Goal: Task Accomplishment & Management: Use online tool/utility

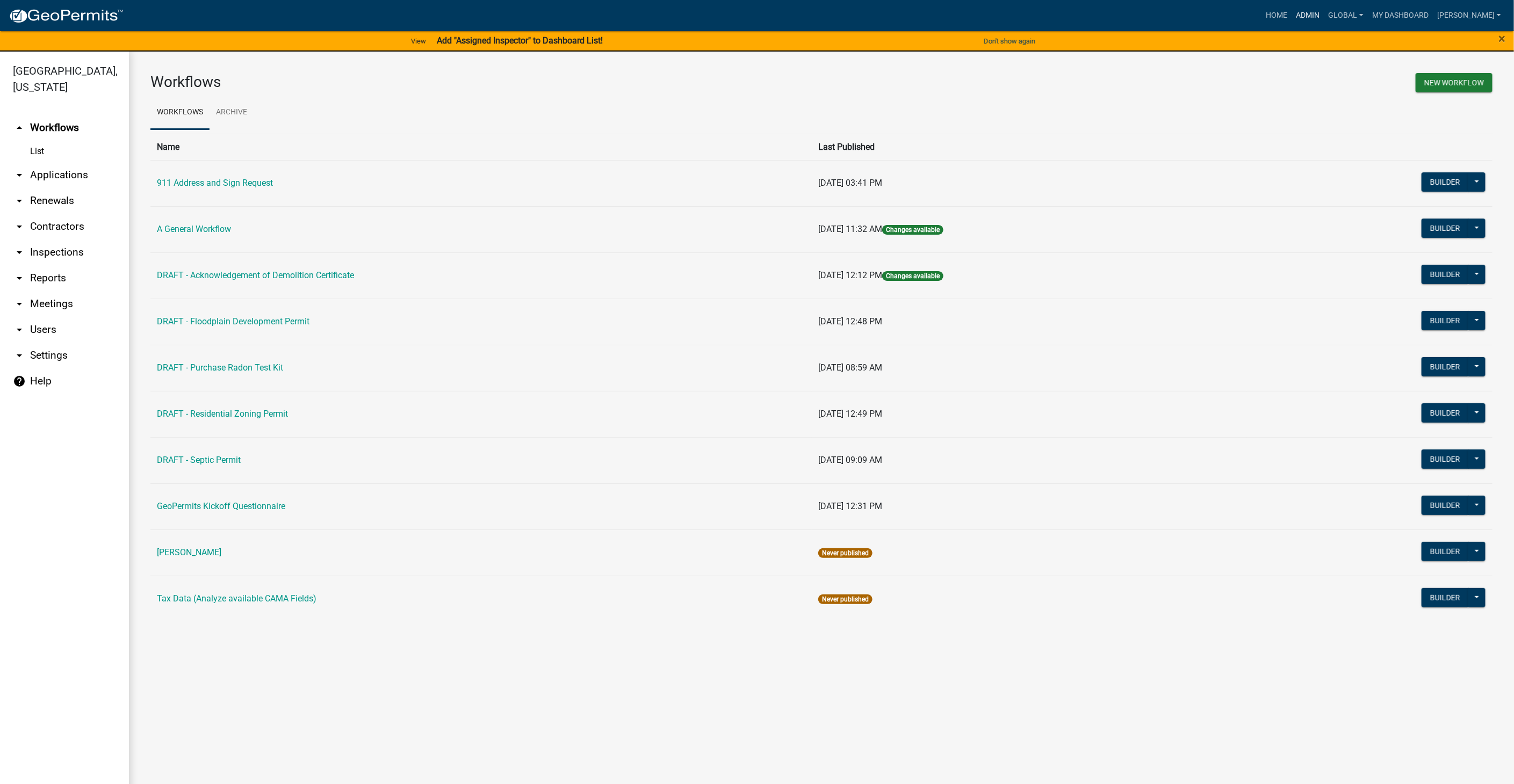
click at [1322, 17] on link "Admin" at bounding box center [1308, 15] width 32 height 20
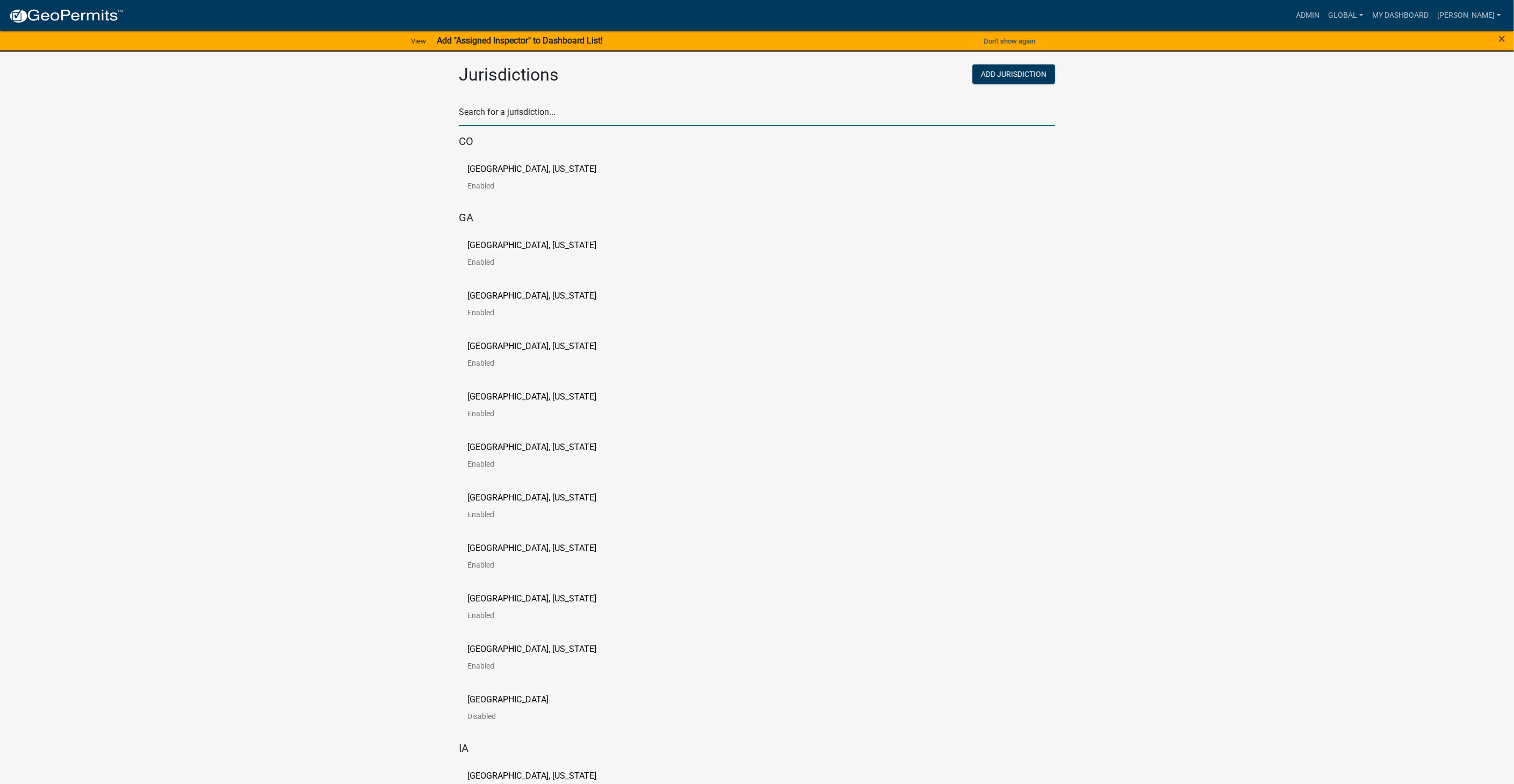
click at [508, 116] on input "text" at bounding box center [757, 116] width 597 height 22
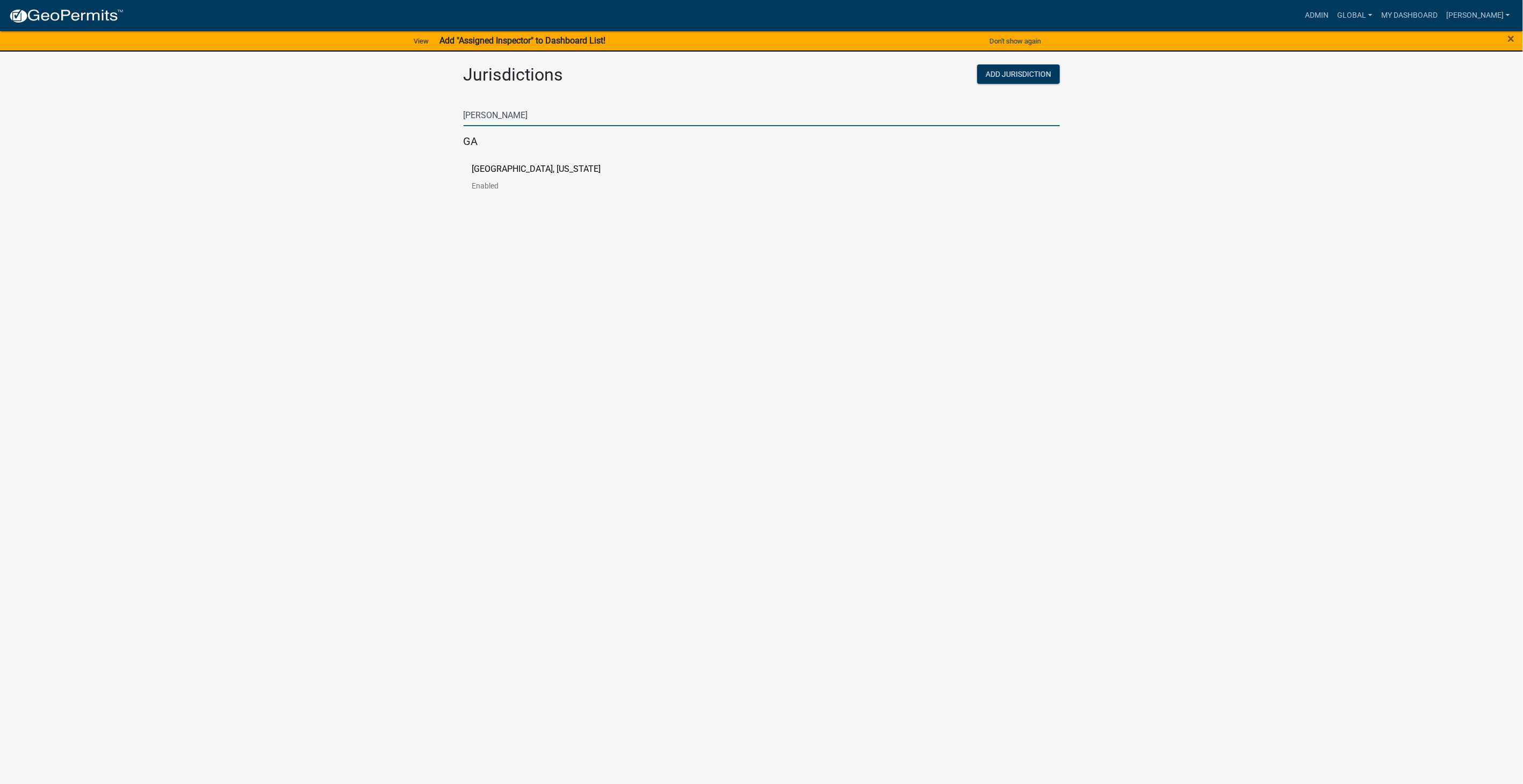
type input "haral"
click at [473, 170] on p "Haralson County, Georgia" at bounding box center [536, 169] width 129 height 8
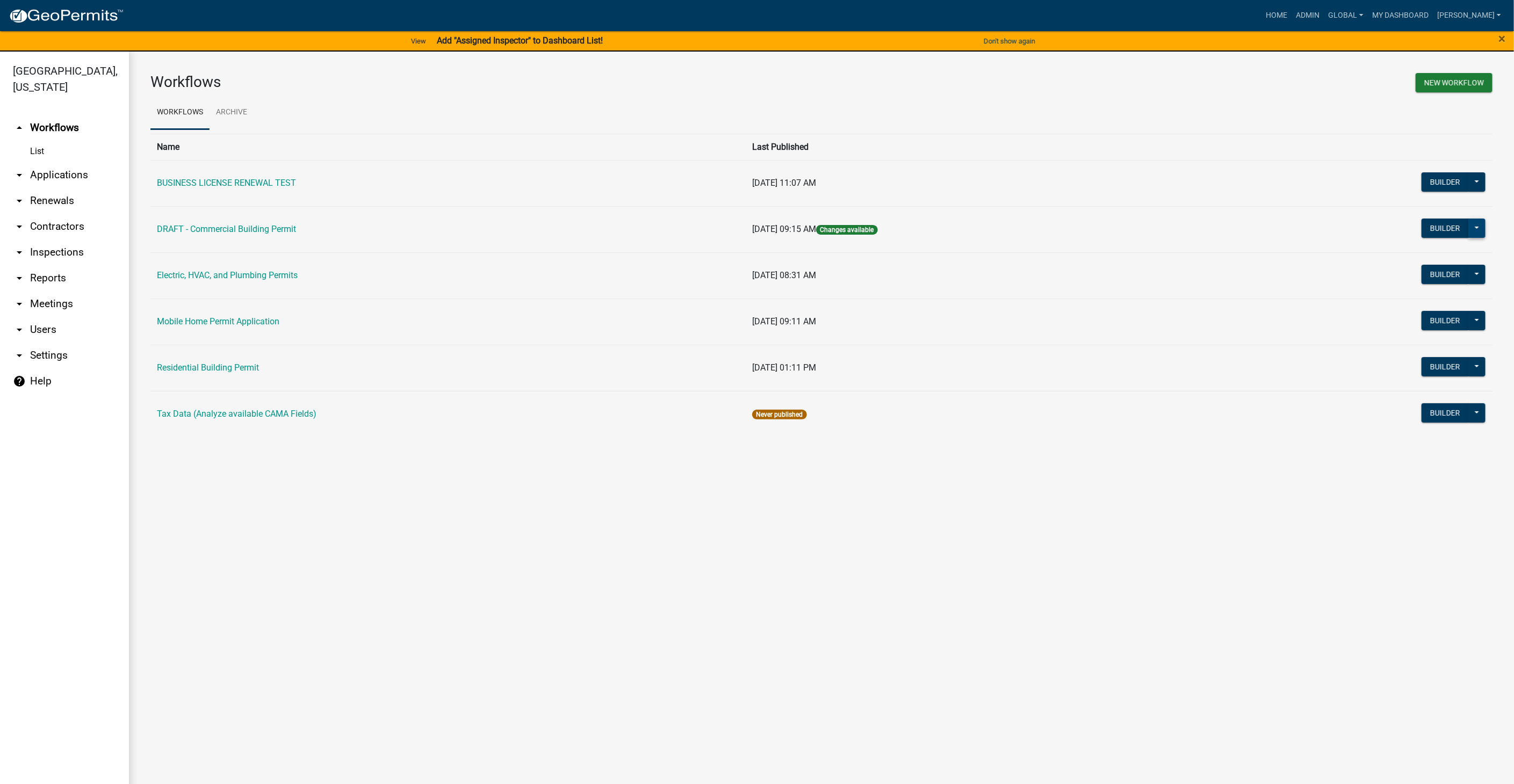
click at [1478, 226] on button at bounding box center [1477, 228] width 17 height 19
click at [1421, 250] on button "Publish" at bounding box center [1441, 256] width 89 height 26
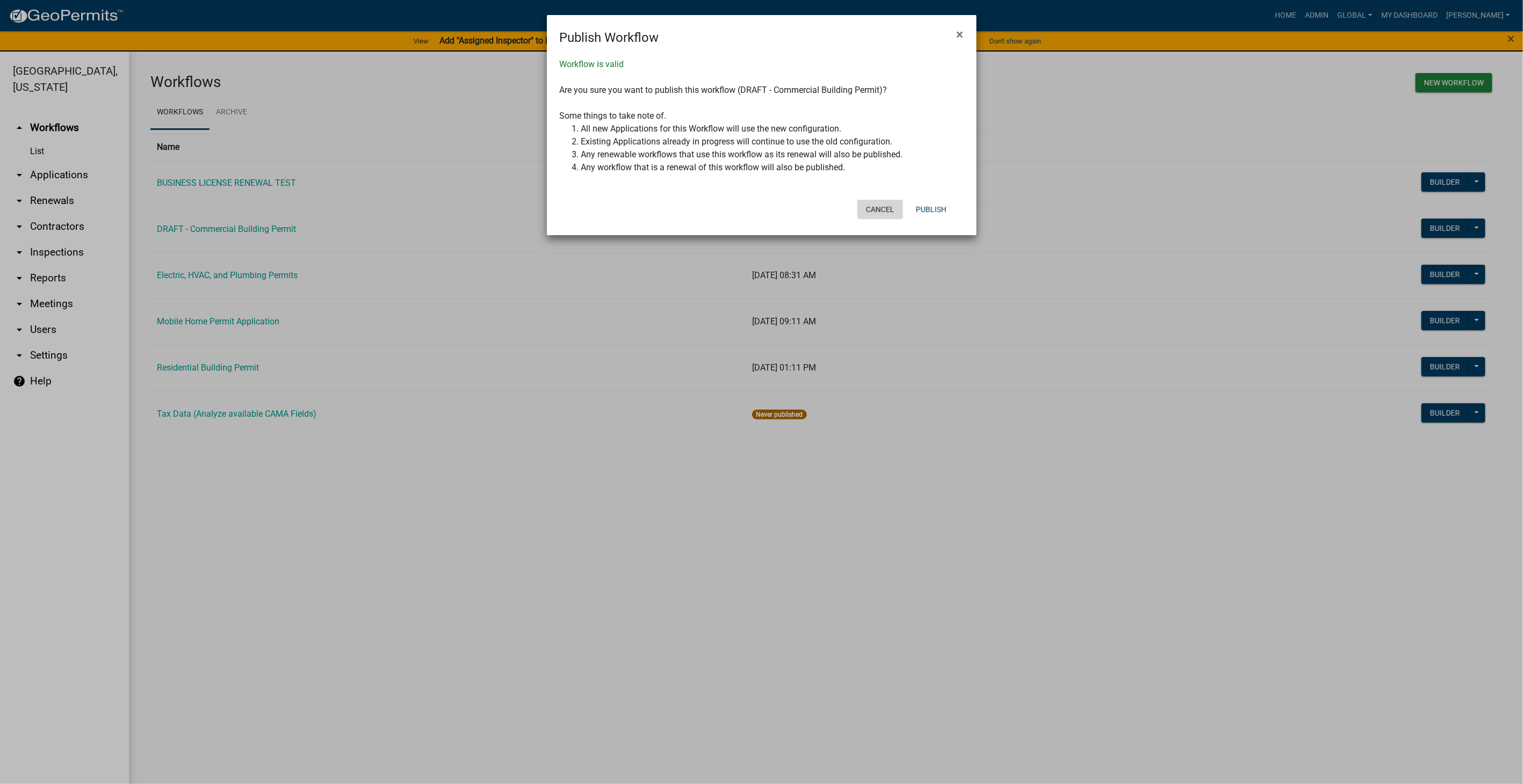
click at [893, 207] on button "Cancel" at bounding box center [880, 210] width 45 height 19
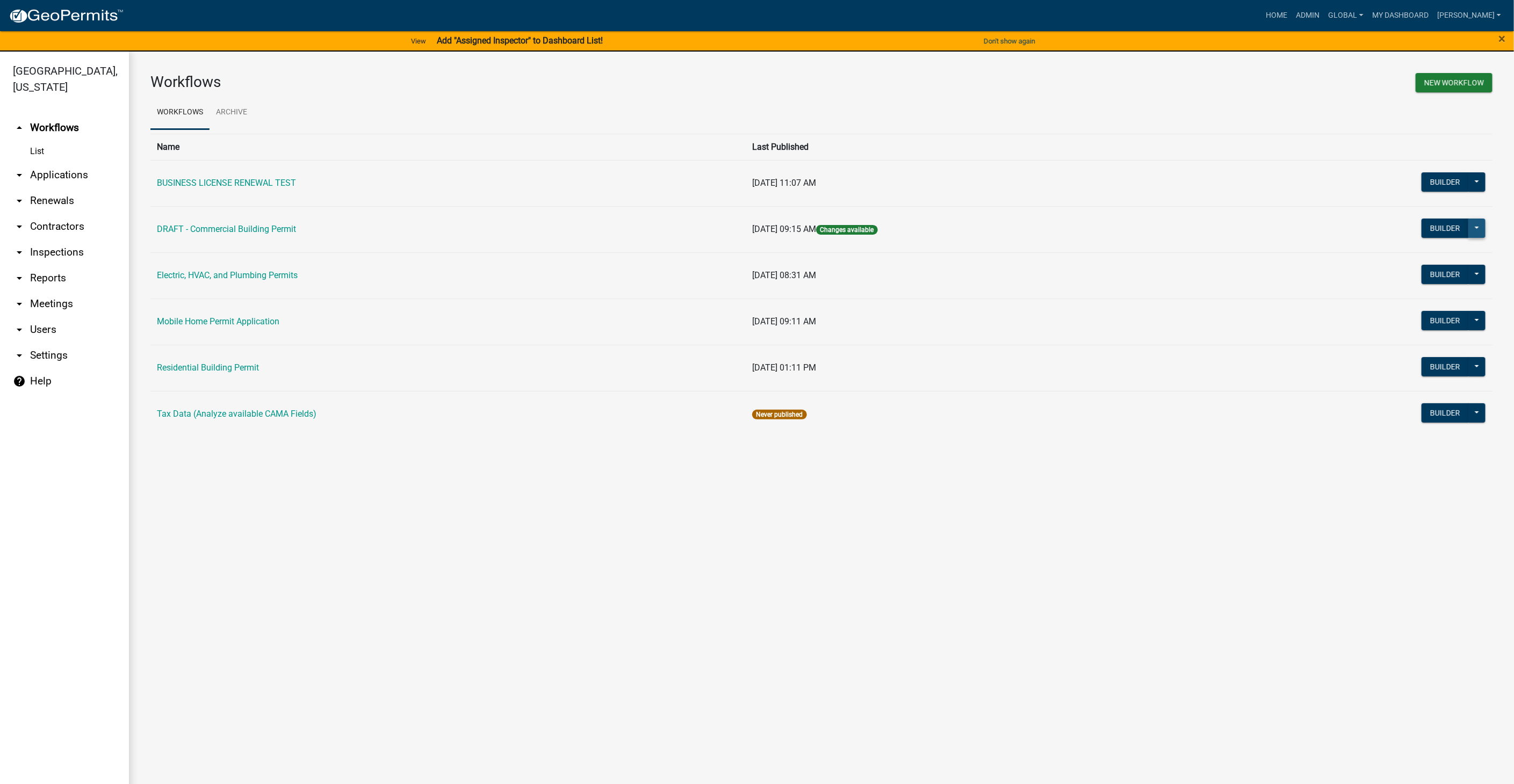
click at [1480, 228] on button at bounding box center [1477, 228] width 17 height 19
click at [1429, 251] on button "Publish" at bounding box center [1441, 256] width 89 height 26
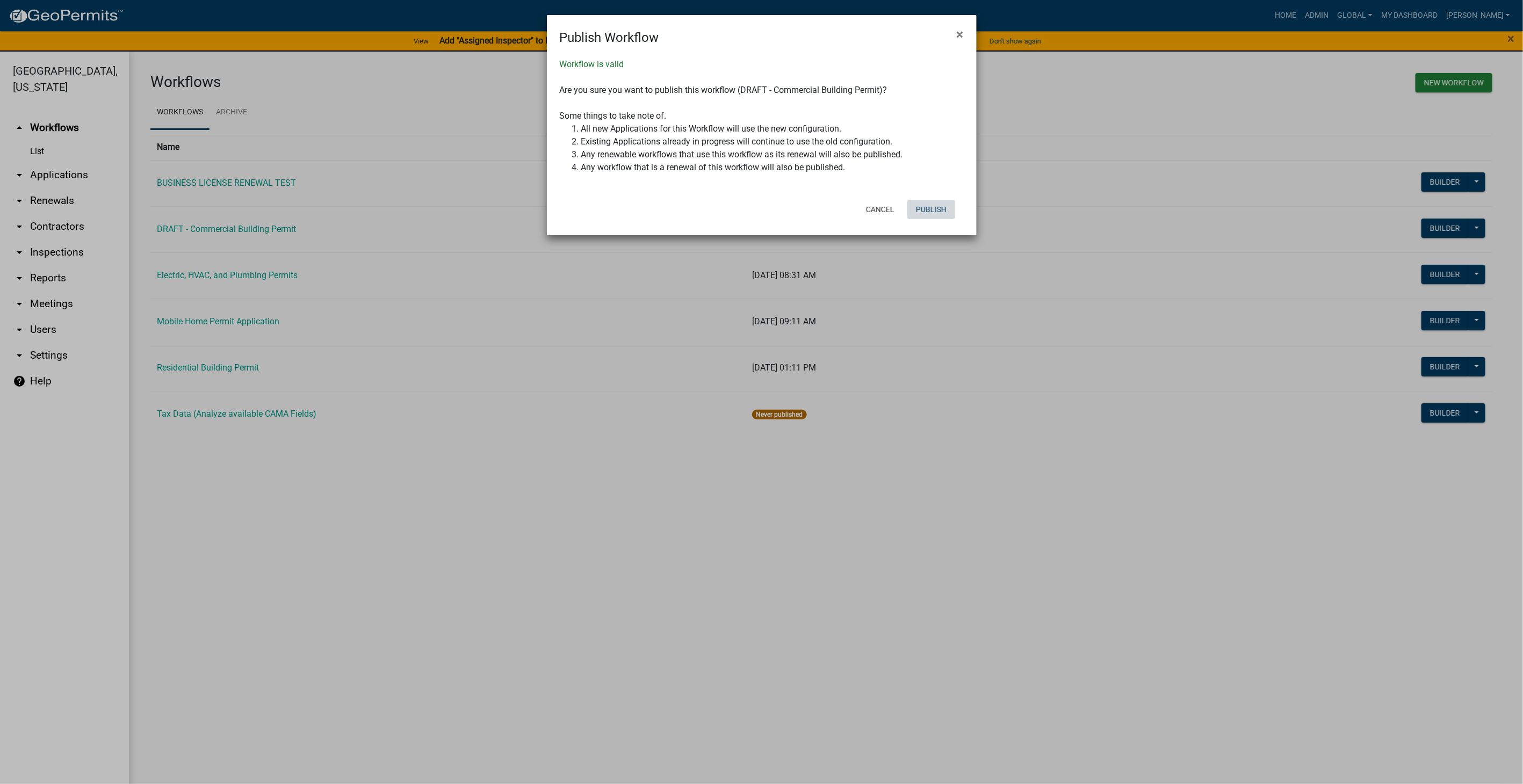
click at [941, 205] on button "Publish" at bounding box center [932, 210] width 48 height 19
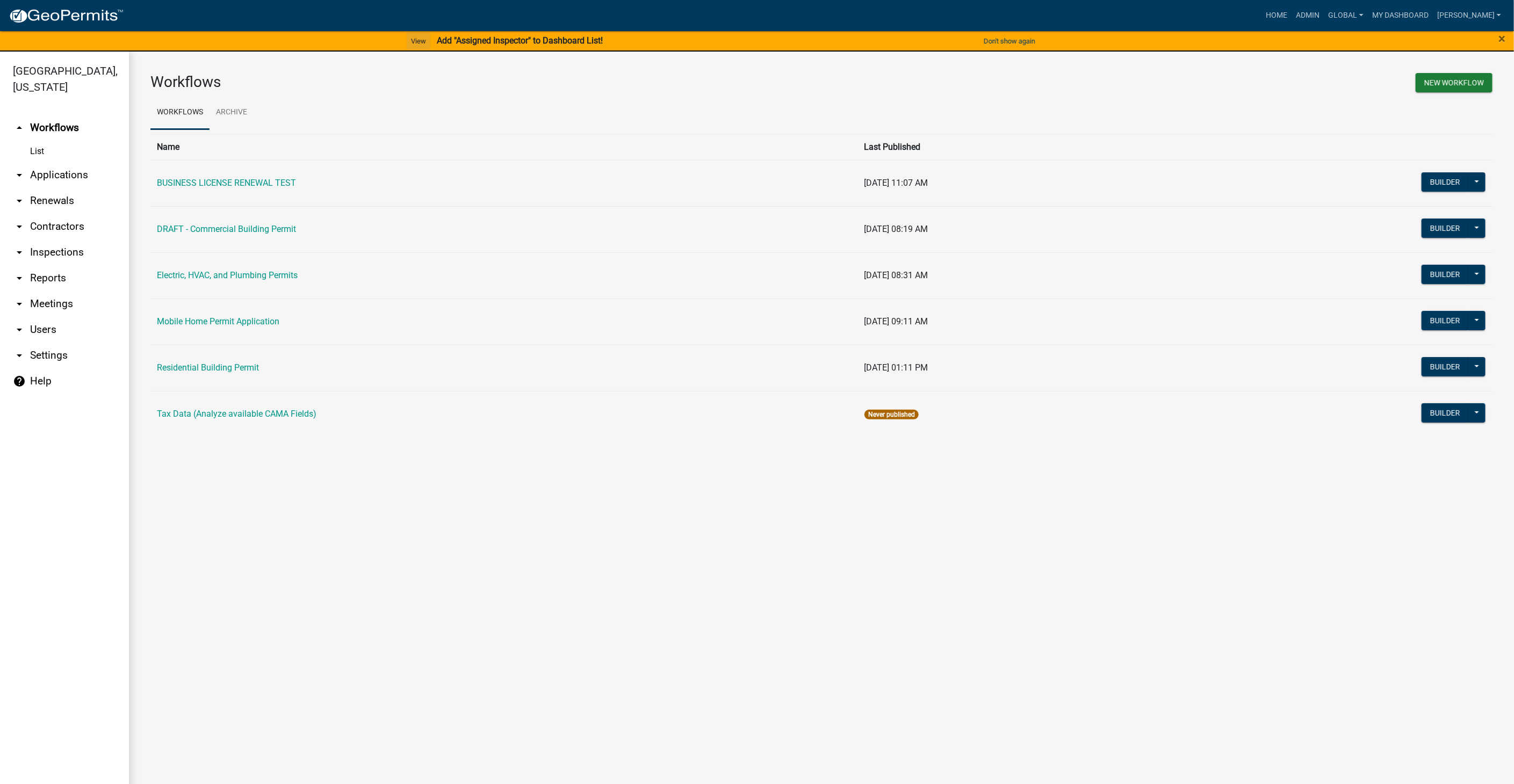
click at [415, 39] on link "View" at bounding box center [418, 41] width 23 height 18
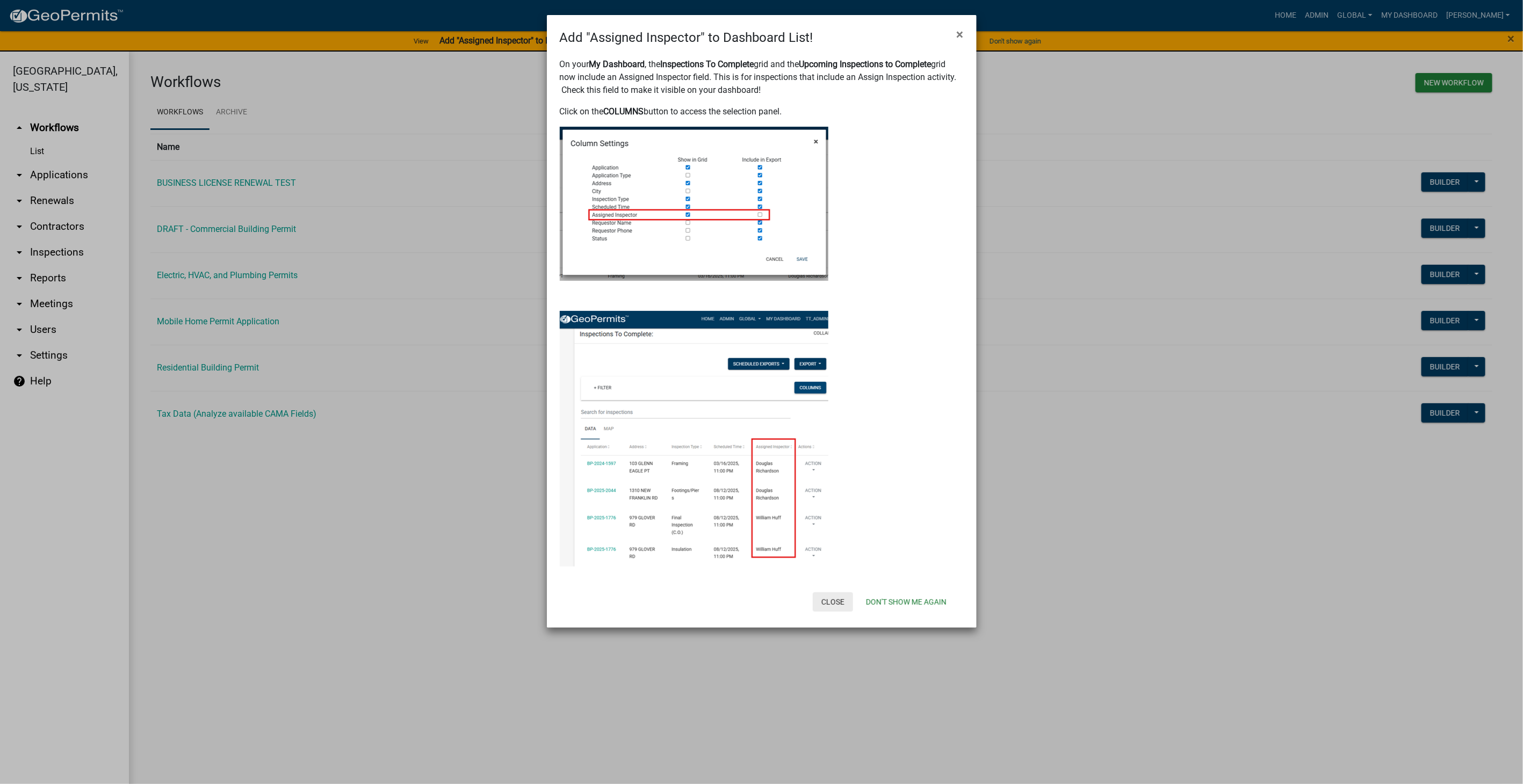
click at [827, 605] on button "Close" at bounding box center [833, 602] width 40 height 19
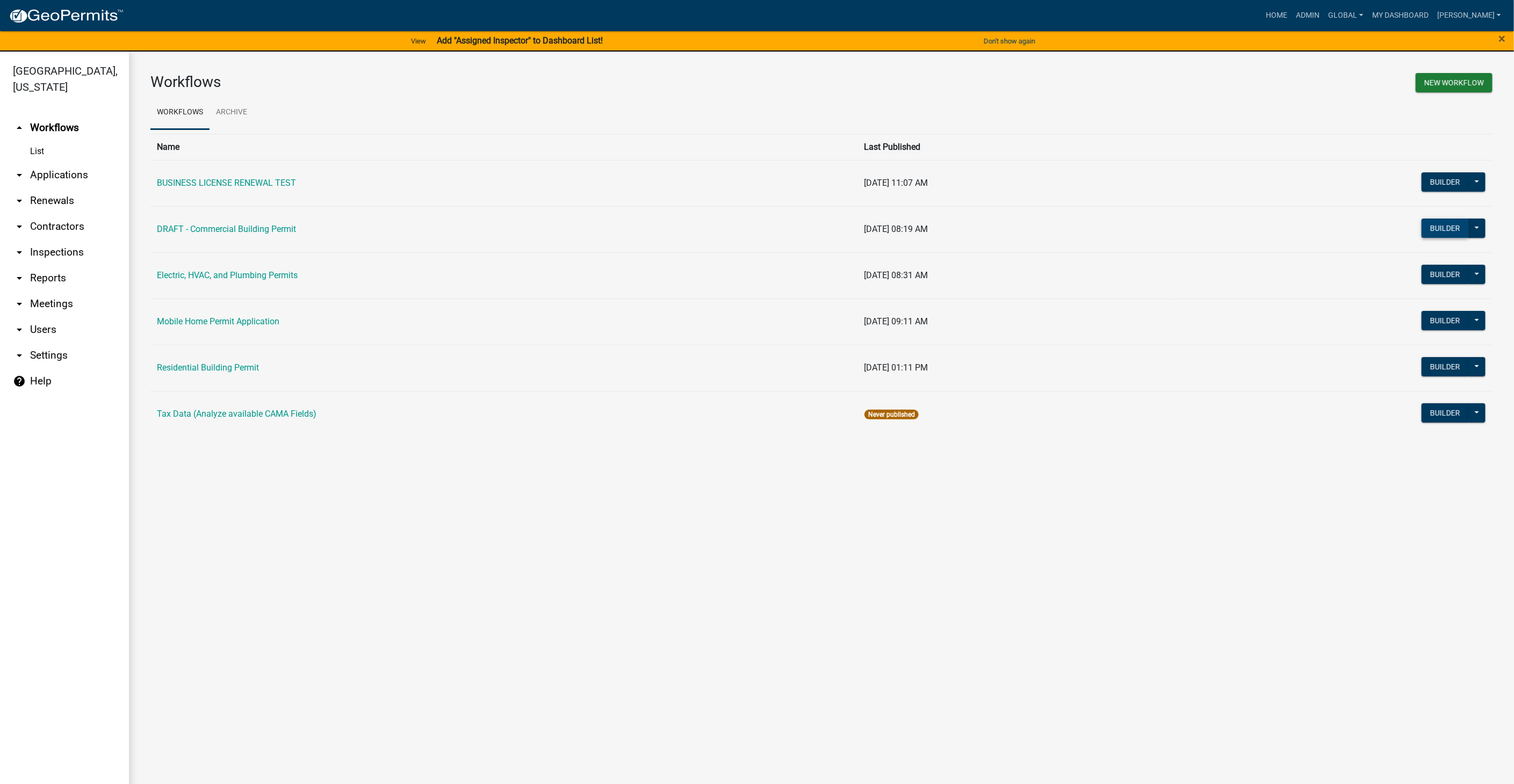
click at [1438, 233] on button "Builder" at bounding box center [1445, 228] width 47 height 19
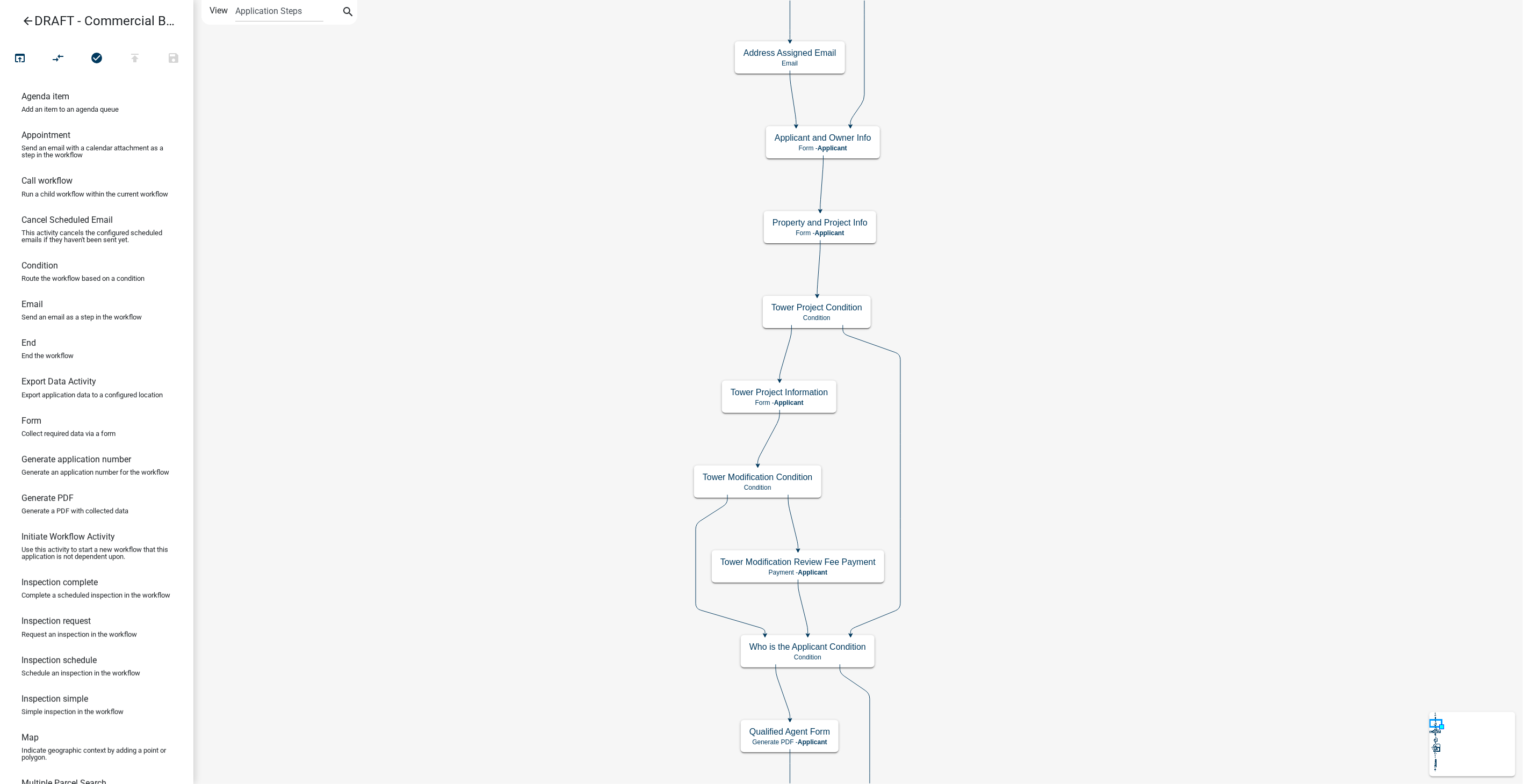
click at [29, 19] on icon "arrow_back" at bounding box center [28, 21] width 13 height 15
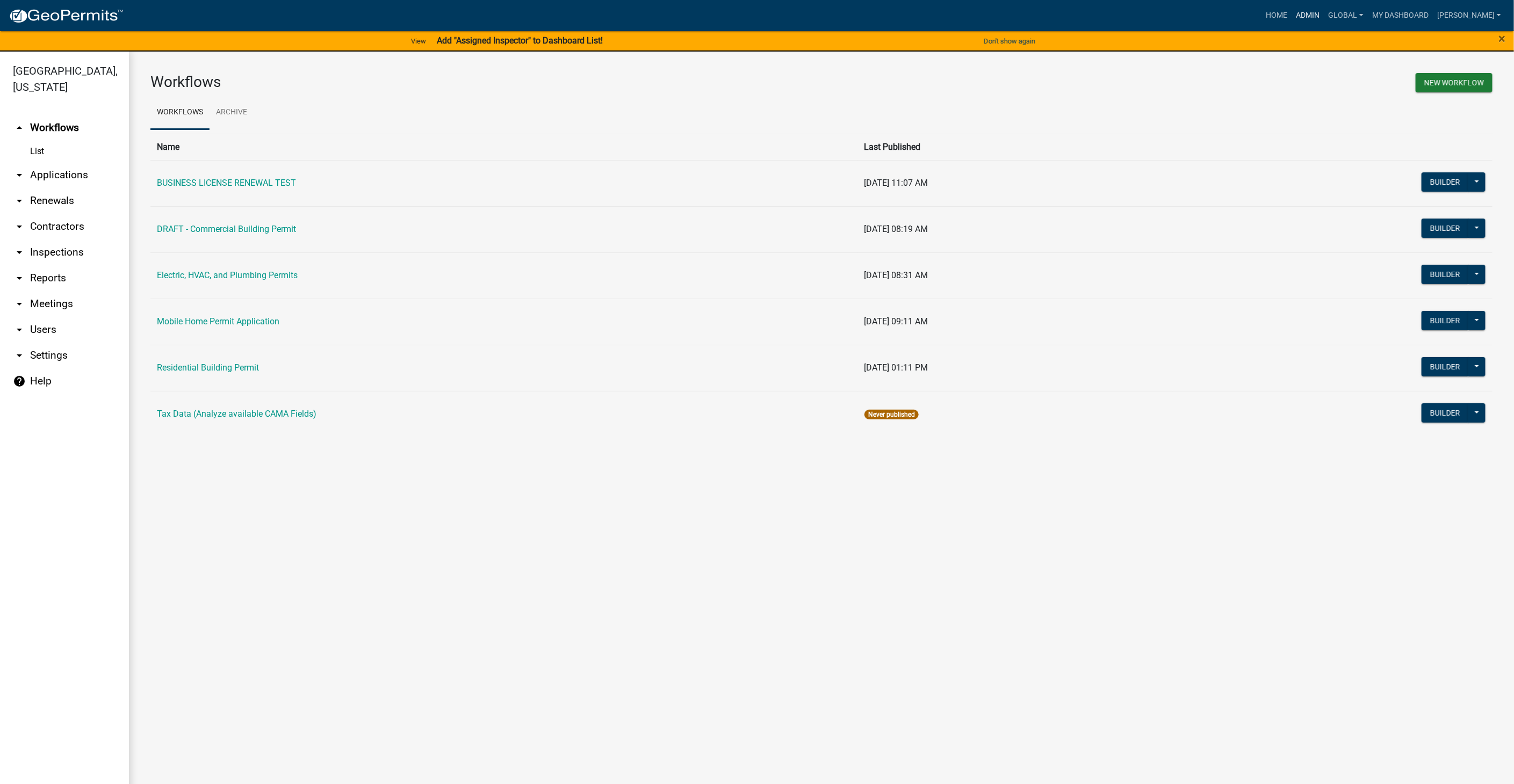
click at [1317, 17] on link "Admin" at bounding box center [1308, 15] width 32 height 20
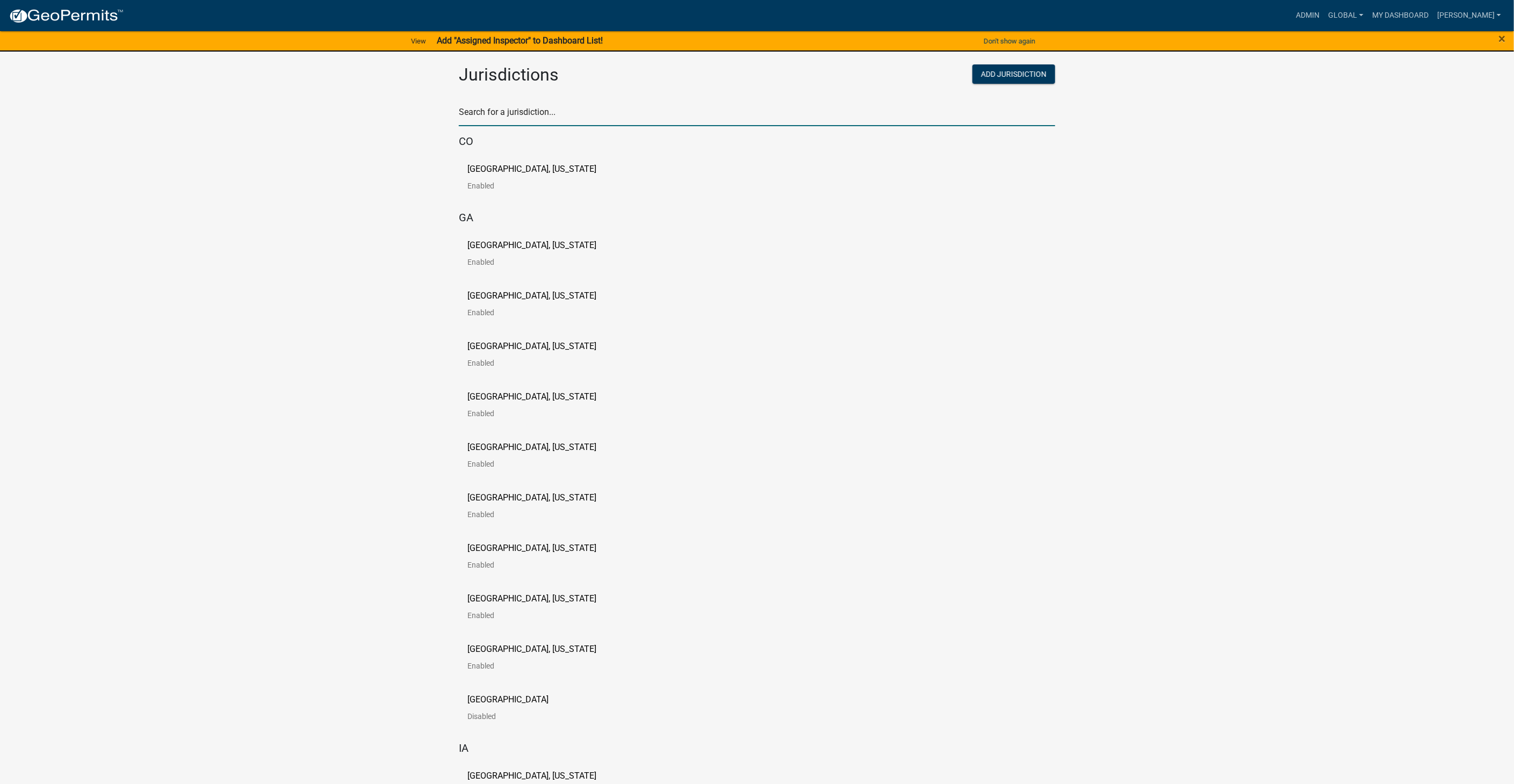
click at [556, 114] on input "text" at bounding box center [757, 116] width 597 height 22
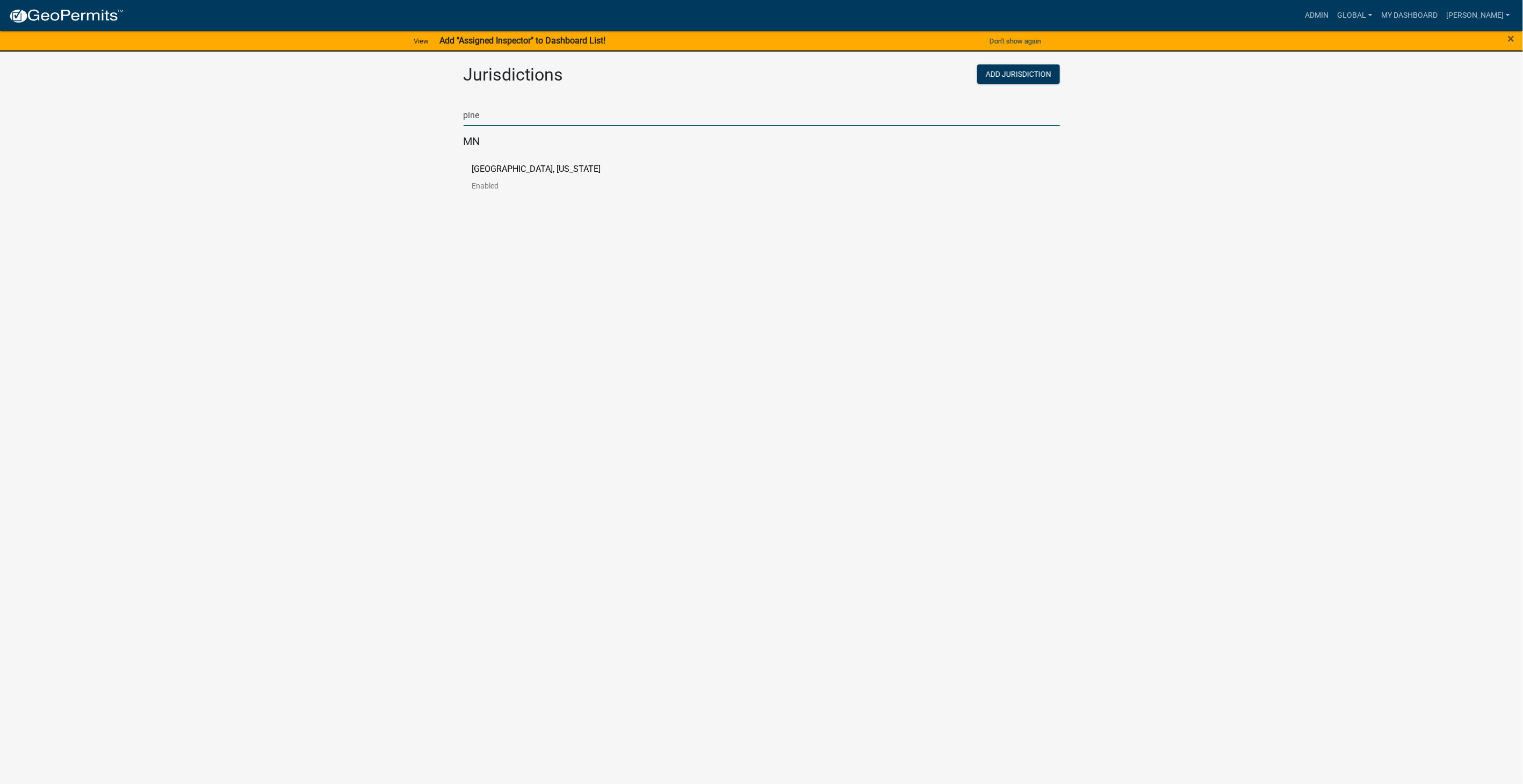
type input "pine"
click at [482, 162] on div "Pine County, Minnesota Enabled" at bounding box center [762, 182] width 597 height 51
click at [480, 165] on p "Pine County, Minnesota" at bounding box center [536, 169] width 129 height 8
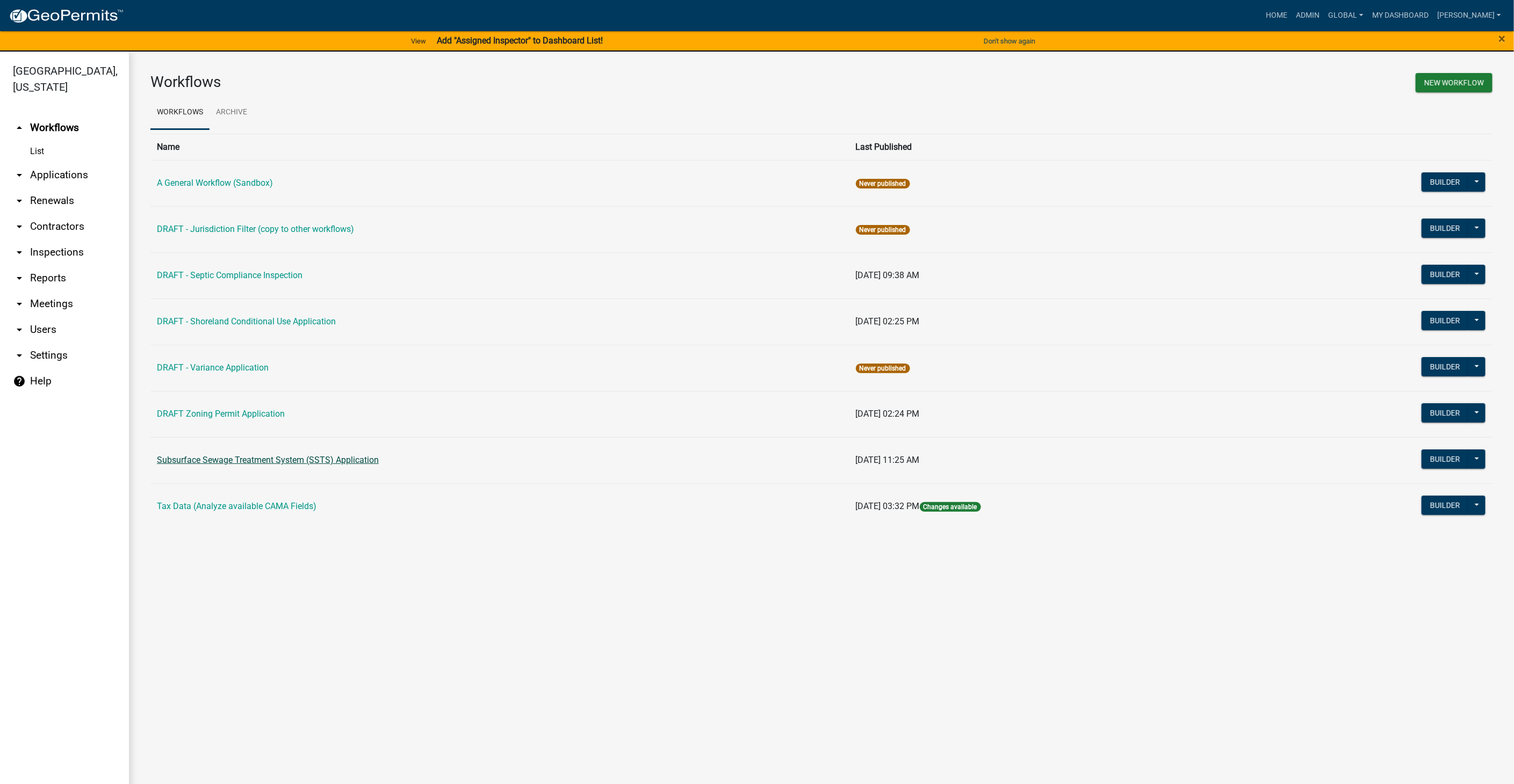
click at [333, 455] on link "Subsurface Sewage Treatment System (SSTS) Application" at bounding box center [268, 460] width 222 height 10
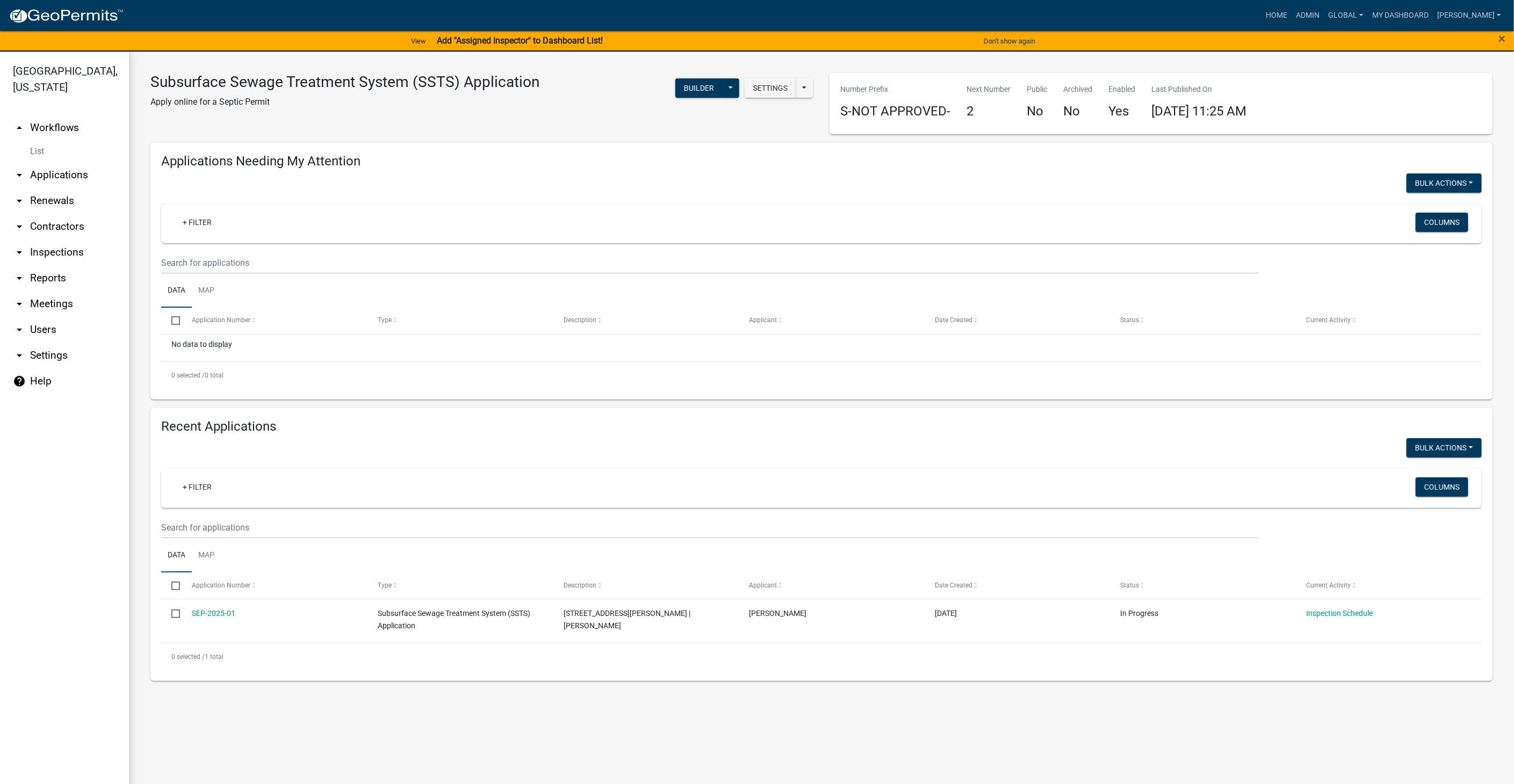
click at [38, 154] on link "List" at bounding box center [64, 151] width 129 height 21
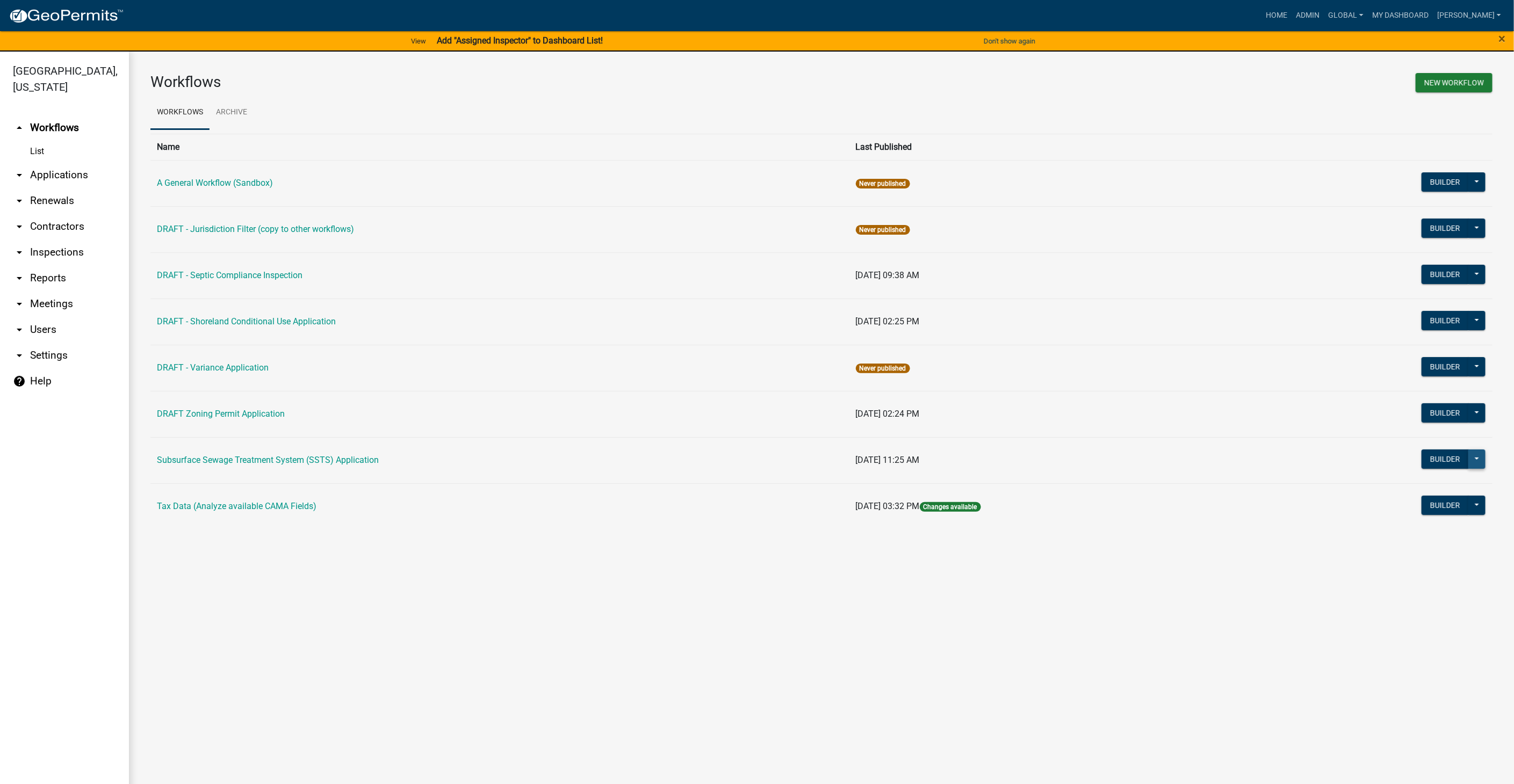
click at [1484, 453] on button at bounding box center [1477, 459] width 17 height 19
click at [1250, 465] on td "07/14/2025, 11:25 AM" at bounding box center [1055, 460] width 412 height 46
click at [66, 231] on link "arrow_drop_down Contractors" at bounding box center [64, 227] width 129 height 26
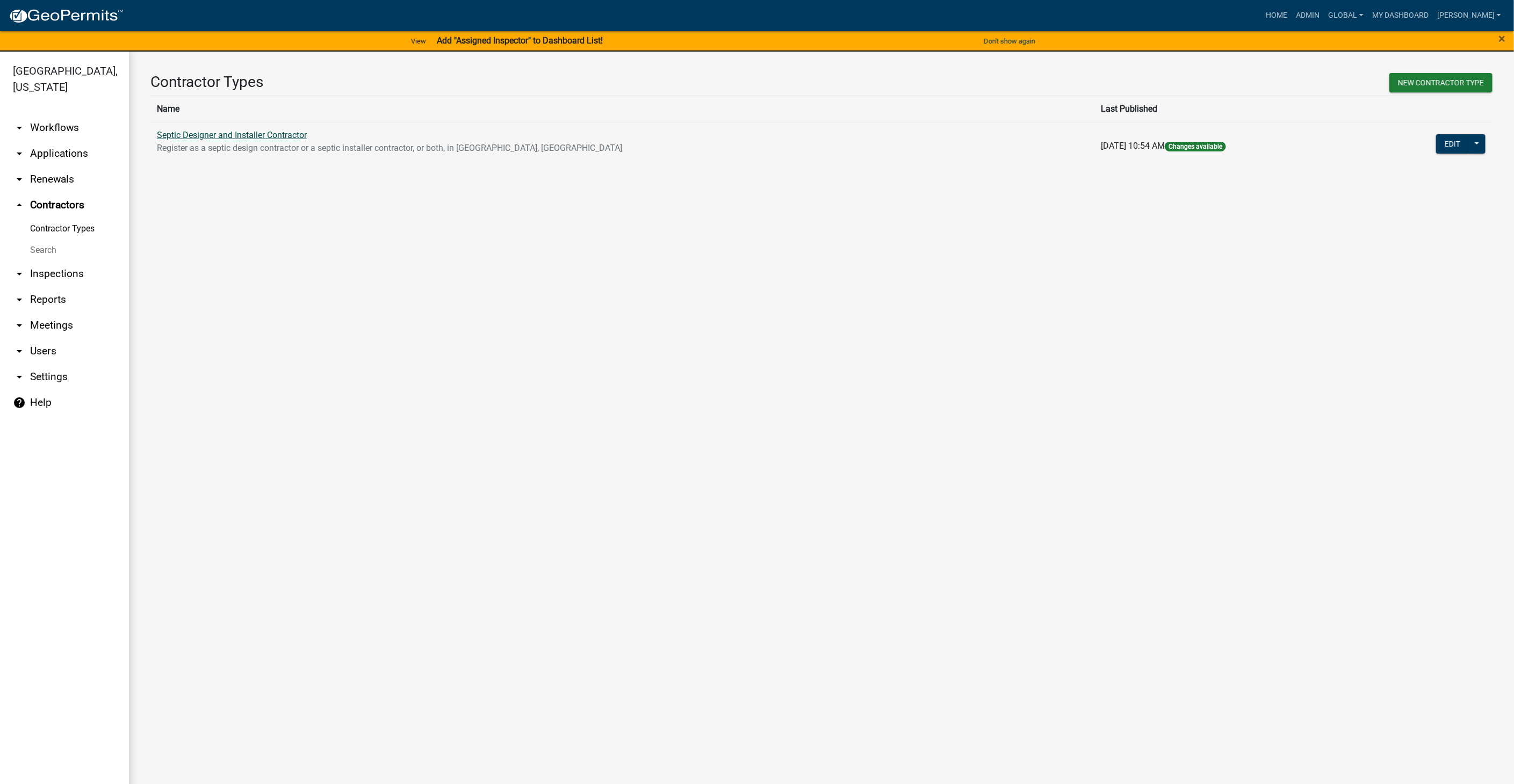
click at [255, 133] on link "Septic Designer and Installer Contractor" at bounding box center [232, 135] width 150 height 10
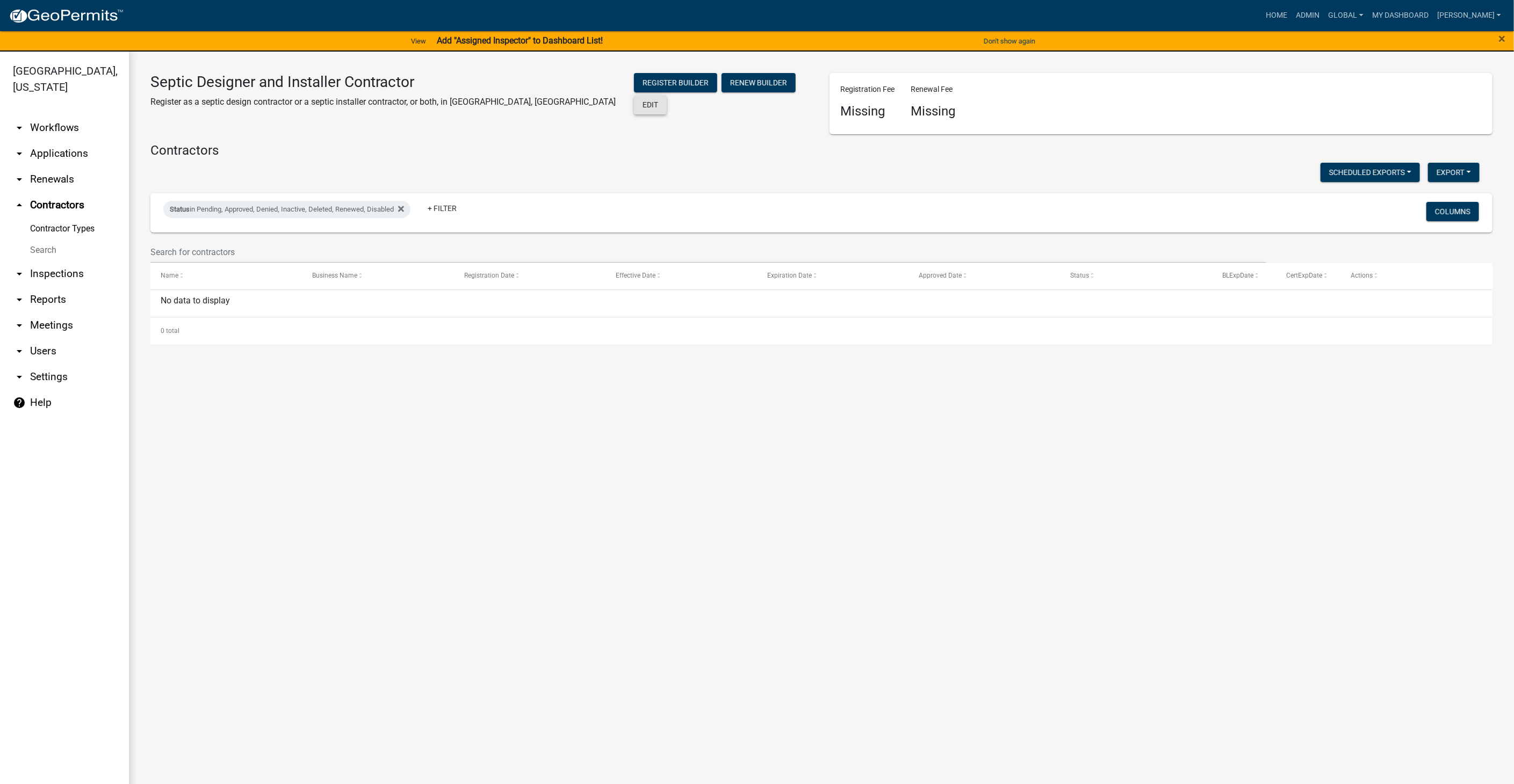
click at [667, 95] on button "Edit" at bounding box center [651, 104] width 32 height 19
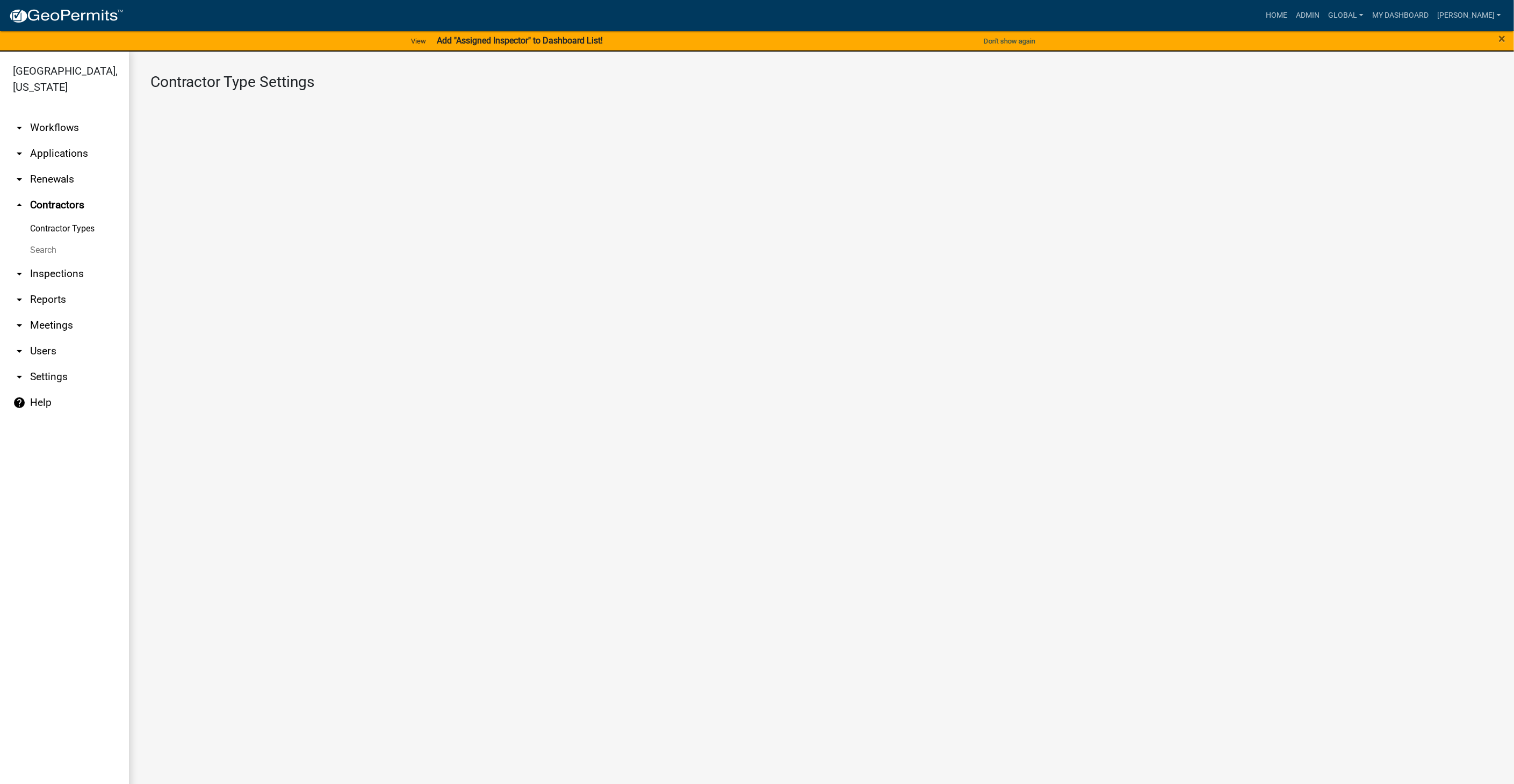
select select "1: 4ef63fe7-b19a-425e-ac95-467e066f44a3"
select select
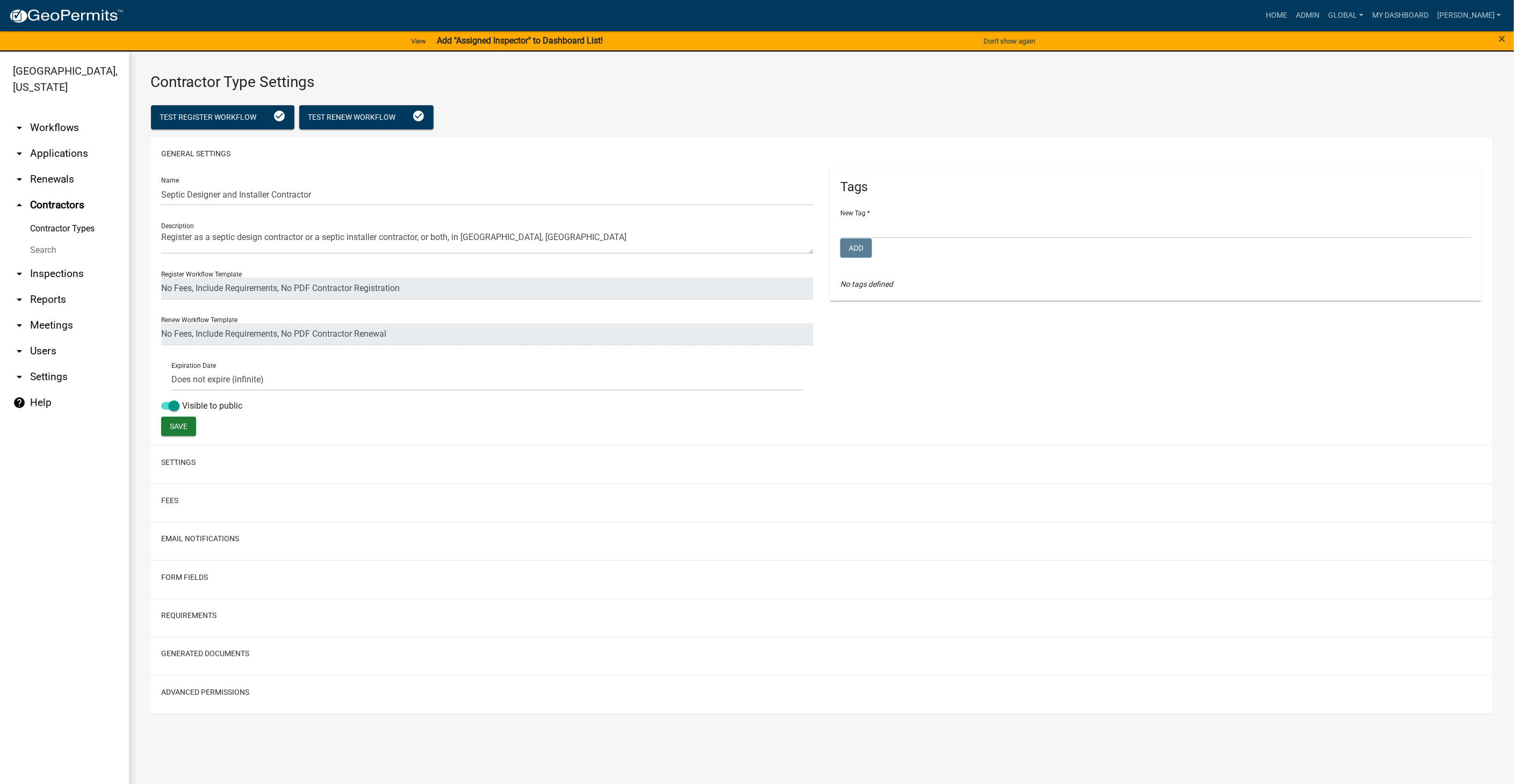
click at [59, 229] on link "Contractor Types" at bounding box center [64, 228] width 129 height 21
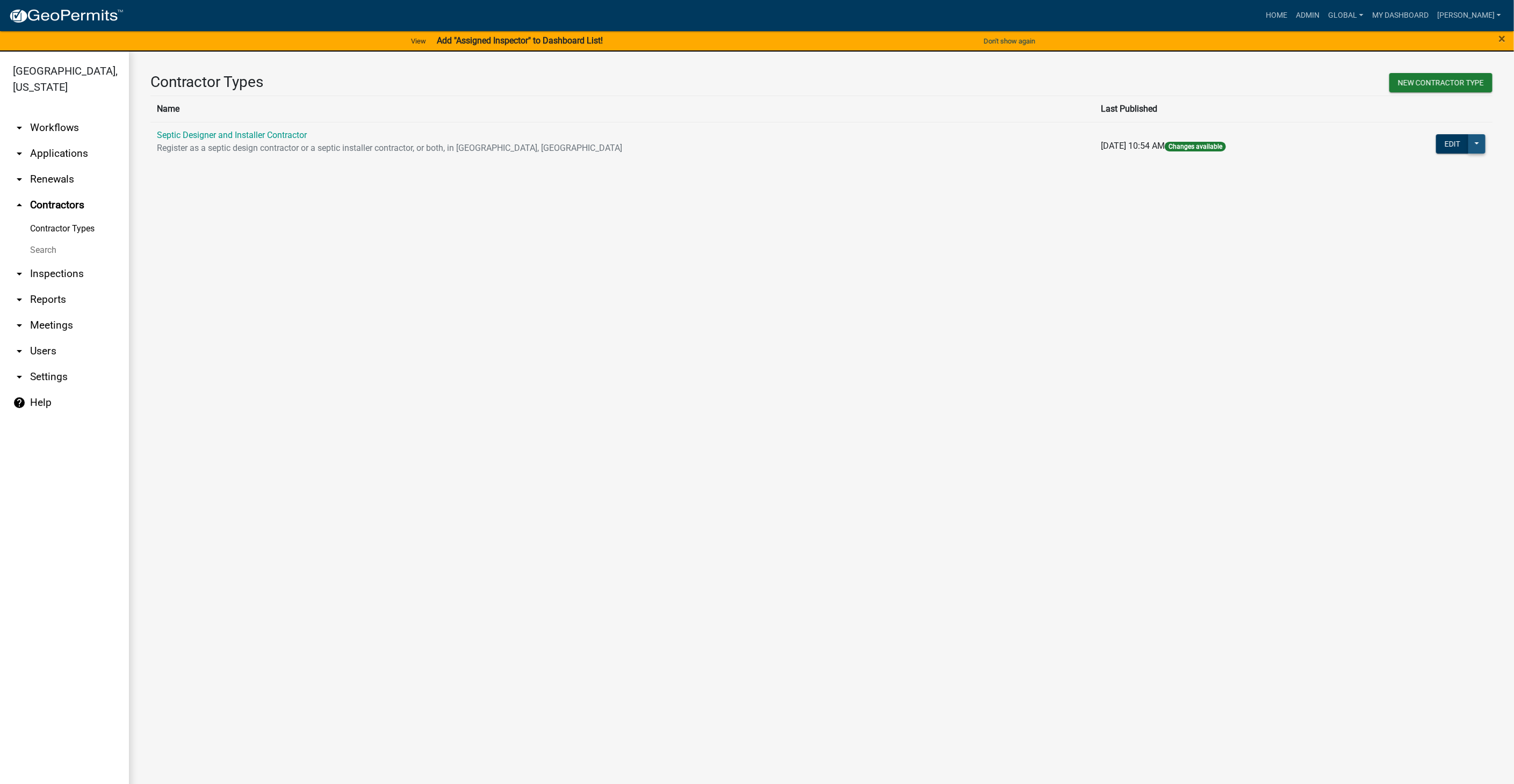
click at [1484, 140] on button at bounding box center [1477, 144] width 17 height 19
click at [1413, 175] on button "Publish" at bounding box center [1437, 171] width 98 height 26
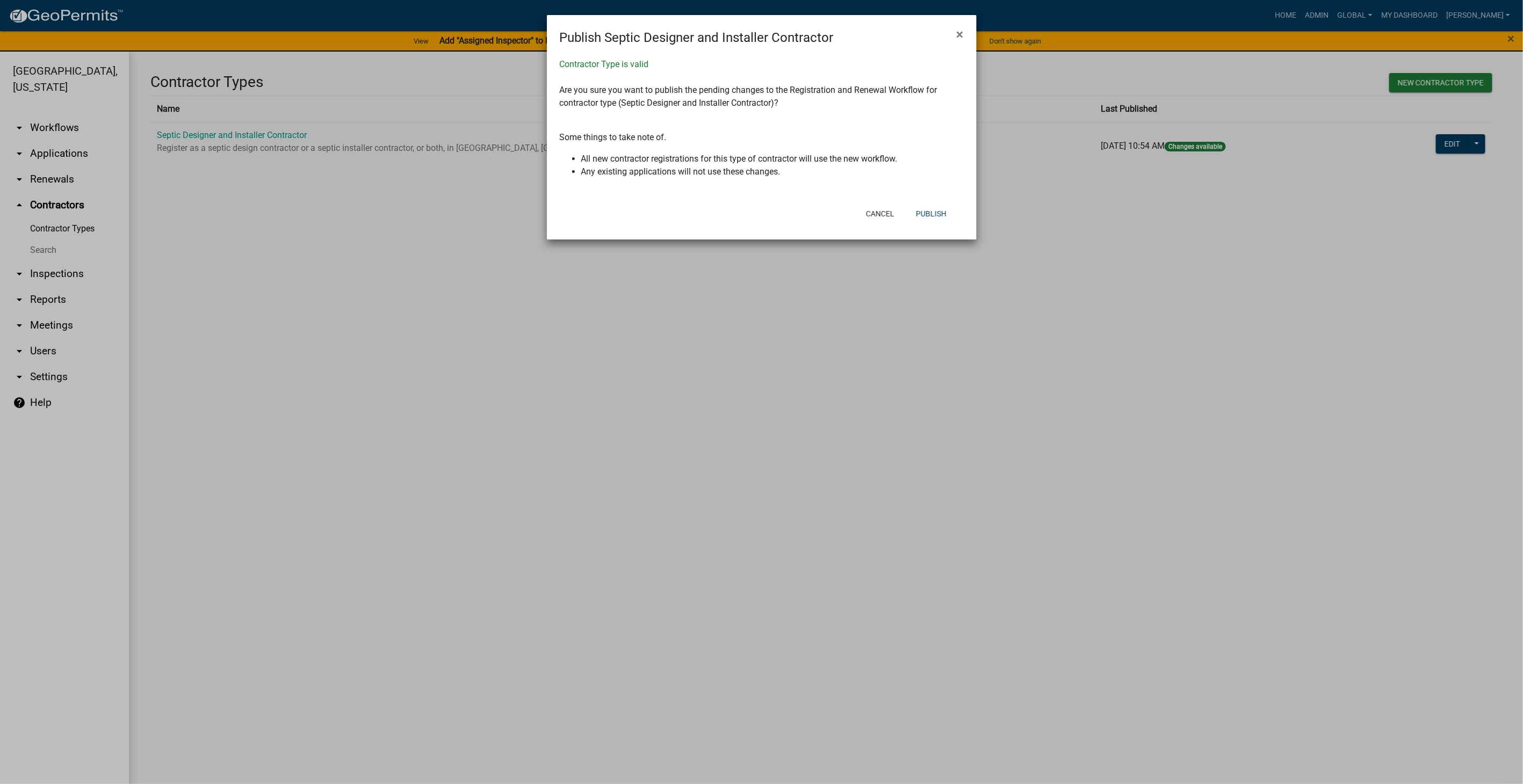
click at [908, 222] on div "Cancel Publish" at bounding box center [832, 214] width 265 height 28
click at [926, 217] on button "Publish" at bounding box center [932, 214] width 48 height 19
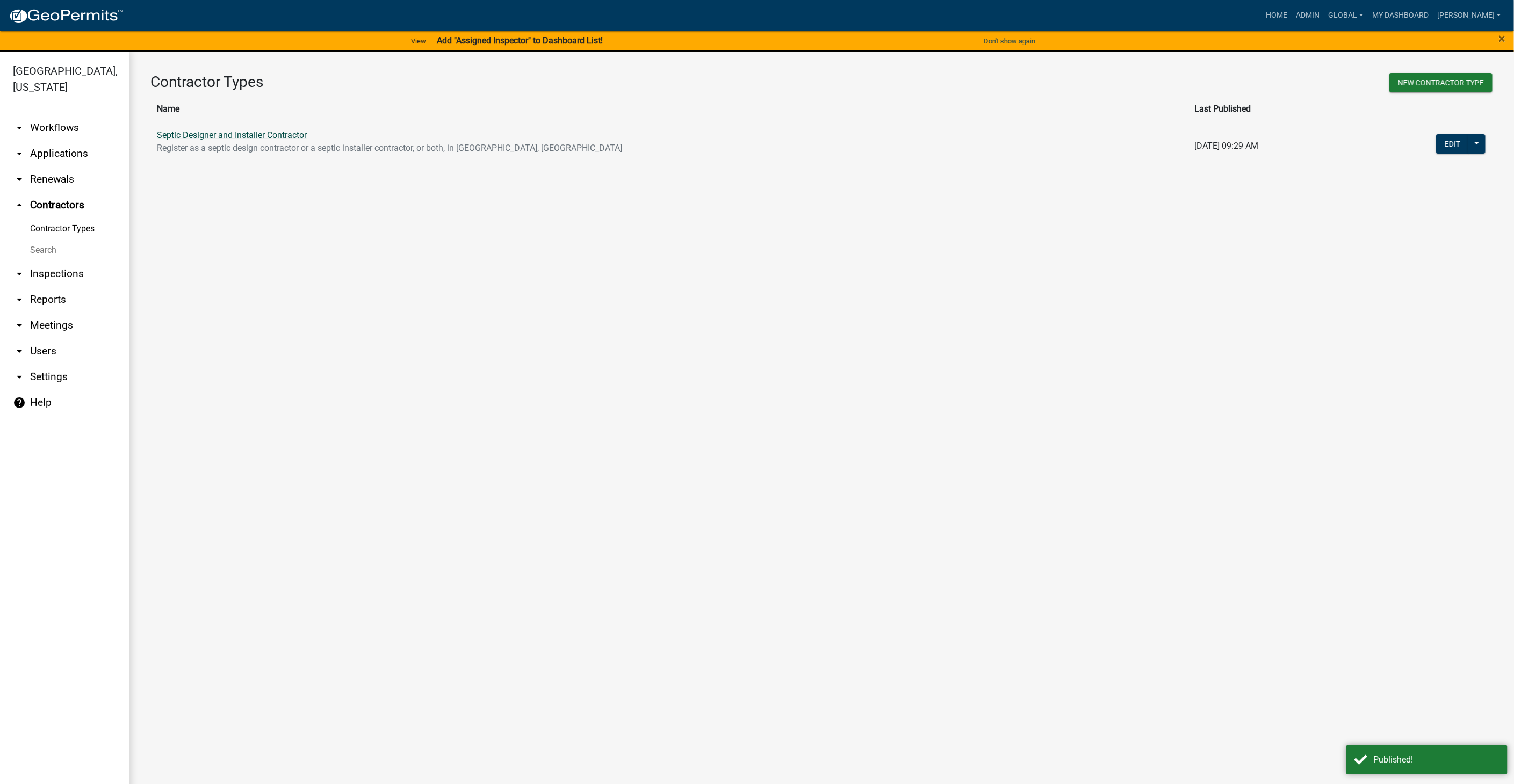
click at [179, 134] on link "Septic Designer and Installer Contractor" at bounding box center [232, 135] width 150 height 10
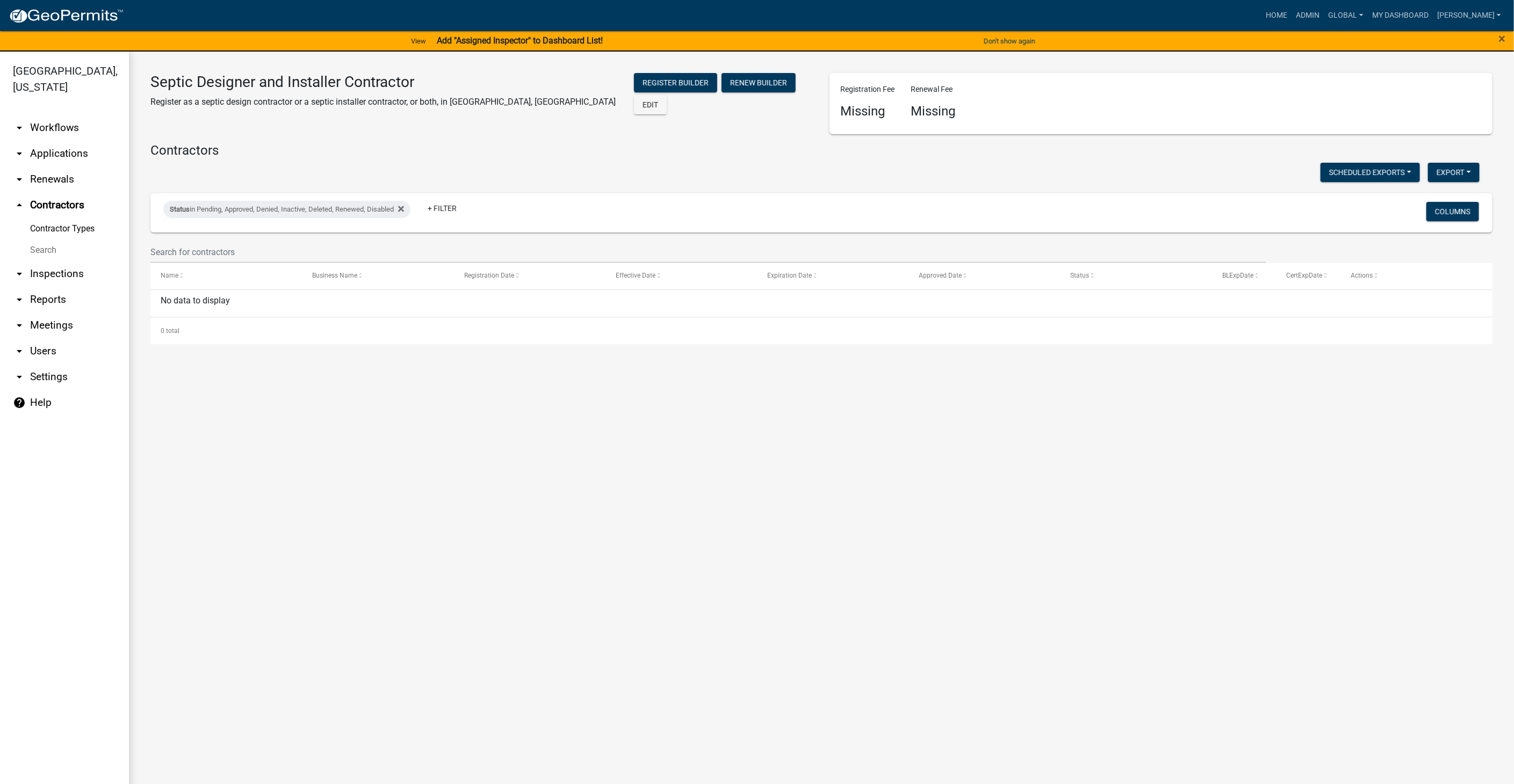
click at [48, 131] on link "arrow_drop_down Workflows" at bounding box center [64, 128] width 129 height 26
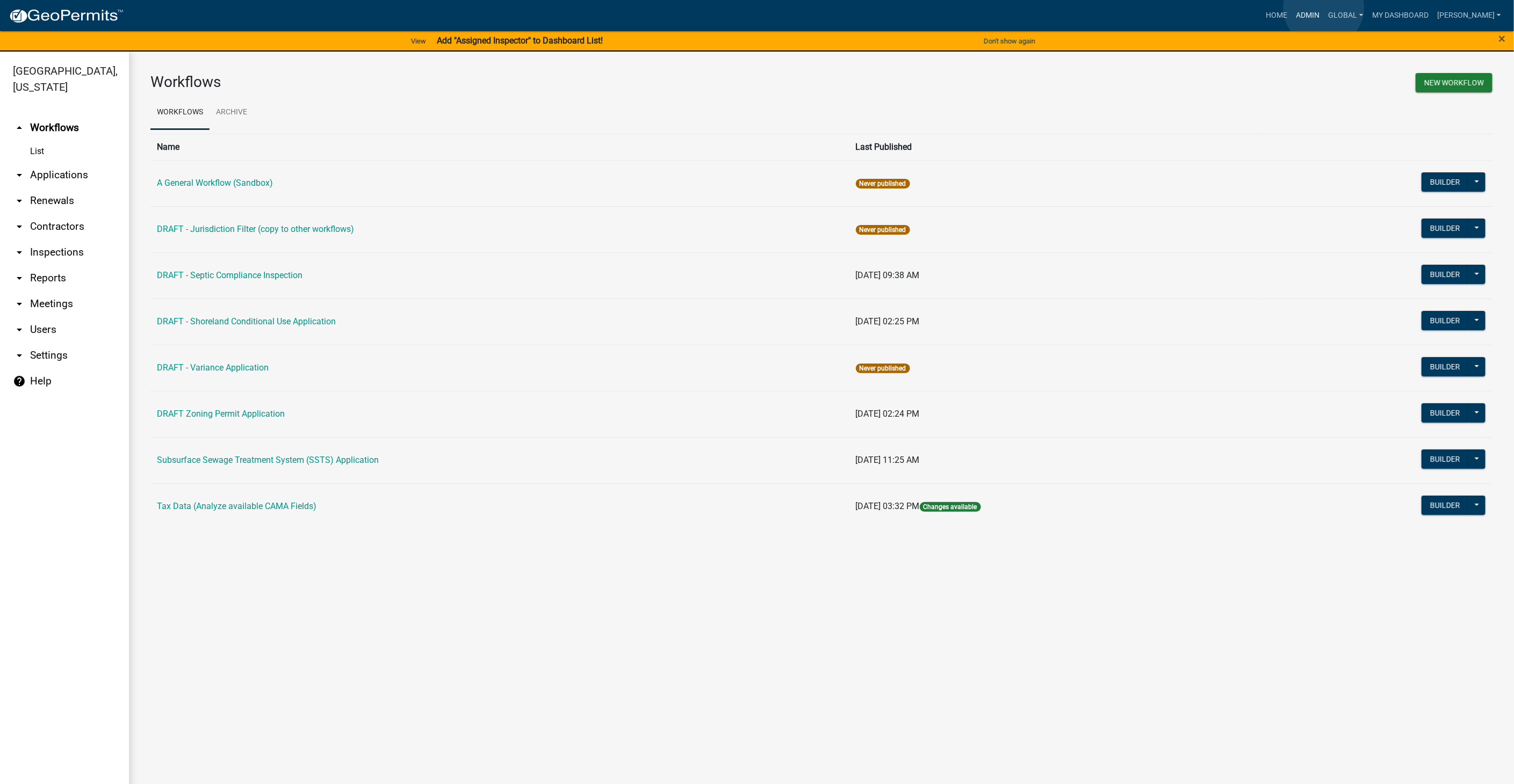
click at [1324, 8] on link "Admin" at bounding box center [1308, 15] width 32 height 20
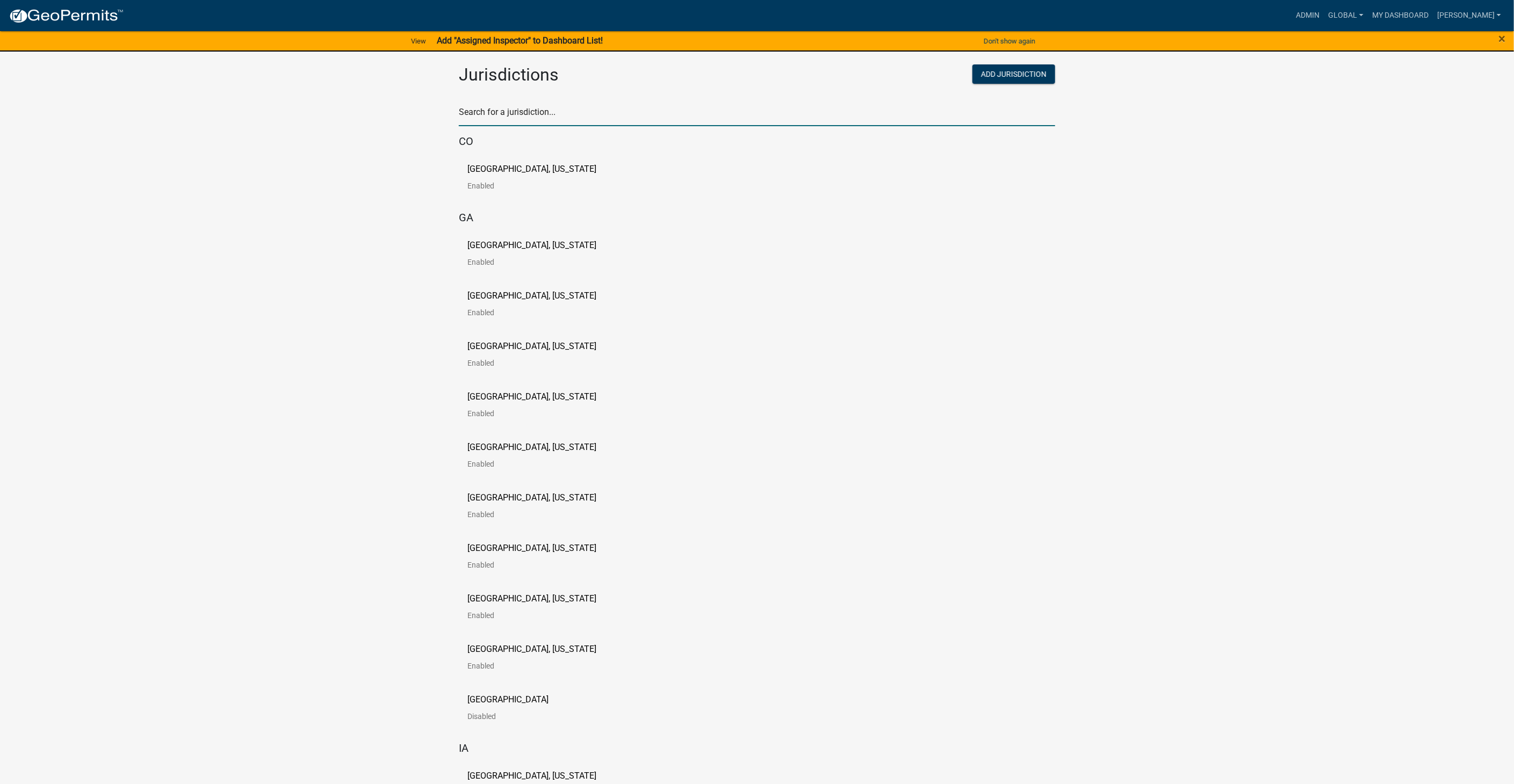
click at [494, 112] on input "text" at bounding box center [757, 116] width 597 height 22
type input "buchanan"
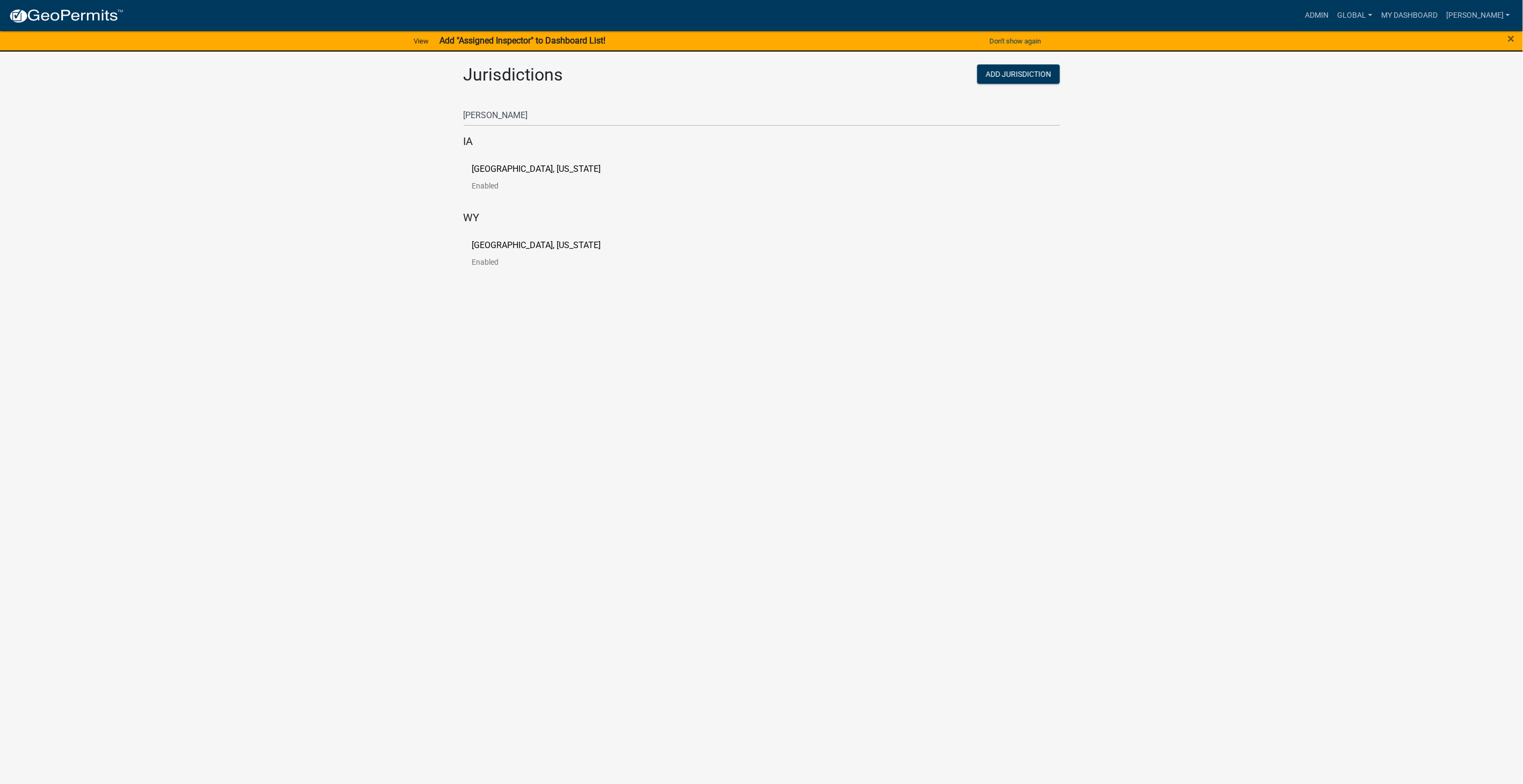
click at [519, 169] on p "[GEOGRAPHIC_DATA], [US_STATE]" at bounding box center [536, 169] width 129 height 8
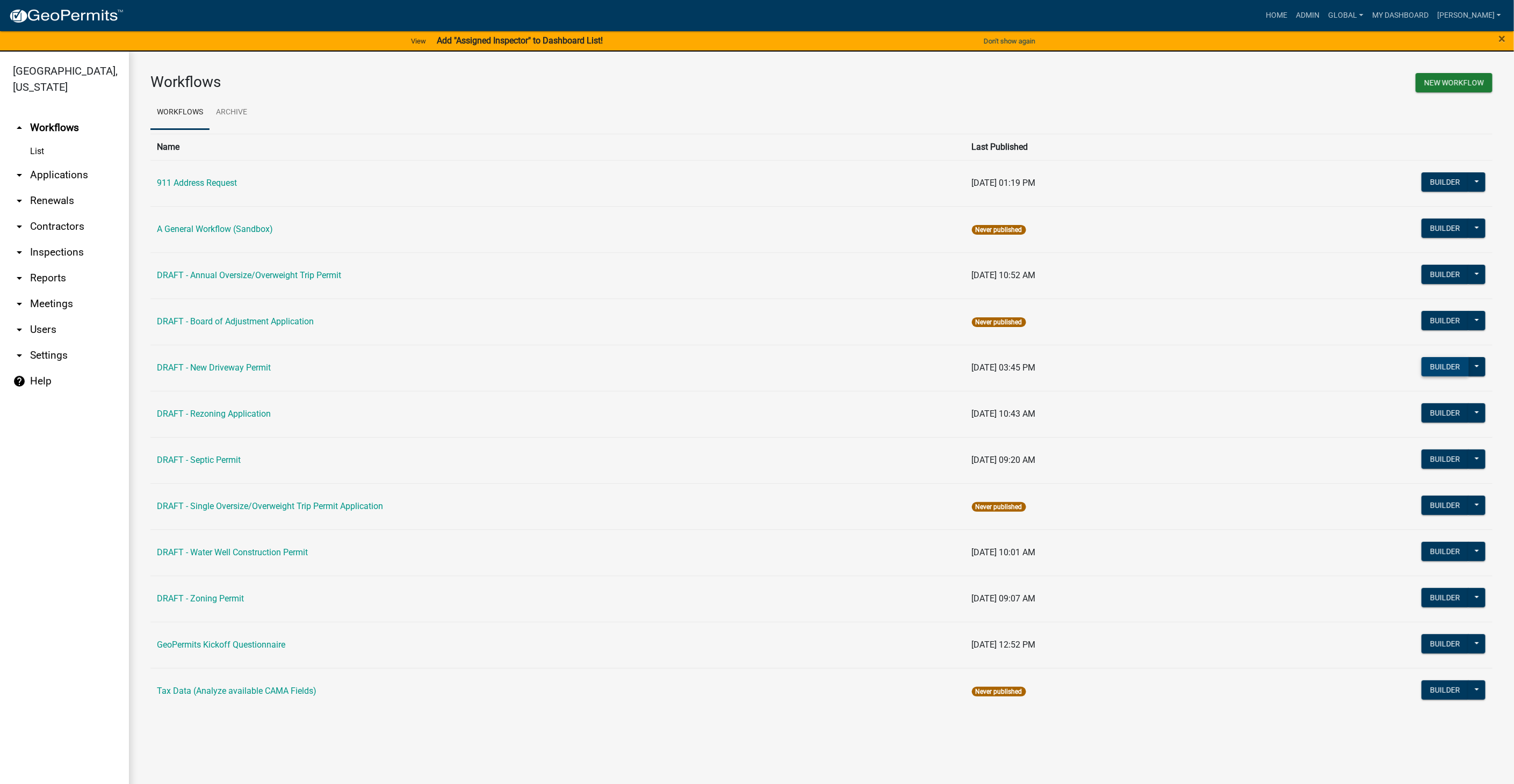
click at [1454, 368] on button "Builder" at bounding box center [1445, 367] width 47 height 19
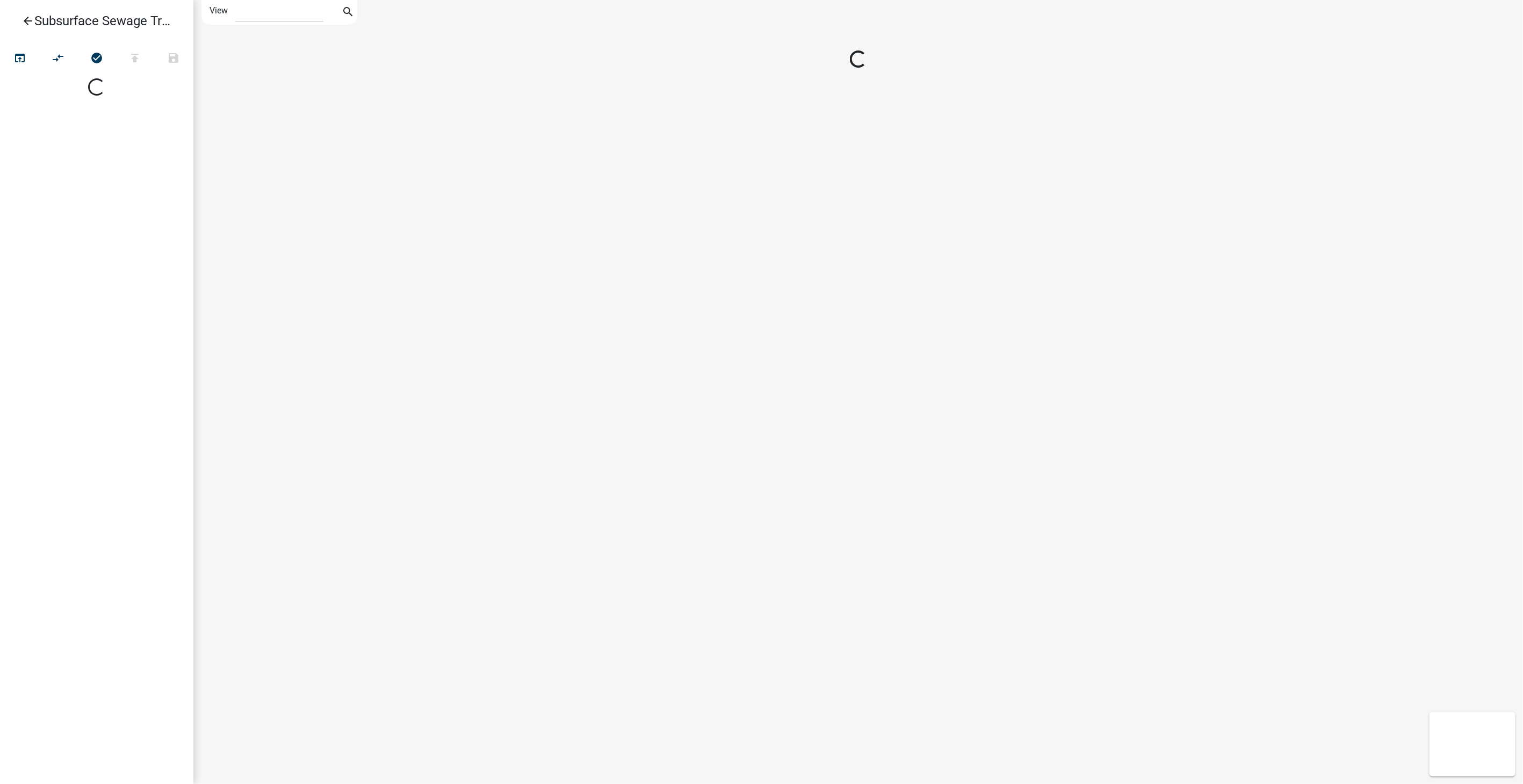
select select "1"
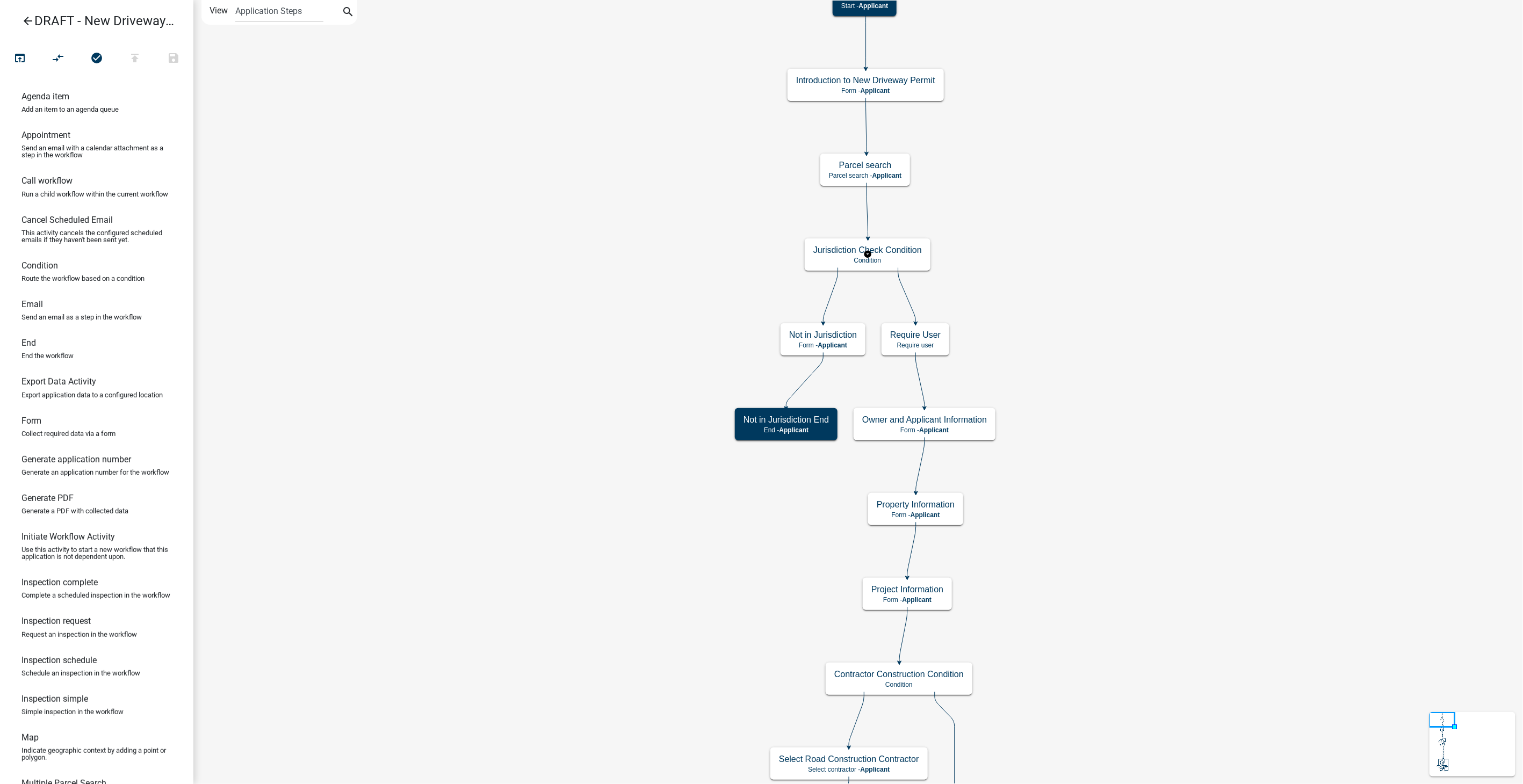
click at [905, 258] on p "Condition" at bounding box center [867, 261] width 108 height 8
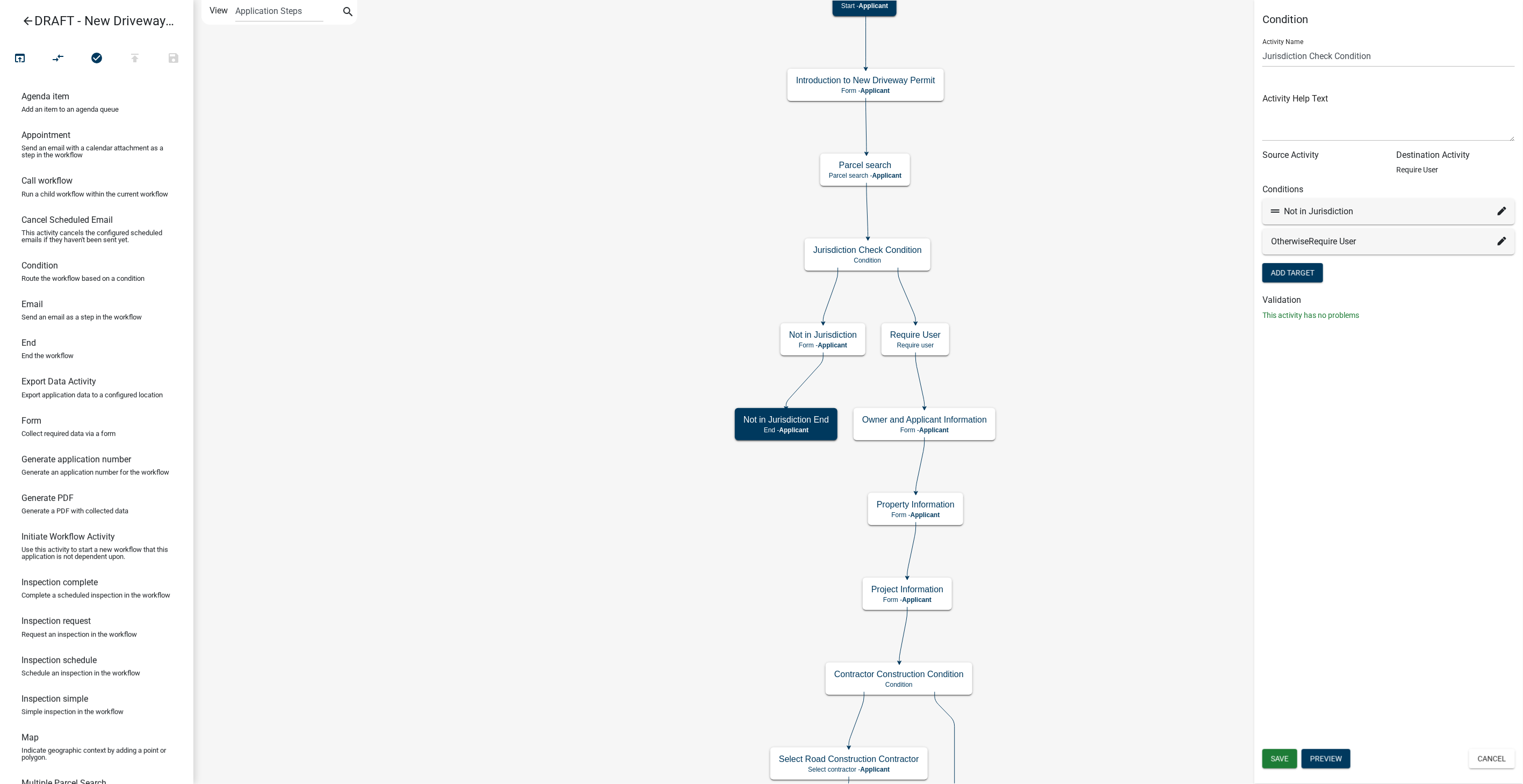
click at [1504, 209] on icon at bounding box center [1502, 211] width 8 height 8
select select "4: 05904aa2-3b81-4e86-af12-0c67723db313"
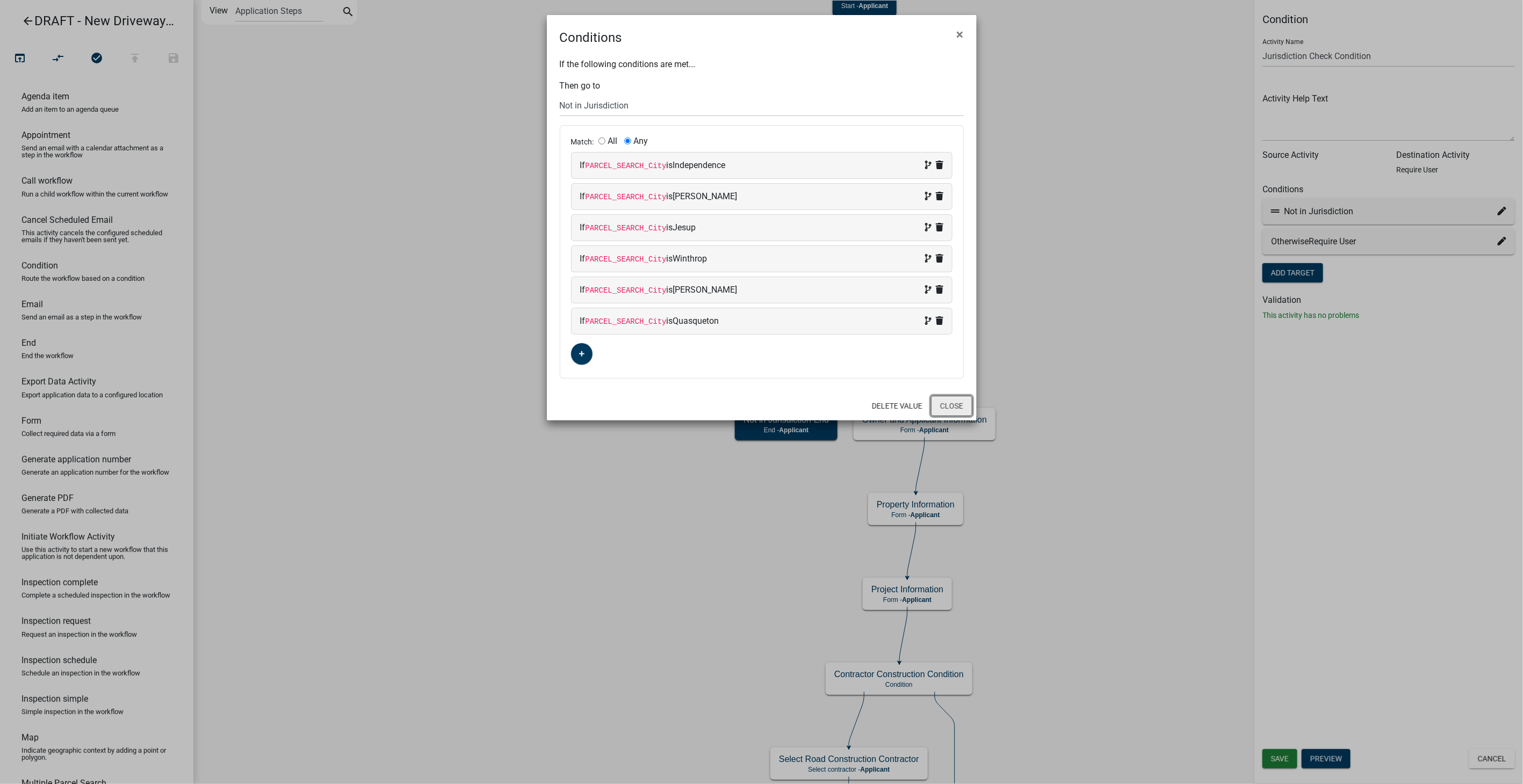
click at [958, 405] on button "Close" at bounding box center [952, 406] width 42 height 20
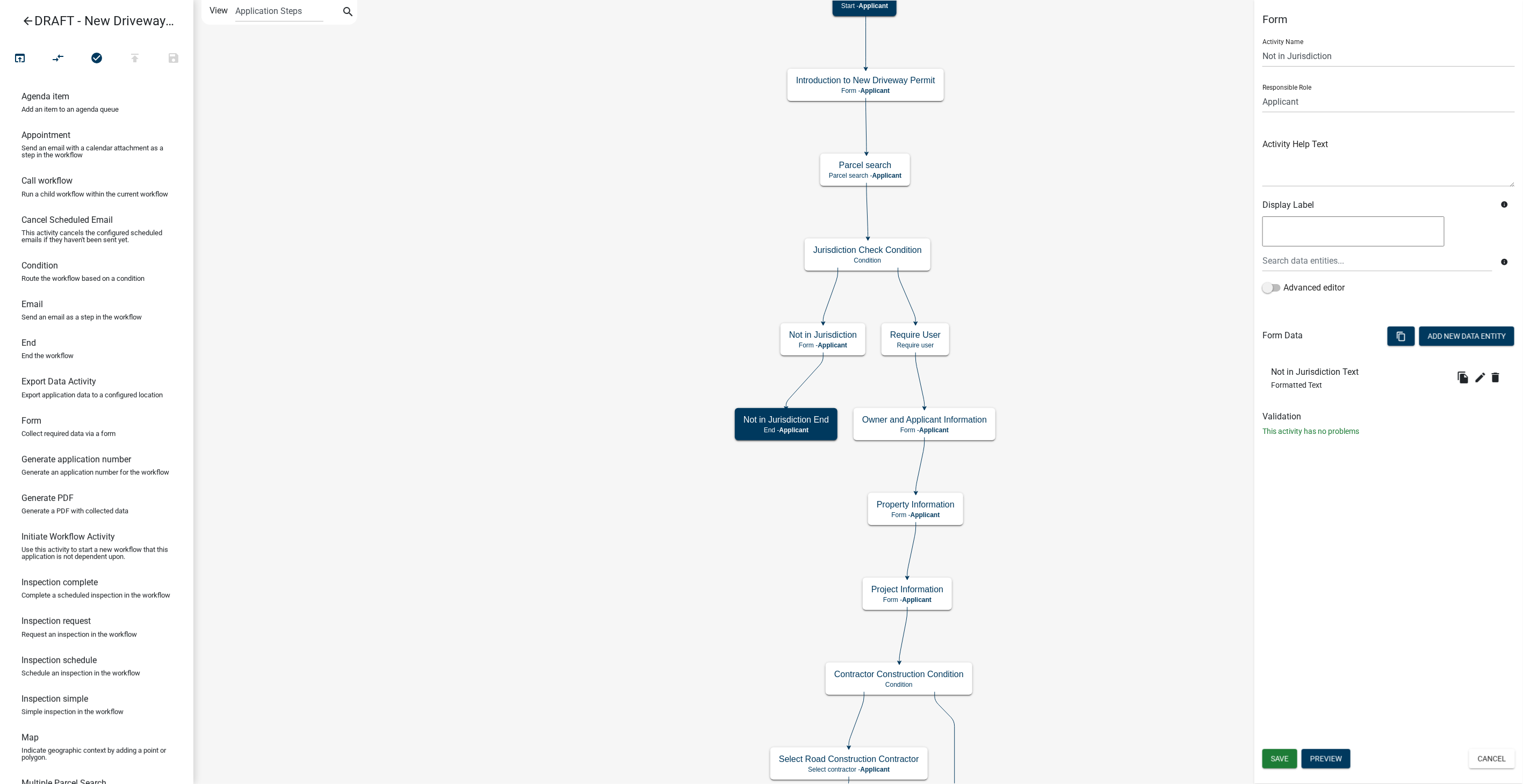
click at [34, 21] on link "arrow_back DRAFT - New Driveway Permit" at bounding box center [92, 21] width 167 height 25
click at [30, 21] on icon "arrow_back" at bounding box center [28, 21] width 13 height 15
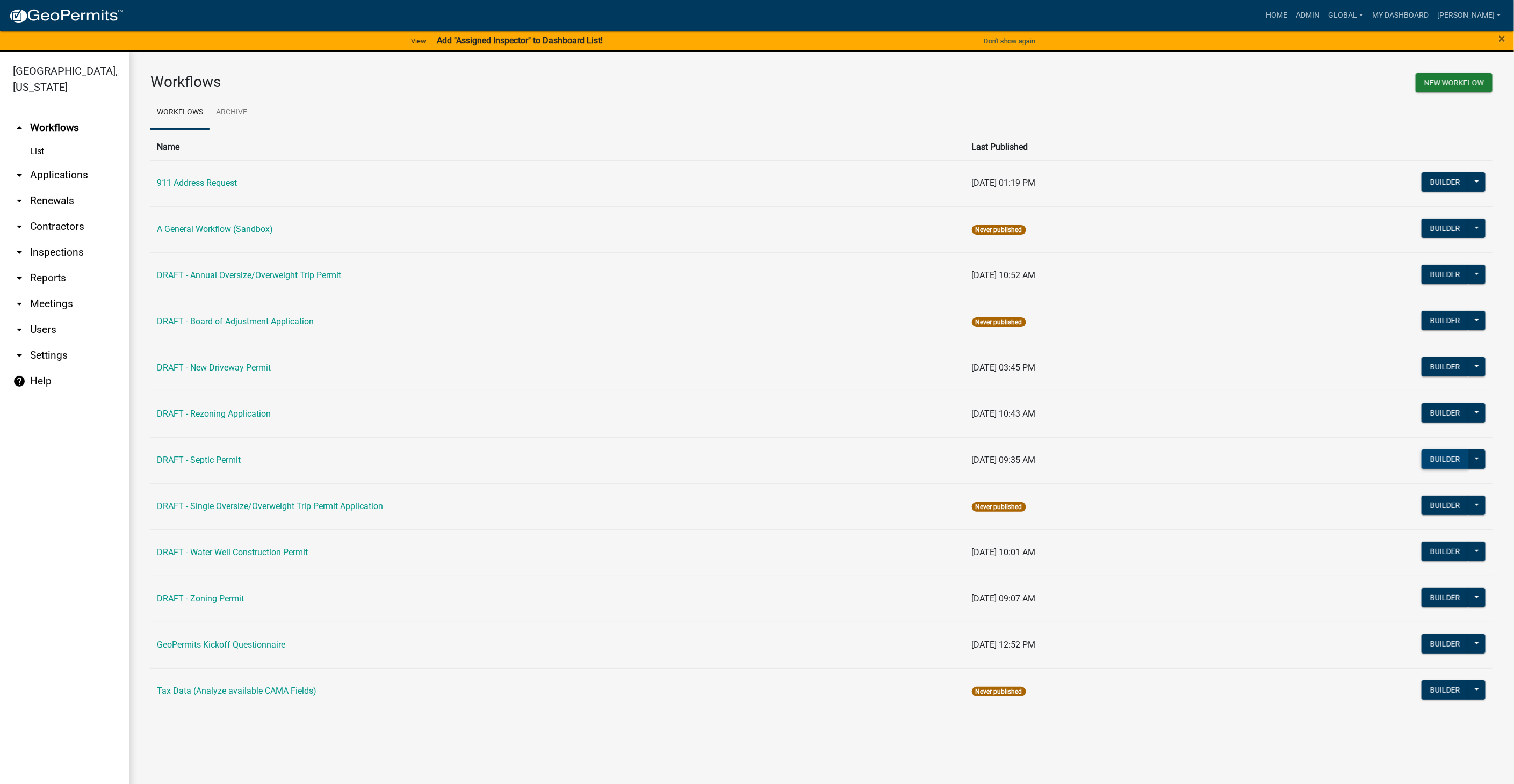
click at [1436, 458] on button "Builder" at bounding box center [1445, 459] width 47 height 19
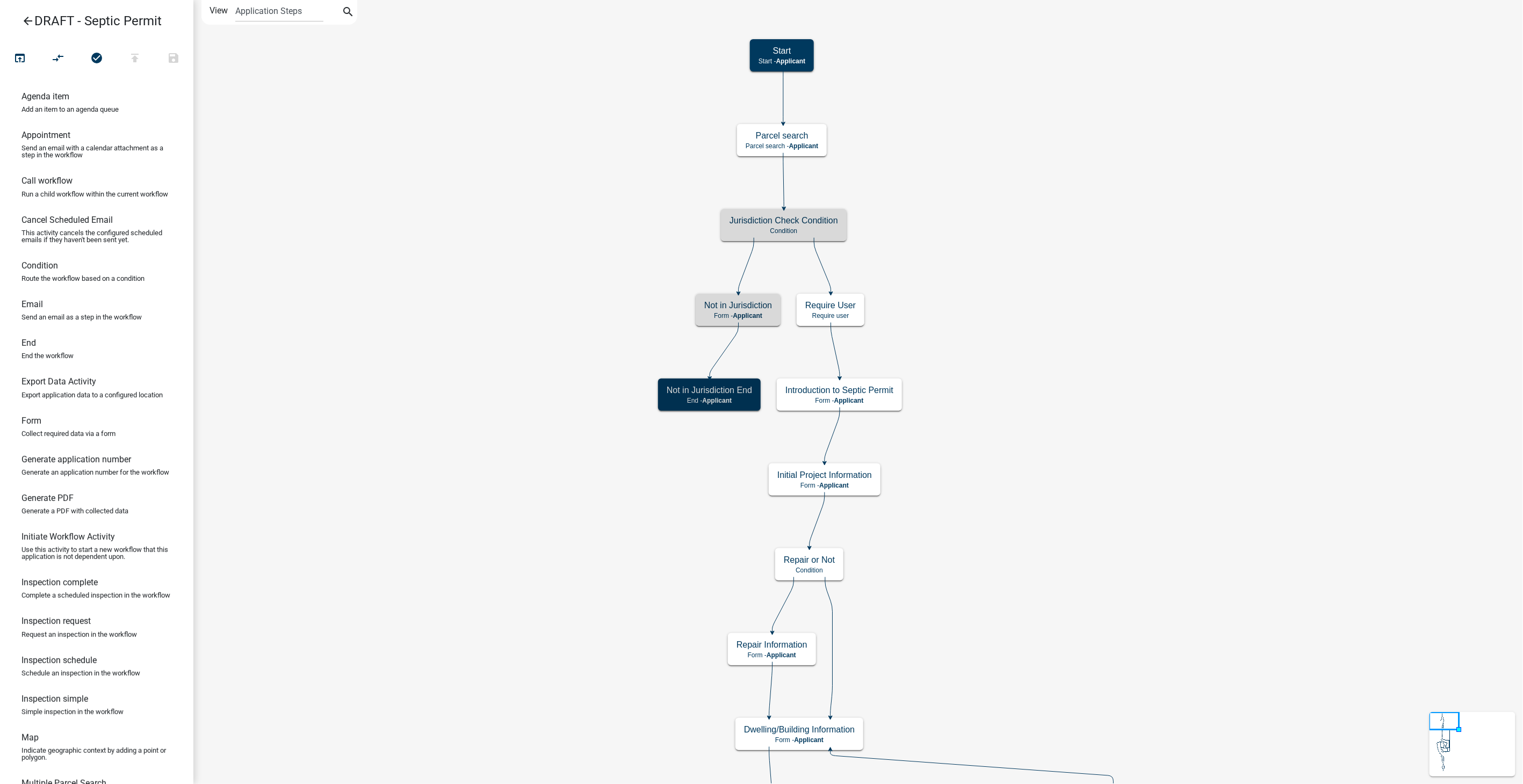
click at [734, 312] on span "Applicant" at bounding box center [748, 316] width 30 height 8
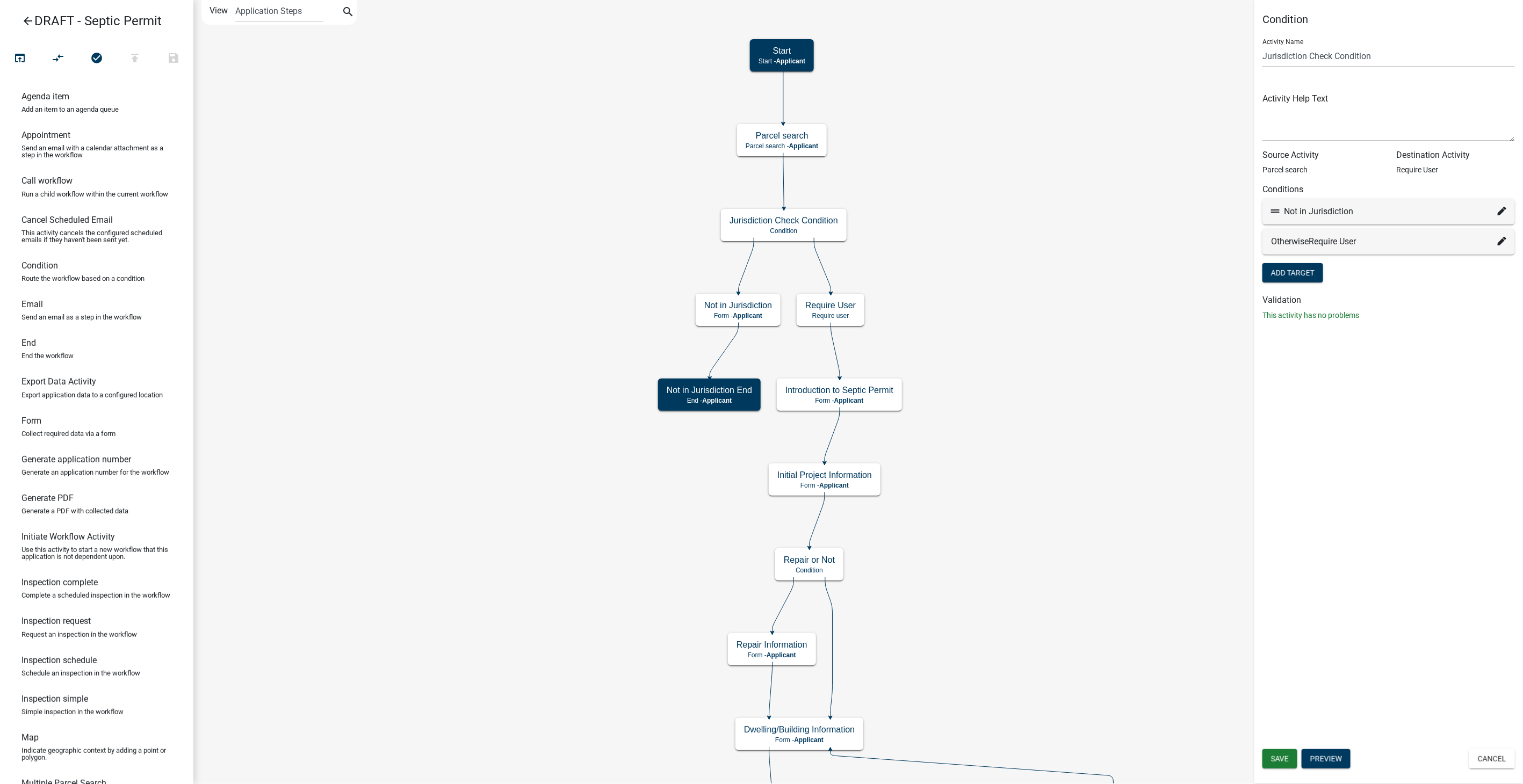
click at [1500, 210] on icon at bounding box center [1502, 211] width 8 height 8
select select "45: 1bf17673-d743-46af-9a17-e38311928720"
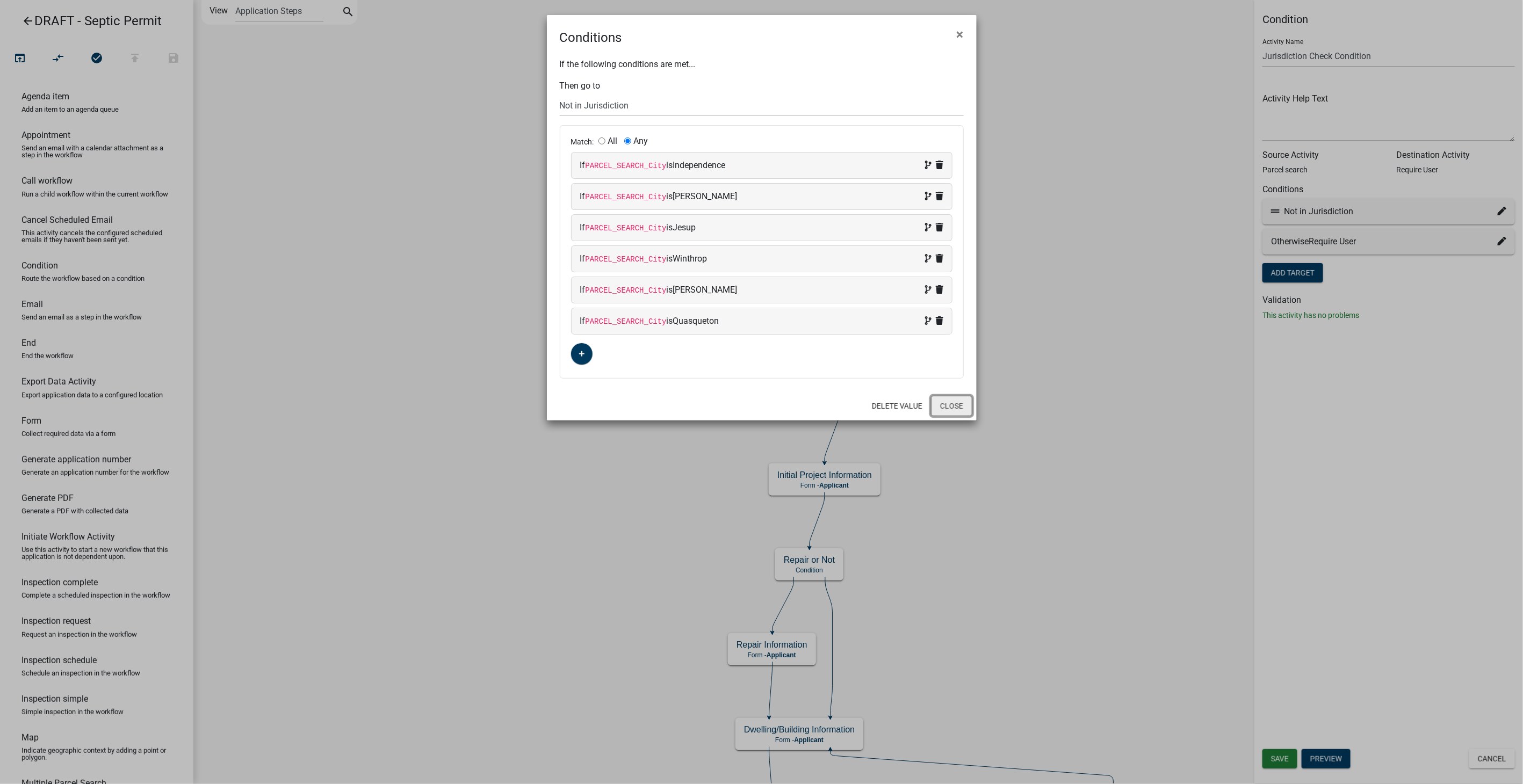
click at [956, 406] on button "Close" at bounding box center [952, 406] width 42 height 20
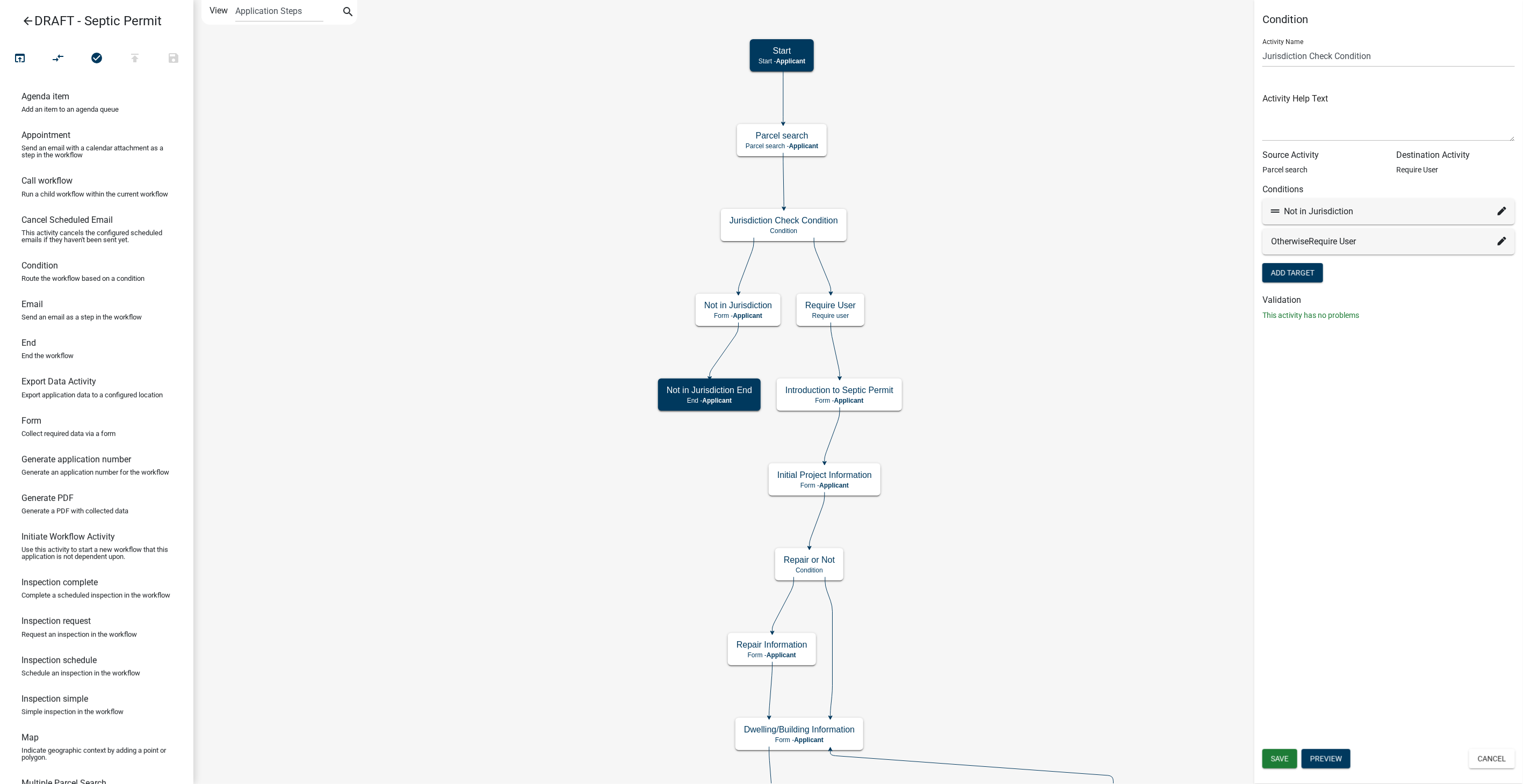
click at [26, 20] on icon "arrow_back" at bounding box center [28, 21] width 13 height 15
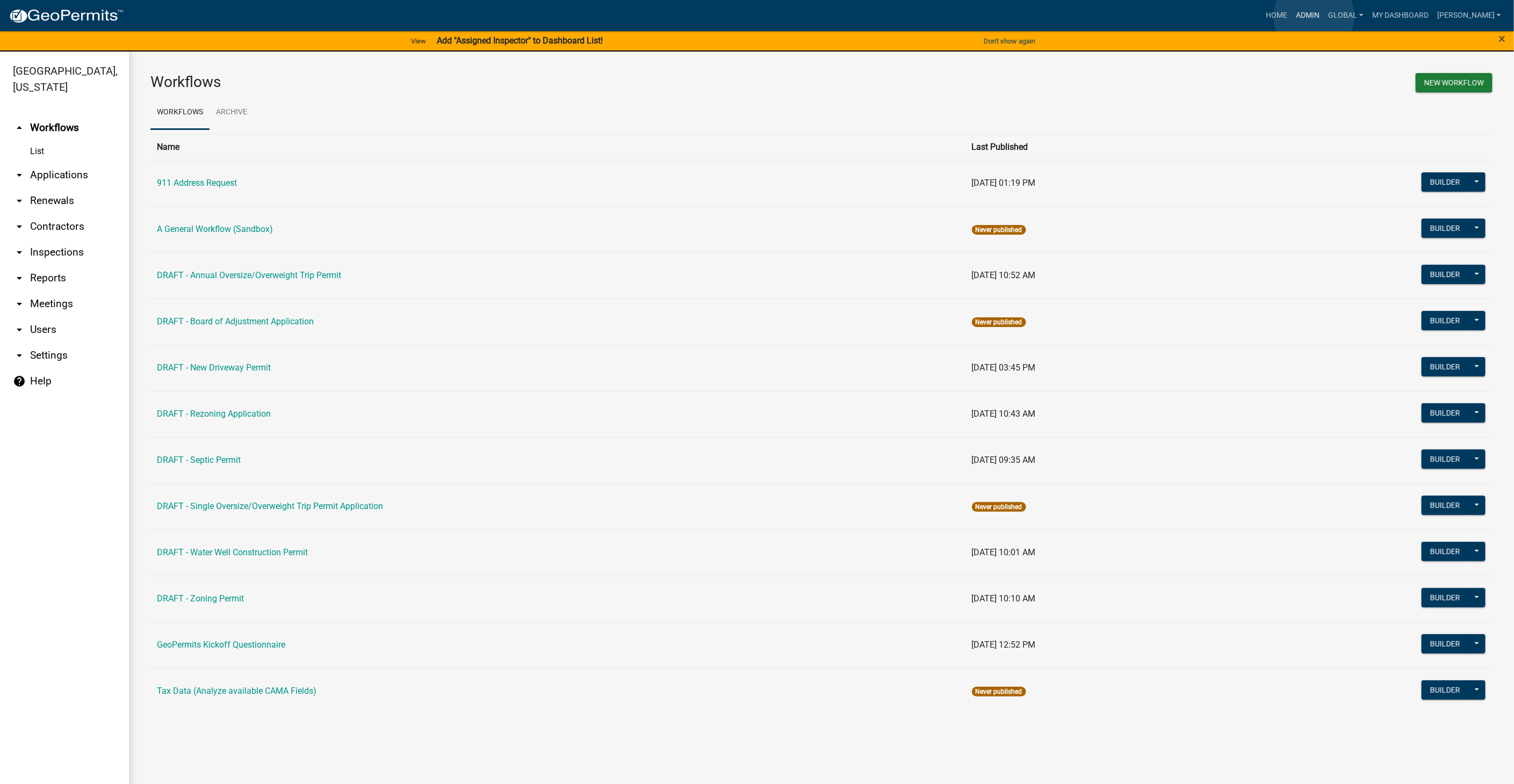
click at [1314, 16] on link "Admin" at bounding box center [1308, 15] width 32 height 20
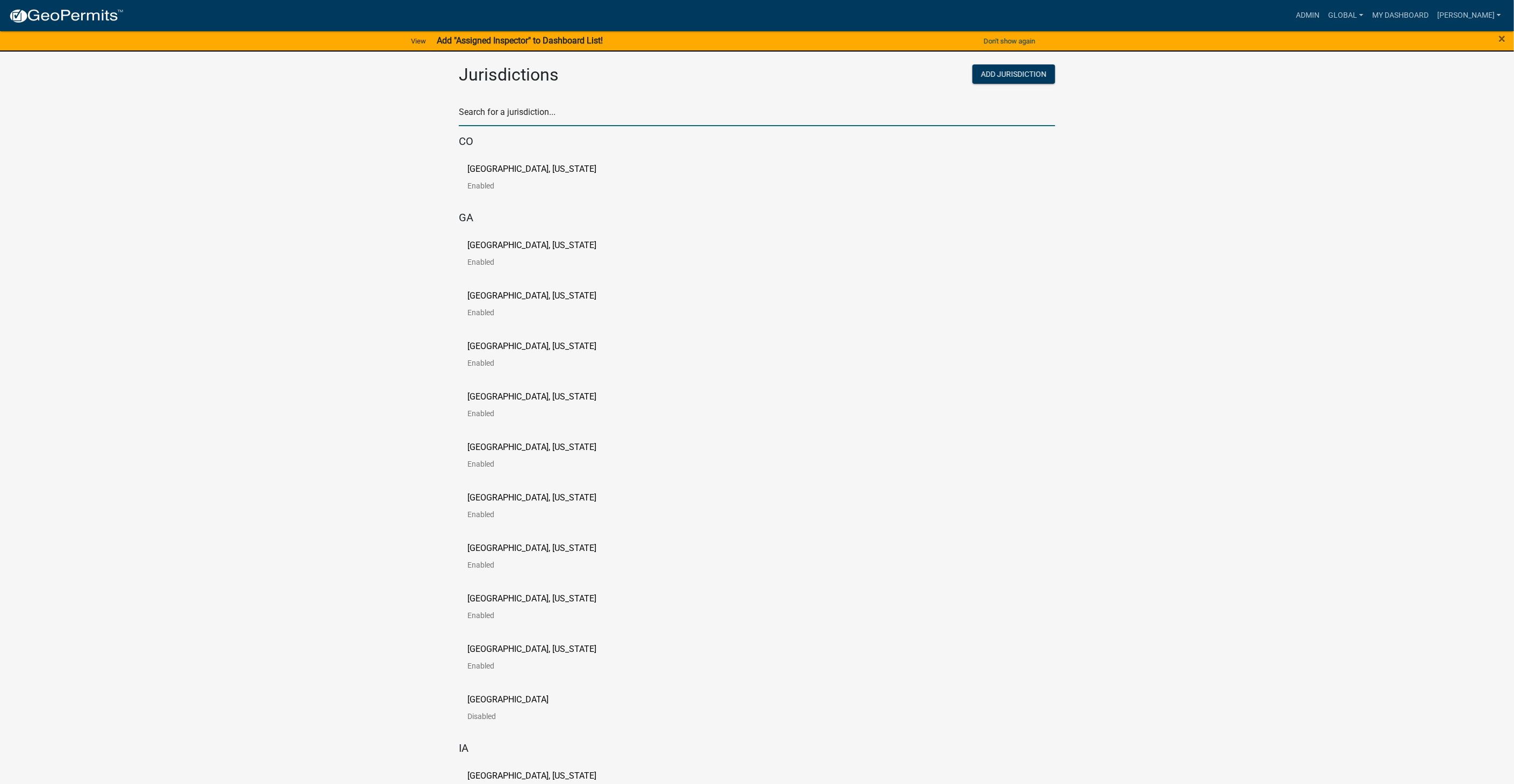
click at [499, 113] on input "text" at bounding box center [757, 116] width 597 height 22
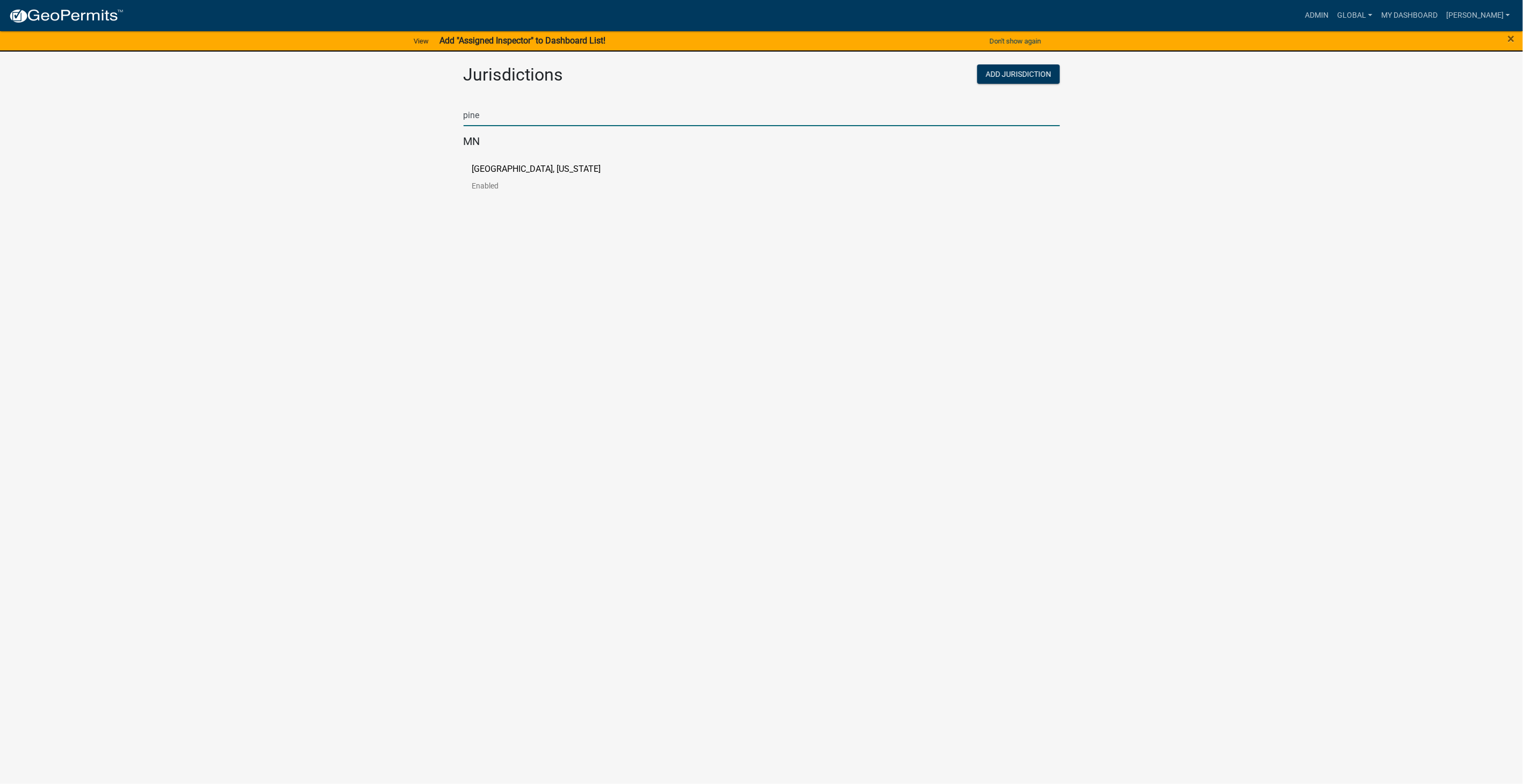
type input "pine"
click at [479, 167] on p "[GEOGRAPHIC_DATA], [US_STATE]" at bounding box center [536, 169] width 129 height 8
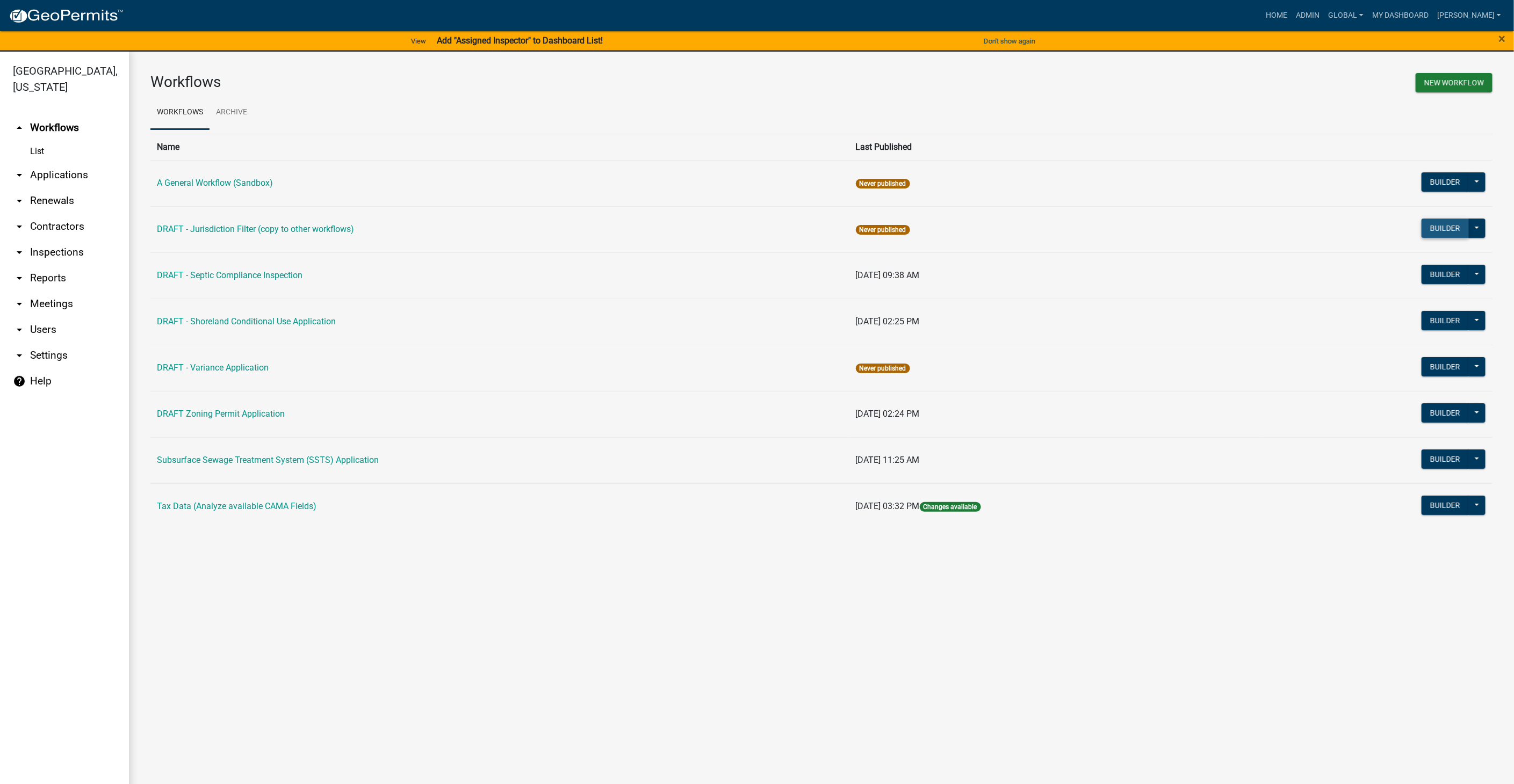
click at [1450, 232] on button "Builder" at bounding box center [1445, 228] width 47 height 19
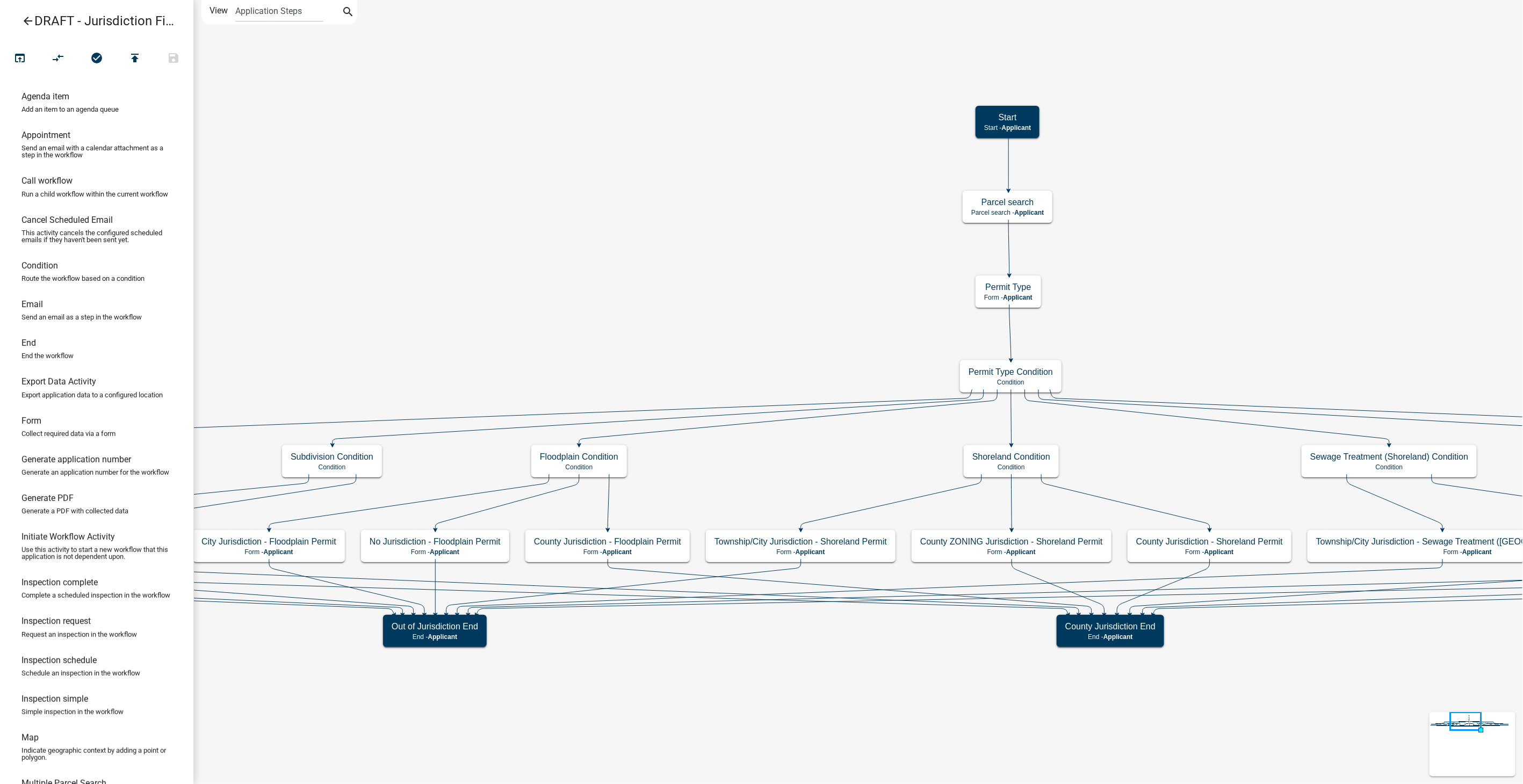
click at [27, 23] on icon "arrow_back" at bounding box center [28, 21] width 13 height 15
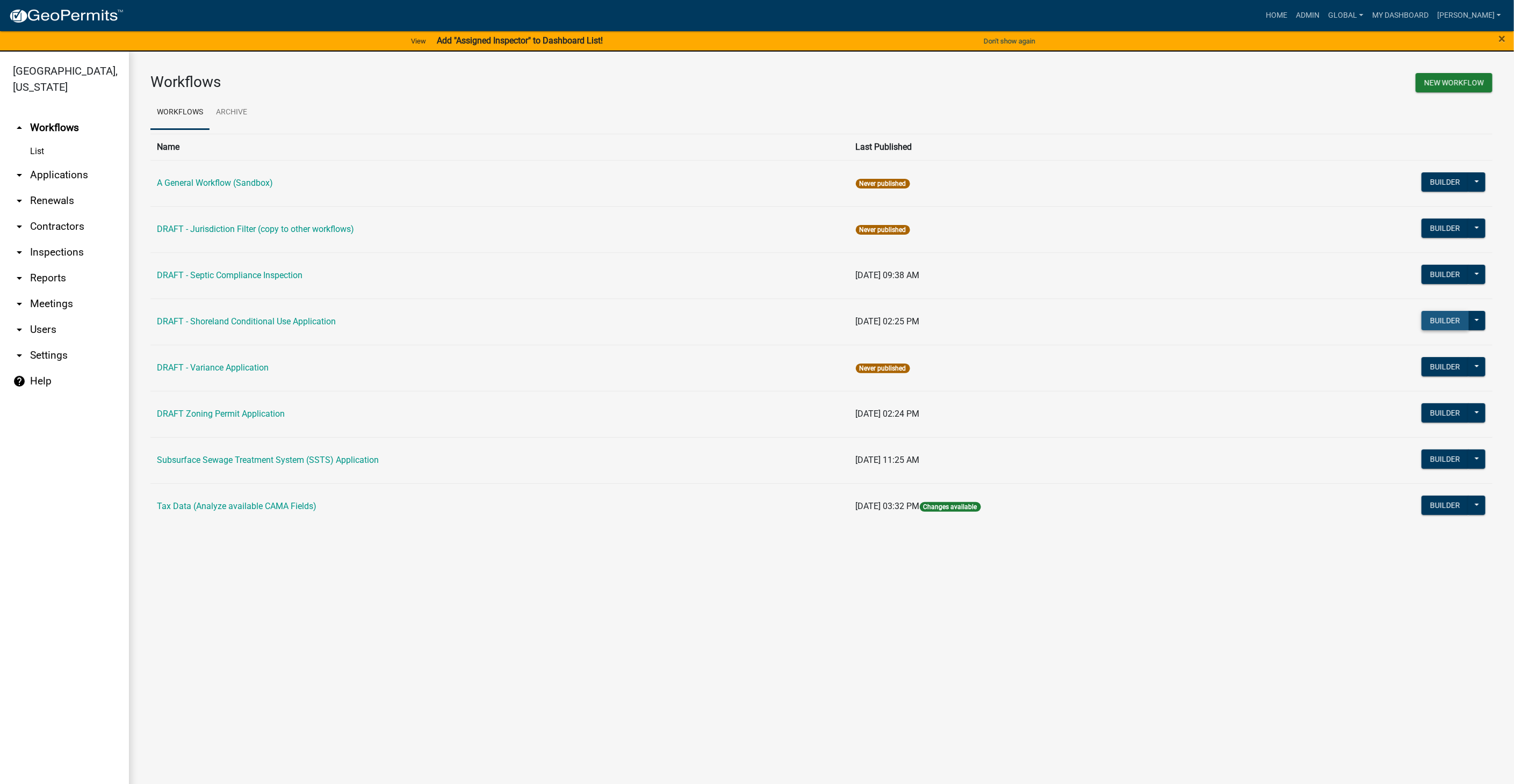
click at [1429, 320] on button "Builder" at bounding box center [1445, 321] width 47 height 19
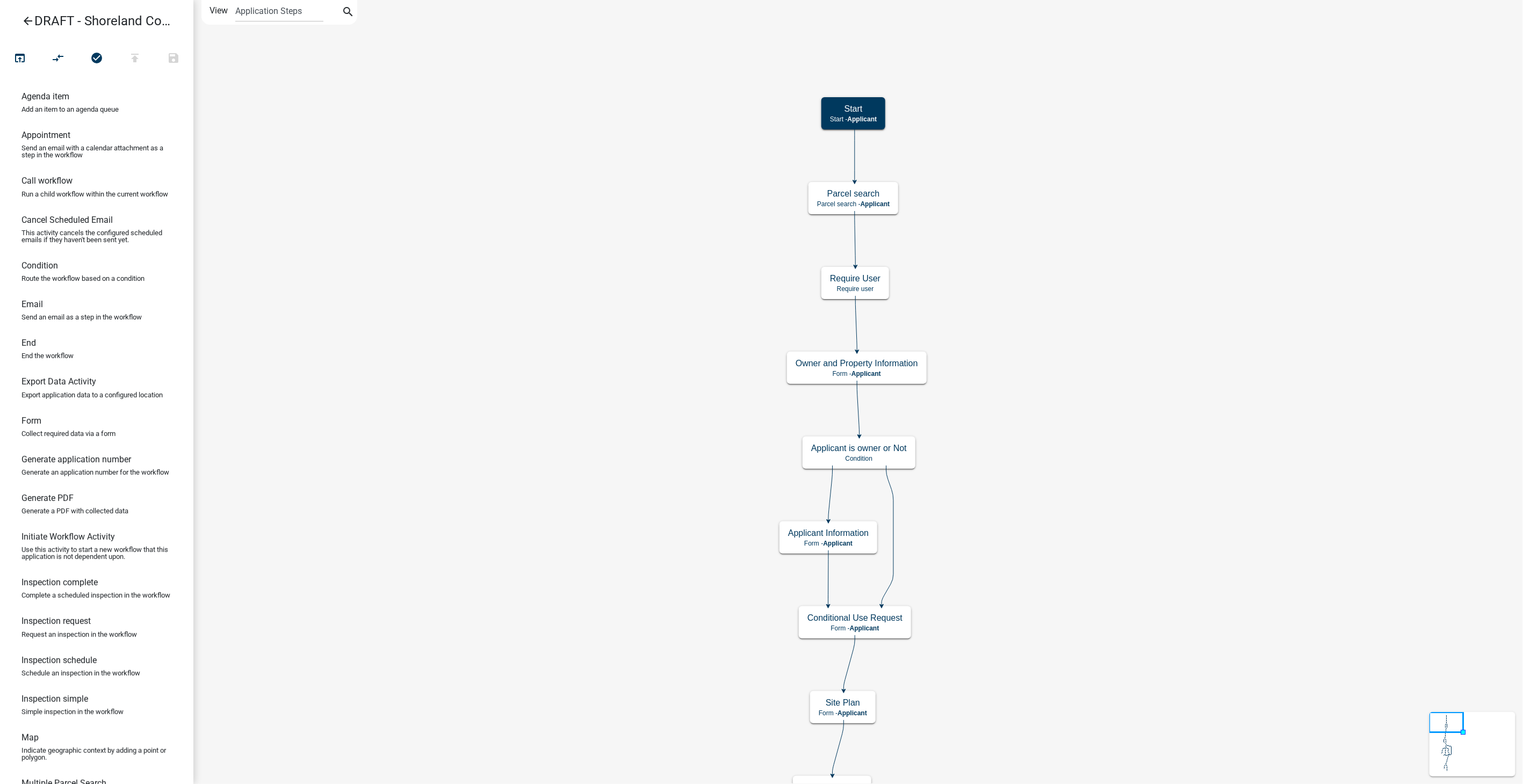
click at [26, 23] on icon "arrow_back" at bounding box center [28, 21] width 13 height 15
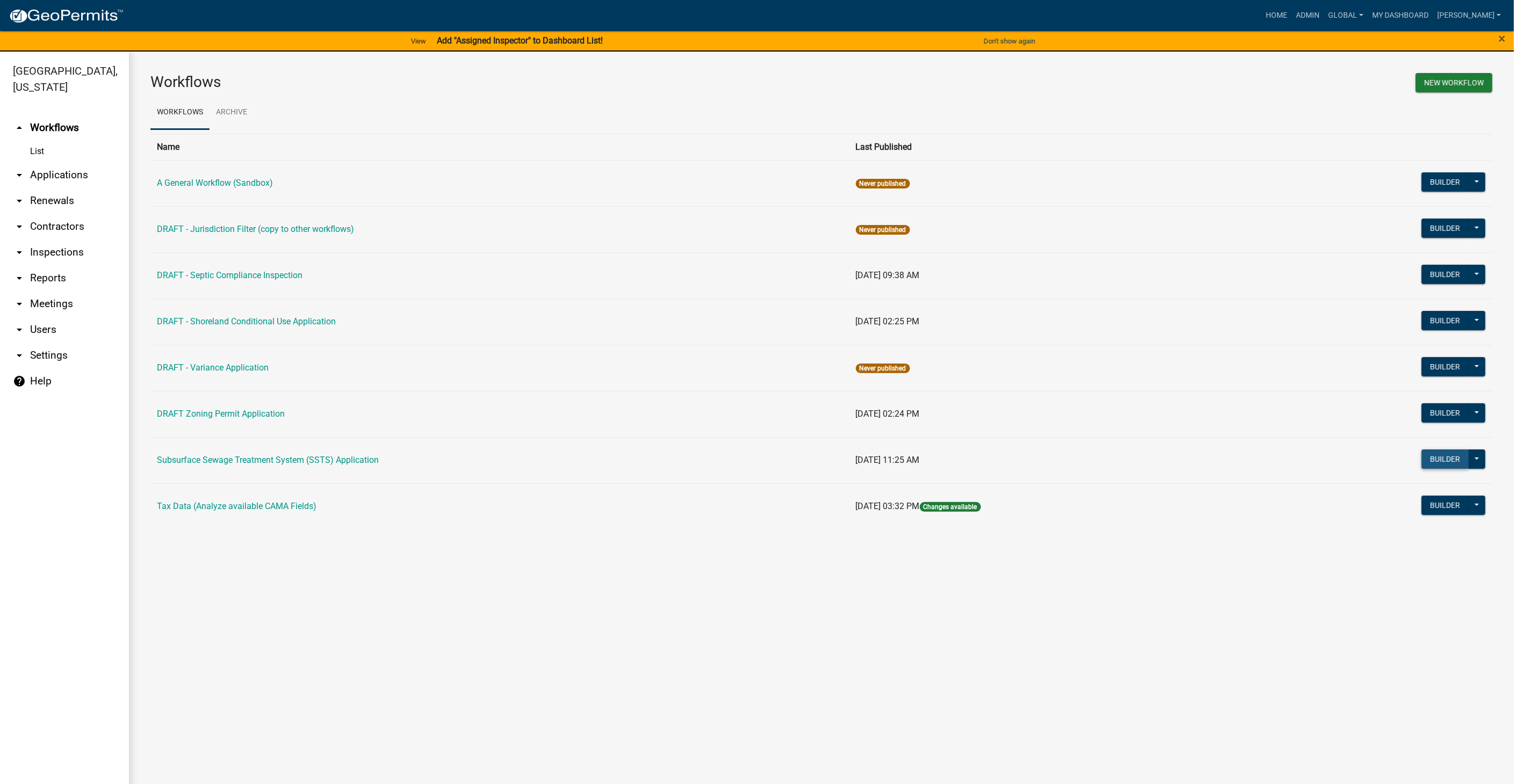
click at [1447, 457] on button "Builder" at bounding box center [1445, 459] width 47 height 19
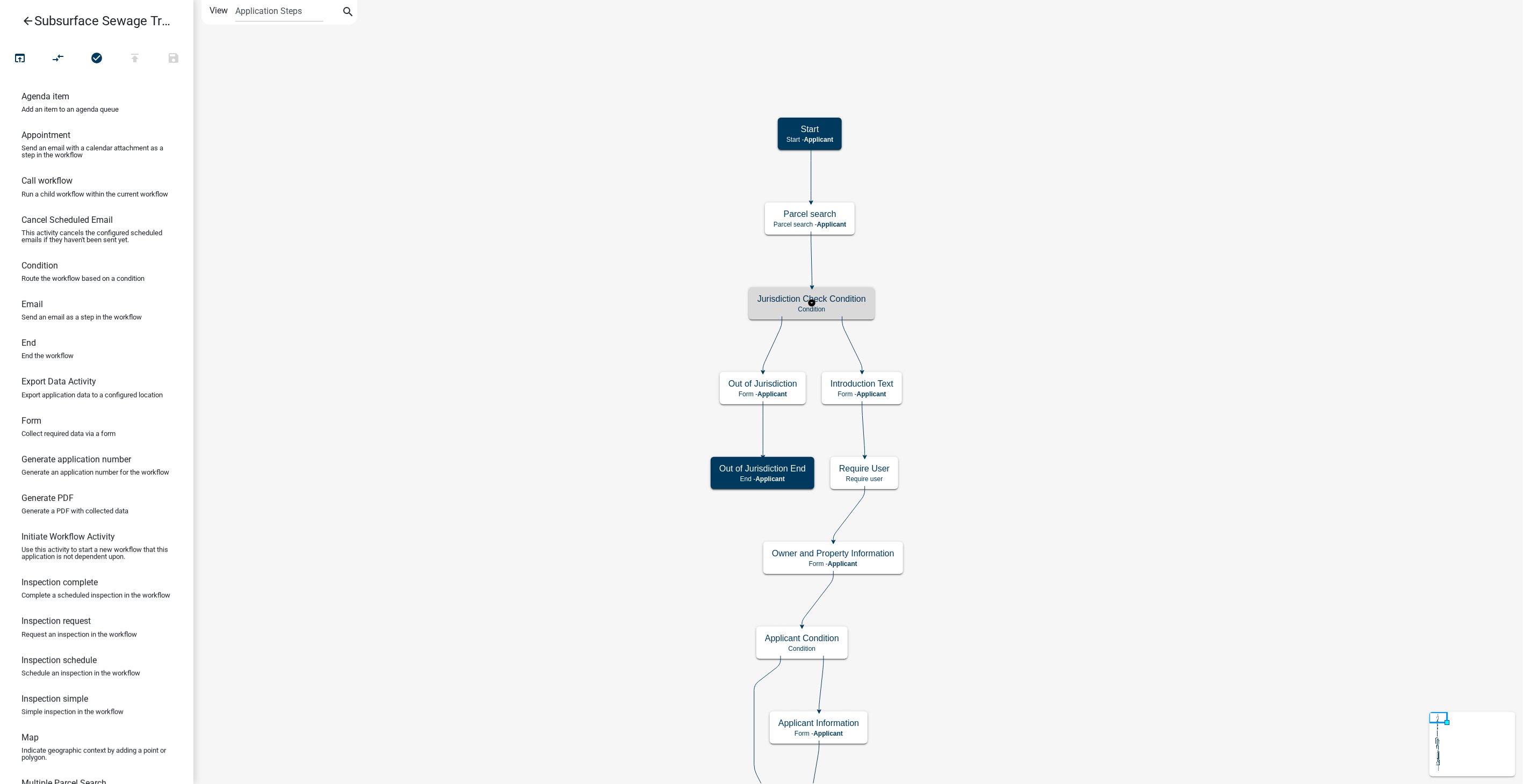
click at [845, 304] on div "Jurisdiction Check Condition Condition" at bounding box center [812, 304] width 126 height 32
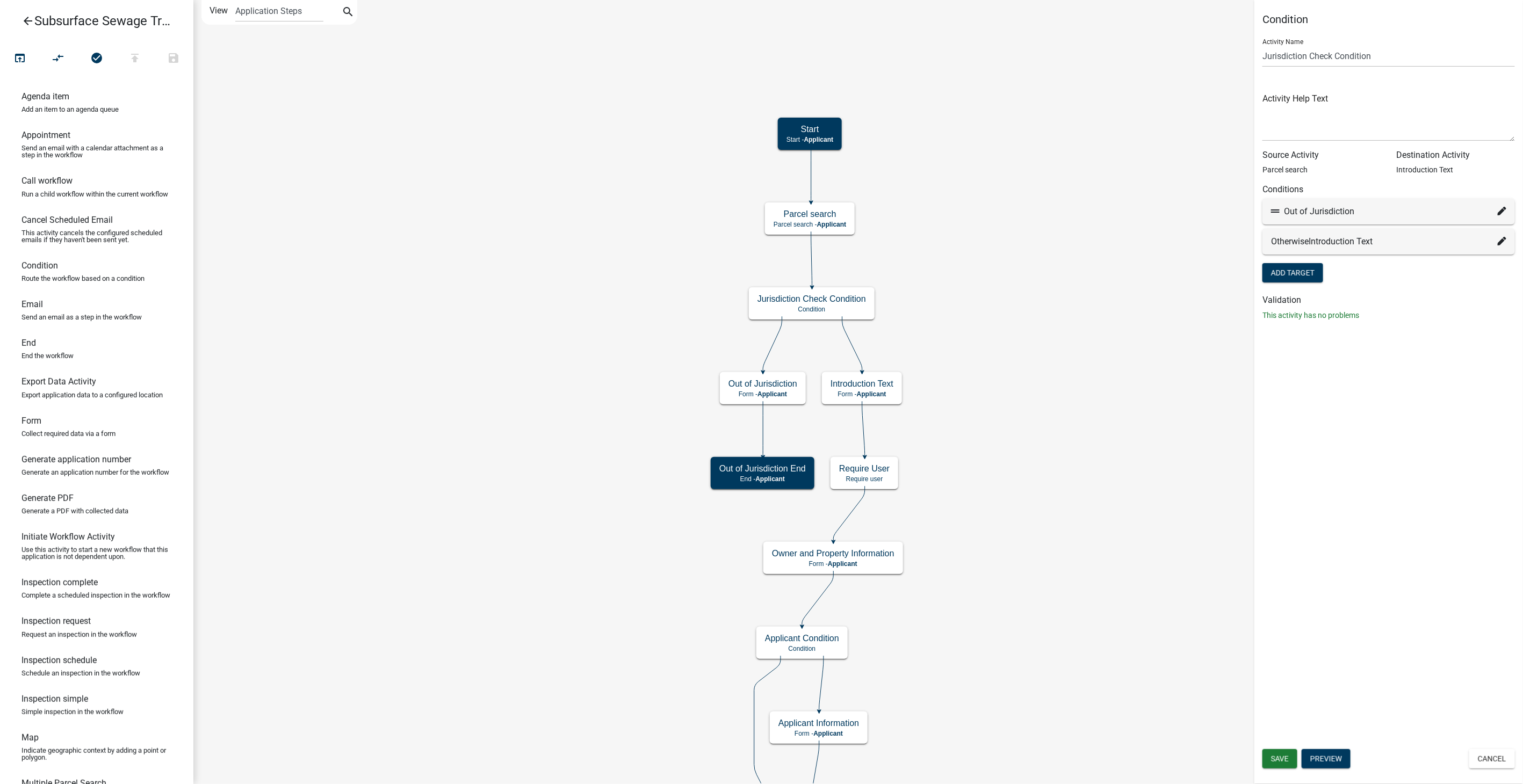
click at [1503, 207] on icon at bounding box center [1502, 211] width 8 height 8
select select "52: c8403de8-4f1b-4c2f-af6d-c5ad671aee99"
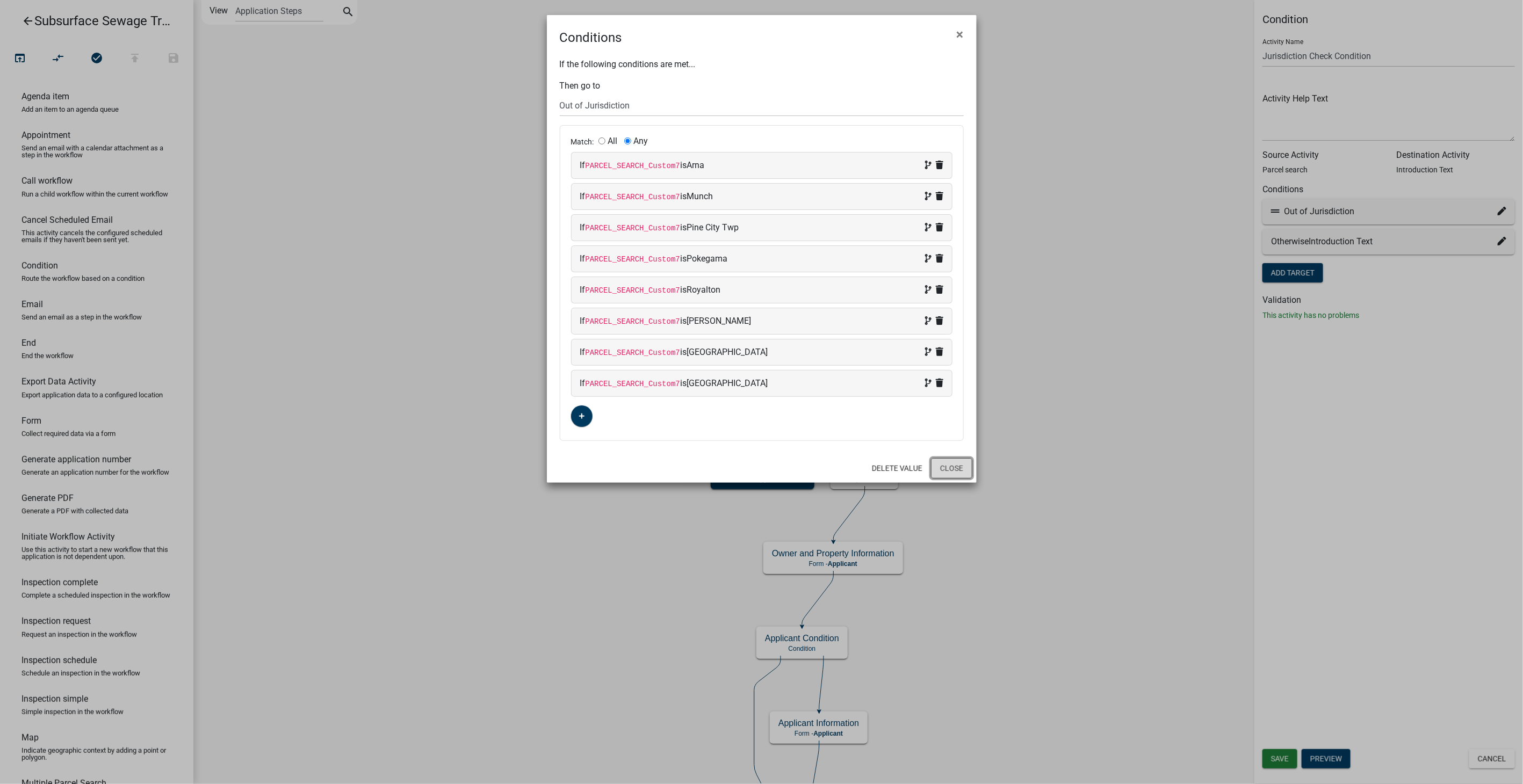
click at [939, 469] on button "Close" at bounding box center [952, 468] width 42 height 20
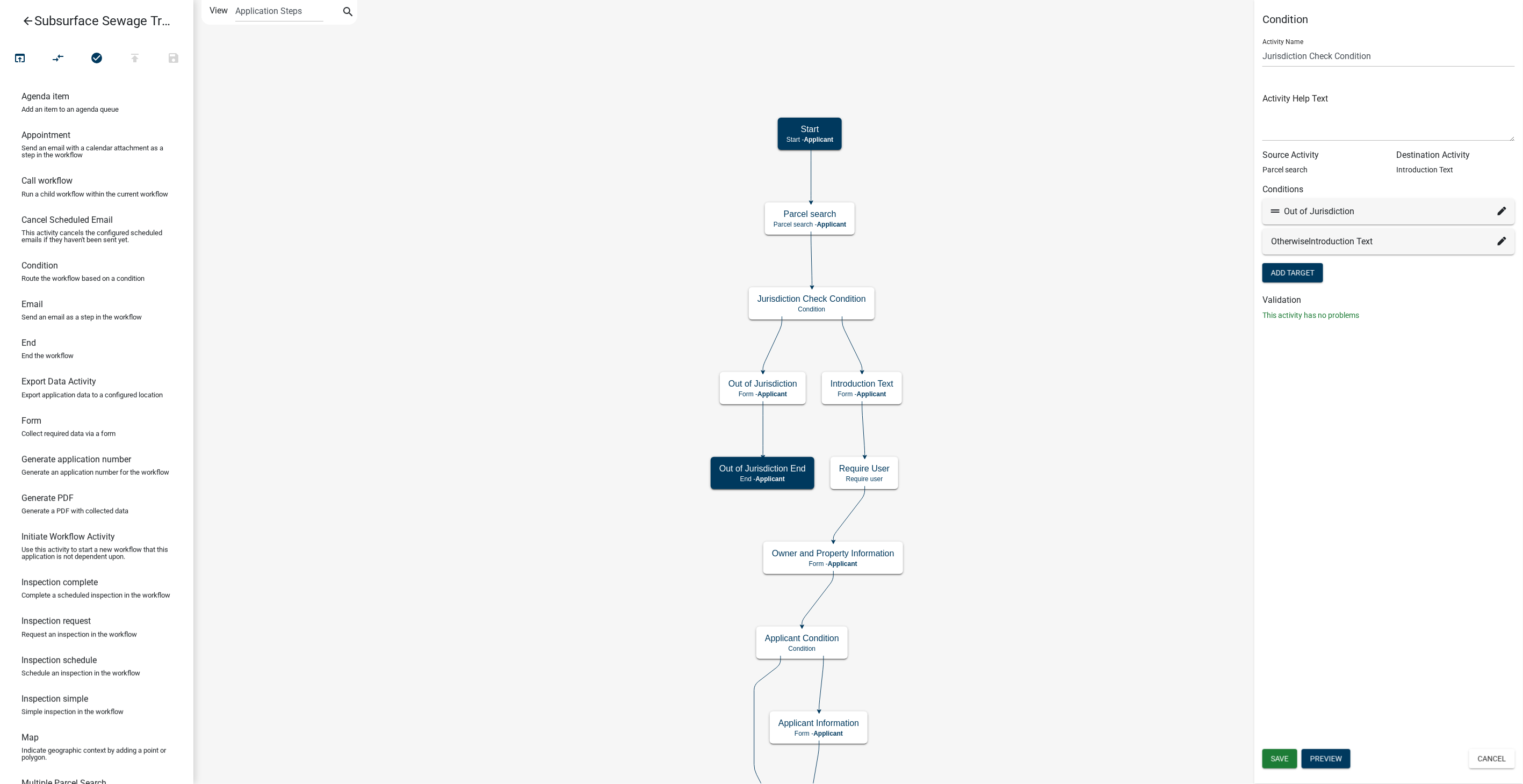
click at [25, 21] on icon "arrow_back" at bounding box center [28, 21] width 13 height 15
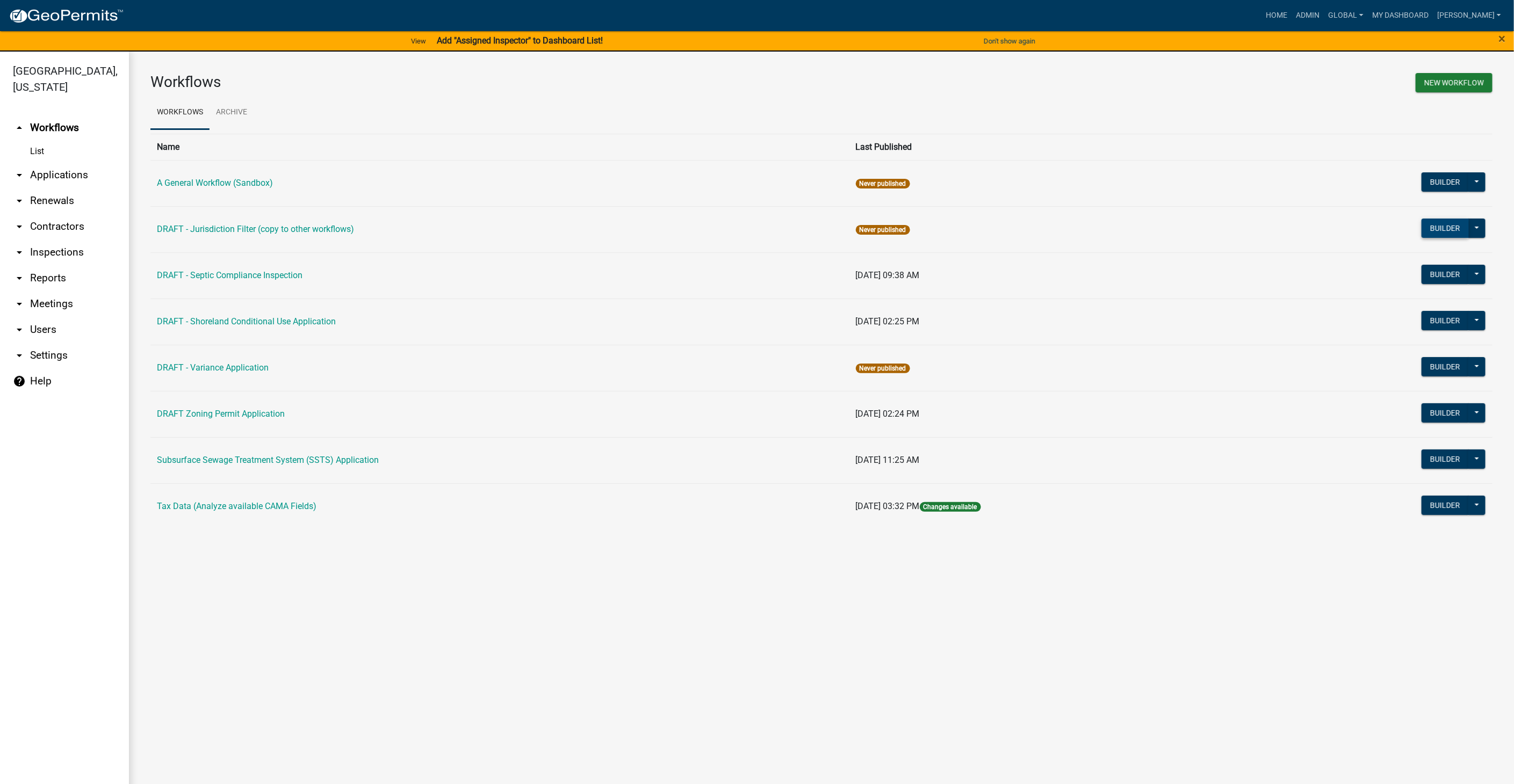
click at [1433, 225] on button "Builder" at bounding box center [1445, 228] width 47 height 19
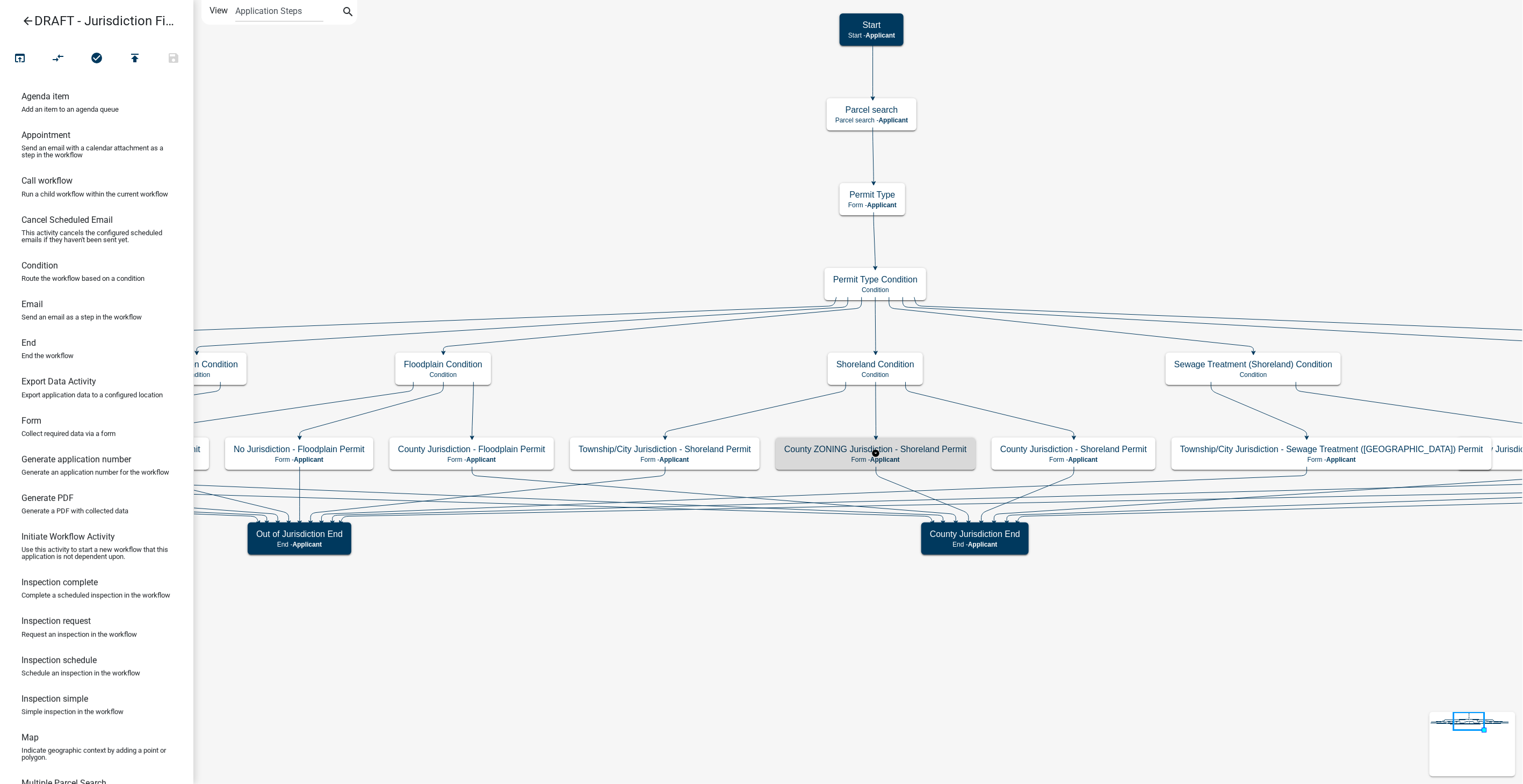
click at [916, 456] on p "Form - Applicant" at bounding box center [875, 460] width 182 height 8
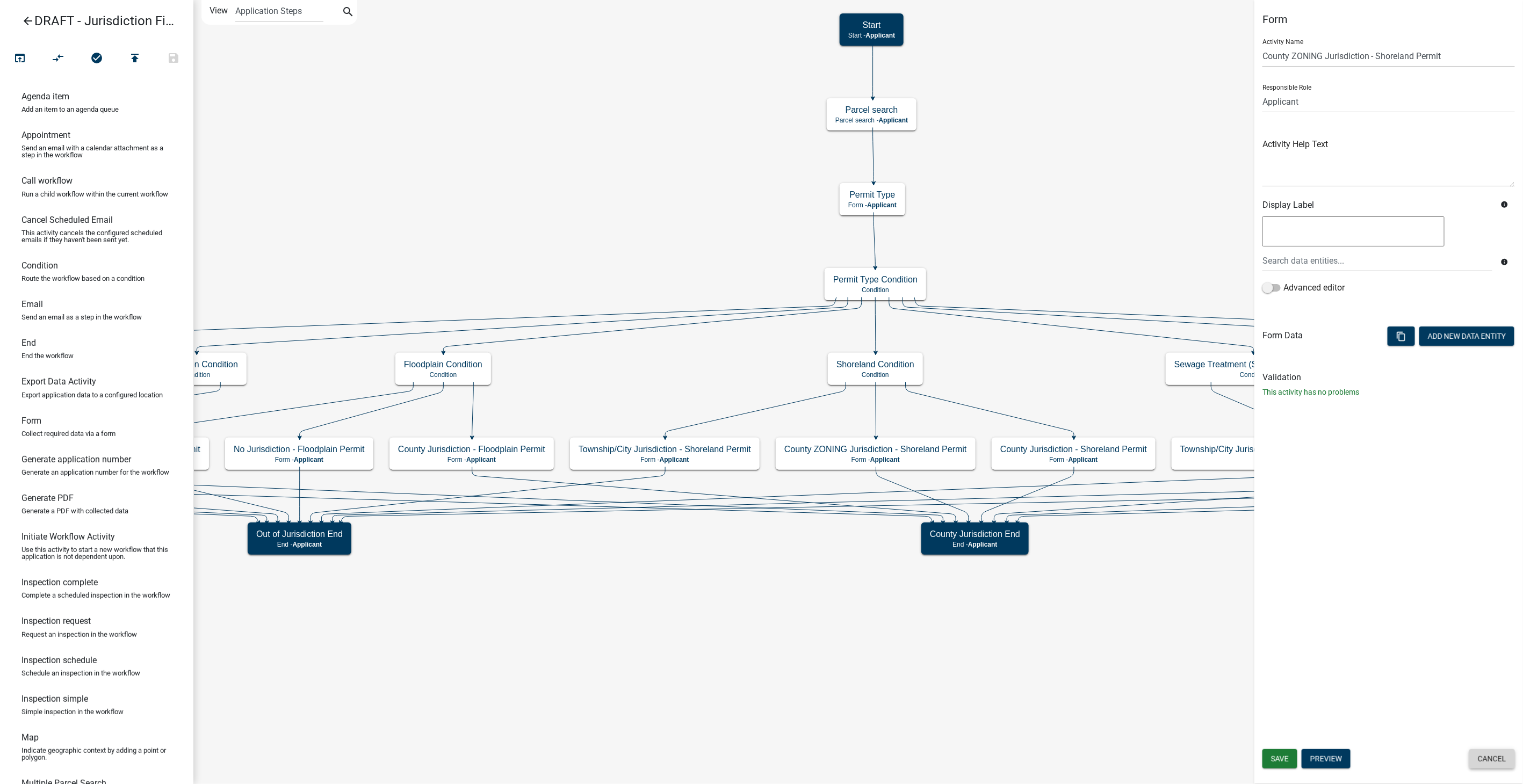
click at [1509, 763] on button "Cancel" at bounding box center [1492, 759] width 45 height 19
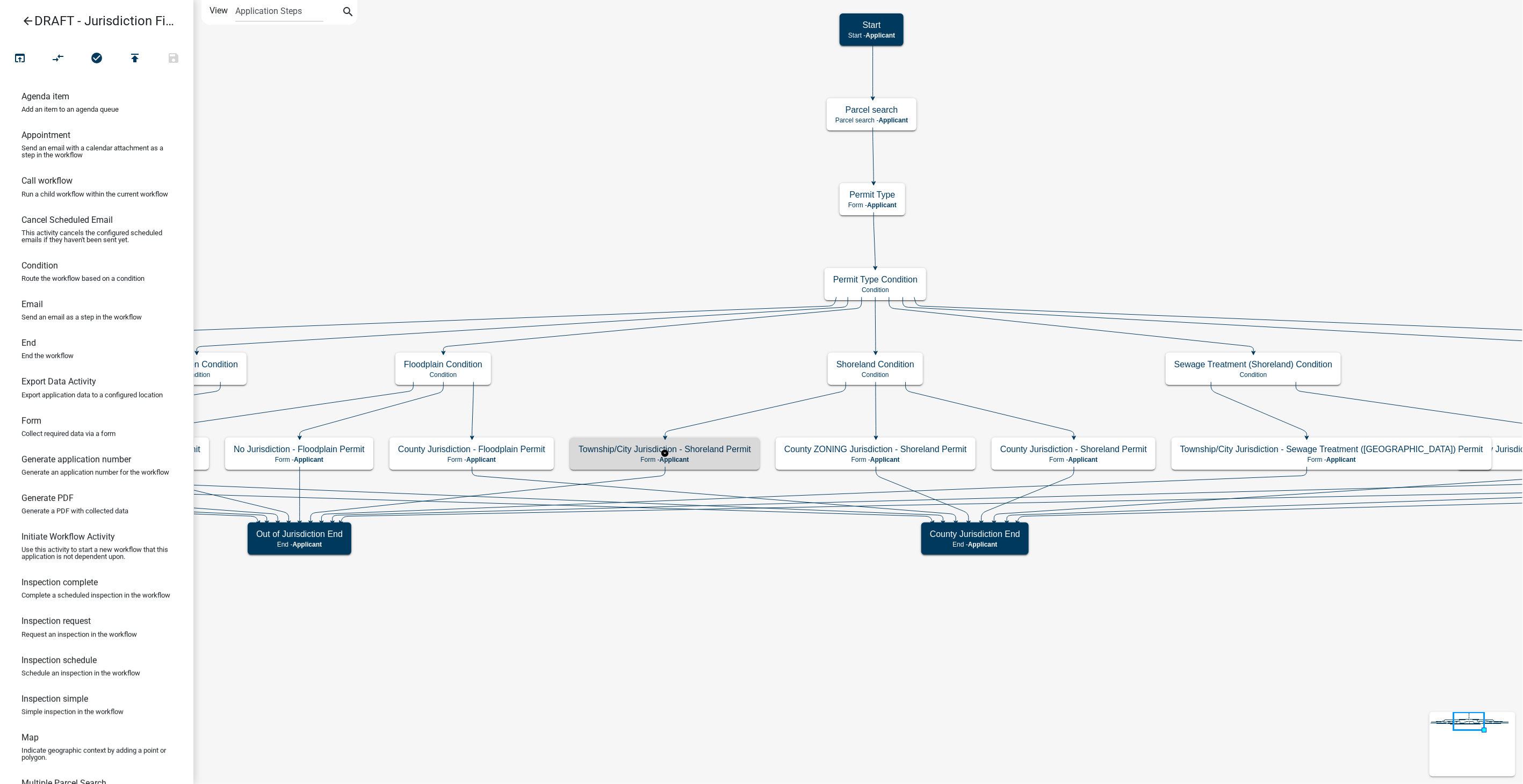
click at [683, 450] on h5 "Township/City Jurisdiction - Shoreland Permit" at bounding box center [665, 449] width 173 height 10
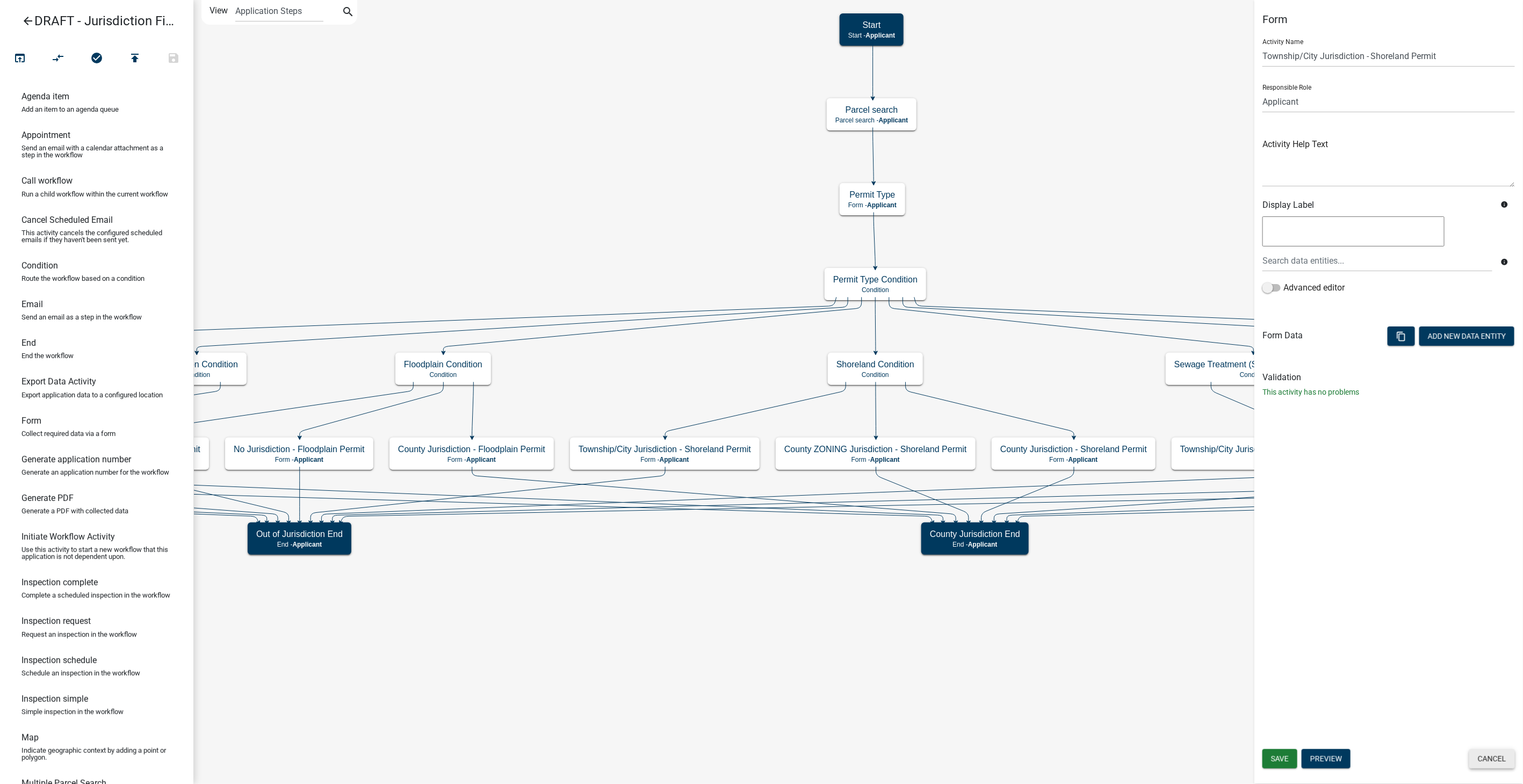
click at [1507, 763] on button "Cancel" at bounding box center [1492, 759] width 45 height 19
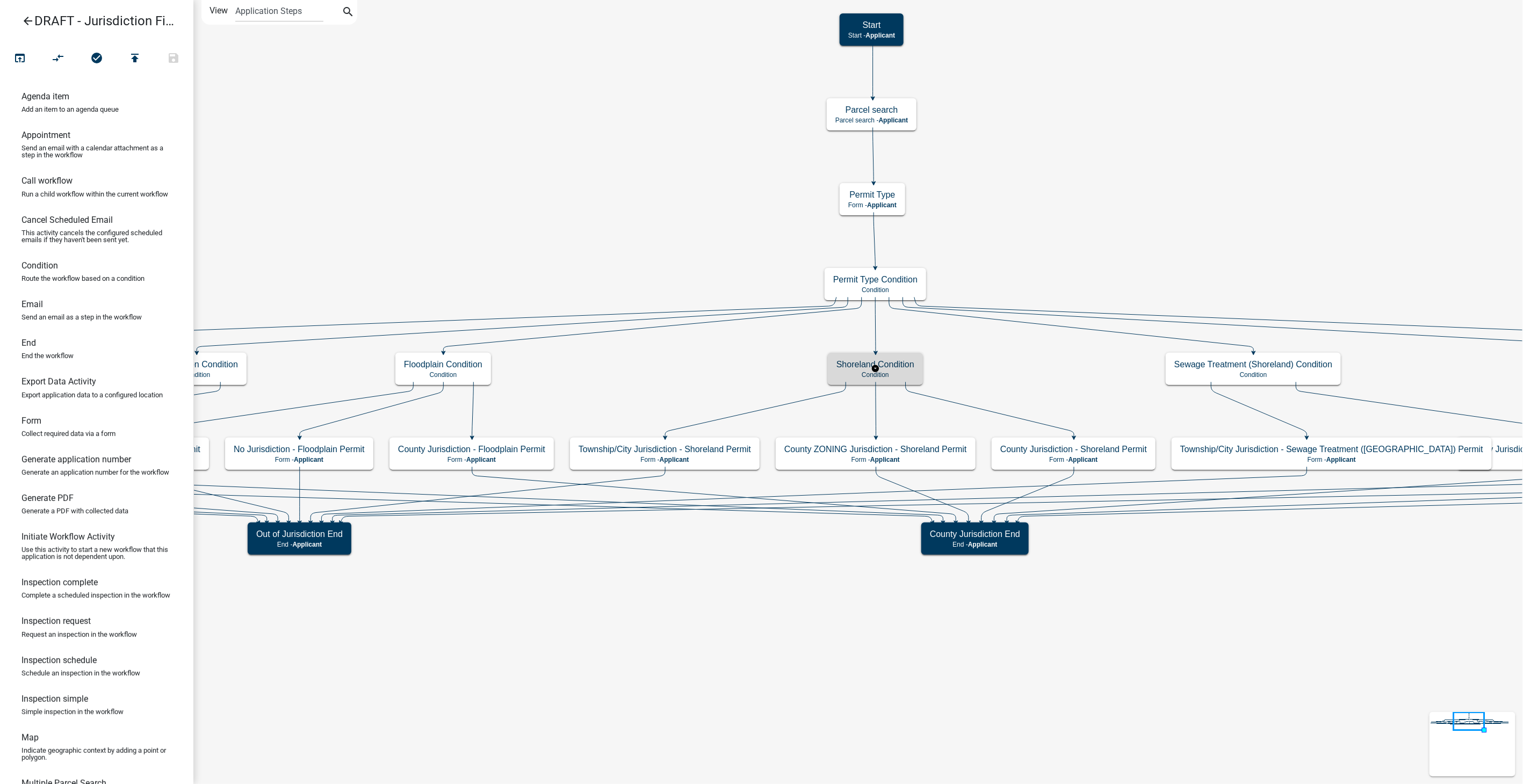
click at [891, 365] on h5 "Shoreland Condition" at bounding box center [876, 365] width 78 height 10
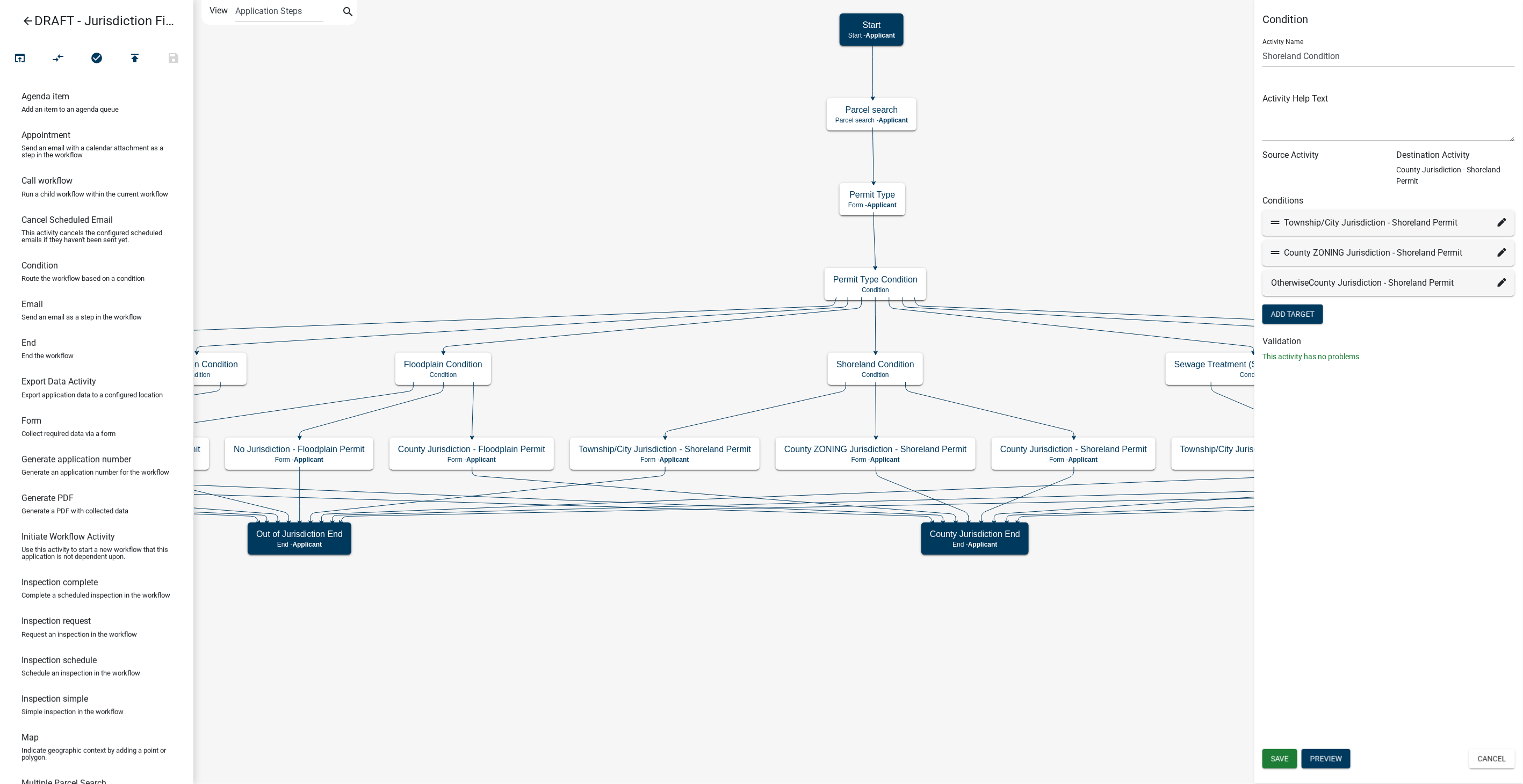
click at [1503, 221] on icon at bounding box center [1502, 222] width 8 height 8
select select "22: 22a4a98a-475e-4e9b-a17b-558be598607f"
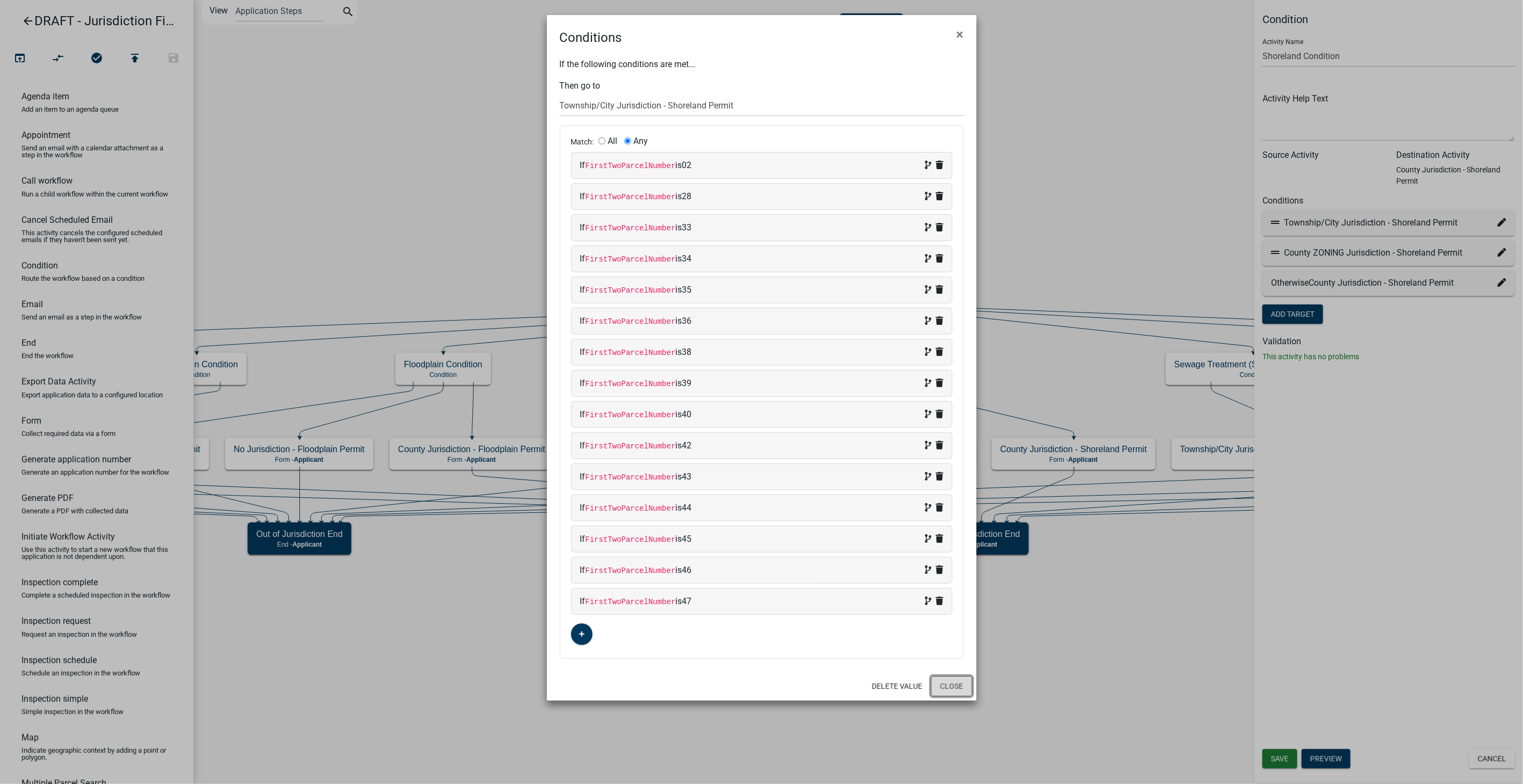
click at [941, 687] on button "Close" at bounding box center [952, 686] width 42 height 20
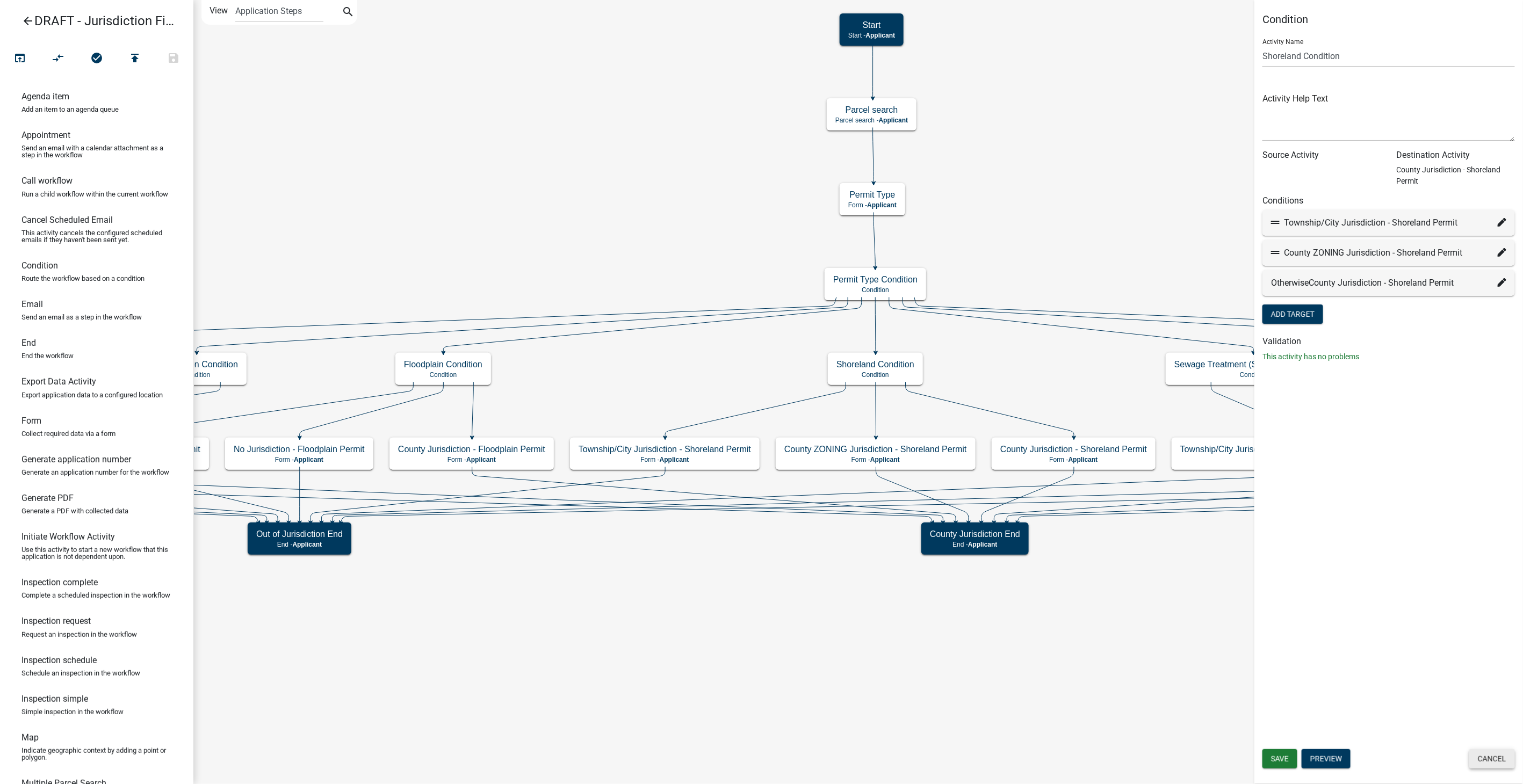
click at [1504, 753] on button "Cancel" at bounding box center [1492, 759] width 45 height 19
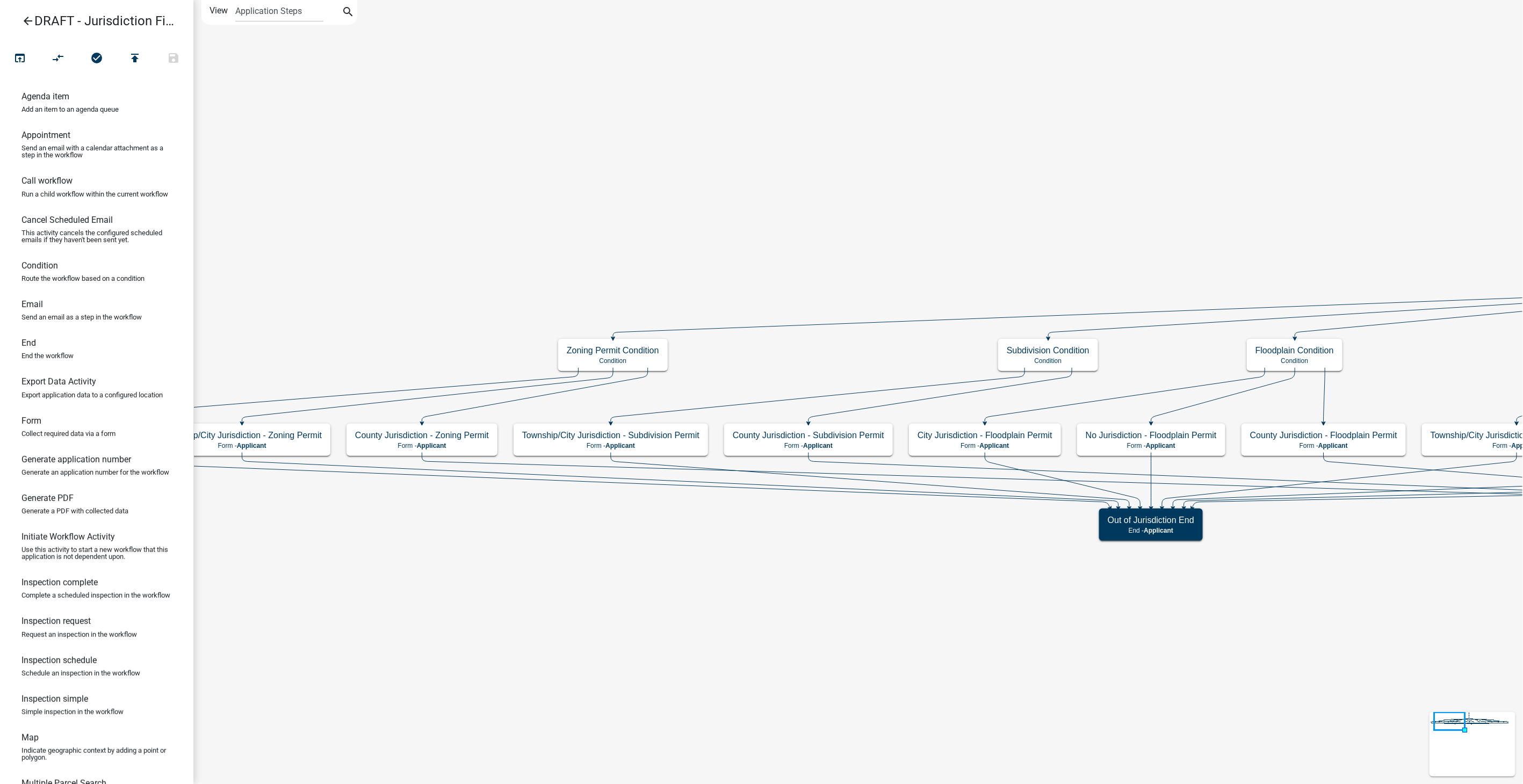
click at [32, 18] on icon "arrow_back" at bounding box center [28, 21] width 13 height 15
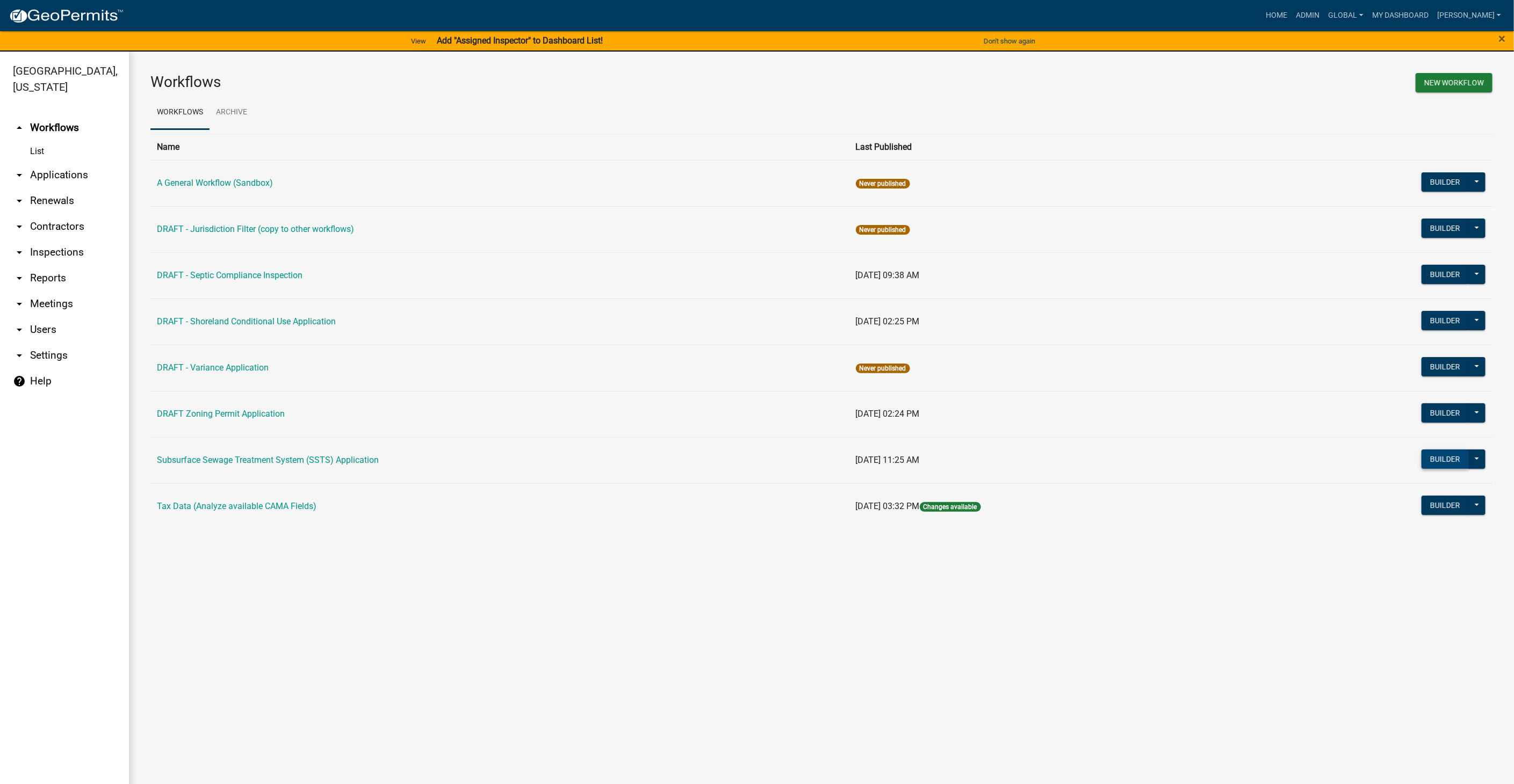
click at [1441, 450] on button "Builder" at bounding box center [1445, 459] width 47 height 19
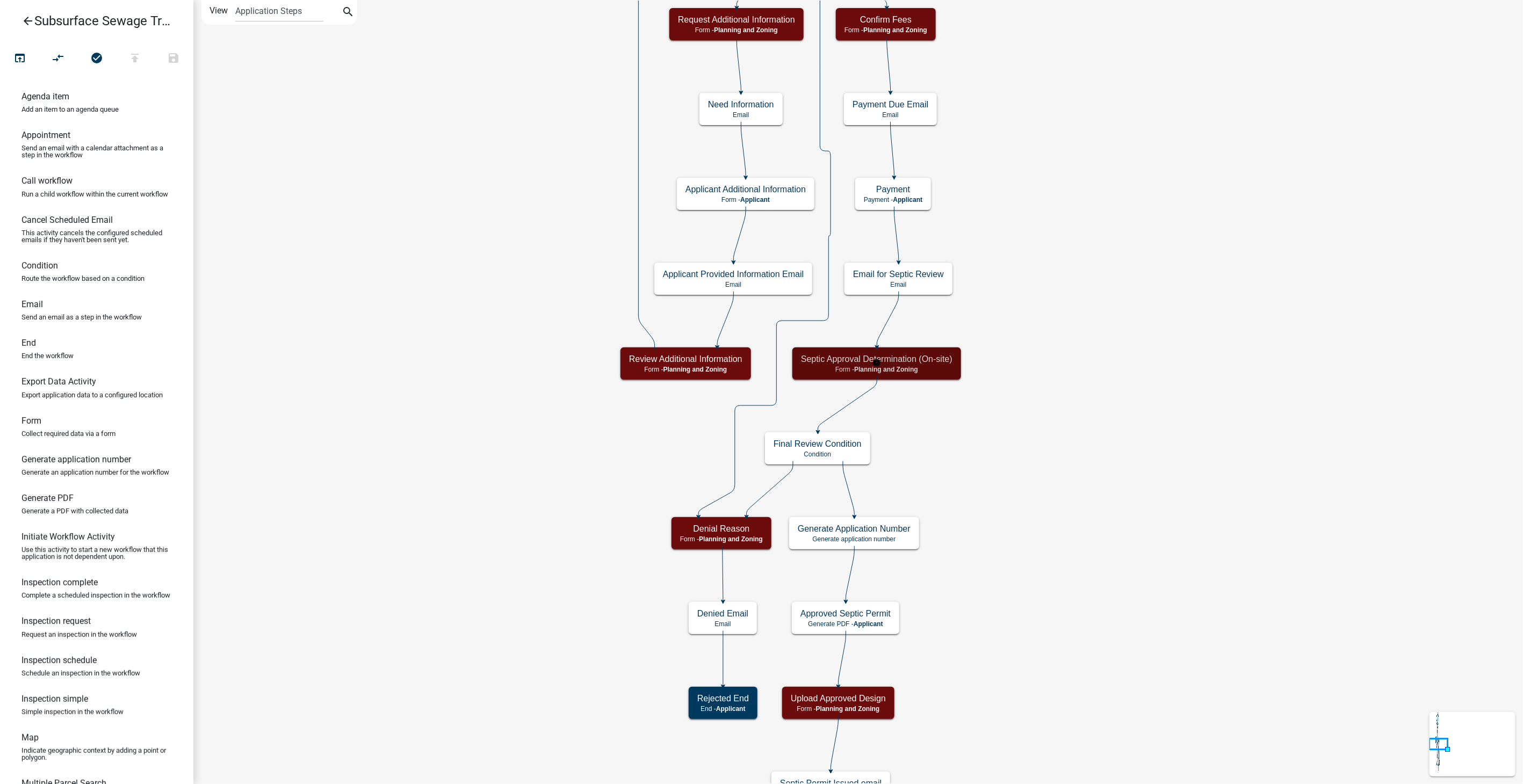
click at [904, 372] on span "Planning and Zoning" at bounding box center [886, 370] width 64 height 8
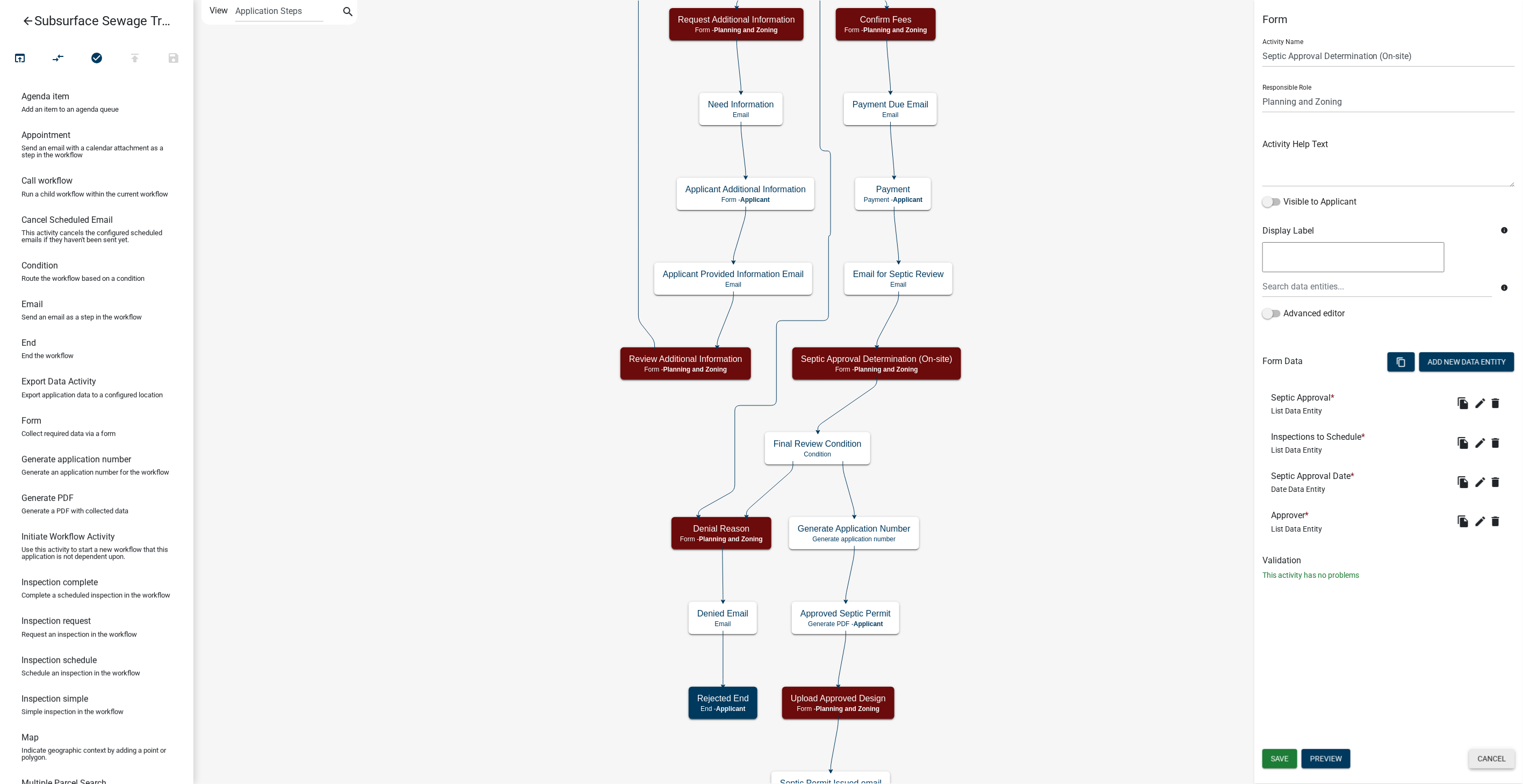
click at [1500, 757] on button "Cancel" at bounding box center [1492, 759] width 45 height 19
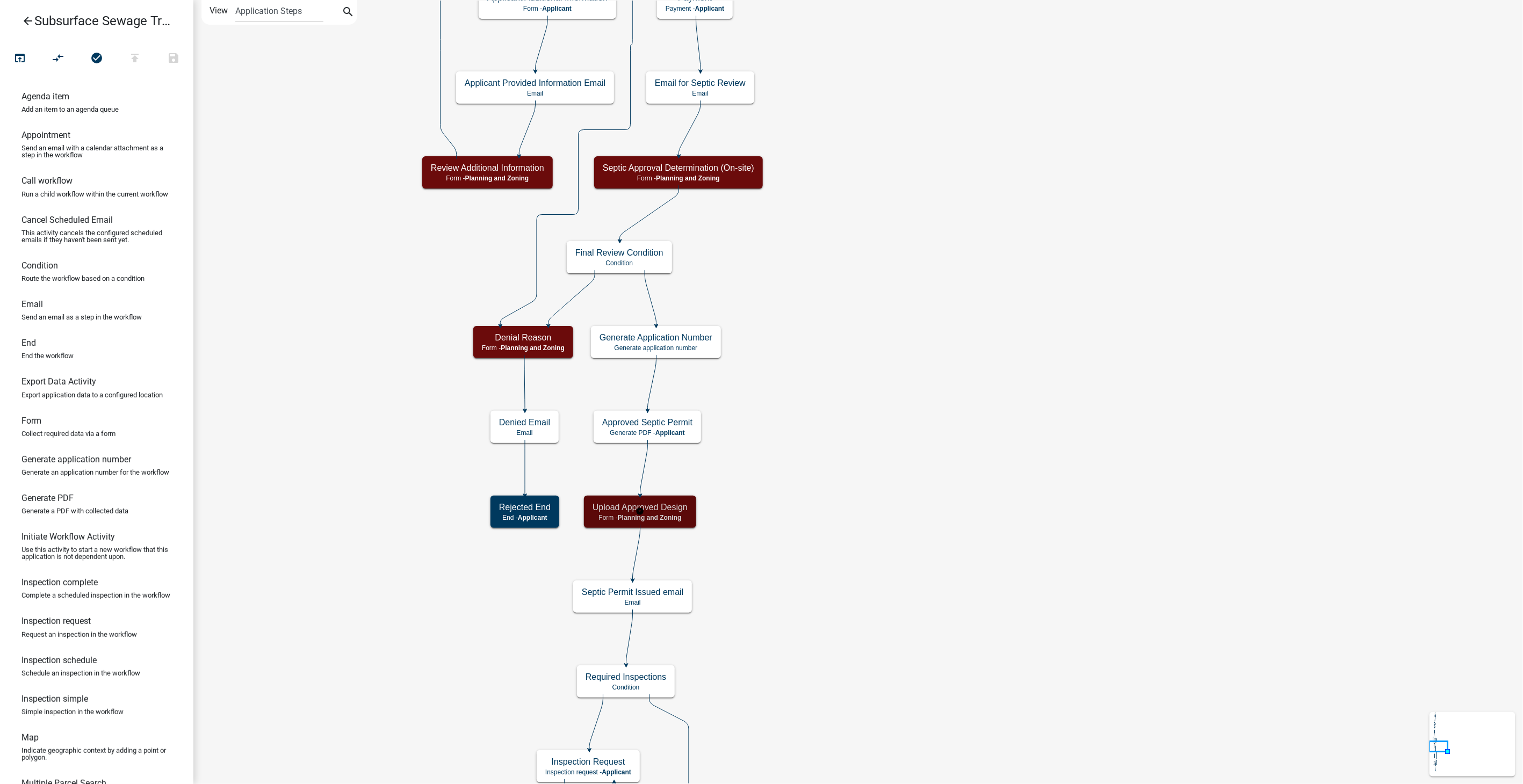
click at [667, 511] on h5 "Upload Approved Design" at bounding box center [640, 508] width 95 height 10
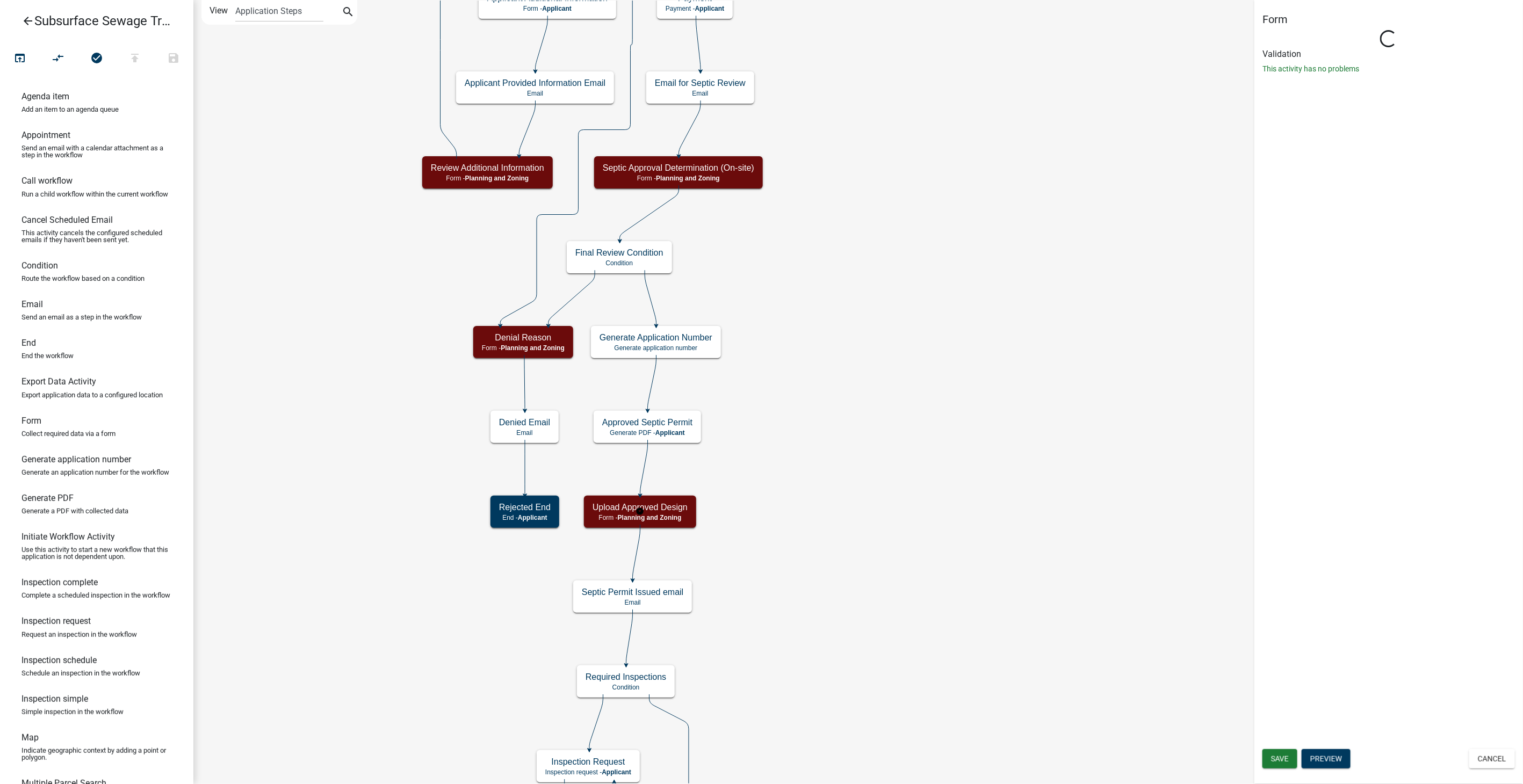
select select "D58BA222-38EB-46EB-A3AC-B20C2EB01C9B"
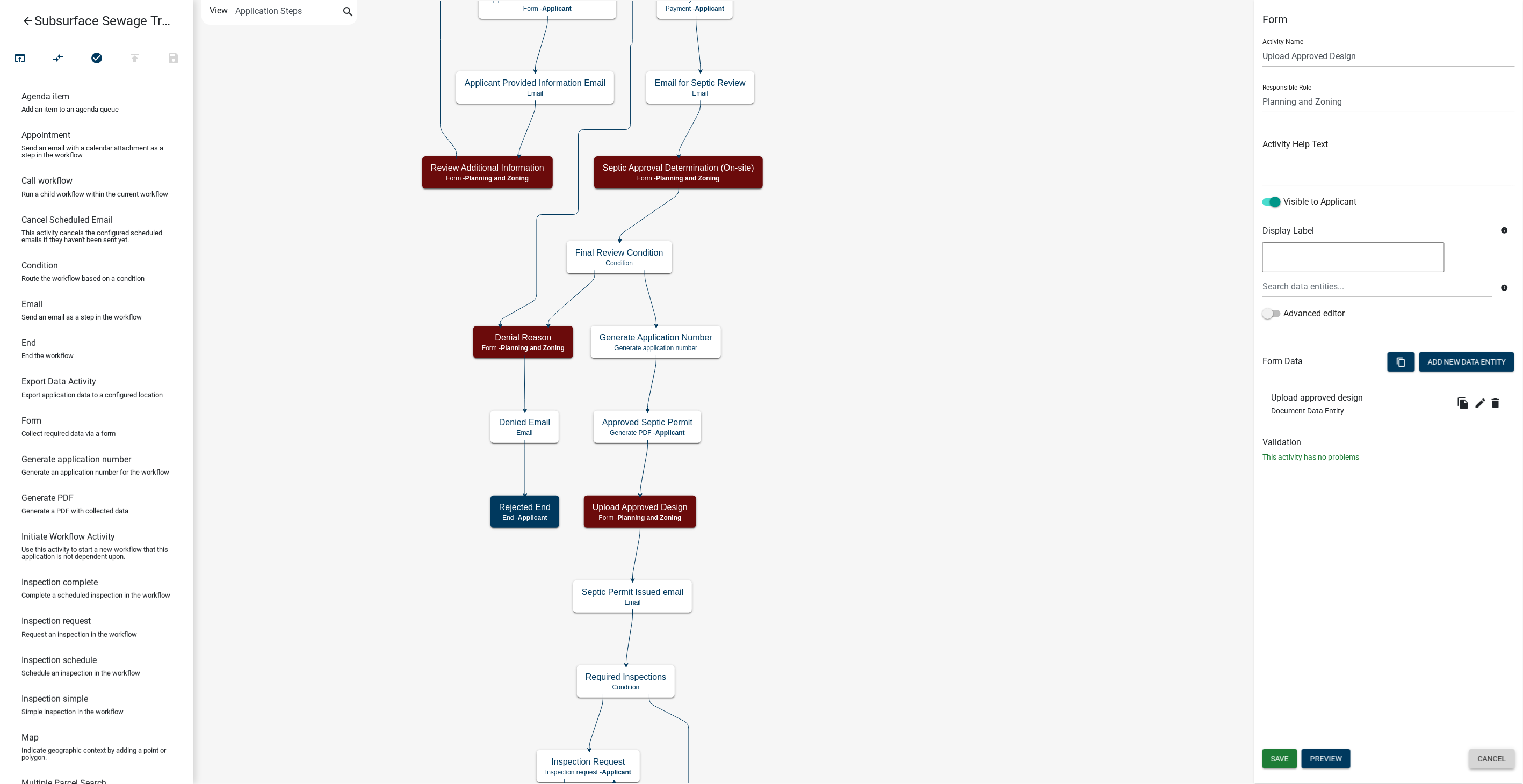
click at [1492, 758] on button "Cancel" at bounding box center [1492, 759] width 45 height 19
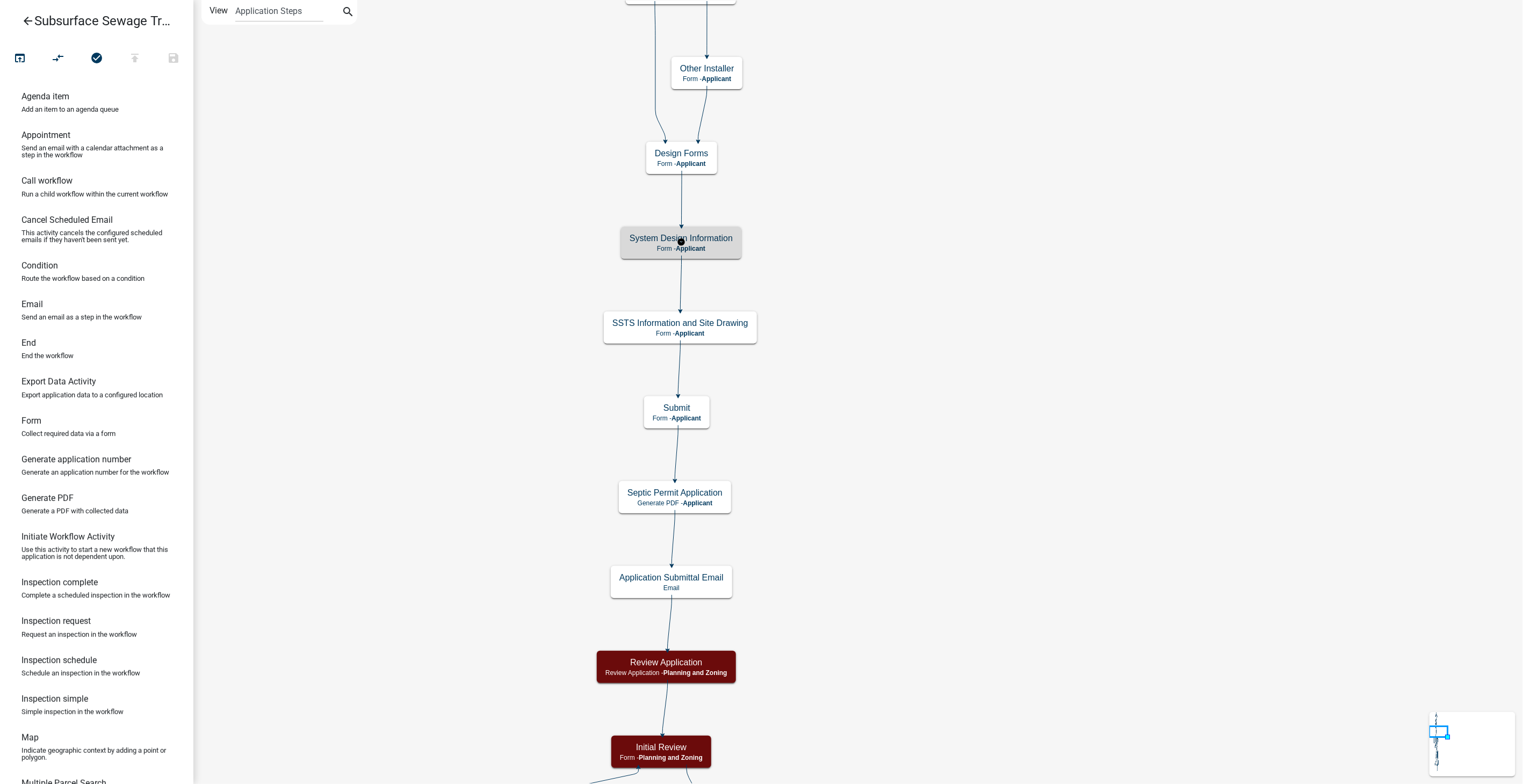
click at [718, 249] on p "Form - Applicant" at bounding box center [681, 249] width 103 height 8
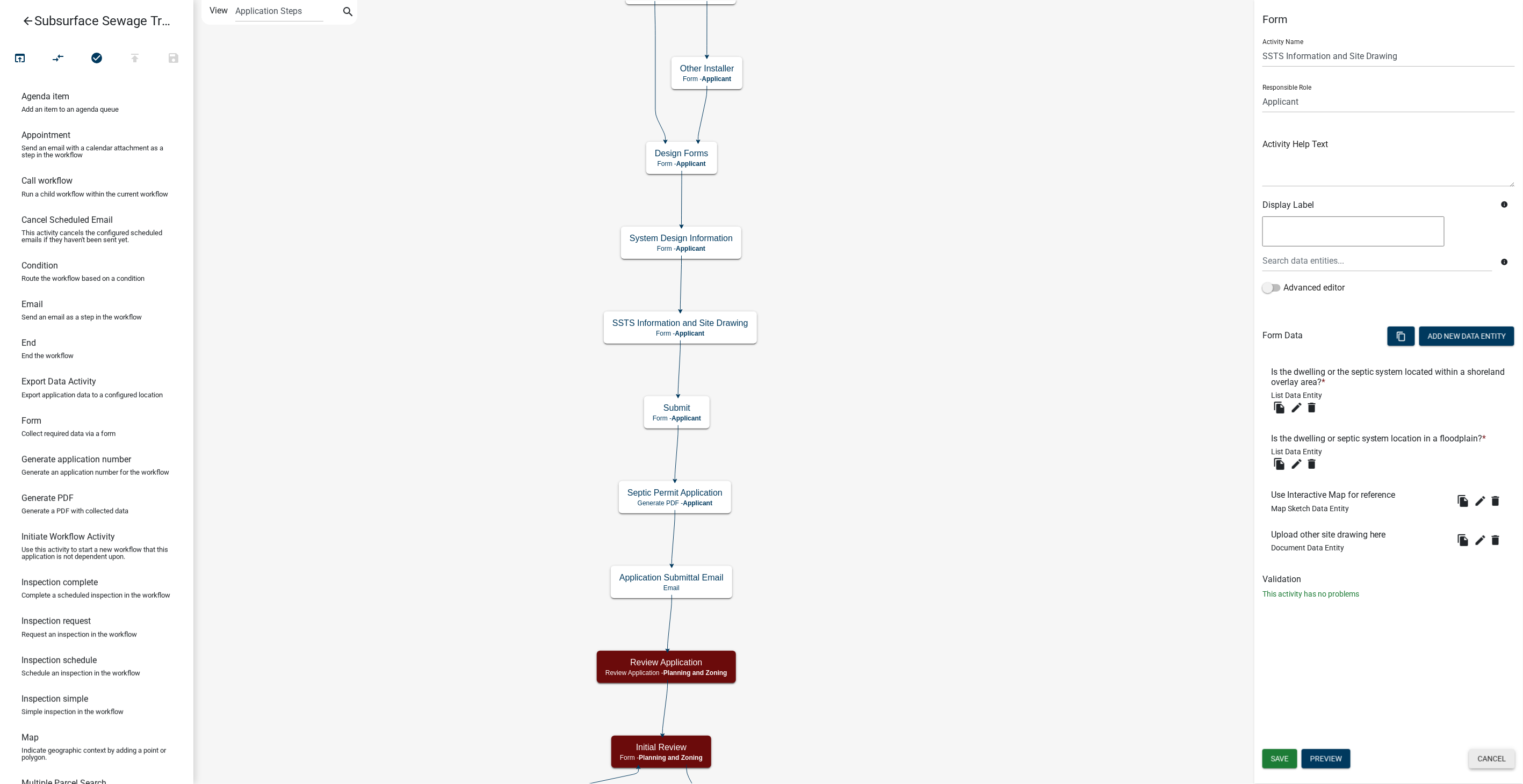
click at [1494, 761] on button "Cancel" at bounding box center [1492, 759] width 45 height 19
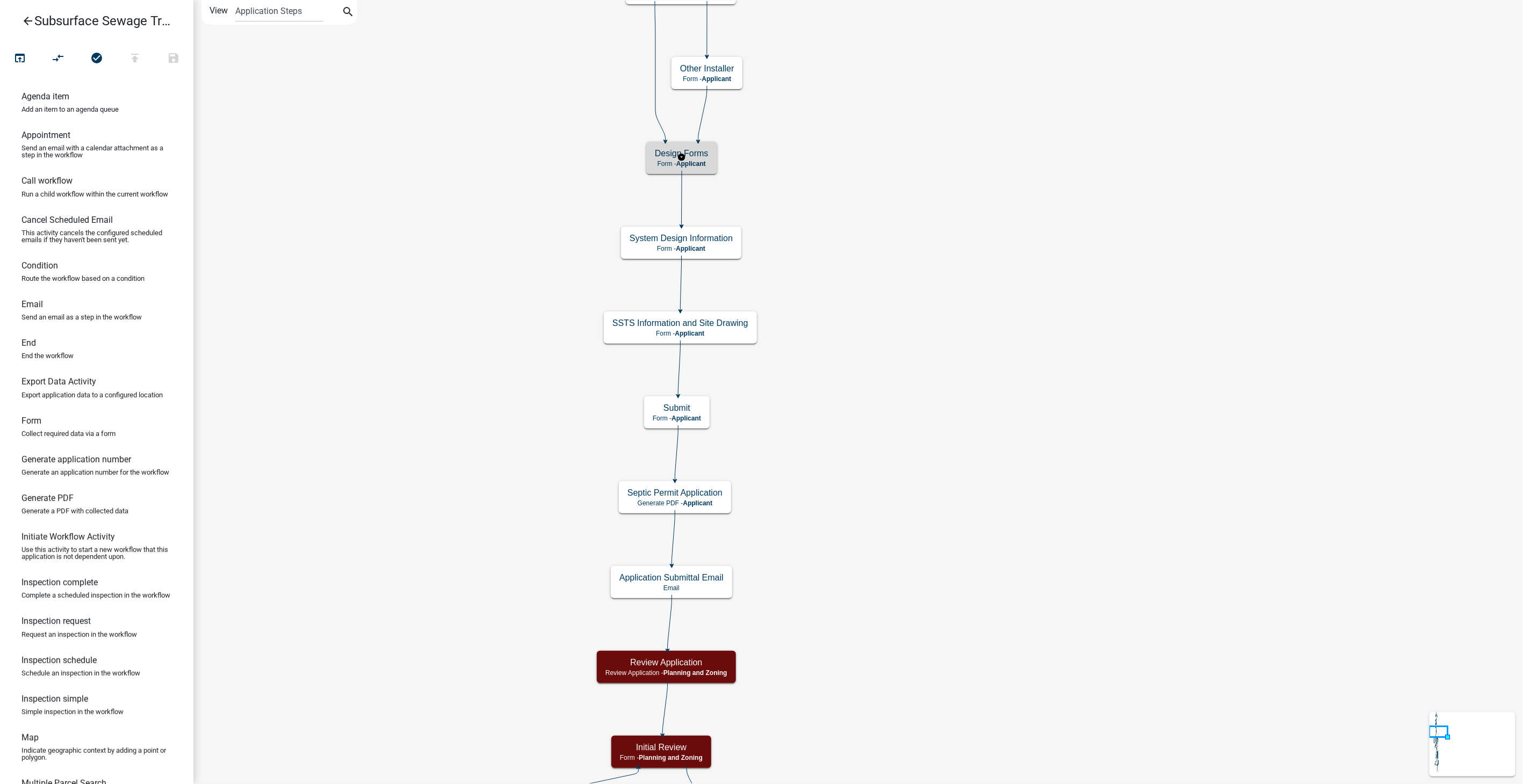
click at [665, 149] on h5 "Design Forms" at bounding box center [682, 153] width 54 height 10
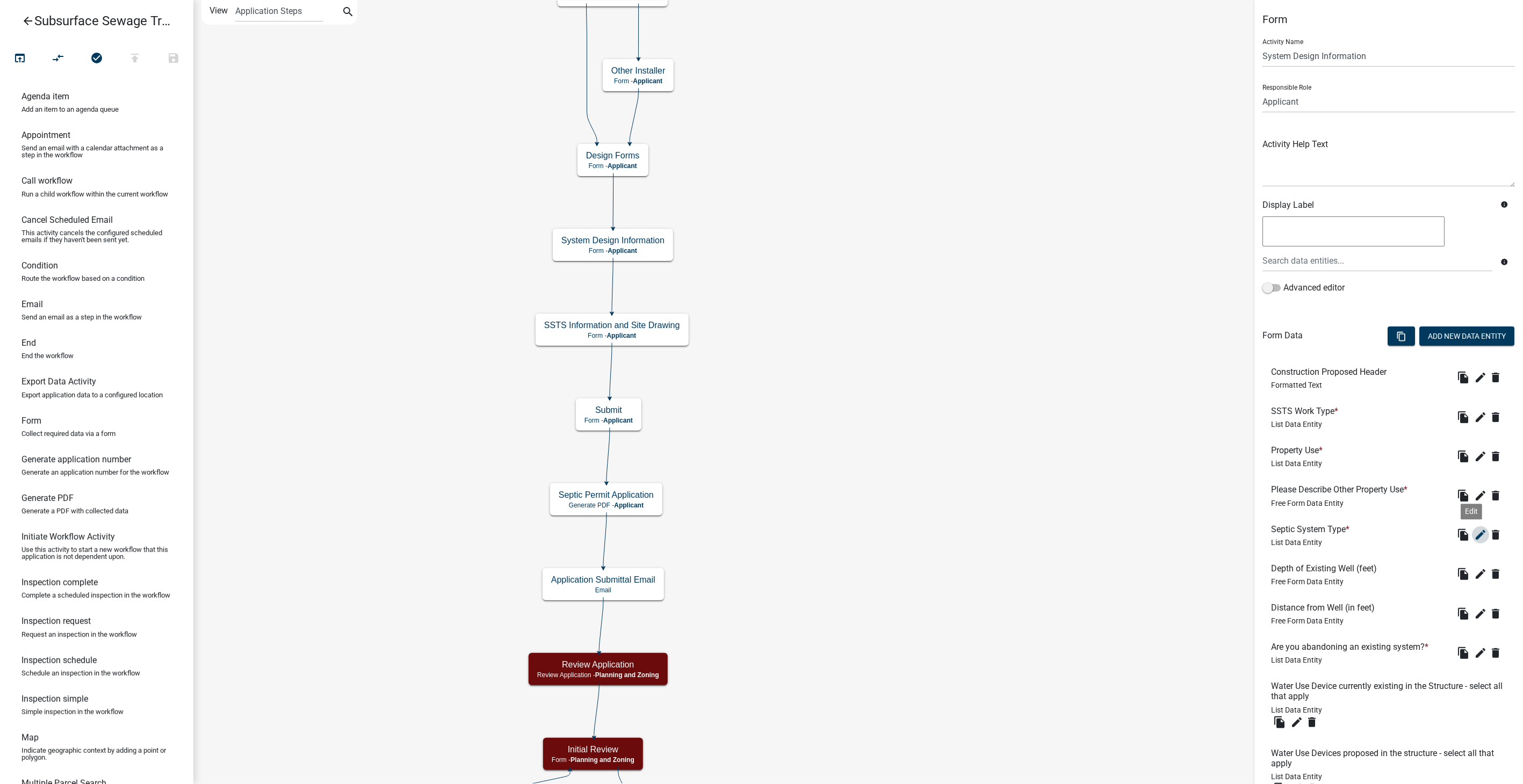
click at [1474, 533] on icon "edit" at bounding box center [1481, 535] width 13 height 13
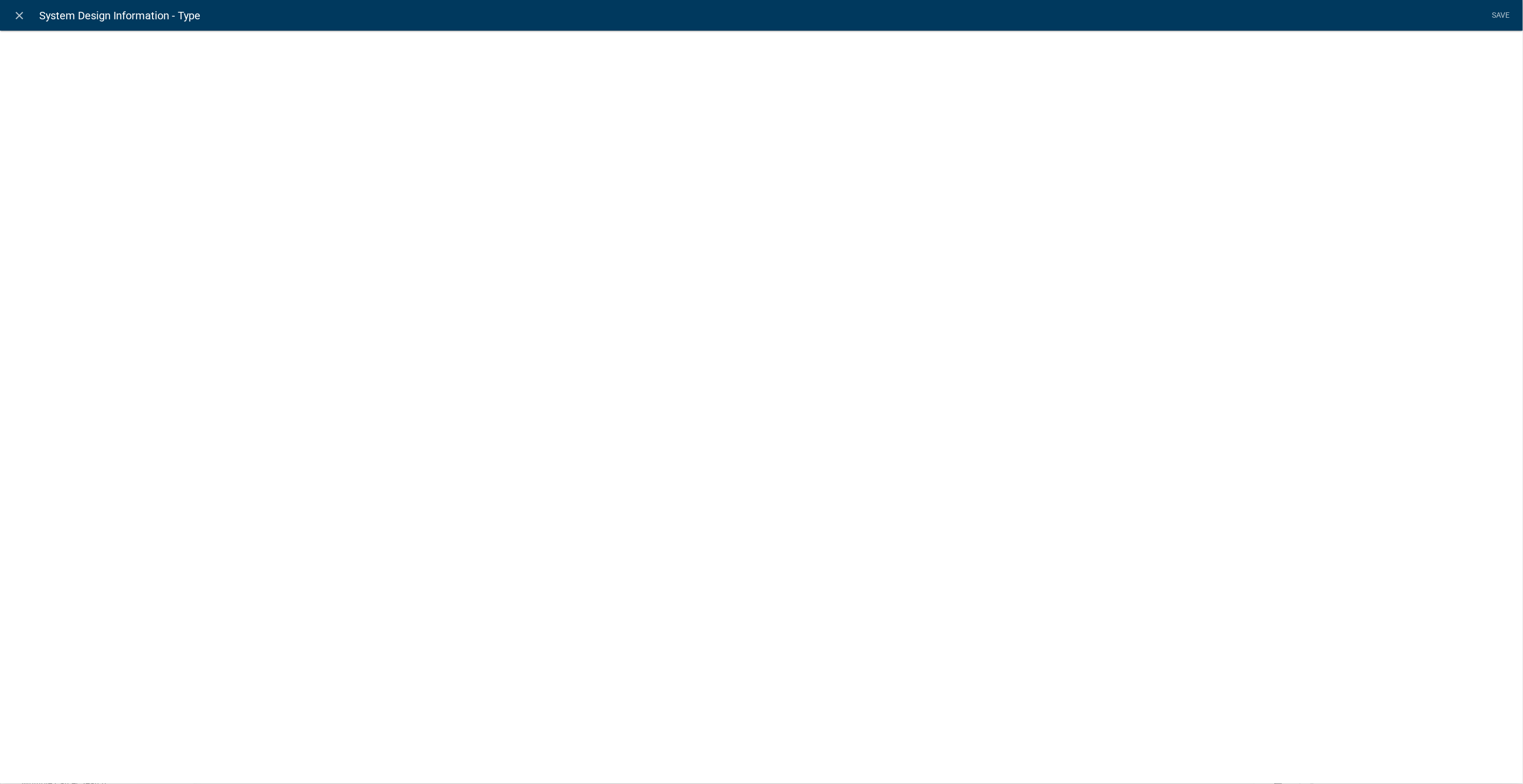
select select "list-data"
select select
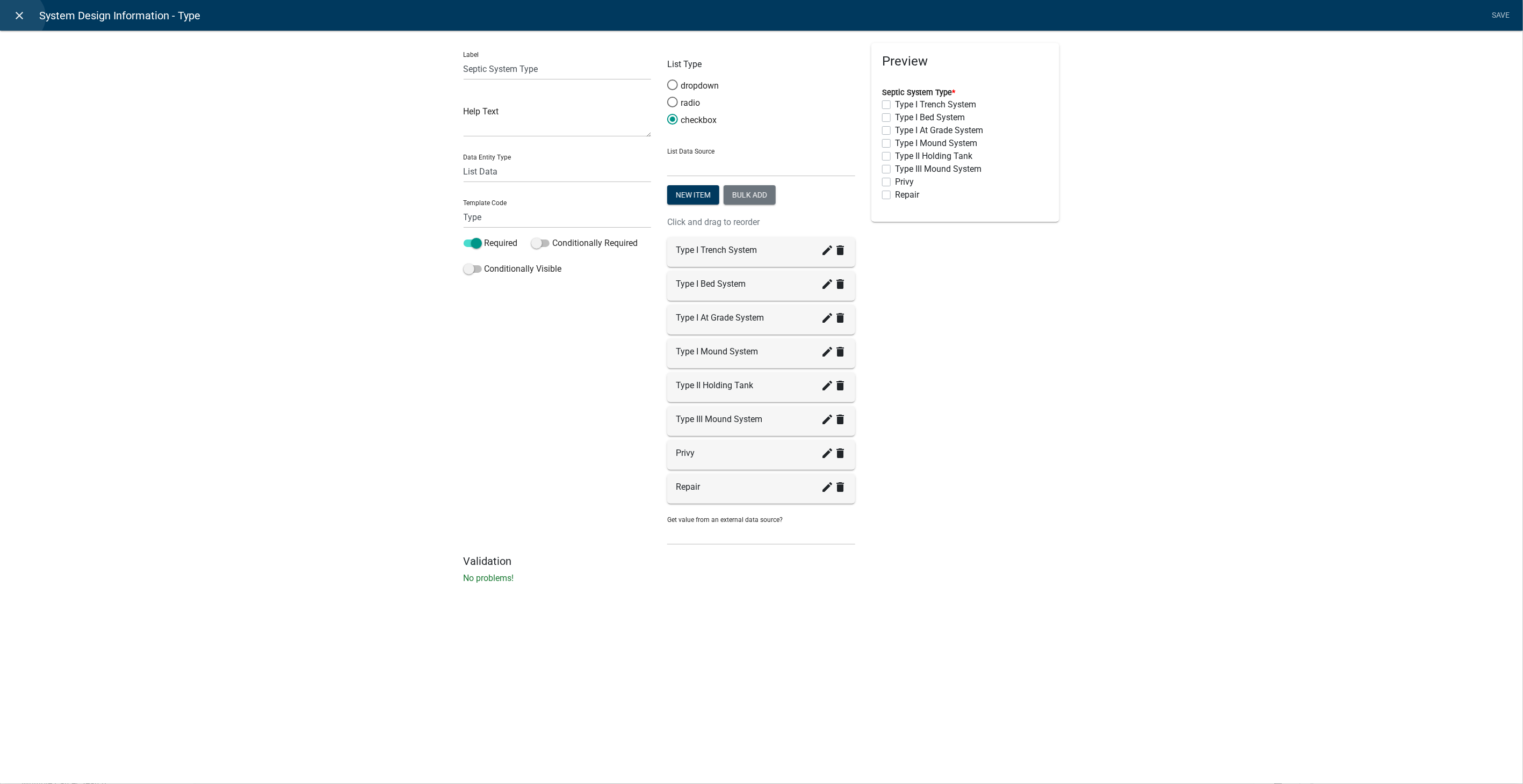
click at [18, 17] on icon "close" at bounding box center [20, 16] width 13 height 13
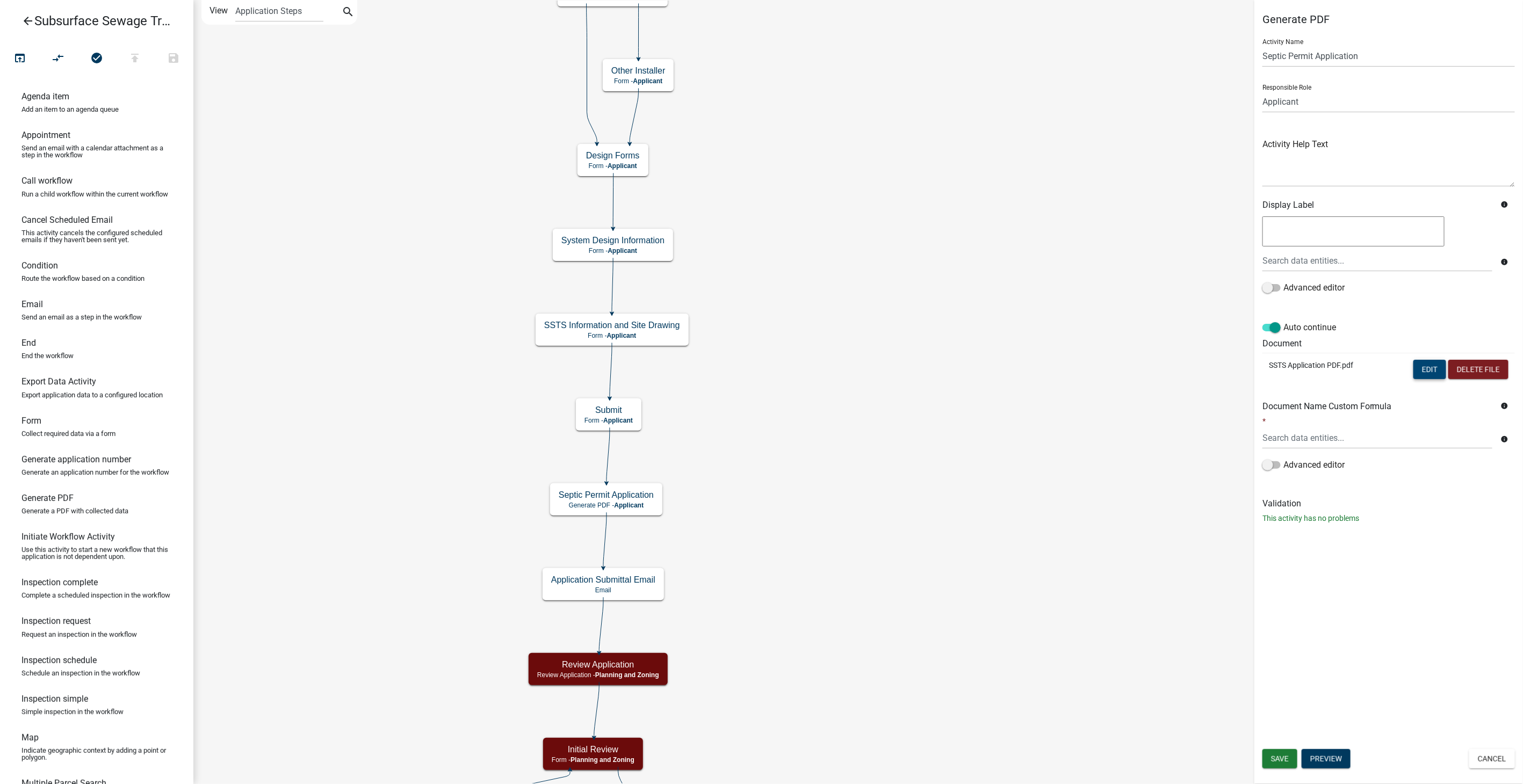
click at [1430, 371] on button "Edit" at bounding box center [1430, 369] width 32 height 19
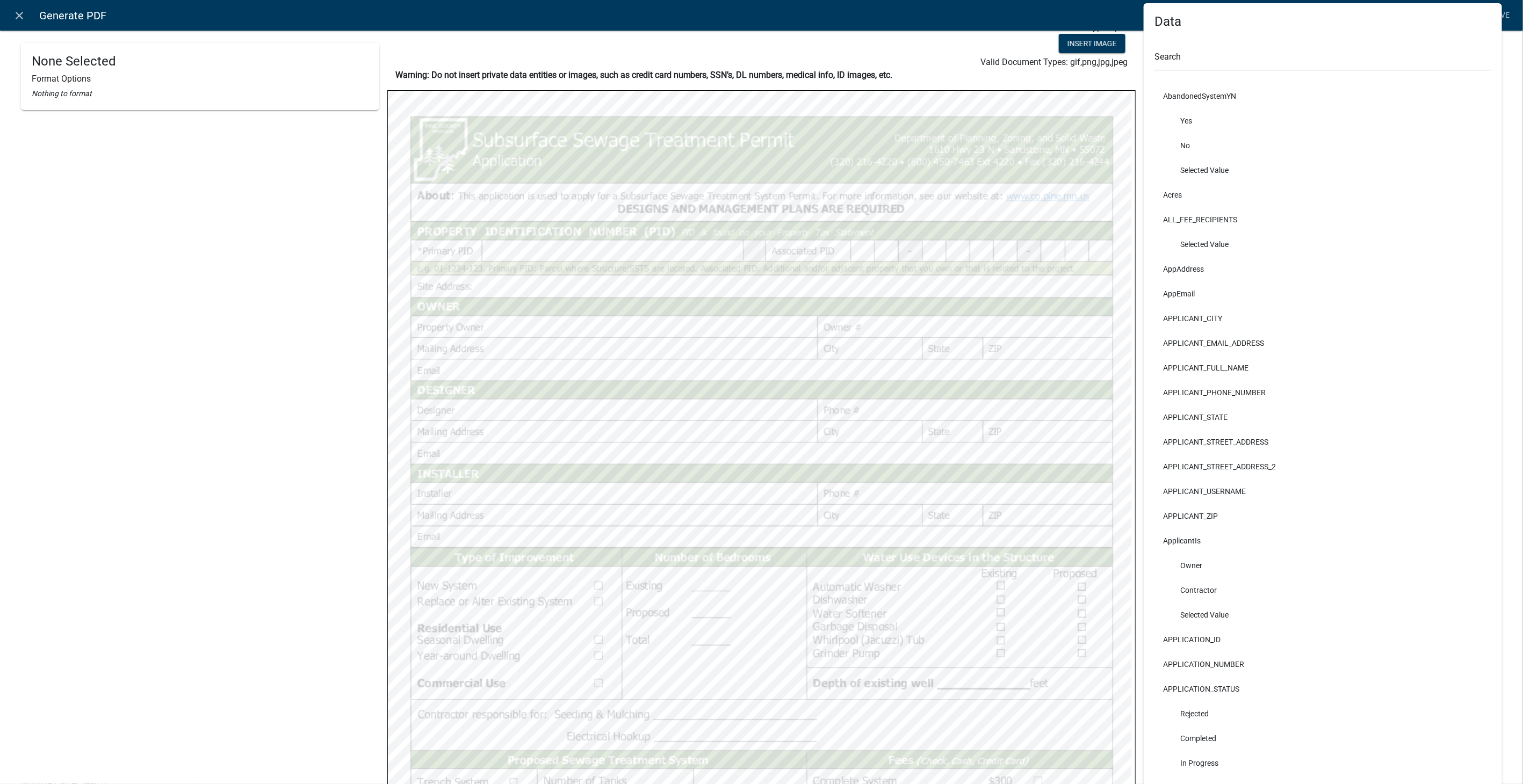
scroll to position [60, 0]
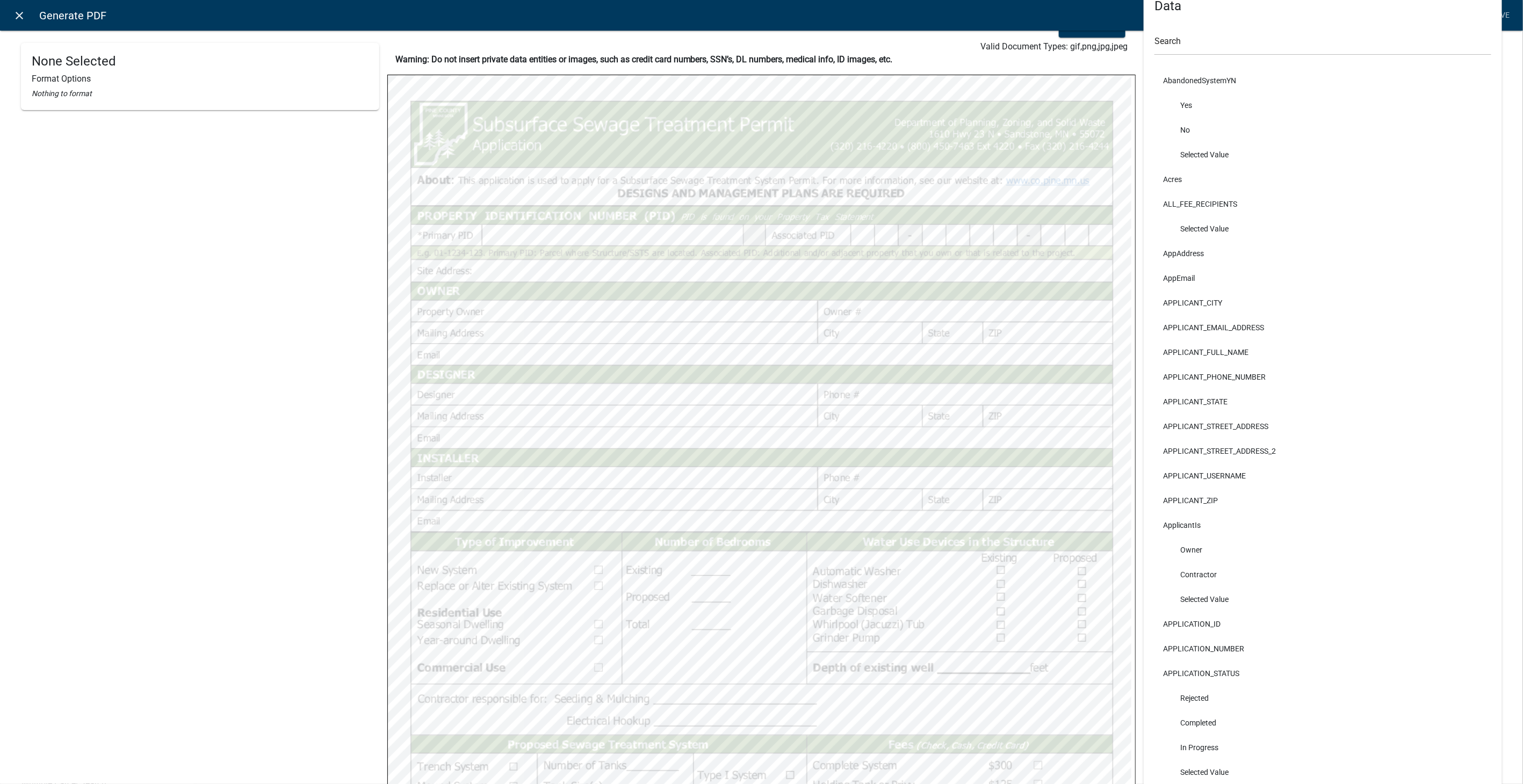
click at [17, 16] on icon "close" at bounding box center [20, 16] width 13 height 13
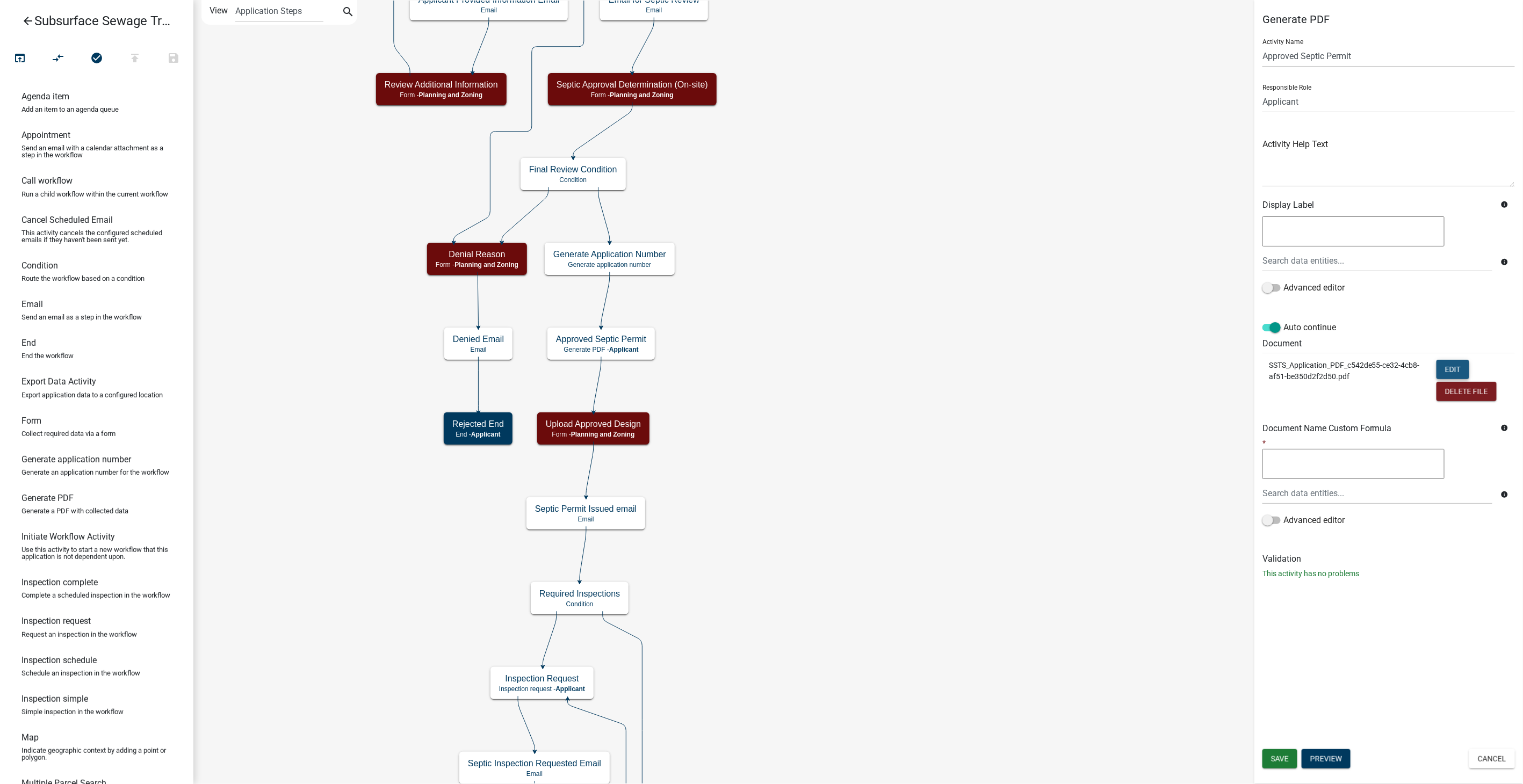
click at [1445, 369] on button "Edit" at bounding box center [1453, 369] width 32 height 19
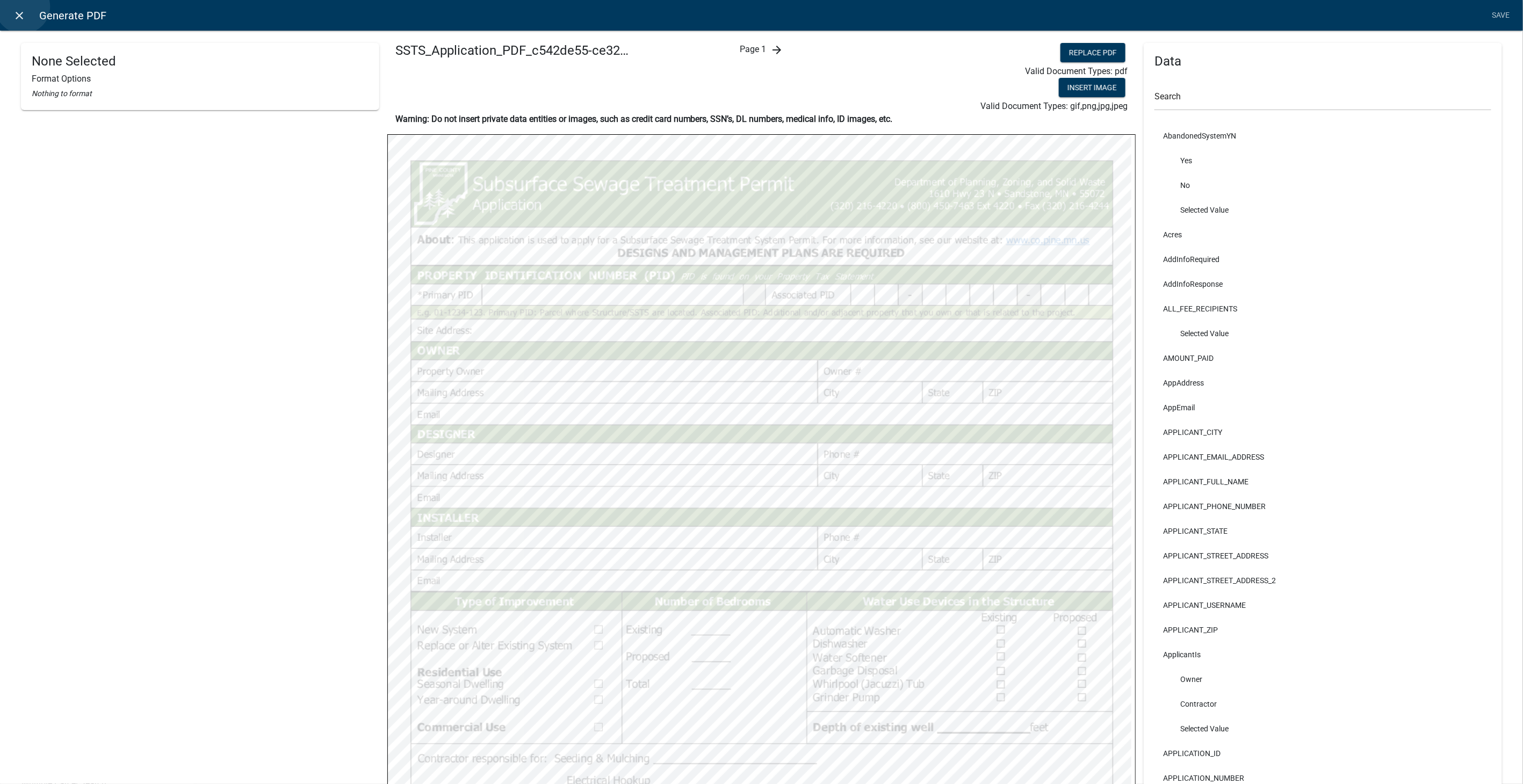
click at [23, 6] on link "close" at bounding box center [19, 16] width 22 height 22
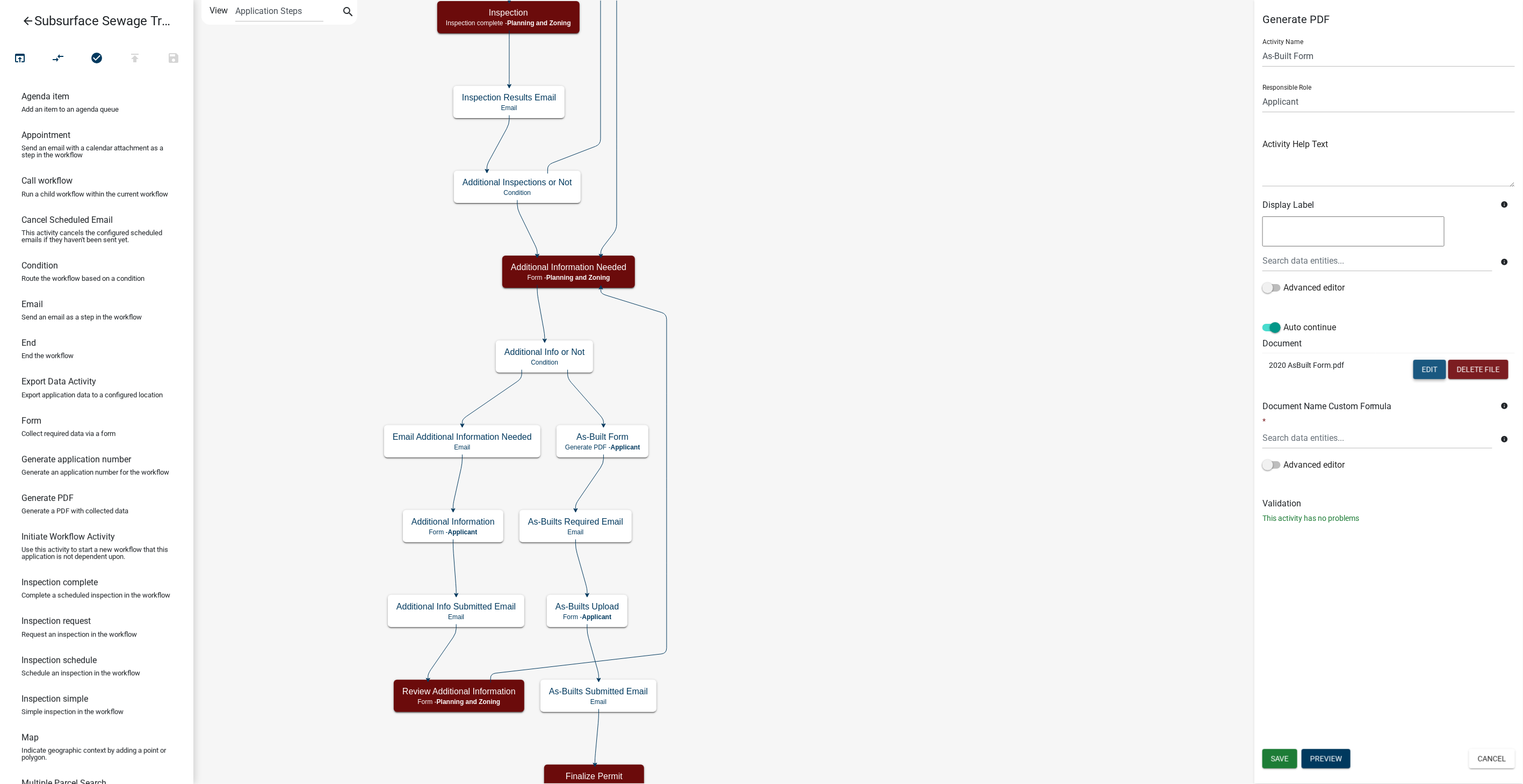
click at [1420, 365] on button "Edit" at bounding box center [1430, 369] width 32 height 19
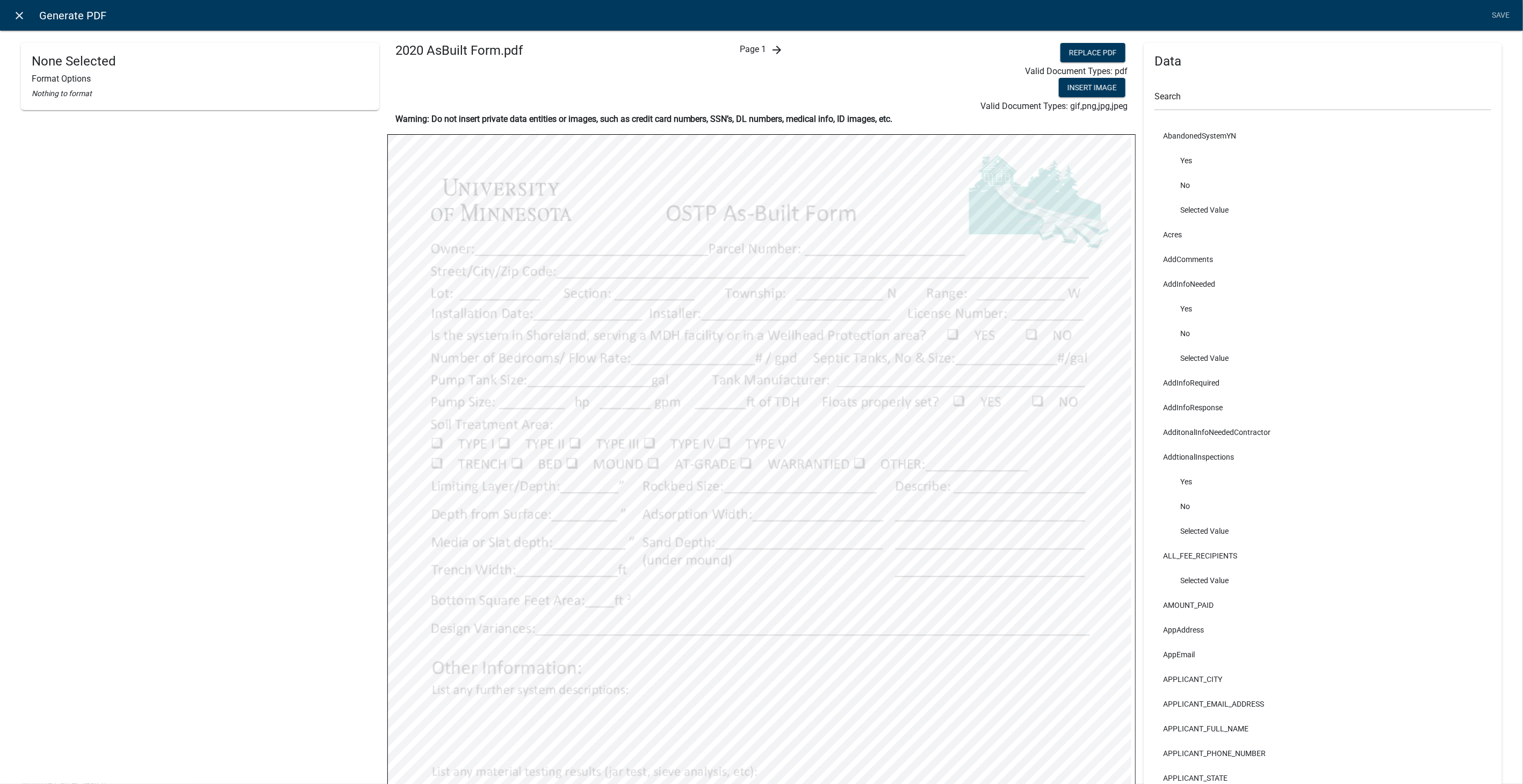
click at [20, 17] on icon "close" at bounding box center [20, 16] width 13 height 13
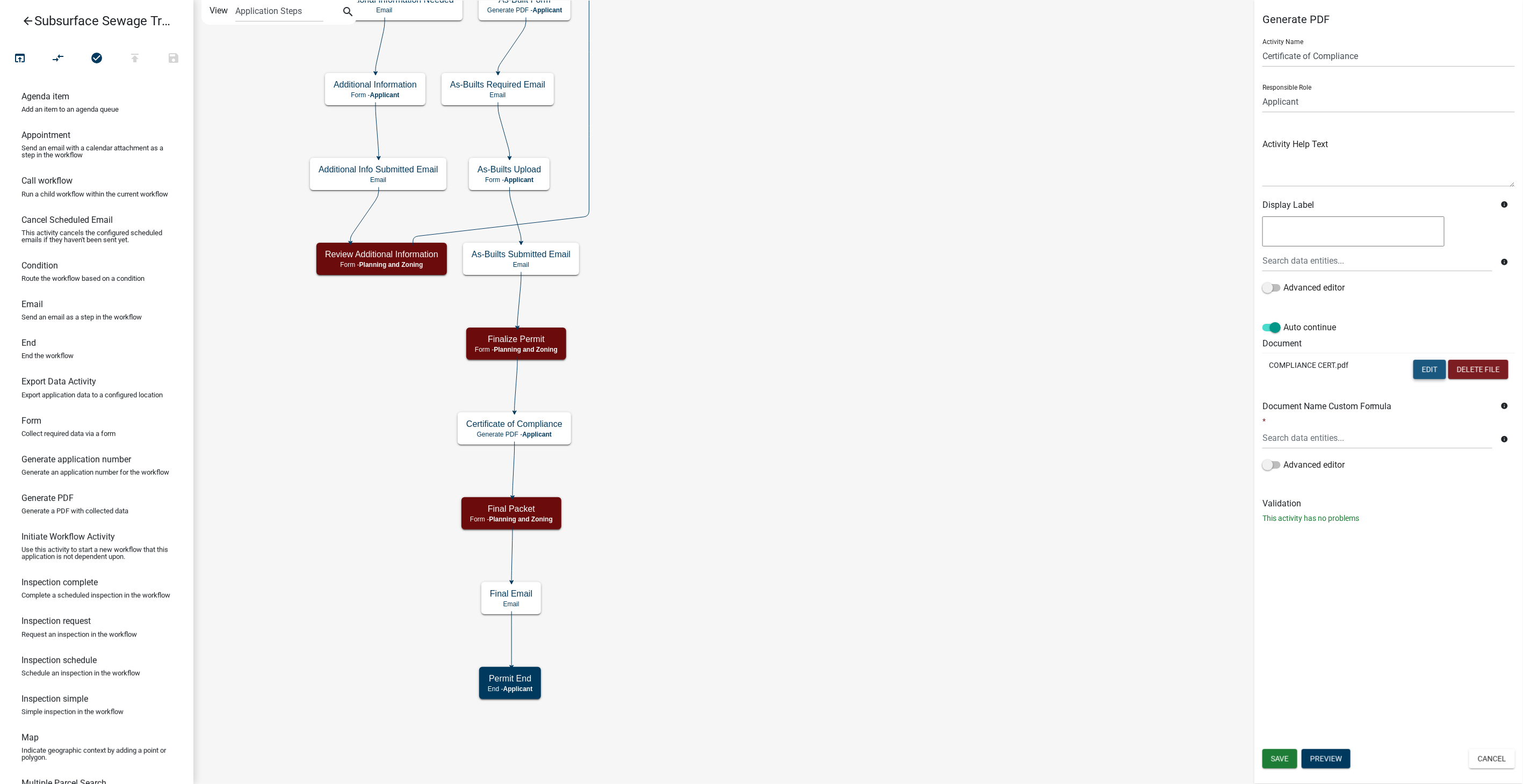
click at [1422, 363] on button "Edit" at bounding box center [1430, 369] width 32 height 19
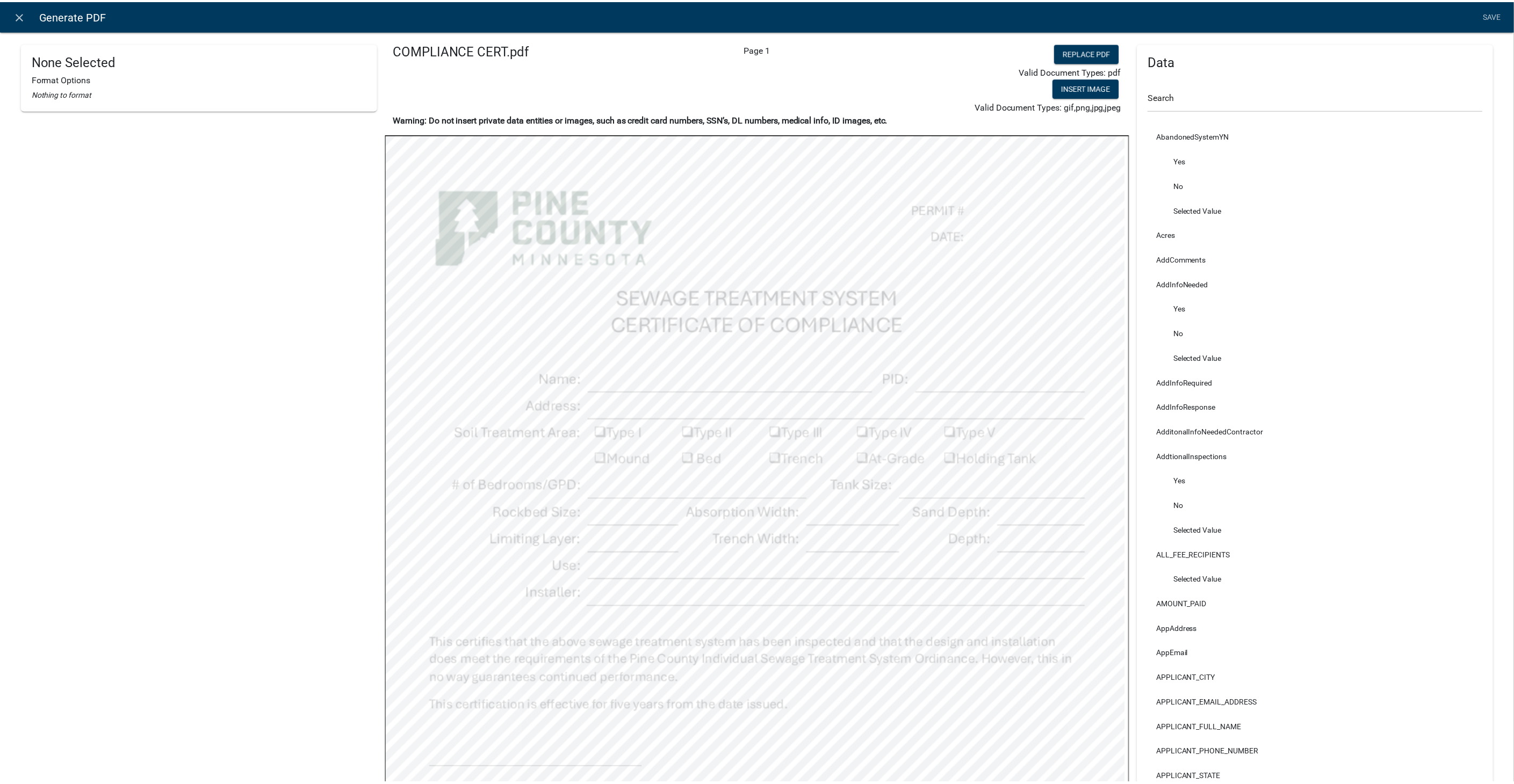
scroll to position [119, 0]
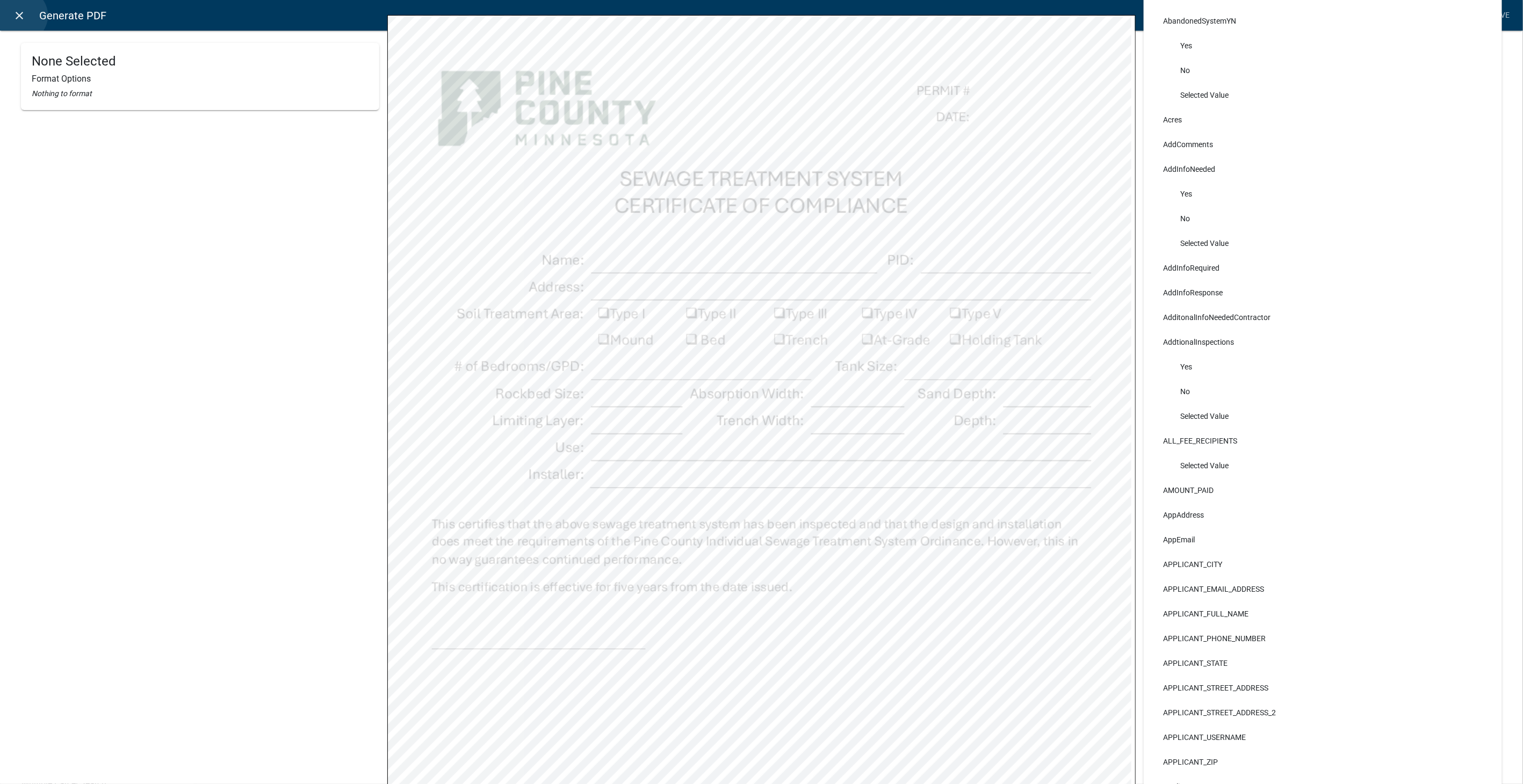
click at [20, 16] on icon "close" at bounding box center [20, 16] width 13 height 13
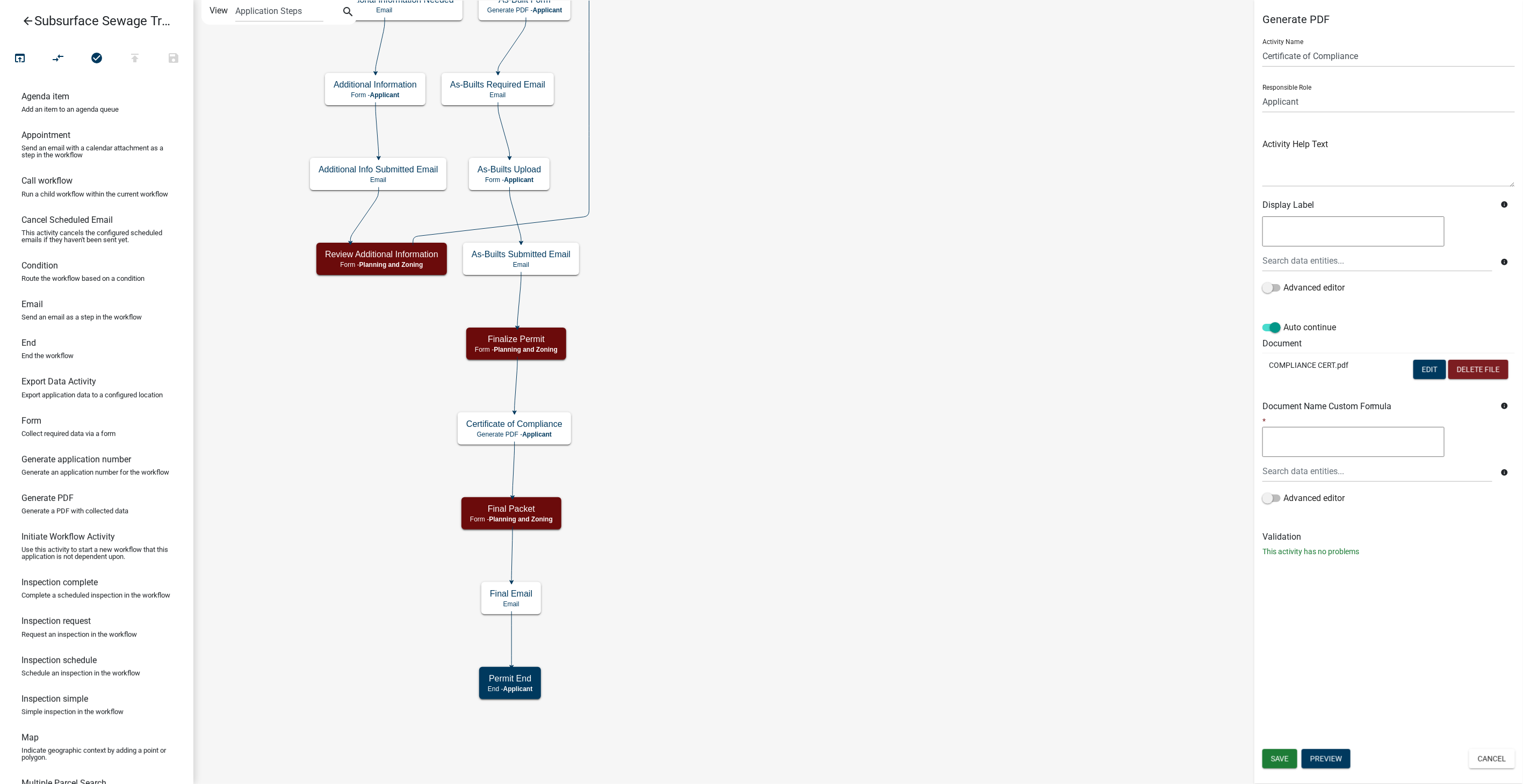
click at [28, 22] on icon "arrow_back" at bounding box center [28, 21] width 13 height 15
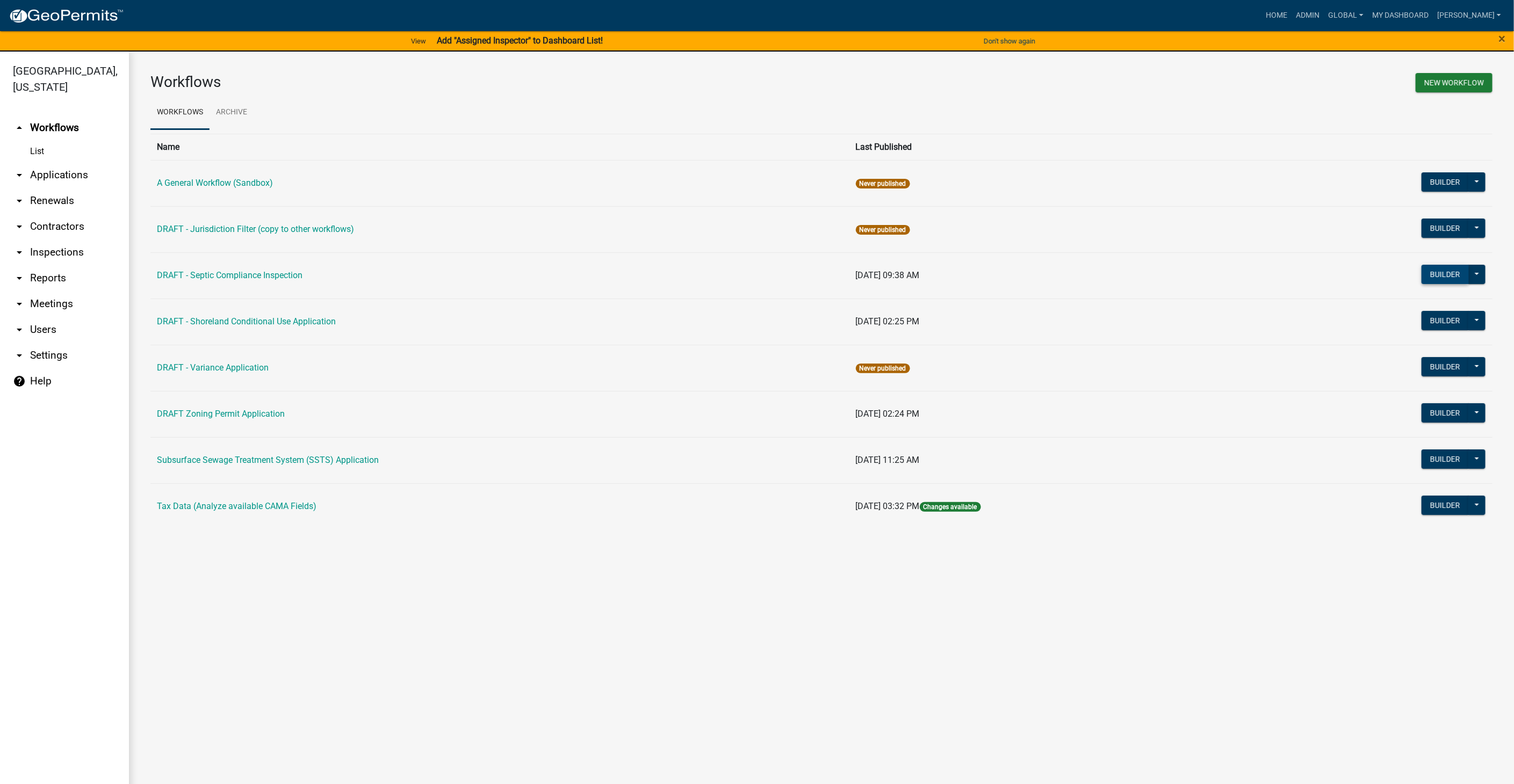
click at [1435, 275] on button "Builder" at bounding box center [1445, 275] width 47 height 19
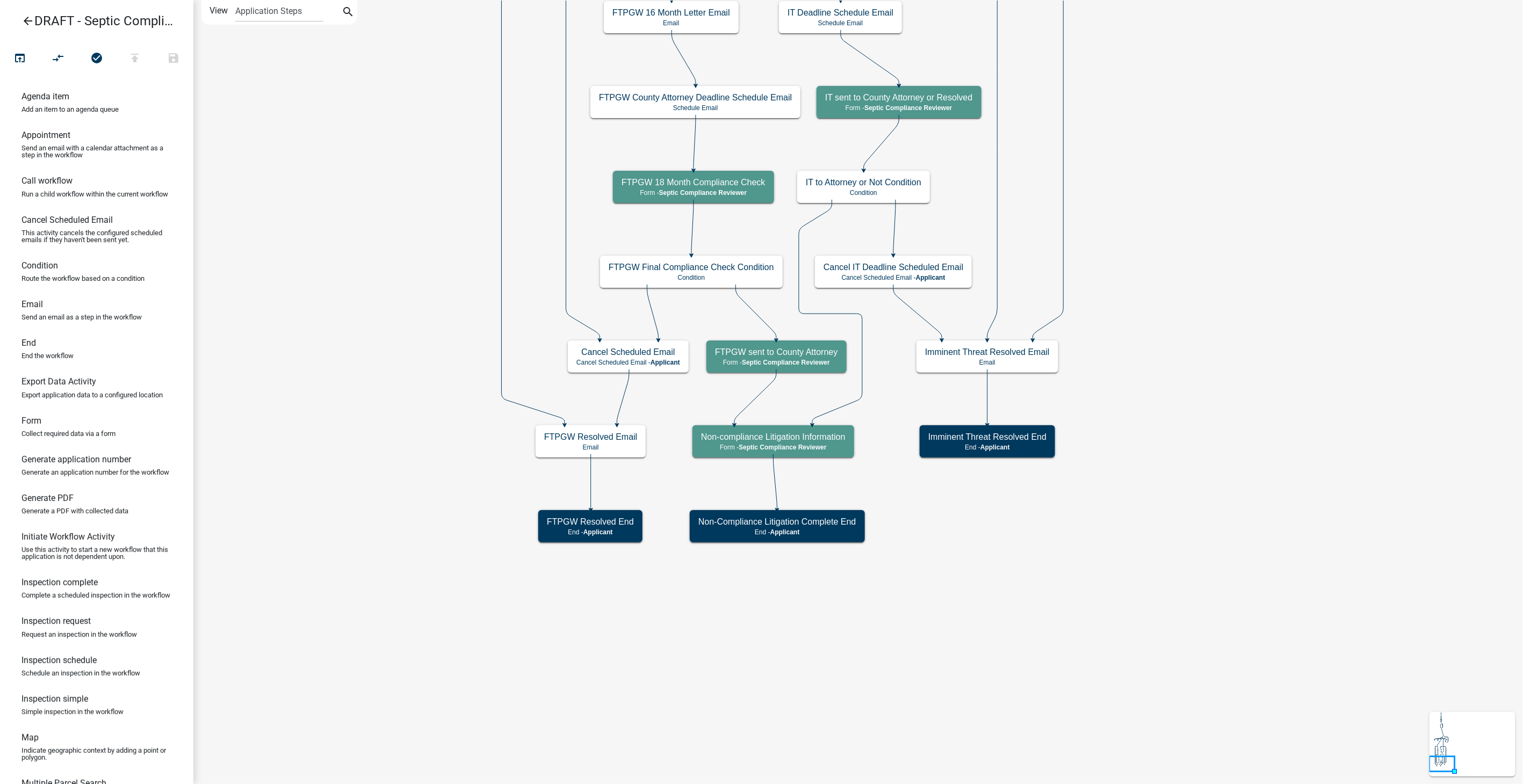
click at [27, 23] on icon "arrow_back" at bounding box center [28, 21] width 13 height 15
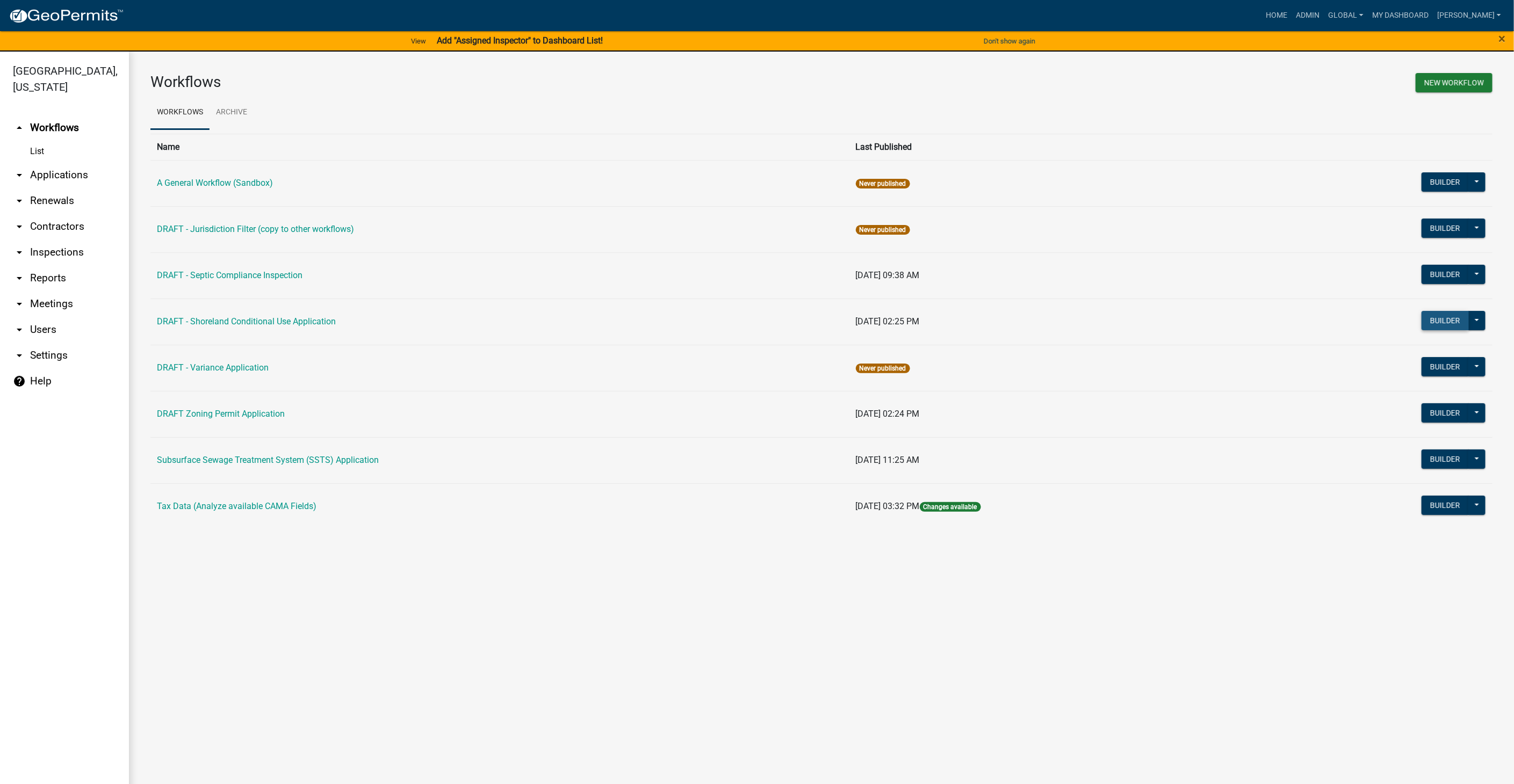
click at [1436, 319] on button "Builder" at bounding box center [1445, 321] width 47 height 19
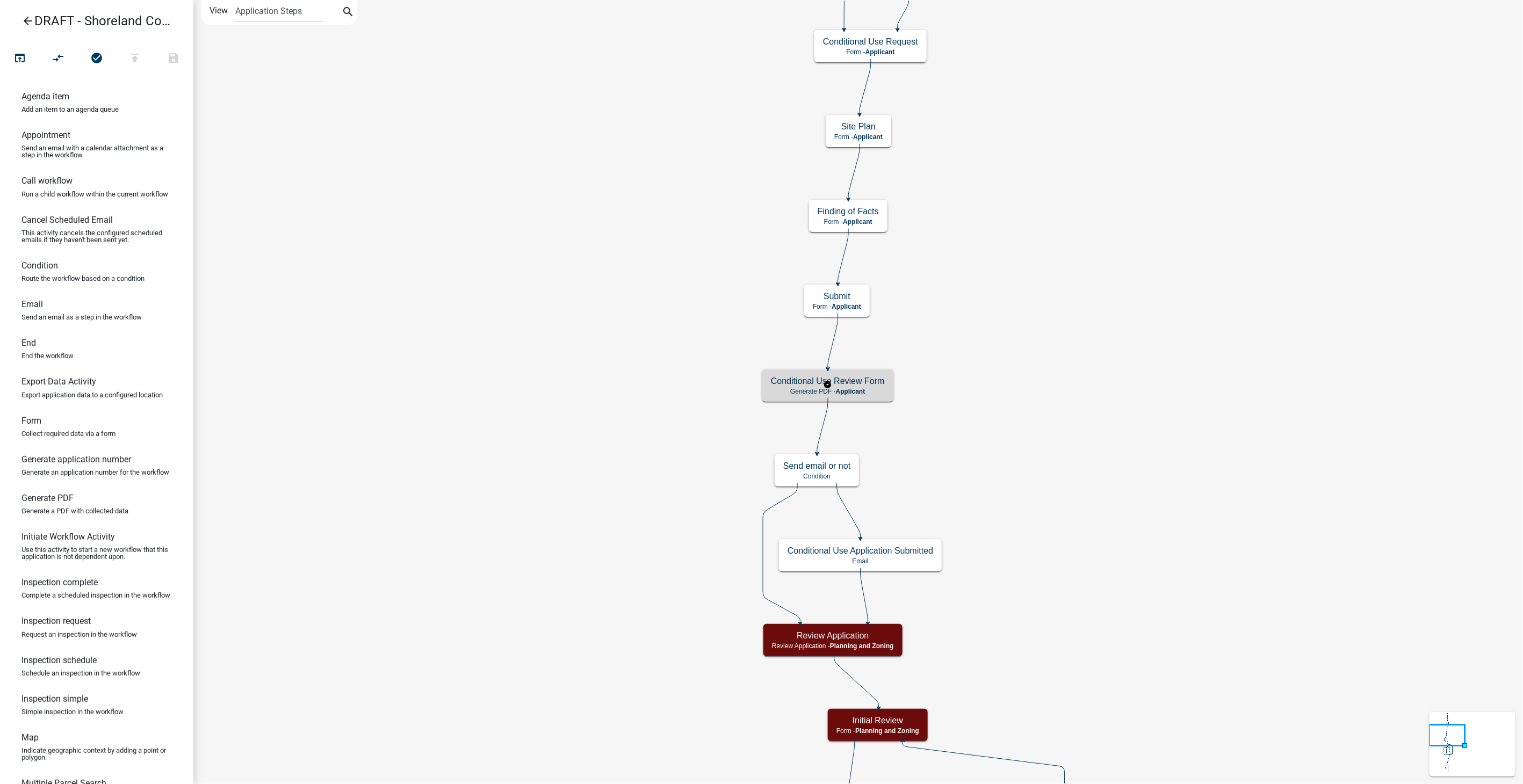
click at [858, 386] on h5 "Conditional Use Review Form" at bounding box center [828, 381] width 114 height 10
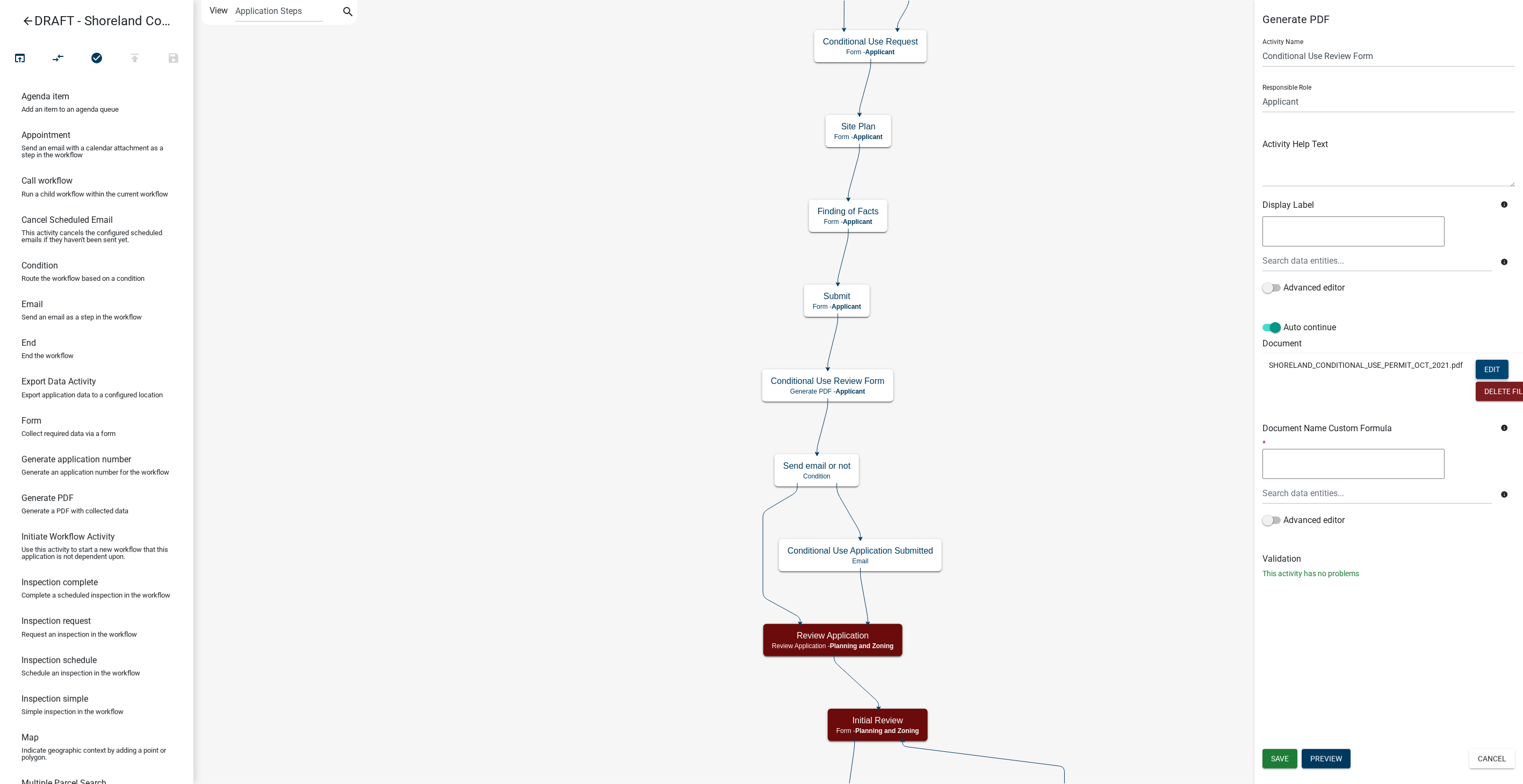
click at [1496, 370] on button "Edit" at bounding box center [1492, 369] width 32 height 19
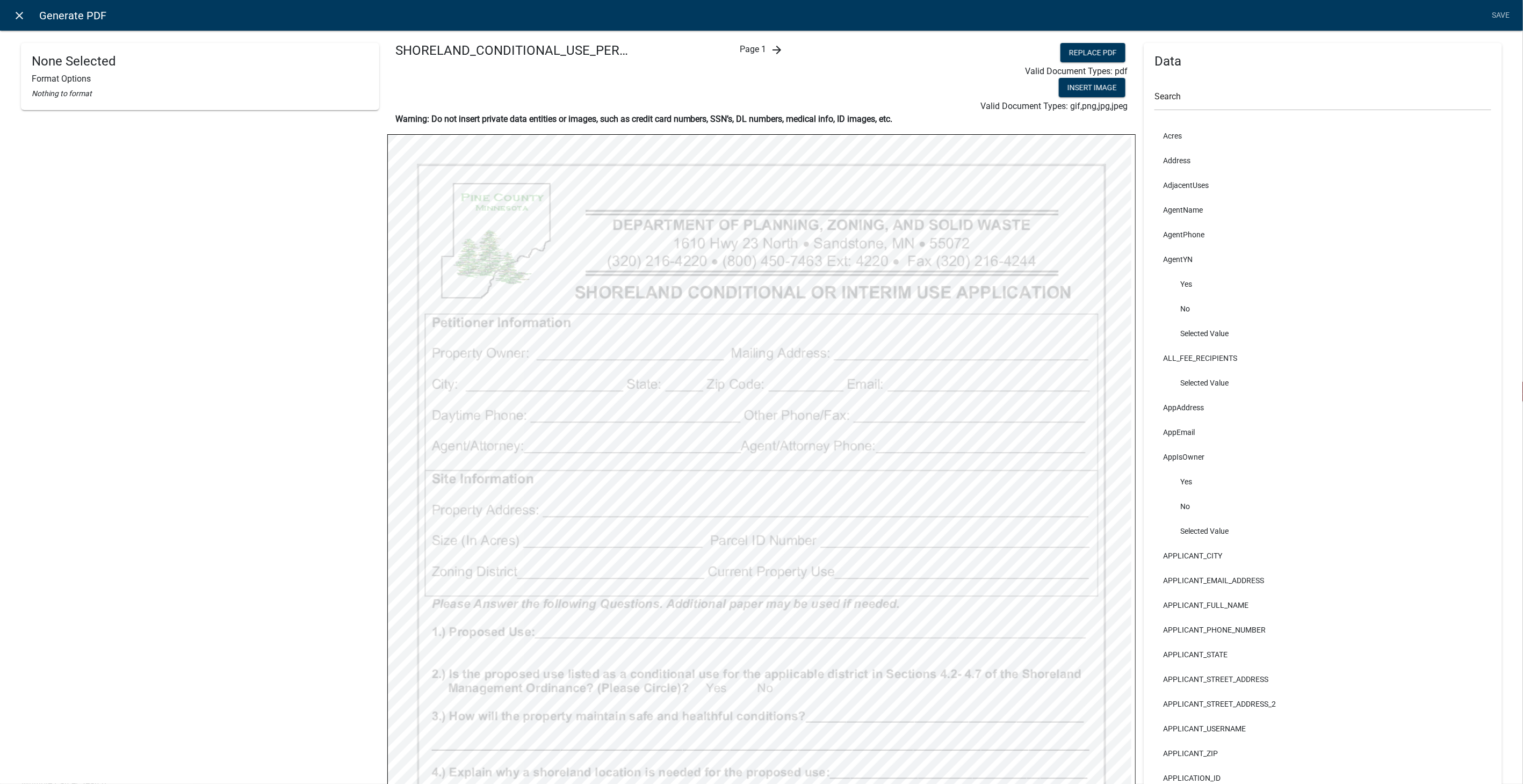
click at [17, 11] on icon "close" at bounding box center [20, 16] width 13 height 13
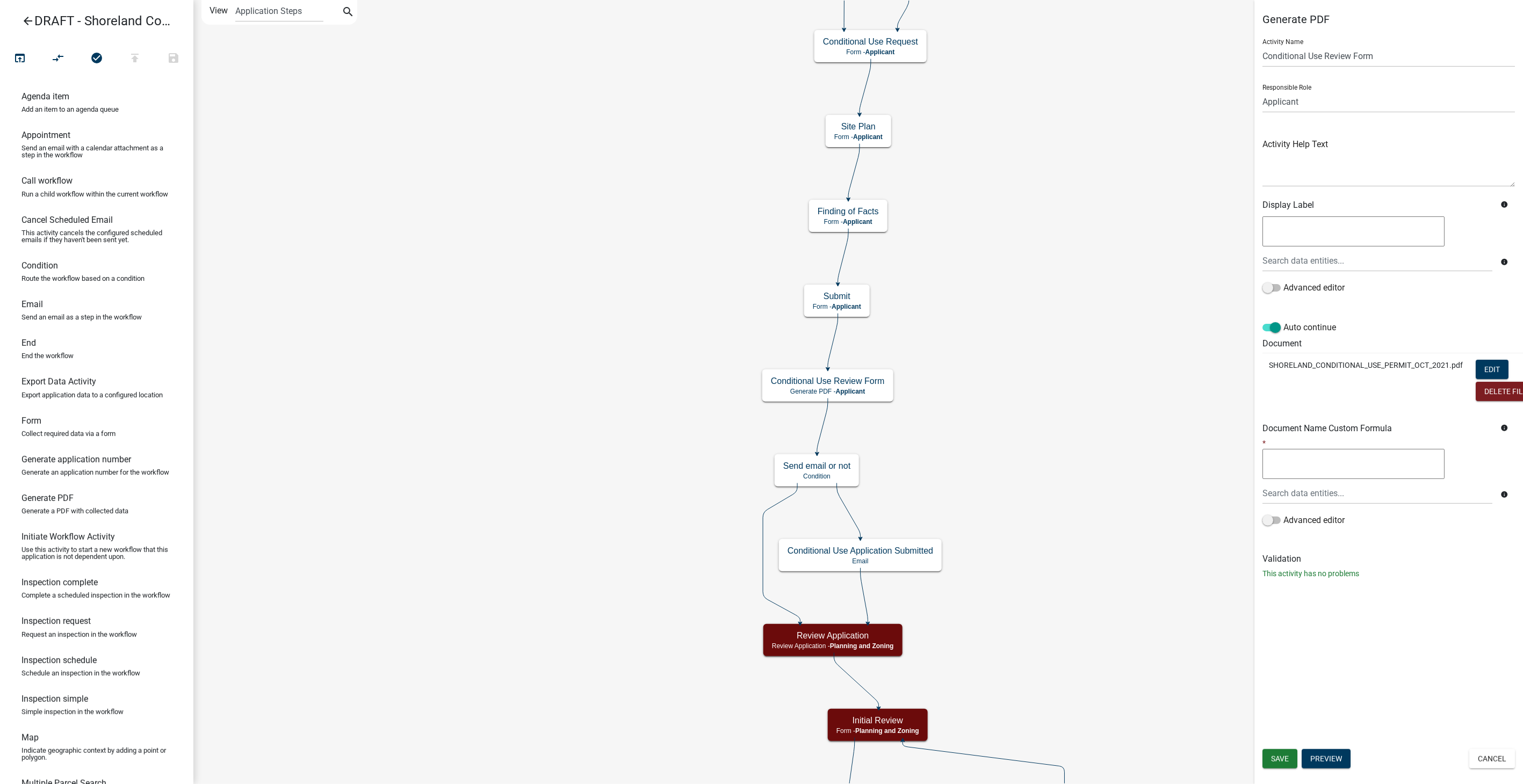
click at [31, 20] on icon "arrow_back" at bounding box center [28, 21] width 13 height 15
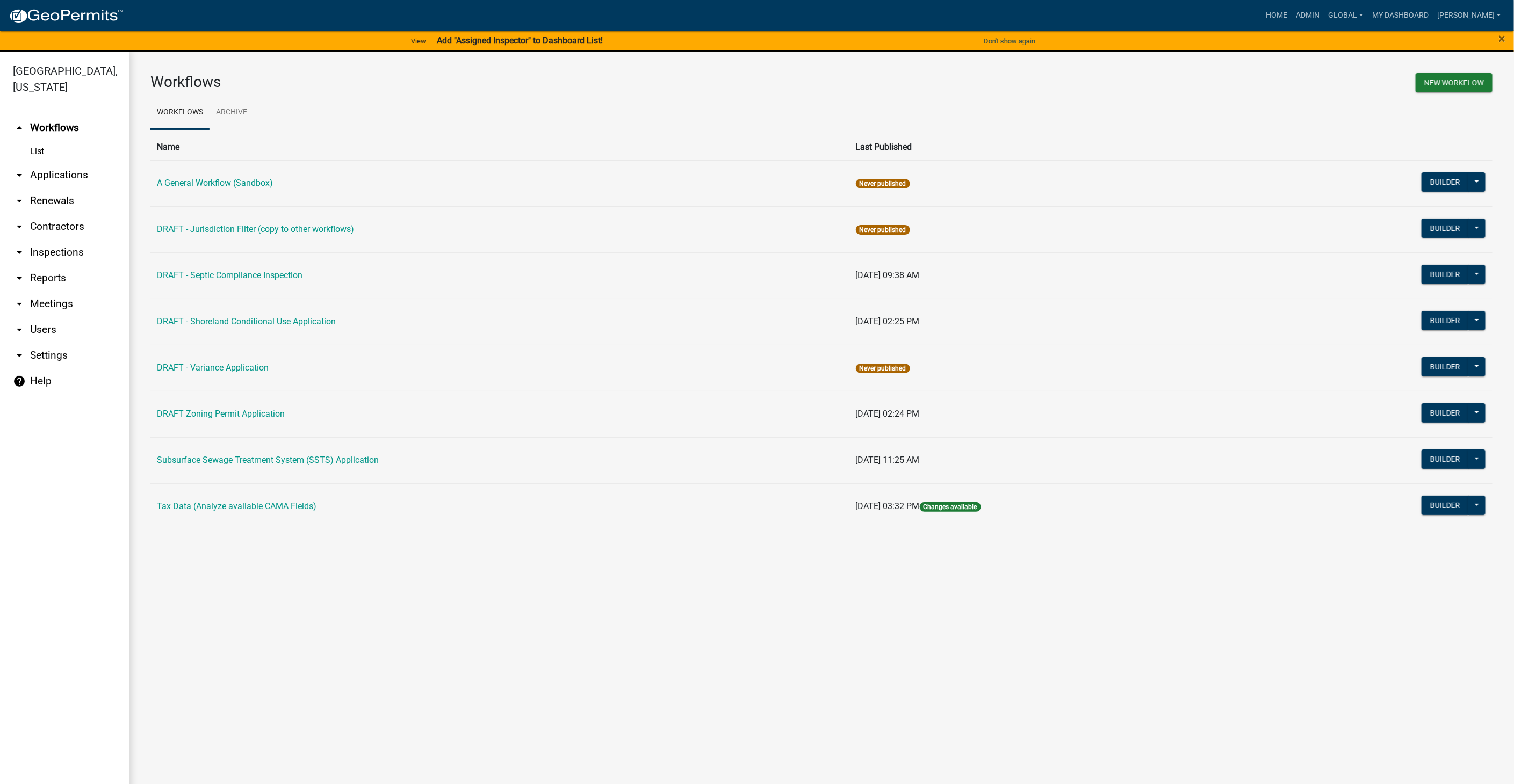
click at [64, 224] on link "arrow_drop_down Contractors" at bounding box center [64, 227] width 129 height 26
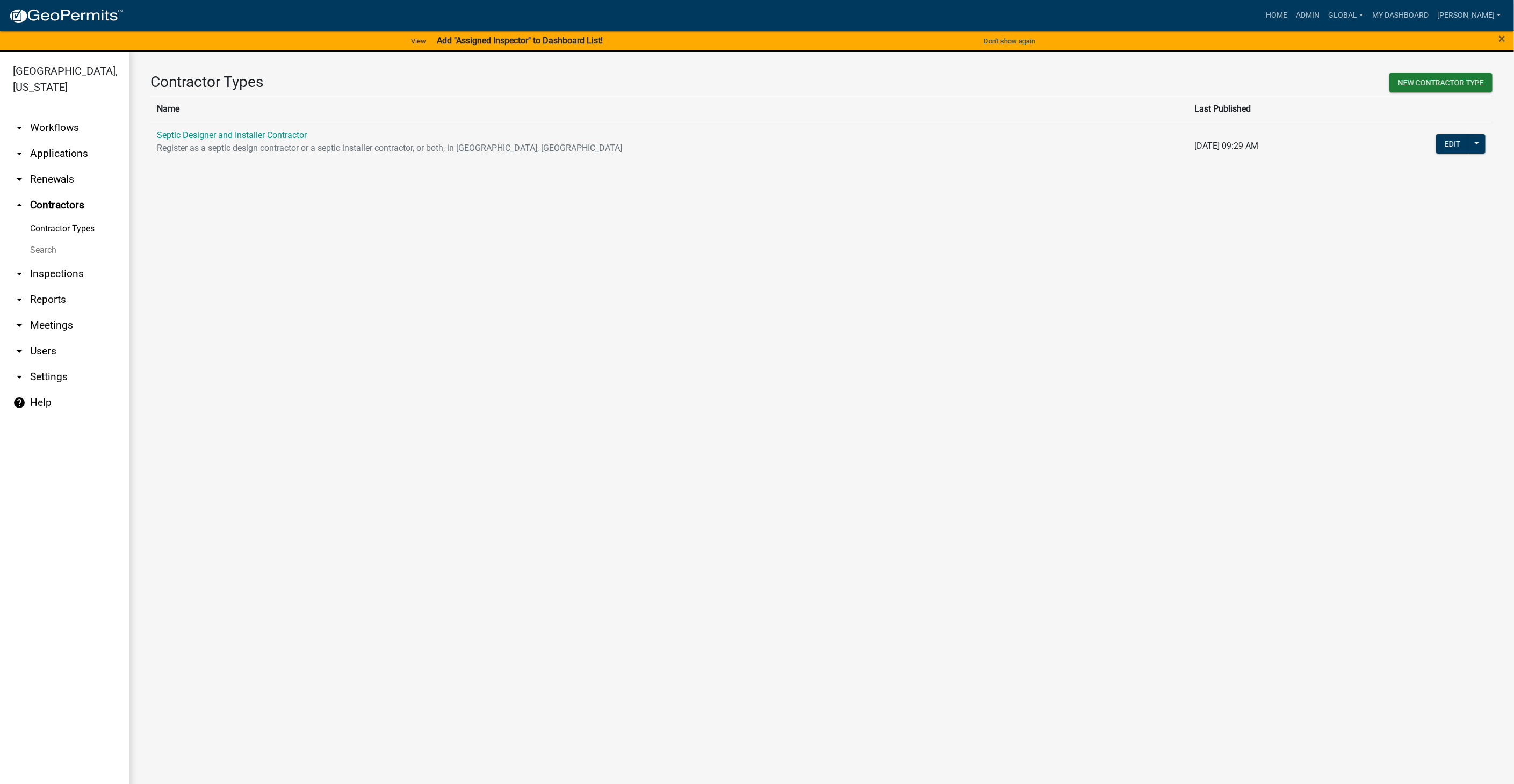
click at [51, 349] on link "arrow_drop_down Users" at bounding box center [64, 351] width 129 height 26
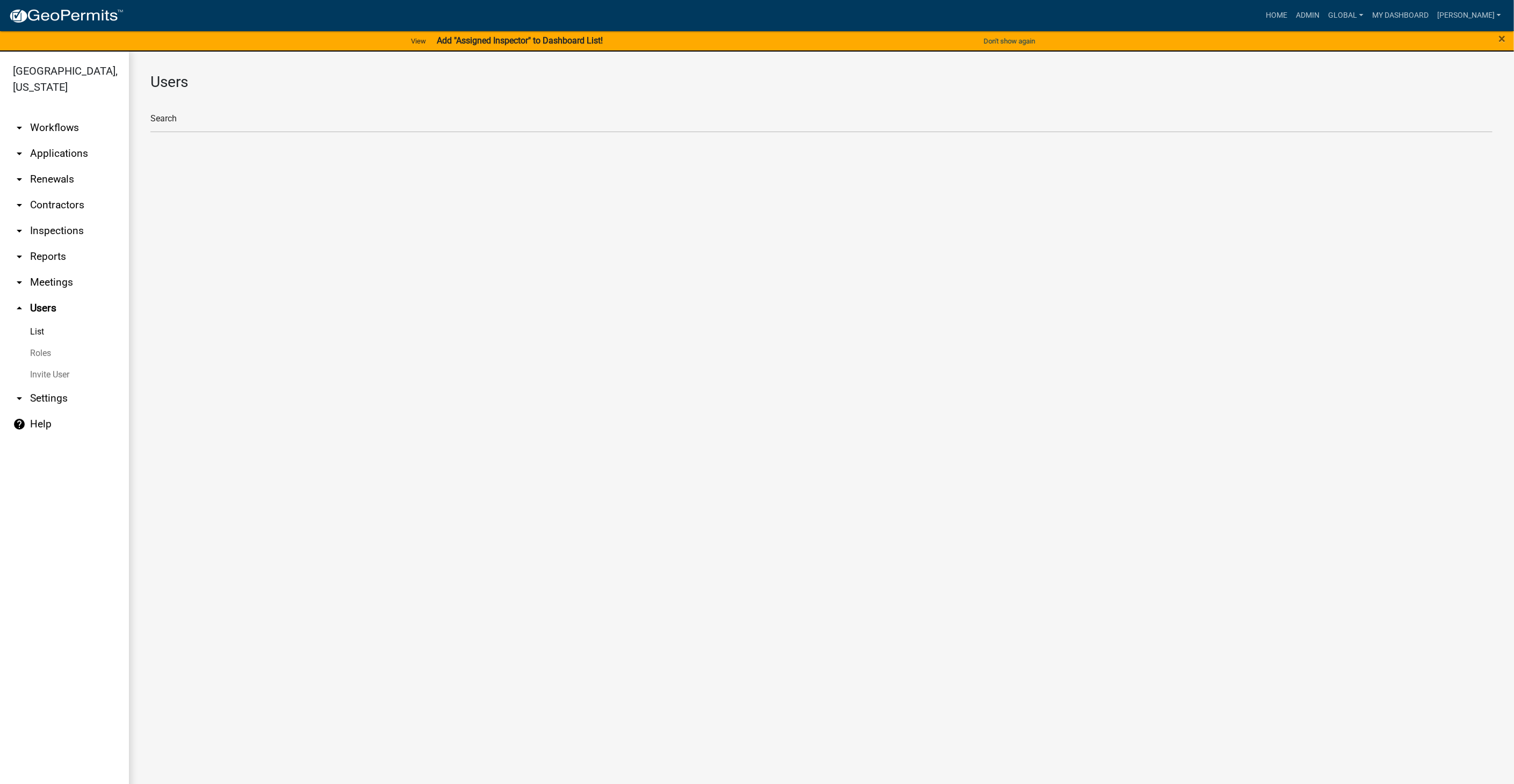
click at [36, 354] on link "Roles" at bounding box center [64, 353] width 129 height 21
click at [192, 236] on li "Zoning Inspectors" at bounding box center [821, 242] width 1342 height 26
select select "3: orange"
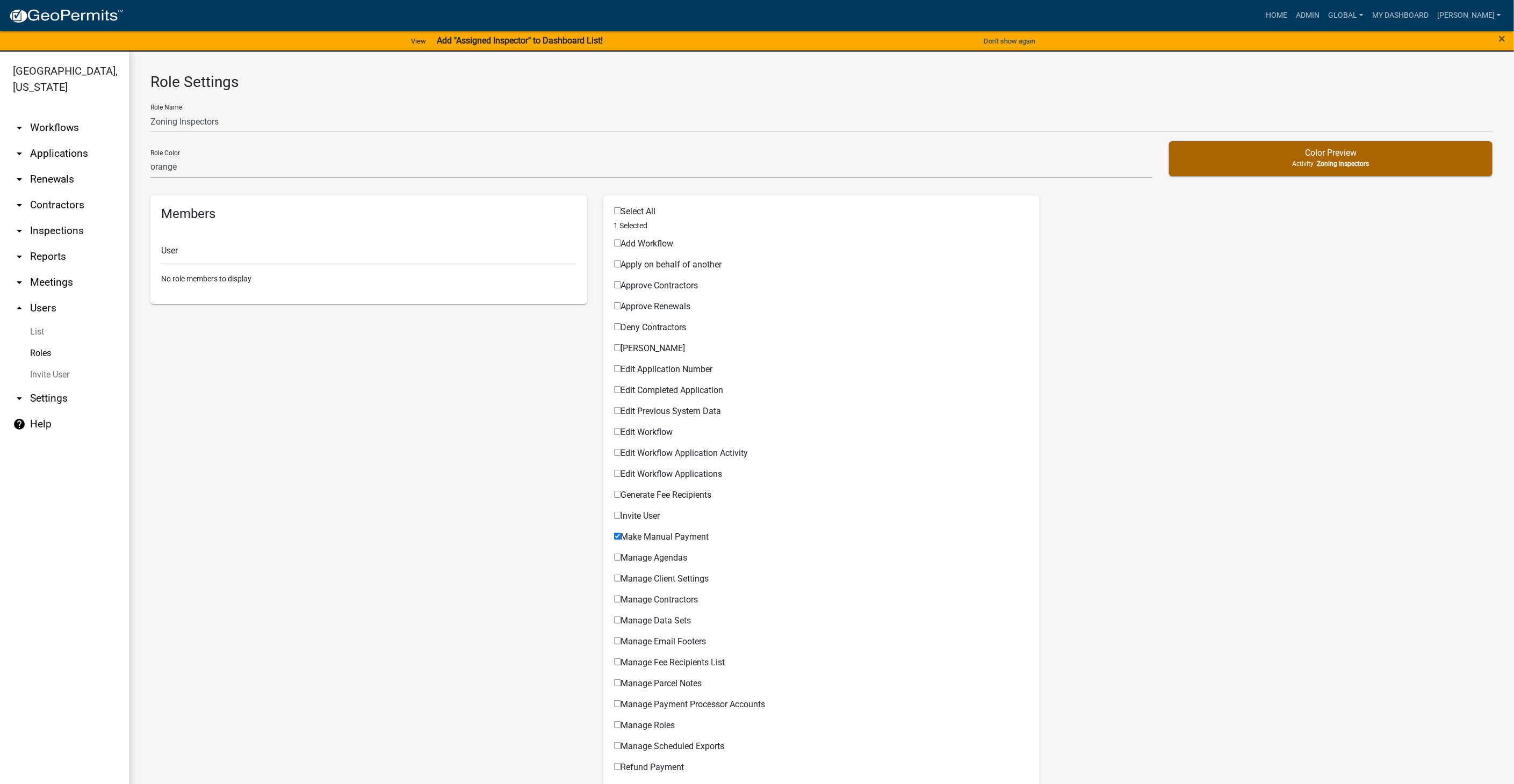
click at [40, 127] on link "arrow_drop_down Workflows" at bounding box center [64, 128] width 129 height 26
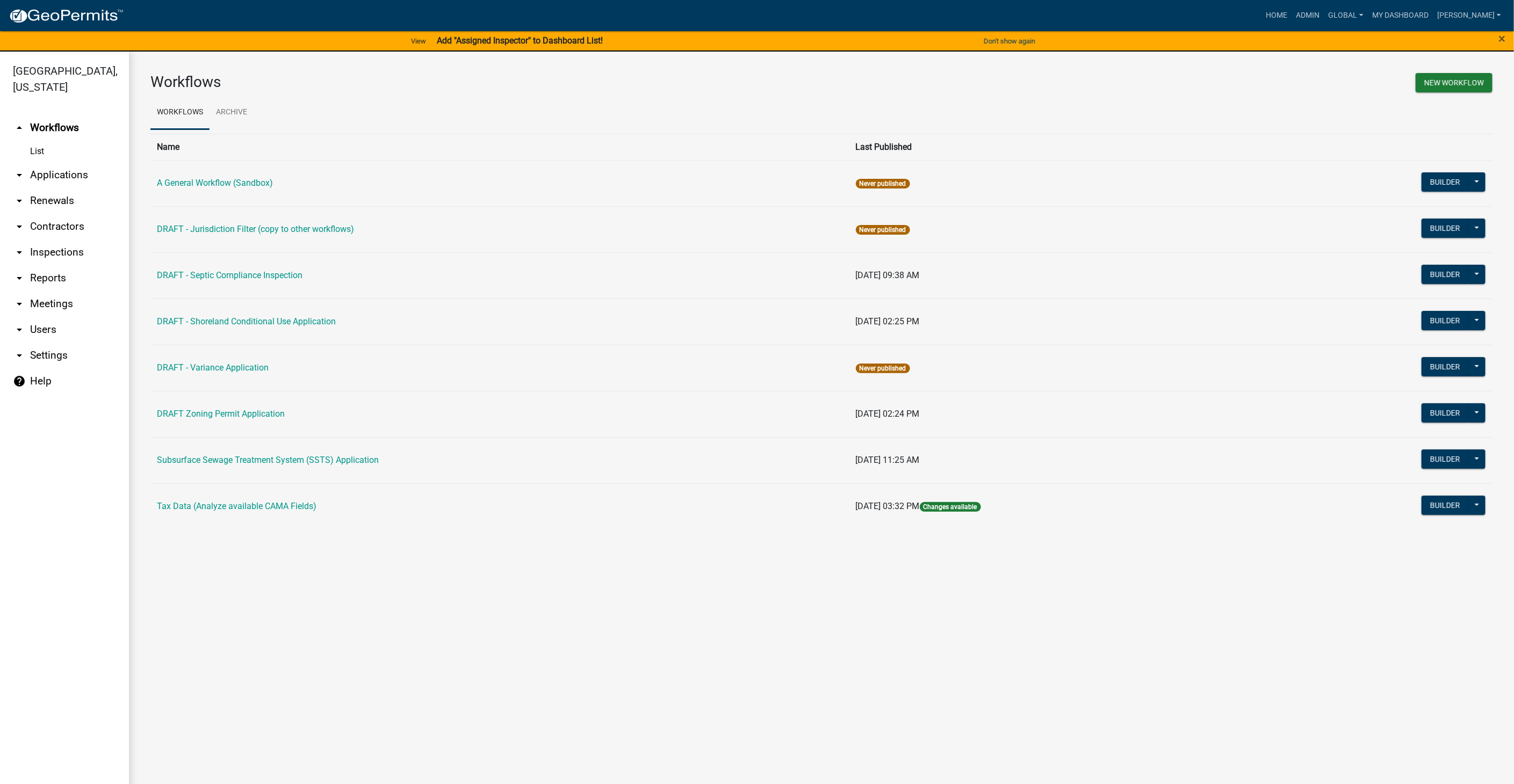
click at [44, 226] on link "arrow_drop_down Contractors" at bounding box center [64, 227] width 129 height 26
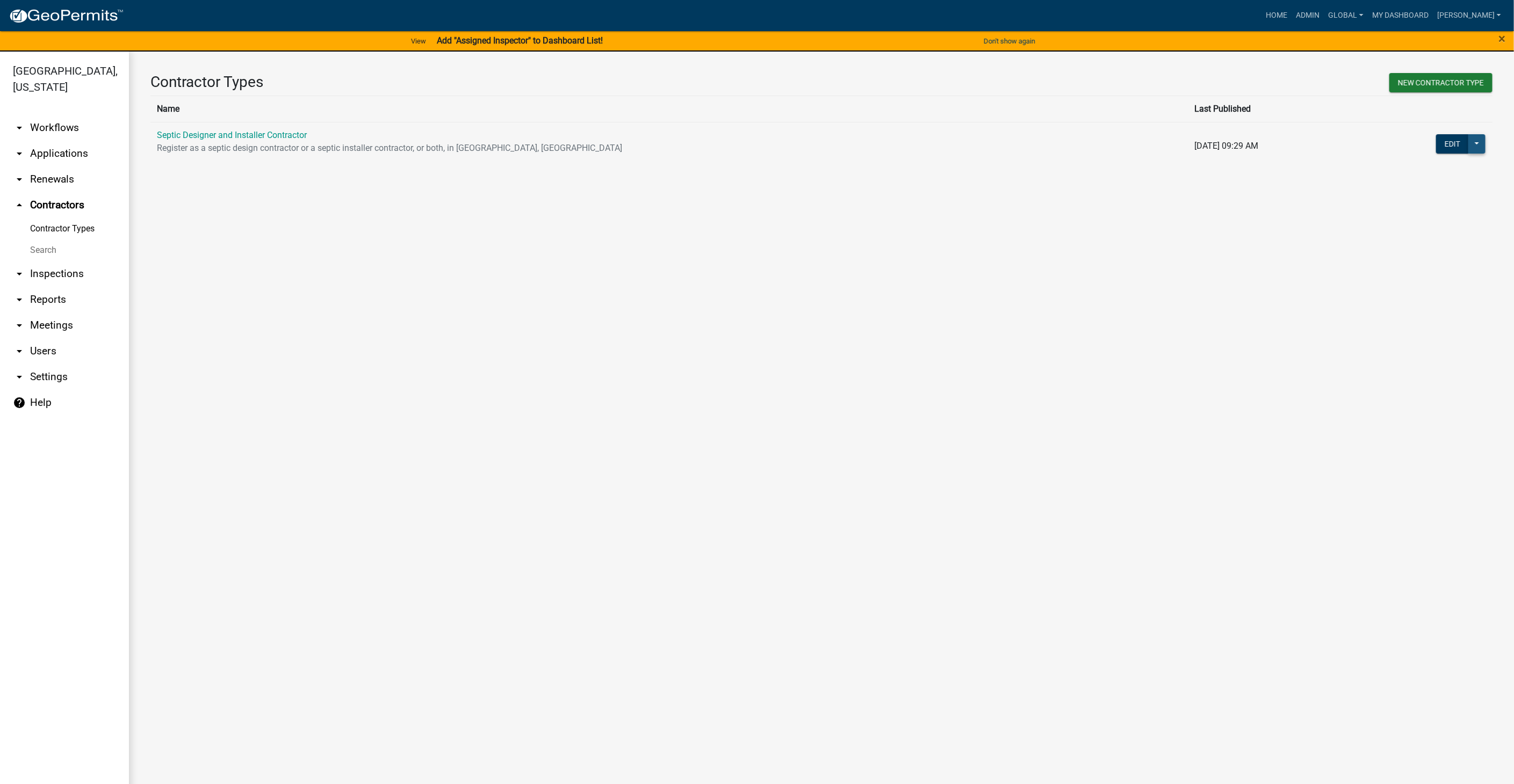
click at [1475, 142] on button at bounding box center [1477, 144] width 17 height 19
click at [221, 139] on link "Septic Designer and Installer Contractor" at bounding box center [232, 135] width 150 height 10
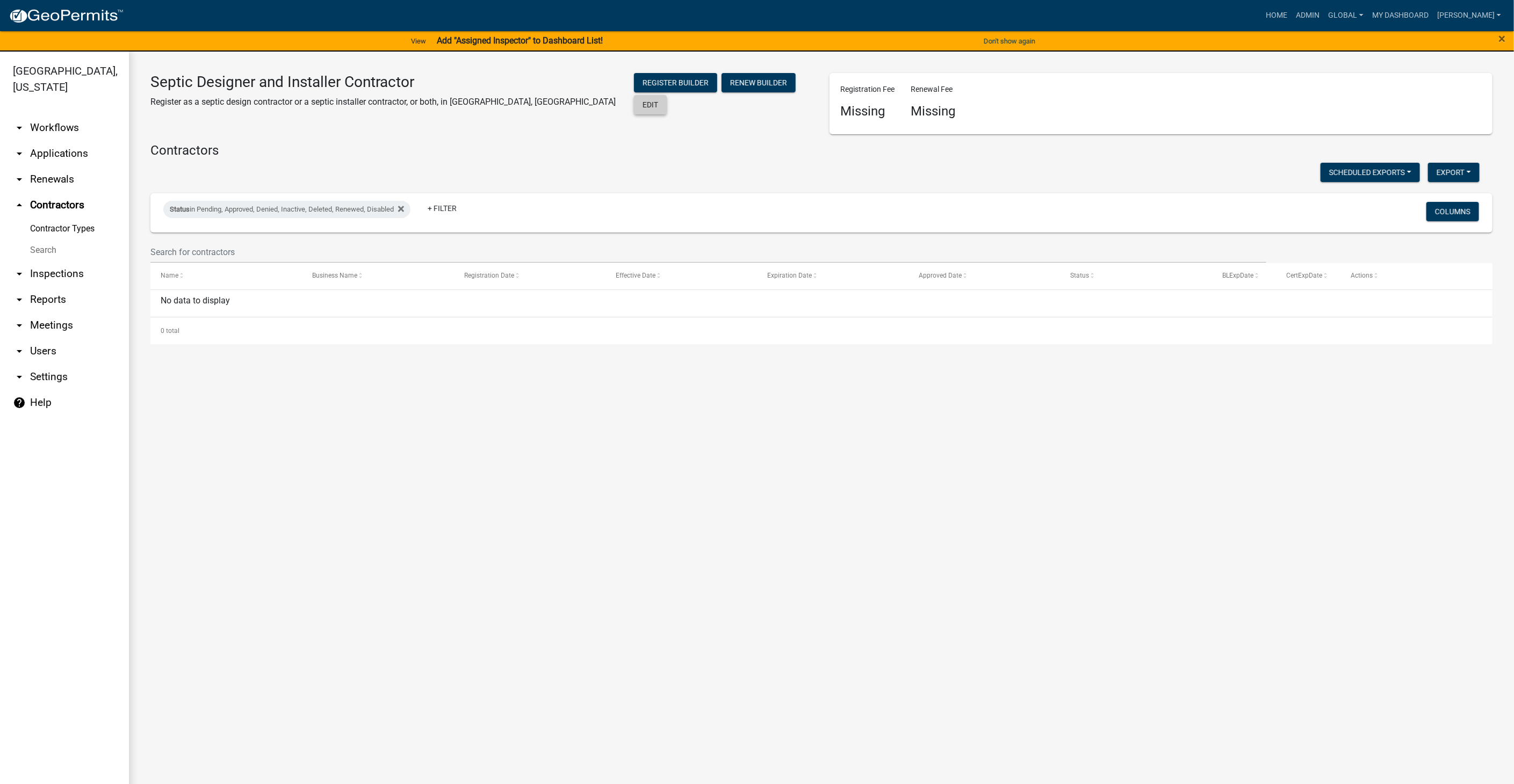
click at [667, 95] on button "Edit" at bounding box center [651, 104] width 32 height 19
select select "1: 4ef63fe7-b19a-425e-ac95-467e066f44a3"
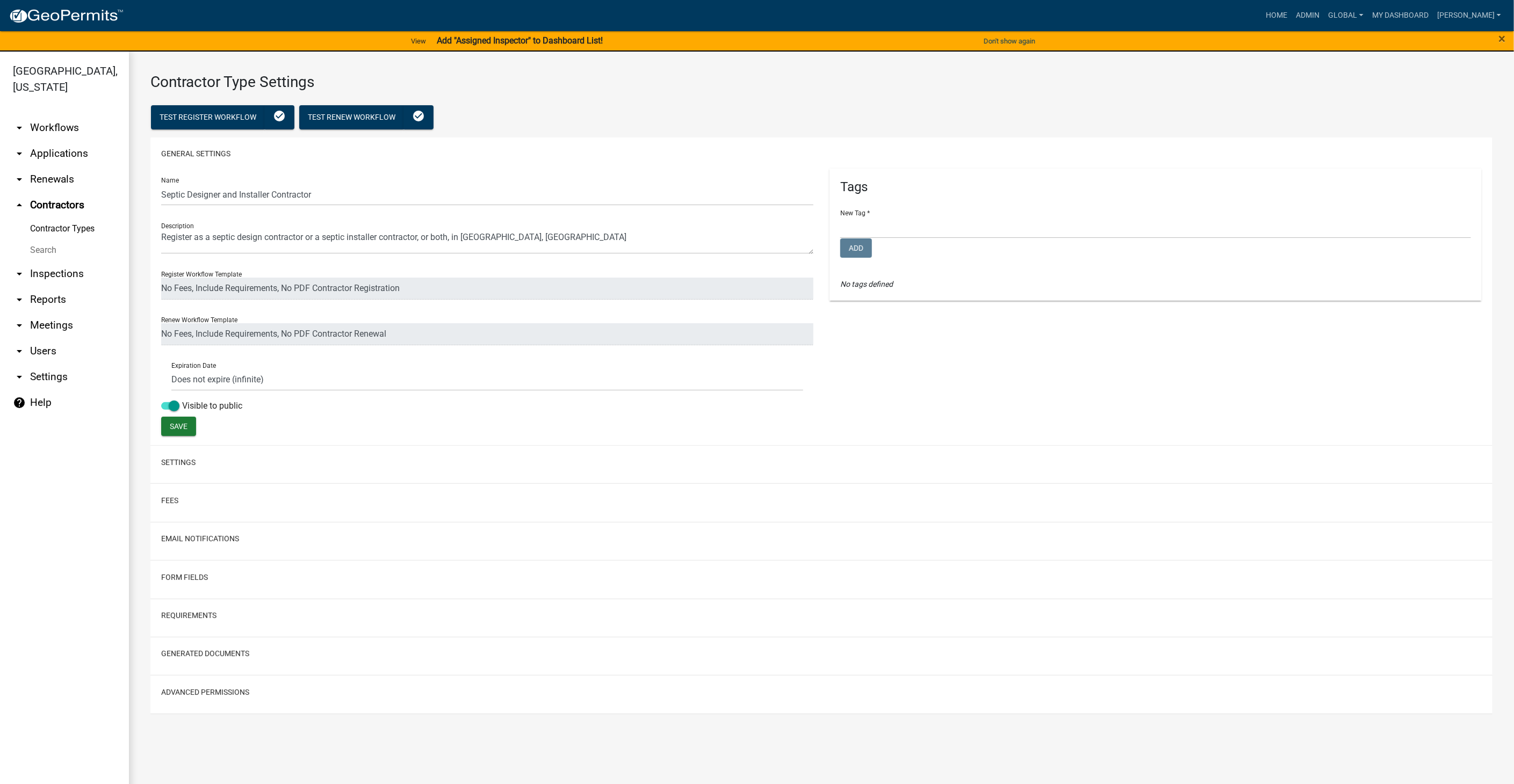
select select
click at [63, 127] on link "arrow_drop_down Workflows" at bounding box center [64, 128] width 129 height 26
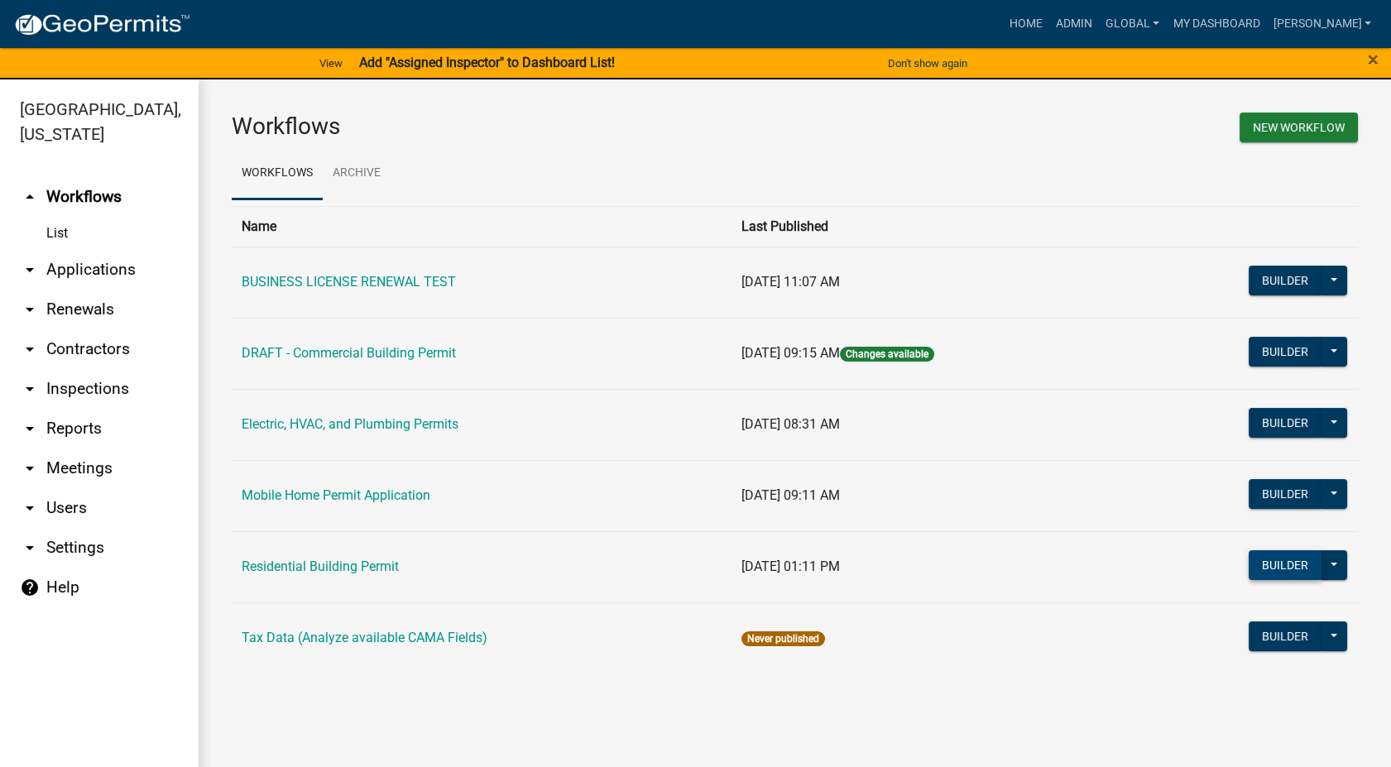
click at [1269, 560] on button "Builder" at bounding box center [1285, 565] width 73 height 30
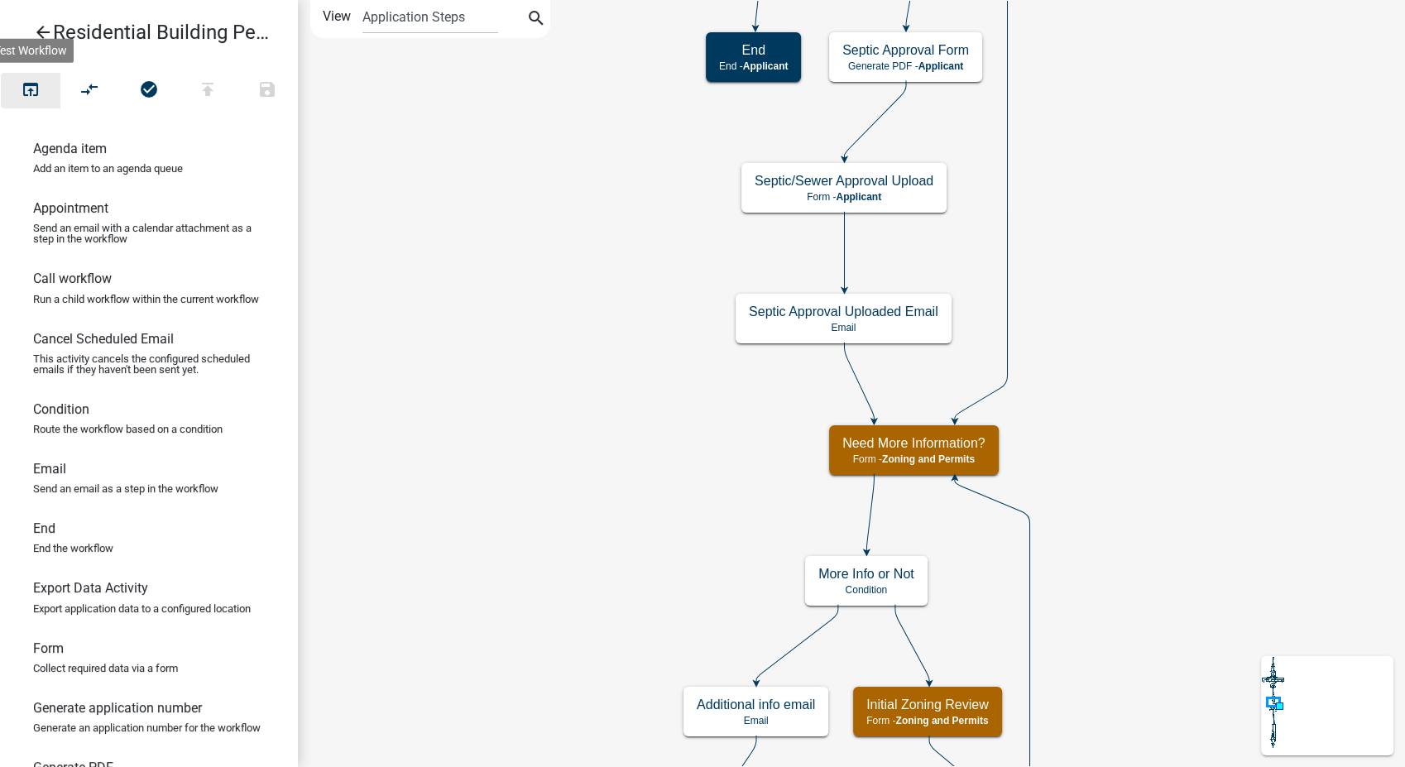
click at [27, 87] on icon "open_in_browser" at bounding box center [31, 90] width 20 height 23
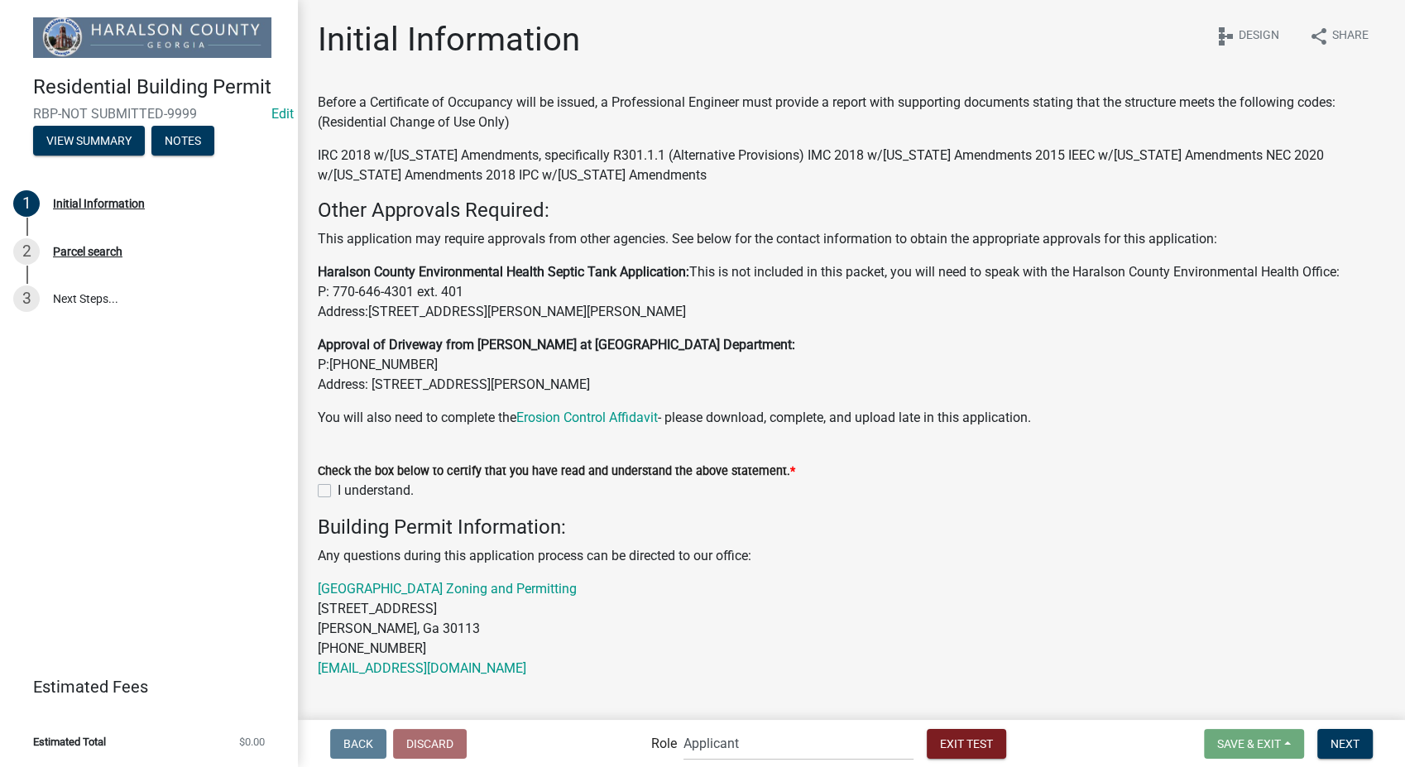
click at [338, 487] on label "I understand." at bounding box center [376, 491] width 76 height 20
click at [338, 487] on input "I understand." at bounding box center [343, 486] width 11 height 11
checkbox input "true"
click at [1337, 738] on span "Next" at bounding box center [1345, 743] width 29 height 13
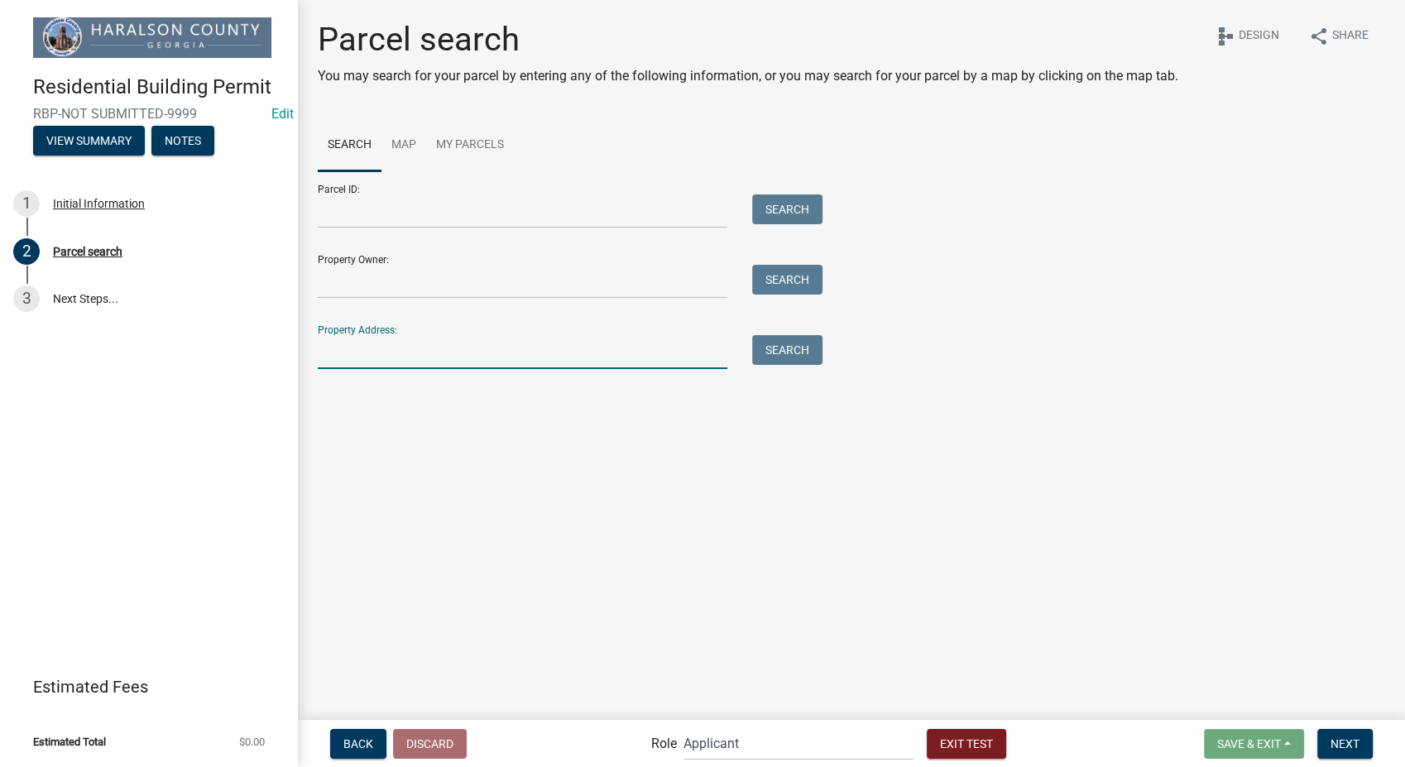
click at [338, 348] on input "Property Address:" at bounding box center [523, 352] width 410 height 34
click at [776, 357] on button "Search" at bounding box center [787, 350] width 70 height 30
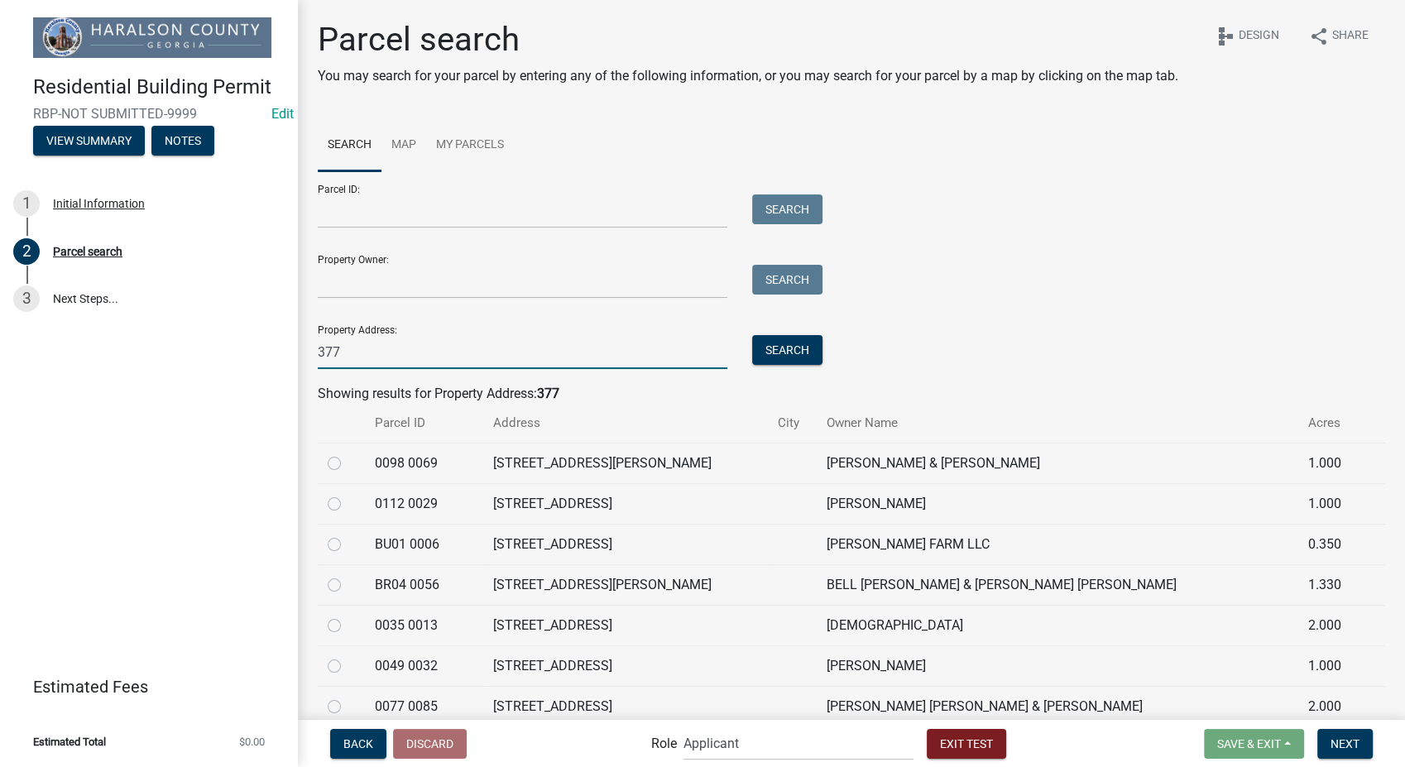
click at [366, 359] on input "377" at bounding box center [523, 352] width 410 height 34
click at [797, 347] on button "Search" at bounding box center [787, 350] width 70 height 30
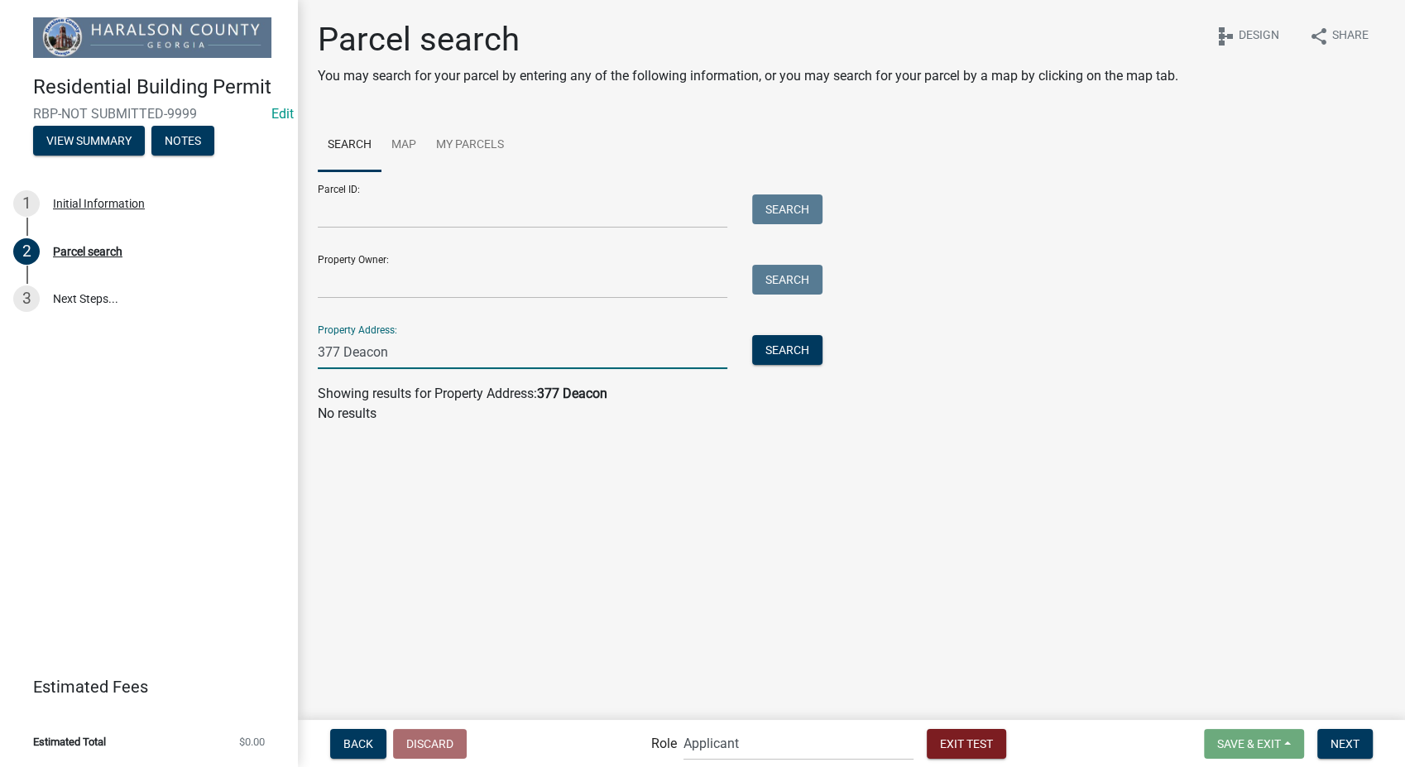
click at [399, 361] on input "377 Deacon" at bounding box center [523, 352] width 410 height 34
type input "3"
click at [364, 287] on input "Property Owner:" at bounding box center [523, 282] width 410 height 34
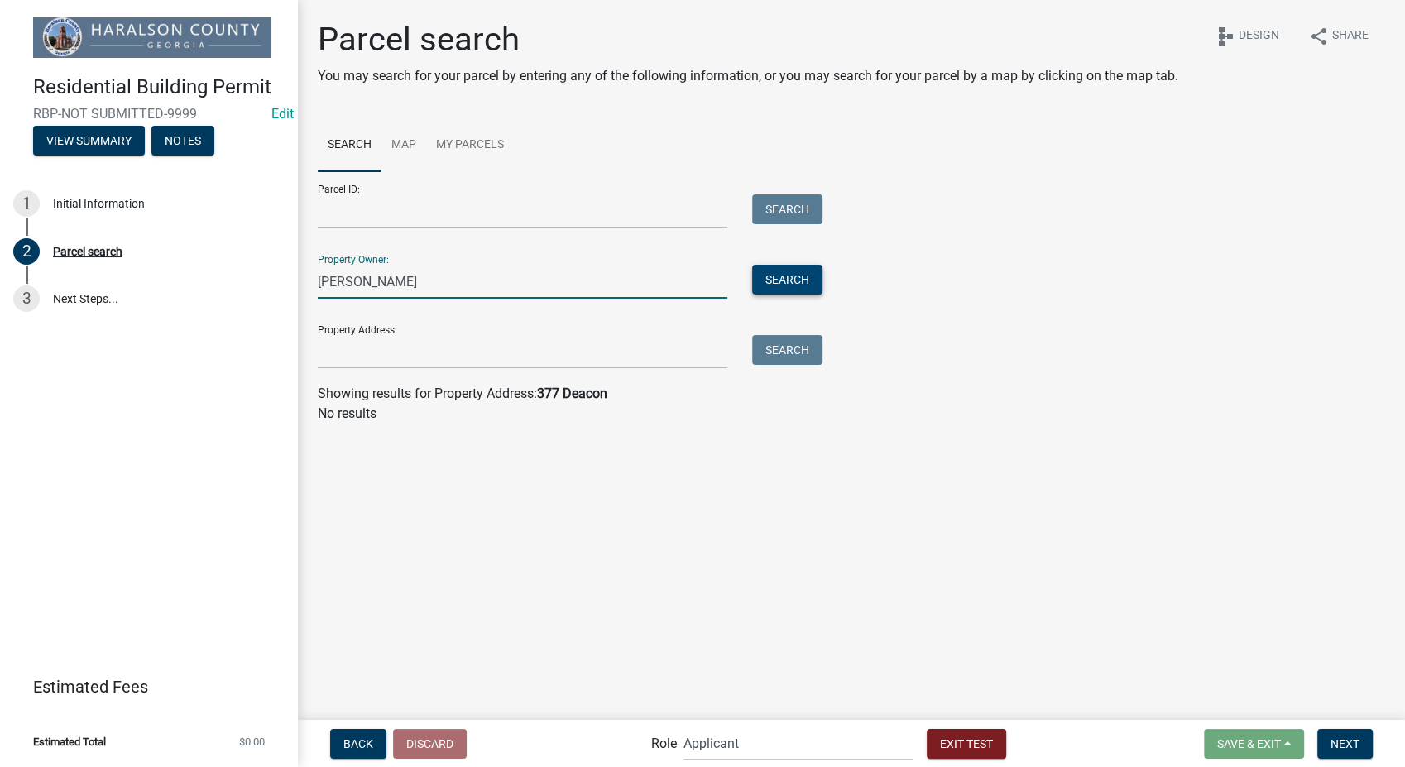
click at [771, 290] on button "Search" at bounding box center [787, 280] width 70 height 30
click at [380, 287] on input "Chapell" at bounding box center [523, 282] width 410 height 34
type input "C"
click at [788, 277] on button "Search" at bounding box center [787, 280] width 70 height 30
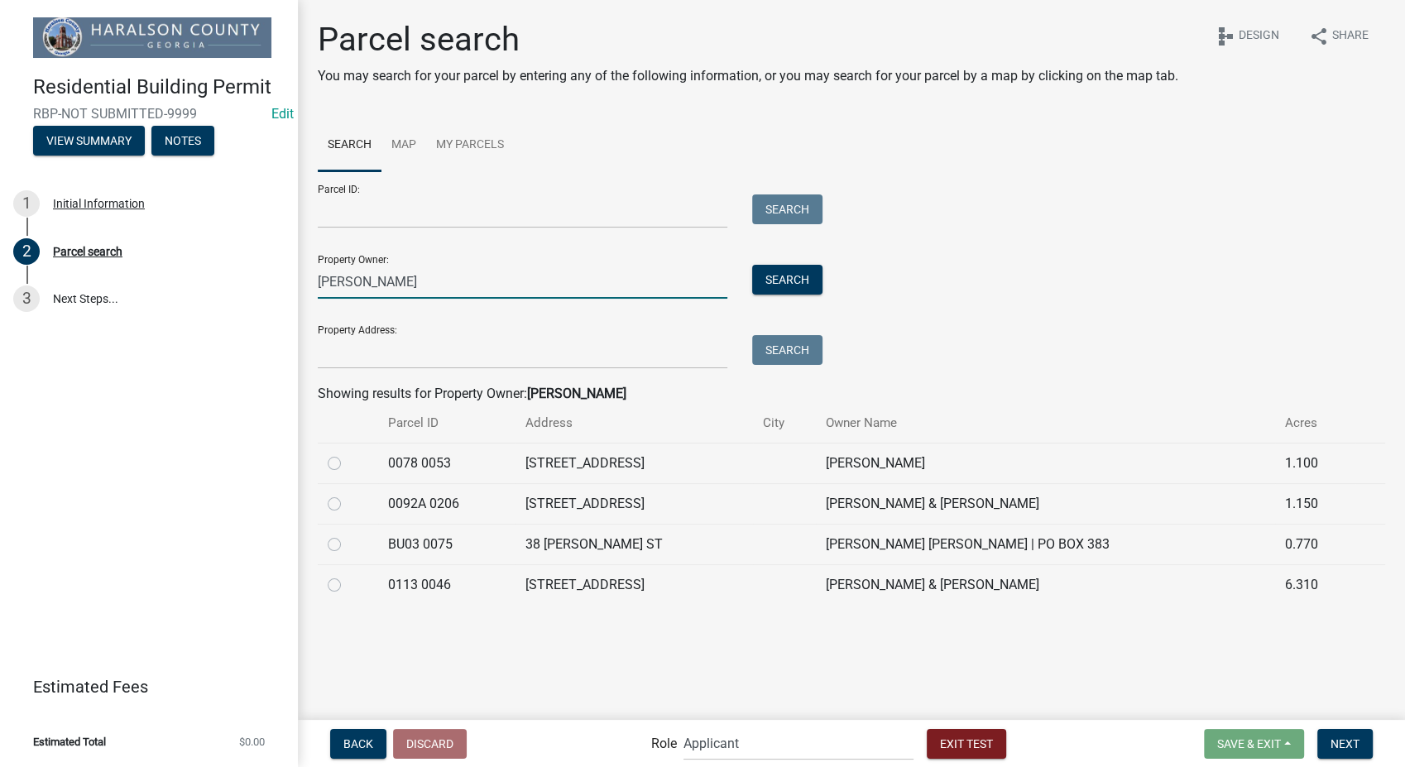
click at [374, 286] on input "Gibson" at bounding box center [523, 282] width 410 height 34
type input "G"
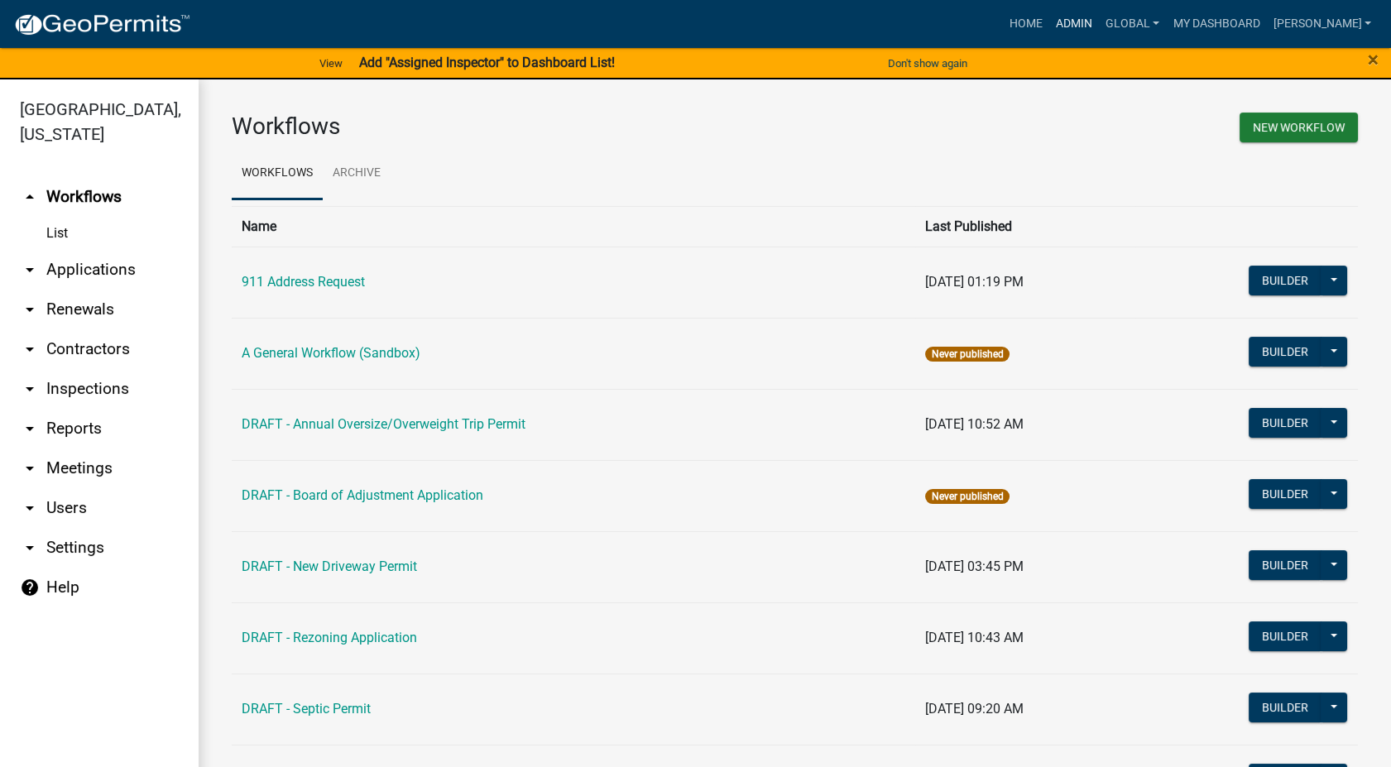
click at [1090, 20] on link "Admin" at bounding box center [1074, 23] width 50 height 31
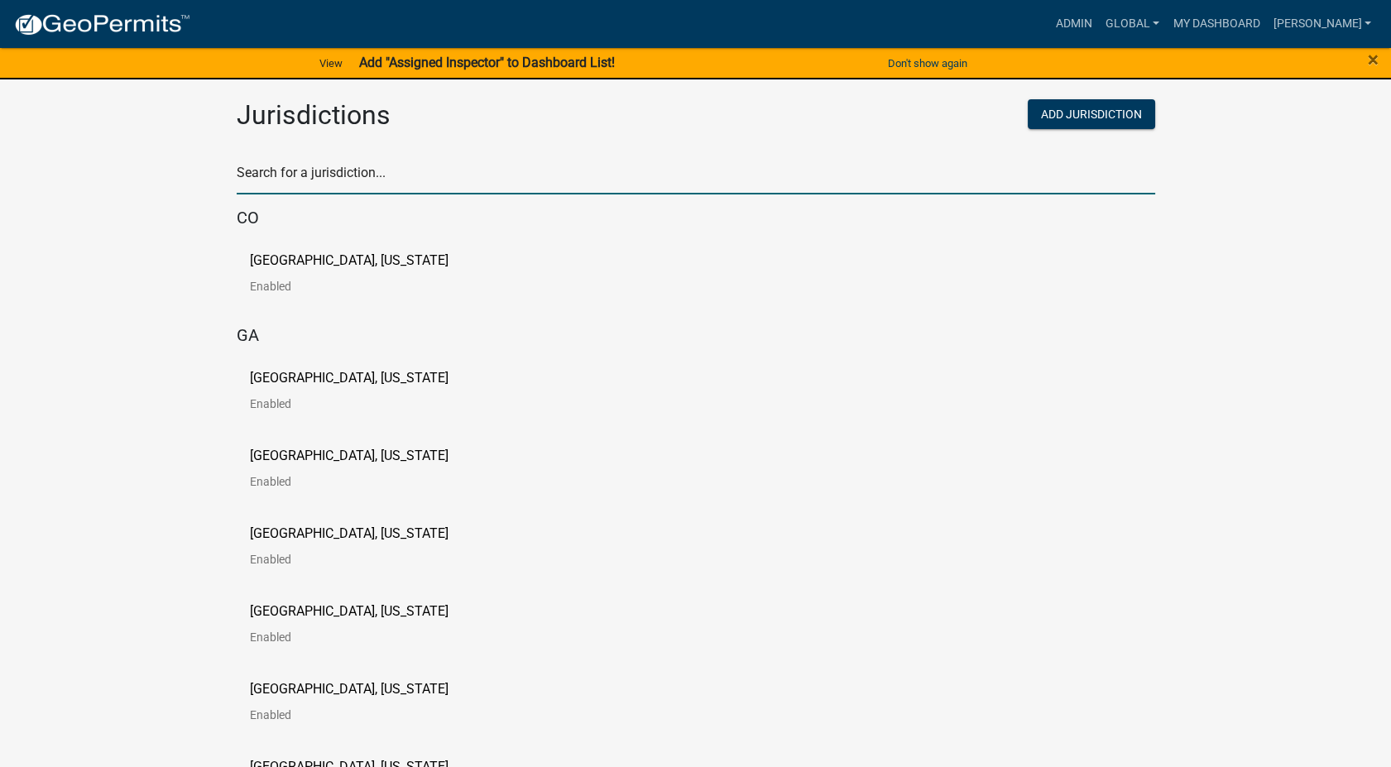
click at [365, 175] on input "text" at bounding box center [696, 178] width 919 height 34
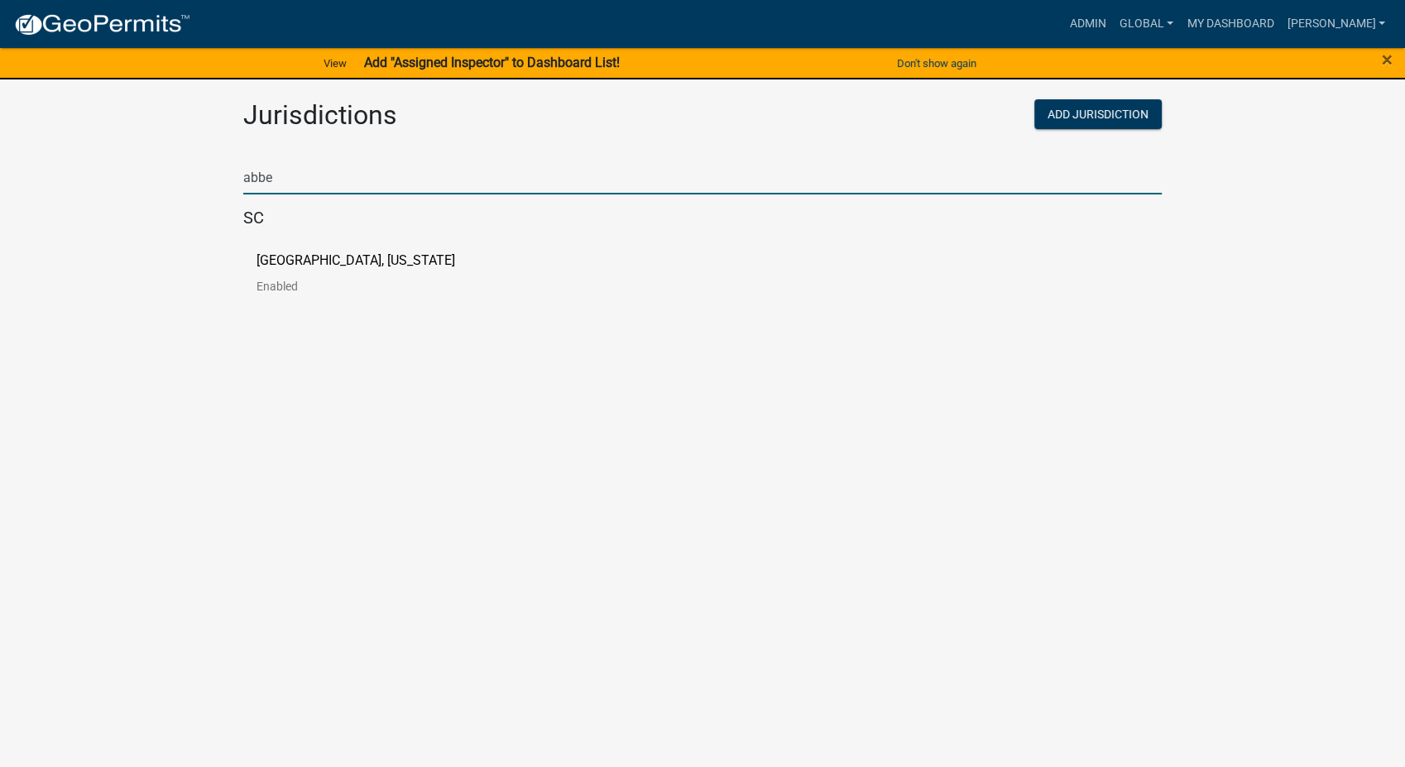
type input "abbe"
click at [271, 266] on p "Abbeville County, South Carolina" at bounding box center [356, 260] width 199 height 13
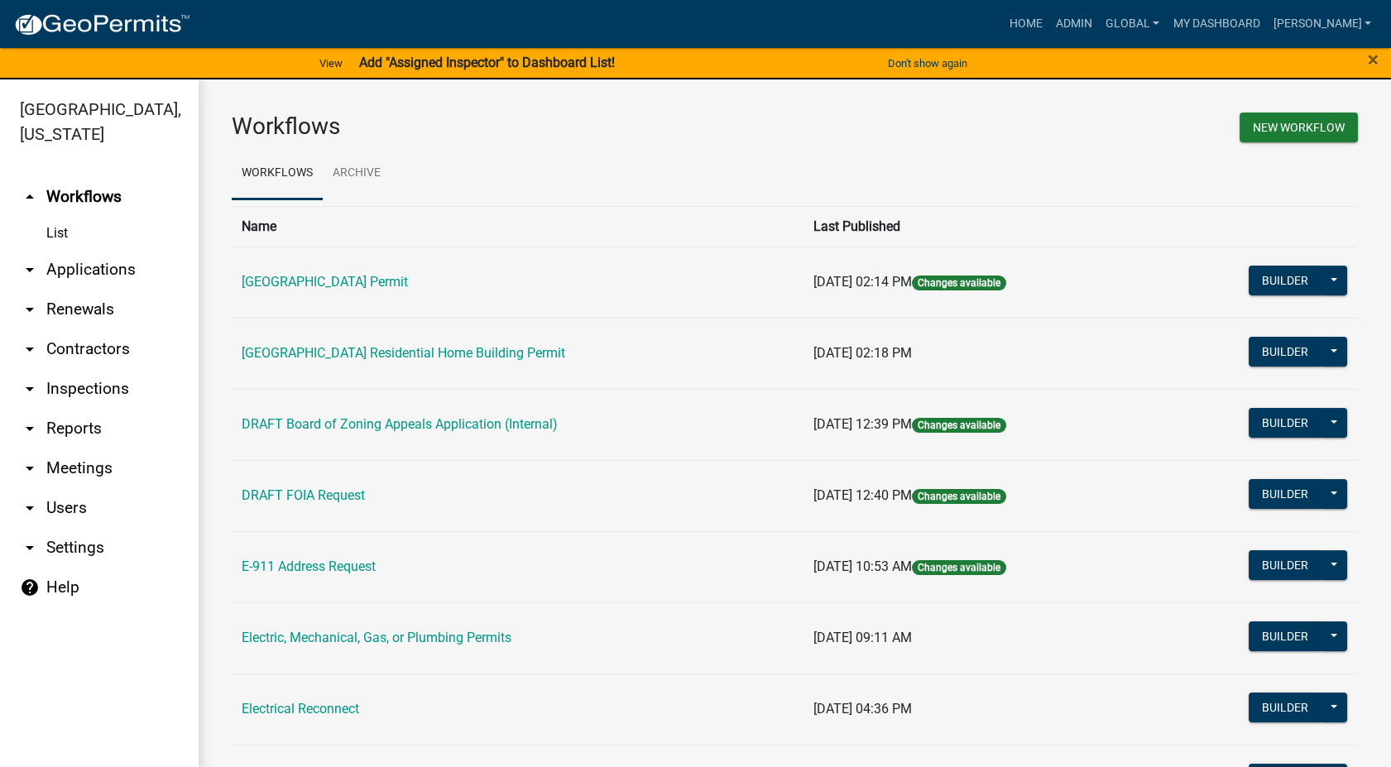
click at [100, 268] on link "arrow_drop_down Applications" at bounding box center [99, 270] width 199 height 40
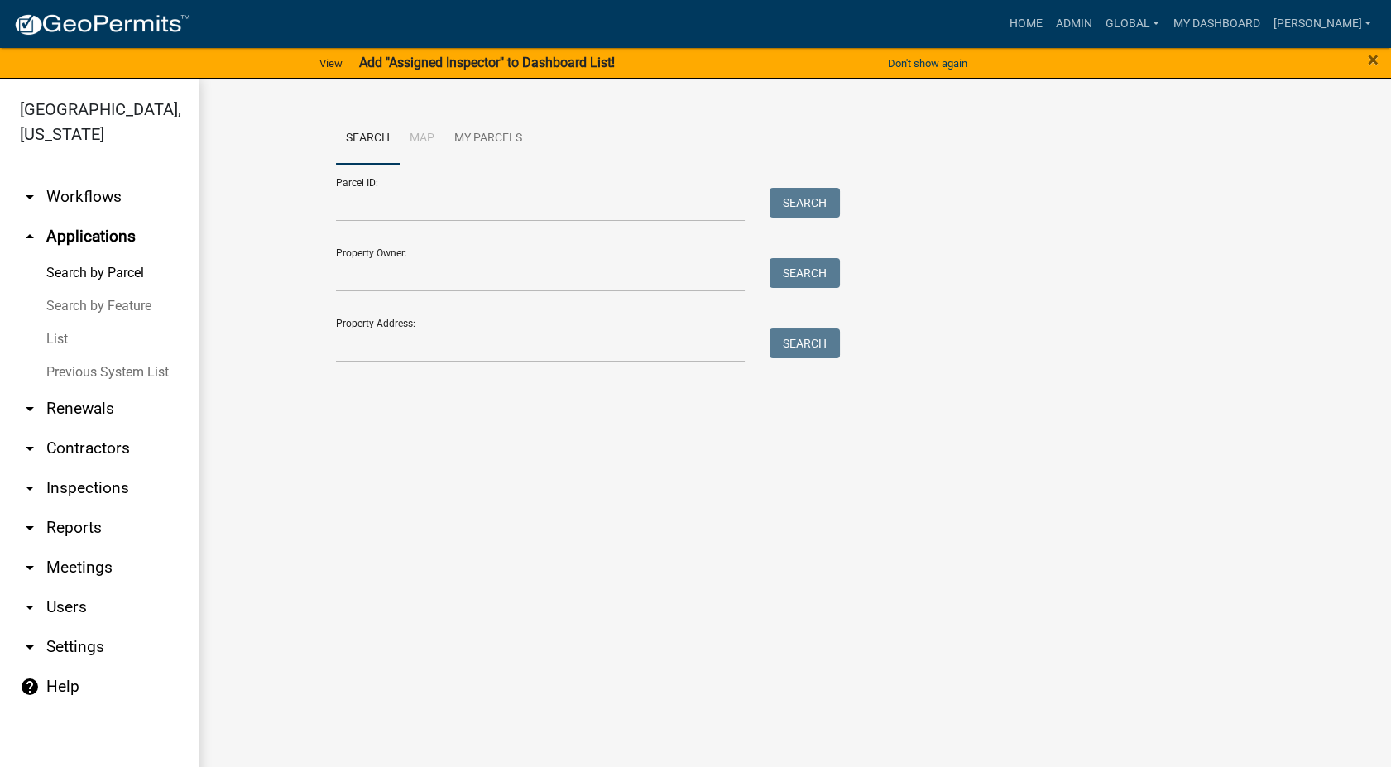
click at [46, 345] on link "List" at bounding box center [99, 339] width 199 height 33
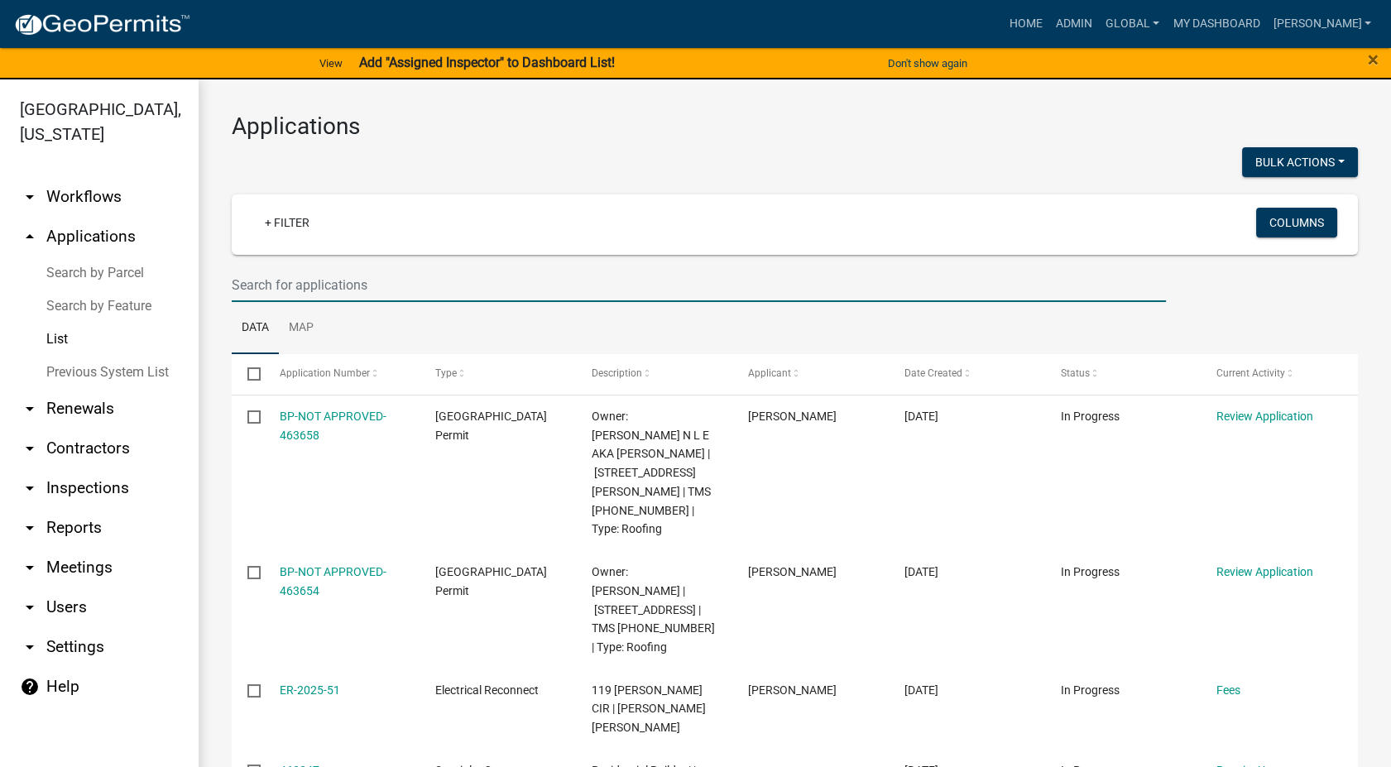
click at [377, 281] on input "text" at bounding box center [699, 285] width 934 height 34
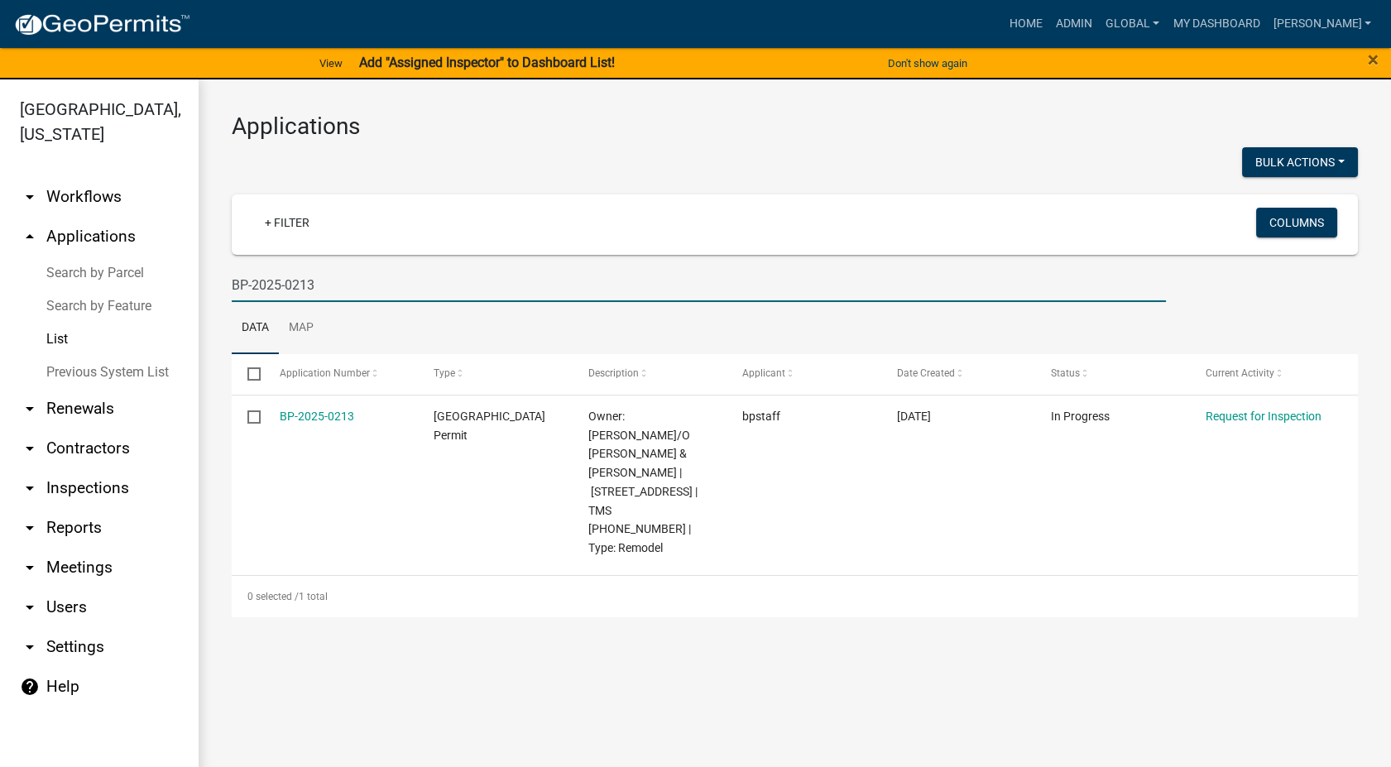
type input "BP-2025-0213"
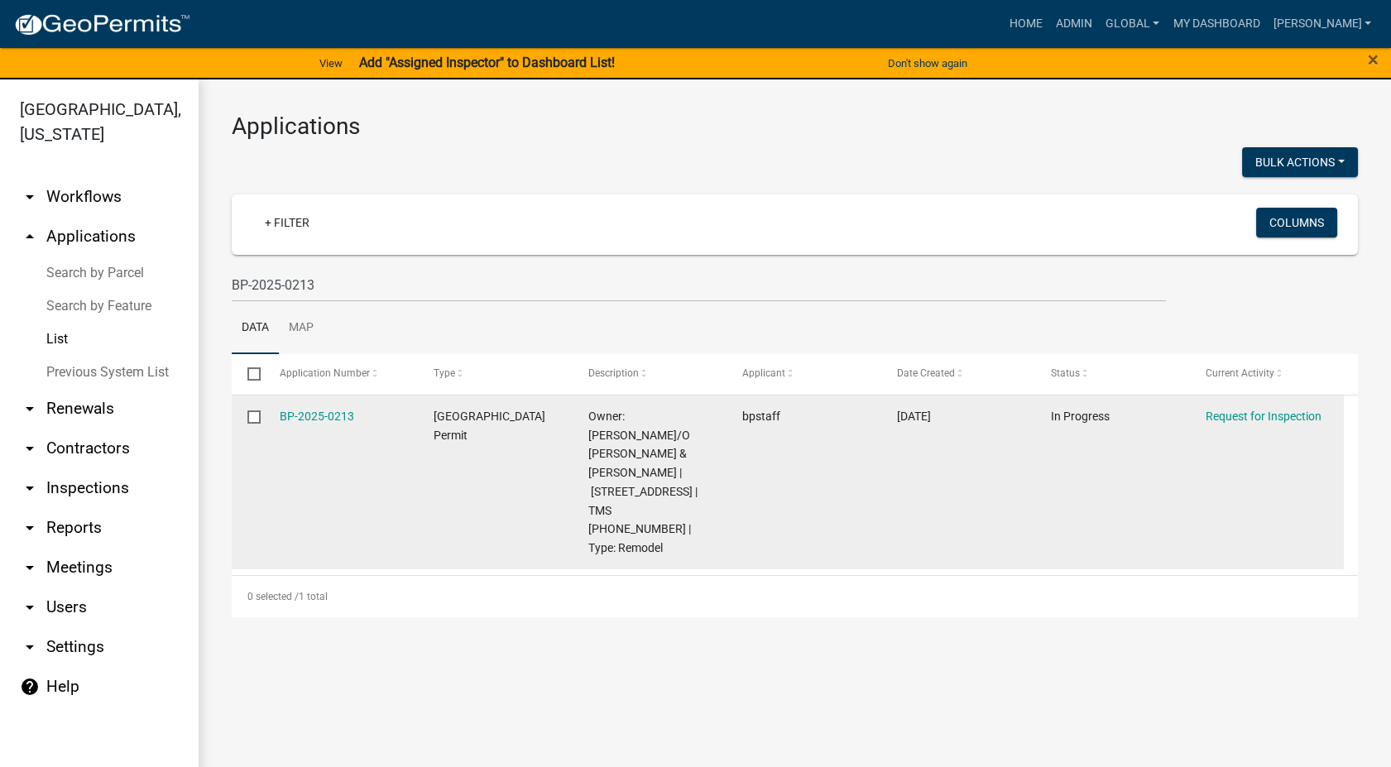
click at [309, 407] on div "BP-2025-0213" at bounding box center [341, 416] width 122 height 19
click at [306, 410] on link "BP-2025-0213" at bounding box center [317, 416] width 74 height 13
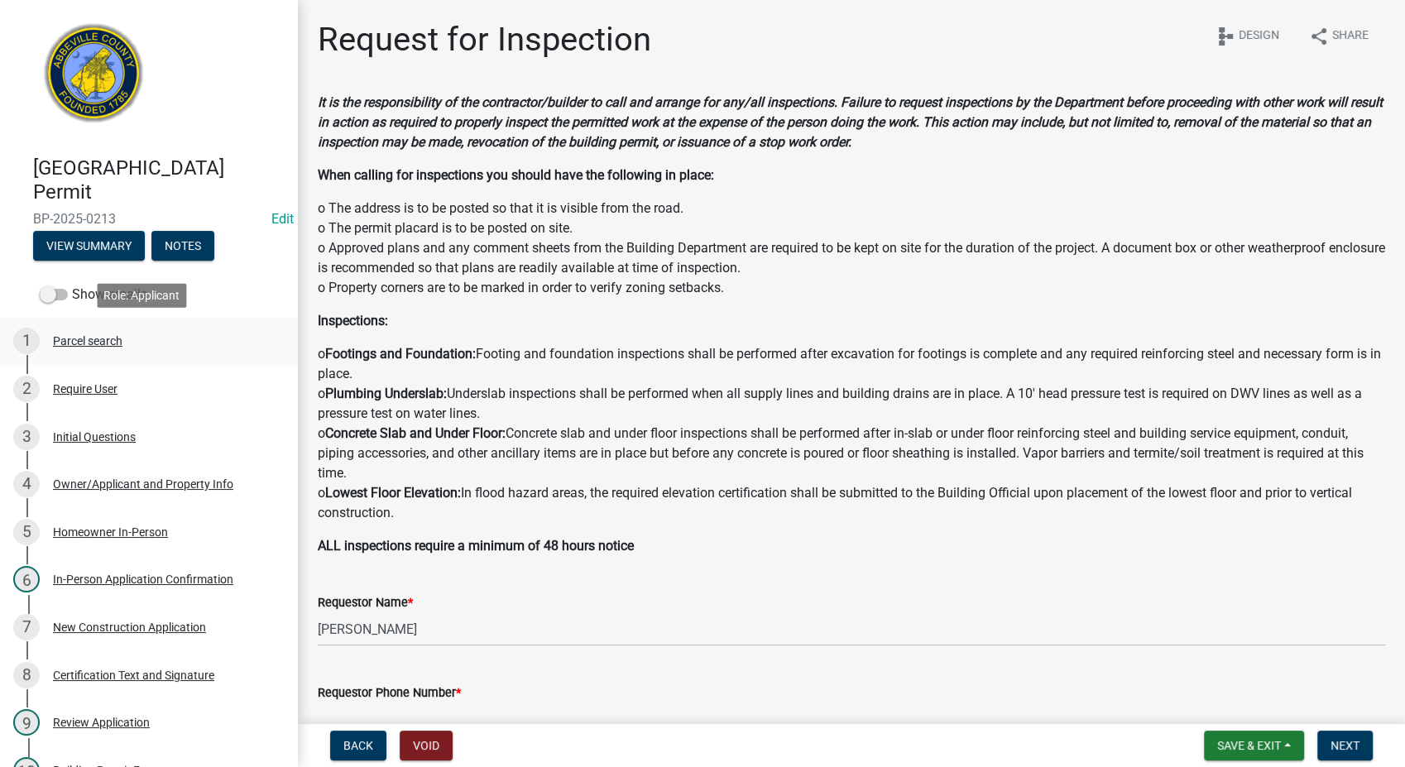
click at [65, 342] on div "Parcel search" at bounding box center [88, 341] width 70 height 12
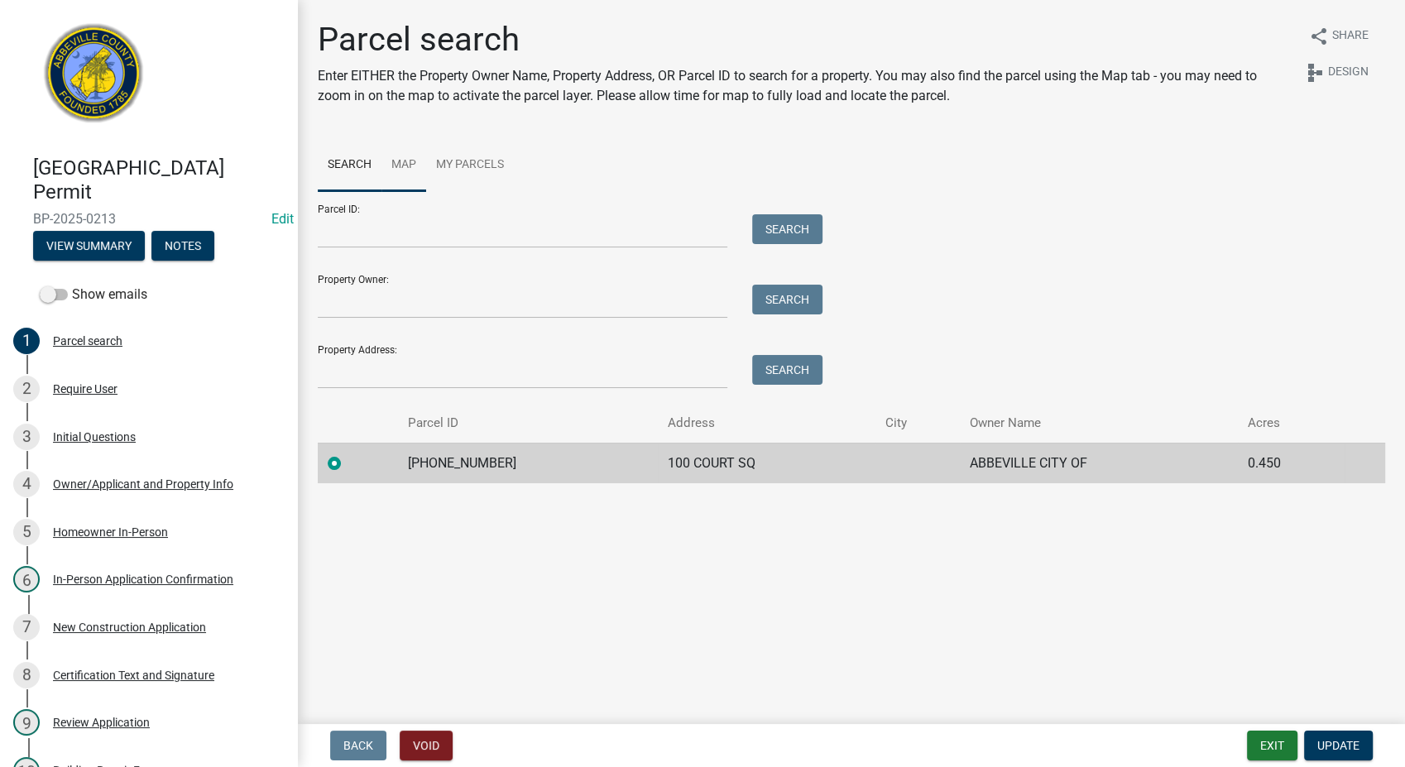
click at [399, 162] on link "Map" at bounding box center [404, 165] width 45 height 53
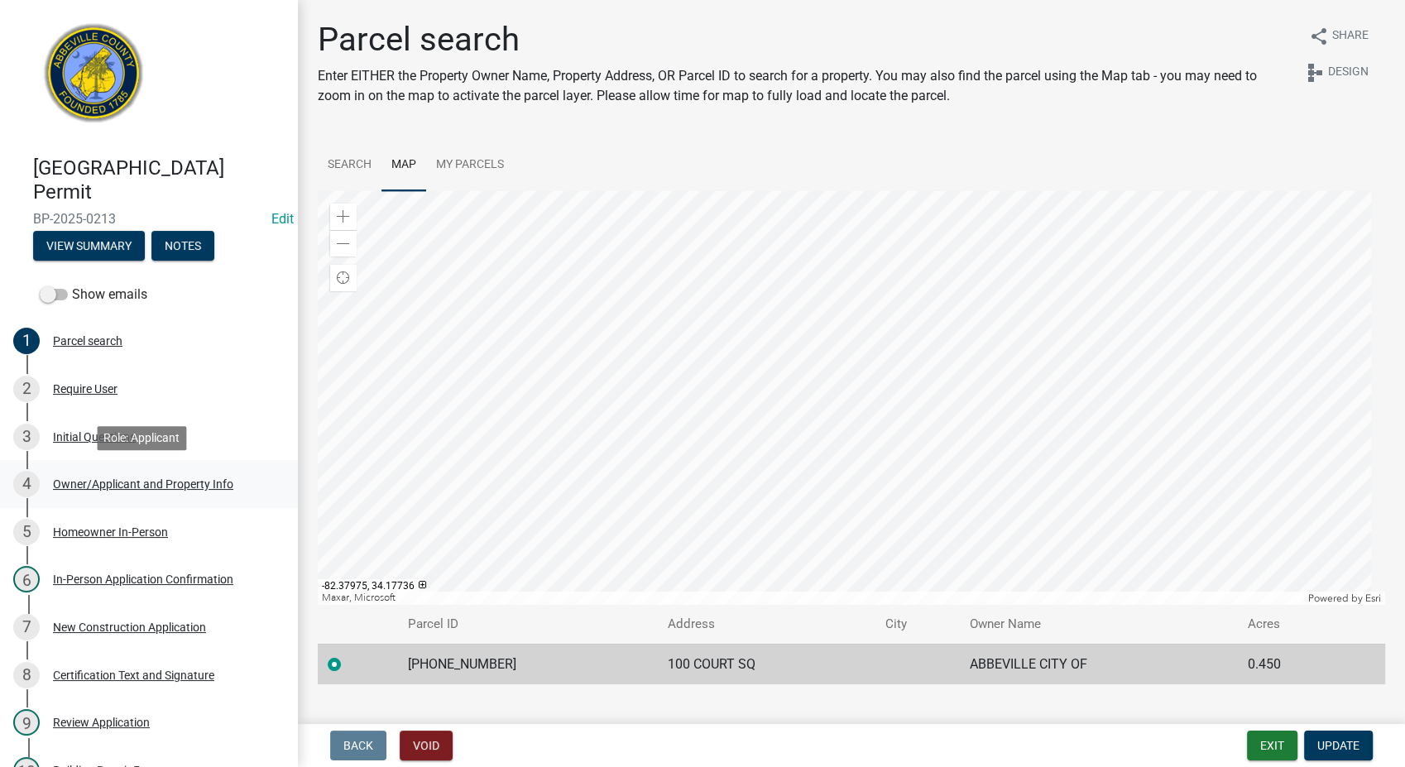
click at [135, 491] on div "4 Owner/Applicant and Property Info" at bounding box center [142, 484] width 258 height 26
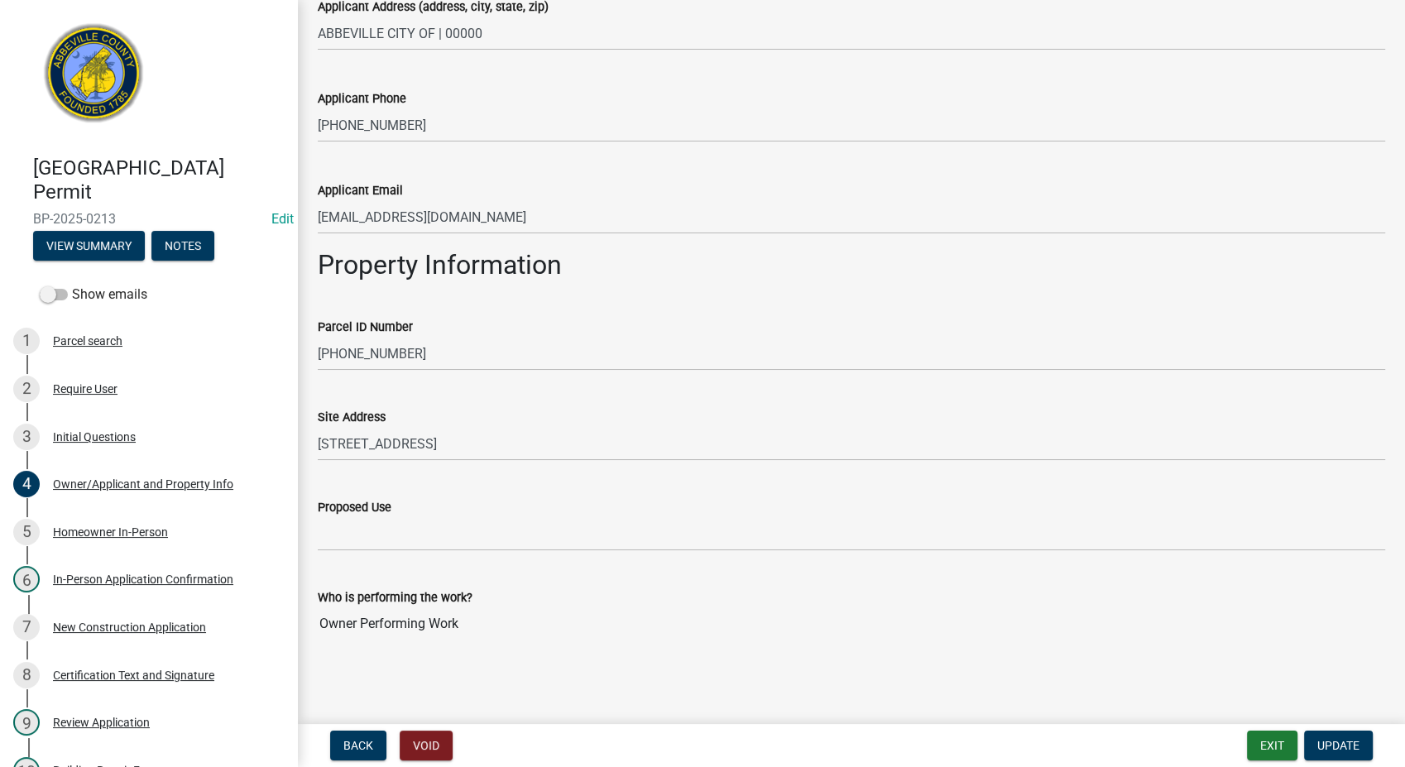
scroll to position [484, 0]
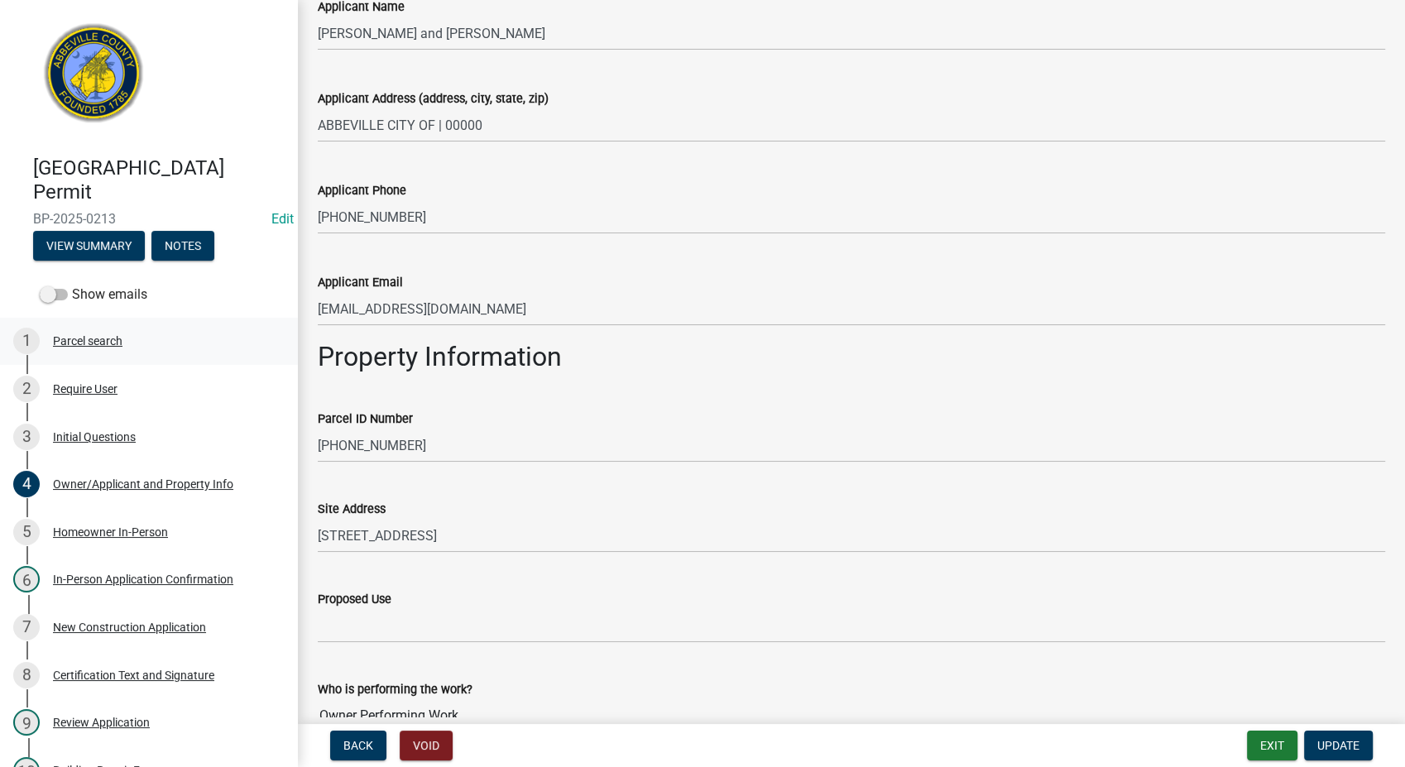
click at [93, 337] on div "Parcel search" at bounding box center [88, 341] width 70 height 12
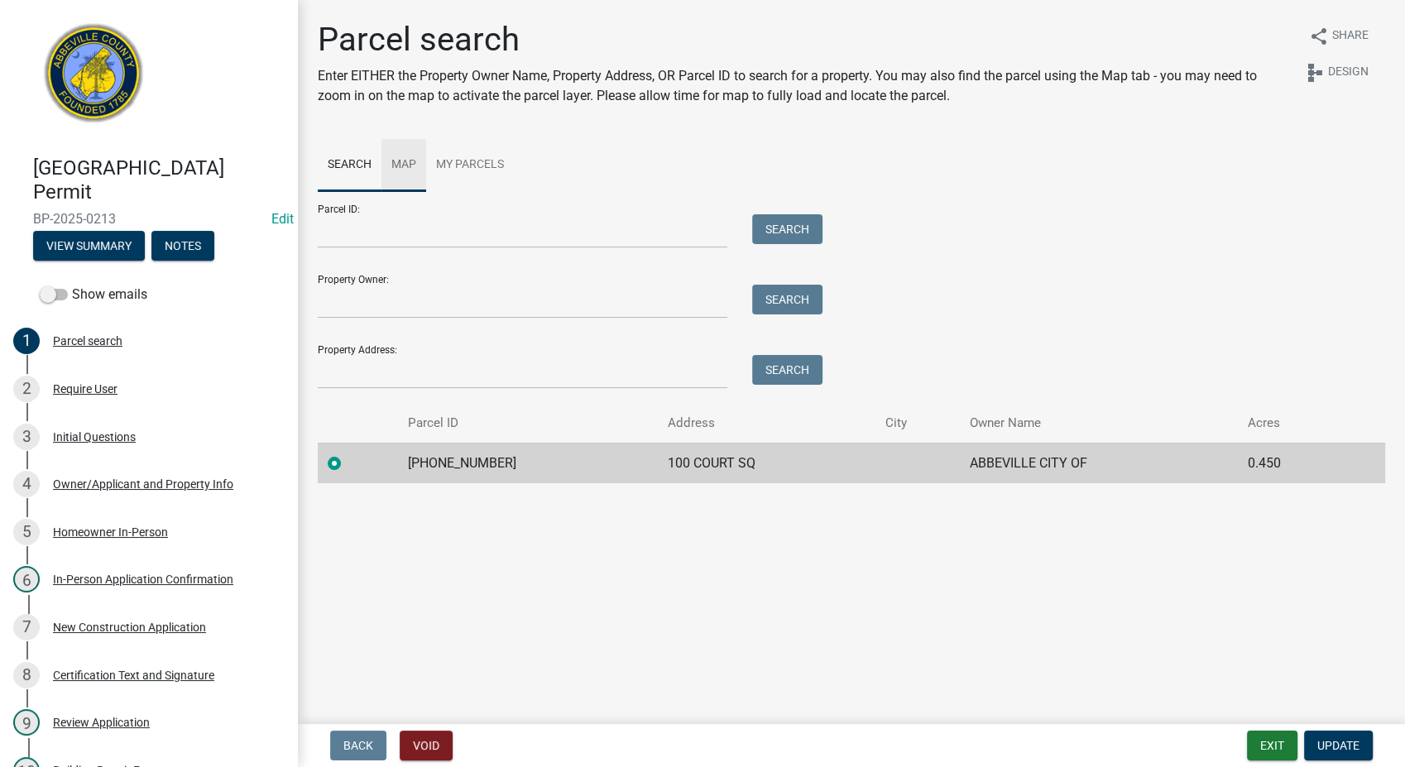
click at [409, 165] on link "Map" at bounding box center [404, 165] width 45 height 53
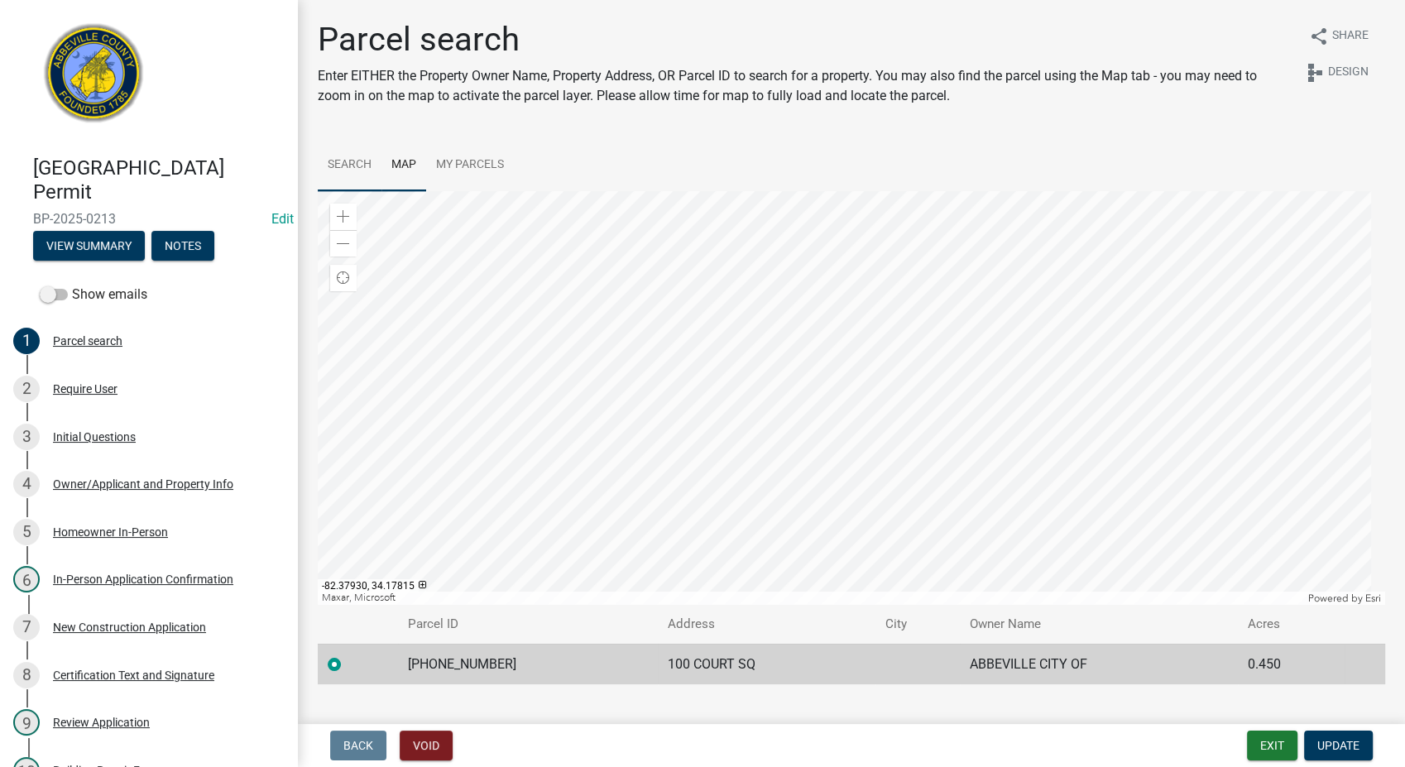
click at [338, 165] on link "Search" at bounding box center [350, 165] width 64 height 53
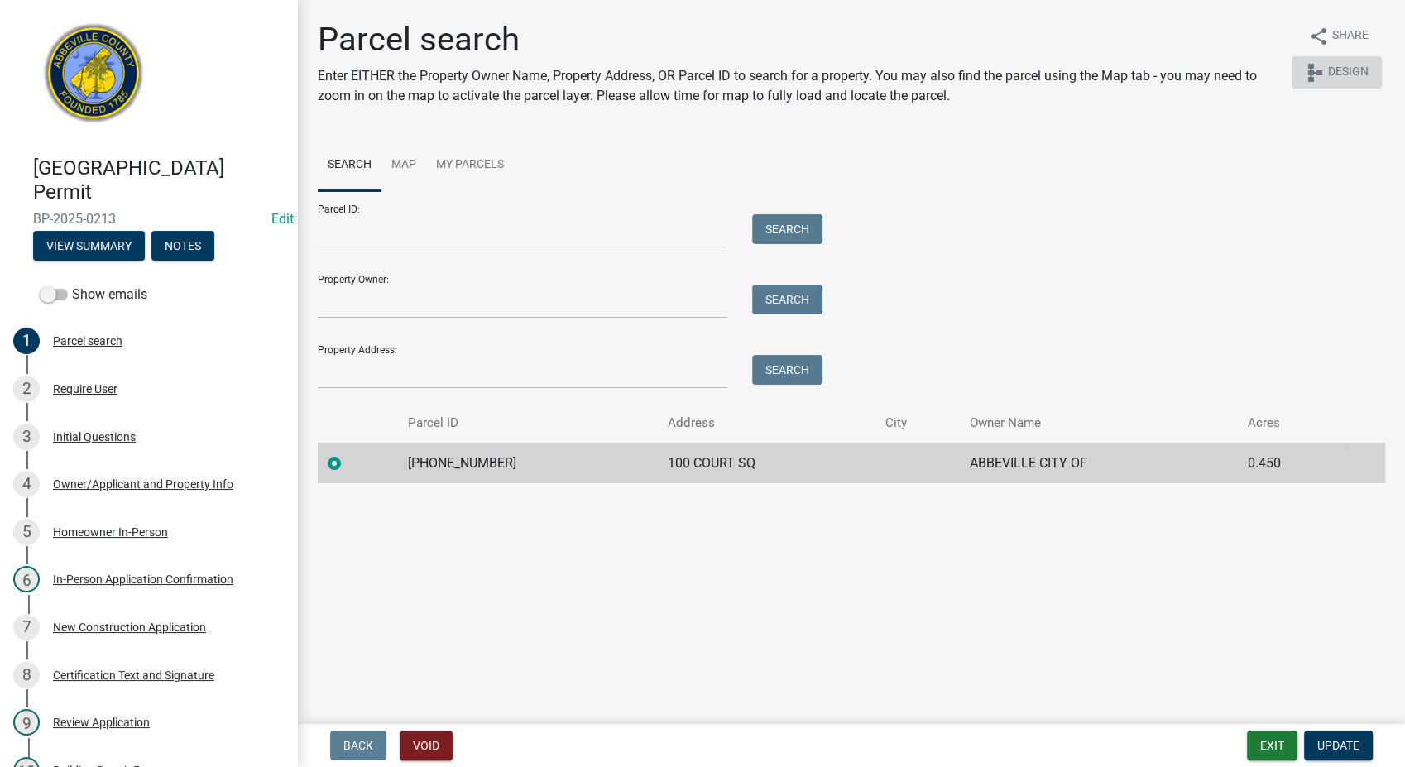
click at [1331, 67] on span "Design" at bounding box center [1348, 73] width 41 height 20
click at [98, 482] on div "Owner/Applicant and Property Info" at bounding box center [143, 484] width 180 height 12
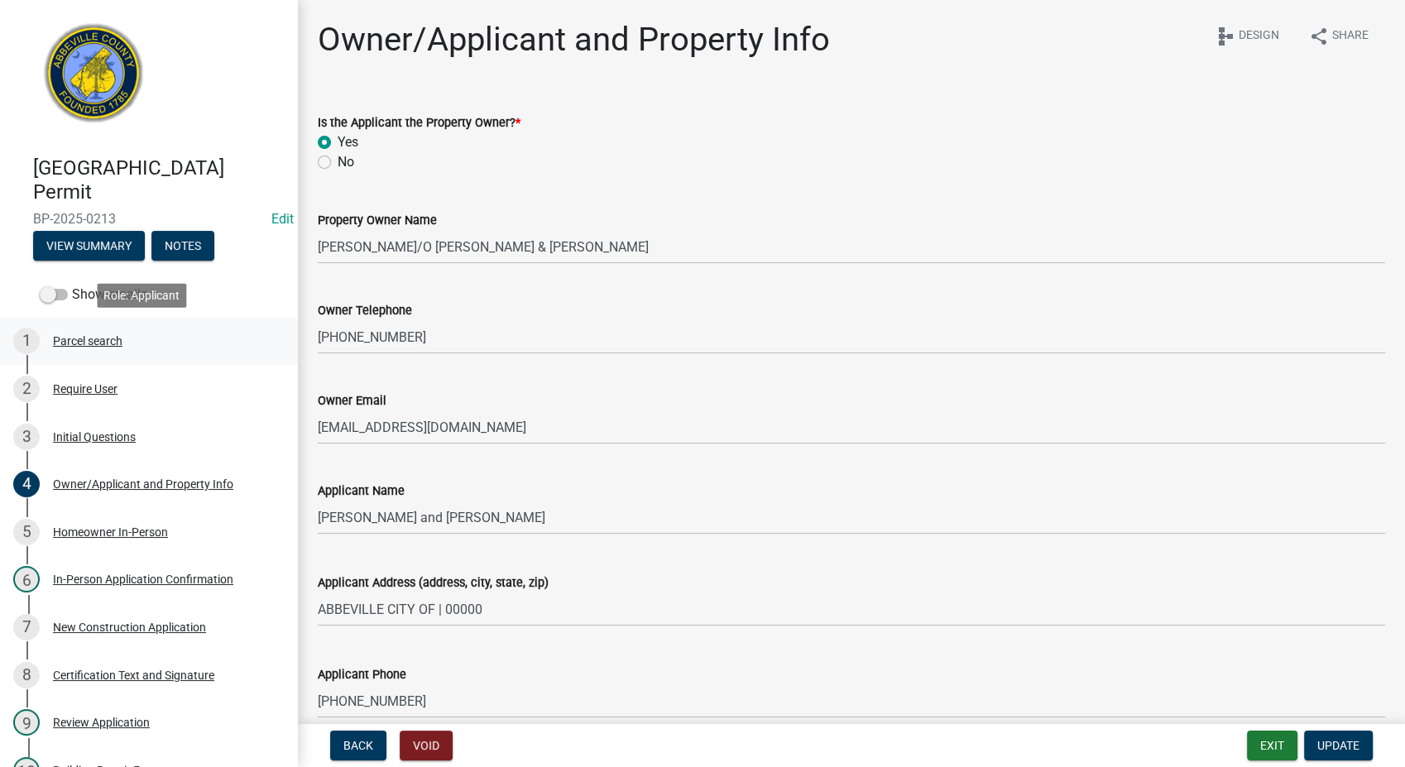
click at [93, 338] on div "Parcel search" at bounding box center [88, 341] width 70 height 12
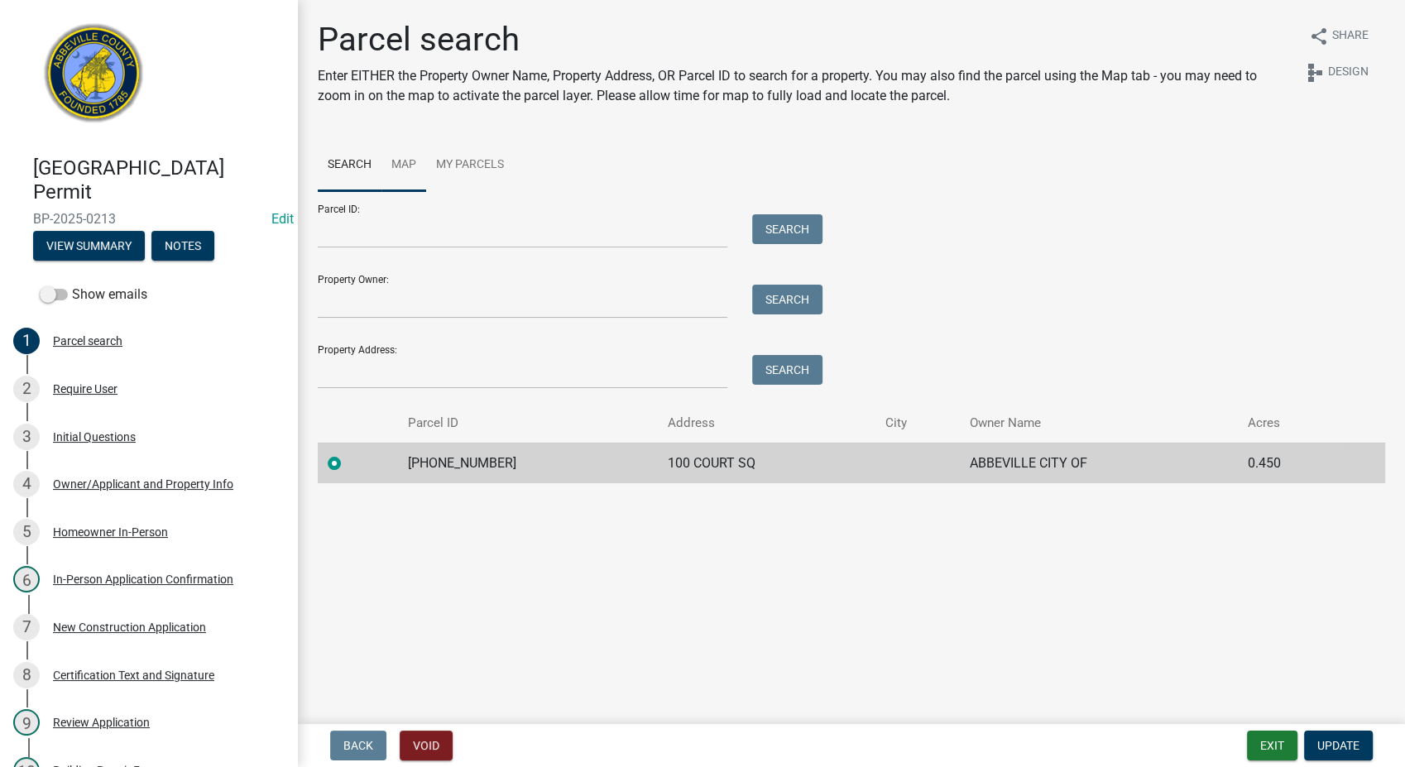
click at [401, 153] on link "Map" at bounding box center [404, 165] width 45 height 53
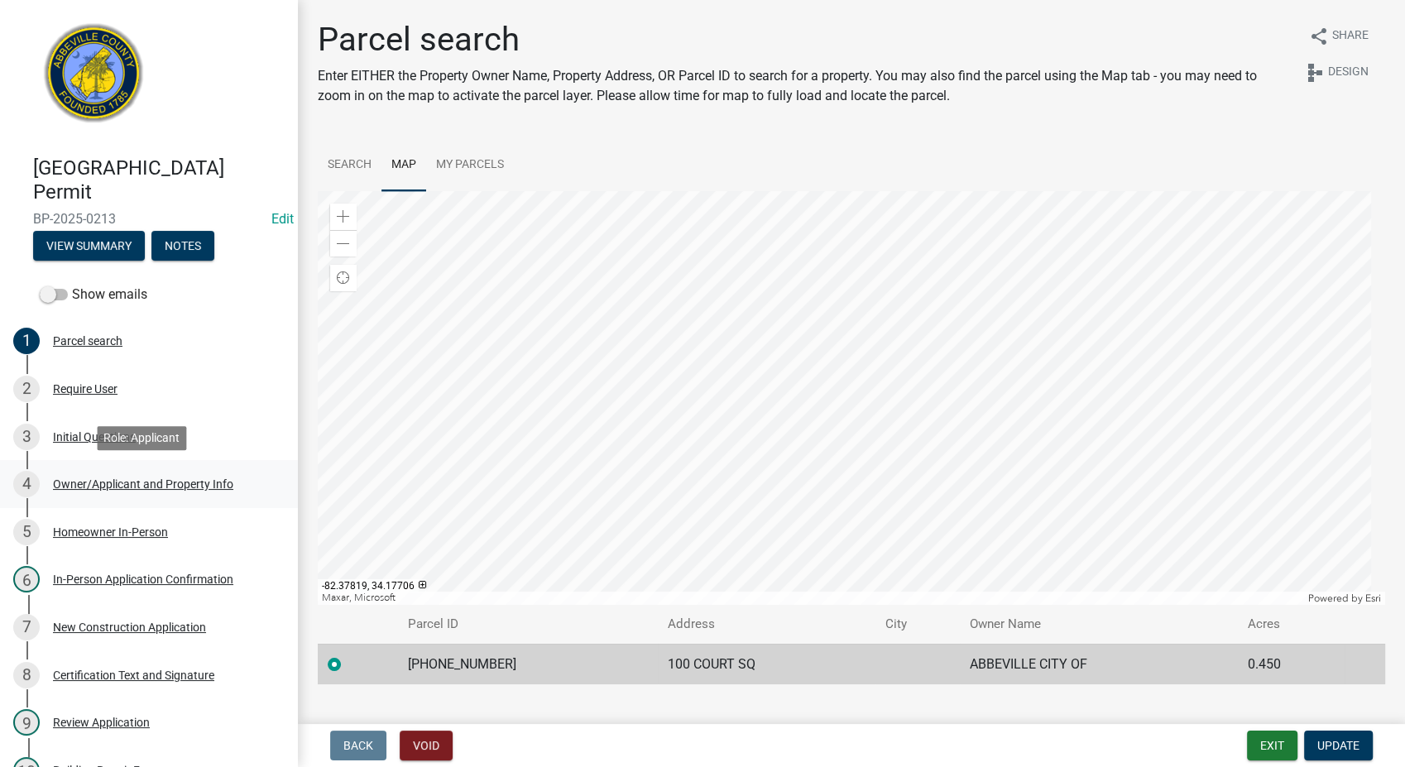
click at [104, 491] on div "4 Owner/Applicant and Property Info" at bounding box center [142, 484] width 258 height 26
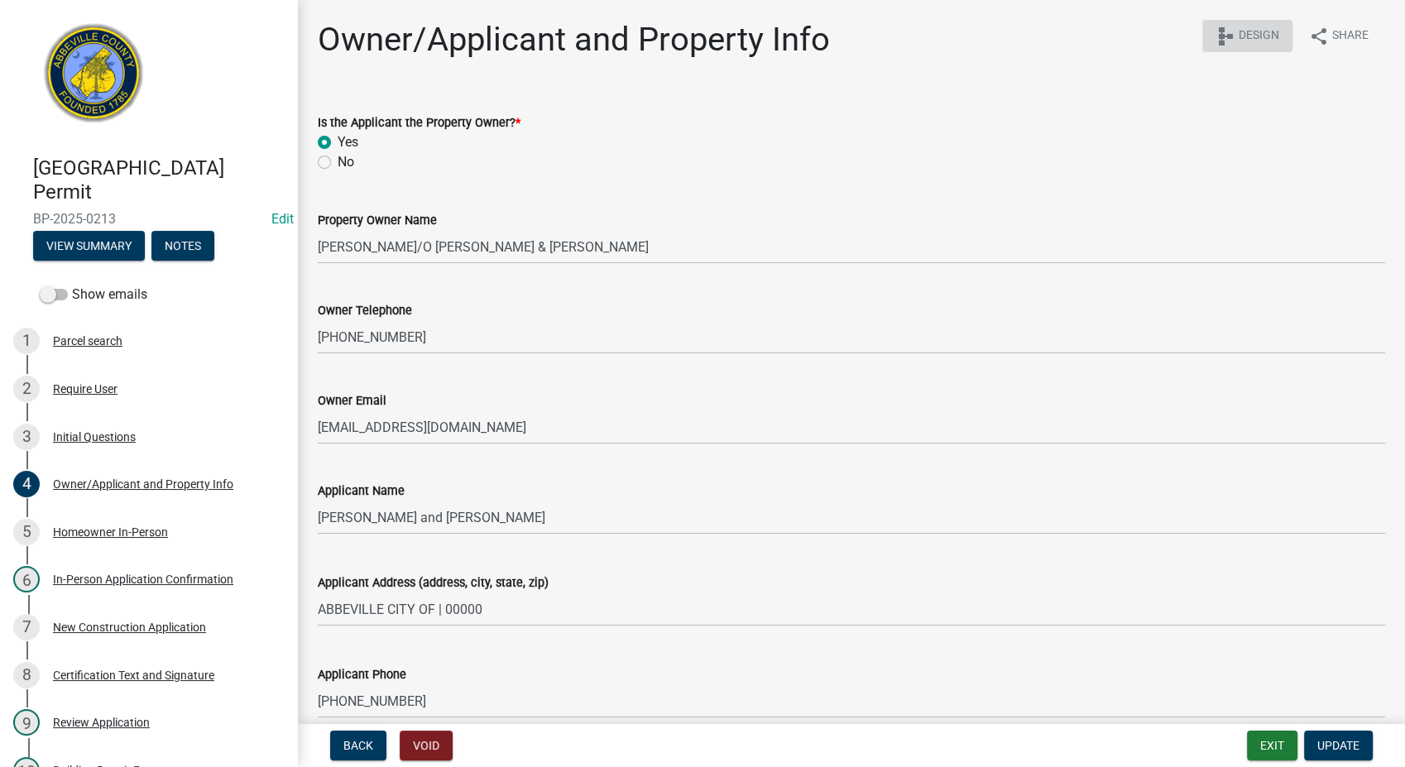
click at [1241, 29] on span "Design" at bounding box center [1259, 36] width 41 height 20
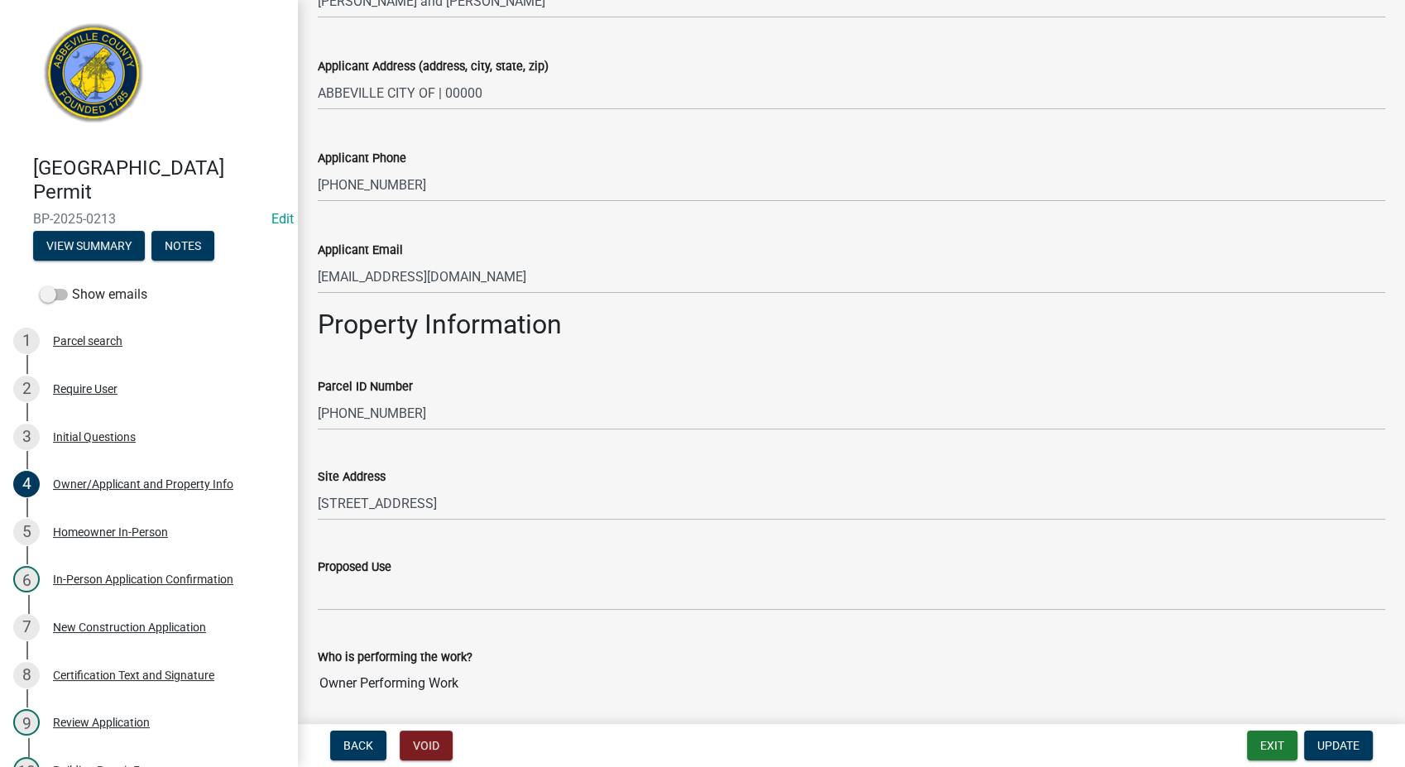
scroll to position [576, 0]
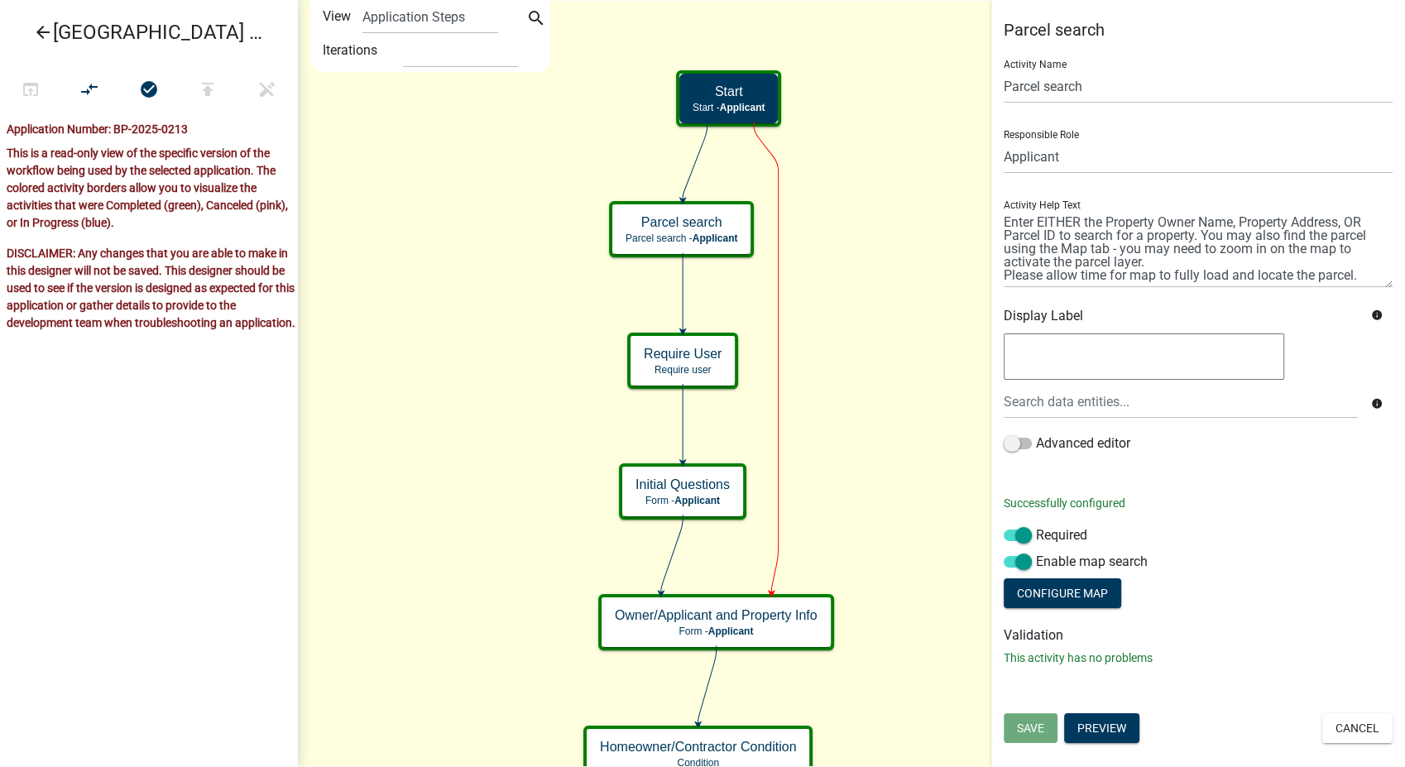
click at [50, 28] on icon "arrow_back" at bounding box center [43, 33] width 20 height 23
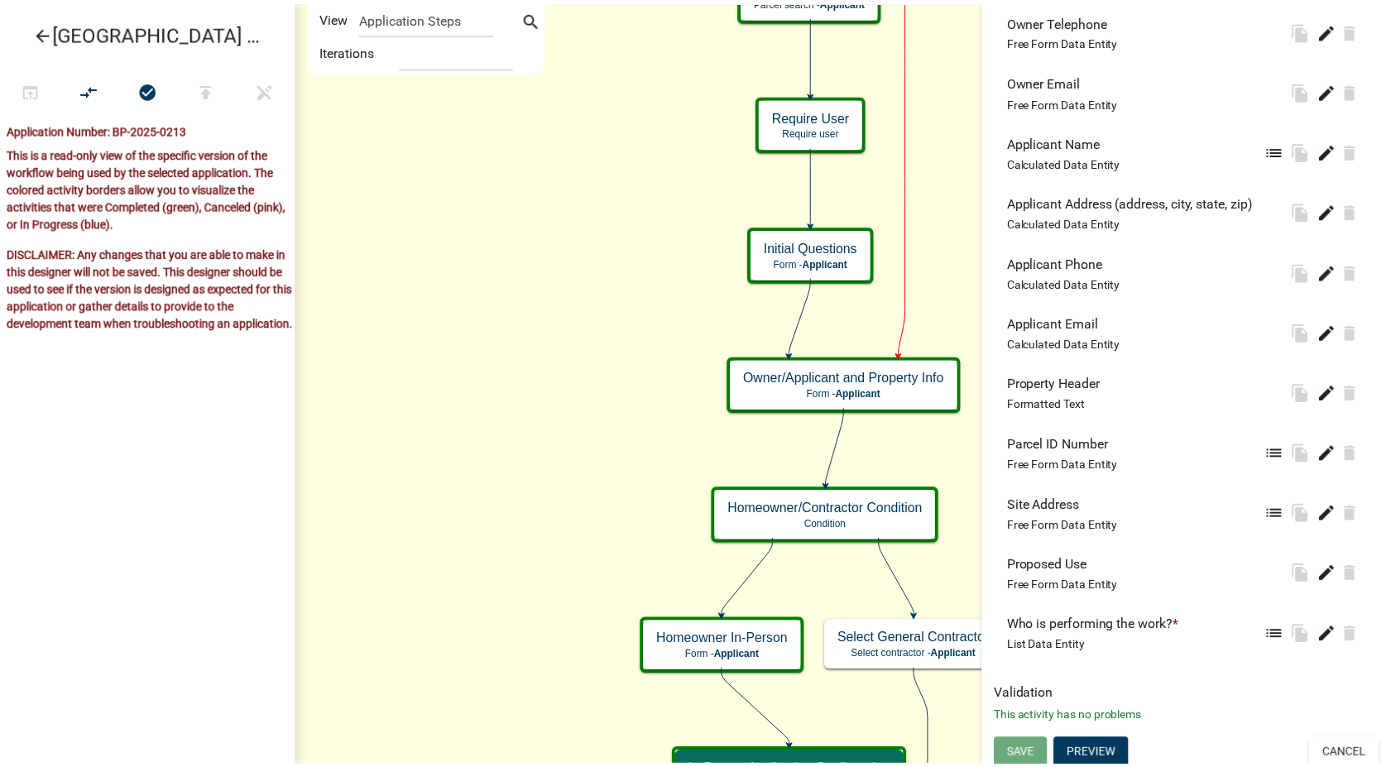
scroll to position [680, 0]
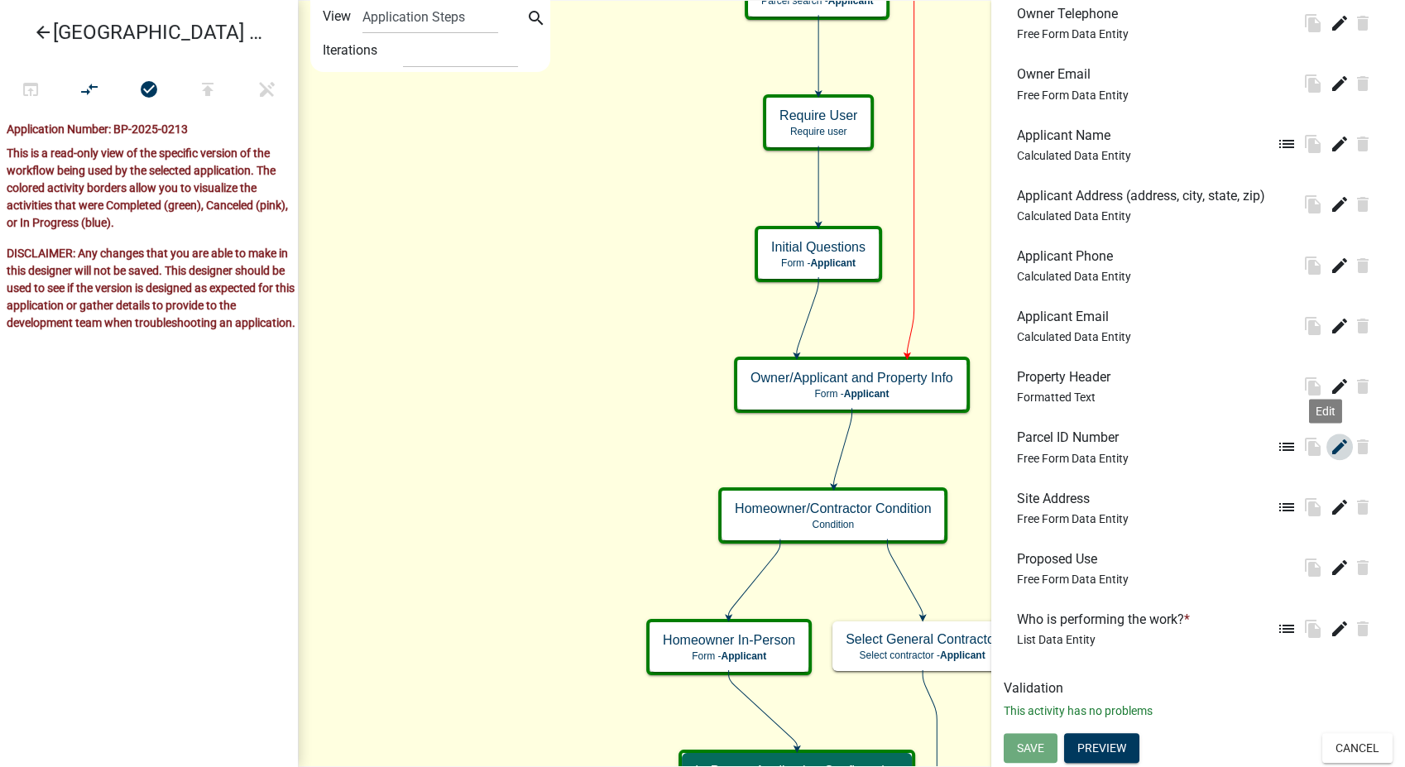
click at [1330, 449] on icon "edit" at bounding box center [1340, 447] width 20 height 20
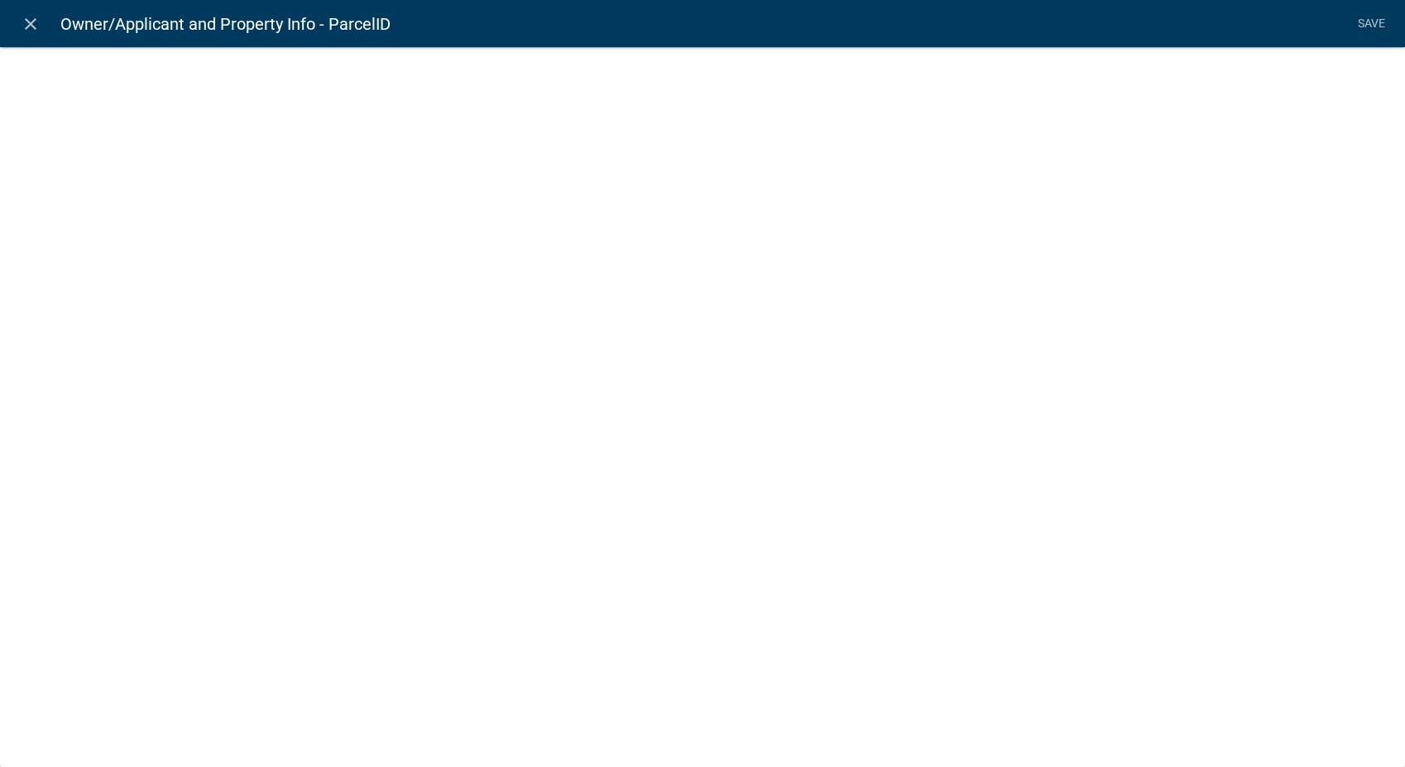
select select "1: Object"
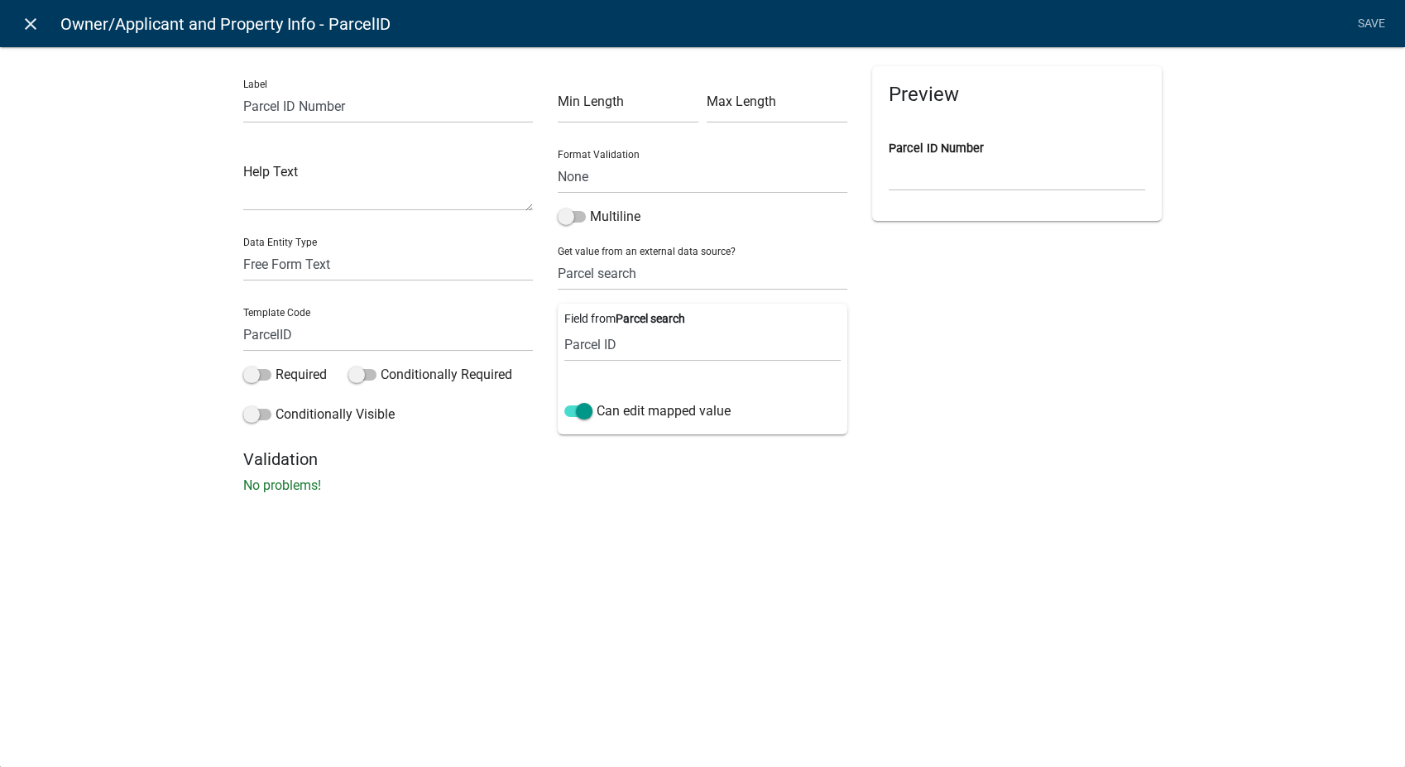
click at [24, 18] on icon "close" at bounding box center [31, 24] width 20 height 20
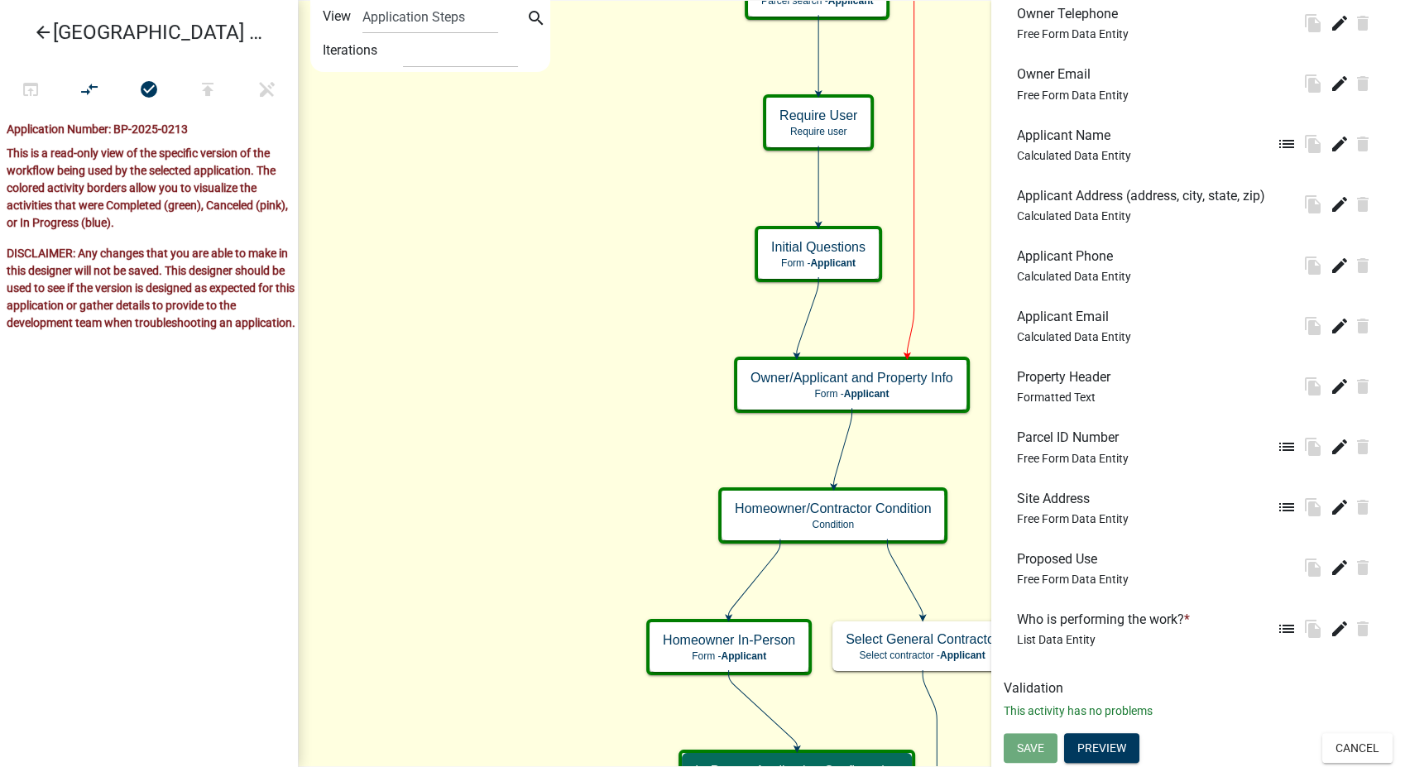
click at [42, 29] on icon "arrow_back" at bounding box center [43, 33] width 20 height 23
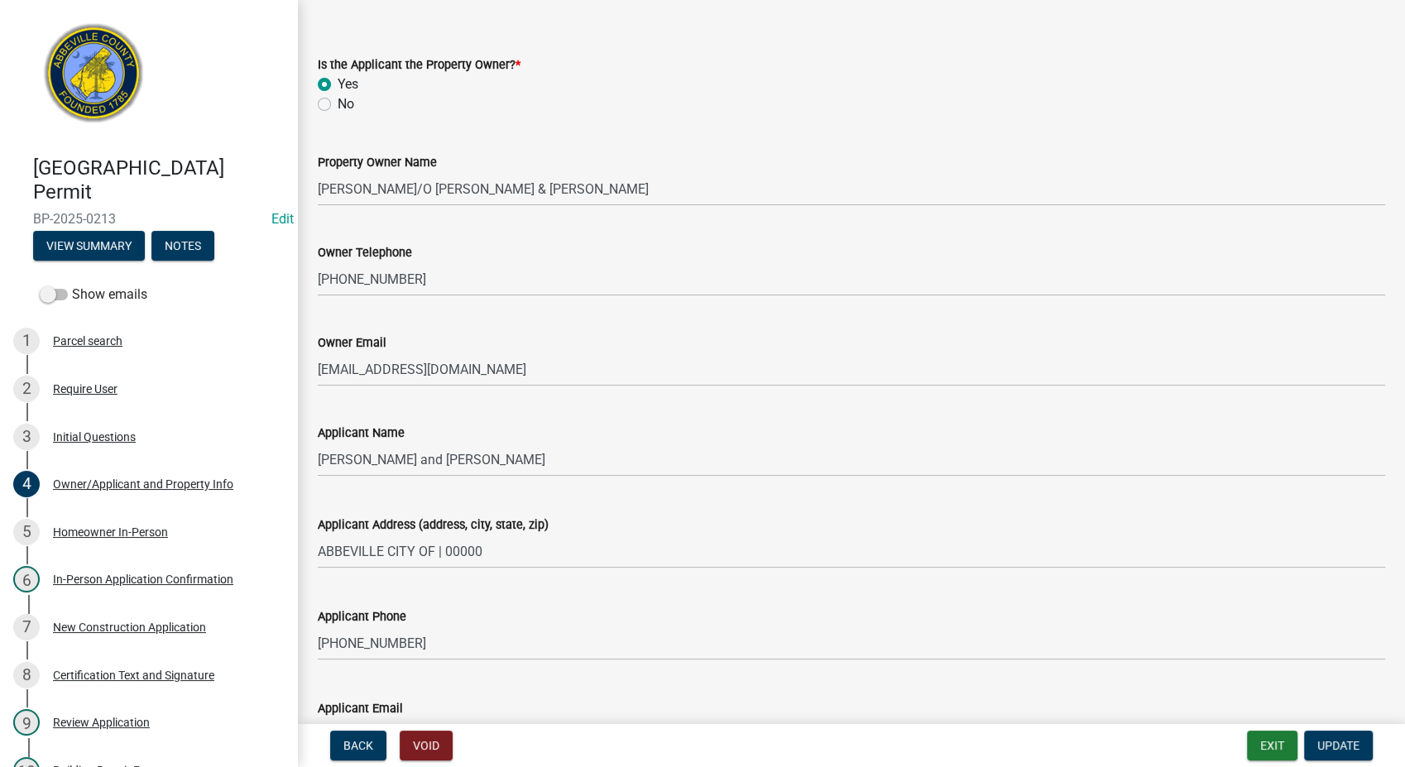
scroll to position [25, 0]
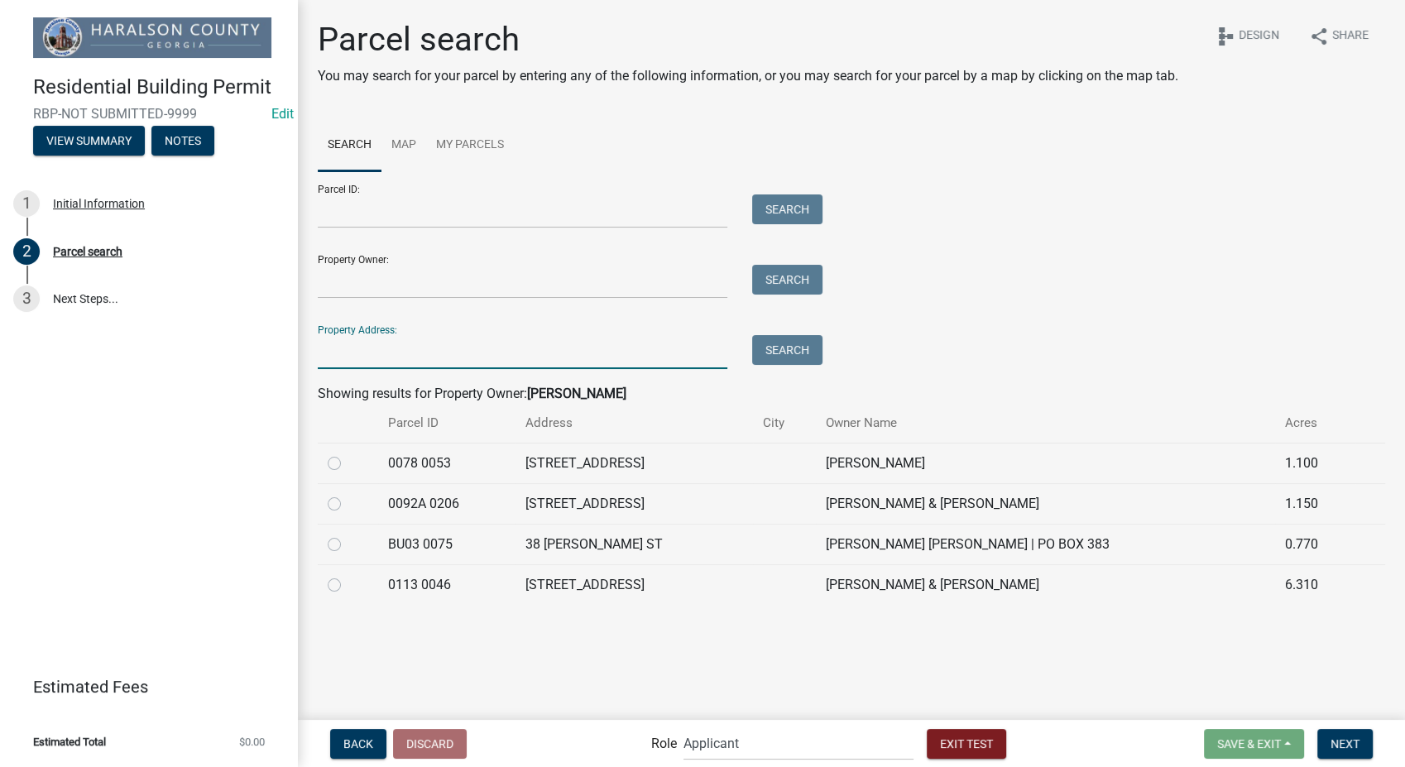
click at [380, 358] on input "Property Address:" at bounding box center [523, 352] width 410 height 34
type input "377 Deacon"
click at [804, 355] on button "Search" at bounding box center [787, 350] width 70 height 30
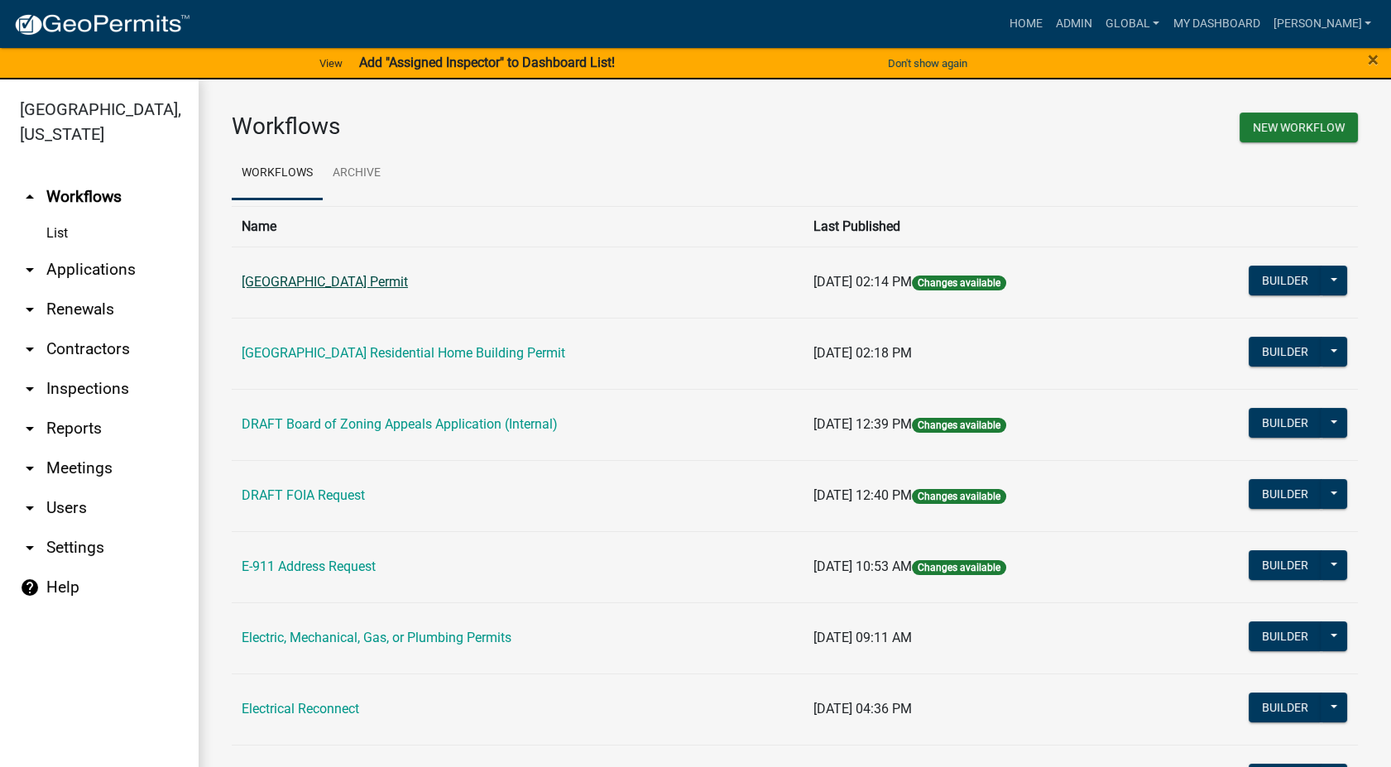
click at [344, 285] on link "[GEOGRAPHIC_DATA] Permit" at bounding box center [325, 282] width 166 height 16
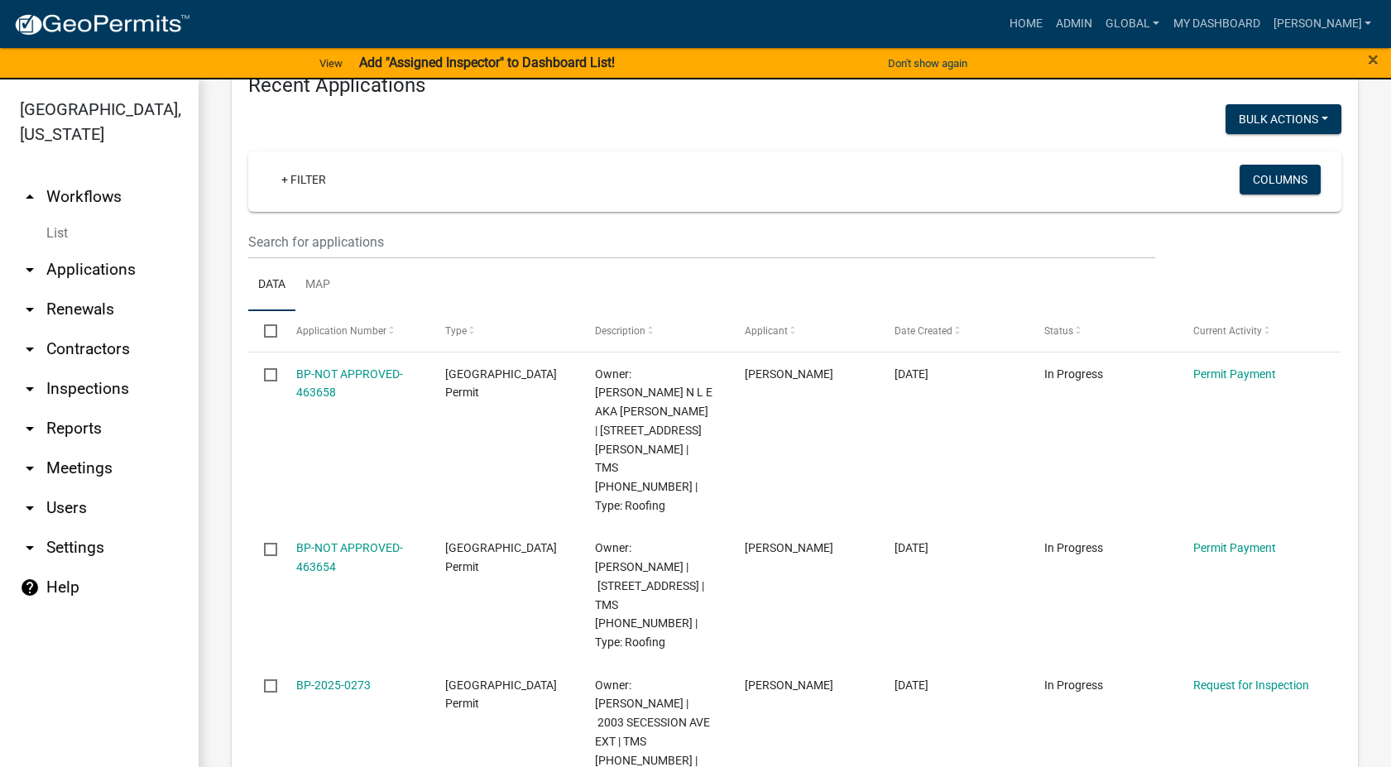
scroll to position [643, 0]
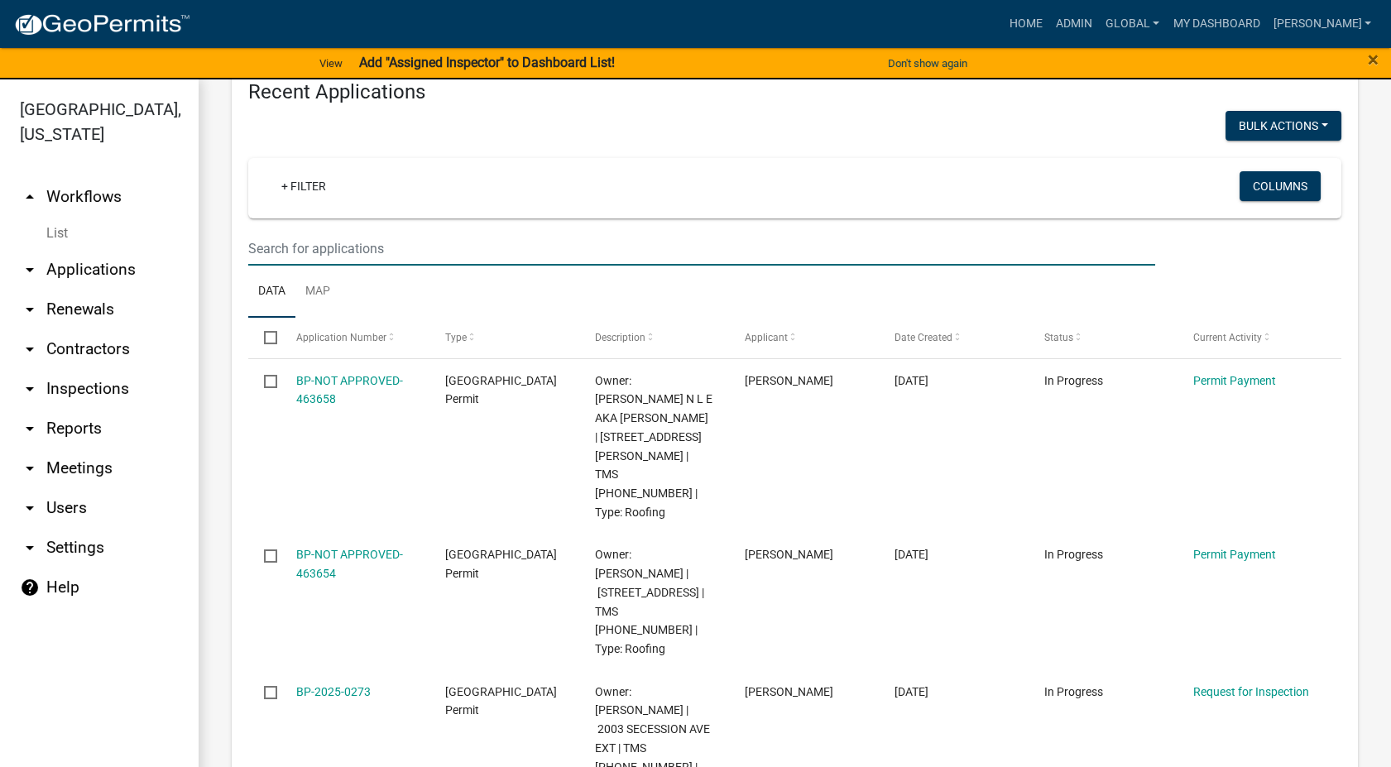
click at [323, 240] on input "text" at bounding box center [701, 249] width 907 height 34
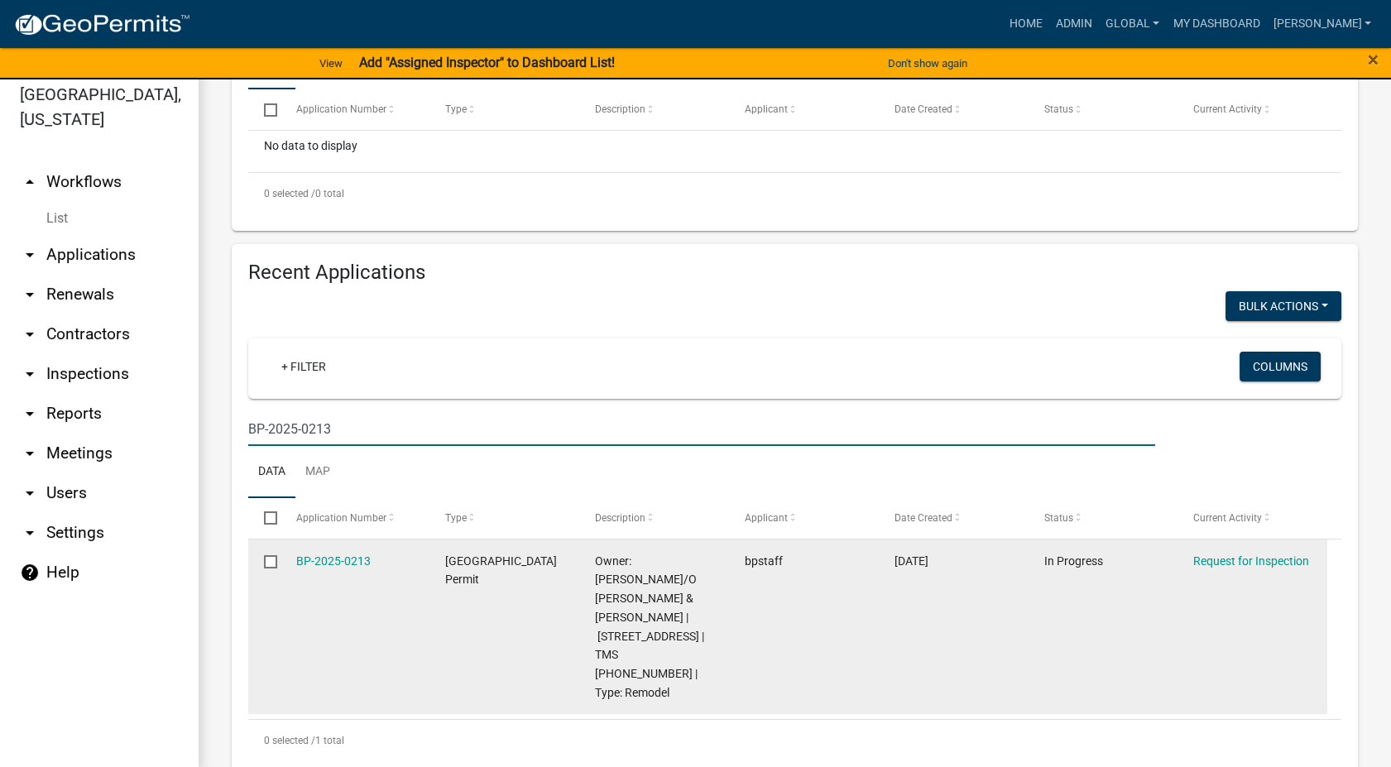
scroll to position [20, 0]
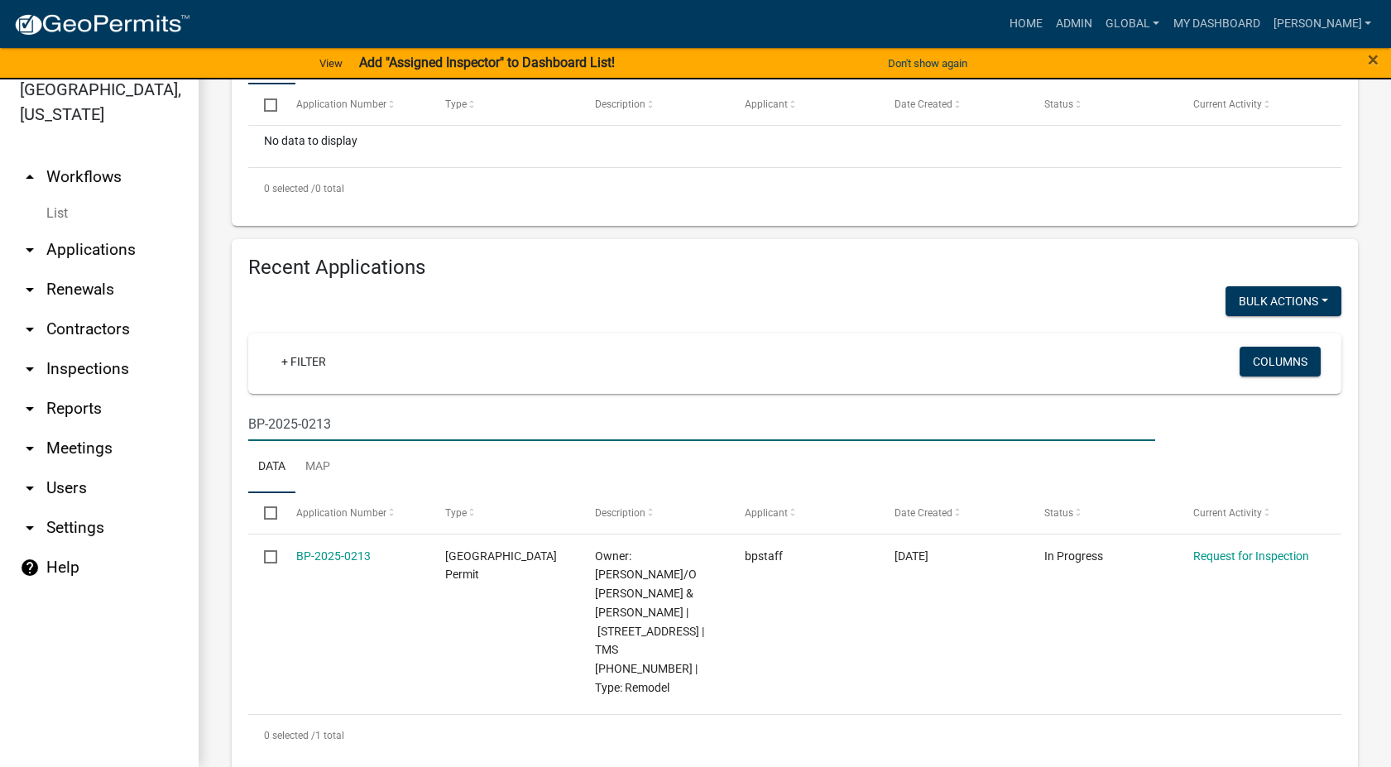
type input "BP-2025-0213"
click at [41, 212] on link "List" at bounding box center [99, 213] width 199 height 33
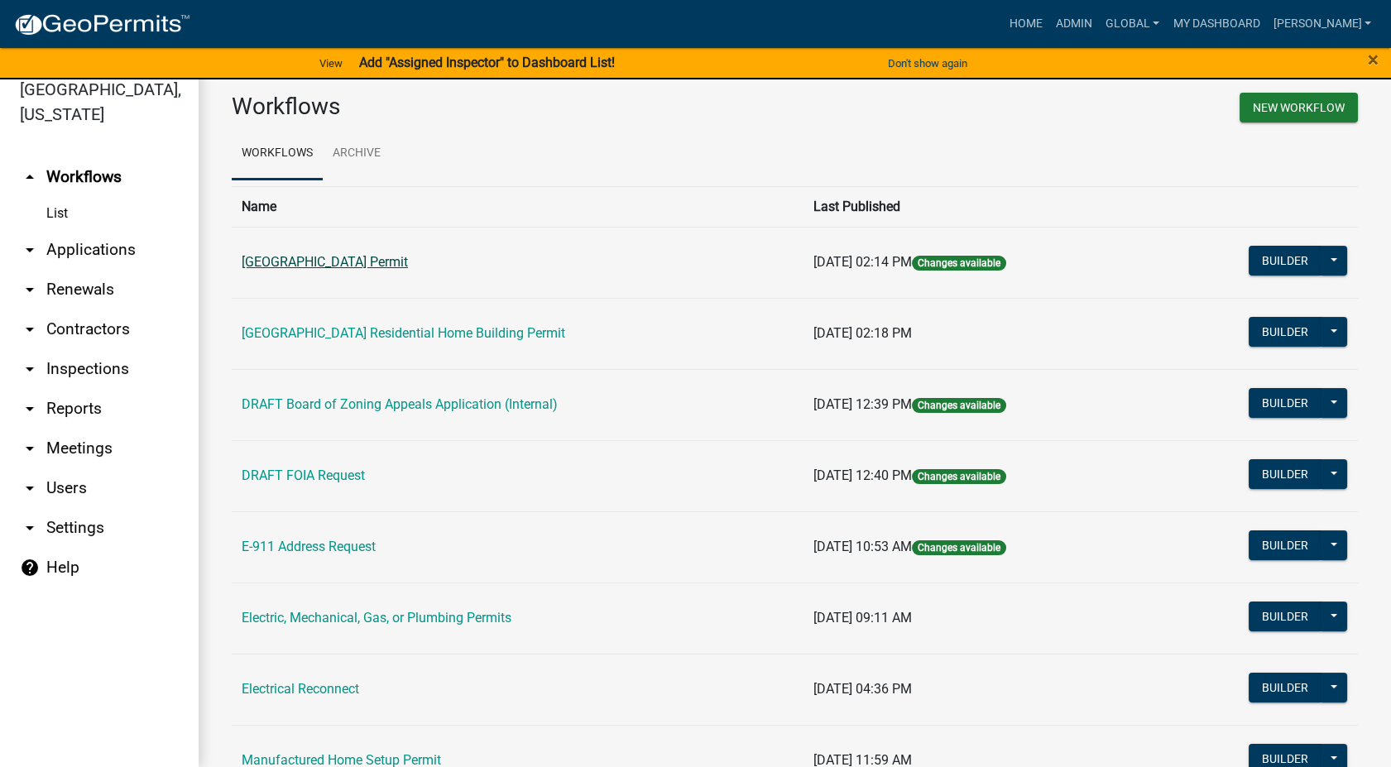
click at [321, 255] on link "Abbeville County Building Permit" at bounding box center [325, 262] width 166 height 16
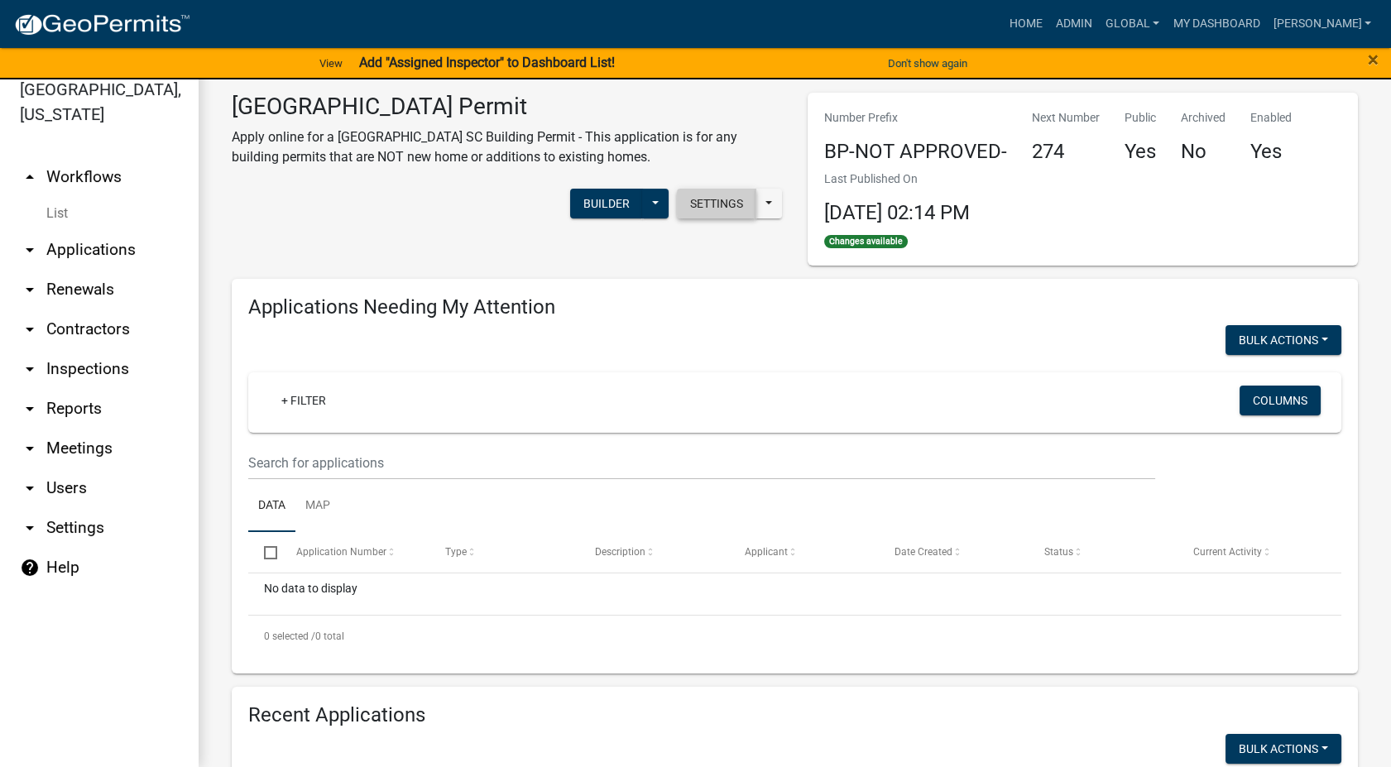
click at [701, 204] on button "Settings" at bounding box center [716, 204] width 79 height 30
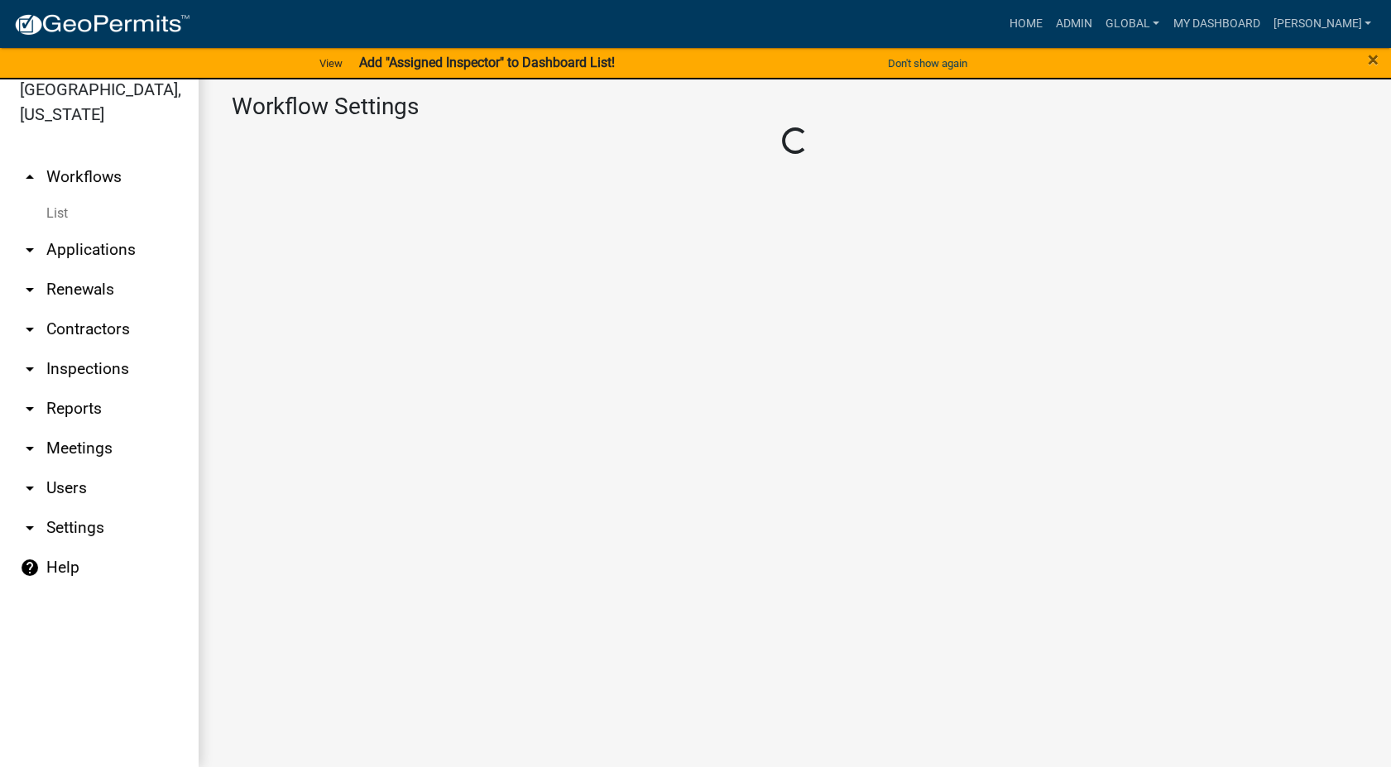
select select "1"
select select "c59abeea-a5ad-46dd-871e-2449d18f931d"
select select "5a61ef3f-e86b-4f5d-962c-78a4d69e44e0"
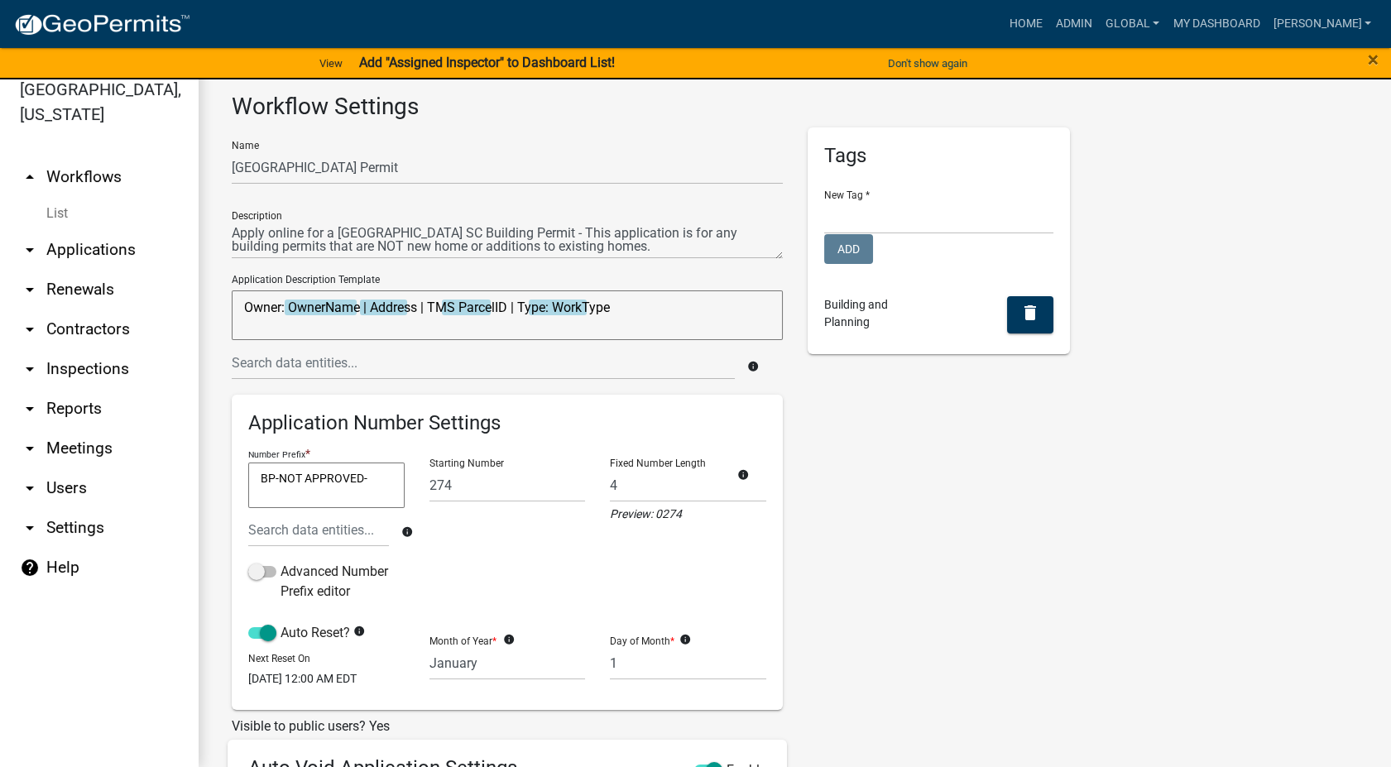
click at [390, 300] on textarea "Owner: OwnerName | Address | TMS ParcelID | Type: WorkType" at bounding box center [507, 315] width 551 height 50
click at [53, 218] on link "List" at bounding box center [99, 213] width 199 height 33
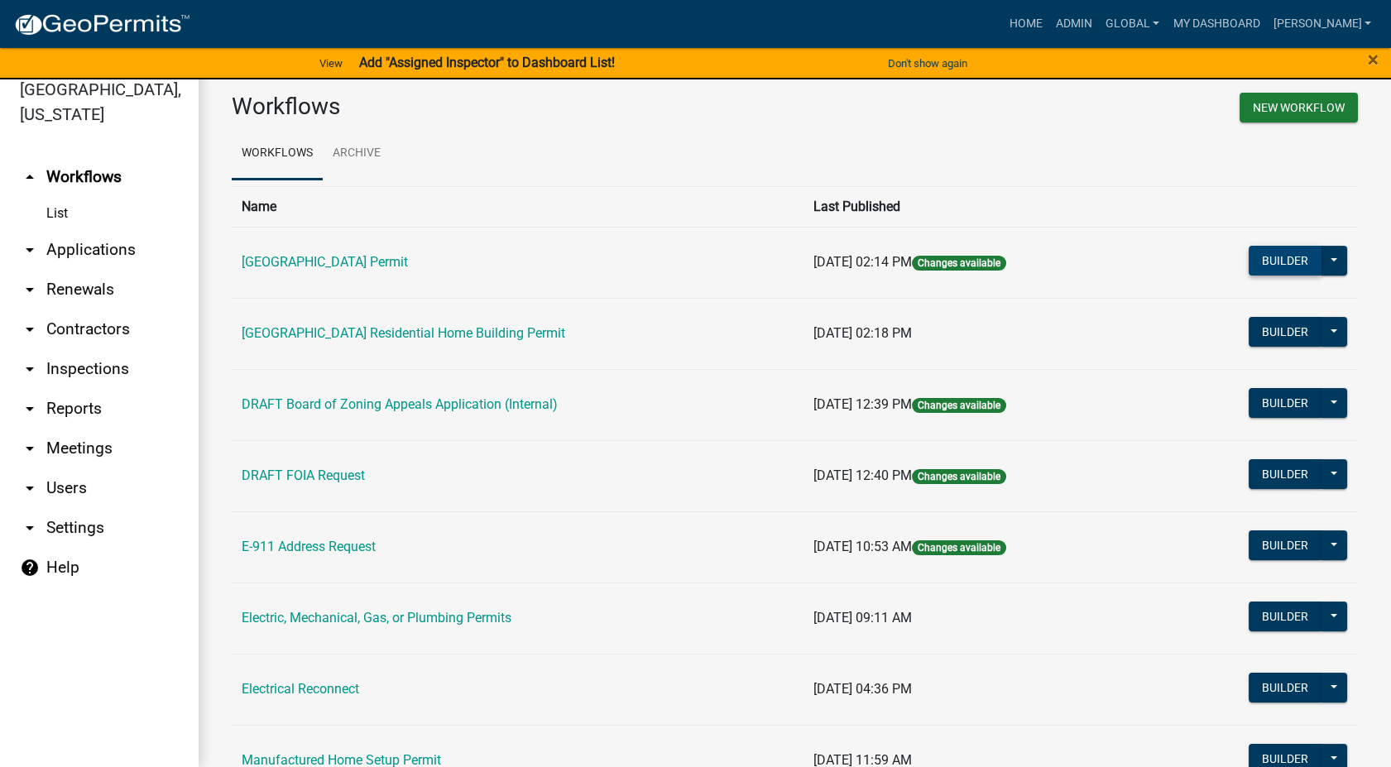
click at [1274, 253] on button "Builder" at bounding box center [1285, 261] width 73 height 30
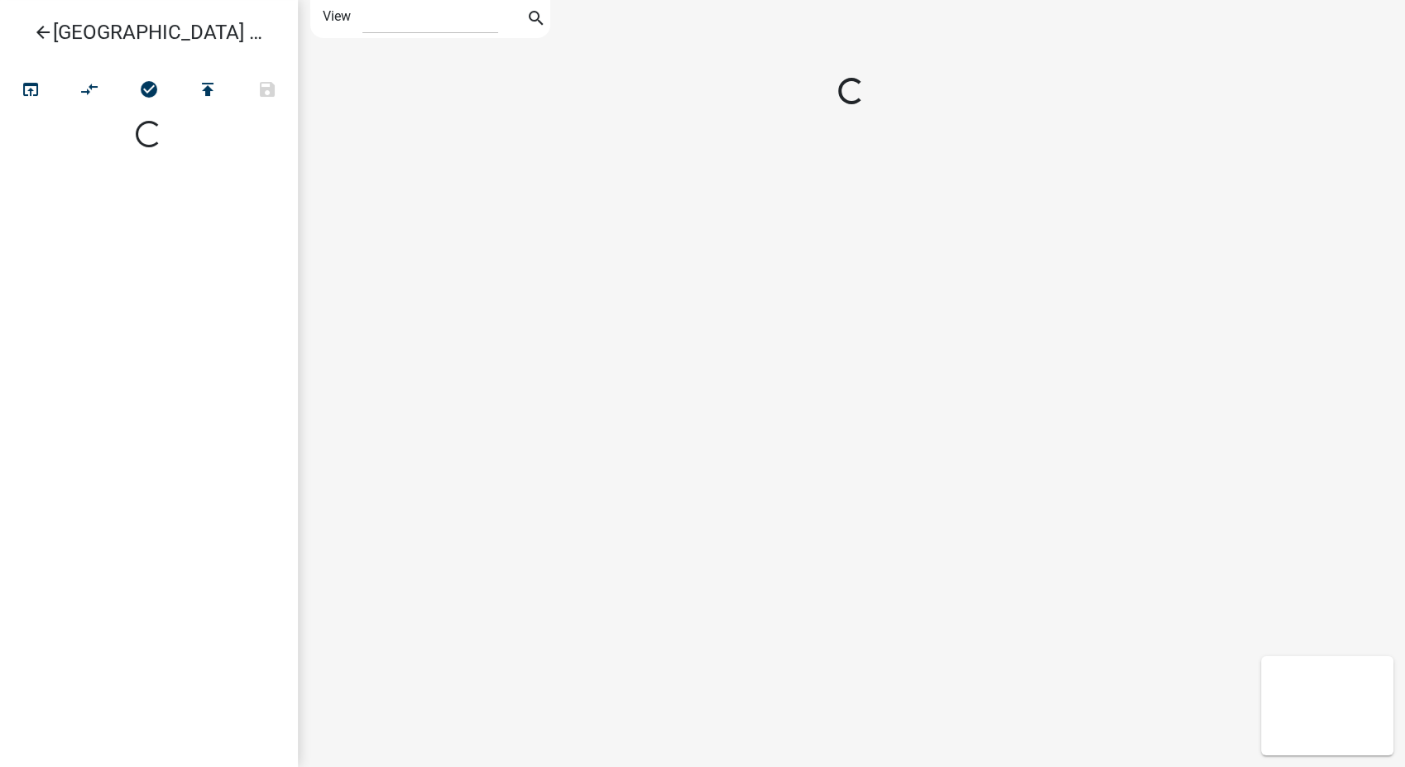
select select "1"
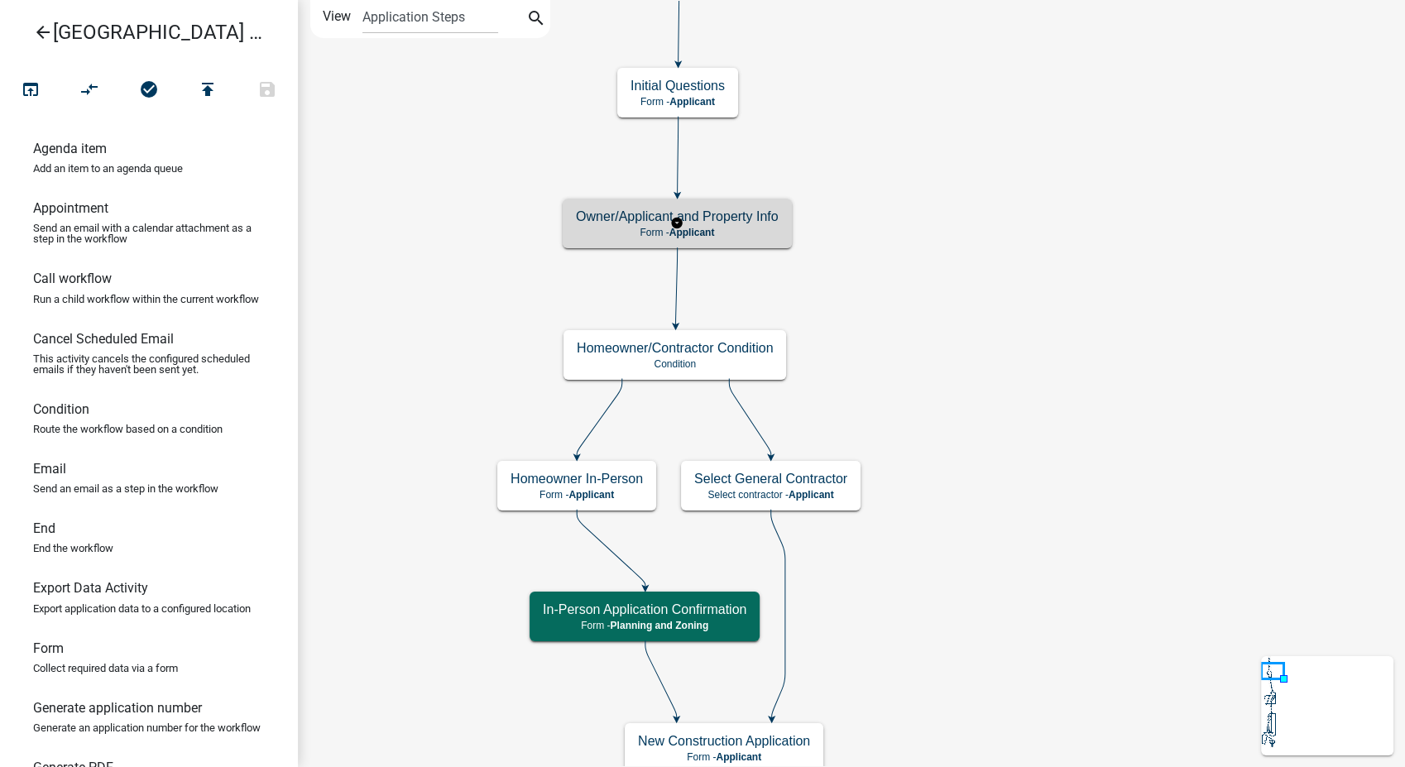
click at [762, 235] on p "Form - Applicant" at bounding box center [677, 233] width 203 height 12
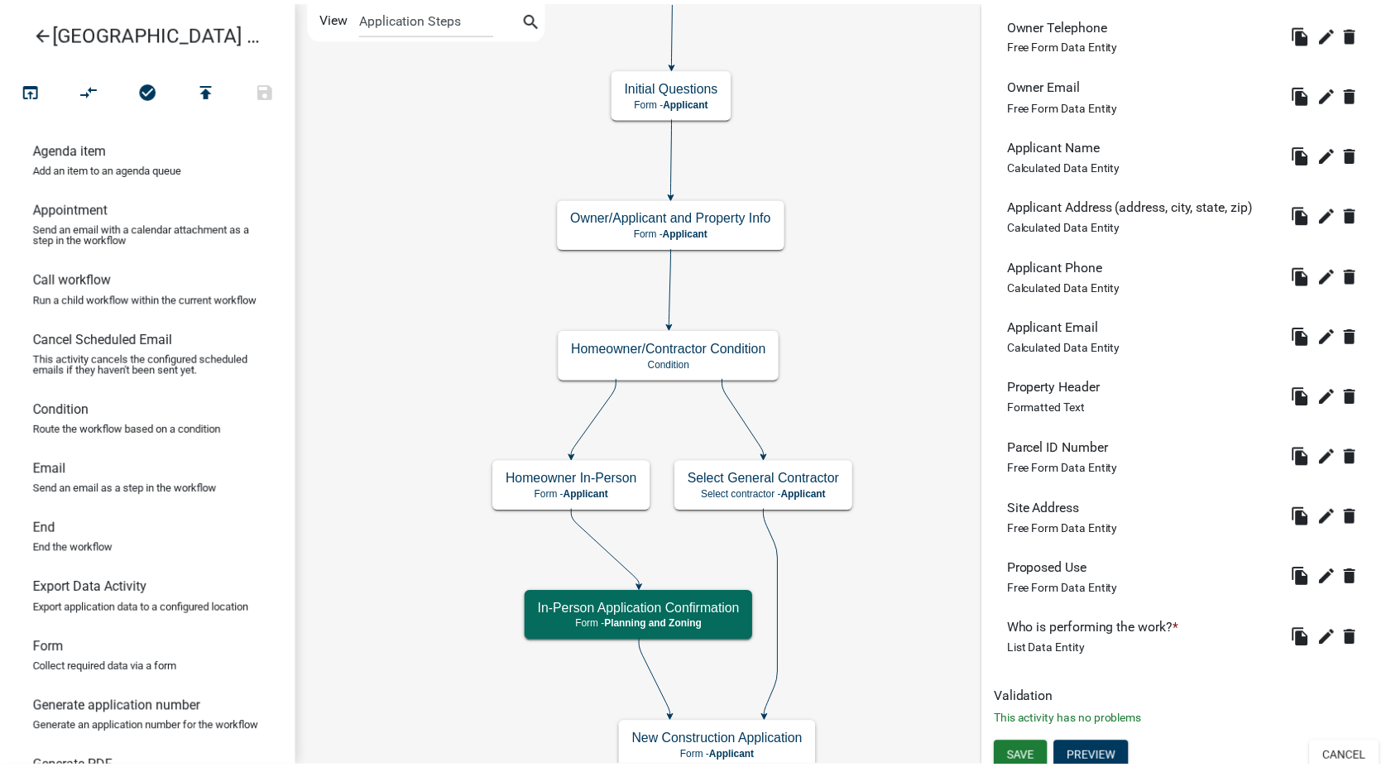
scroll to position [680, 0]
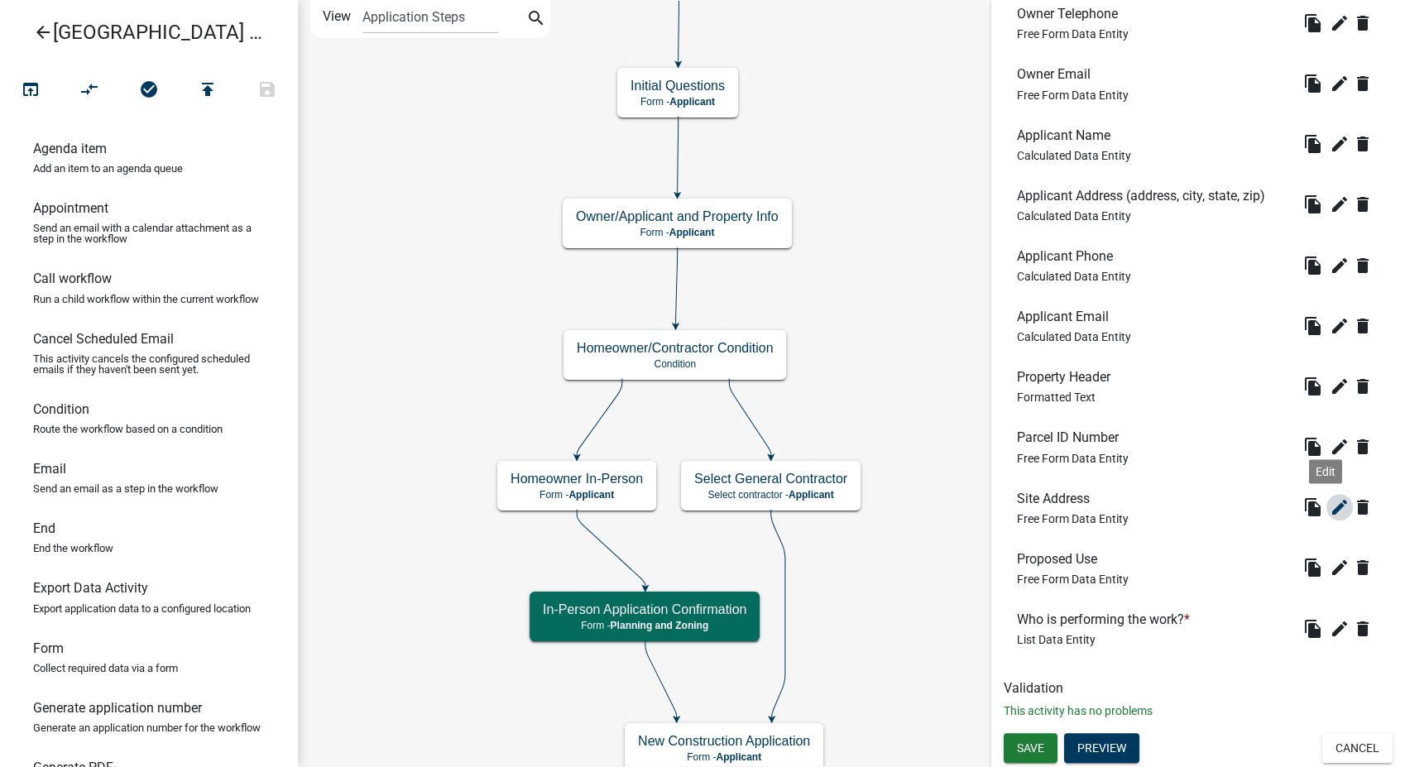
click at [1327, 506] on button "edit" at bounding box center [1340, 507] width 26 height 26
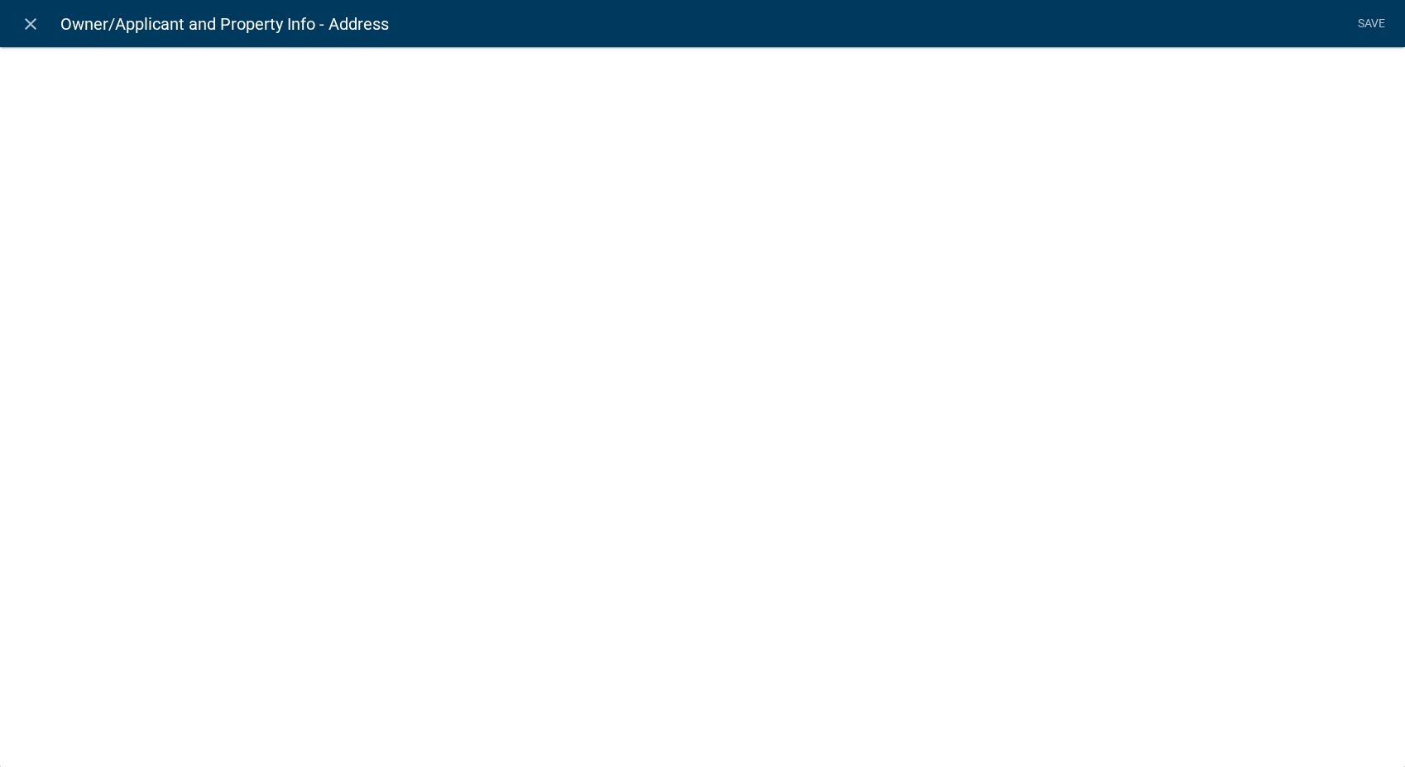
select select "1: Object"
select select "15: Object"
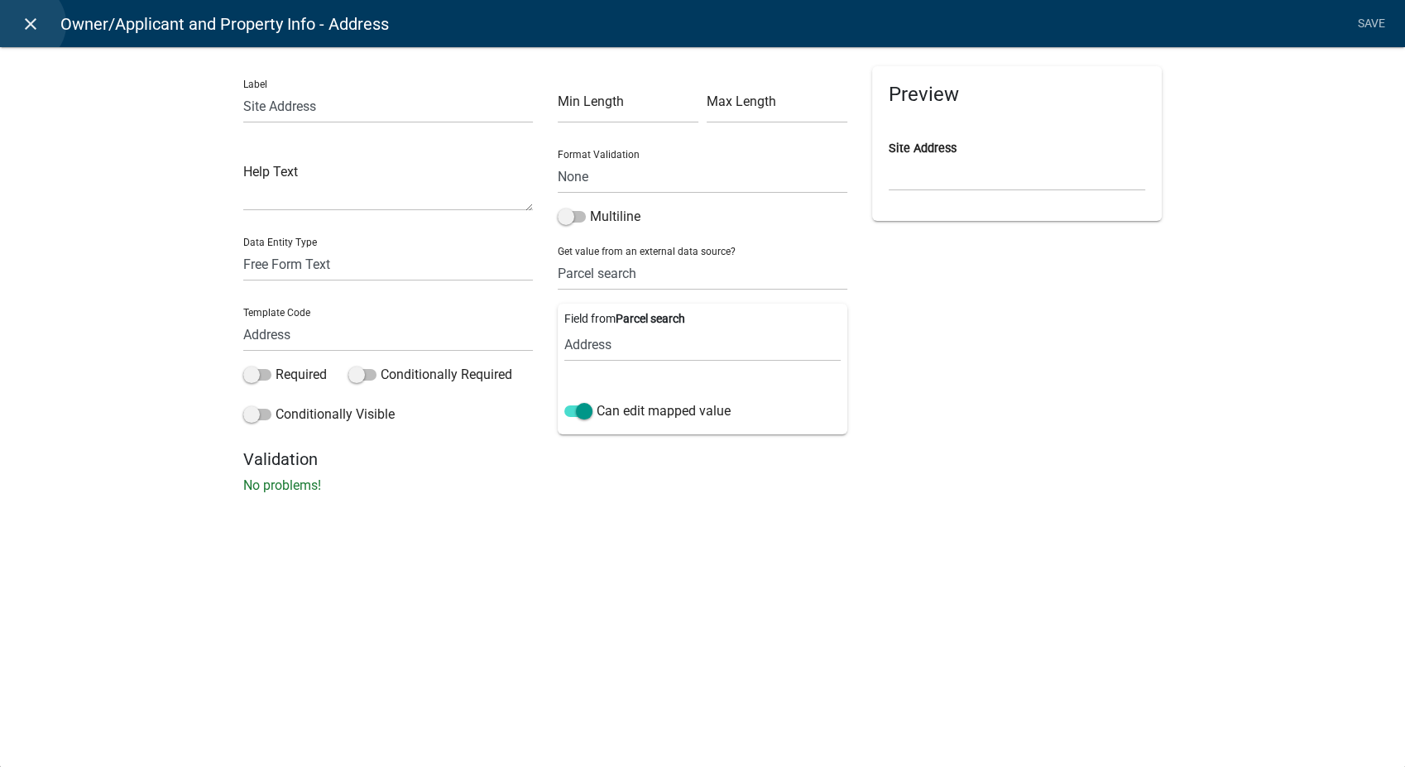
click at [24, 24] on icon "close" at bounding box center [31, 24] width 20 height 20
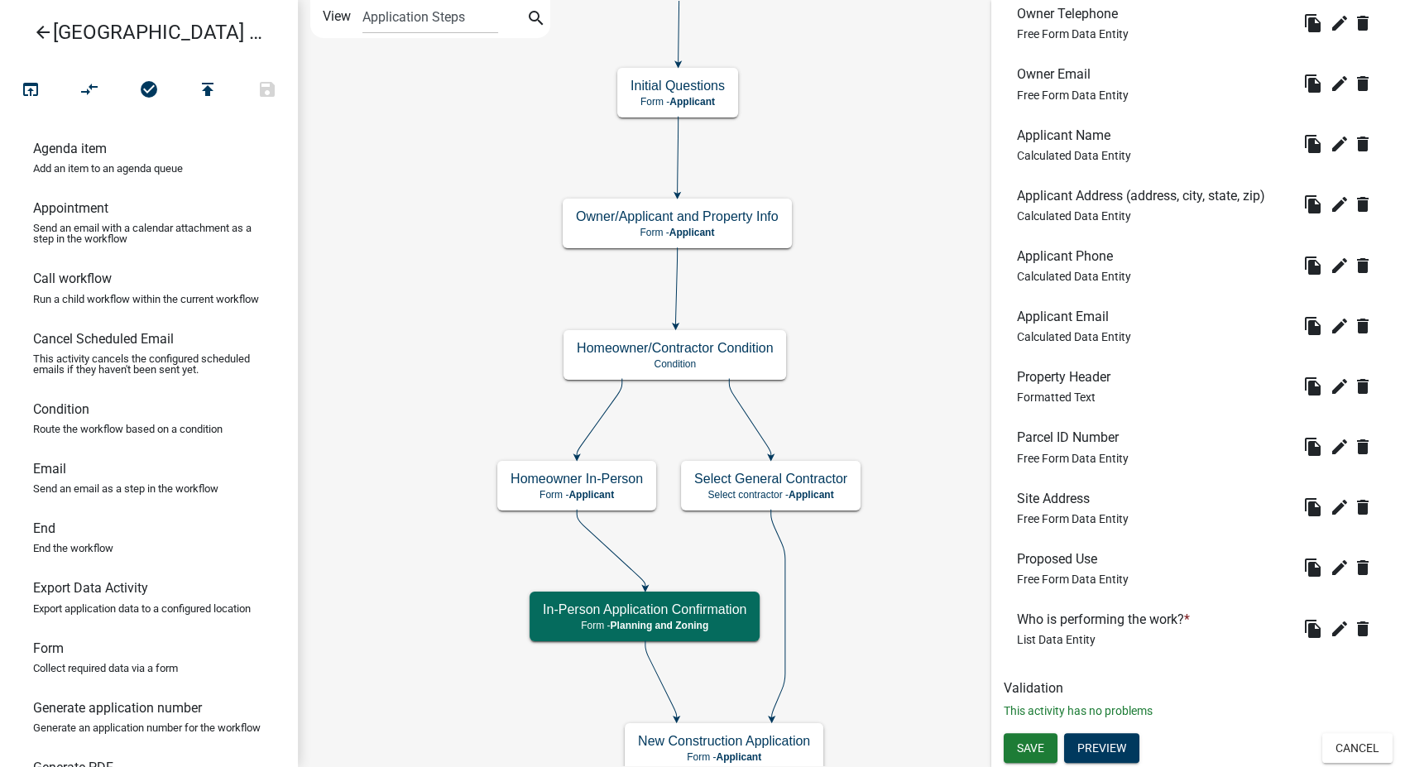
click at [50, 31] on icon "arrow_back" at bounding box center [43, 33] width 20 height 23
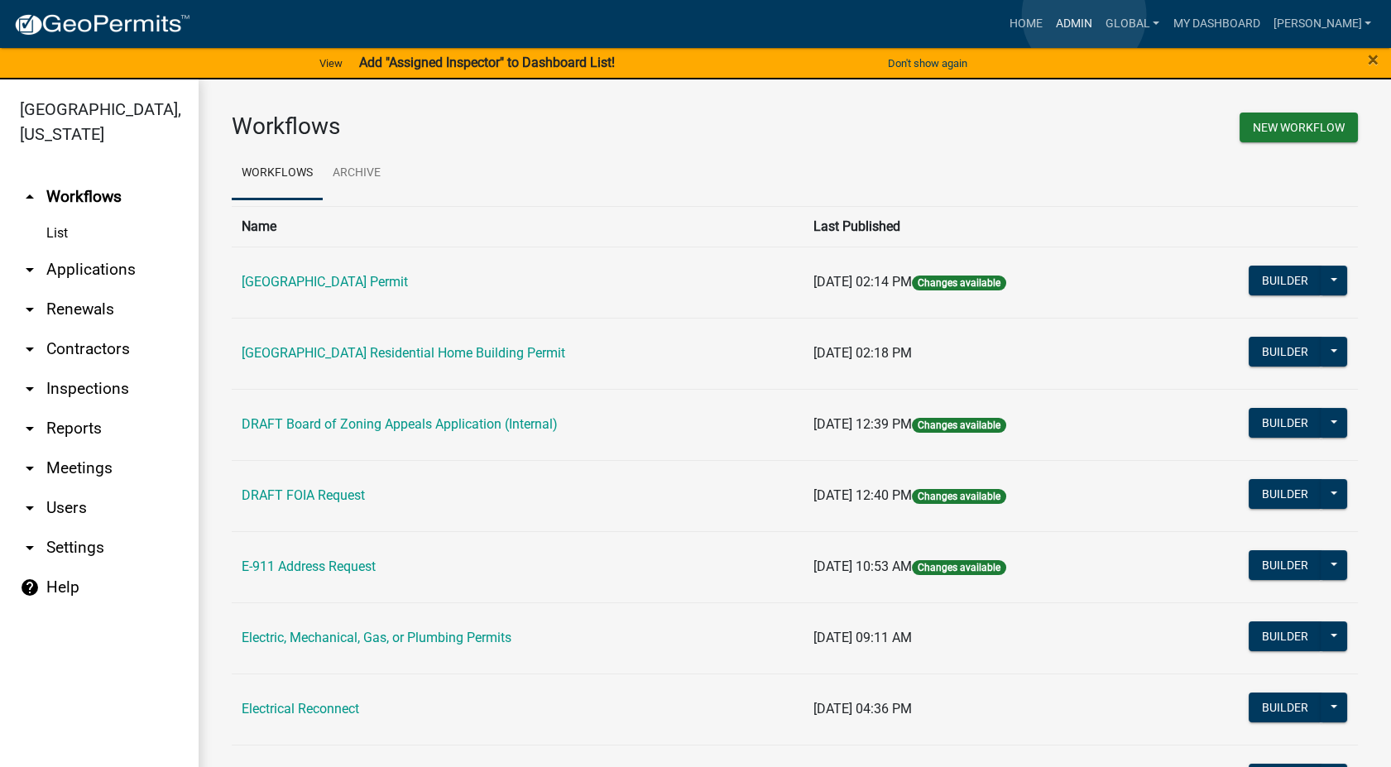
click at [1084, 15] on link "Admin" at bounding box center [1074, 23] width 50 height 31
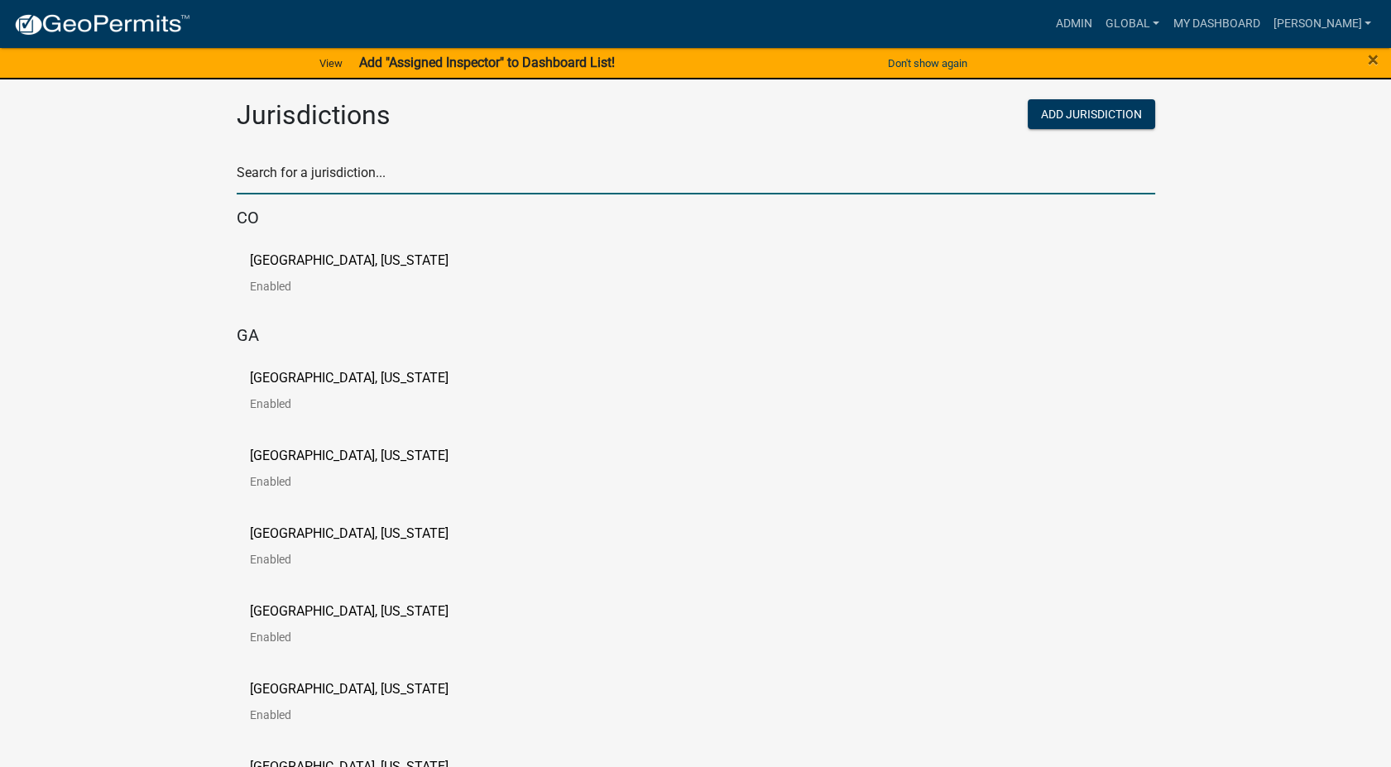
click at [368, 169] on input "text" at bounding box center [696, 178] width 919 height 34
type input "buchanan"
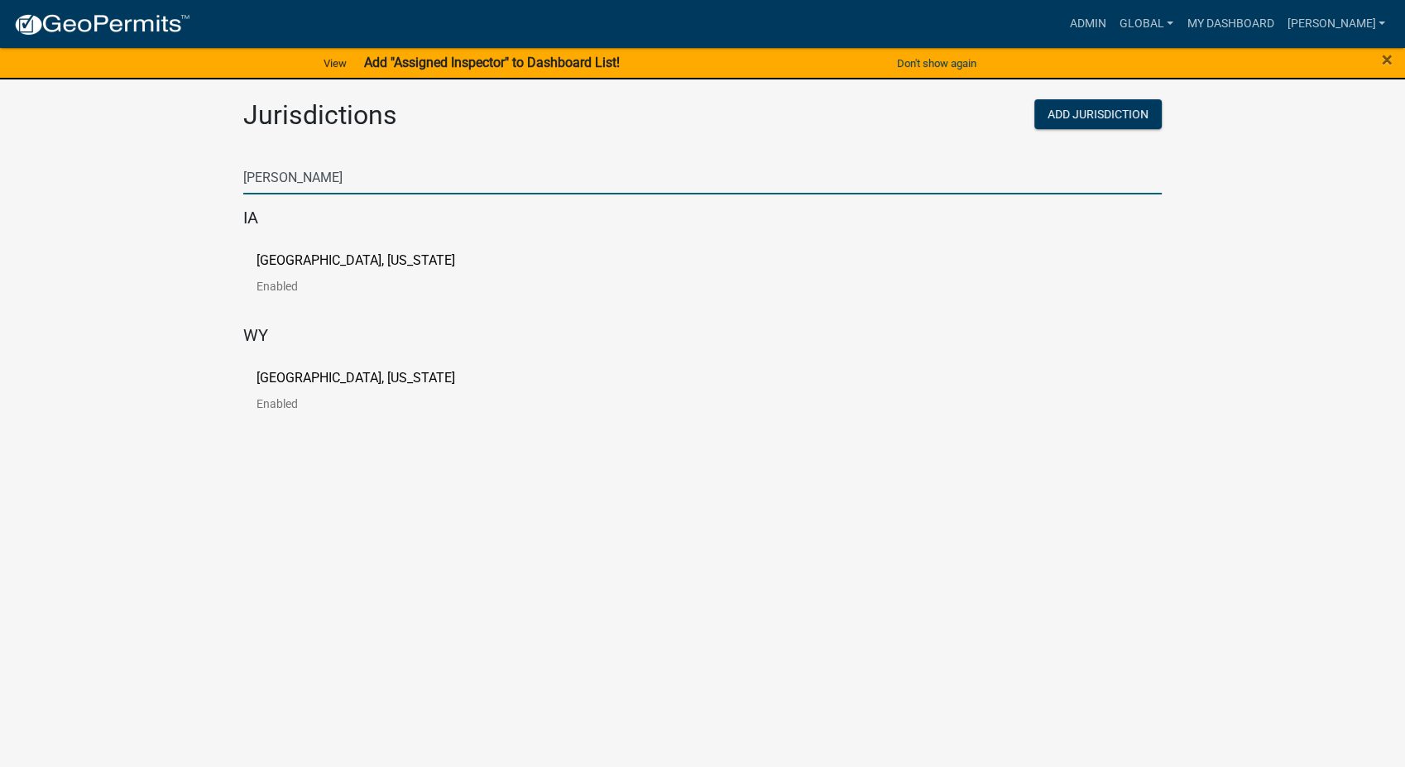
click at [305, 248] on div "Buchanan County, Iowa Enabled" at bounding box center [702, 280] width 919 height 78
click at [300, 267] on p "Buchanan County, Iowa" at bounding box center [356, 260] width 199 height 13
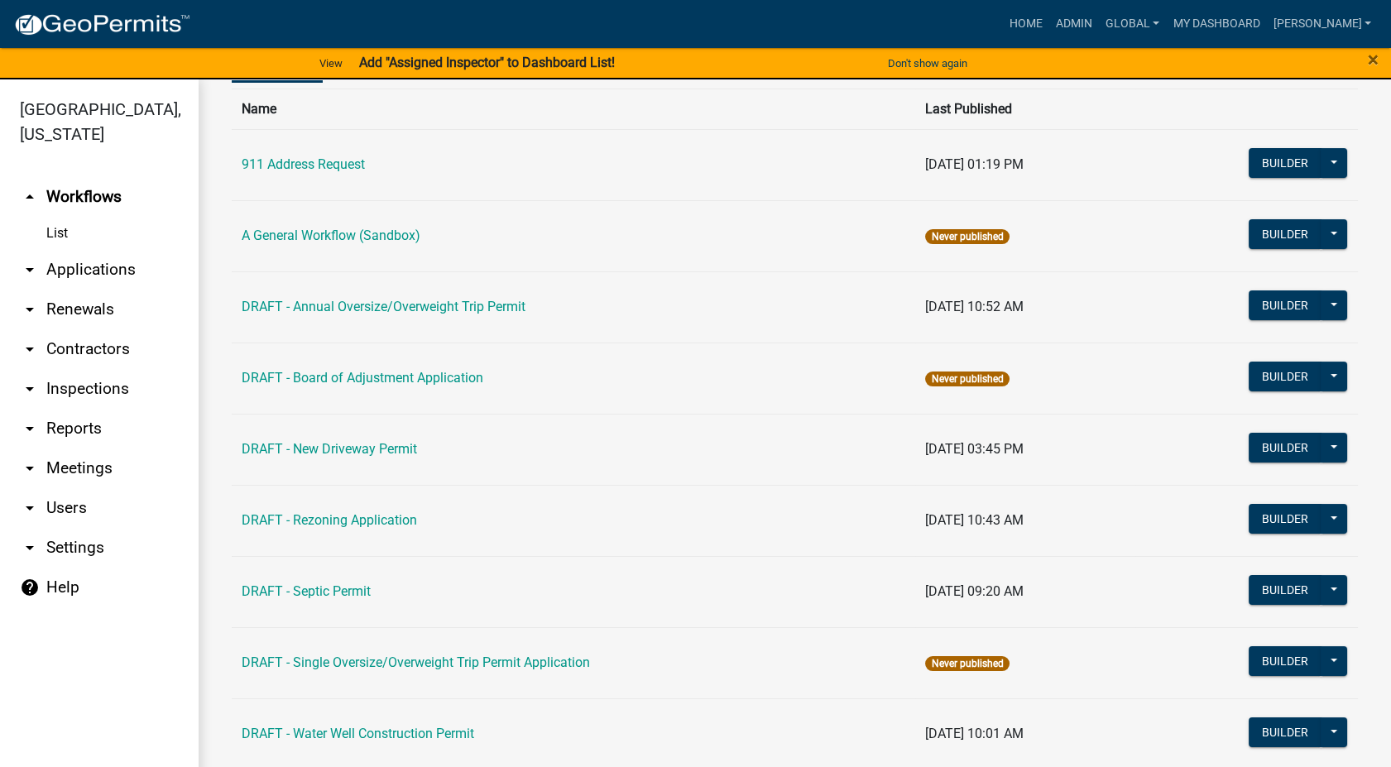
scroll to position [184, 0]
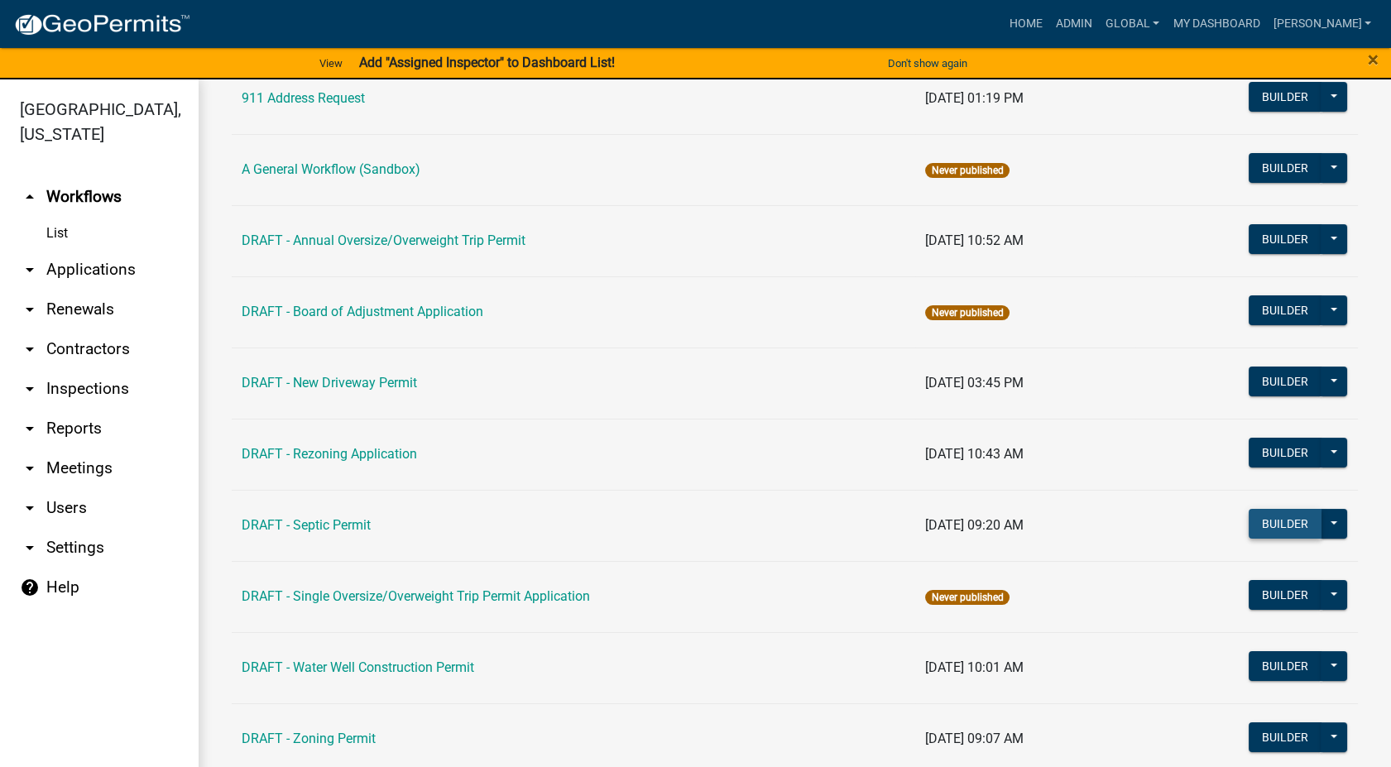
click at [1265, 531] on button "Builder" at bounding box center [1285, 524] width 73 height 30
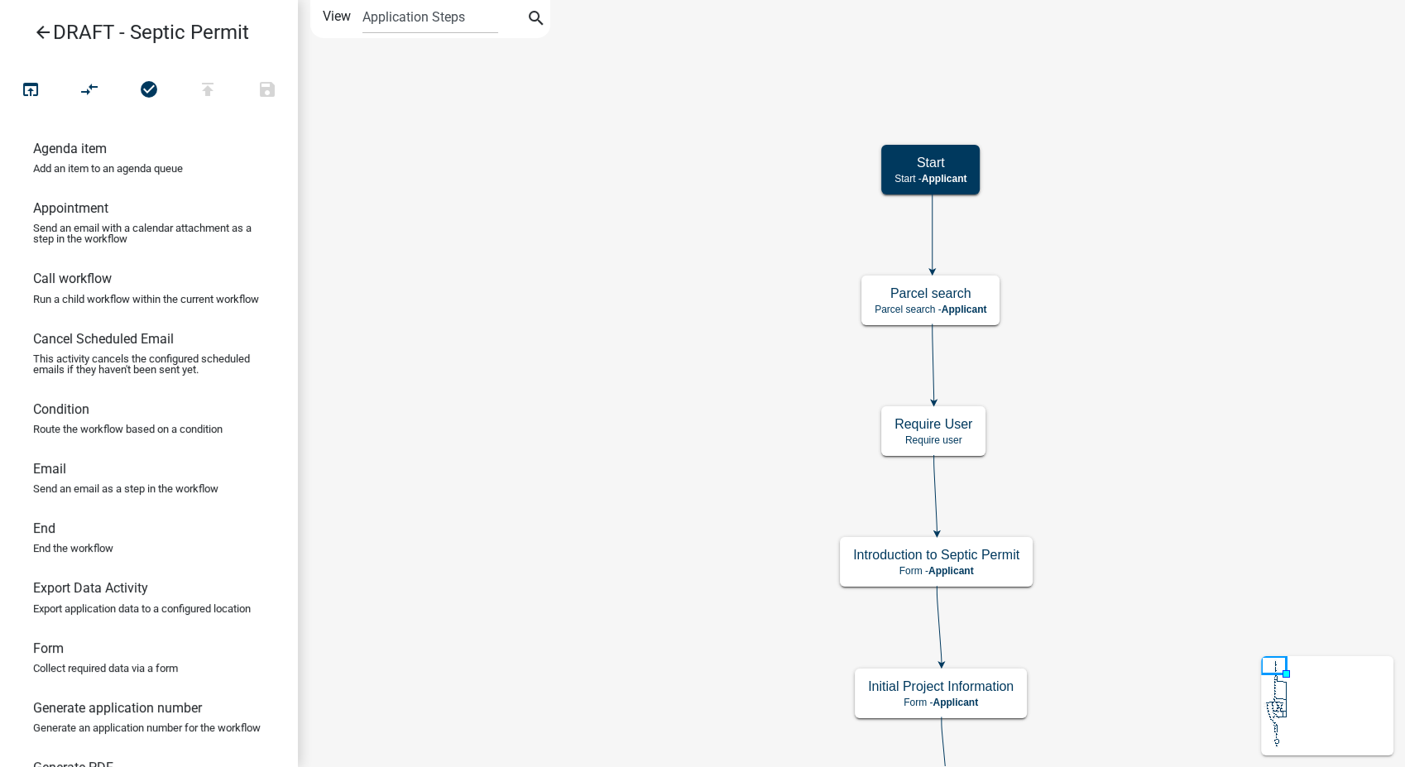
click at [45, 35] on icon "arrow_back" at bounding box center [43, 33] width 20 height 23
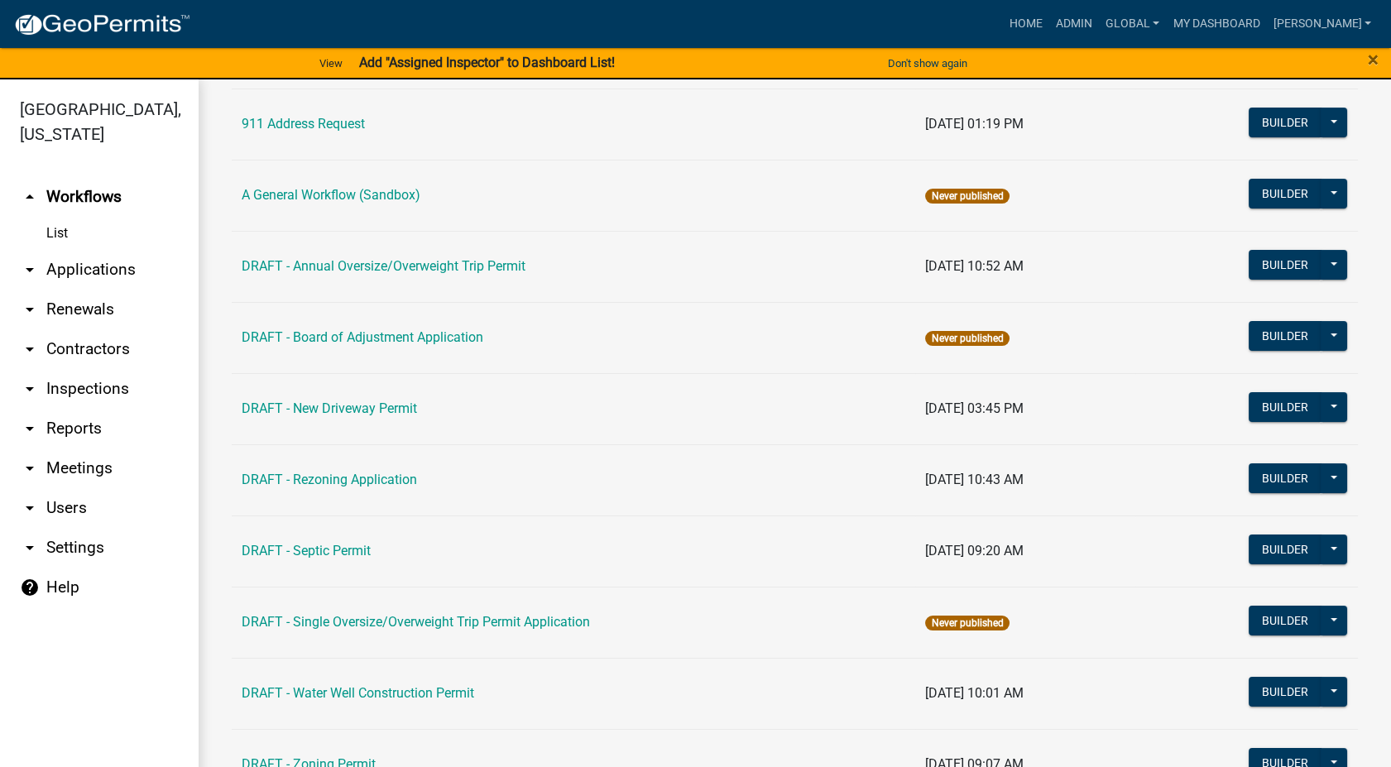
scroll to position [184, 0]
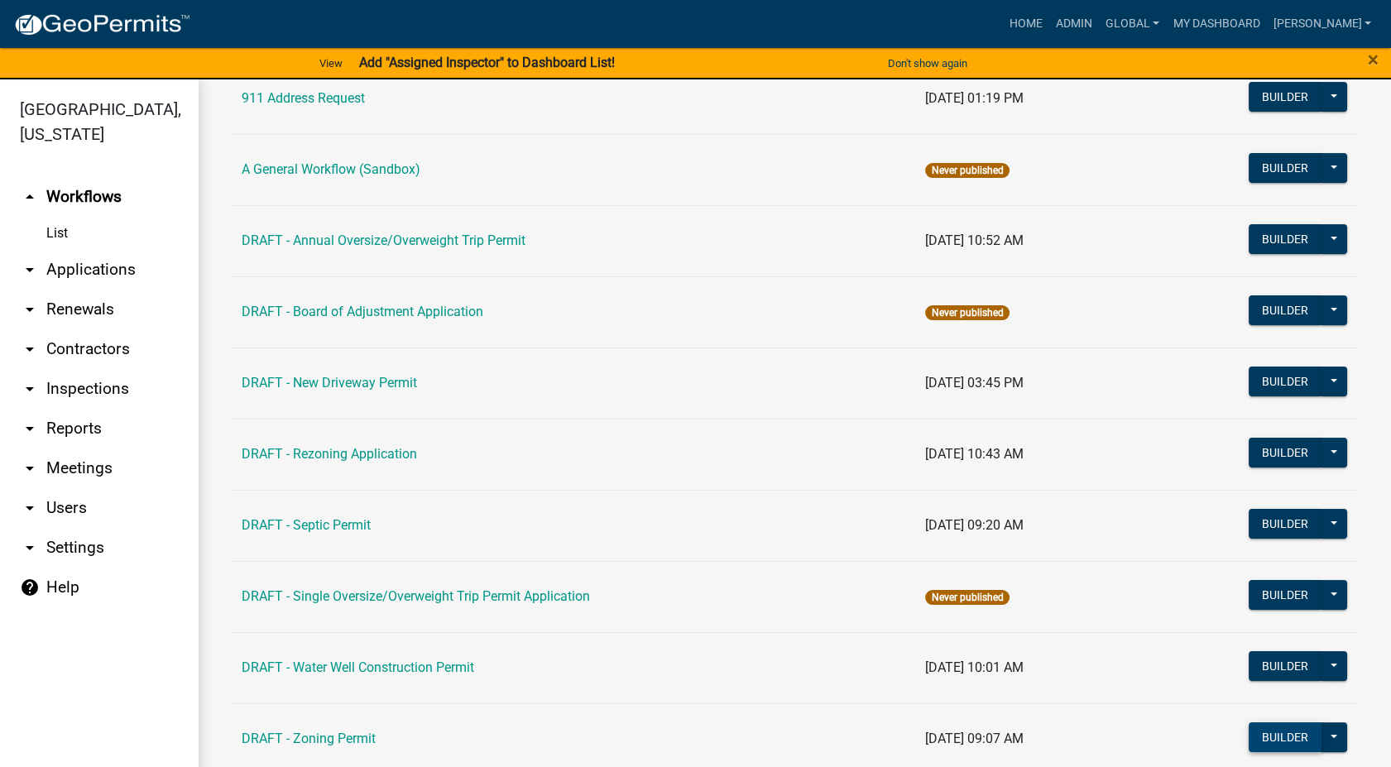
click at [1284, 748] on button "Builder" at bounding box center [1285, 737] width 73 height 30
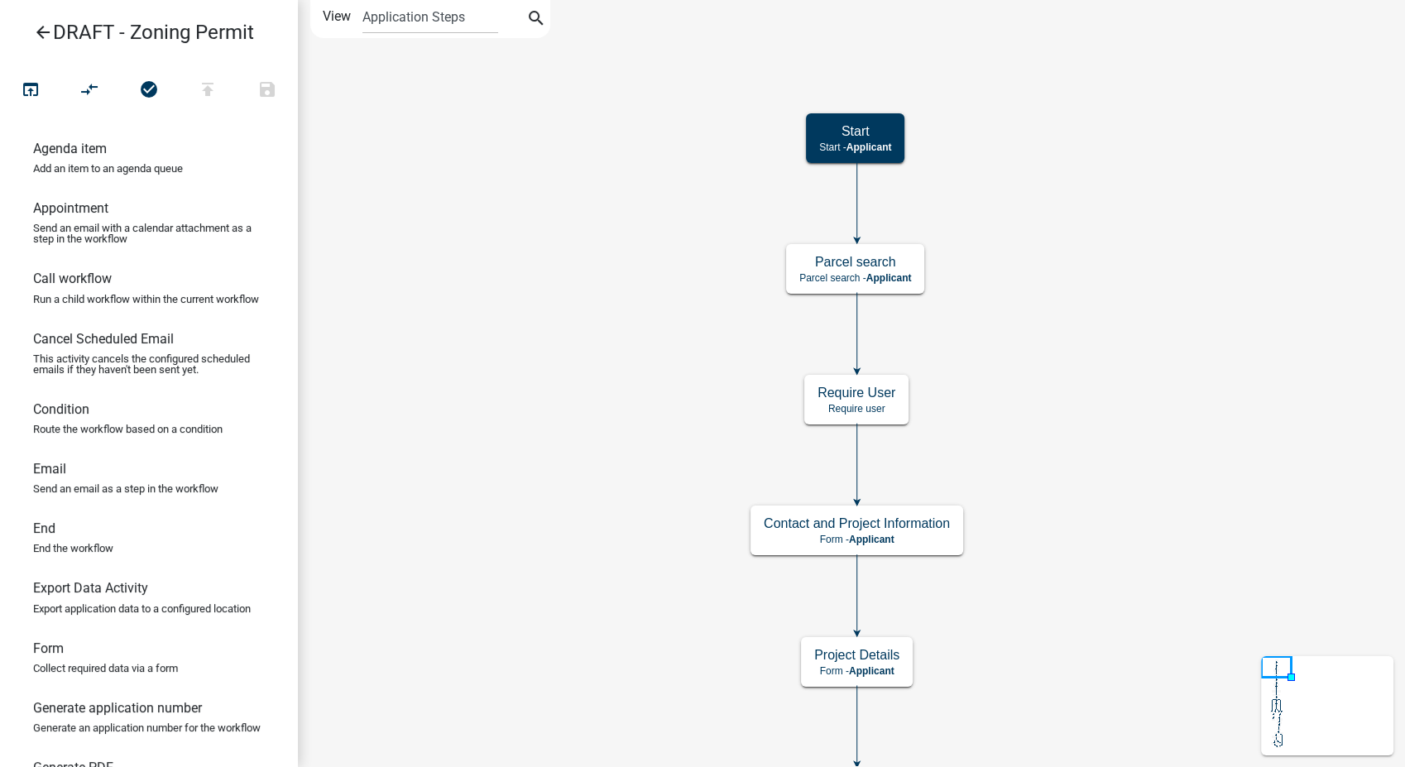
click at [41, 30] on icon "arrow_back" at bounding box center [43, 33] width 20 height 23
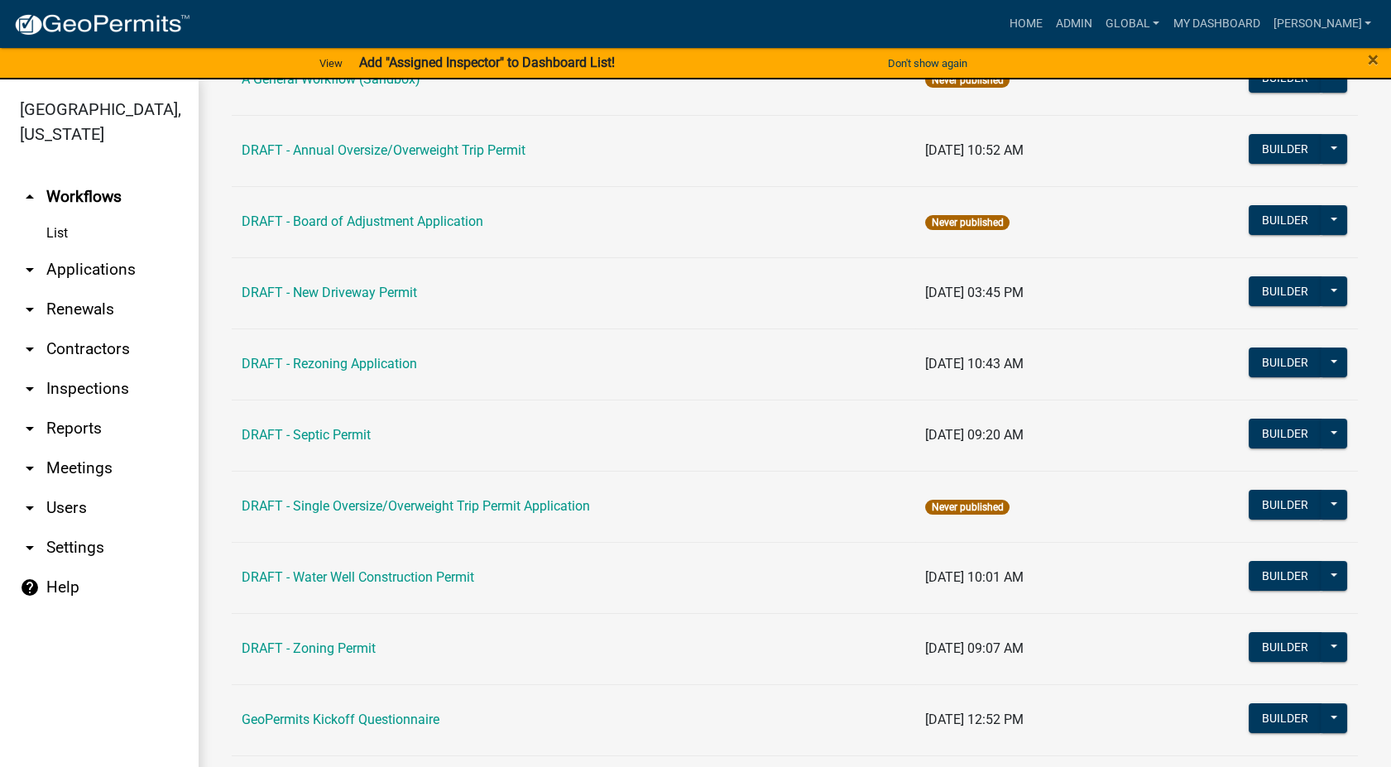
scroll to position [276, 0]
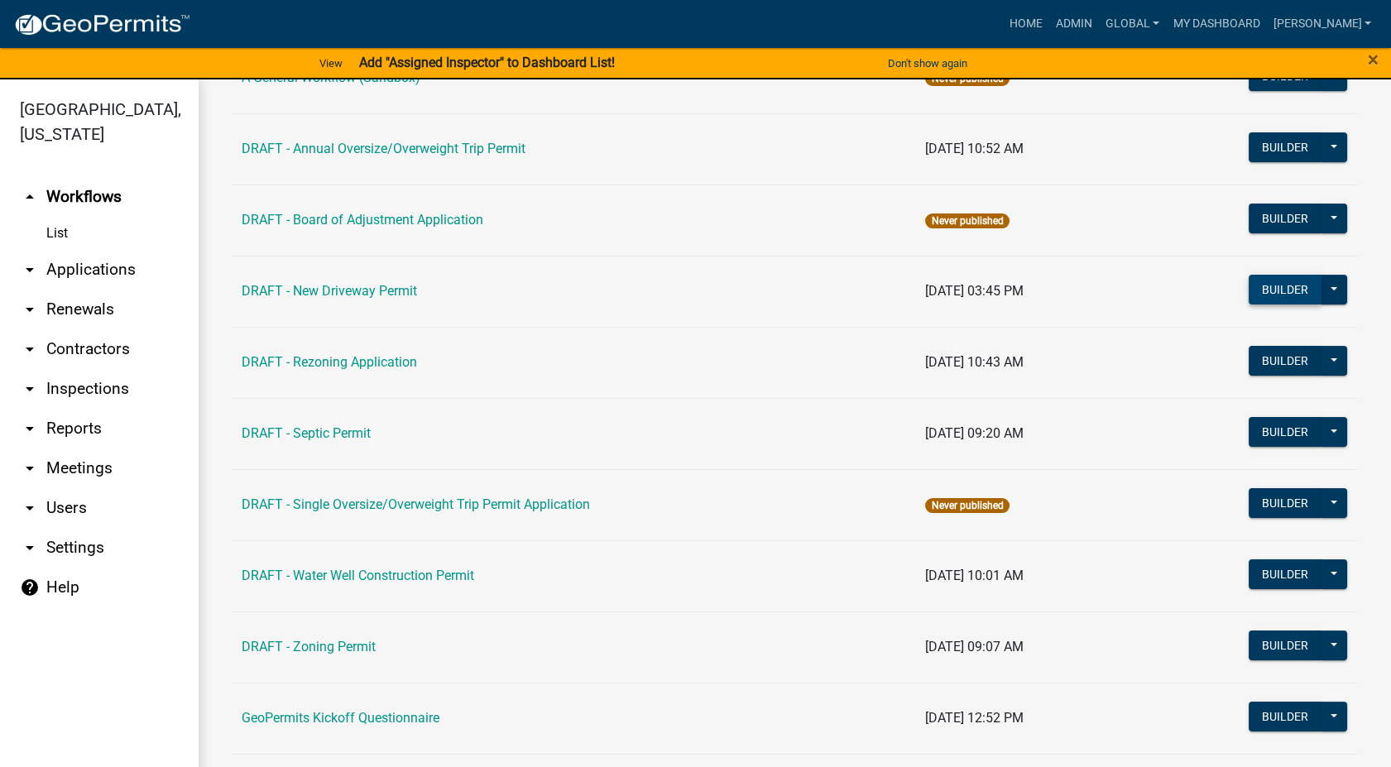
click at [1278, 282] on button "Builder" at bounding box center [1285, 290] width 73 height 30
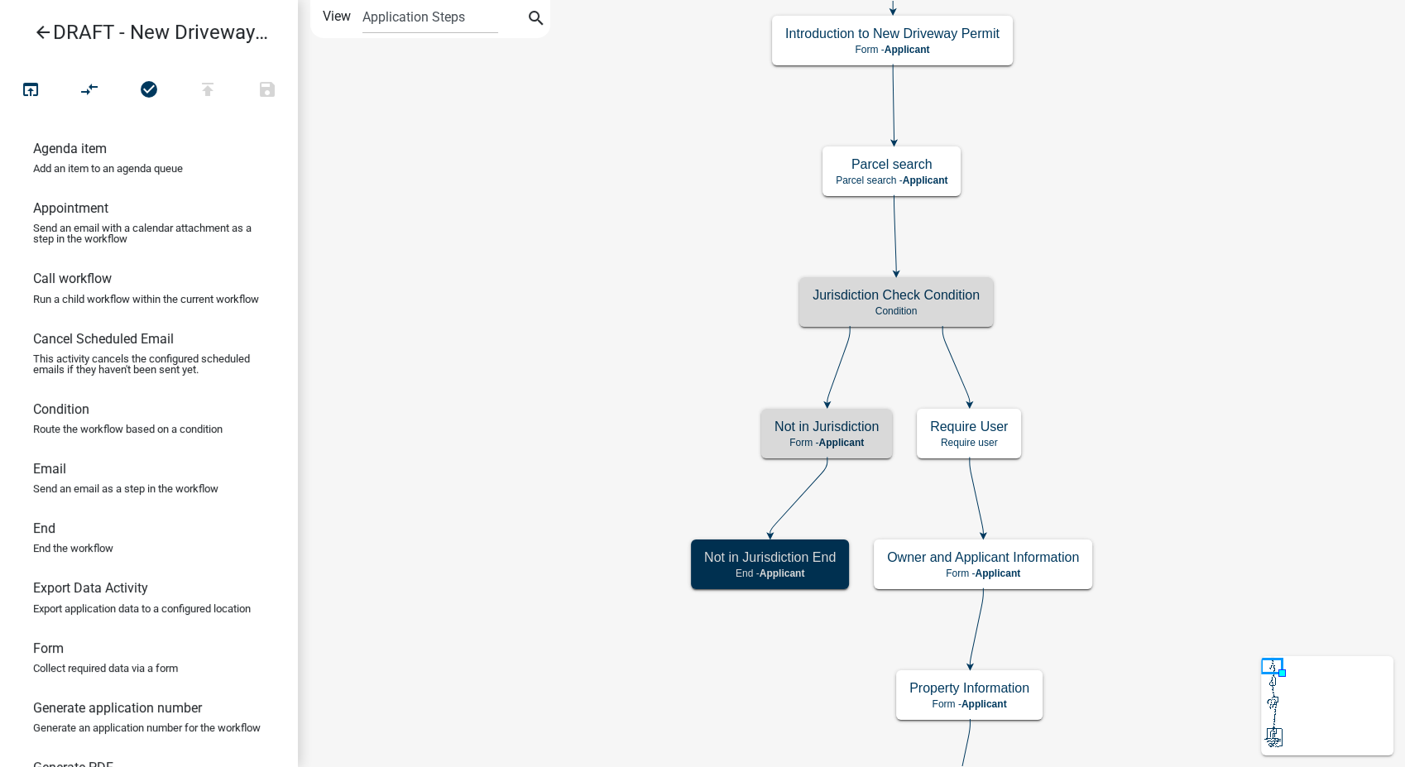
click at [52, 31] on icon "arrow_back" at bounding box center [43, 33] width 20 height 23
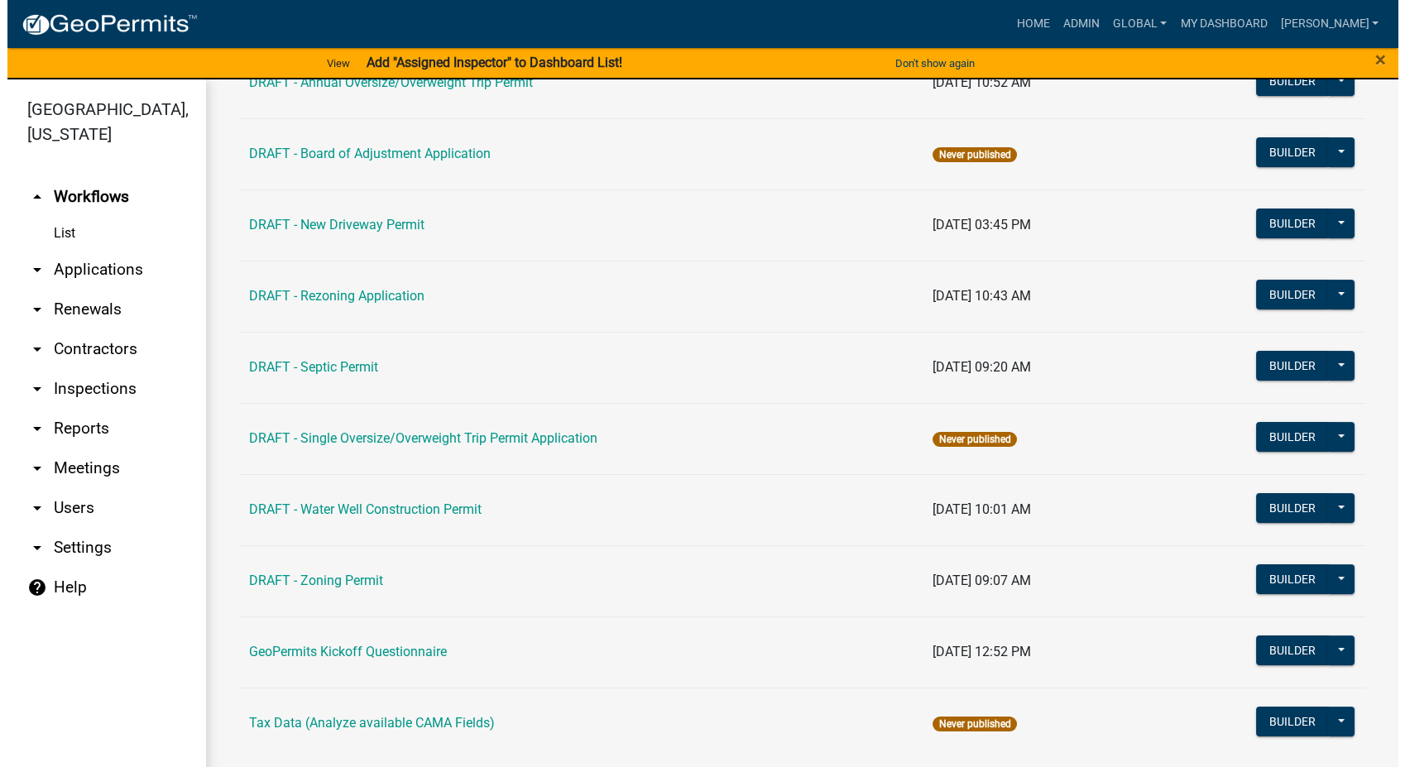
scroll to position [358, 0]
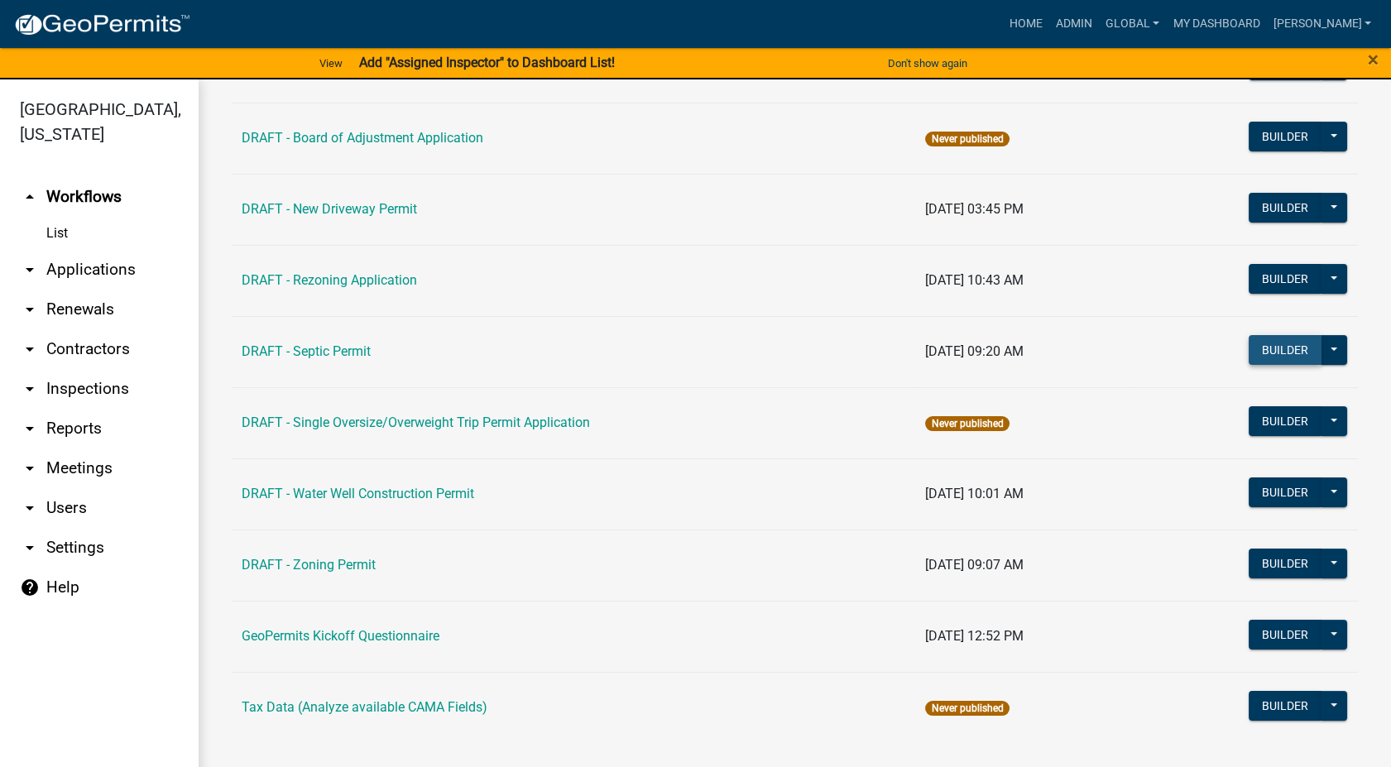
click at [1284, 353] on button "Builder" at bounding box center [1285, 350] width 73 height 30
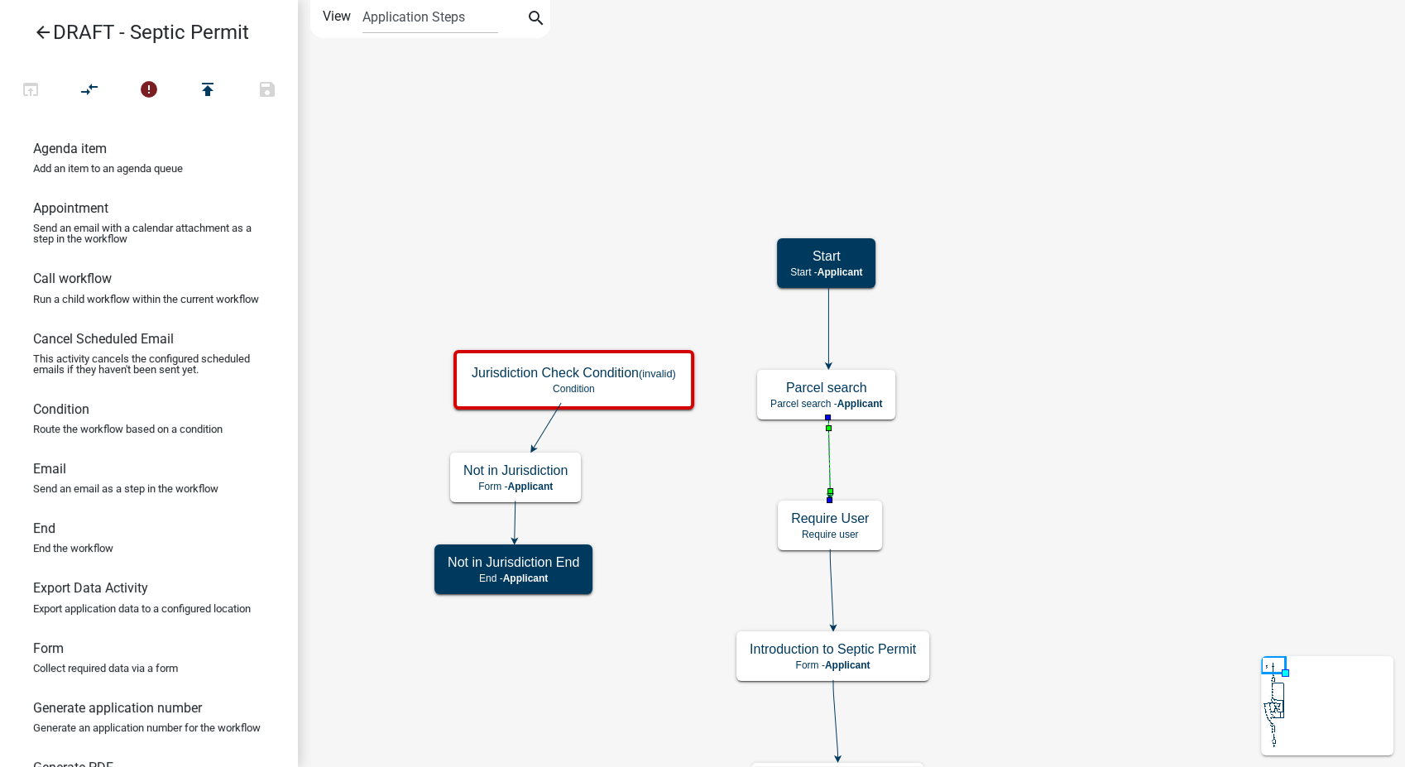
click at [830, 465] on icon at bounding box center [829, 457] width 2 height 78
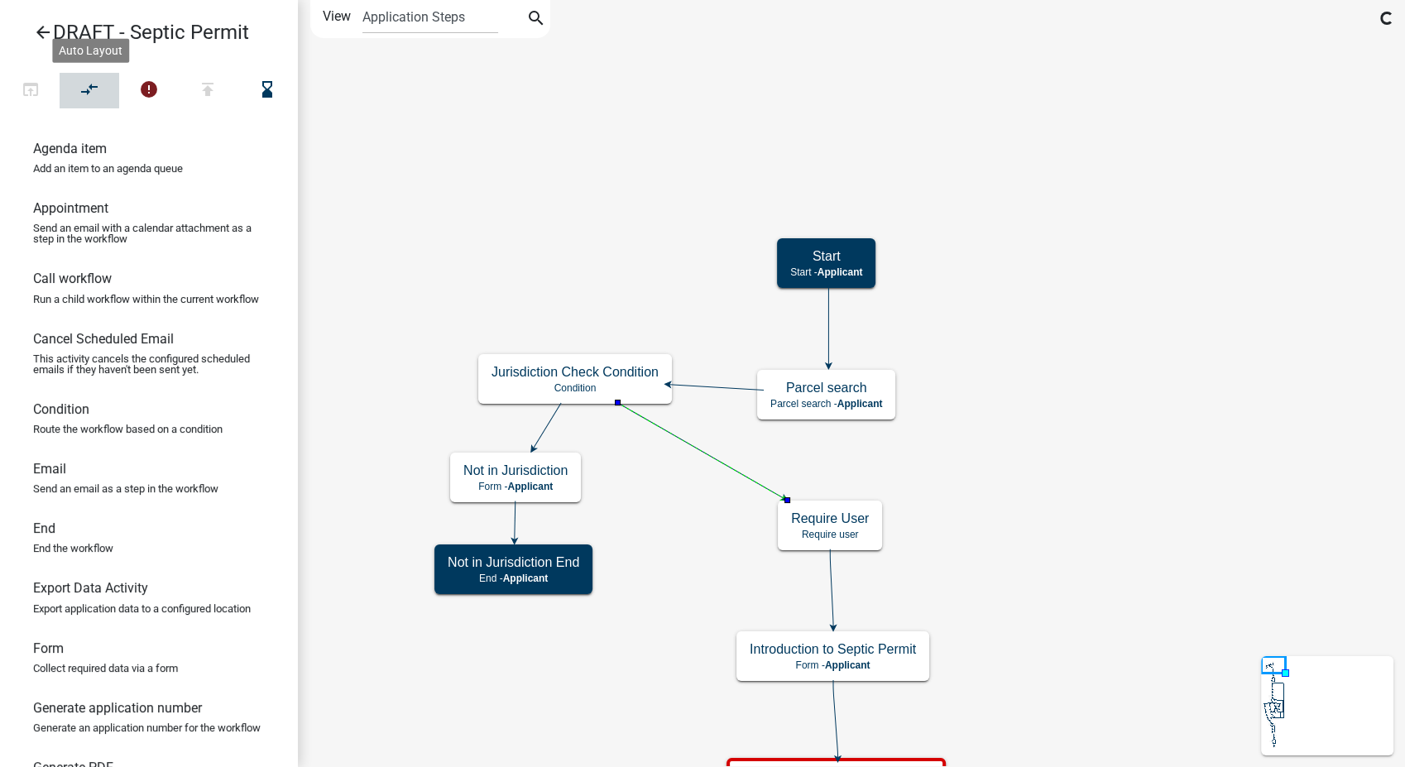
click at [89, 94] on icon "compare_arrows" at bounding box center [90, 90] width 20 height 23
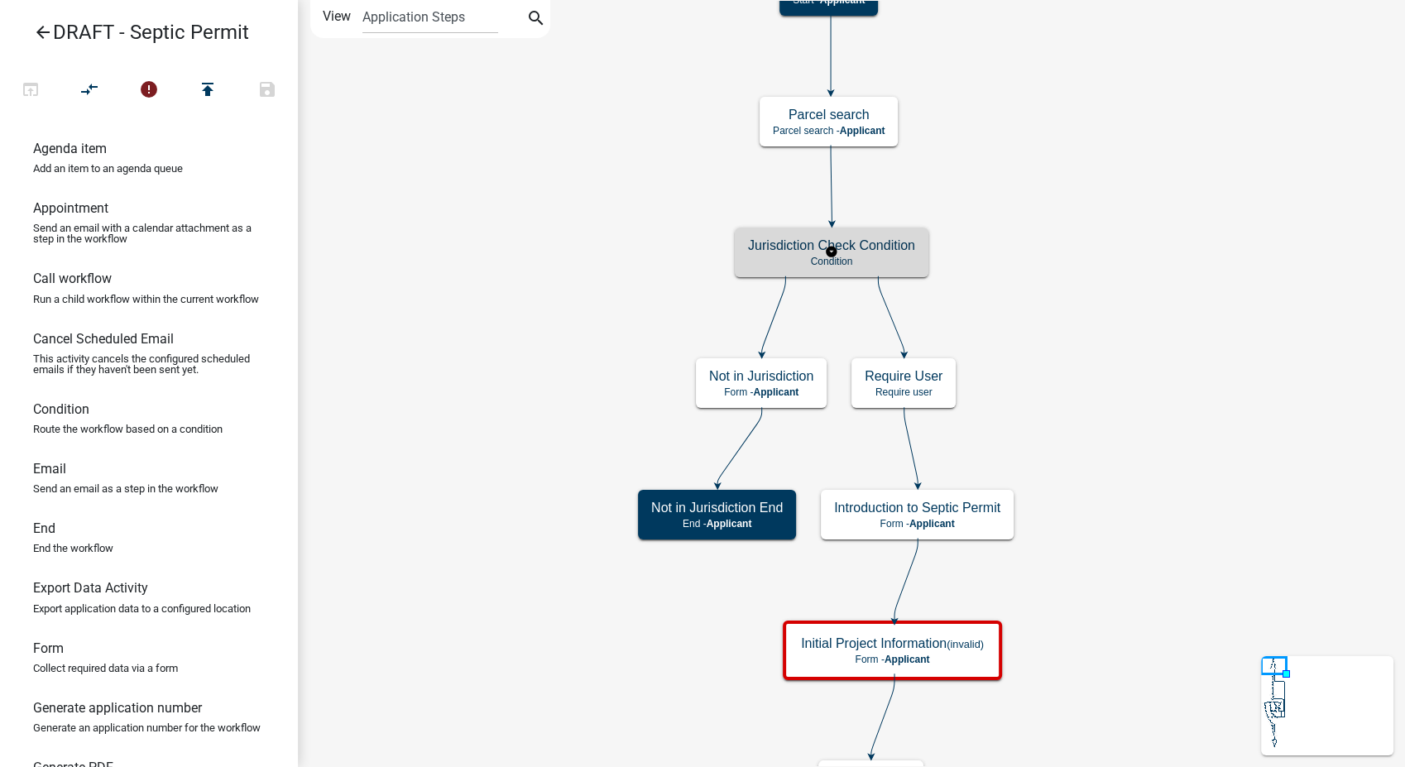
click at [903, 252] on h5 "Jurisdiction Check Condition" at bounding box center [831, 246] width 167 height 16
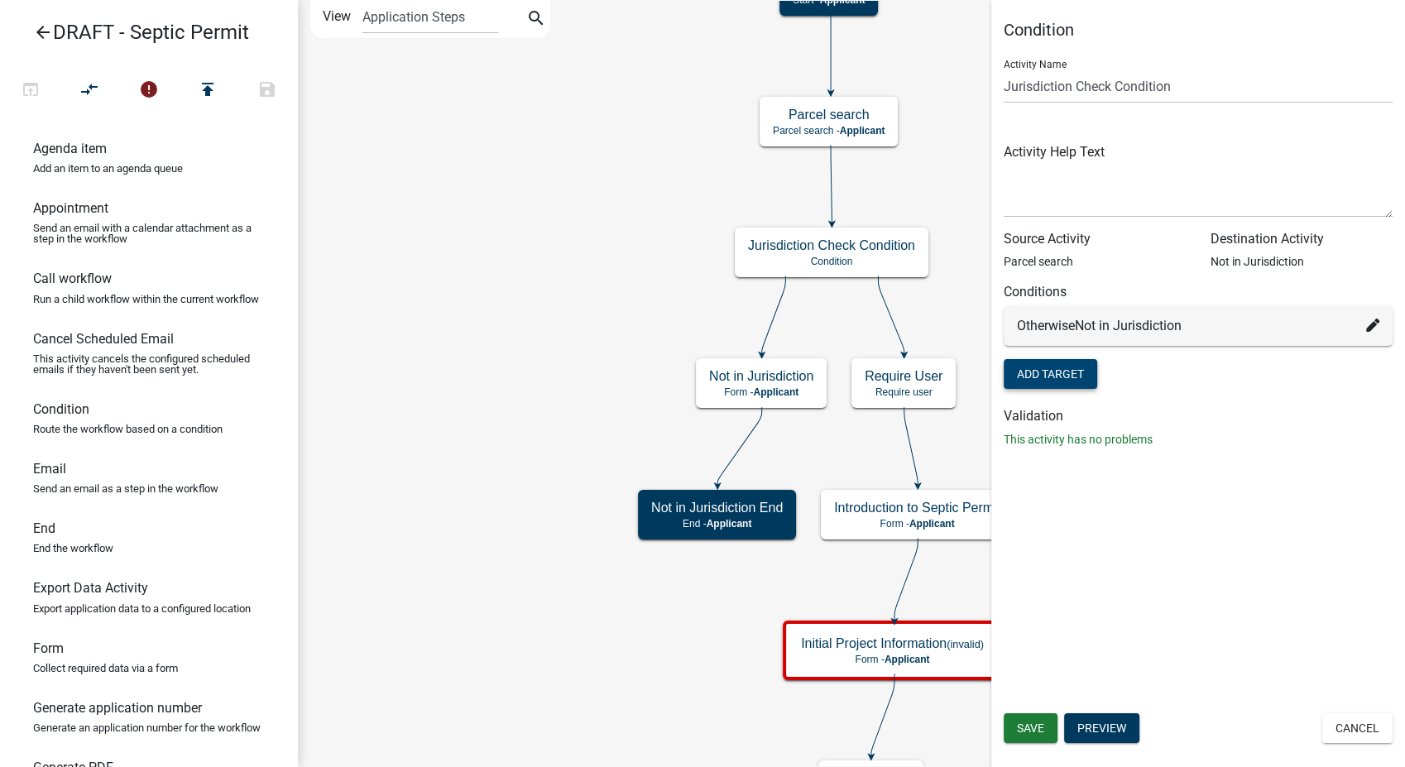
click at [1052, 381] on button "Add Target" at bounding box center [1051, 374] width 94 height 30
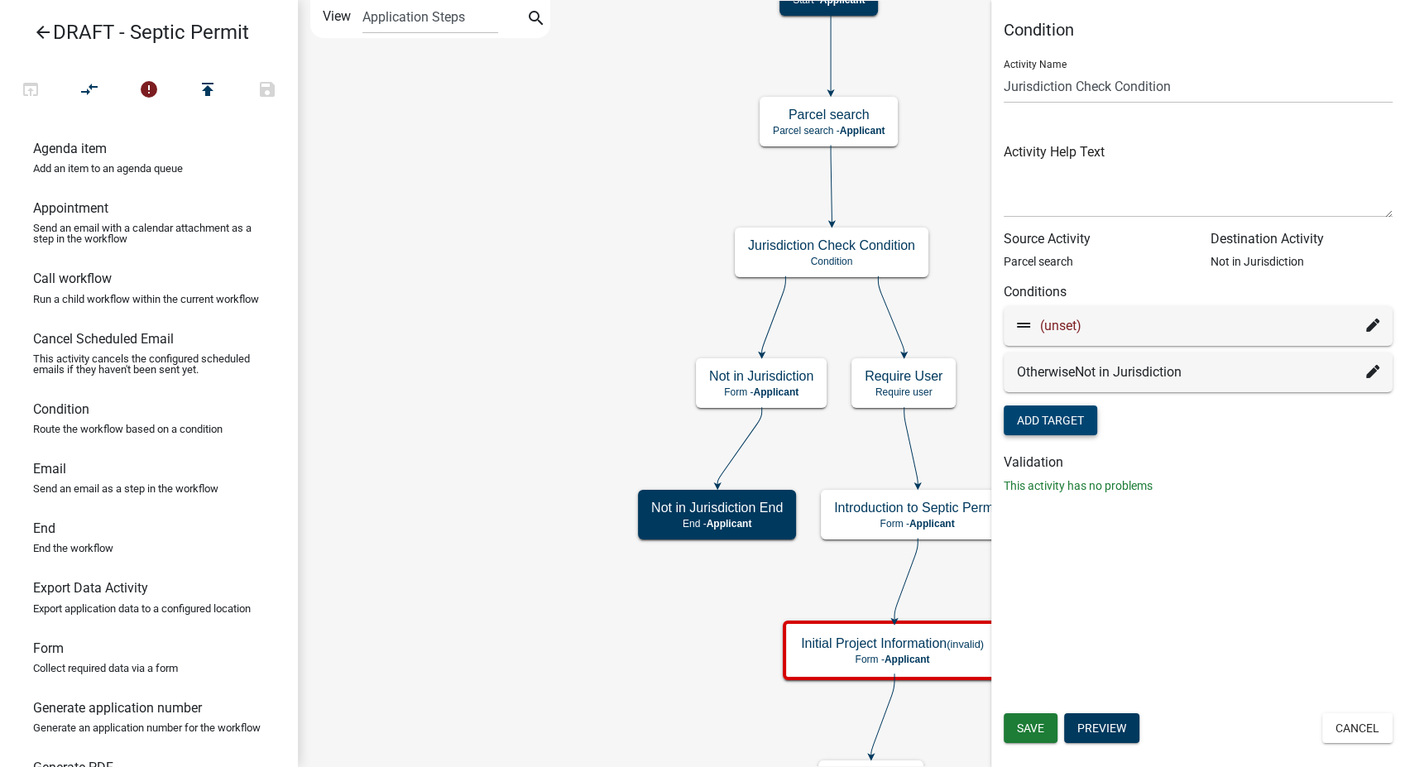
click at [1365, 321] on div "(unset)" at bounding box center [1198, 326] width 362 height 20
click at [1370, 326] on icon at bounding box center [1372, 325] width 13 height 13
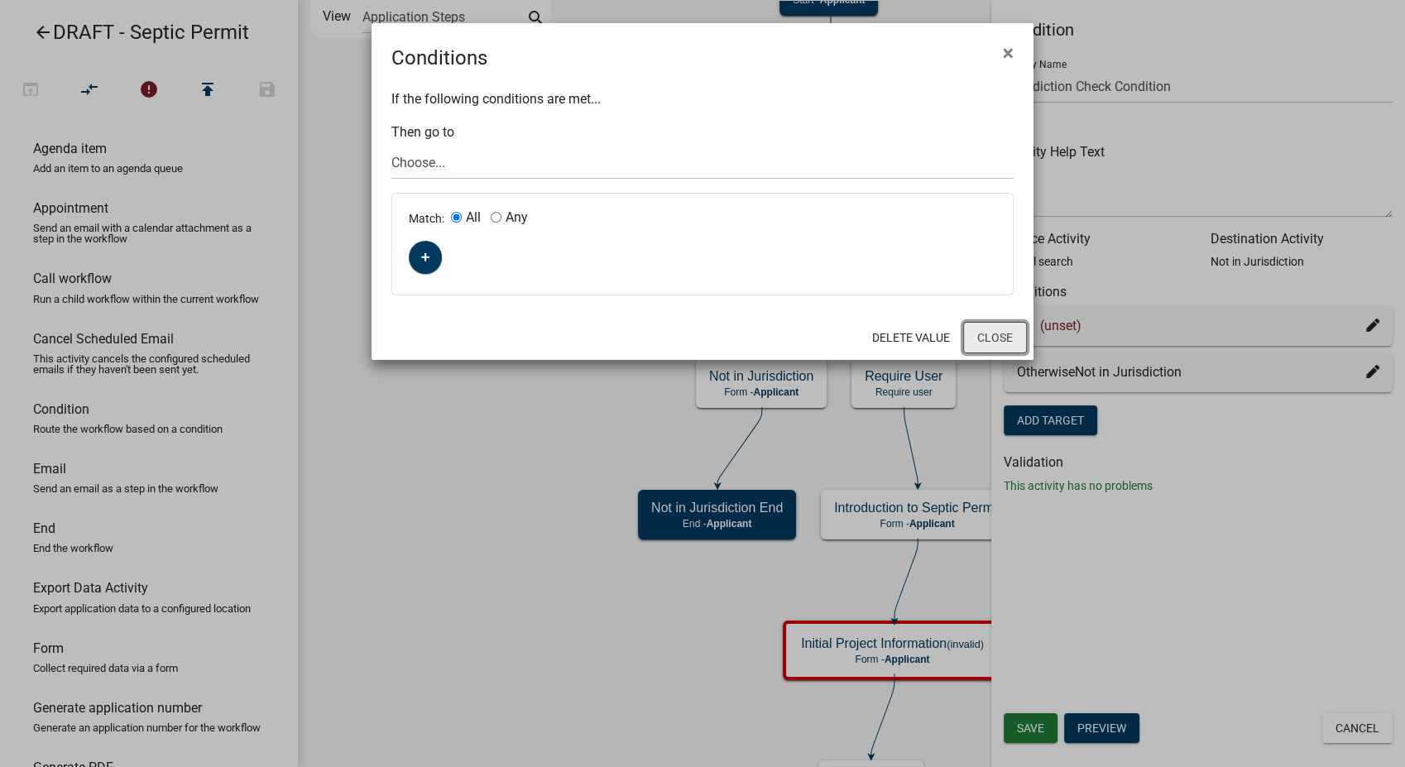
click at [1015, 333] on button "Close" at bounding box center [995, 337] width 64 height 31
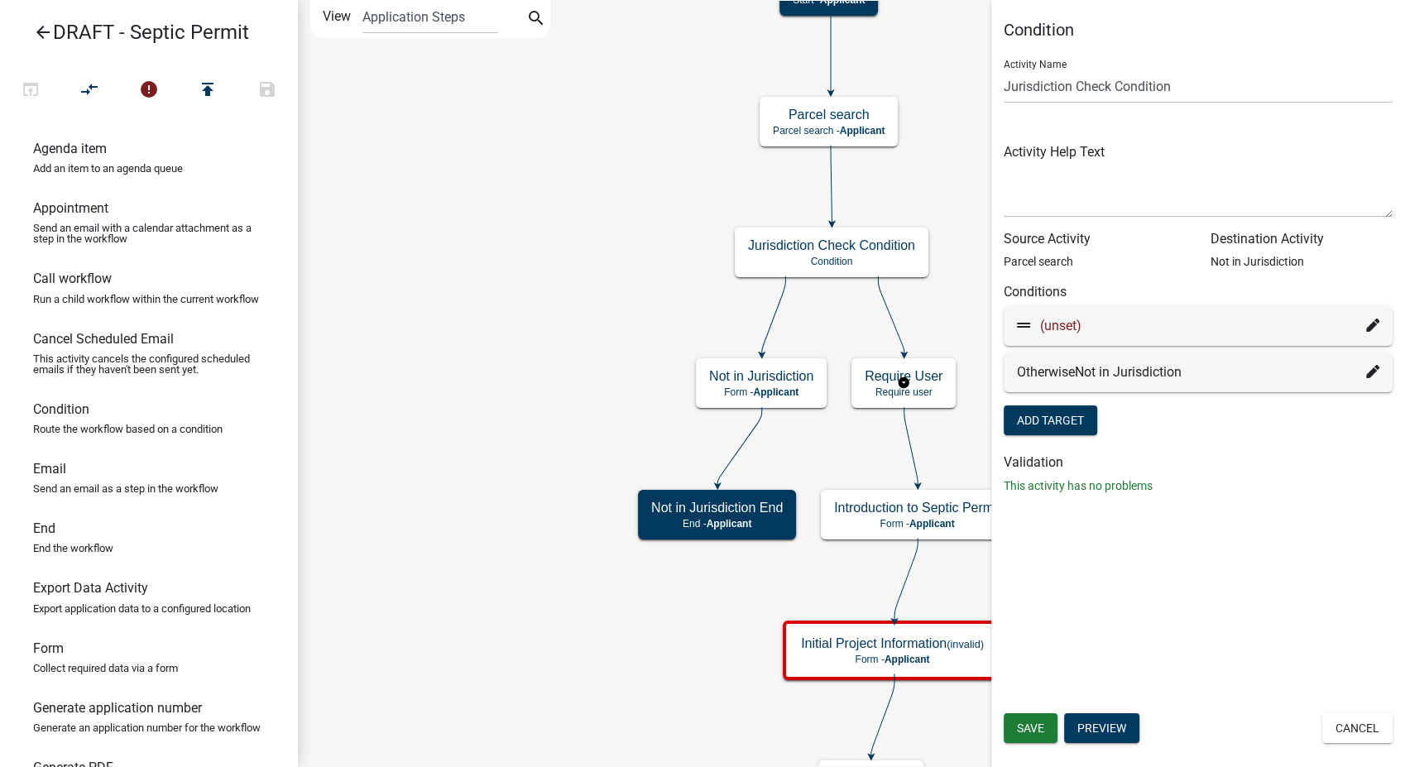
click at [1374, 374] on icon at bounding box center [1372, 371] width 13 height 13
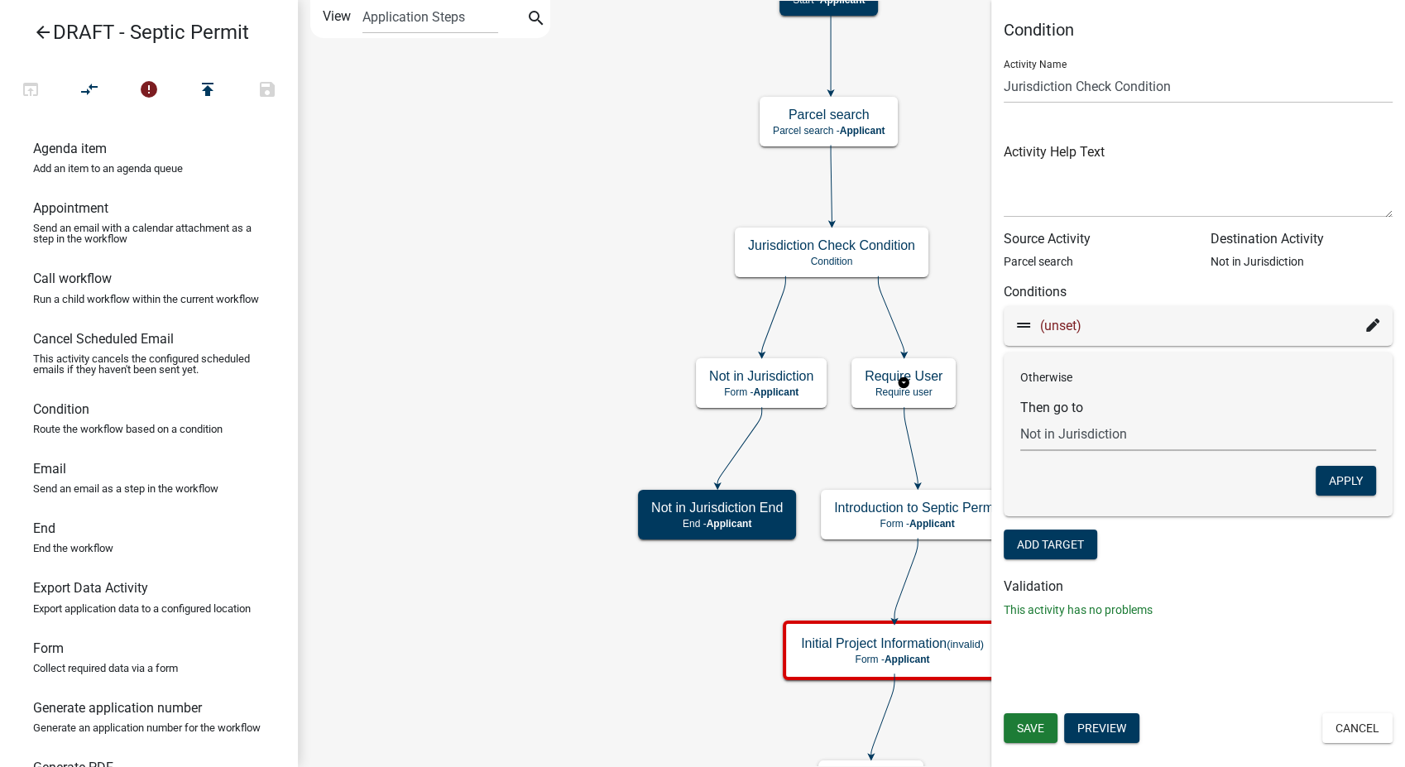
click at [1180, 425] on select "Choose... Start Require User Initial Project Information Dwelling/Building Info…" at bounding box center [1198, 434] width 356 height 34
select select "2: adc093b3-95c1-4372-aa79-c705beae26eb"
click at [1020, 417] on select "Choose... Start Require User Initial Project Information Dwelling/Building Info…" at bounding box center [1198, 434] width 356 height 34
click at [1348, 477] on button "Apply" at bounding box center [1346, 481] width 60 height 30
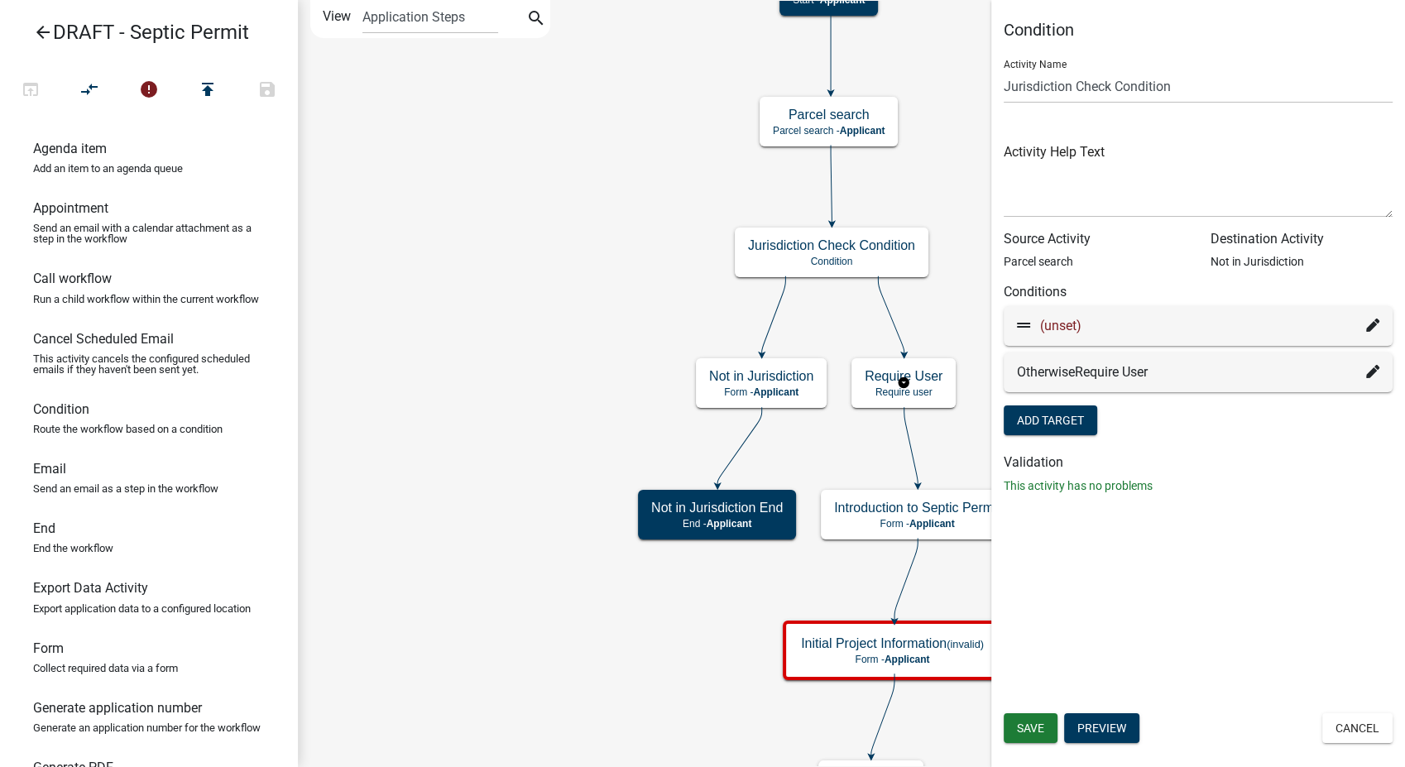
click at [1373, 321] on icon at bounding box center [1372, 325] width 13 height 13
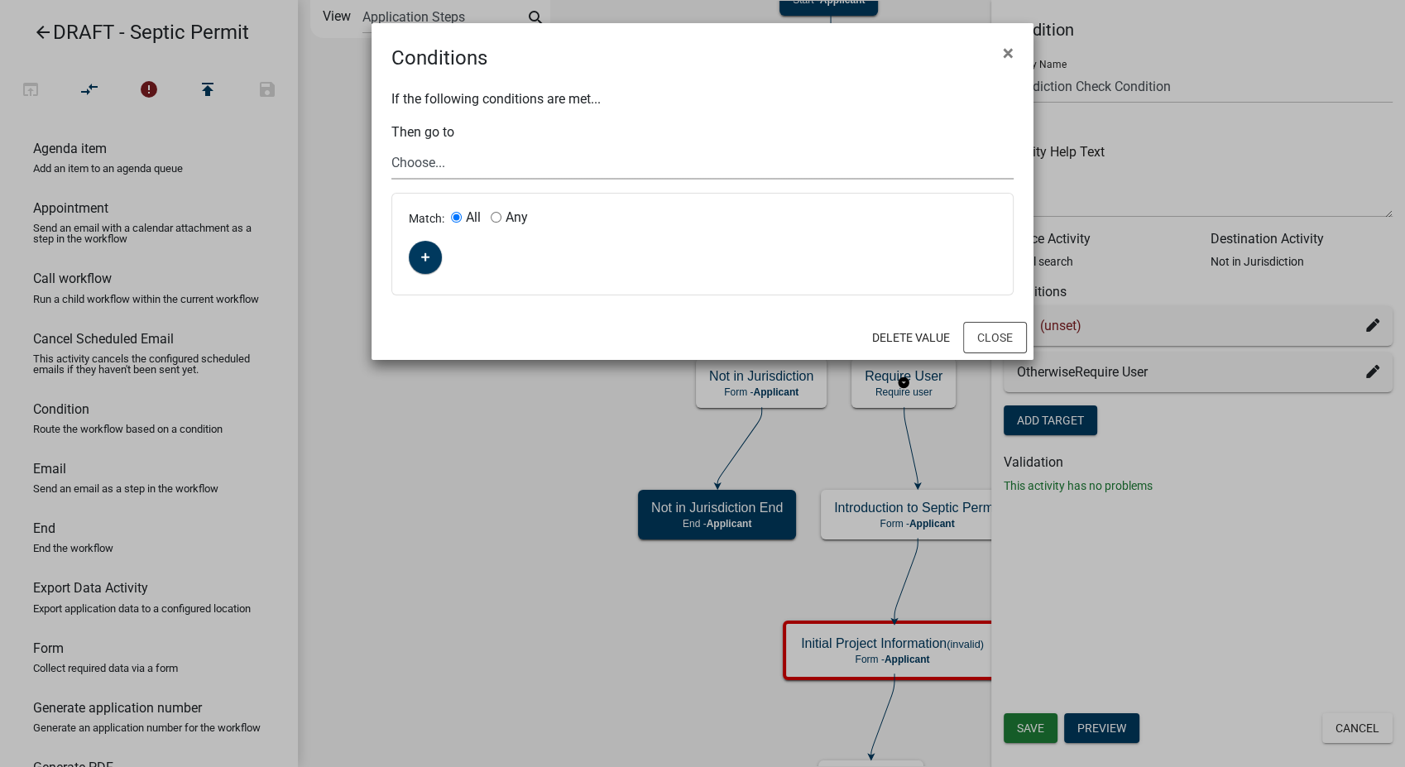
click at [469, 158] on select "Choose... Start Require User Initial Project Information Dwelling/Building Info…" at bounding box center [702, 163] width 622 height 34
select select "45: 1bf17673-d743-46af-9a17-e38311928720"
click at [391, 146] on select "Choose... Start Require User Initial Project Information Dwelling/Building Info…" at bounding box center [702, 163] width 622 height 34
click at [497, 218] on input "Any" at bounding box center [496, 217] width 11 height 11
radio input "true"
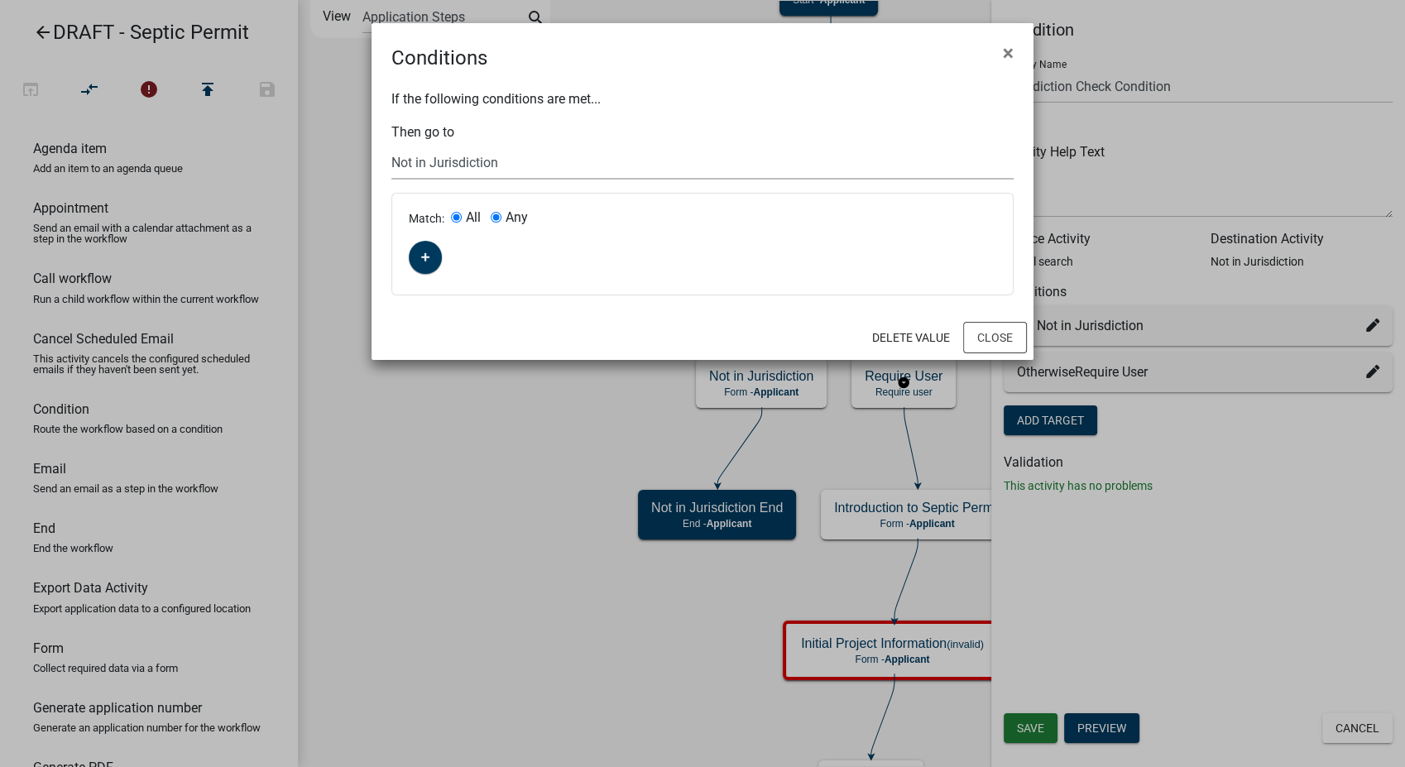
radio input "false"
click at [427, 257] on icon "button" at bounding box center [425, 257] width 9 height 9
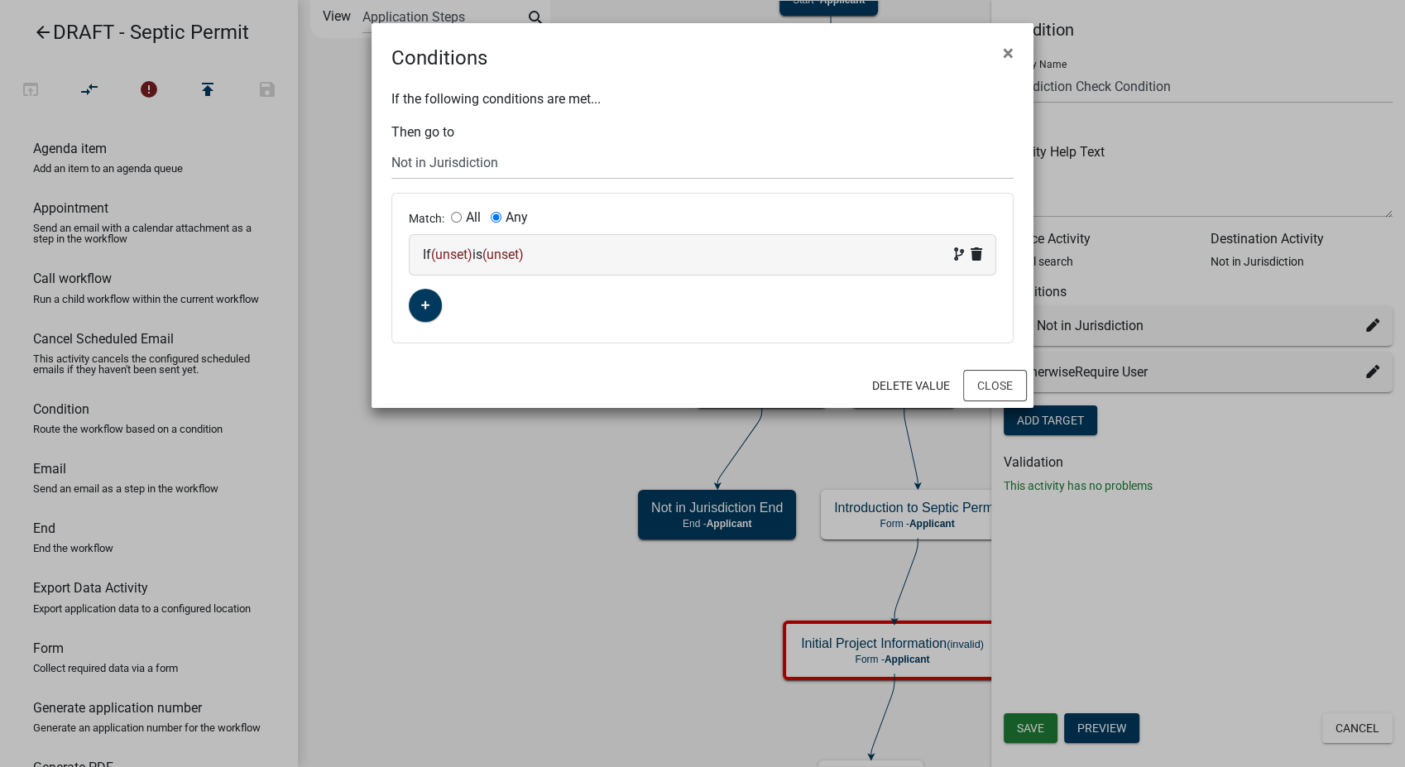
click at [577, 257] on div "If (unset) is (unset)" at bounding box center [702, 255] width 559 height 20
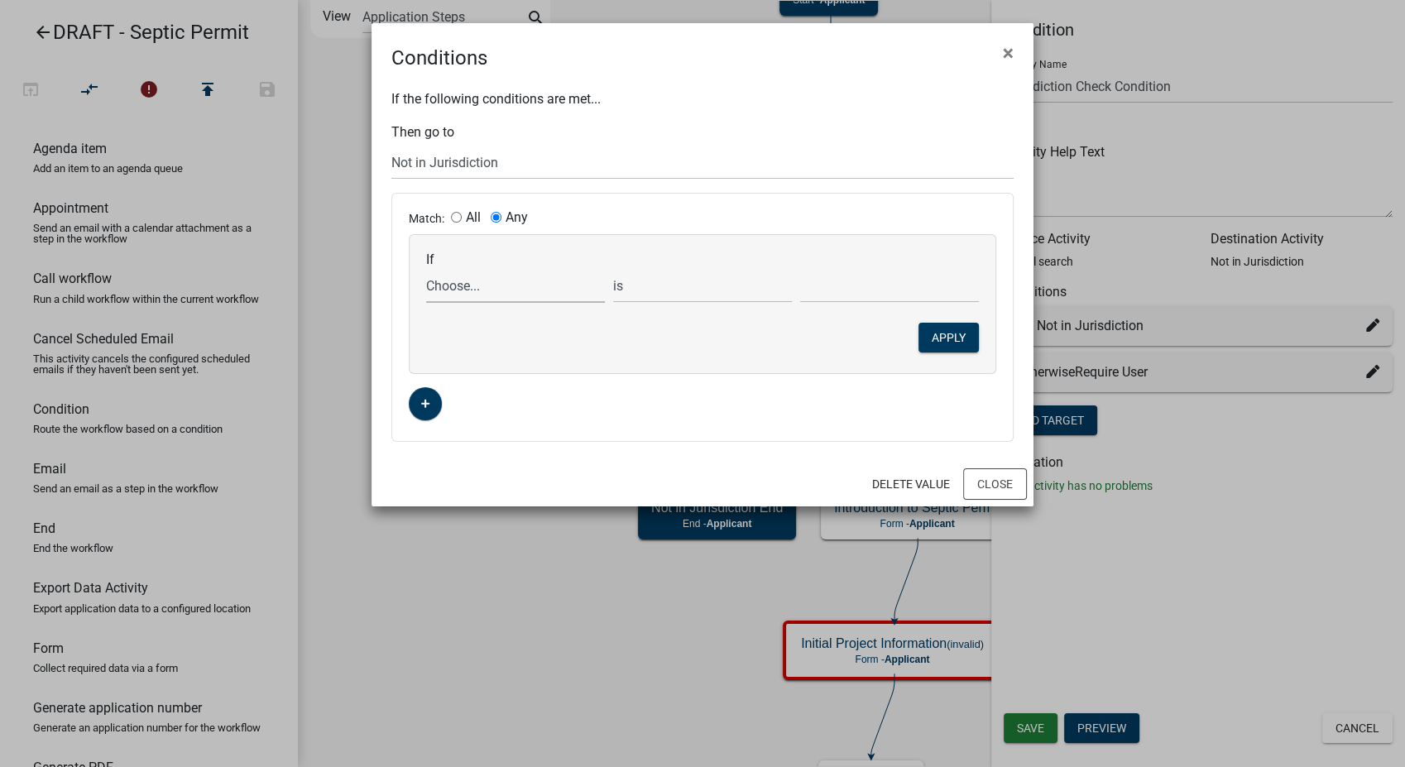
click at [473, 295] on select "Choose... ALL_FEE_RECIPIENTS APPLICATION_ID APPLICATION_NUMBER APPLICATION_STAT…" at bounding box center [515, 286] width 179 height 34
select select "18: PARCEL_SEARCH_City"
click at [426, 269] on select "Choose... ALL_FEE_RECIPIENTS APPLICATION_ID APPLICATION_NUMBER APPLICATION_STAT…" at bounding box center [515, 286] width 179 height 34
click at [851, 297] on input "text" at bounding box center [889, 286] width 179 height 34
type input "Independence"
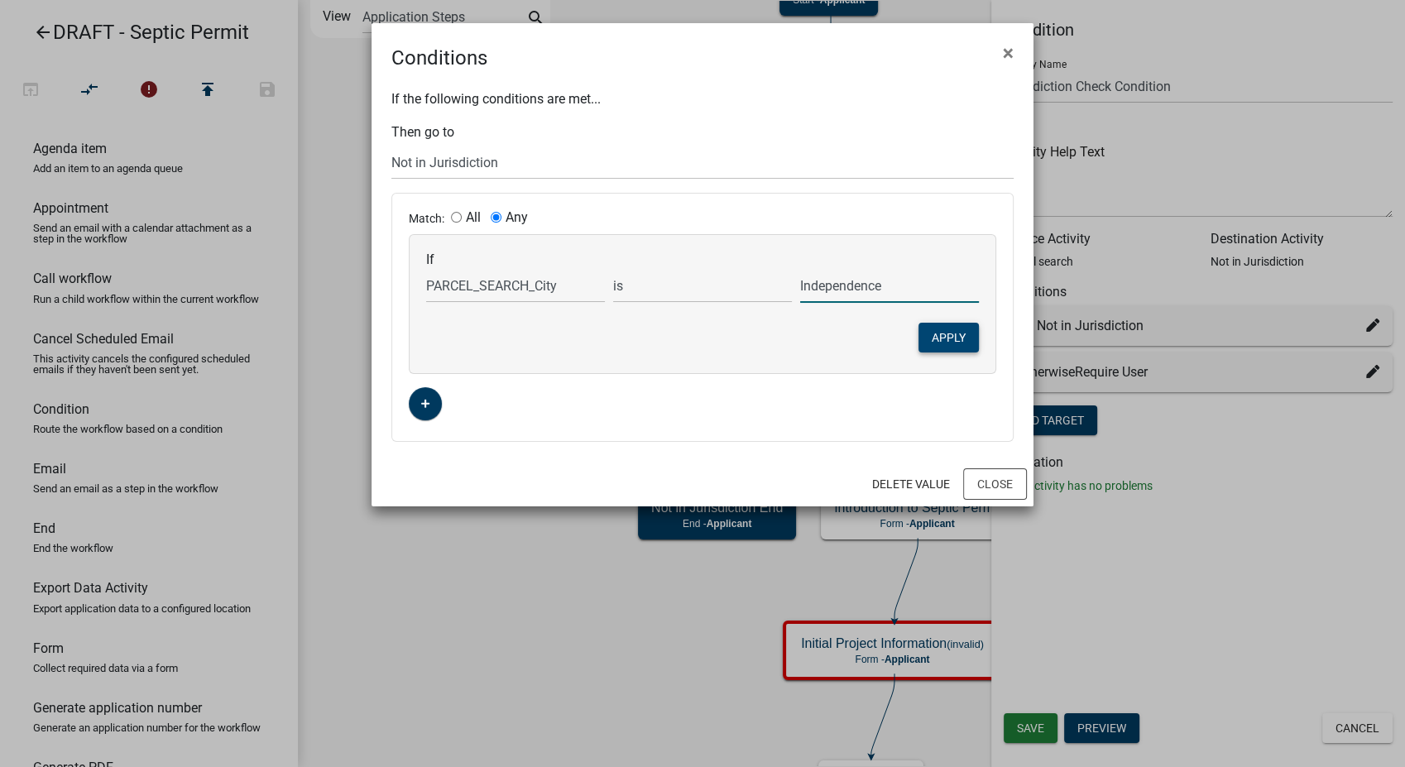
click at [945, 334] on button "Apply" at bounding box center [949, 338] width 60 height 30
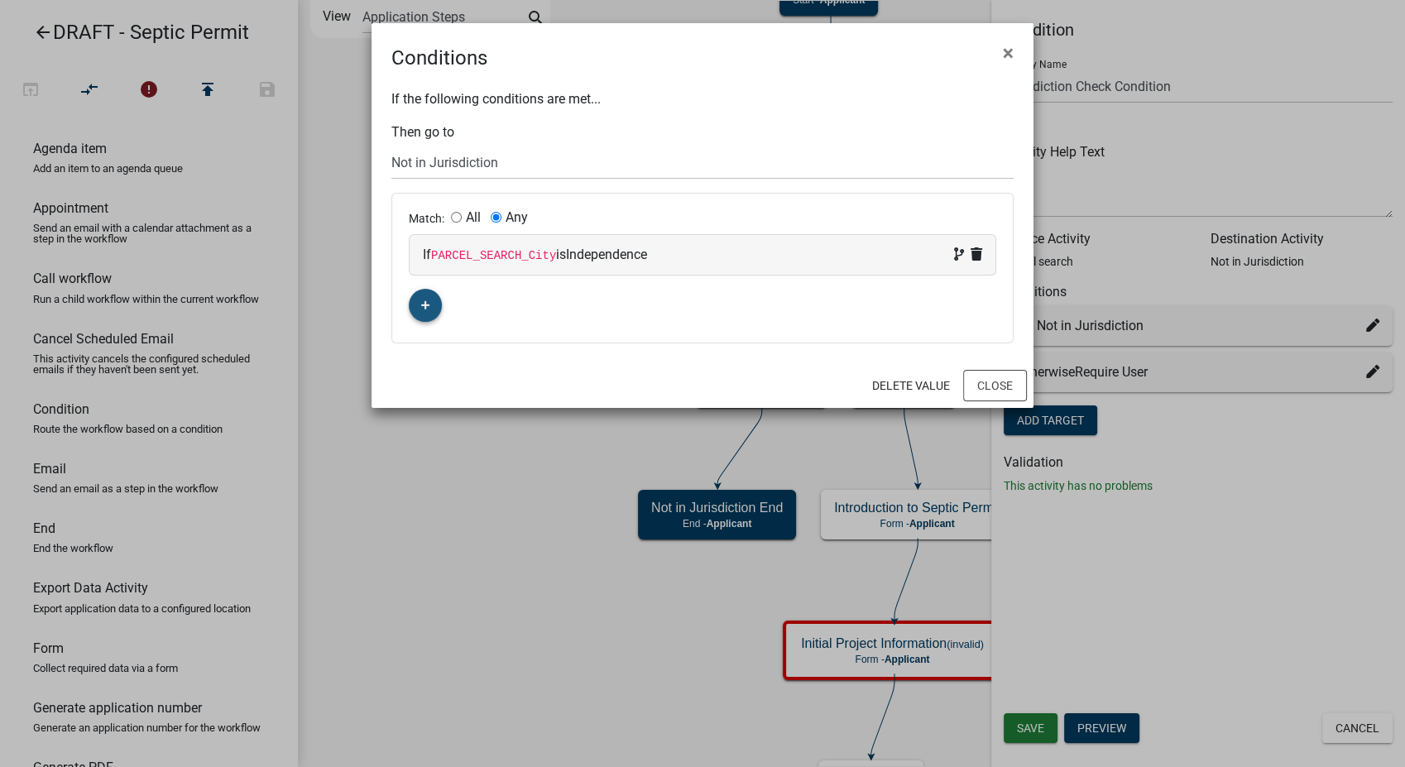
click at [418, 312] on button "button" at bounding box center [425, 305] width 33 height 33
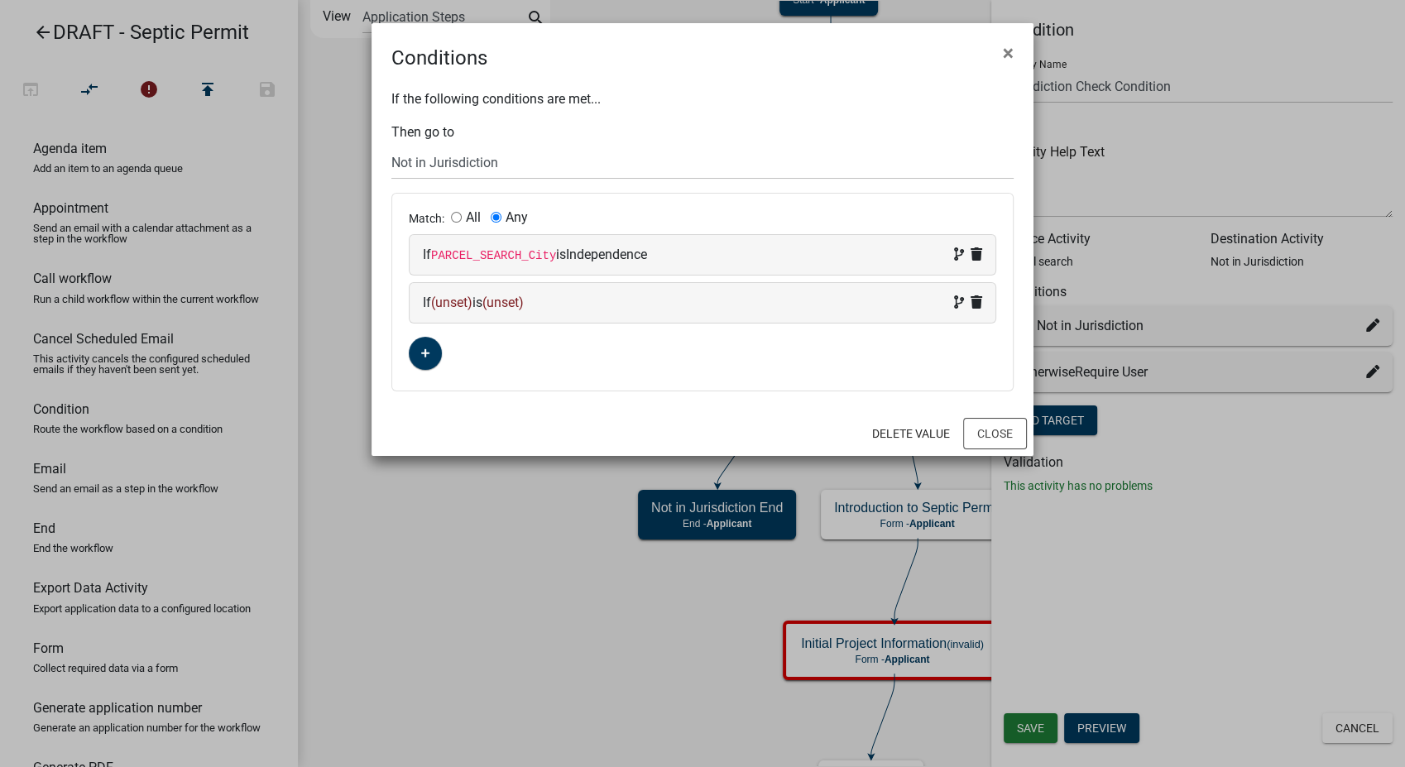
click at [603, 295] on div "If (unset) is (unset)" at bounding box center [703, 303] width 586 height 40
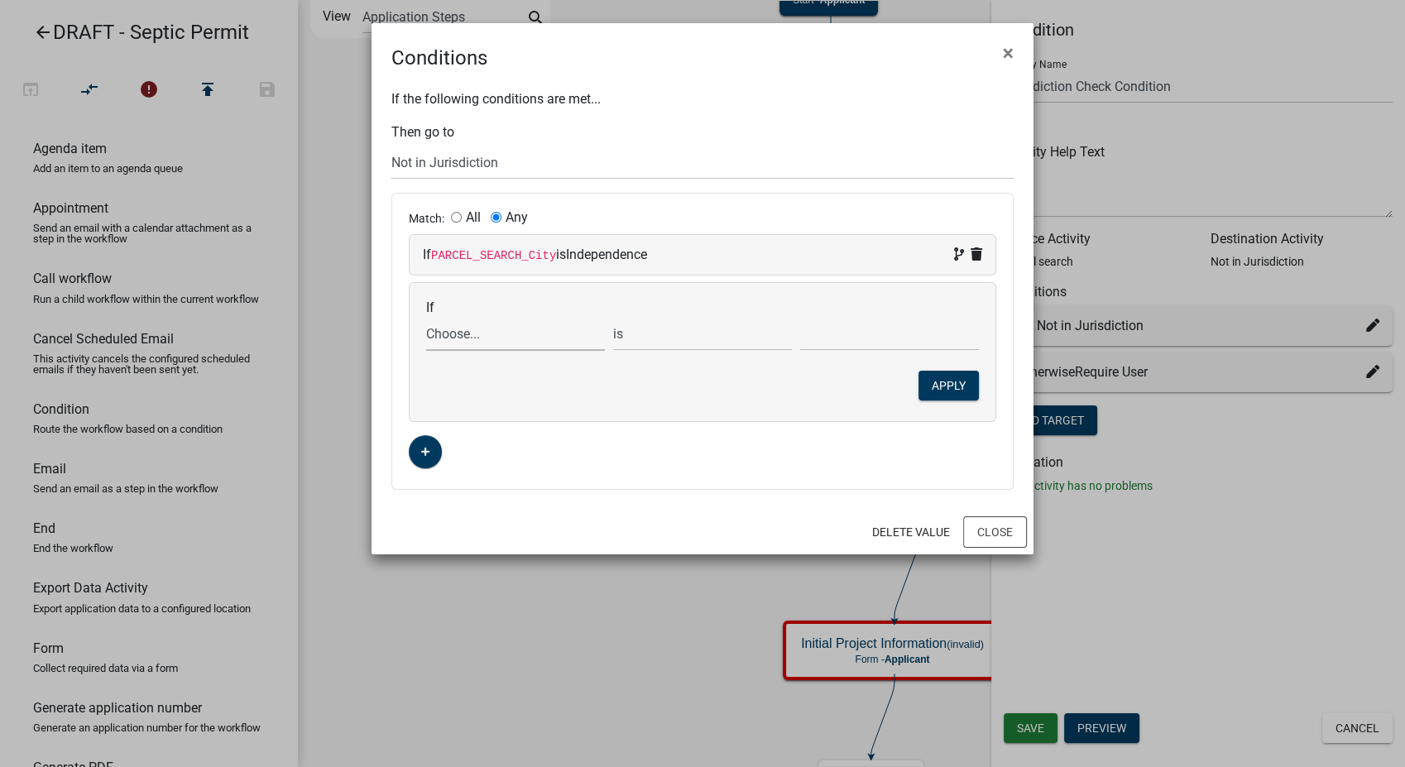
click at [472, 338] on select "Choose... ALL_FEE_RECIPIENTS APPLICATION_ID APPLICATION_NUMBER APPLICATION_STAT…" at bounding box center [515, 334] width 179 height 34
select select "18: PARCEL_SEARCH_City"
click at [426, 317] on select "Choose... ALL_FEE_RECIPIENTS APPLICATION_ID APPLICATION_NUMBER APPLICATION_STAT…" at bounding box center [515, 334] width 179 height 34
click at [855, 341] on input "text" at bounding box center [889, 334] width 179 height 34
type input "Fairbank"
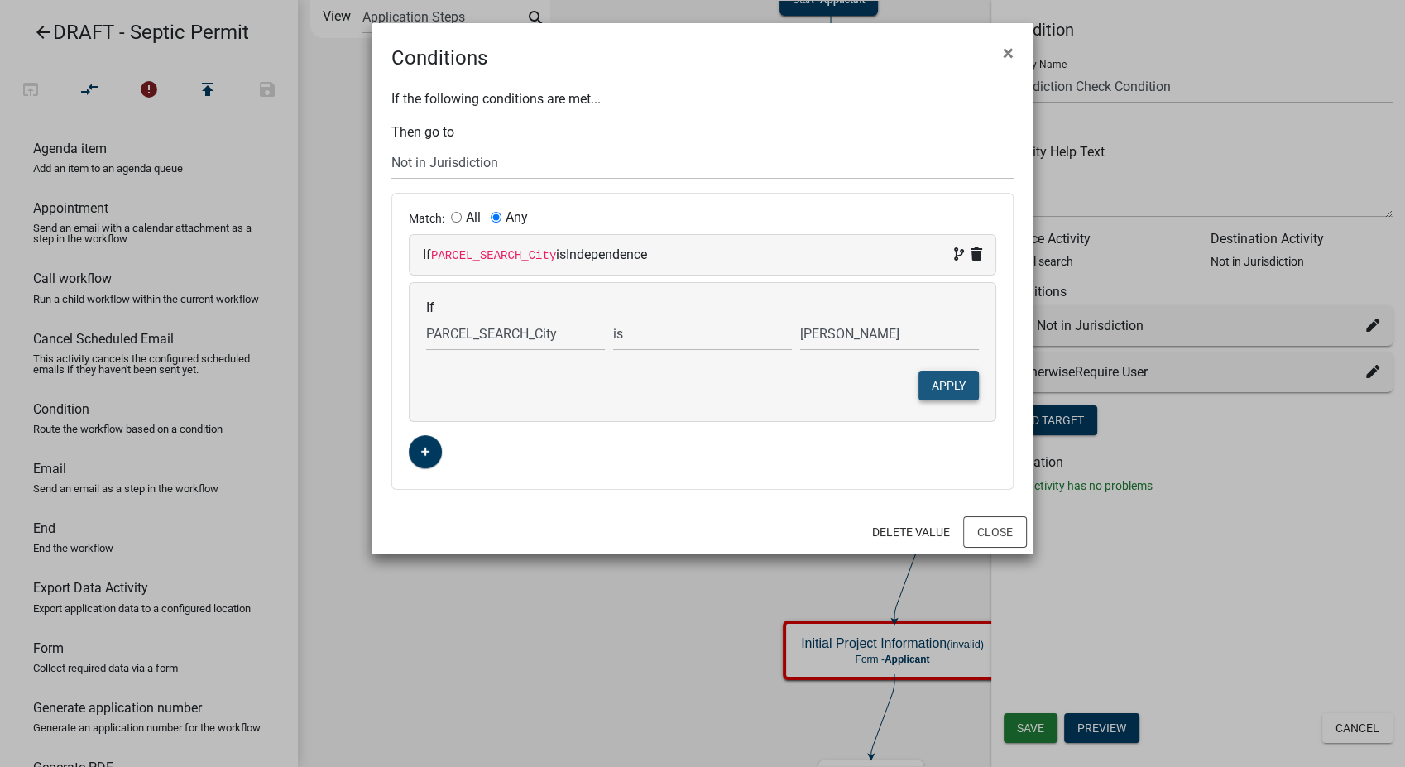
click at [925, 381] on button "Apply" at bounding box center [949, 386] width 60 height 30
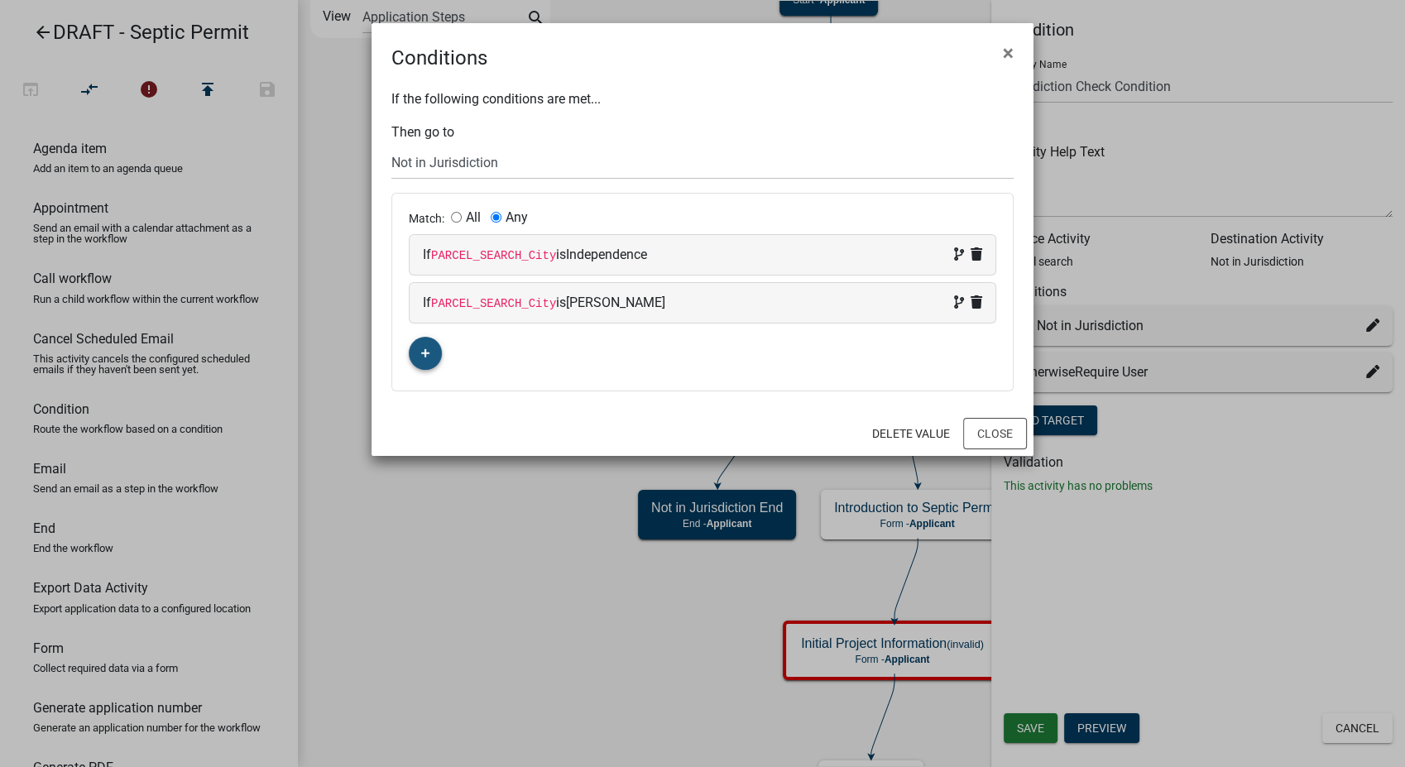
click at [415, 355] on button "button" at bounding box center [425, 353] width 33 height 33
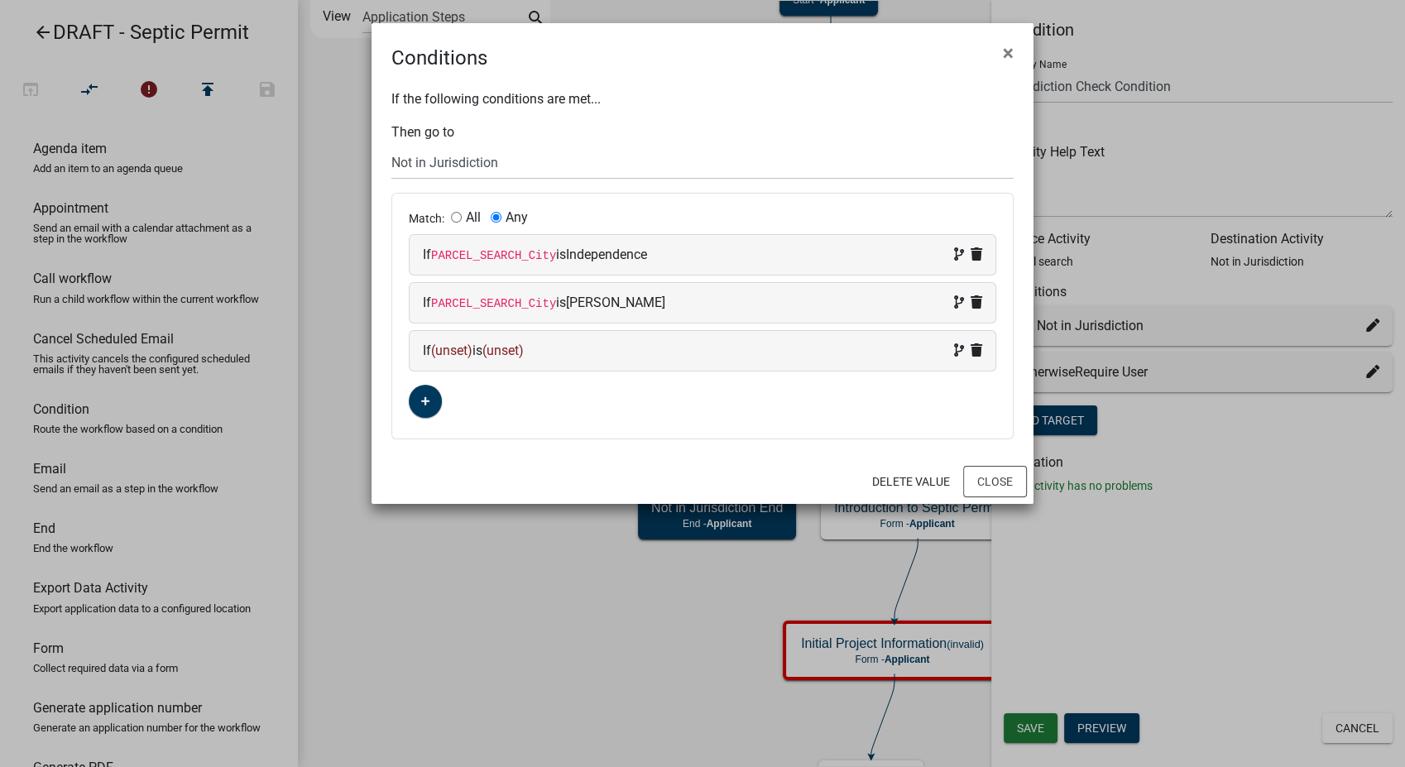
click at [583, 355] on div "If (unset) is (unset)" at bounding box center [702, 351] width 559 height 20
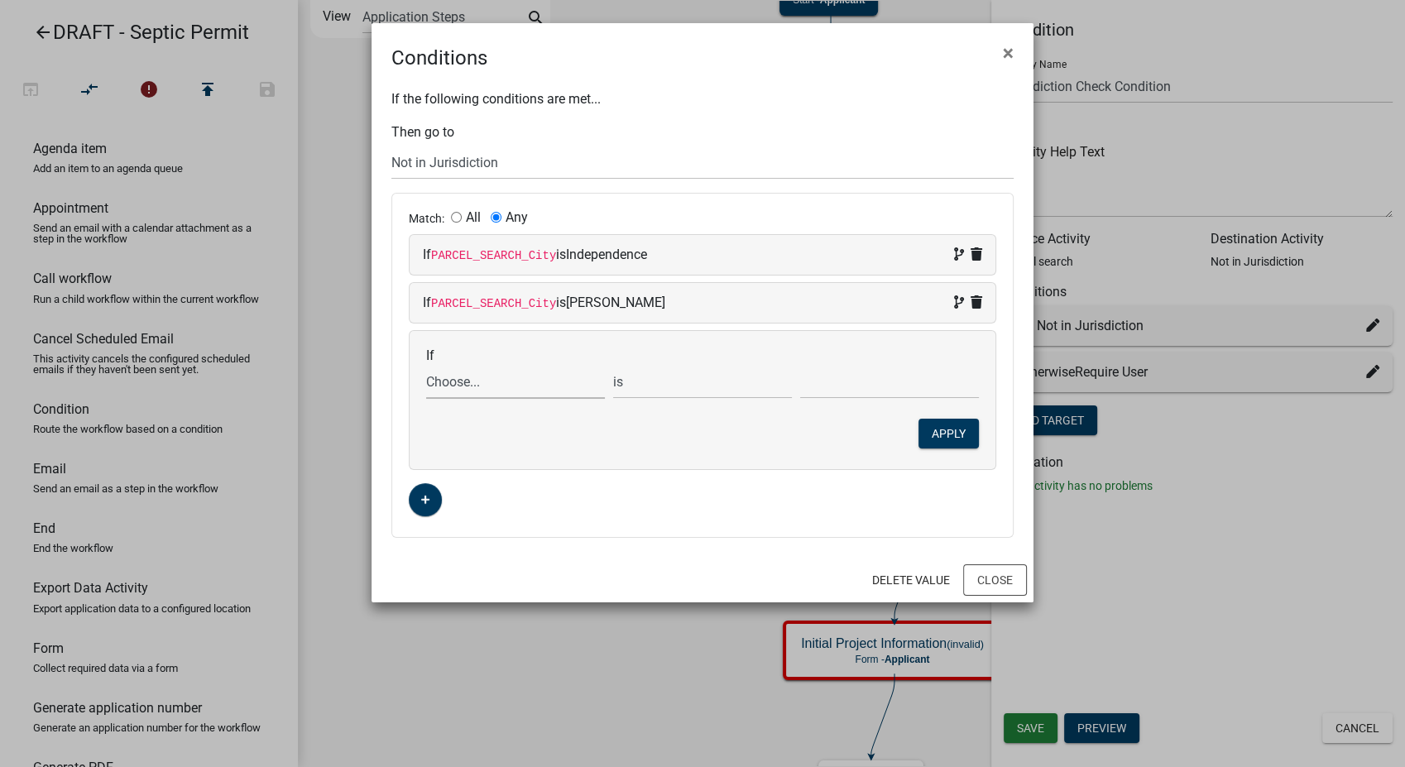
click at [497, 390] on select "Choose... ALL_FEE_RECIPIENTS APPLICATION_ID APPLICATION_NUMBER APPLICATION_STAT…" at bounding box center [515, 382] width 179 height 34
select select "18: PARCEL_SEARCH_City"
click at [426, 365] on select "Choose... ALL_FEE_RECIPIENTS APPLICATION_ID APPLICATION_NUMBER APPLICATION_STAT…" at bounding box center [515, 382] width 179 height 34
click at [833, 386] on input "text" at bounding box center [889, 382] width 179 height 34
type input "Jesup"
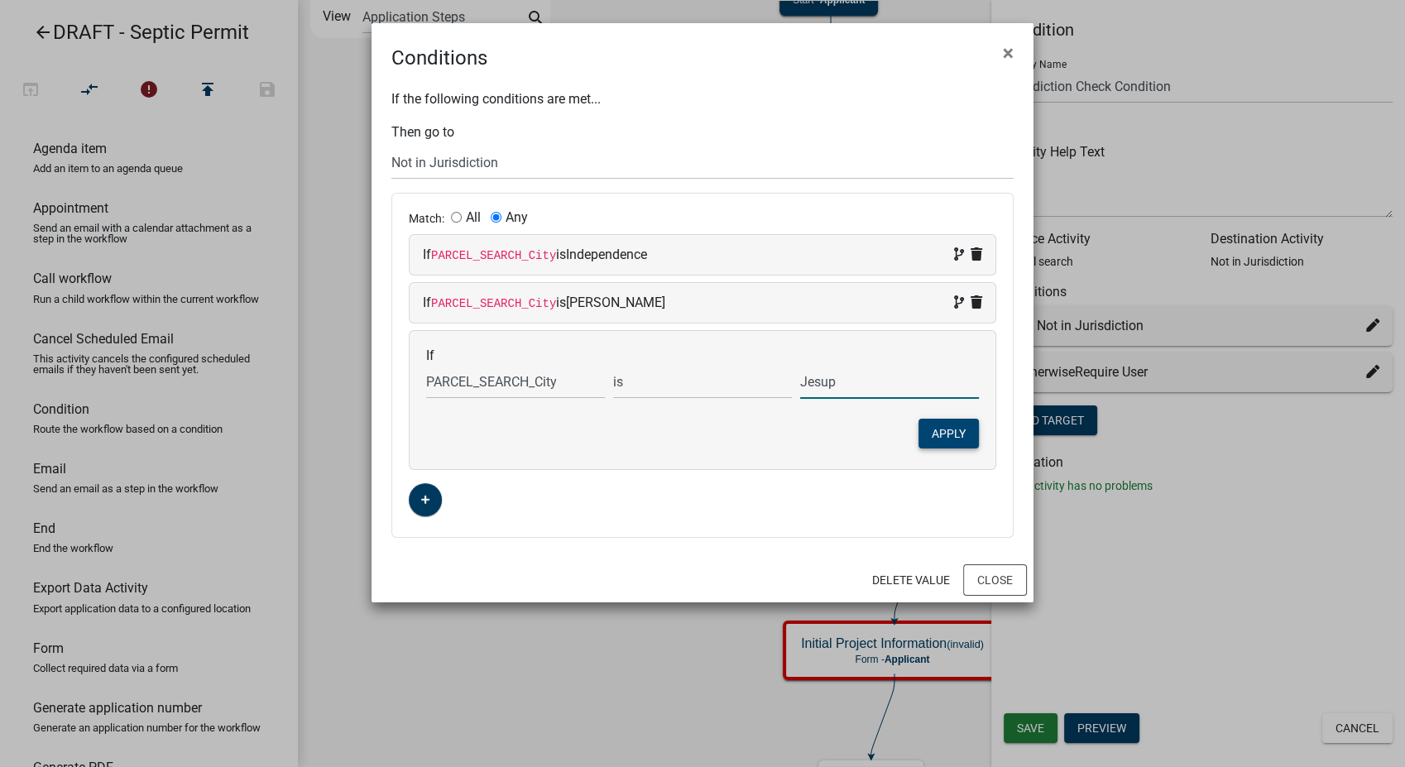
click at [940, 431] on button "Apply" at bounding box center [949, 434] width 60 height 30
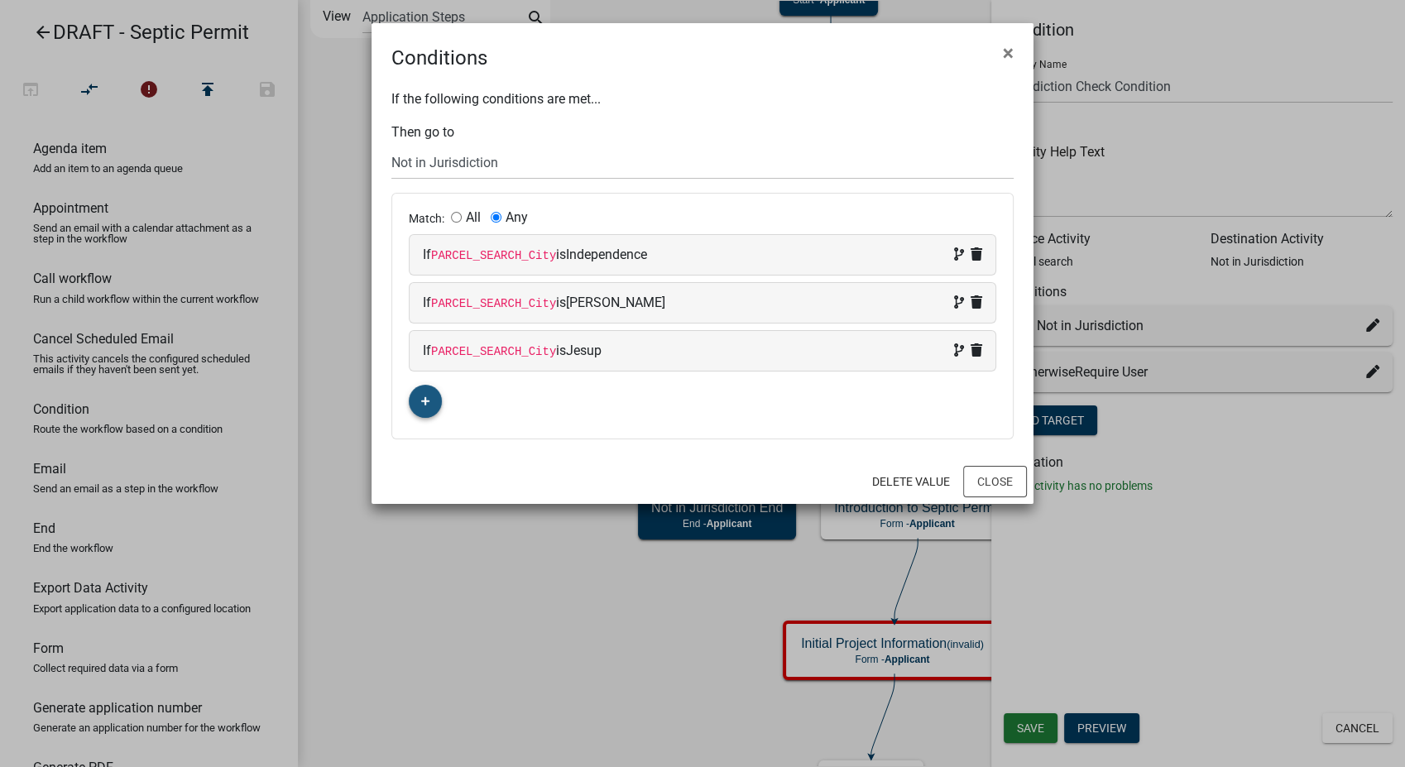
click at [415, 403] on button "button" at bounding box center [425, 401] width 33 height 33
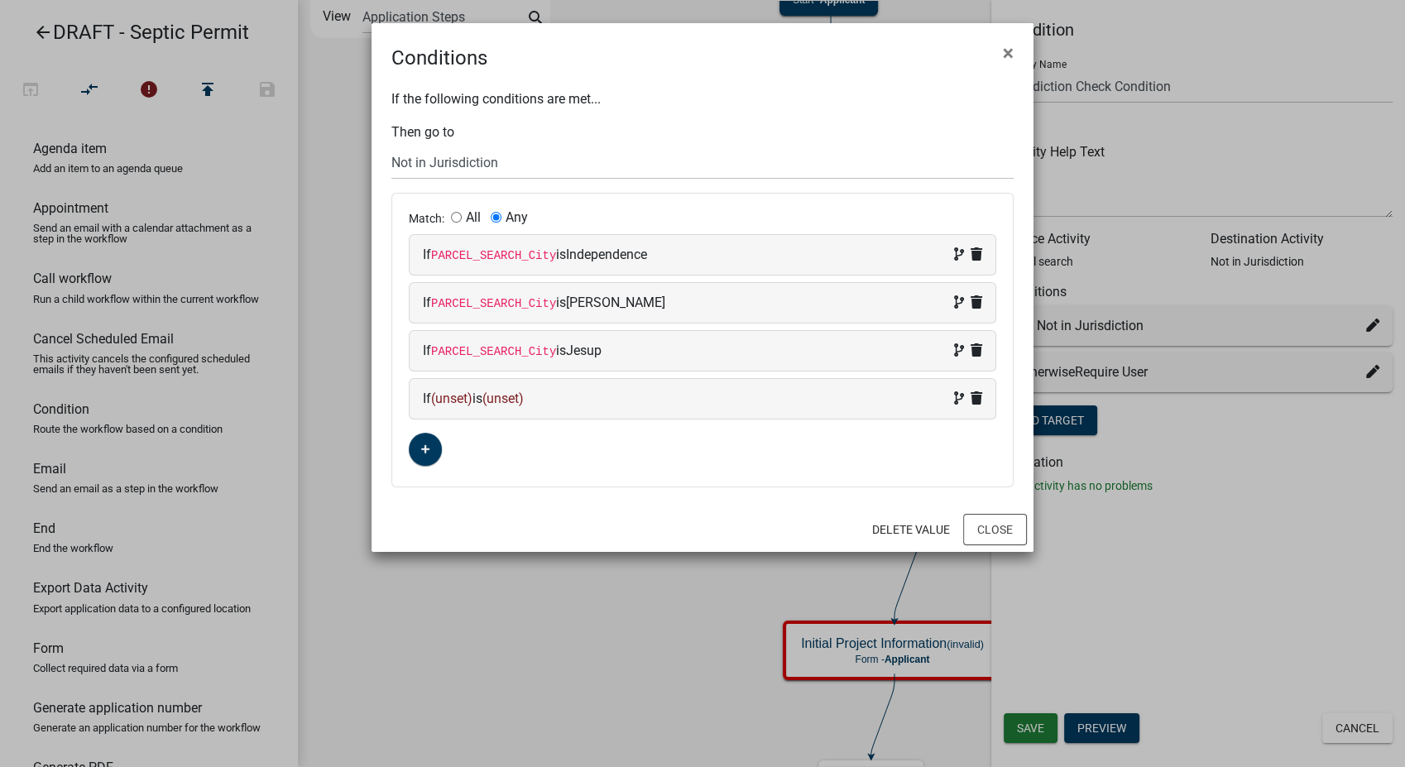
click at [578, 406] on div "If (unset) is (unset)" at bounding box center [702, 399] width 559 height 20
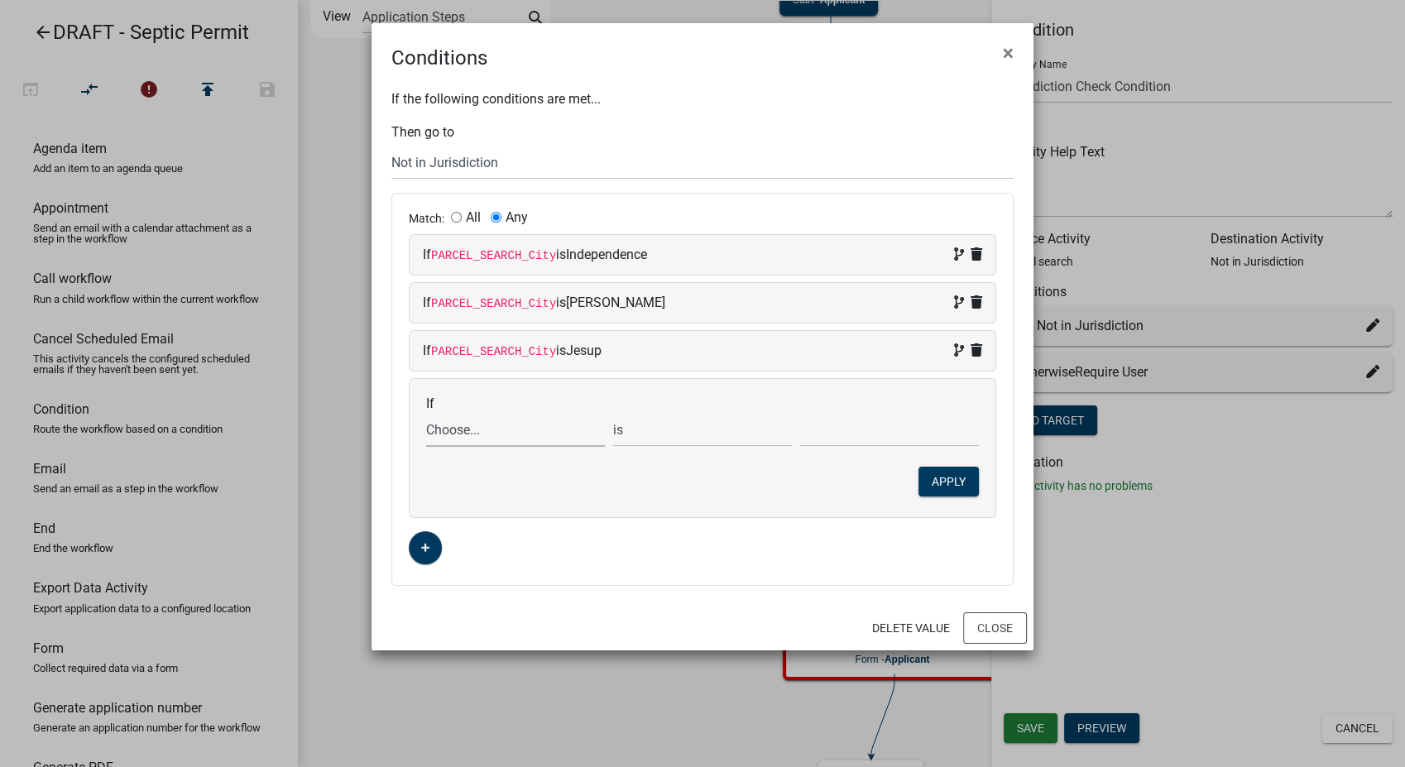
click at [433, 435] on select "Choose... ALL_FEE_RECIPIENTS APPLICATION_ID APPLICATION_NUMBER APPLICATION_STAT…" at bounding box center [515, 430] width 179 height 34
select select "18: PARCEL_SEARCH_City"
click at [426, 413] on select "Choose... ALL_FEE_RECIPIENTS APPLICATION_ID APPLICATION_NUMBER APPLICATION_STAT…" at bounding box center [515, 430] width 179 height 34
click at [829, 430] on input "text" at bounding box center [889, 430] width 179 height 34
type input "Winthrop"
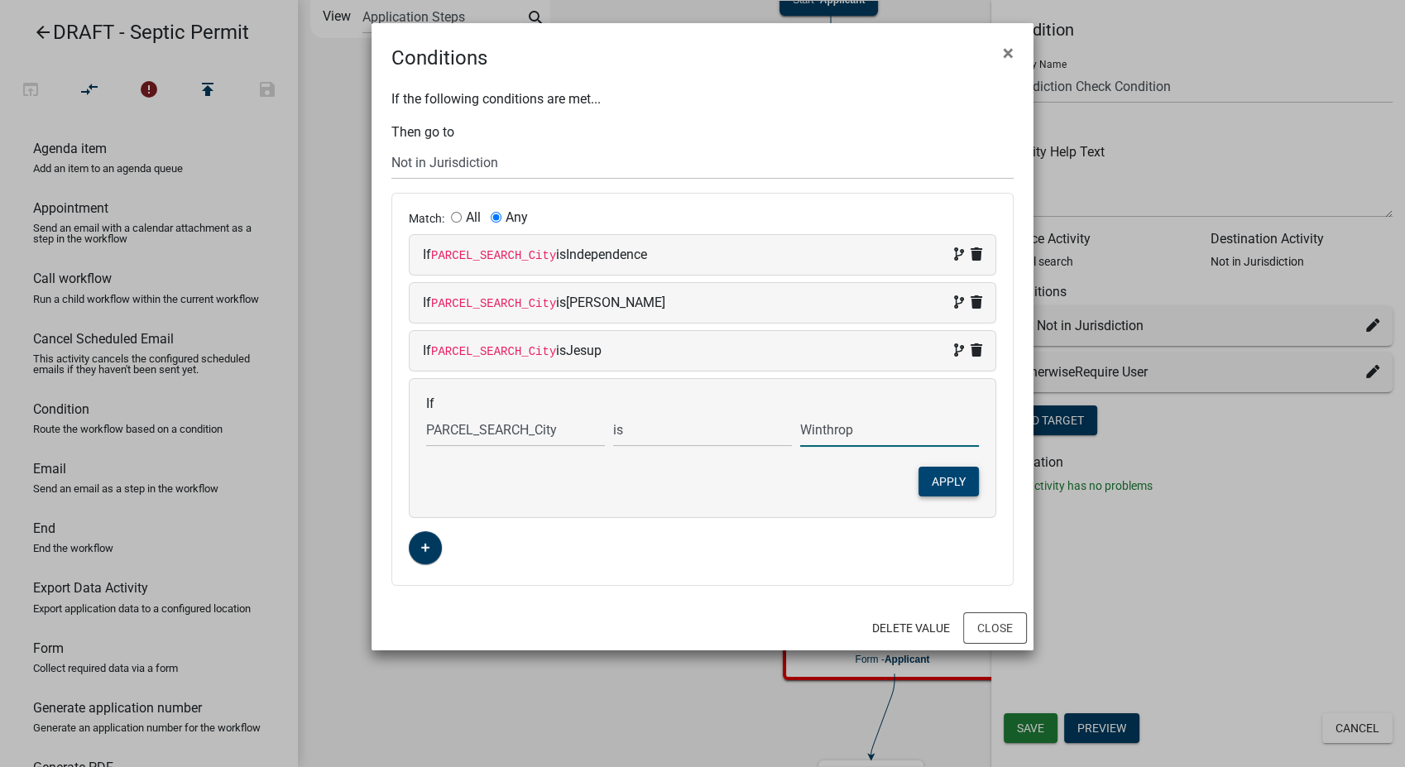
click at [930, 482] on button "Apply" at bounding box center [949, 482] width 60 height 30
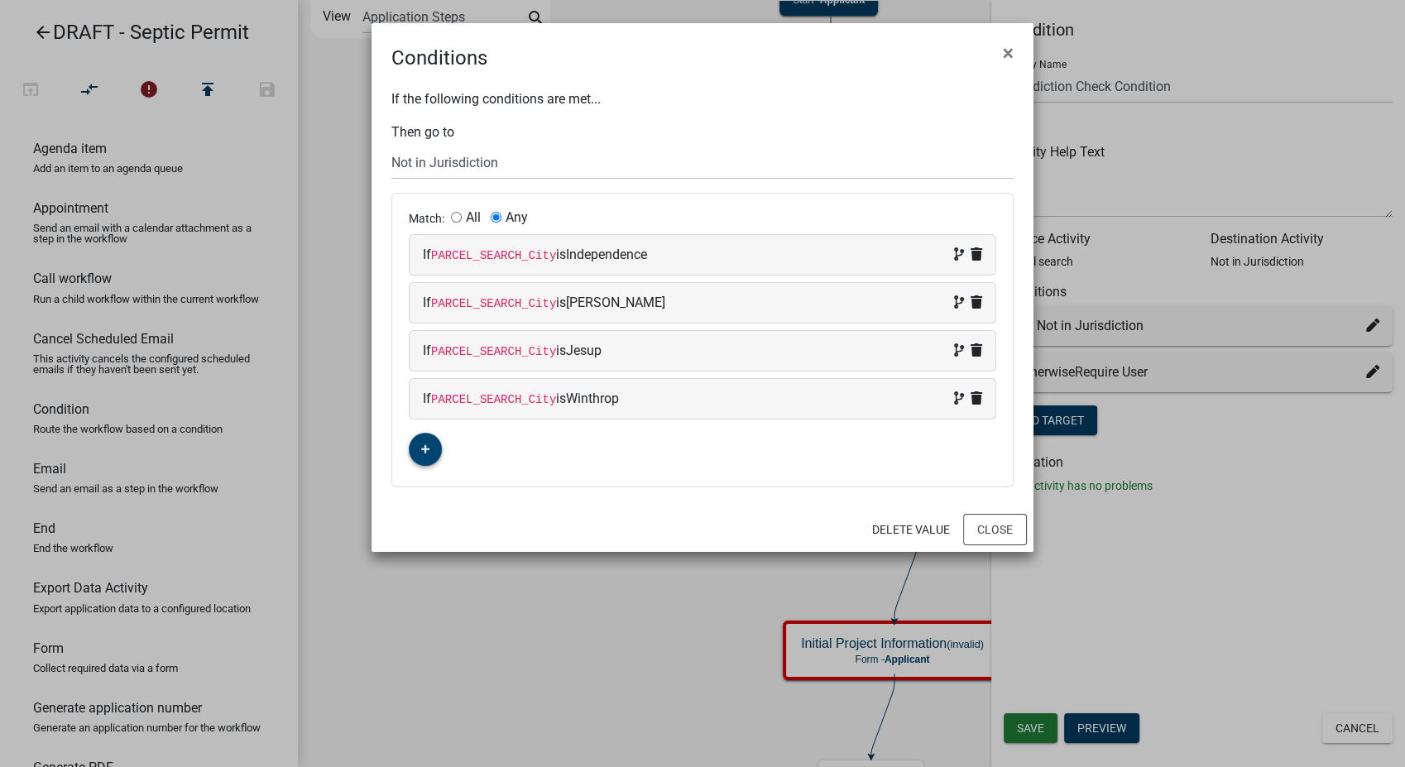
click at [417, 450] on button "button" at bounding box center [425, 449] width 33 height 33
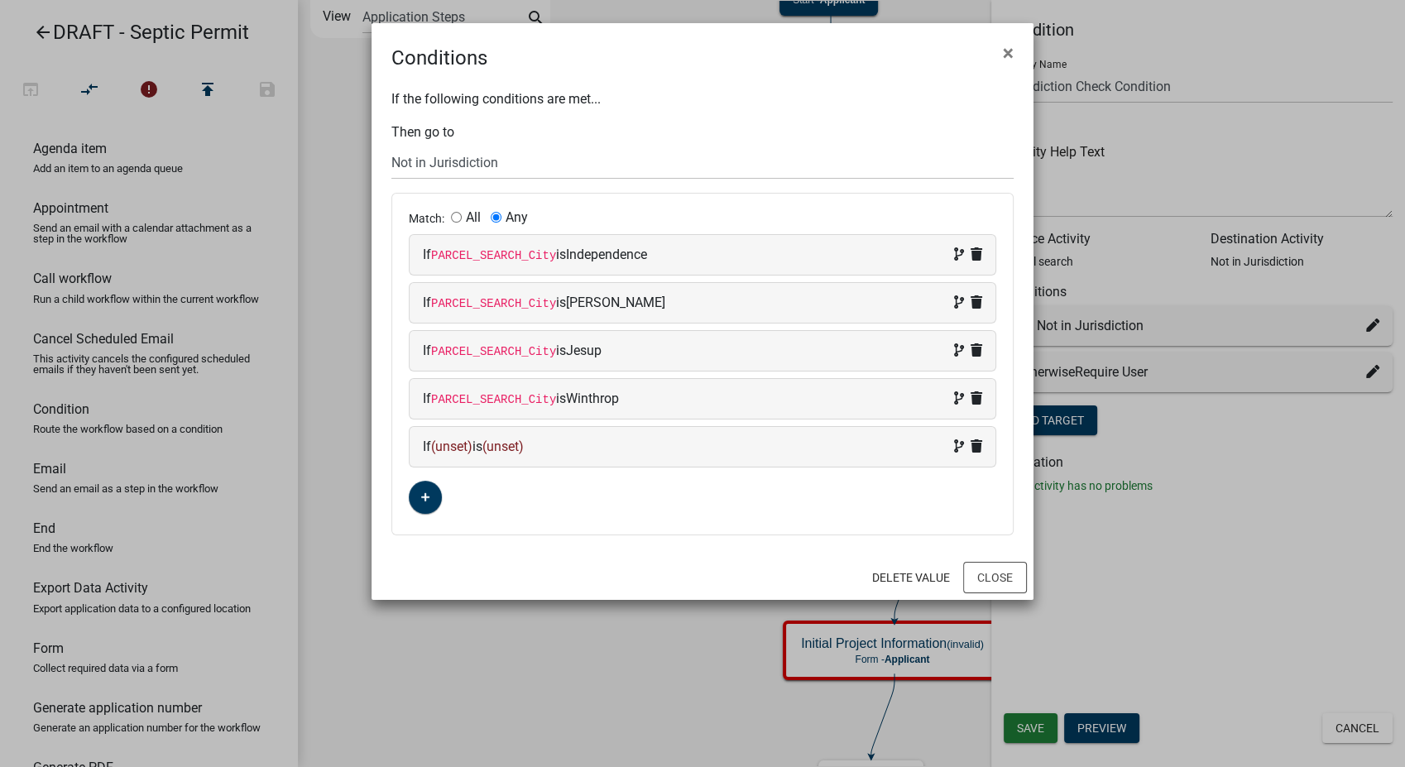
click at [589, 453] on div "If (unset) is (unset)" at bounding box center [702, 447] width 559 height 20
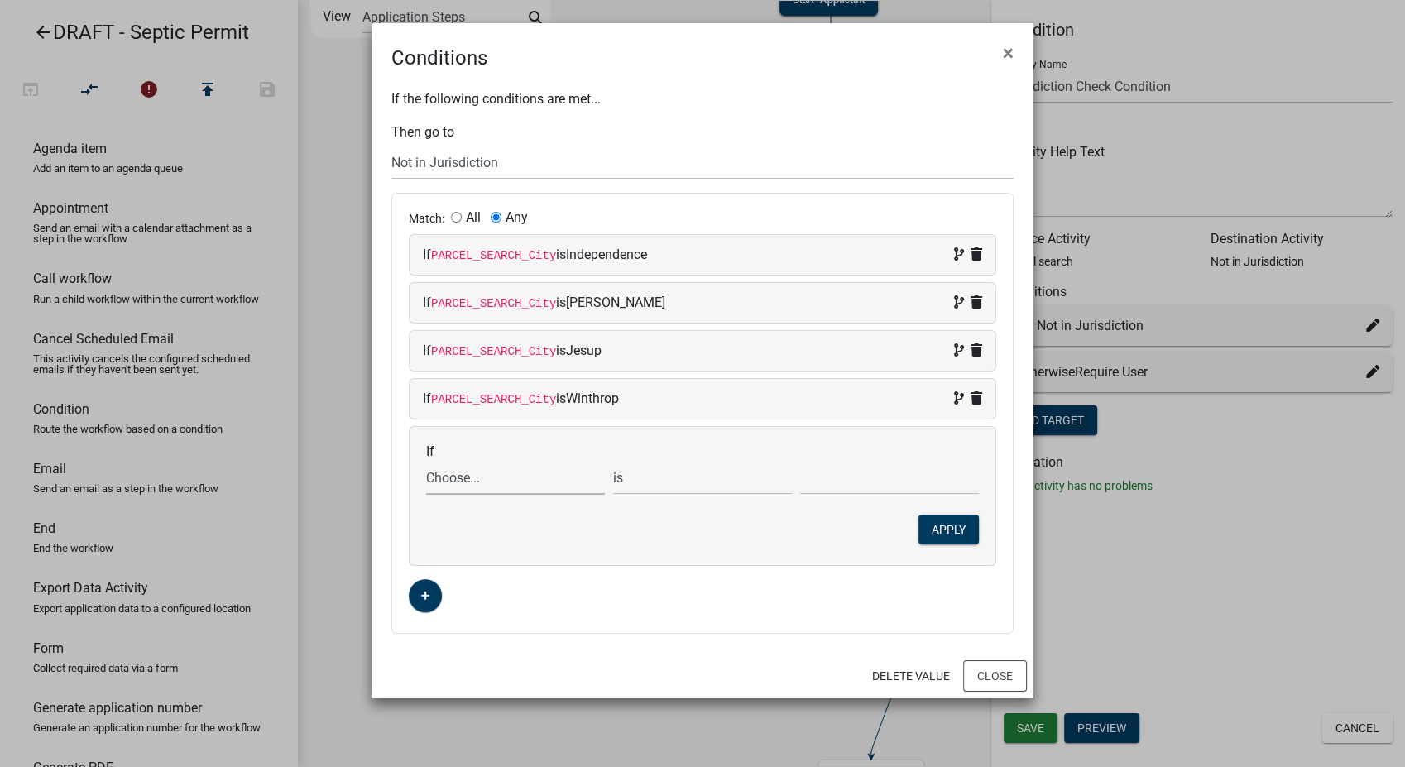
click at [487, 478] on select "Choose... ALL_FEE_RECIPIENTS APPLICATION_ID APPLICATION_NUMBER APPLICATION_STAT…" at bounding box center [515, 478] width 179 height 34
select select "18: PARCEL_SEARCH_City"
click at [426, 461] on select "Choose... ALL_FEE_RECIPIENTS APPLICATION_ID APPLICATION_NUMBER APPLICATION_STAT…" at bounding box center [515, 478] width 179 height 34
click at [841, 487] on input "text" at bounding box center [889, 478] width 179 height 34
type input "Hazelton"
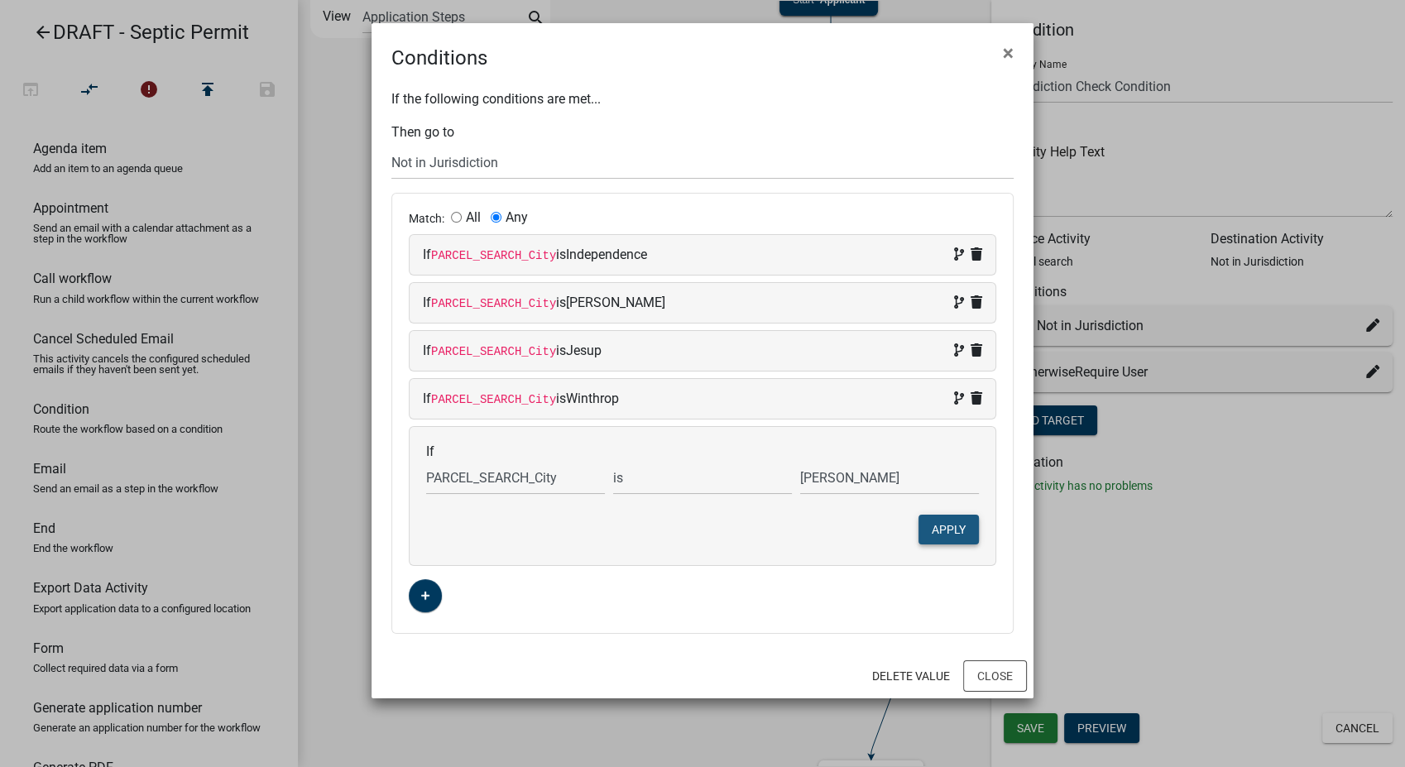
click at [960, 528] on button "Apply" at bounding box center [949, 530] width 60 height 30
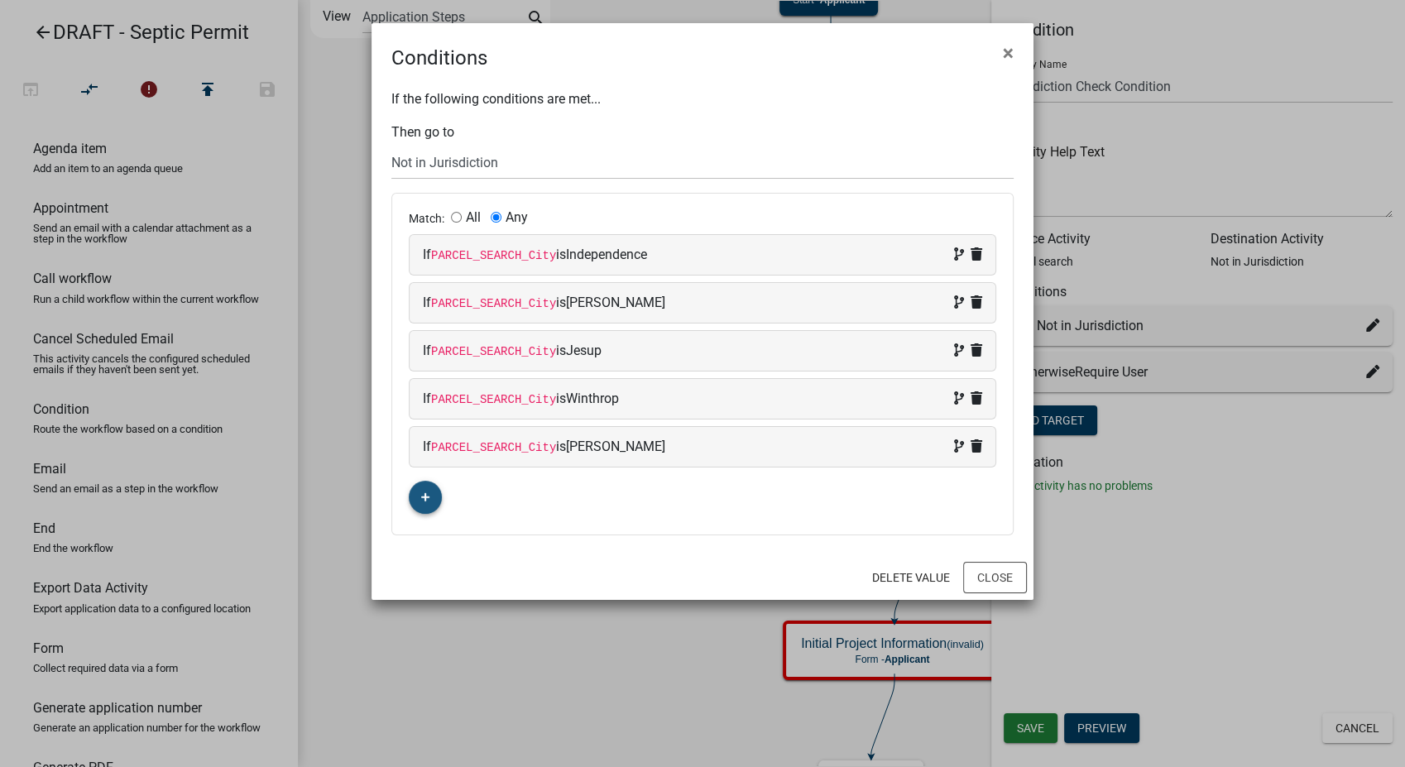
click at [425, 503] on fa-icon "button" at bounding box center [425, 498] width 9 height 16
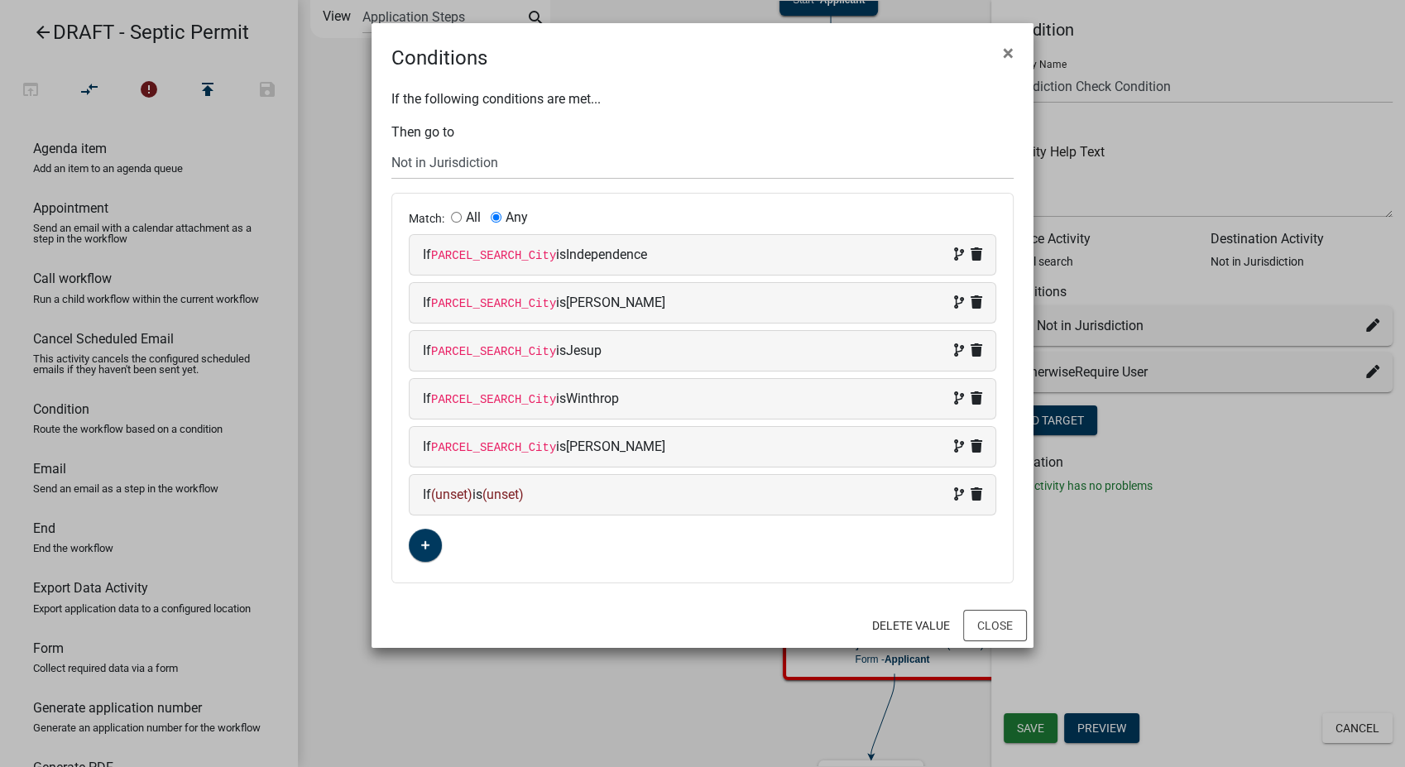
click at [622, 499] on div "If (unset) is (unset)" at bounding box center [702, 495] width 559 height 20
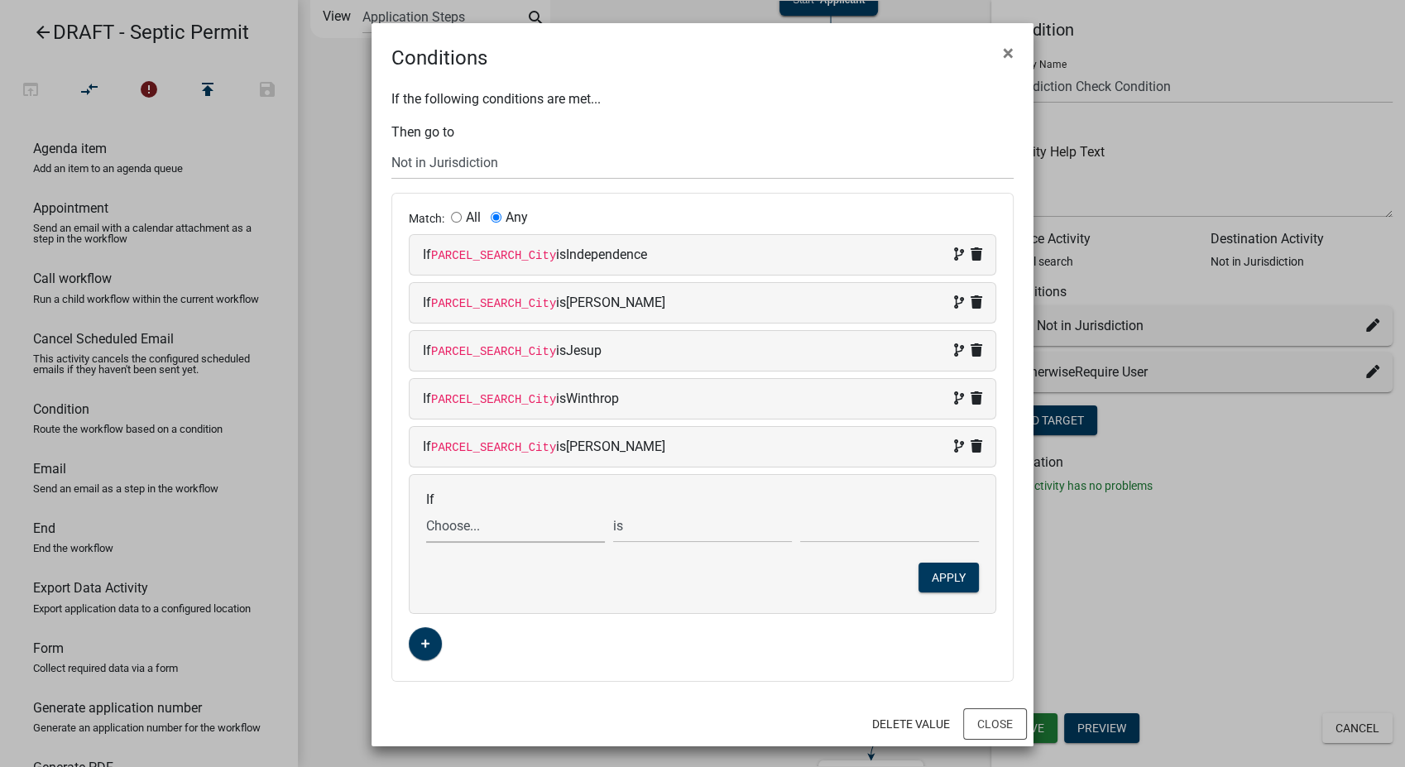
click at [533, 532] on select "Choose... ALL_FEE_RECIPIENTS APPLICATION_ID APPLICATION_NUMBER APPLICATION_STAT…" at bounding box center [515, 526] width 179 height 34
select select "18: PARCEL_SEARCH_City"
click at [426, 509] on select "Choose... ALL_FEE_RECIPIENTS APPLICATION_ID APPLICATION_NUMBER APPLICATION_STAT…" at bounding box center [515, 526] width 179 height 34
click at [848, 535] on input "text" at bounding box center [889, 526] width 179 height 34
type input "Quasqueton"
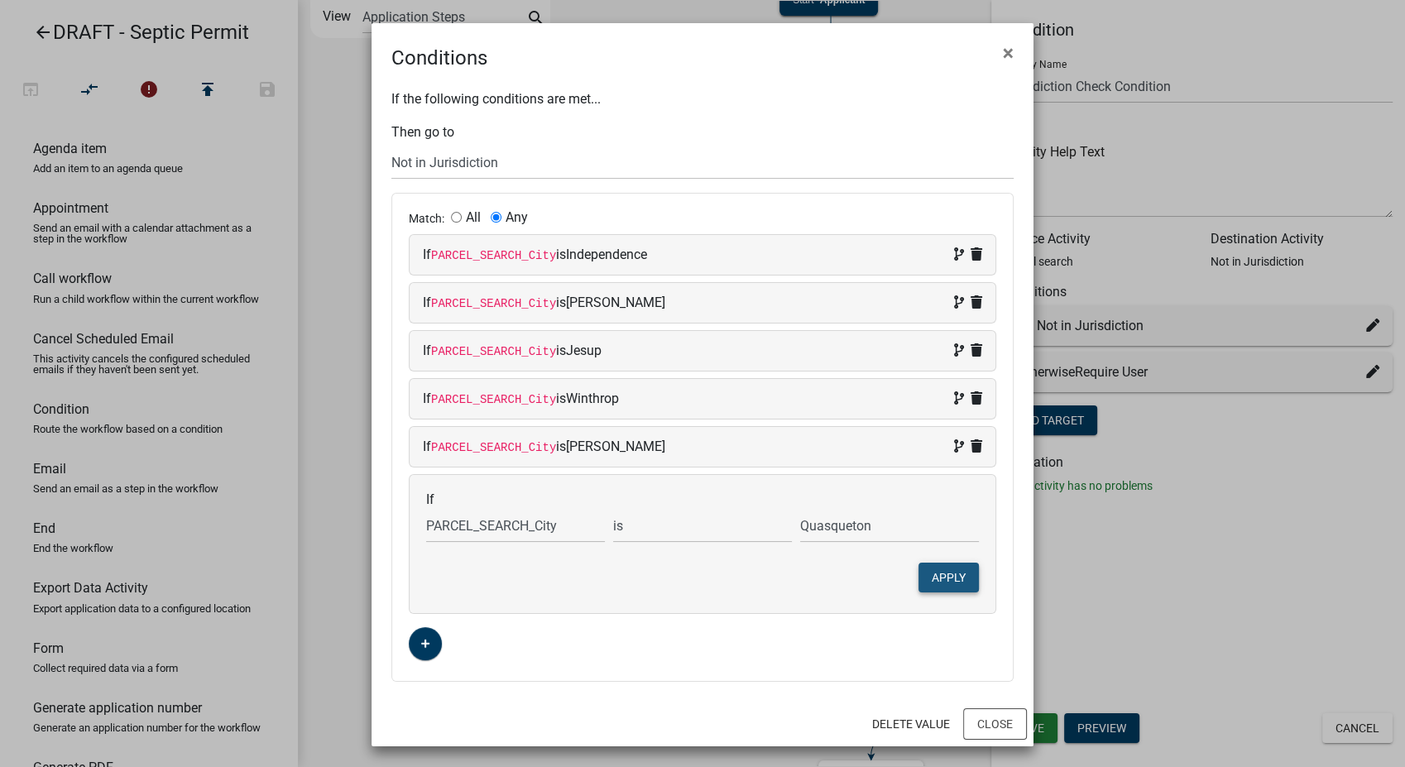
click at [920, 576] on button "Apply" at bounding box center [949, 578] width 60 height 30
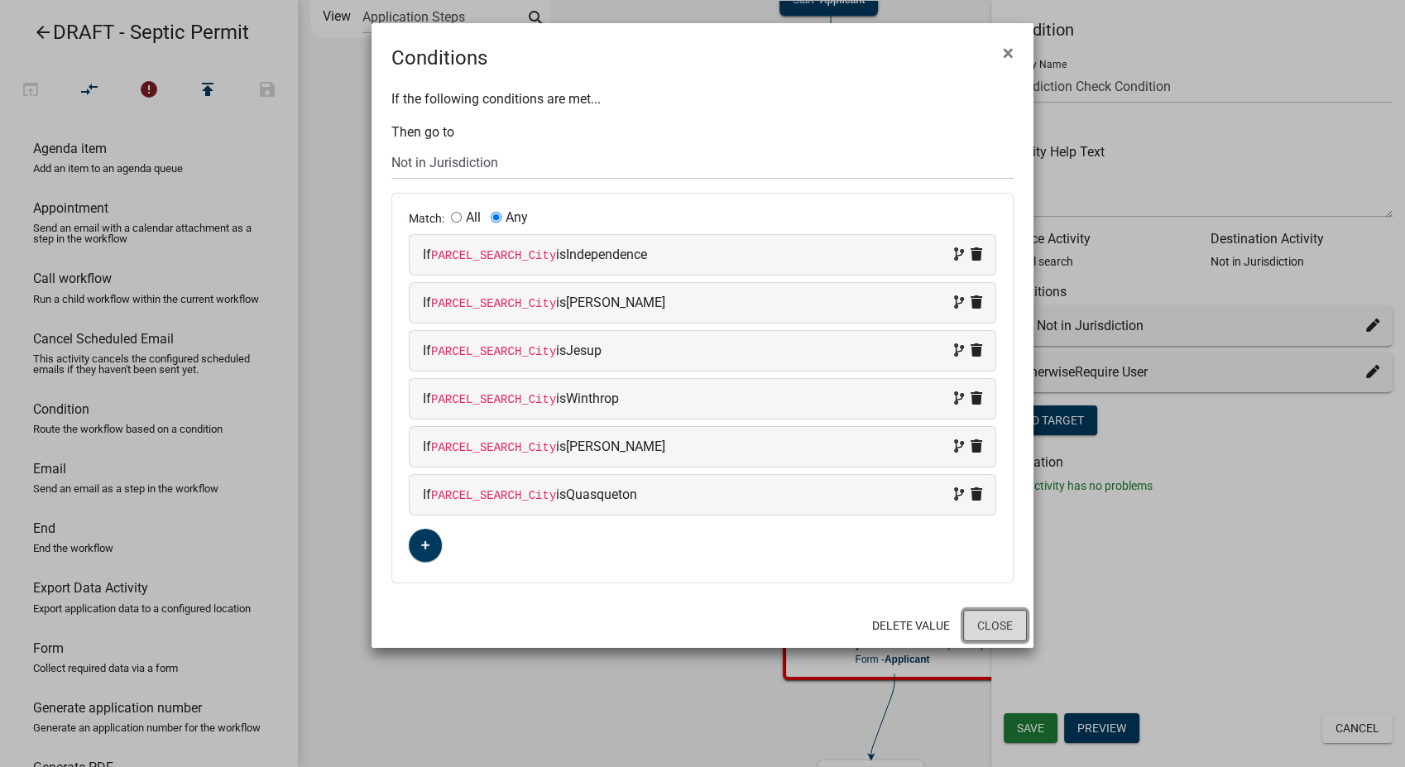
click at [1002, 612] on button "Close" at bounding box center [995, 625] width 64 height 31
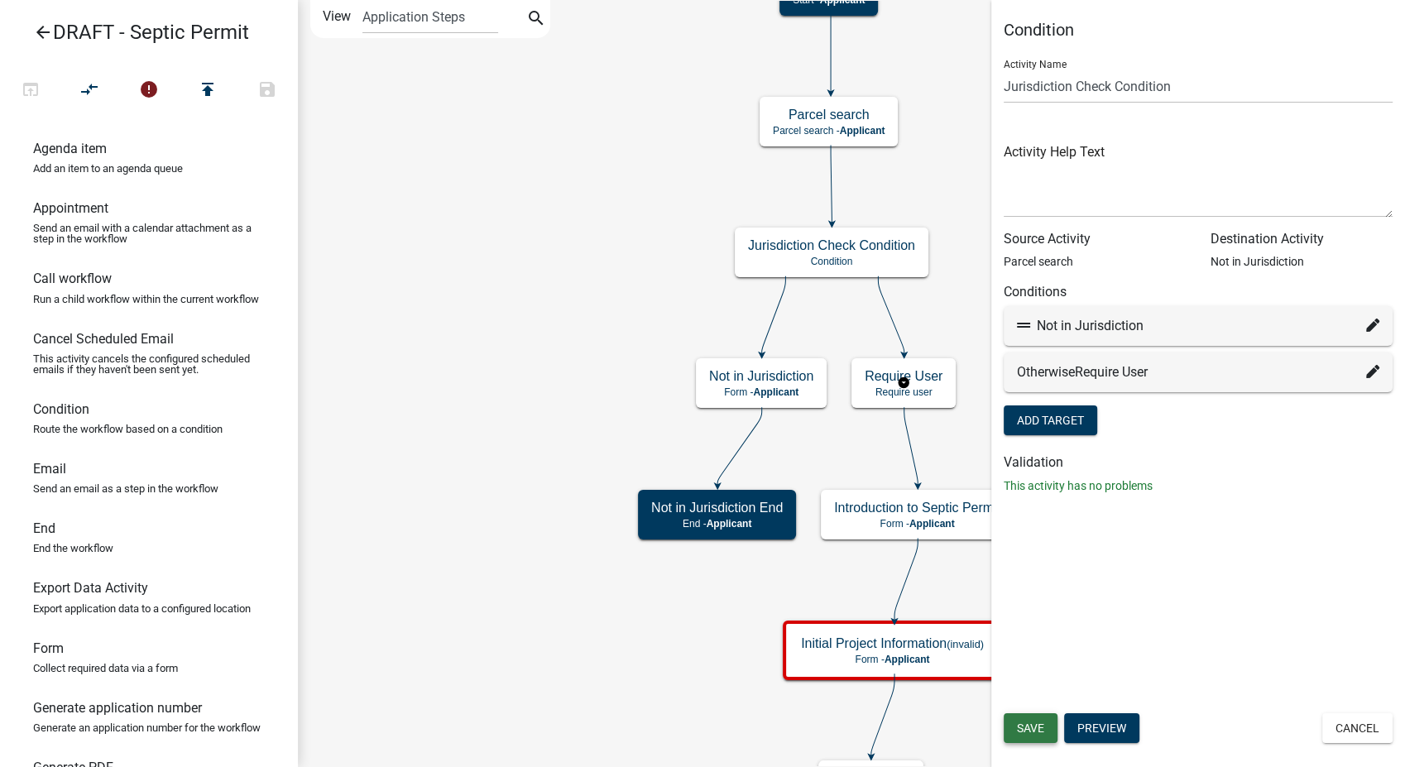
click at [1021, 737] on button "Save" at bounding box center [1031, 728] width 54 height 30
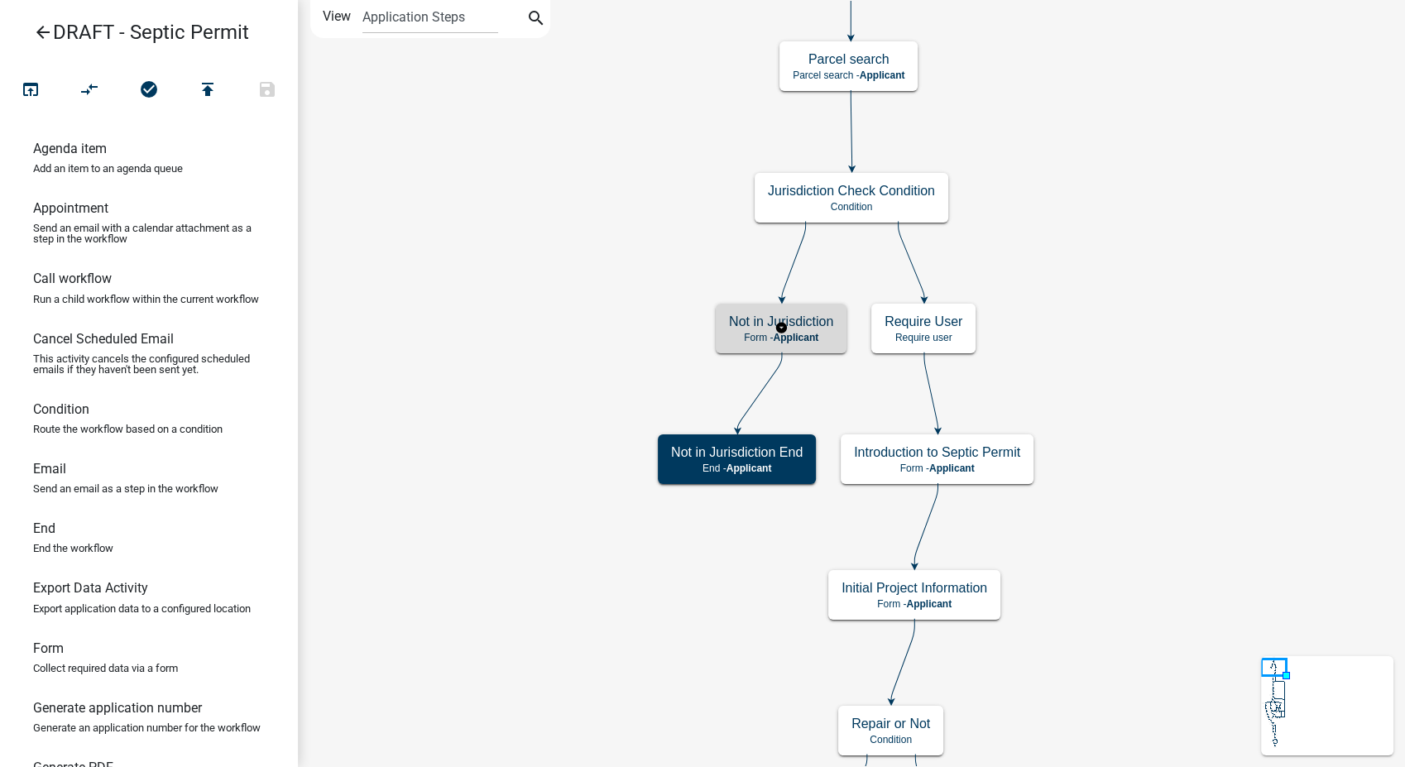
click at [812, 321] on h5 "Not in Jurisdiction" at bounding box center [781, 322] width 104 height 16
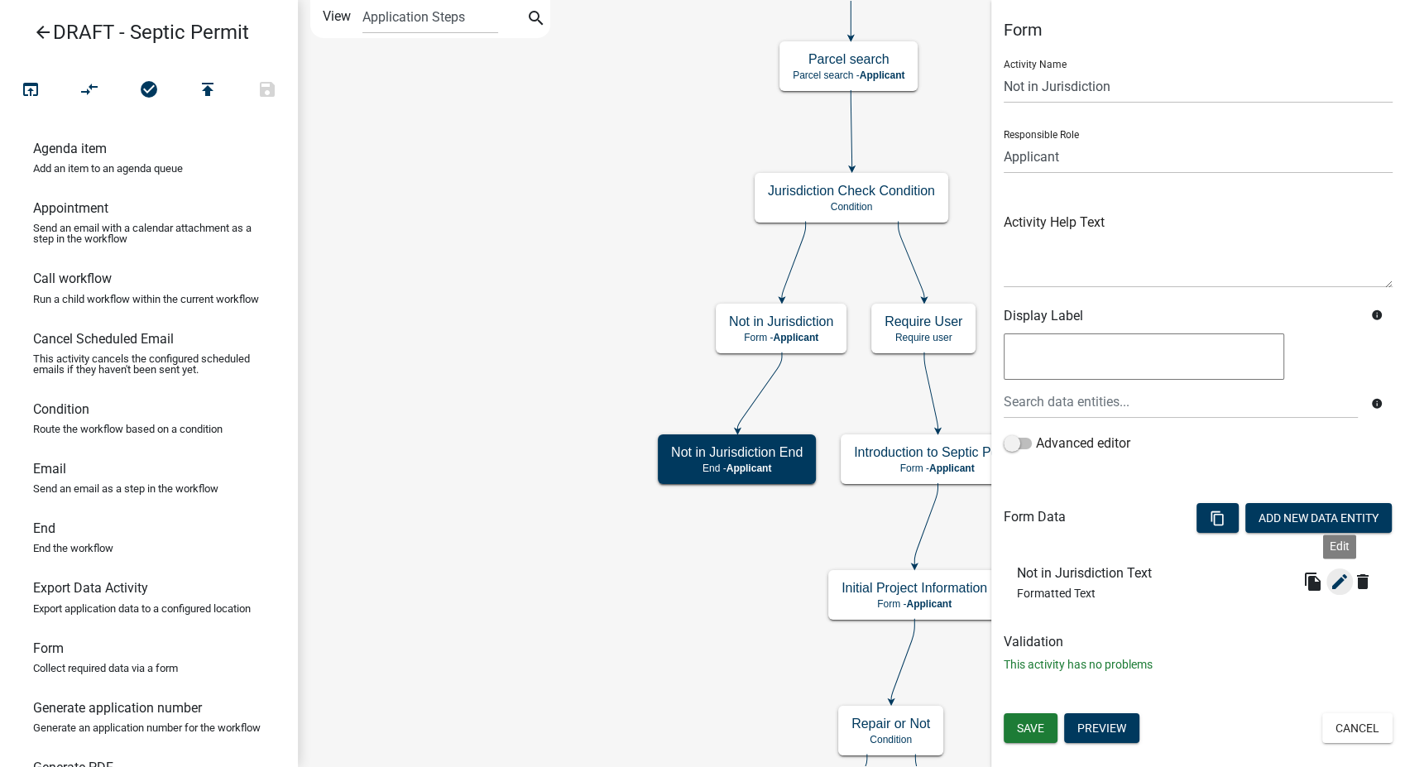
click at [1335, 583] on icon "edit" at bounding box center [1340, 582] width 20 height 20
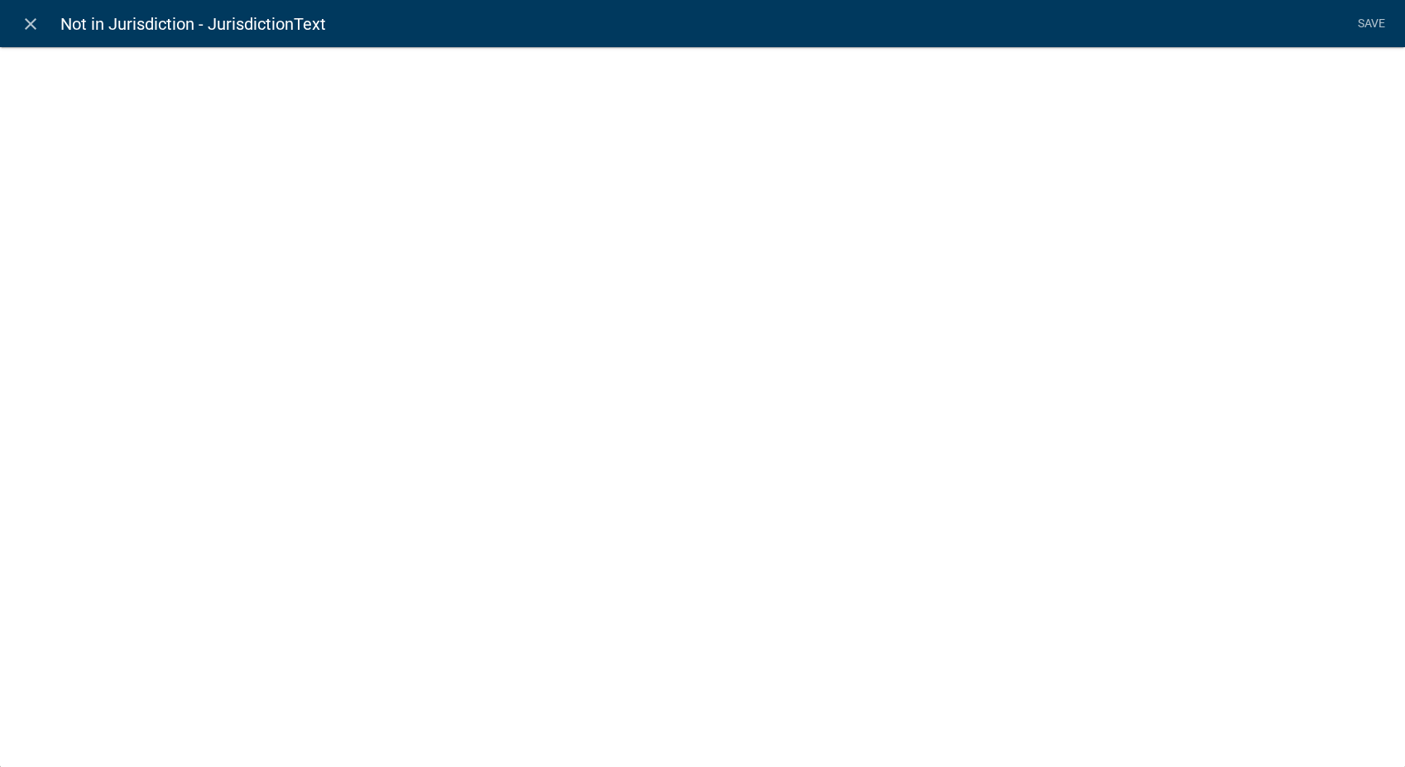
select select "rich-text"
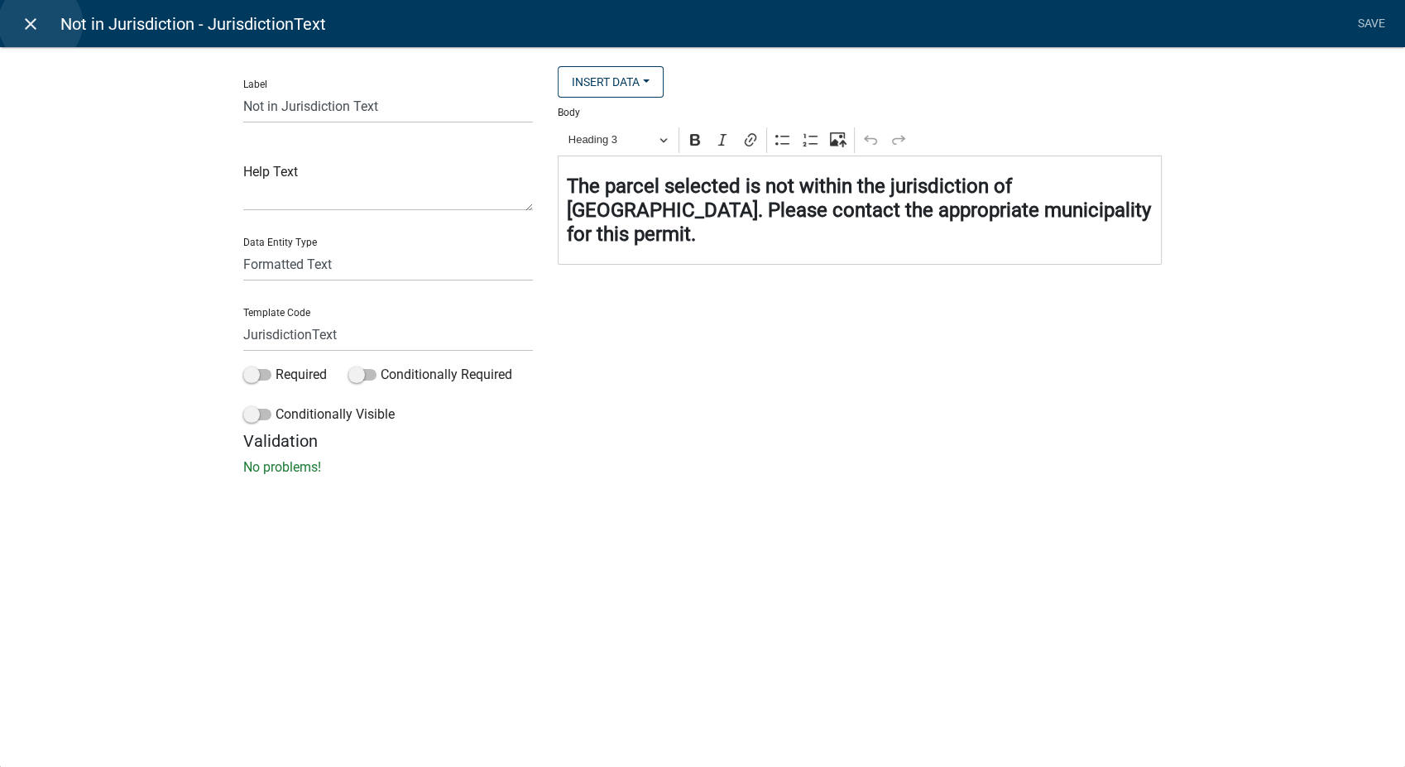
click at [41, 23] on link "close" at bounding box center [30, 24] width 34 height 34
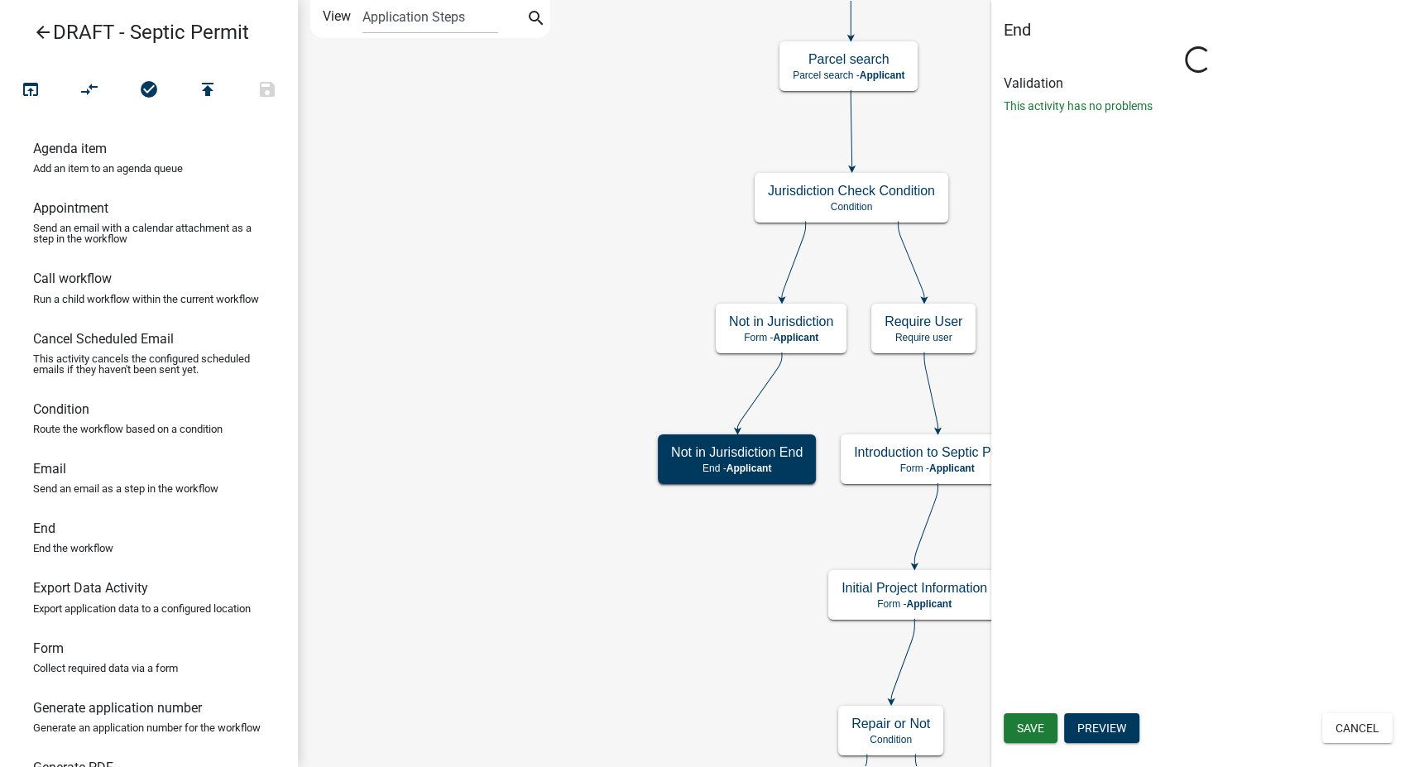
select select "Rejected"
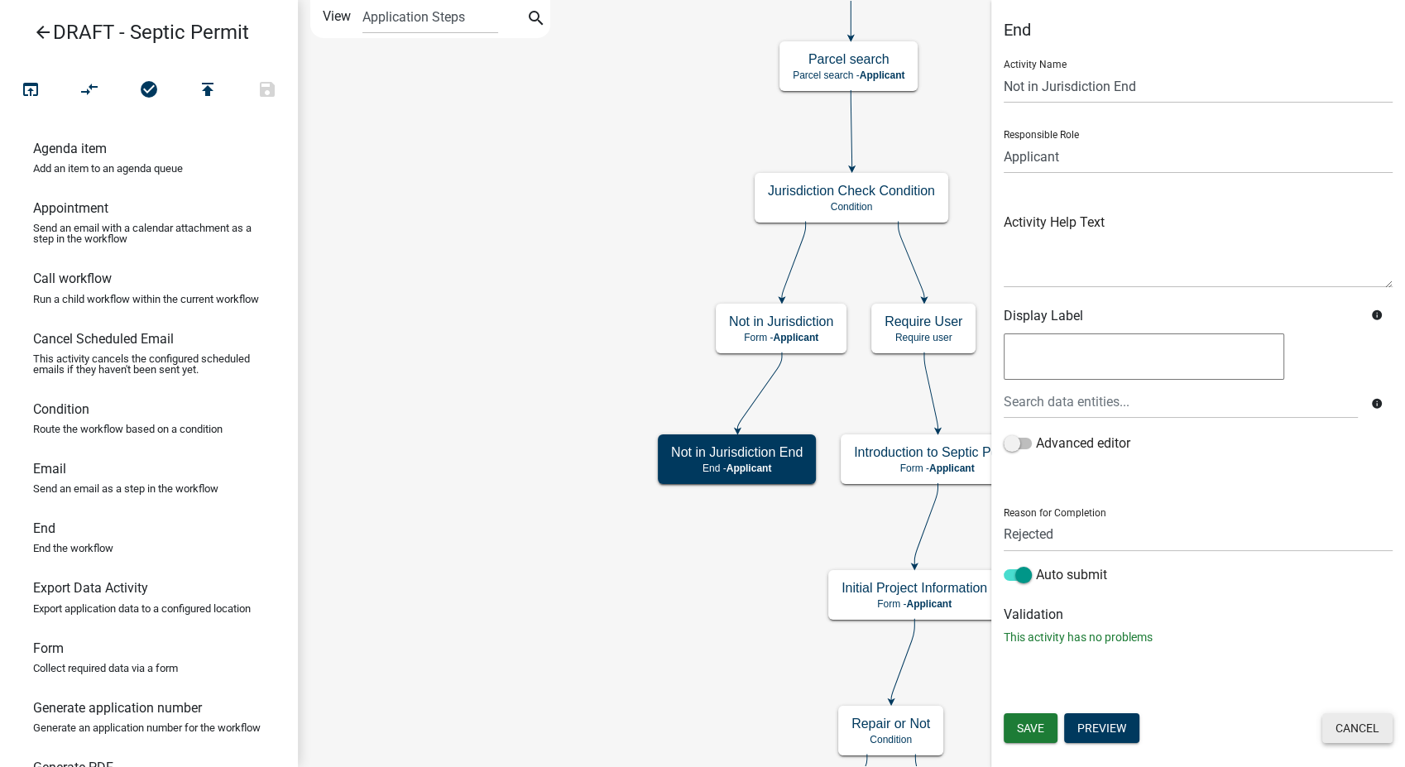
click at [1370, 725] on button "Cancel" at bounding box center [1357, 728] width 70 height 30
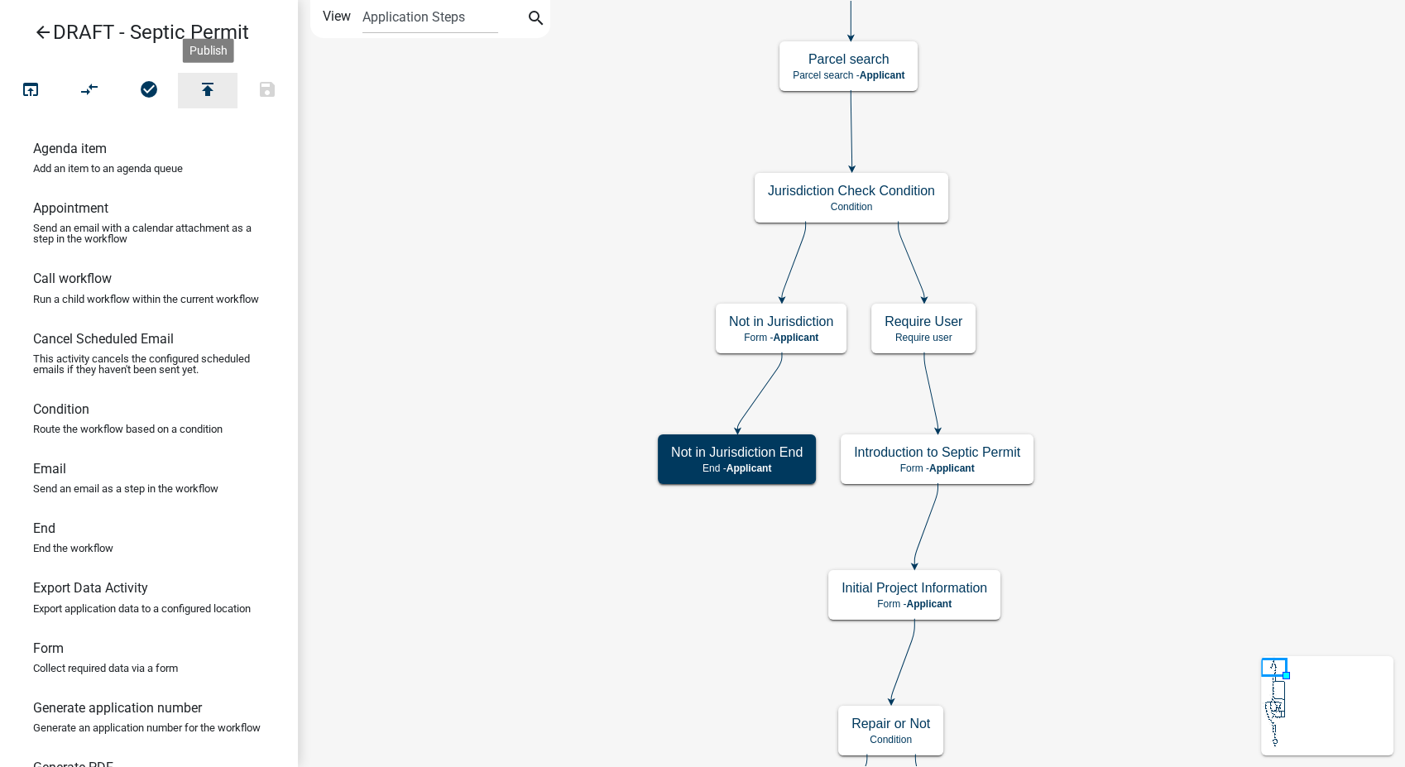
click at [212, 95] on icon "publish" at bounding box center [208, 90] width 20 height 23
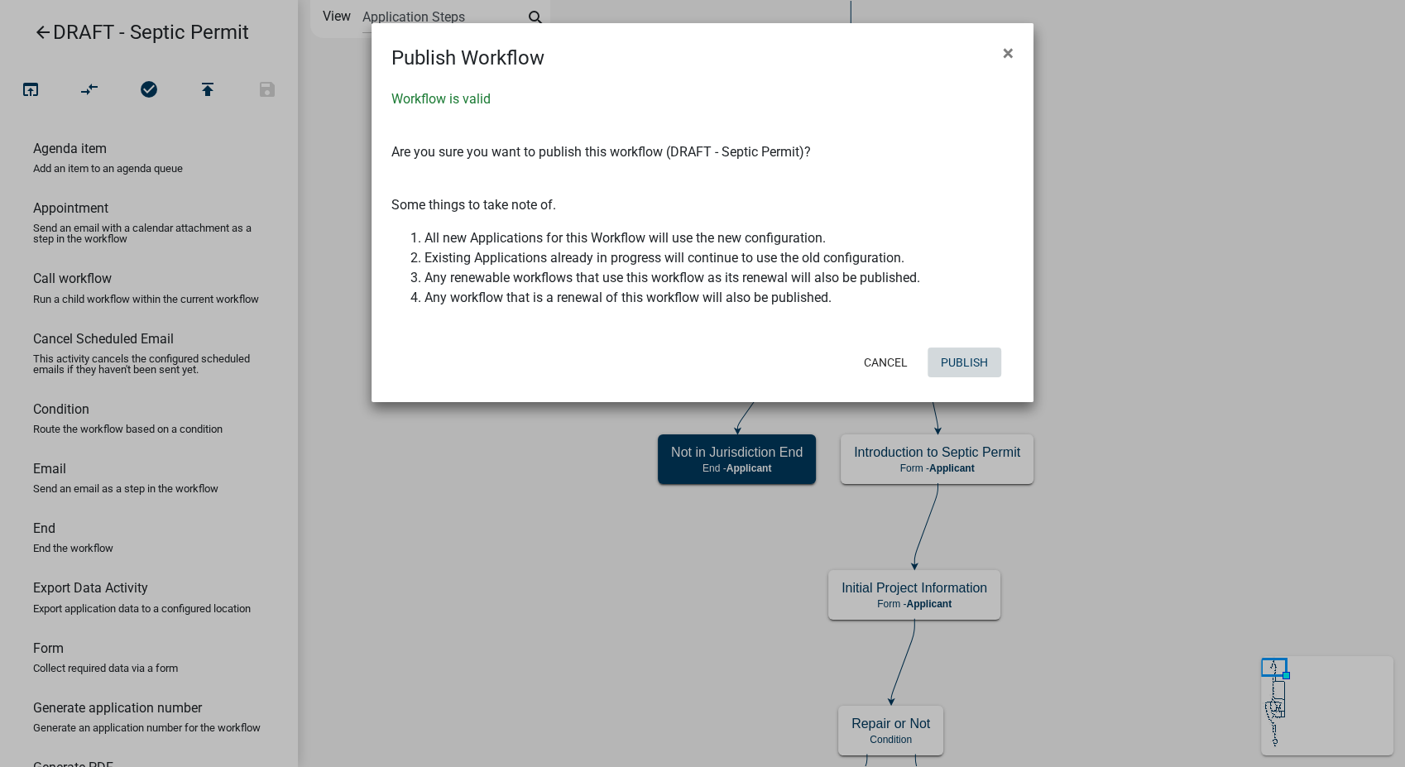
click at [951, 358] on button "Publish" at bounding box center [965, 363] width 74 height 30
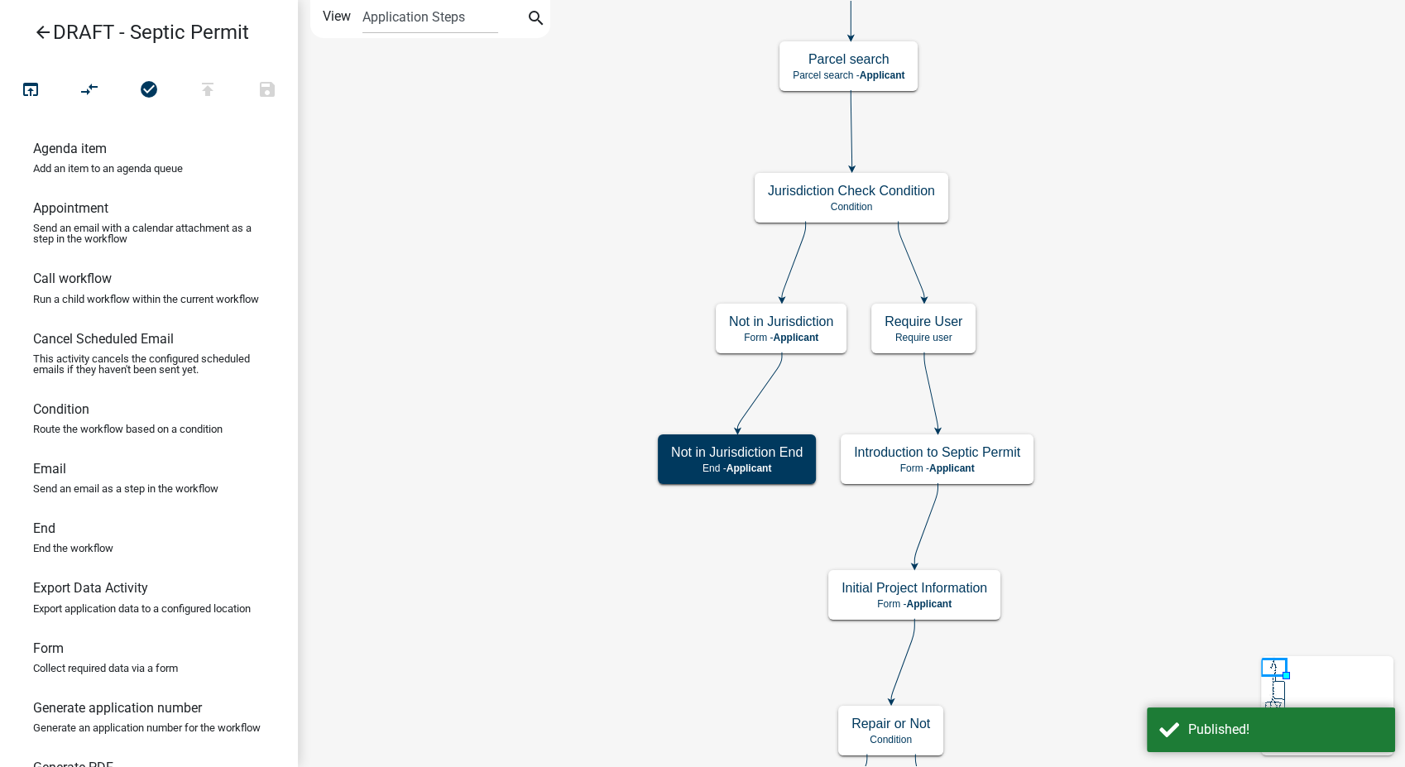
click at [44, 38] on icon "arrow_back" at bounding box center [43, 33] width 20 height 23
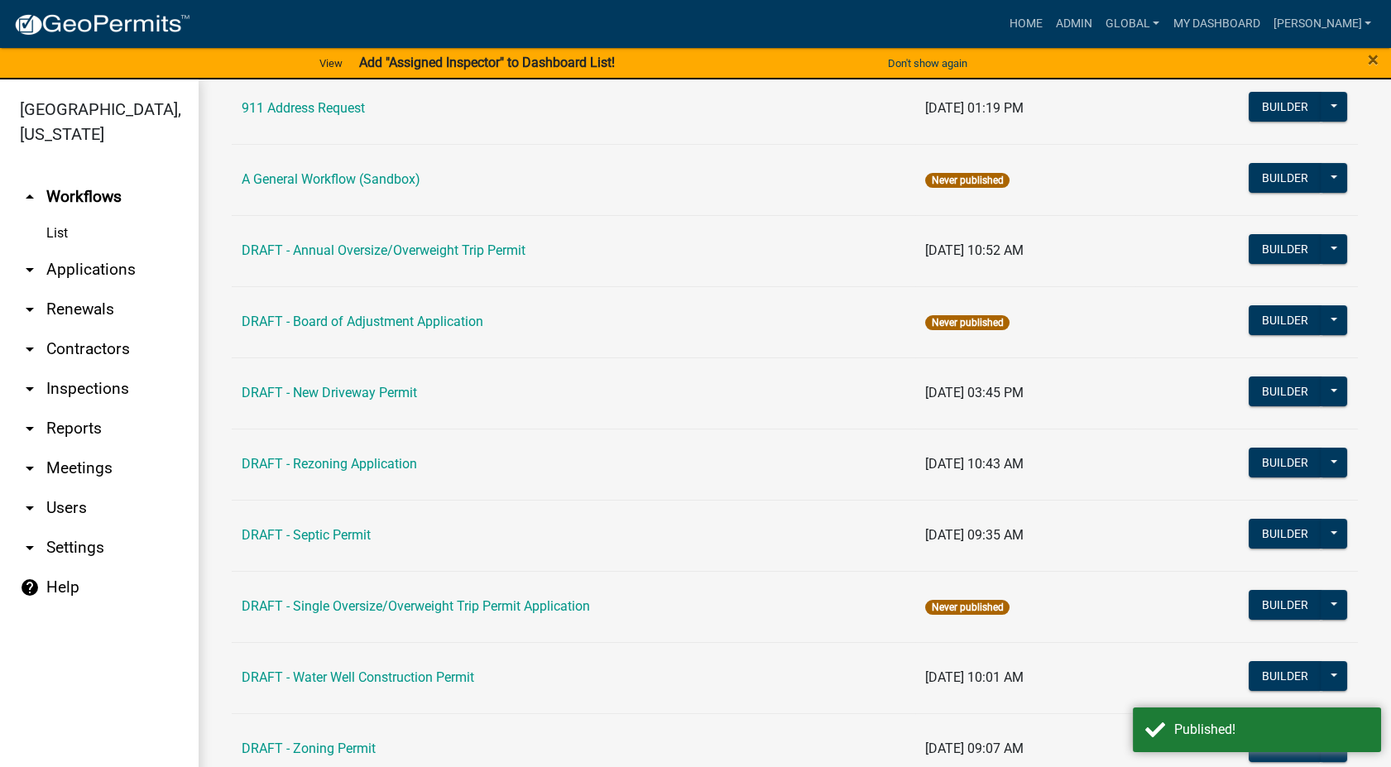
scroll to position [276, 0]
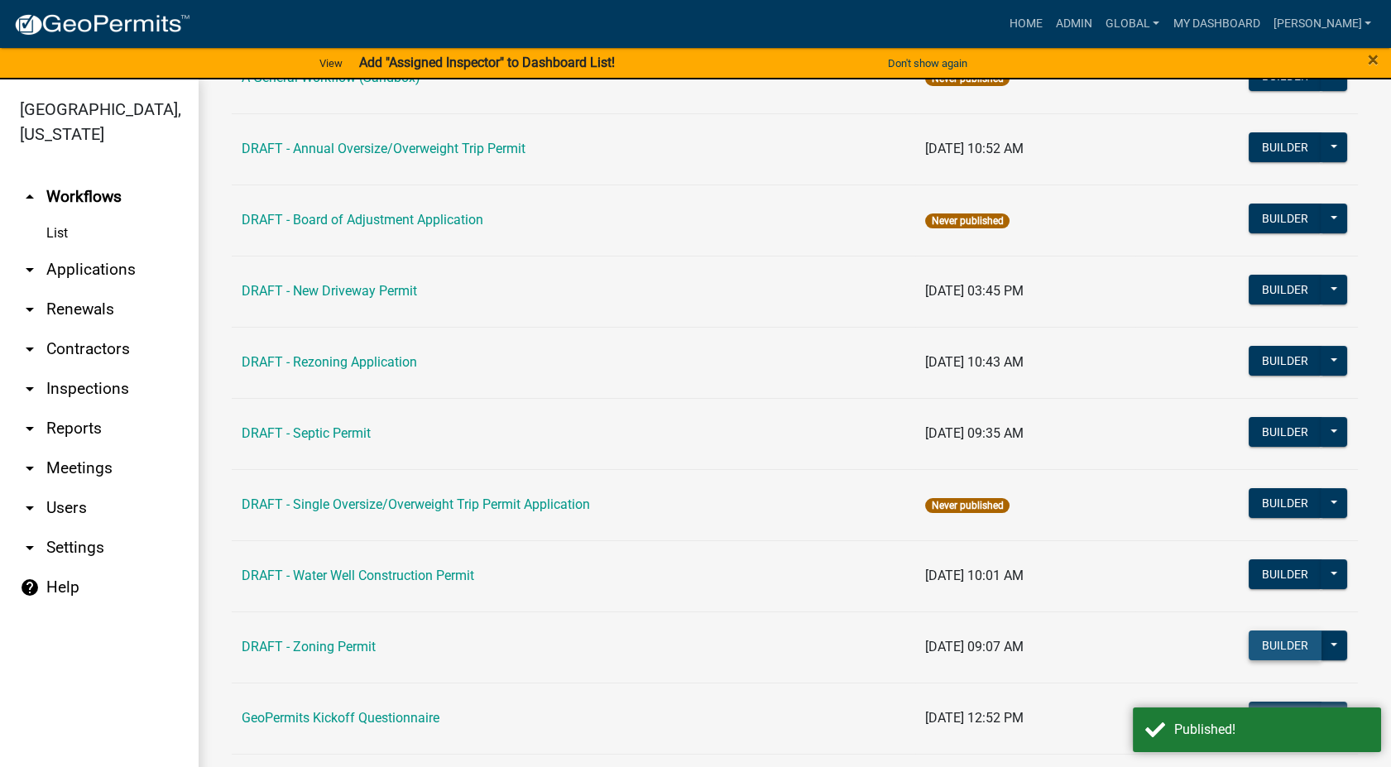
click at [1279, 639] on button "Builder" at bounding box center [1285, 646] width 73 height 30
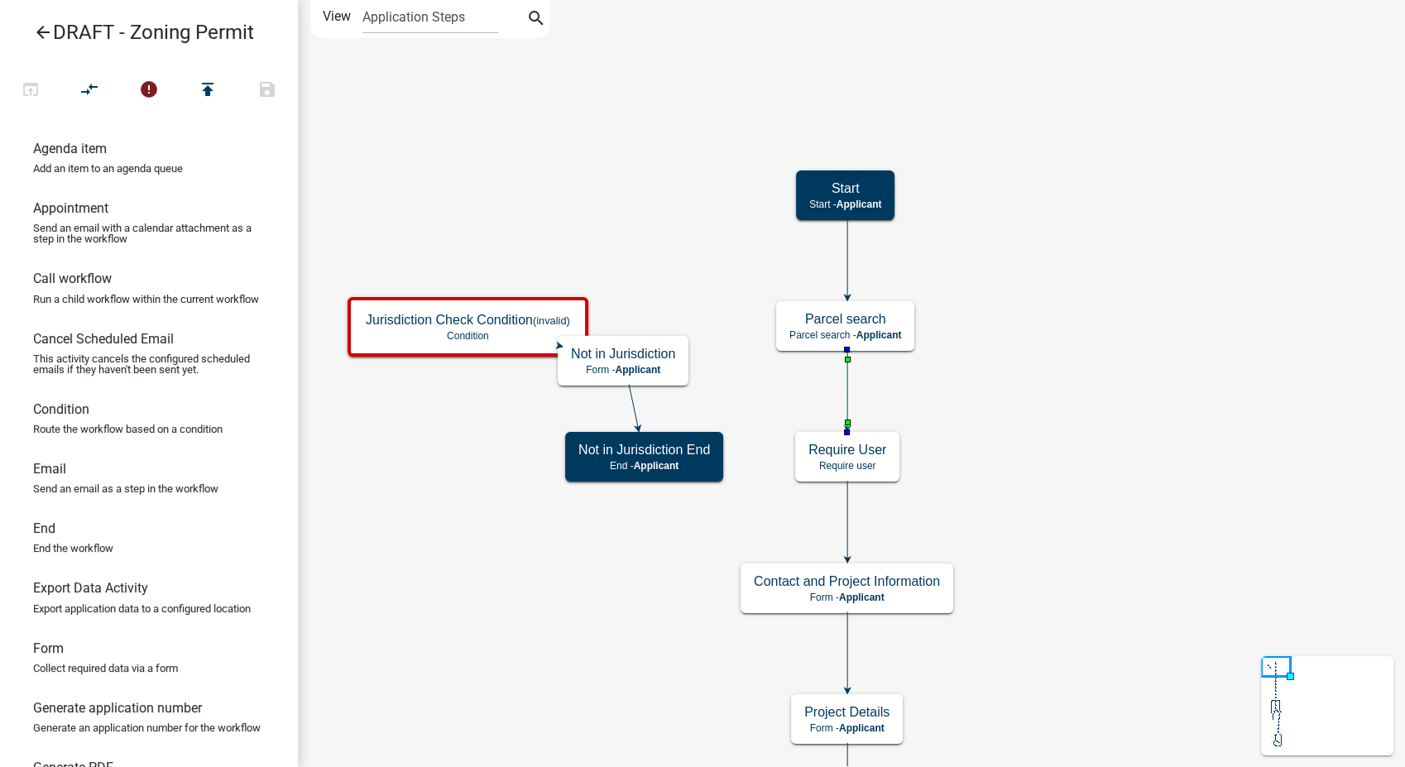
click at [847, 393] on icon at bounding box center [847, 389] width 0 height 78
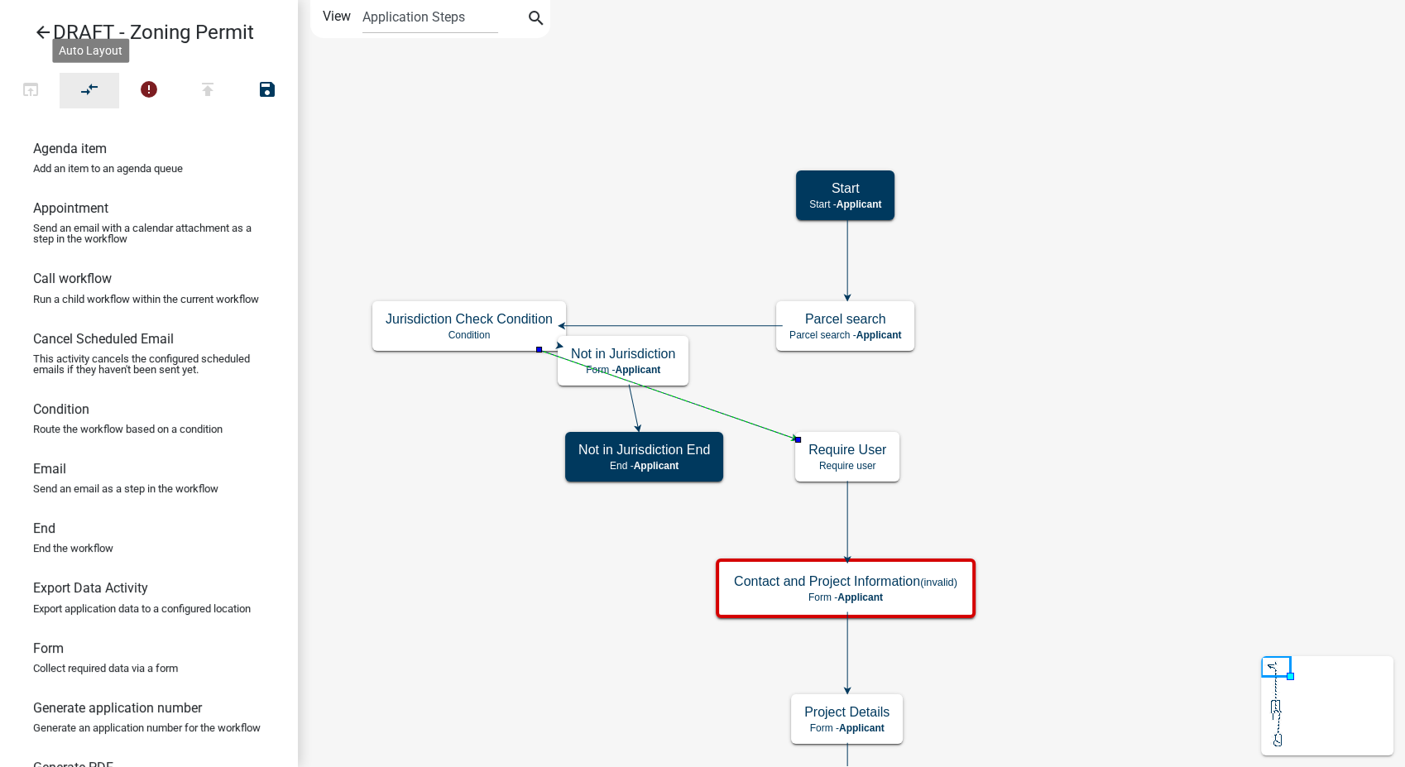
click at [91, 85] on icon "compare_arrows" at bounding box center [90, 90] width 20 height 23
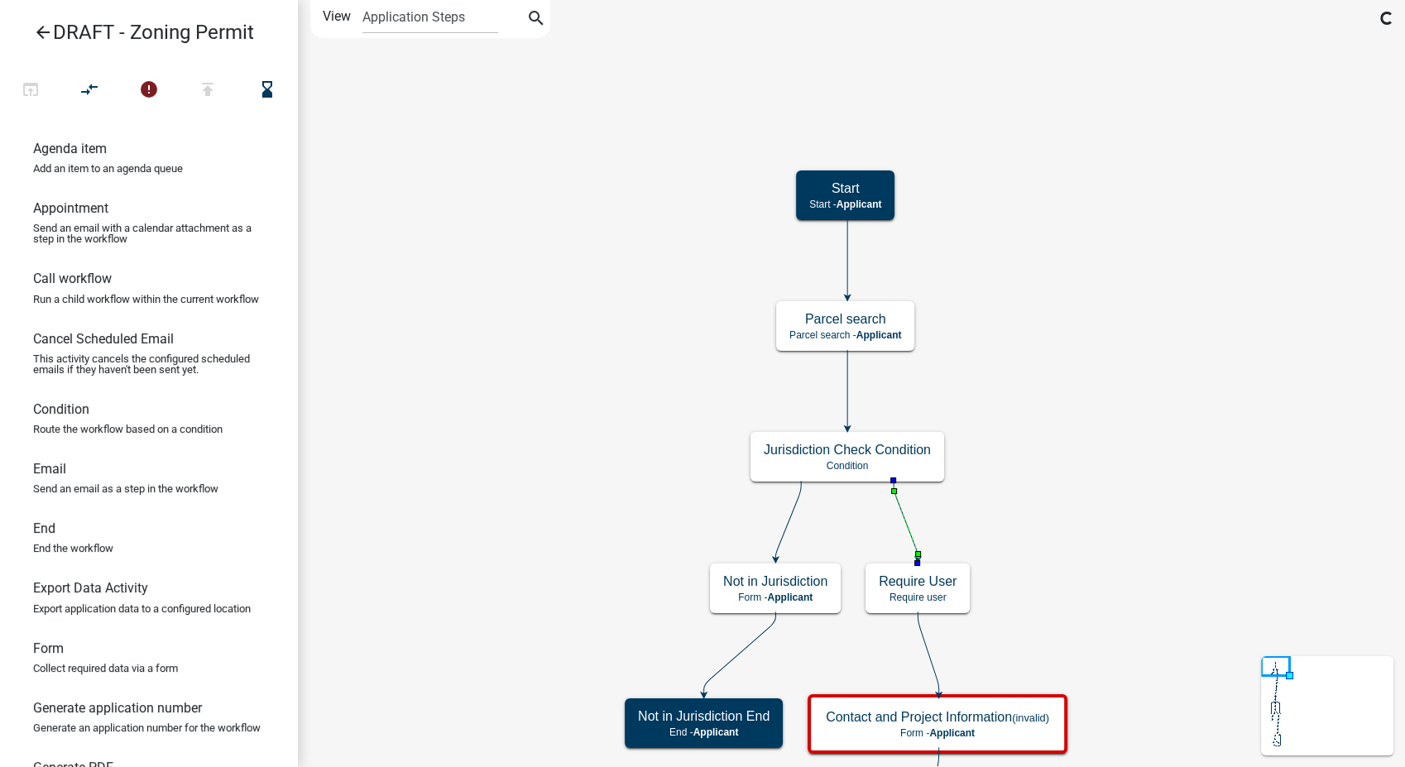
click at [900, 456] on h5 "Jurisdiction Check Condition" at bounding box center [847, 450] width 167 height 16
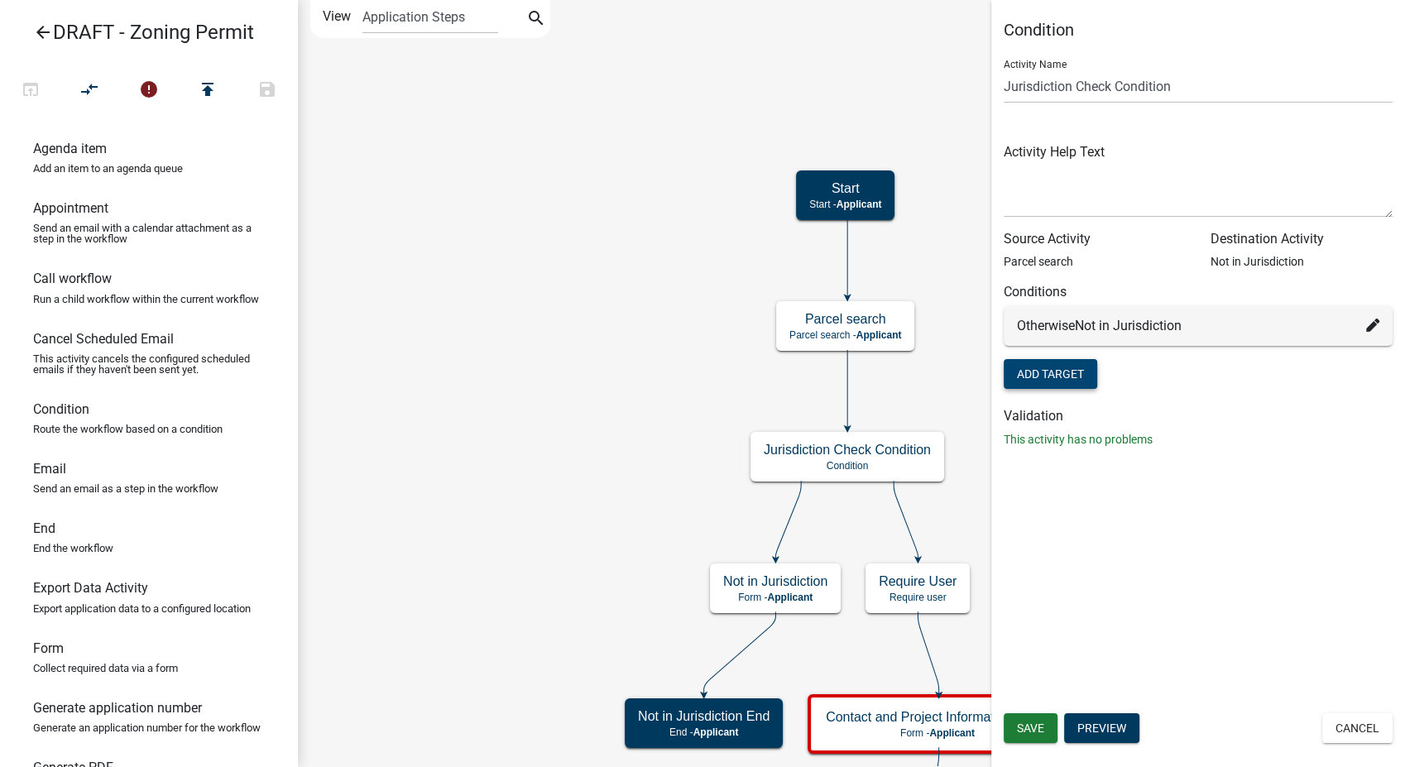
click at [1060, 384] on button "Add Target" at bounding box center [1051, 374] width 94 height 30
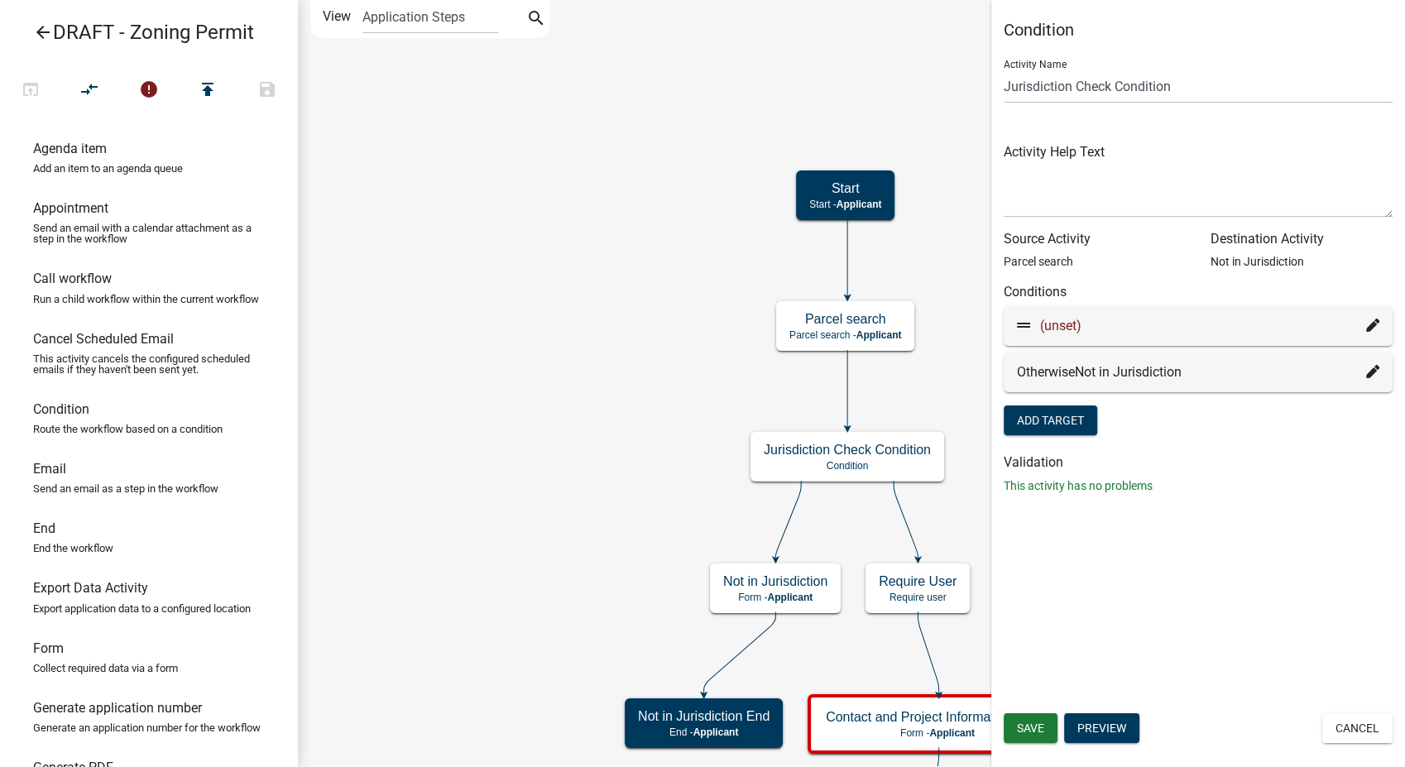
click at [1372, 367] on icon at bounding box center [1372, 371] width 13 height 13
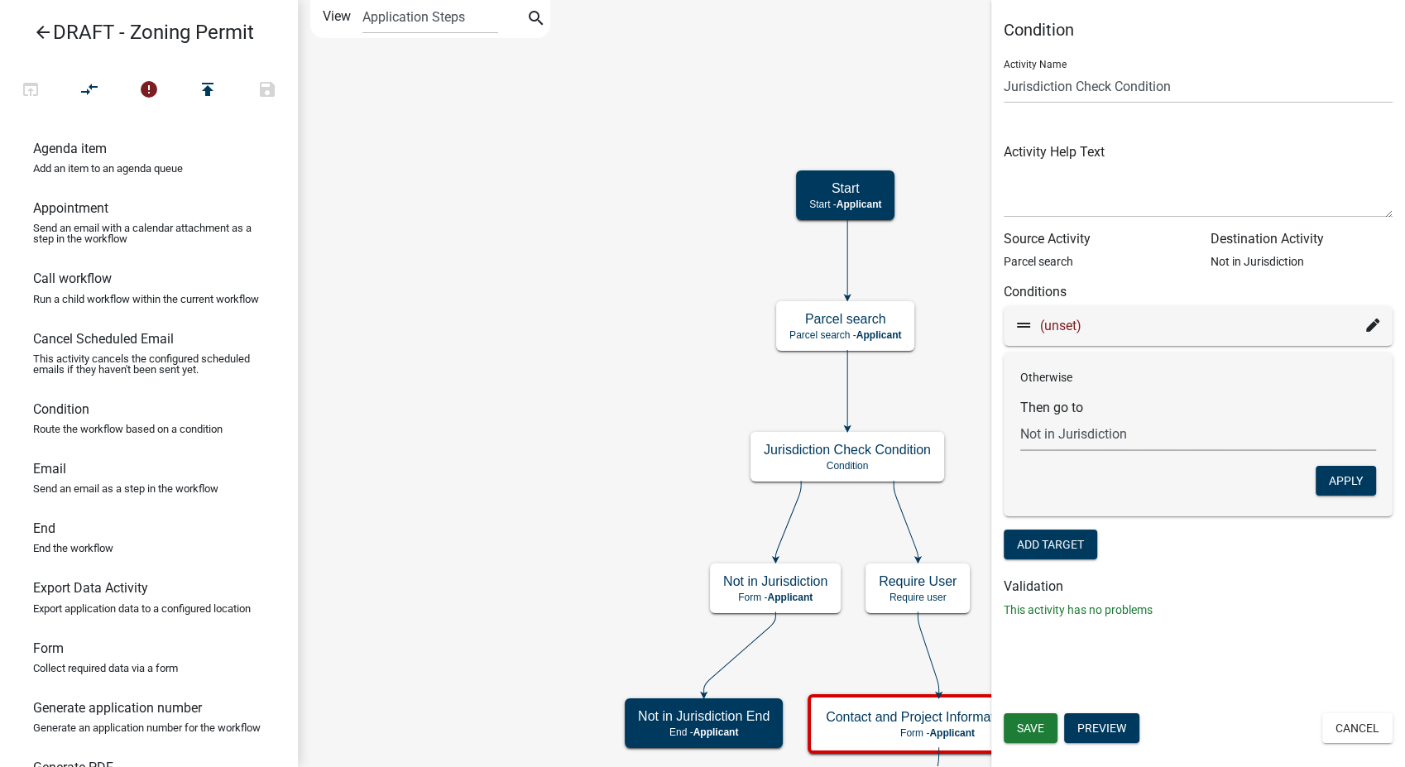
click at [1157, 436] on select "Choose... Start Require User Contact and Project Information Submittal Email Zo…" at bounding box center [1198, 434] width 356 height 34
select select "2: adc093b3-95c1-4372-aa79-c705beae26eb"
click at [1020, 417] on select "Choose... Start Require User Contact and Project Information Submittal Email Zo…" at bounding box center [1198, 434] width 356 height 34
click at [1361, 487] on button "Apply" at bounding box center [1346, 481] width 60 height 30
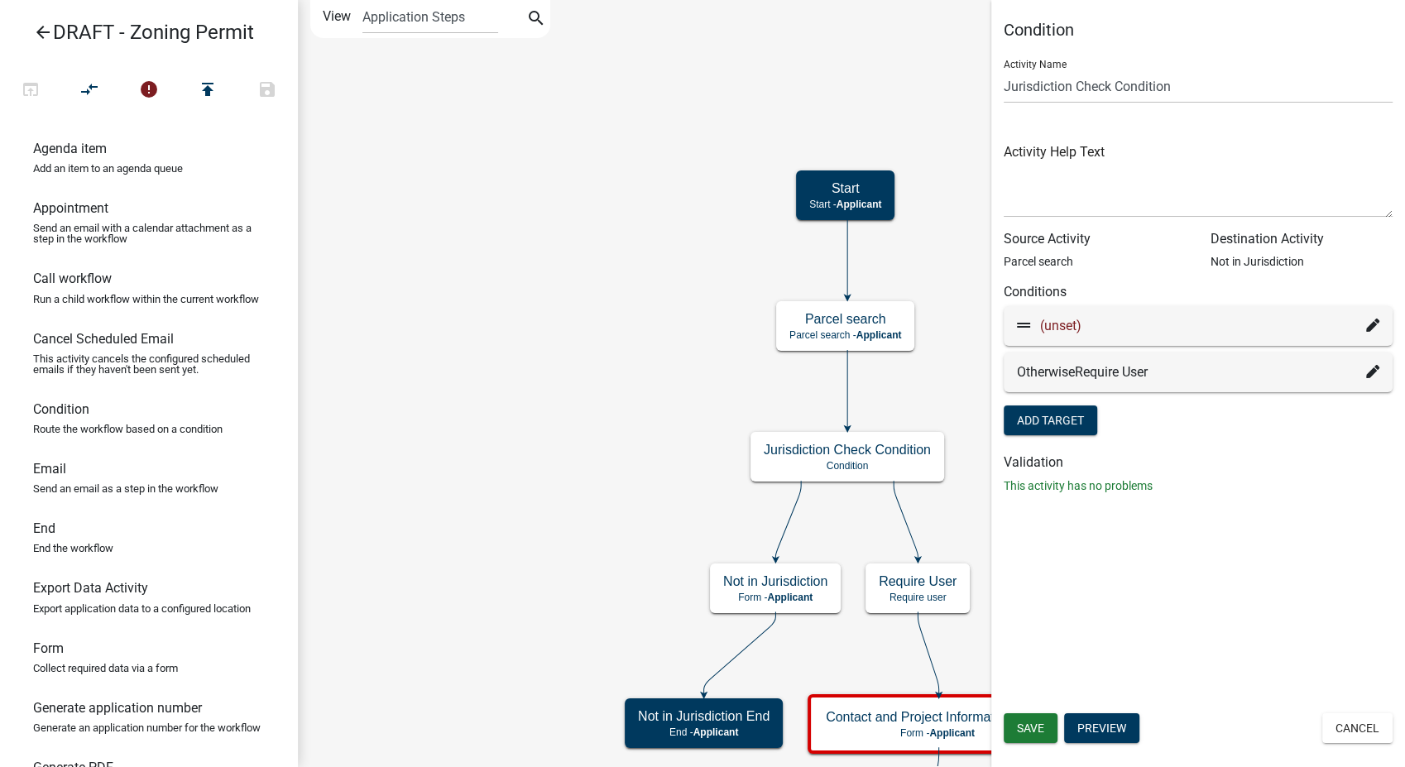
click at [1373, 327] on icon at bounding box center [1372, 325] width 13 height 13
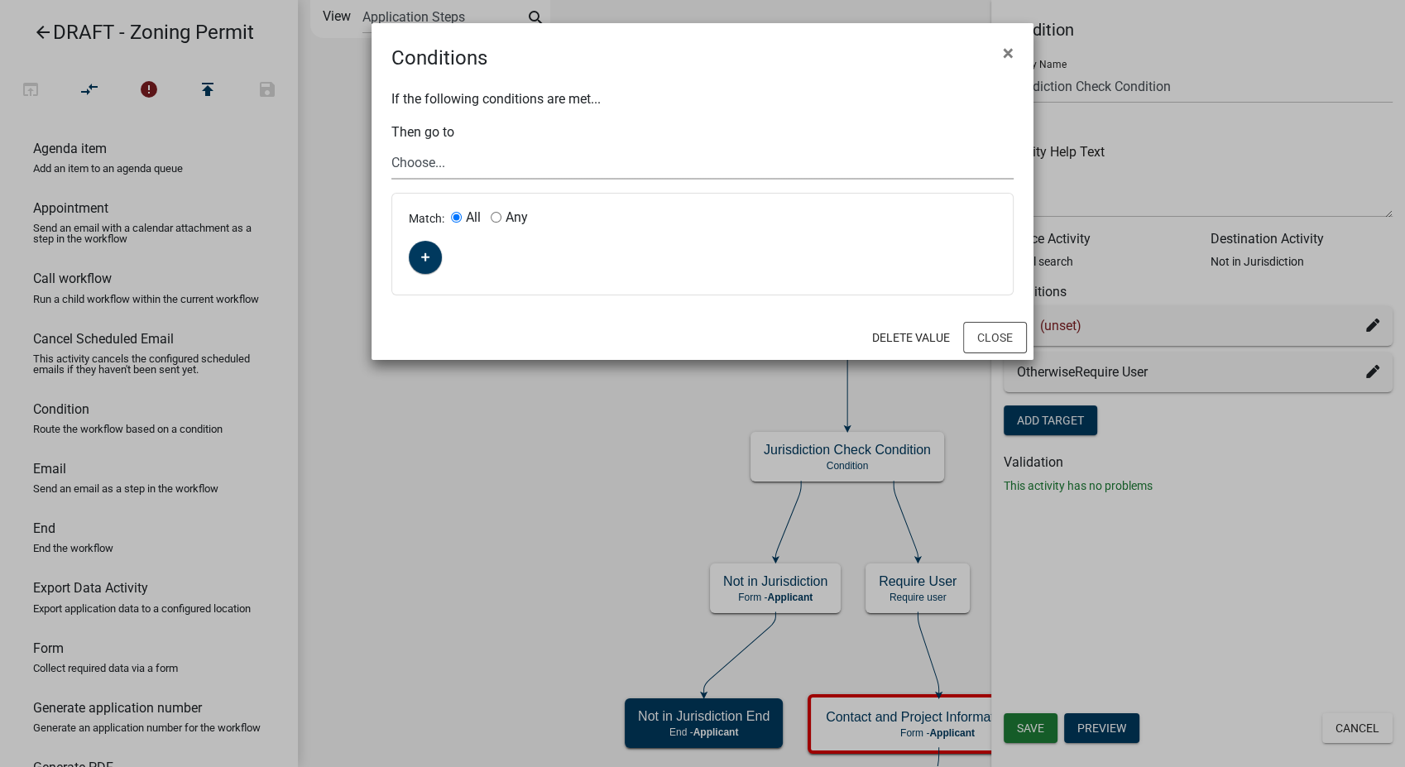
click at [437, 156] on select "Choose... Start Require User Contact and Project Information Submittal Email Zo…" at bounding box center [702, 163] width 622 height 34
select select "30: 4e6778be-7133-447c-88f9-d828ed9ede74"
click at [391, 146] on select "Choose... Start Require User Contact and Project Information Submittal Email Zo…" at bounding box center [702, 163] width 622 height 34
click at [425, 250] on fa-icon "button" at bounding box center [425, 258] width 9 height 16
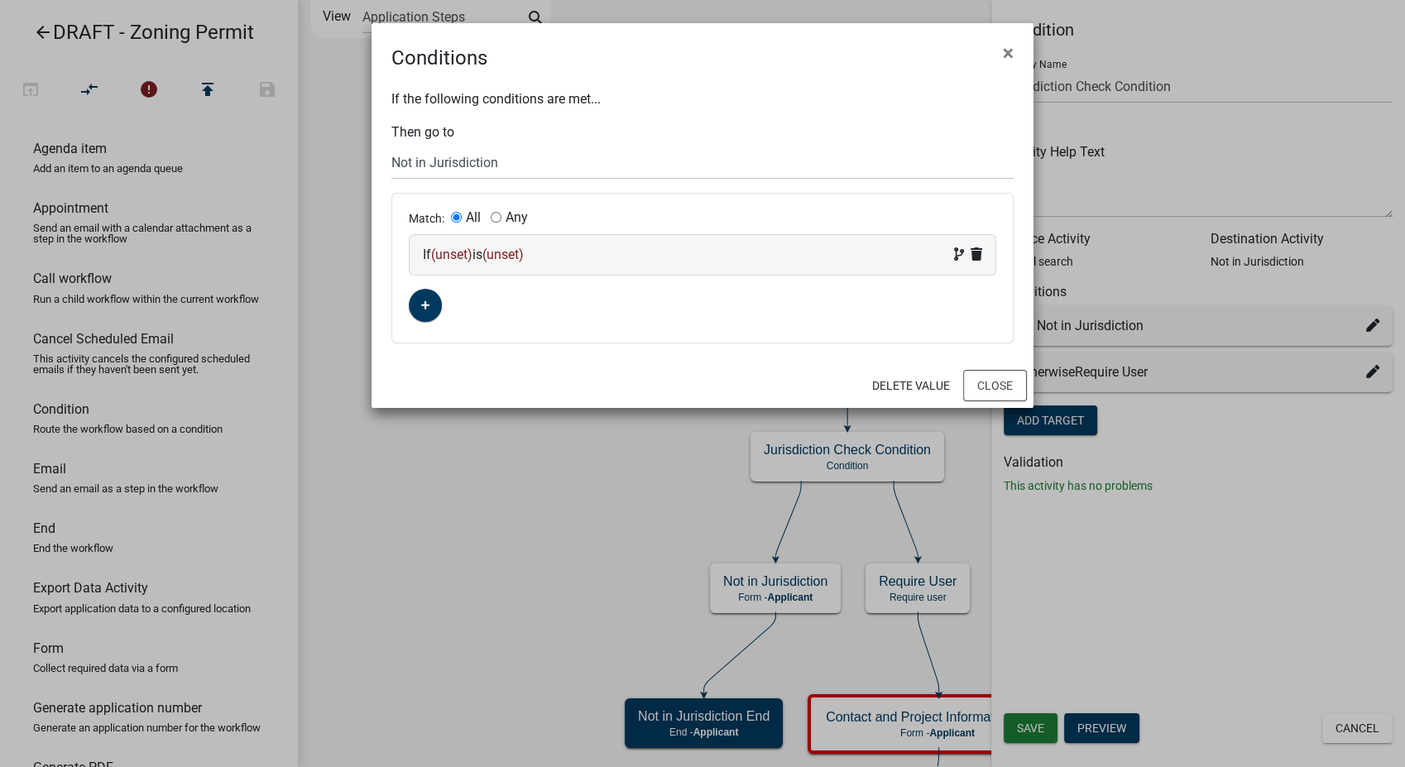
click at [494, 217] on input "Any" at bounding box center [496, 217] width 11 height 11
radio input "true"
radio input "false"
click at [424, 310] on fa-icon "button" at bounding box center [425, 306] width 9 height 16
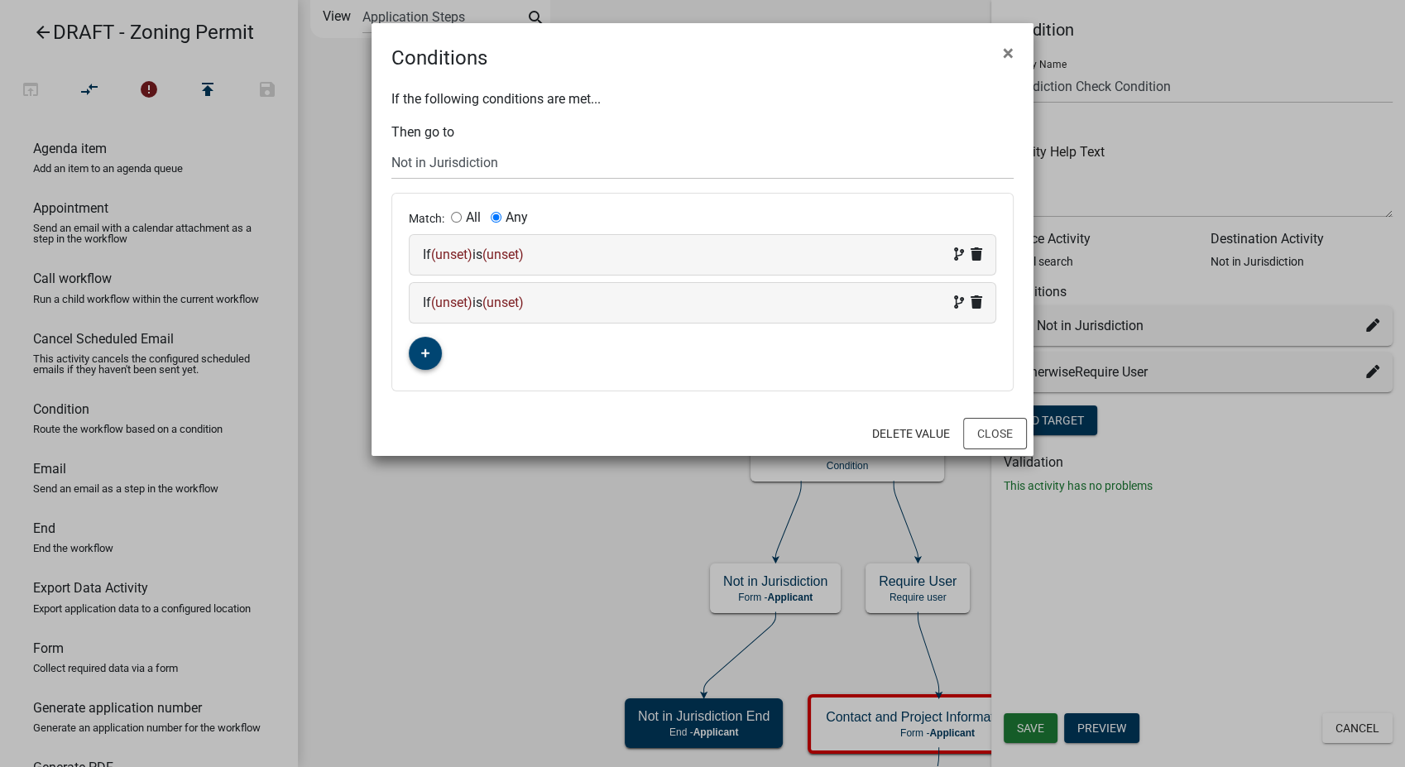
click at [425, 340] on button "button" at bounding box center [425, 353] width 33 height 33
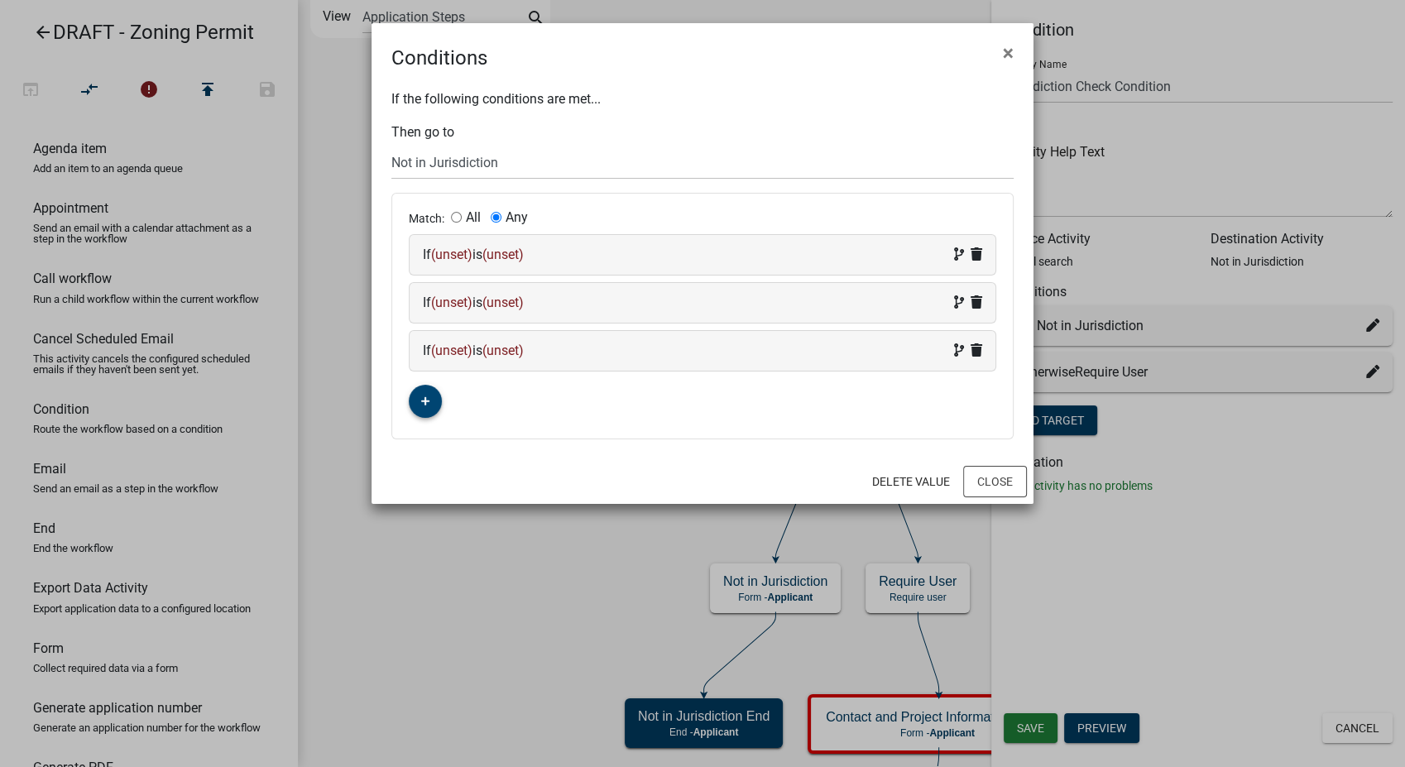
click at [424, 394] on fa-icon "button" at bounding box center [425, 402] width 9 height 16
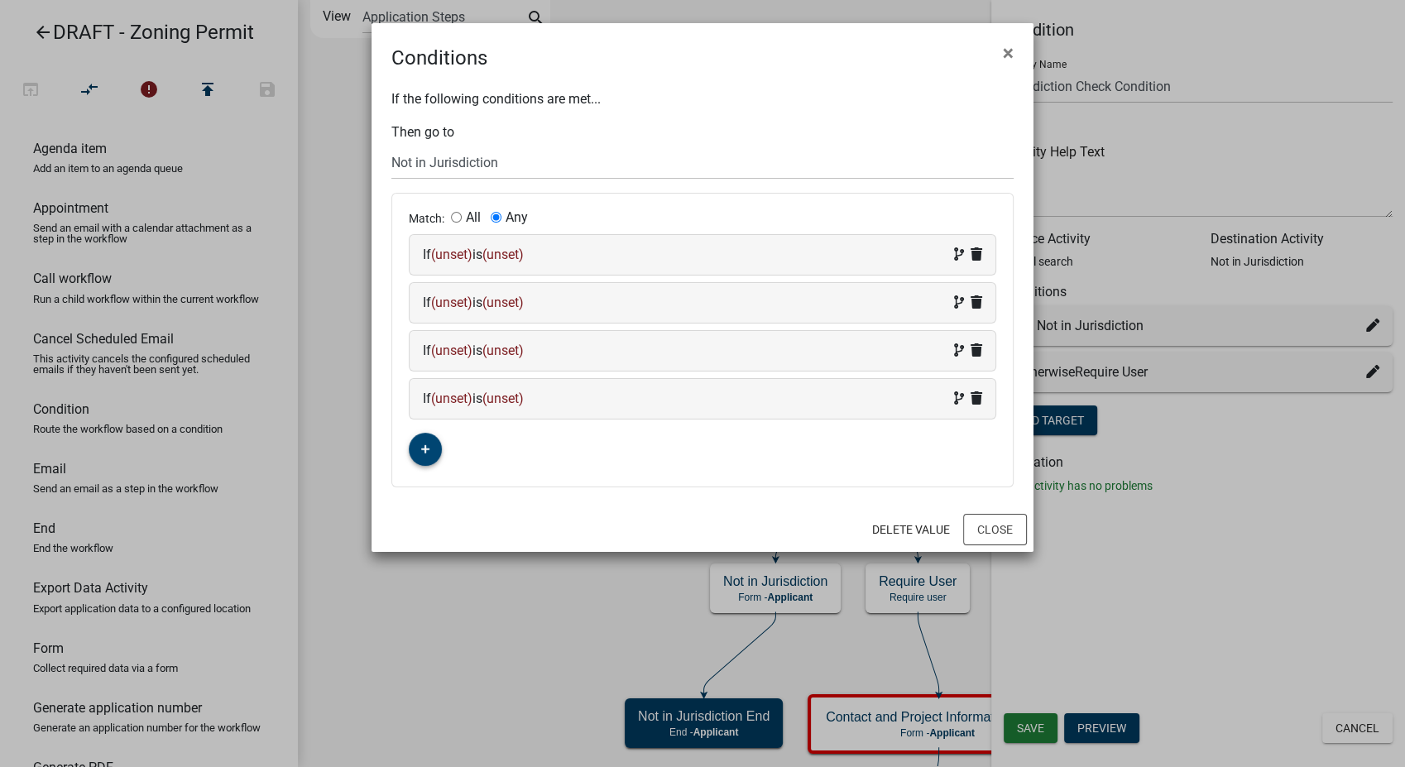
click at [425, 447] on icon "button" at bounding box center [425, 449] width 9 height 9
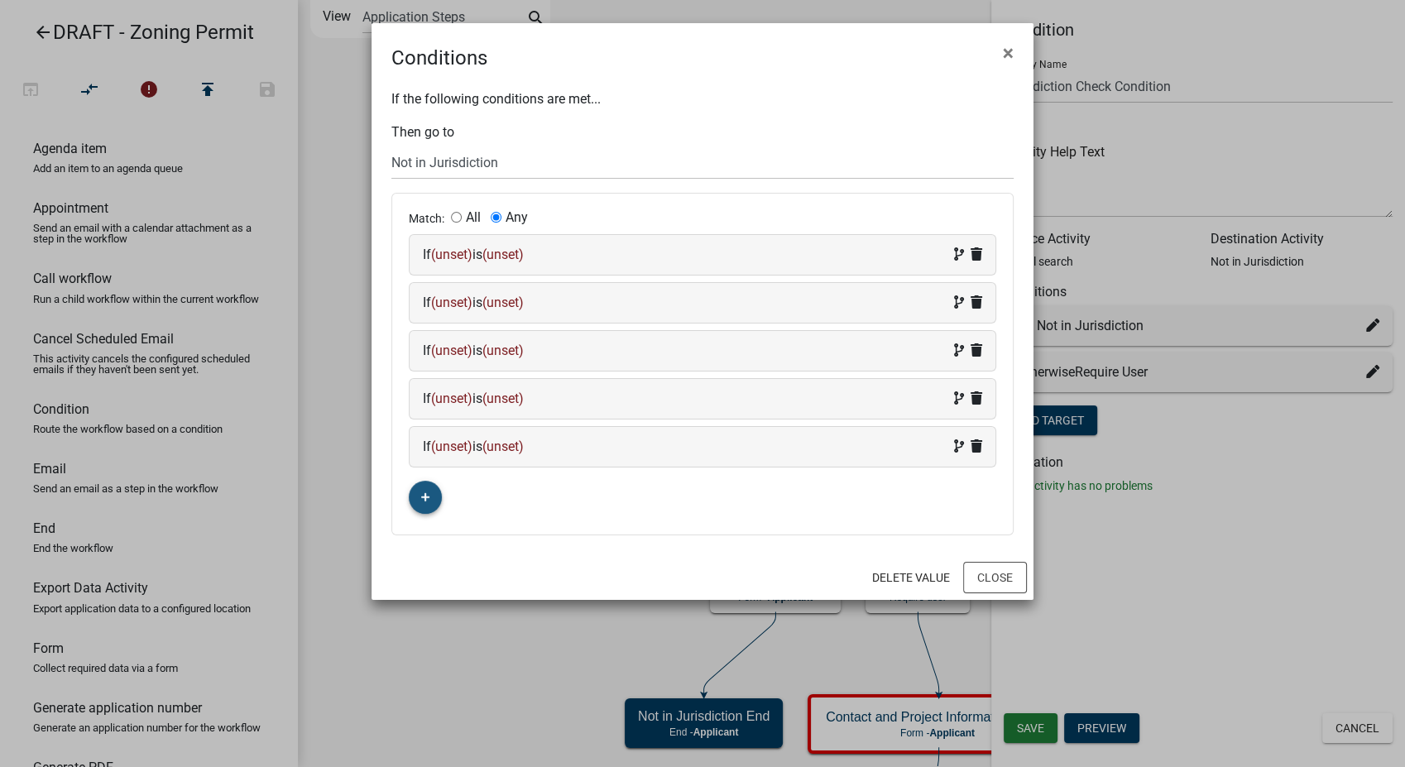
click at [420, 501] on button "button" at bounding box center [425, 497] width 33 height 33
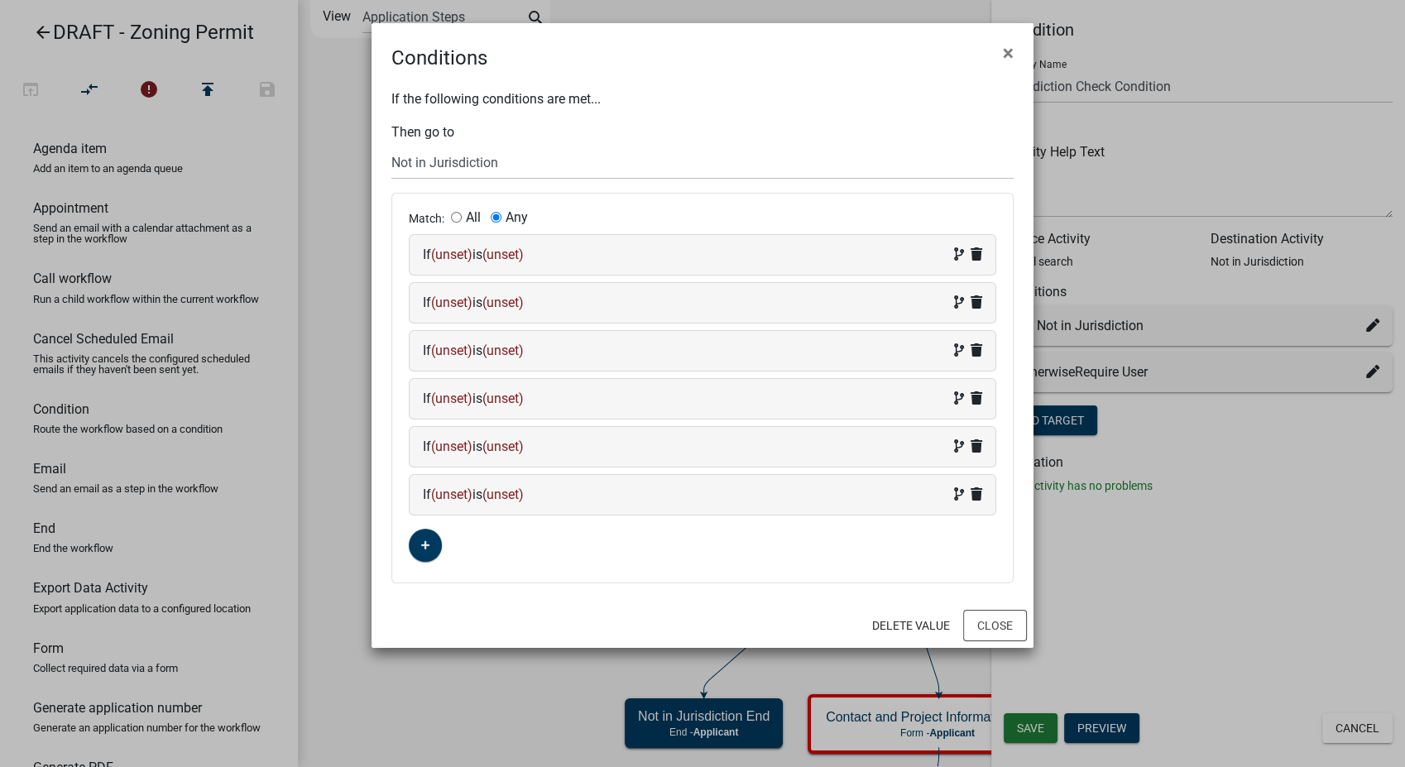
click at [466, 245] on div "If (unset) is (unset)" at bounding box center [702, 255] width 559 height 20
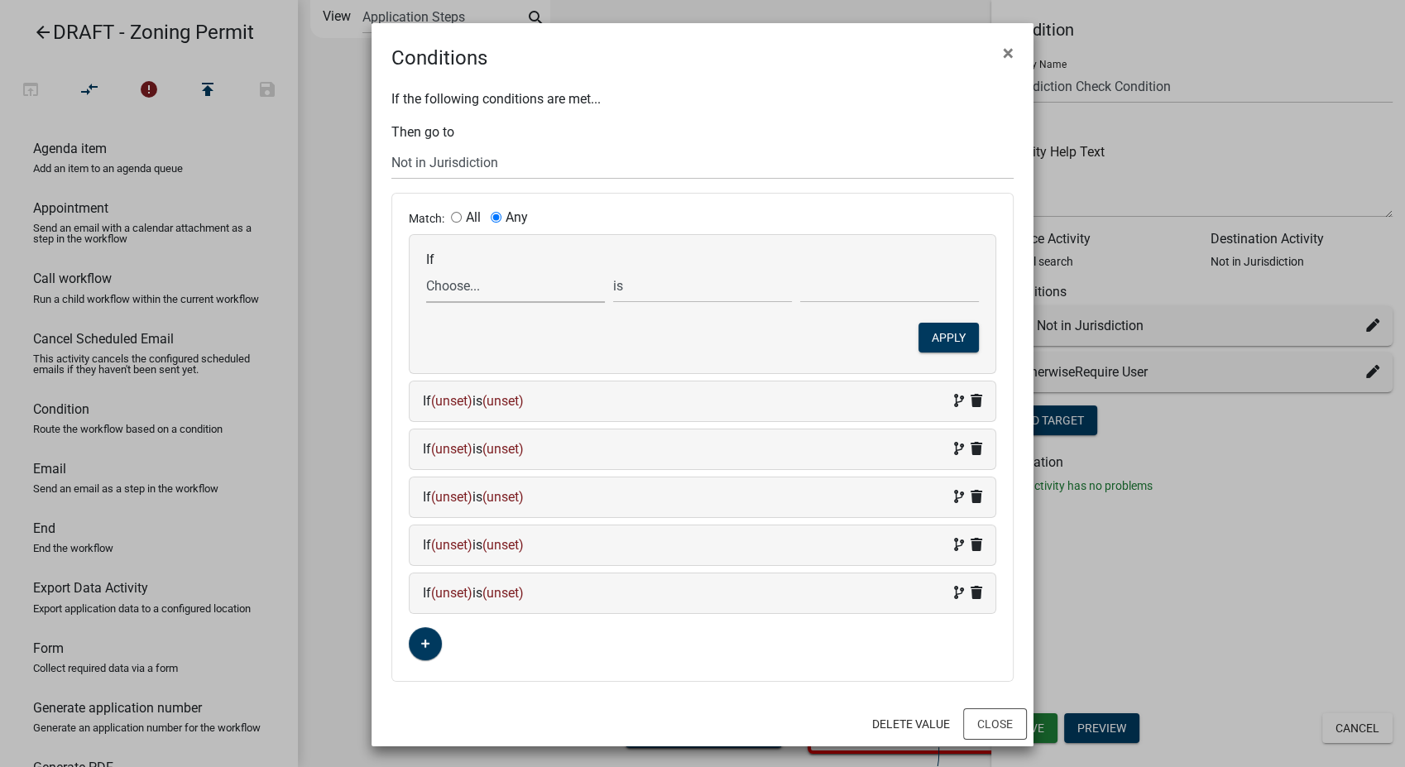
click at [433, 295] on select "Choose... ALL_FEE_RECIPIENTS APPLICATION_ID APPLICATION_NUMBER APPLICATION_STAT…" at bounding box center [515, 286] width 179 height 34
select select "18: PARCEL_SEARCH_City"
click at [426, 269] on select "Choose... ALL_FEE_RECIPIENTS APPLICATION_ID APPLICATION_NUMBER APPLICATION_STAT…" at bounding box center [515, 286] width 179 height 34
click at [810, 290] on input "text" at bounding box center [889, 286] width 179 height 34
type input "Independence"
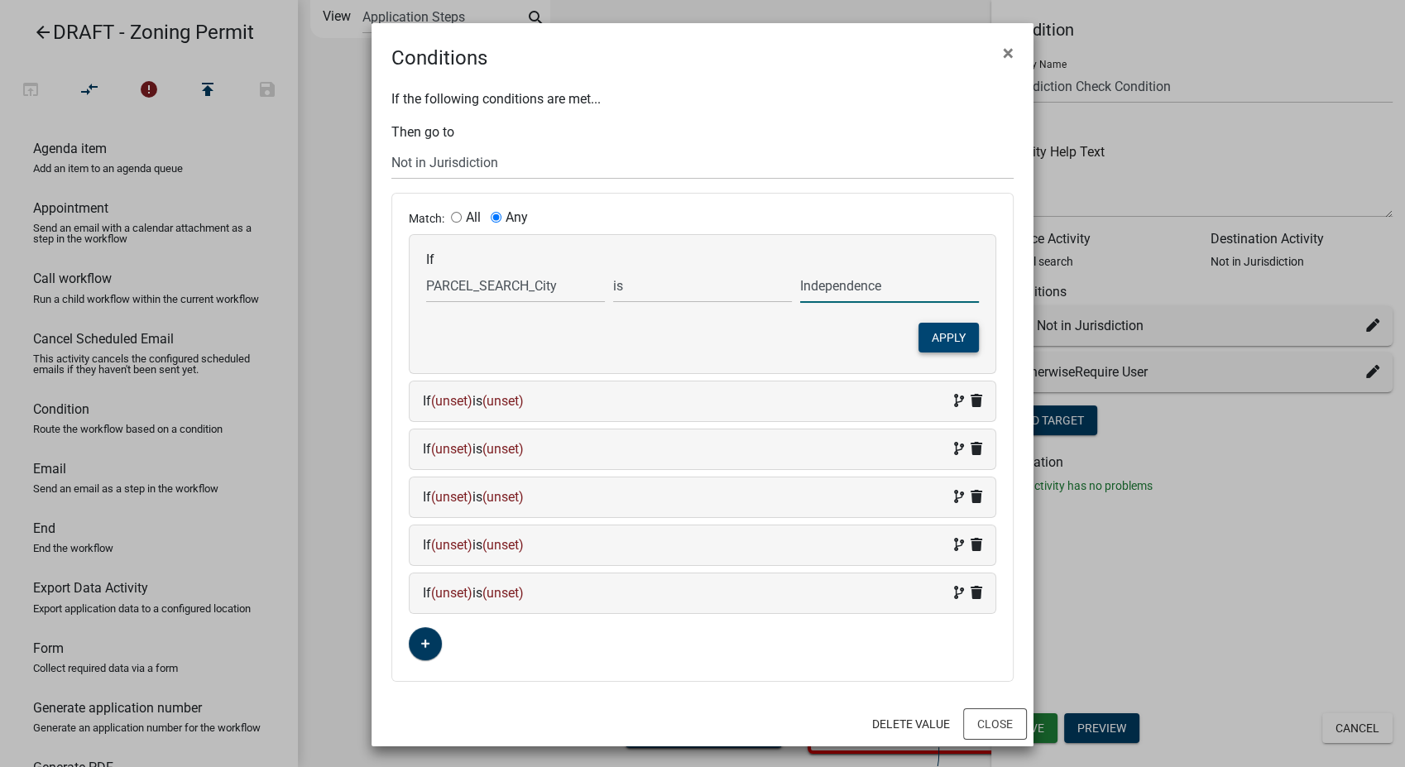
click at [956, 335] on button "Apply" at bounding box center [949, 338] width 60 height 30
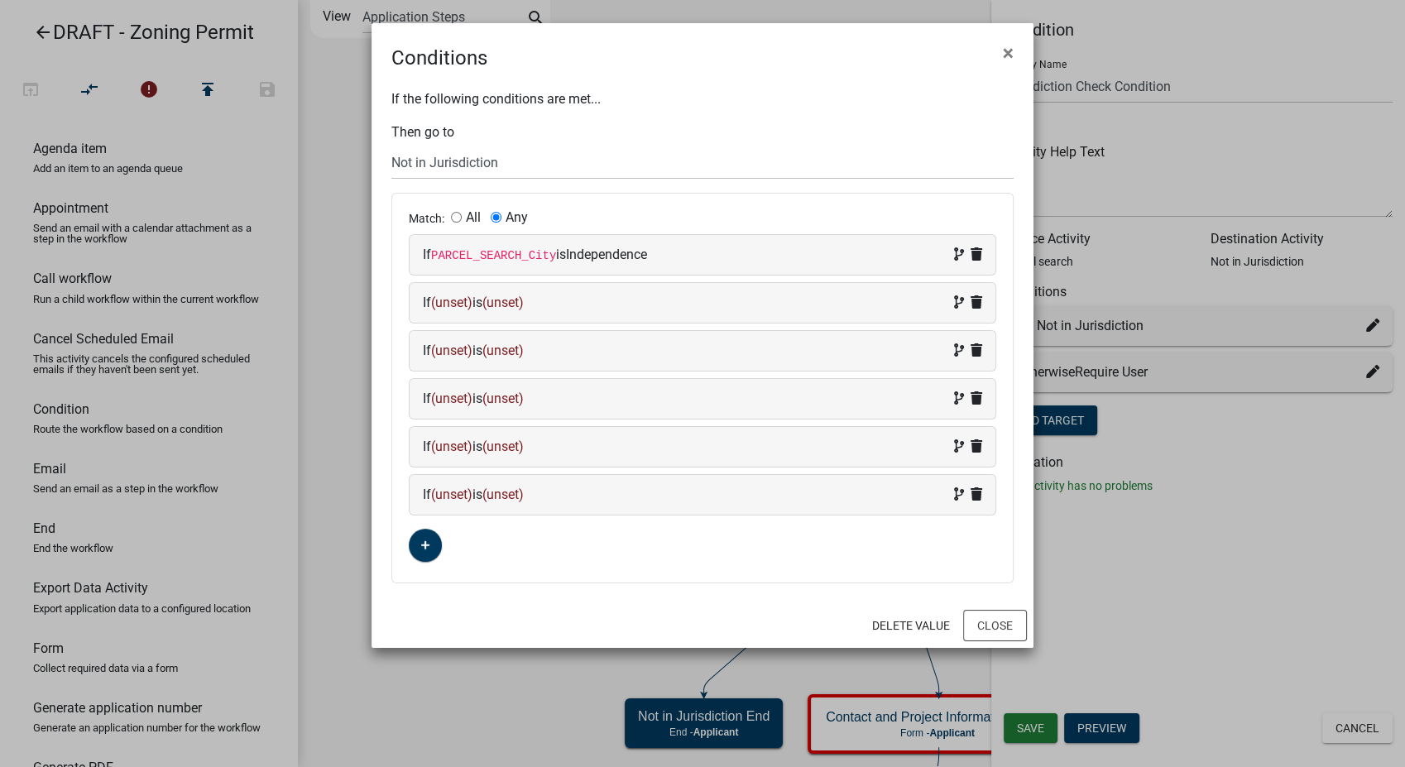
click at [481, 298] on div "If (unset) is (unset)" at bounding box center [702, 303] width 559 height 20
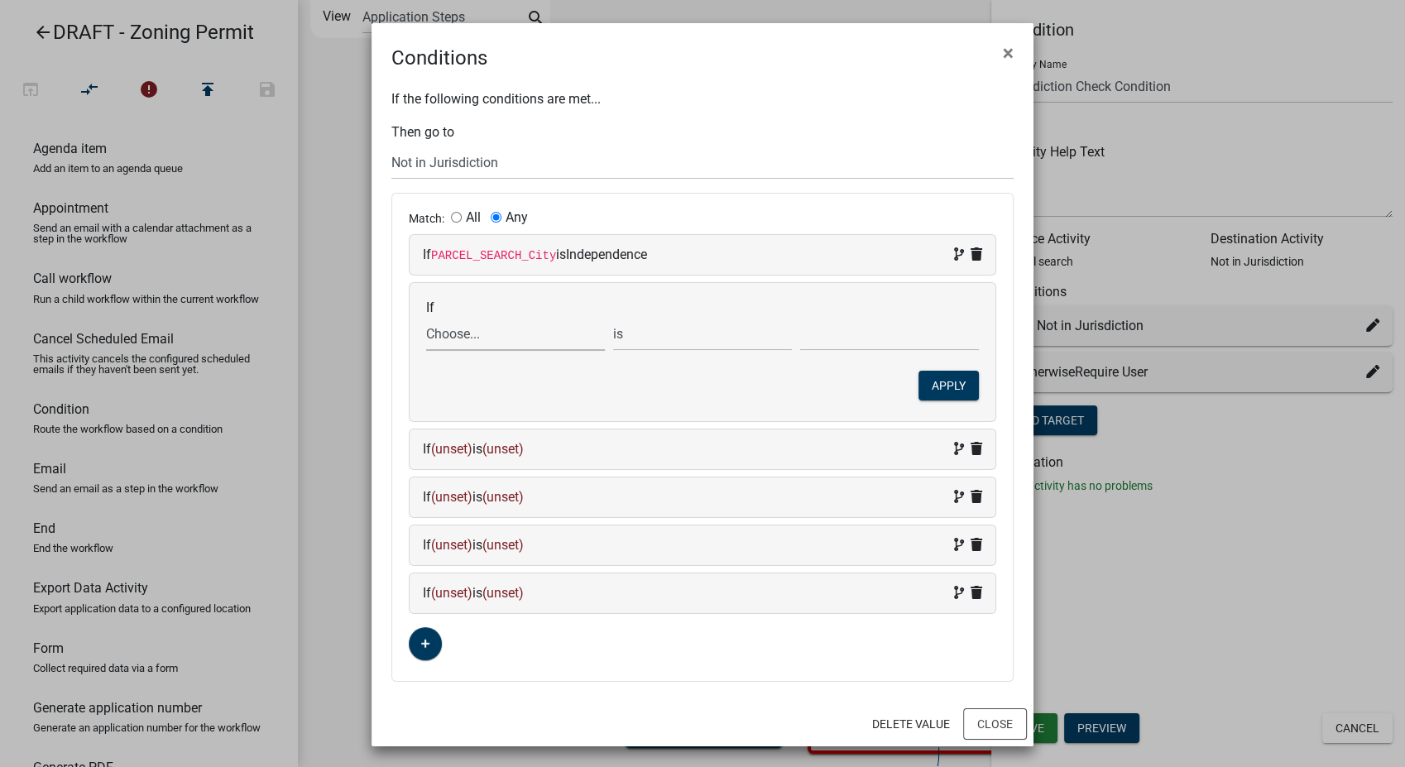
click at [456, 341] on select "Choose... ALL_FEE_RECIPIENTS APPLICATION_ID APPLICATION_NUMBER APPLICATION_STAT…" at bounding box center [515, 334] width 179 height 34
select select "18: PARCEL_SEARCH_City"
click at [426, 317] on select "Choose... ALL_FEE_RECIPIENTS APPLICATION_ID APPLICATION_NUMBER APPLICATION_STAT…" at bounding box center [515, 334] width 179 height 34
click at [852, 334] on input "text" at bounding box center [889, 334] width 179 height 34
type input "Fairbank"
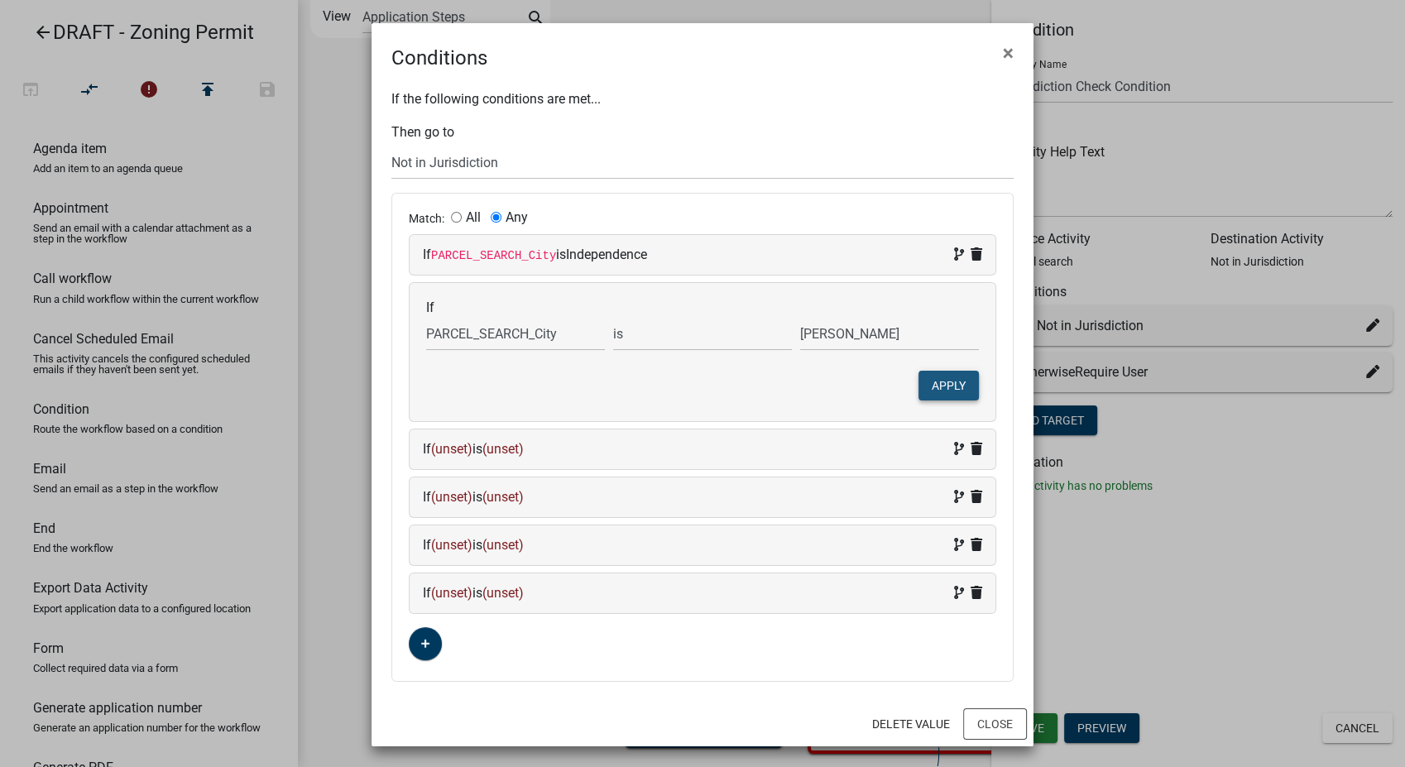
click at [954, 387] on button "Apply" at bounding box center [949, 386] width 60 height 30
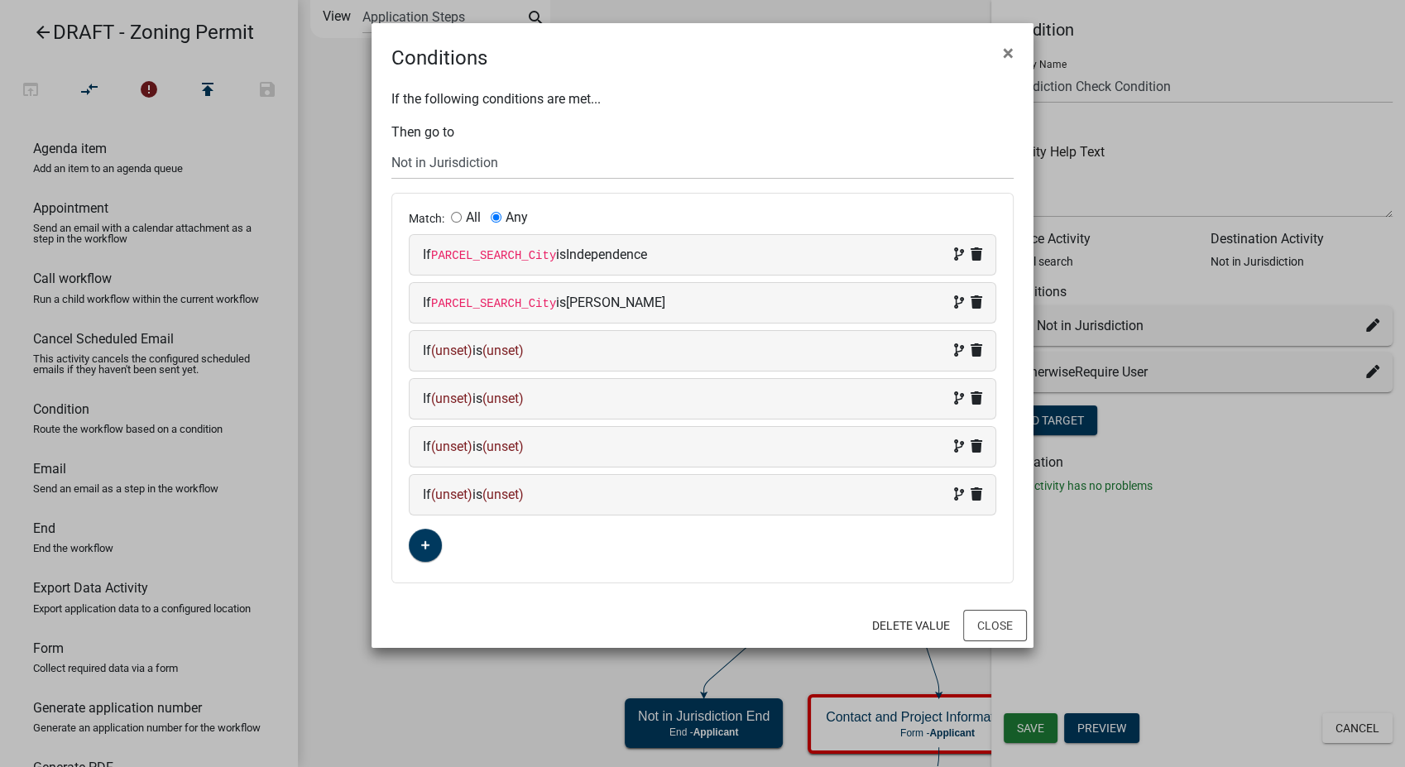
click at [446, 347] on span "(unset)" at bounding box center [451, 351] width 41 height 16
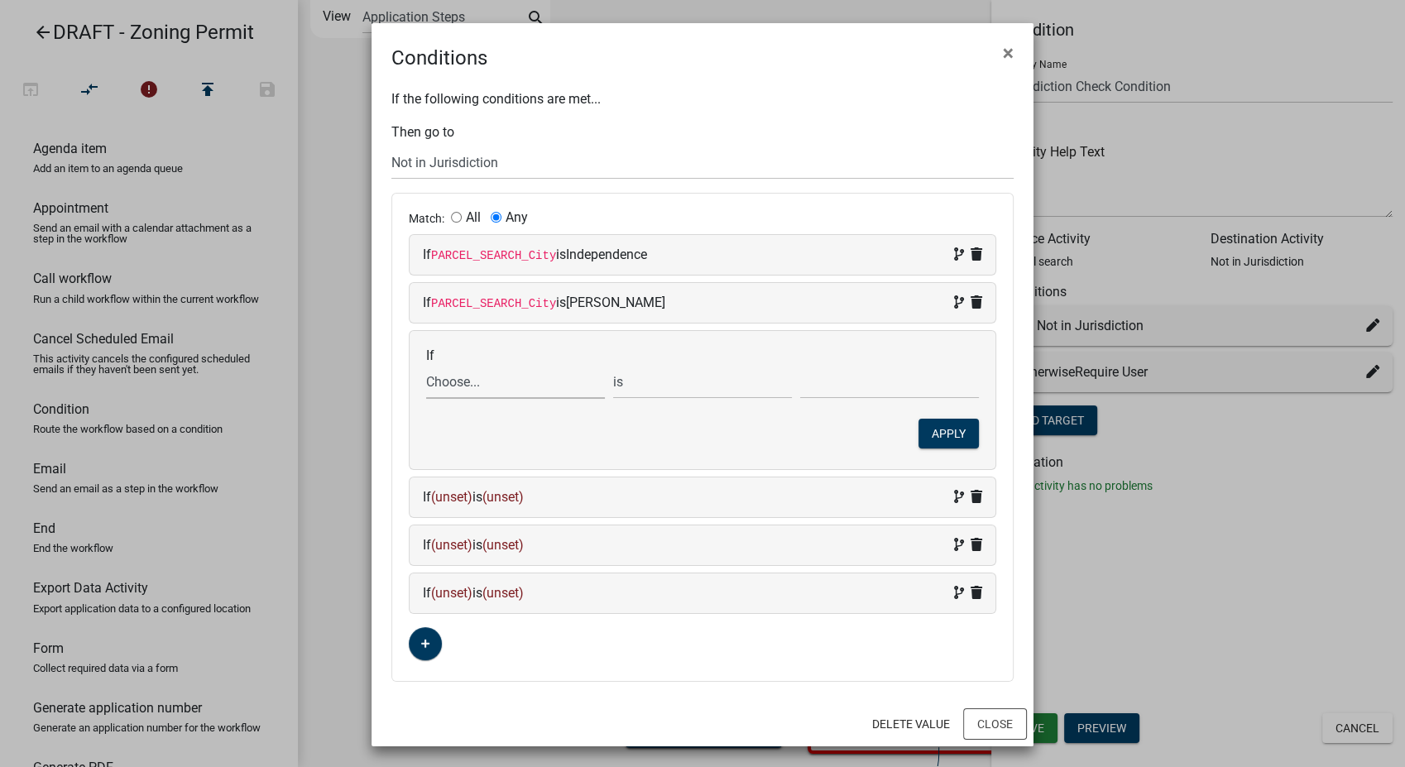
click at [486, 380] on select "Choose... ALL_FEE_RECIPIENTS APPLICATION_ID APPLICATION_NUMBER APPLICATION_STAT…" at bounding box center [515, 382] width 179 height 34
select select "18: PARCEL_SEARCH_City"
click at [426, 365] on select "Choose... ALL_FEE_RECIPIENTS APPLICATION_ID APPLICATION_NUMBER APPLICATION_STAT…" at bounding box center [515, 382] width 179 height 34
click at [833, 381] on input "text" at bounding box center [889, 382] width 179 height 34
type input "Jesup"
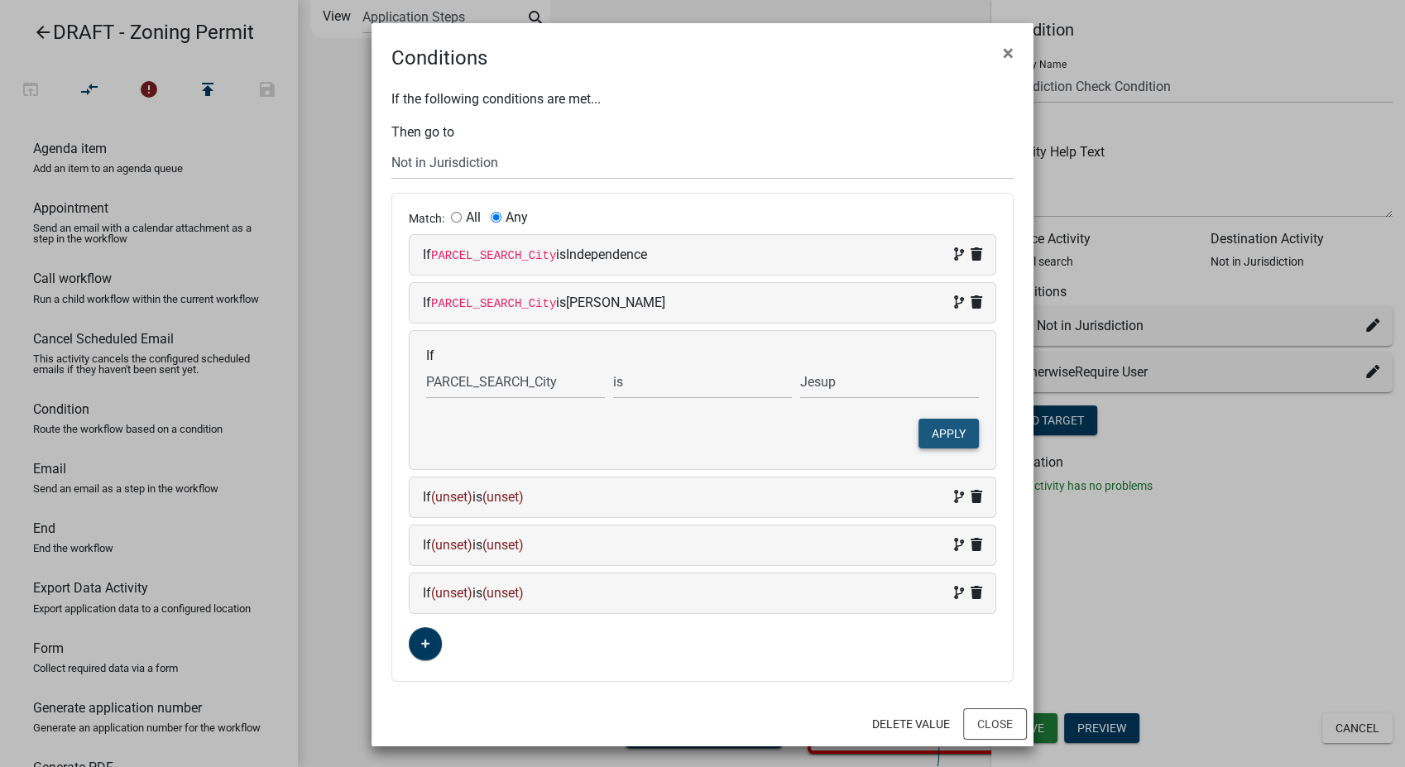
click at [940, 433] on button "Apply" at bounding box center [949, 434] width 60 height 30
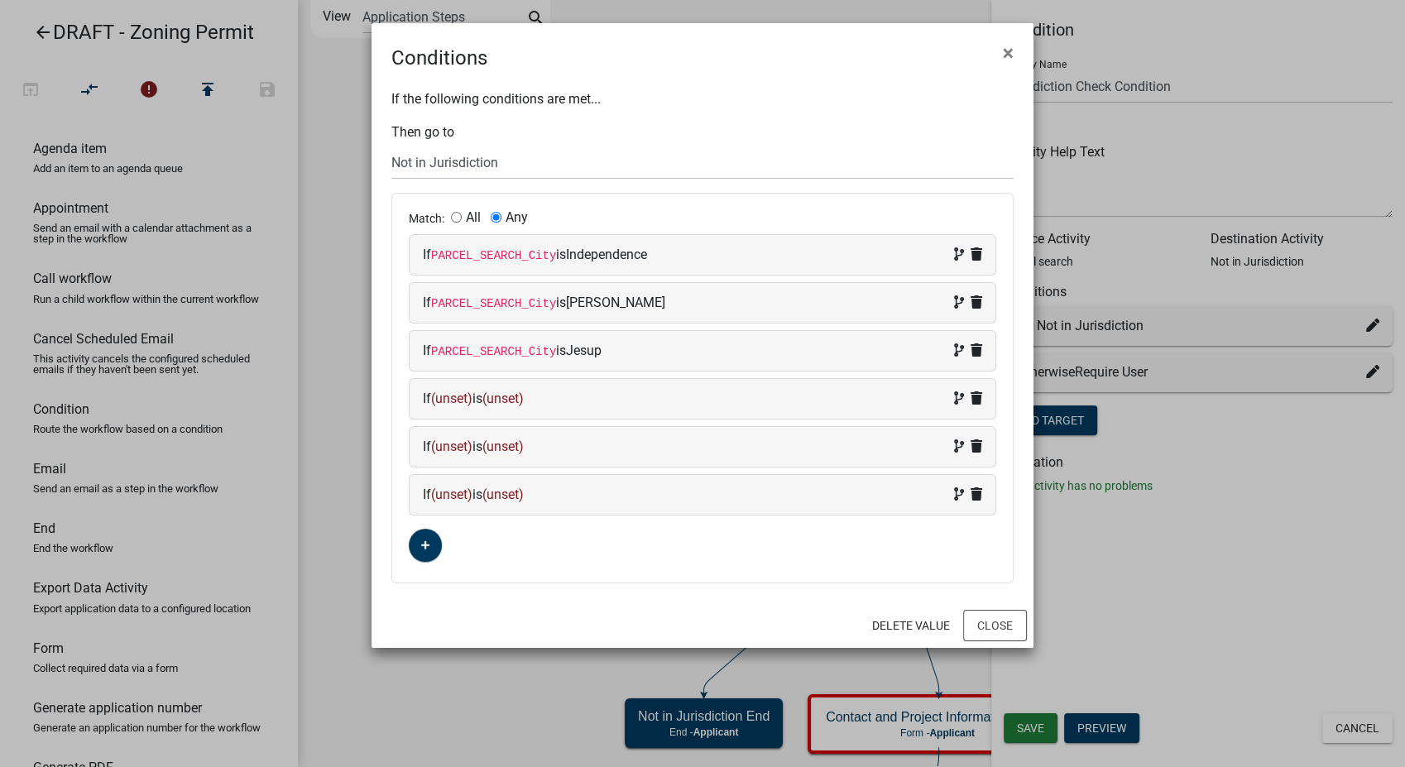
click at [454, 394] on span "(unset)" at bounding box center [451, 399] width 41 height 16
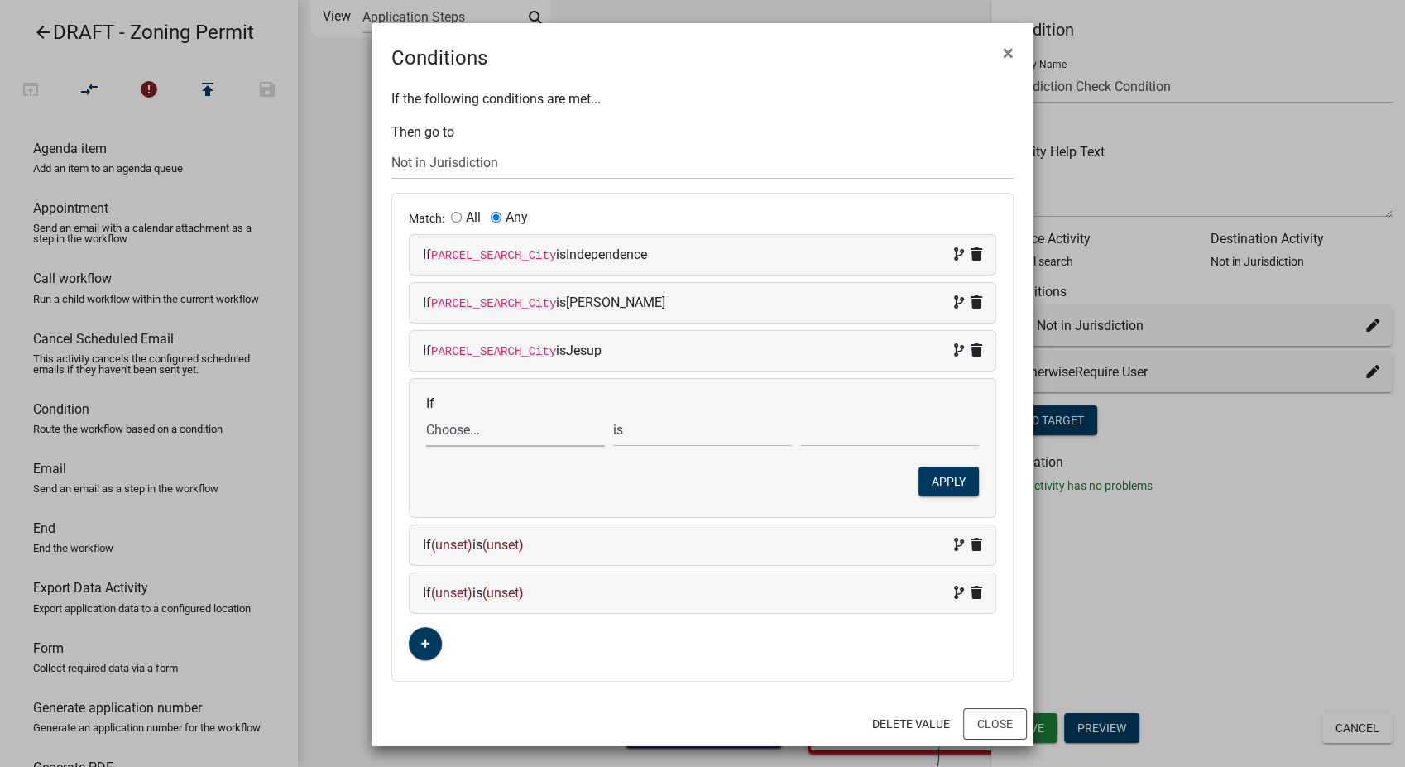
click at [463, 437] on select "Choose... ALL_FEE_RECIPIENTS APPLICATION_ID APPLICATION_NUMBER APPLICATION_STAT…" at bounding box center [515, 430] width 179 height 34
select select "18: PARCEL_SEARCH_City"
click at [426, 413] on select "Choose... ALL_FEE_RECIPIENTS APPLICATION_ID APPLICATION_NUMBER APPLICATION_STAT…" at bounding box center [515, 430] width 179 height 34
click at [842, 431] on input "text" at bounding box center [889, 430] width 179 height 34
type input "Winthrop"
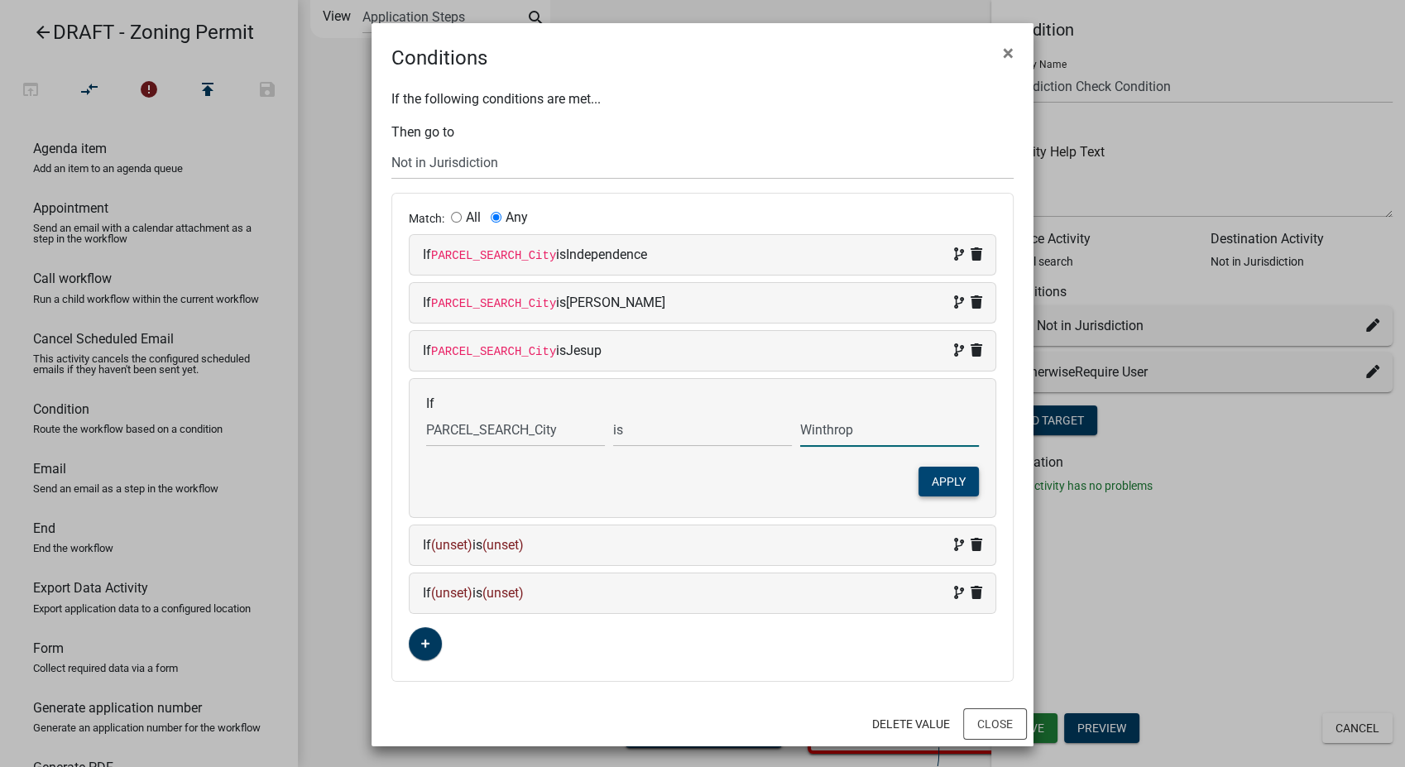
click at [947, 477] on button "Apply" at bounding box center [949, 482] width 60 height 30
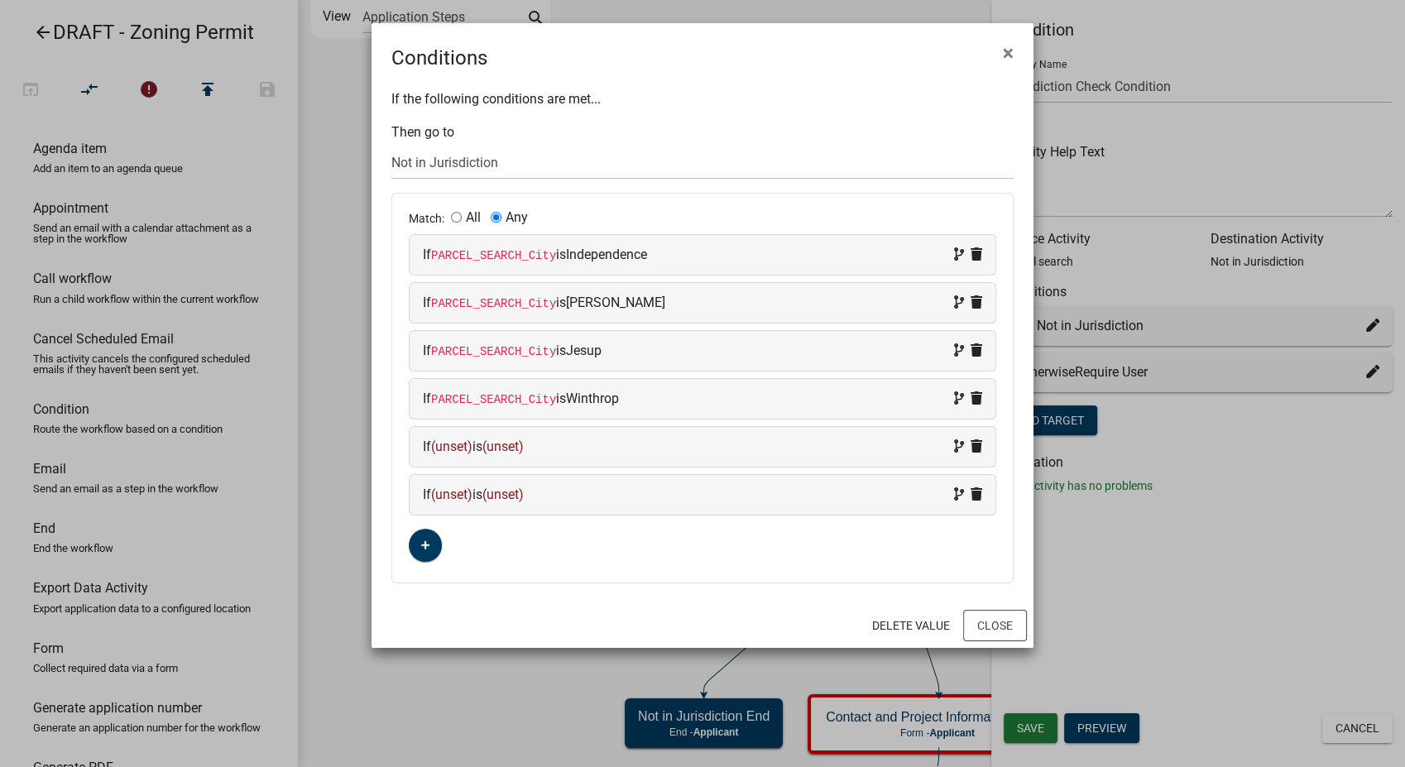
click at [449, 447] on span "(unset)" at bounding box center [451, 447] width 41 height 16
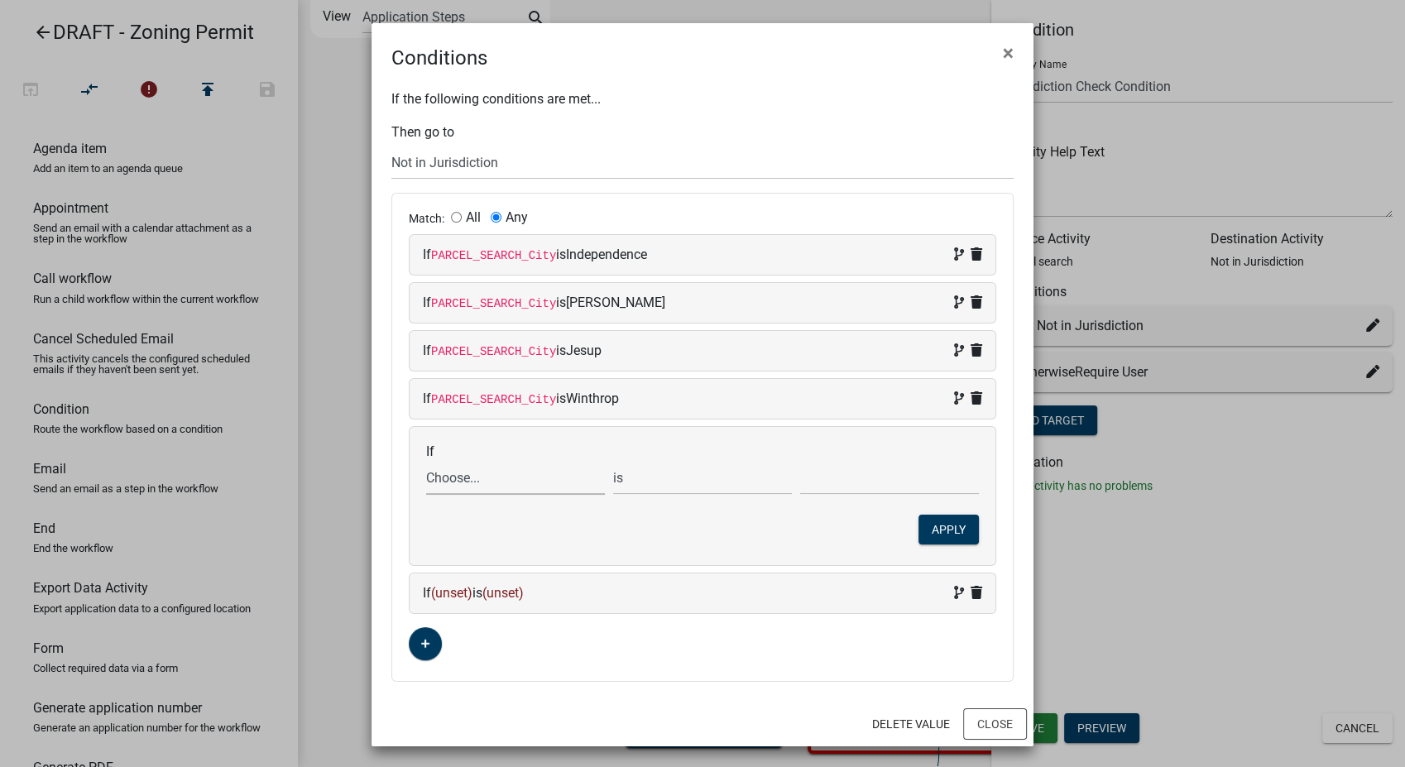
click at [454, 484] on select "Choose... ALL_FEE_RECIPIENTS APPLICATION_ID APPLICATION_NUMBER APPLICATION_STAT…" at bounding box center [515, 478] width 179 height 34
select select "18: PARCEL_SEARCH_City"
click at [426, 461] on select "Choose... ALL_FEE_RECIPIENTS APPLICATION_ID APPLICATION_NUMBER APPLICATION_STAT…" at bounding box center [515, 478] width 179 height 34
click at [866, 486] on input "text" at bounding box center [889, 478] width 179 height 34
type input "Hazelton"
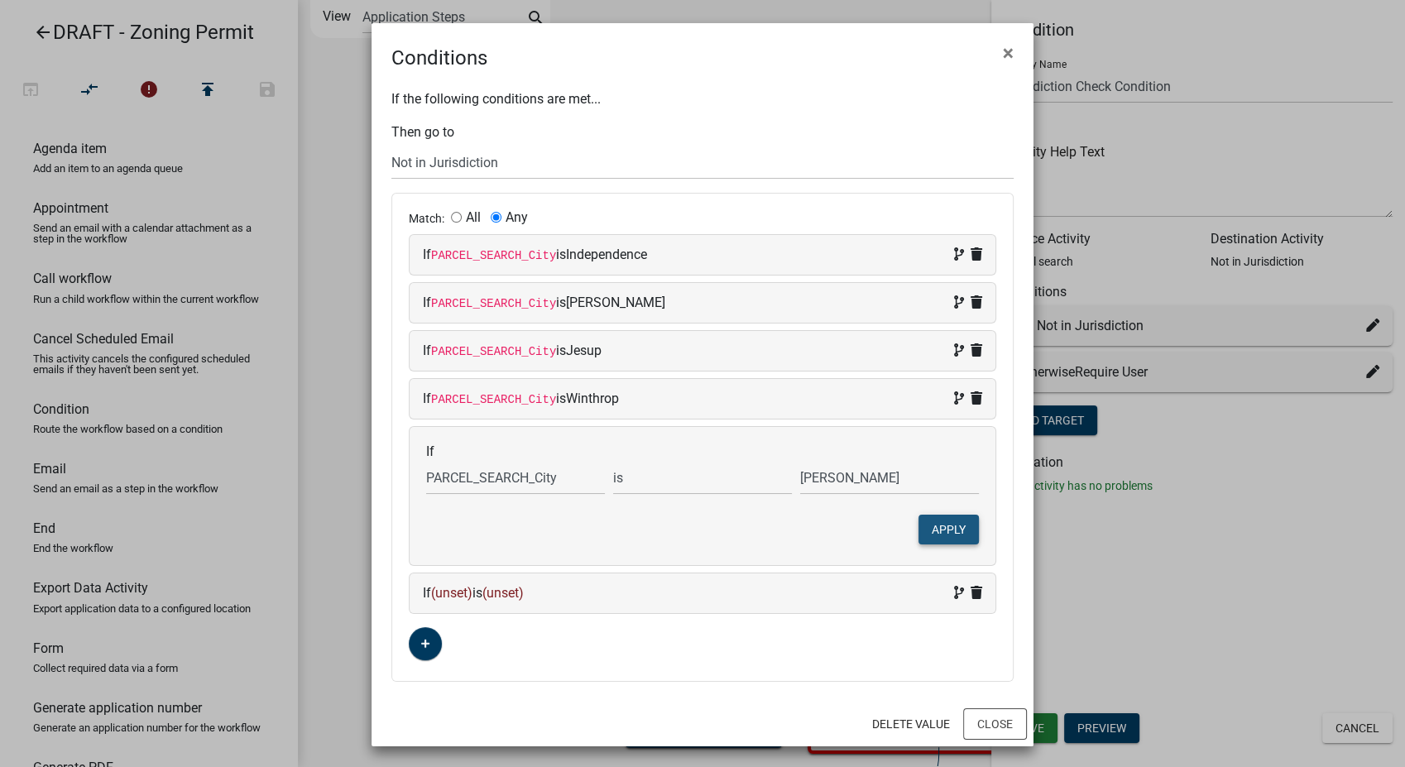
click at [929, 526] on button "Apply" at bounding box center [949, 530] width 60 height 30
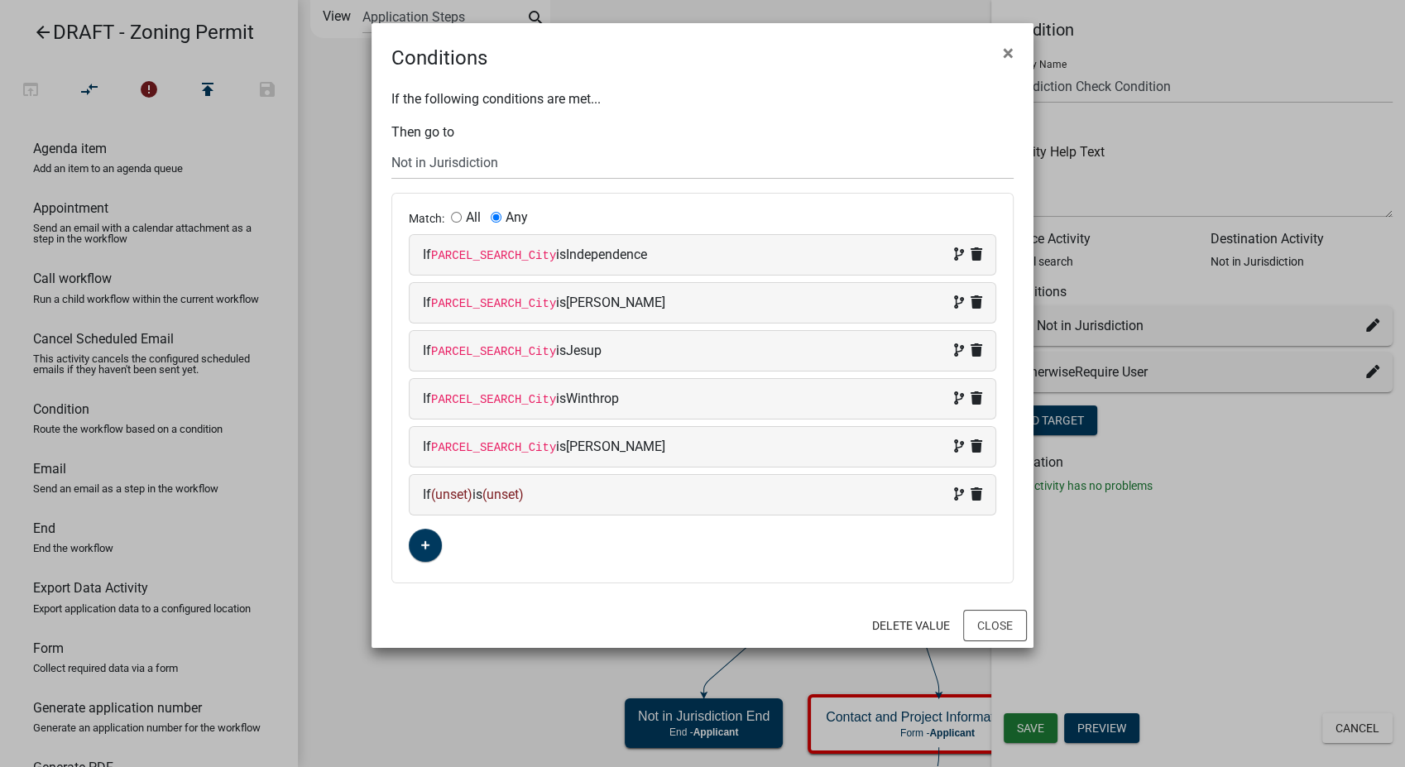
click at [450, 497] on span "(unset)" at bounding box center [451, 495] width 41 height 16
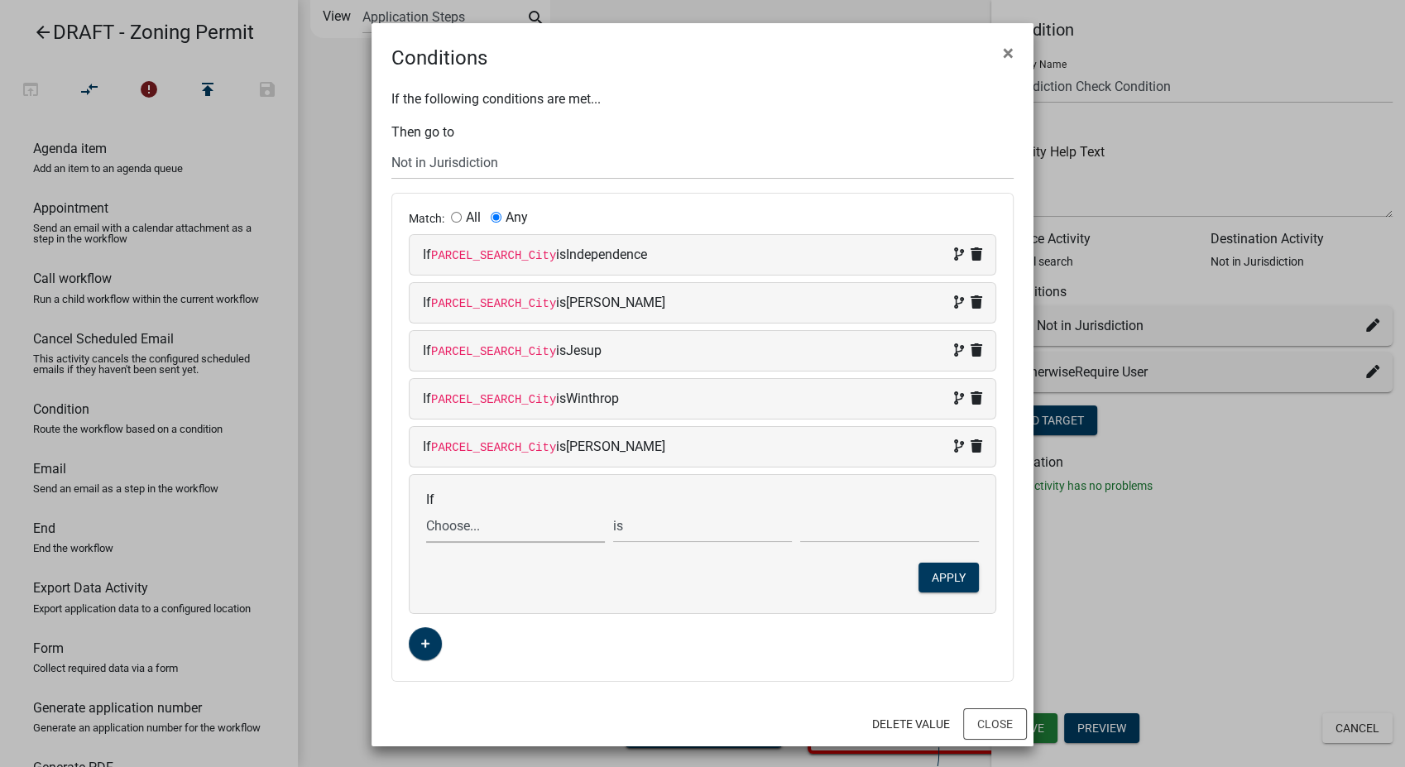
click at [451, 524] on select "Choose... ALL_FEE_RECIPIENTS APPLICATION_ID APPLICATION_NUMBER APPLICATION_STAT…" at bounding box center [515, 526] width 179 height 34
select select "18: PARCEL_SEARCH_City"
click at [426, 509] on select "Choose... ALL_FEE_RECIPIENTS APPLICATION_ID APPLICATION_NUMBER APPLICATION_STAT…" at bounding box center [515, 526] width 179 height 34
click at [820, 526] on input "text" at bounding box center [889, 526] width 179 height 34
type input "Quasqueton"
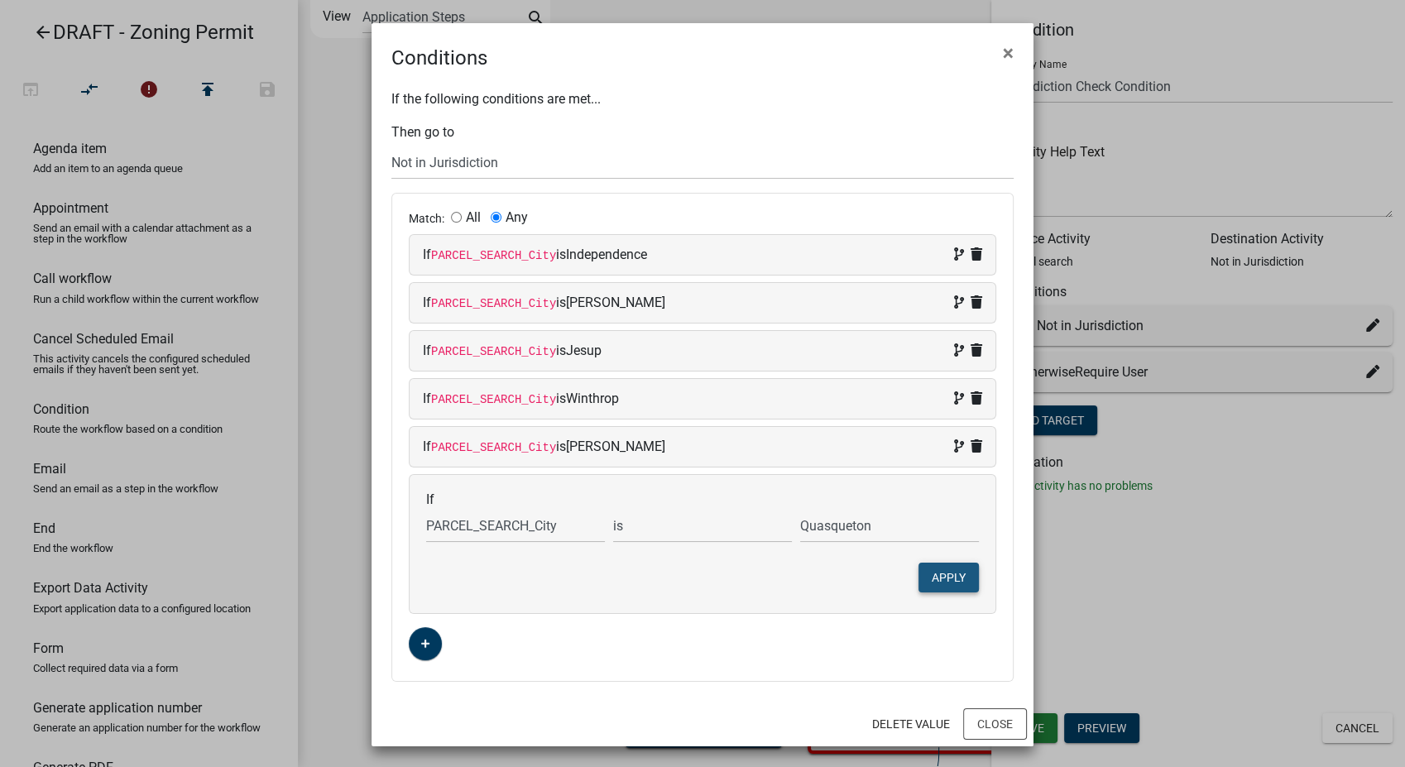
click at [938, 580] on button "Apply" at bounding box center [949, 578] width 60 height 30
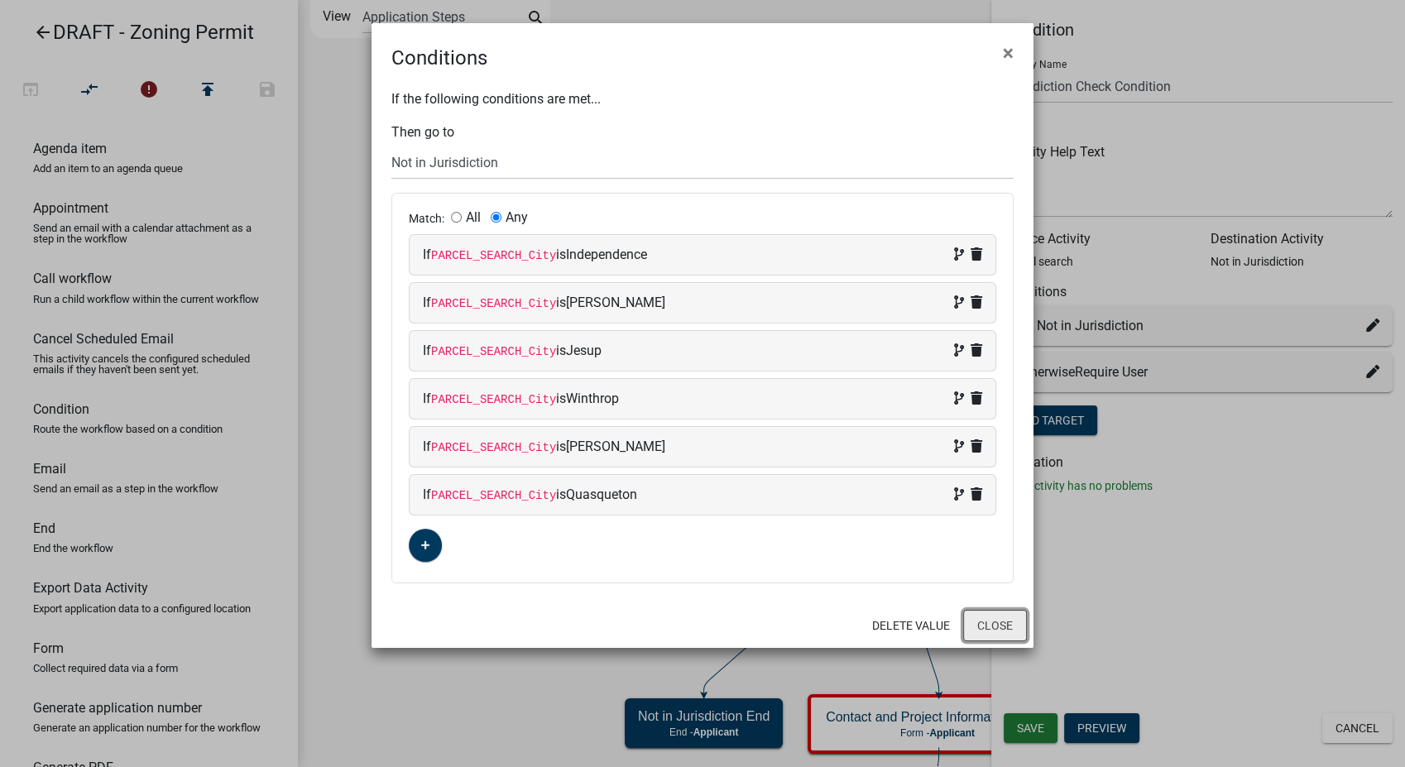
click at [993, 634] on button "Close" at bounding box center [995, 625] width 64 height 31
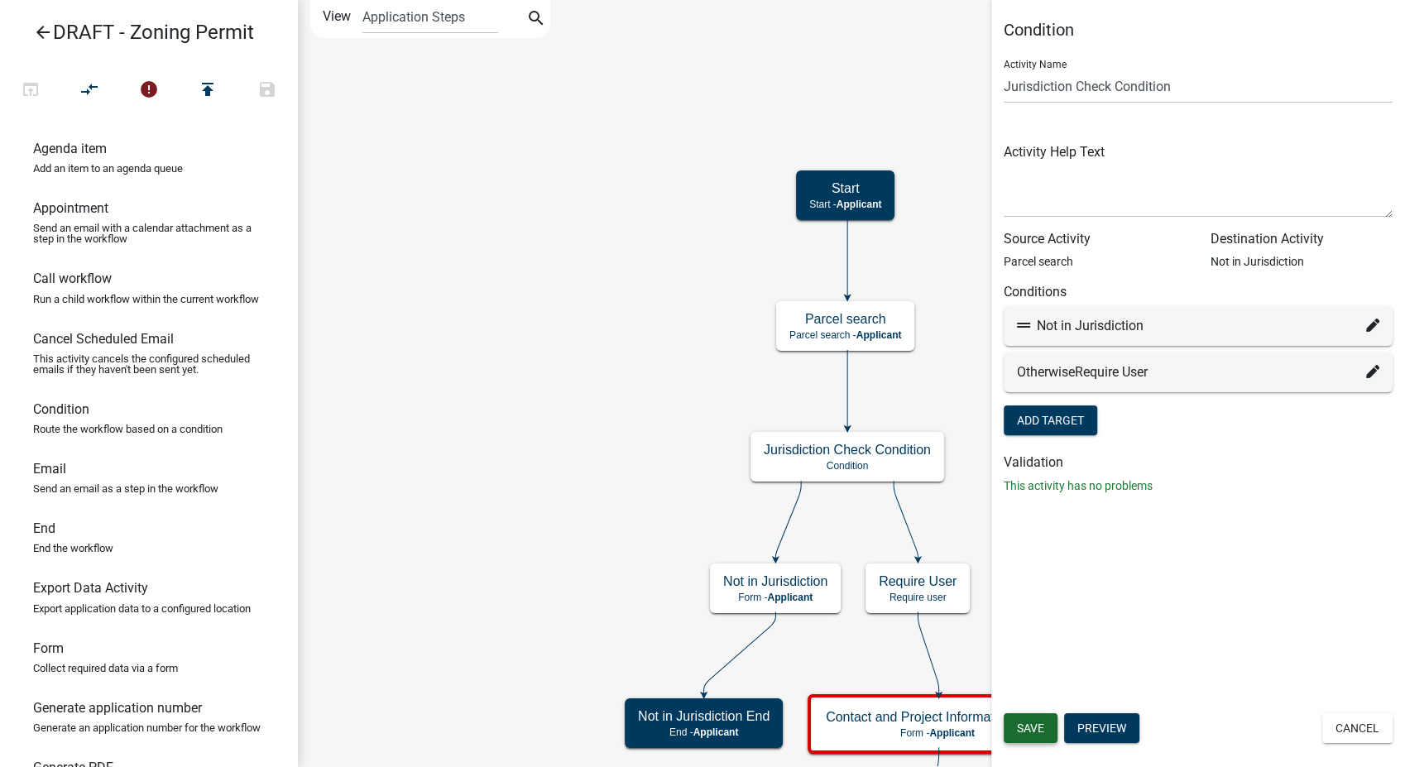
click at [1028, 730] on span "Save" at bounding box center [1030, 728] width 27 height 13
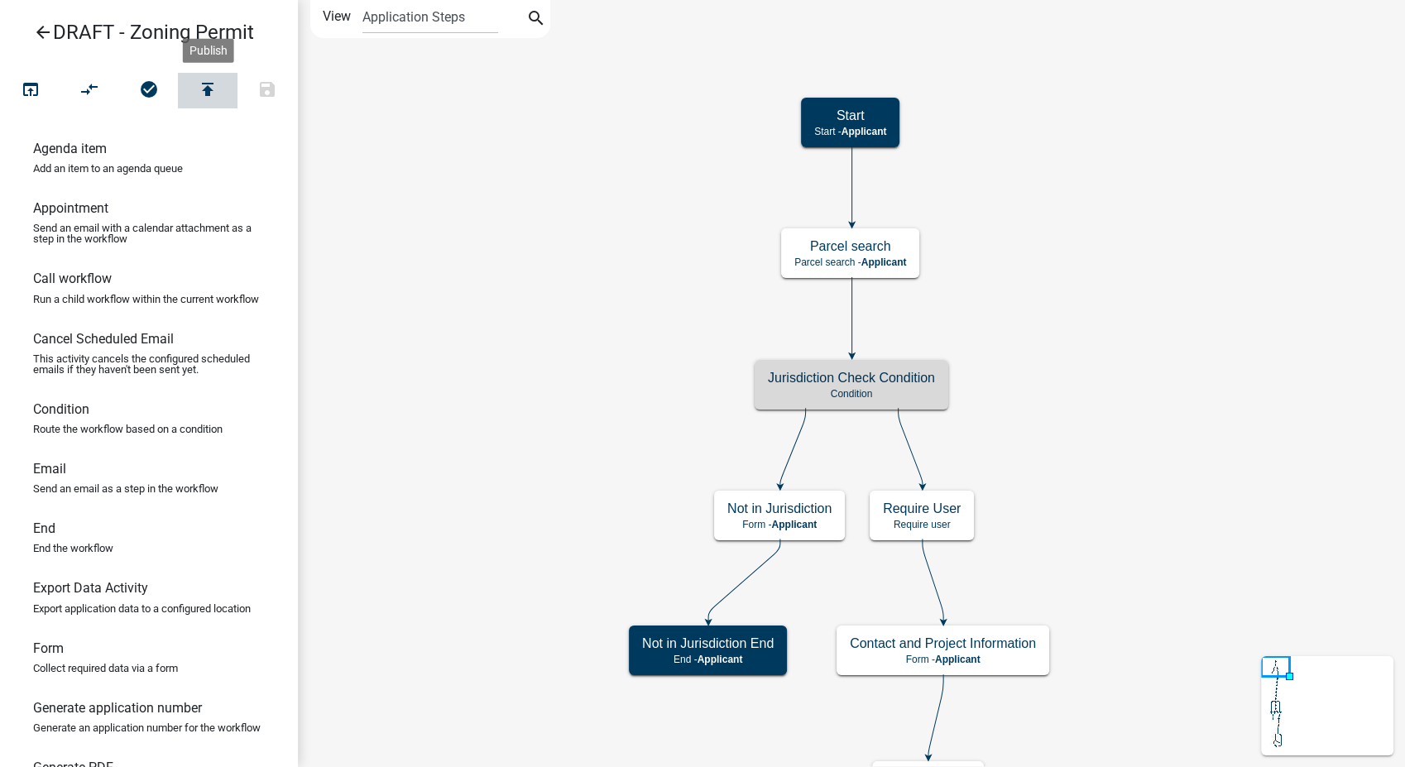
click at [210, 86] on icon "publish" at bounding box center [208, 90] width 20 height 23
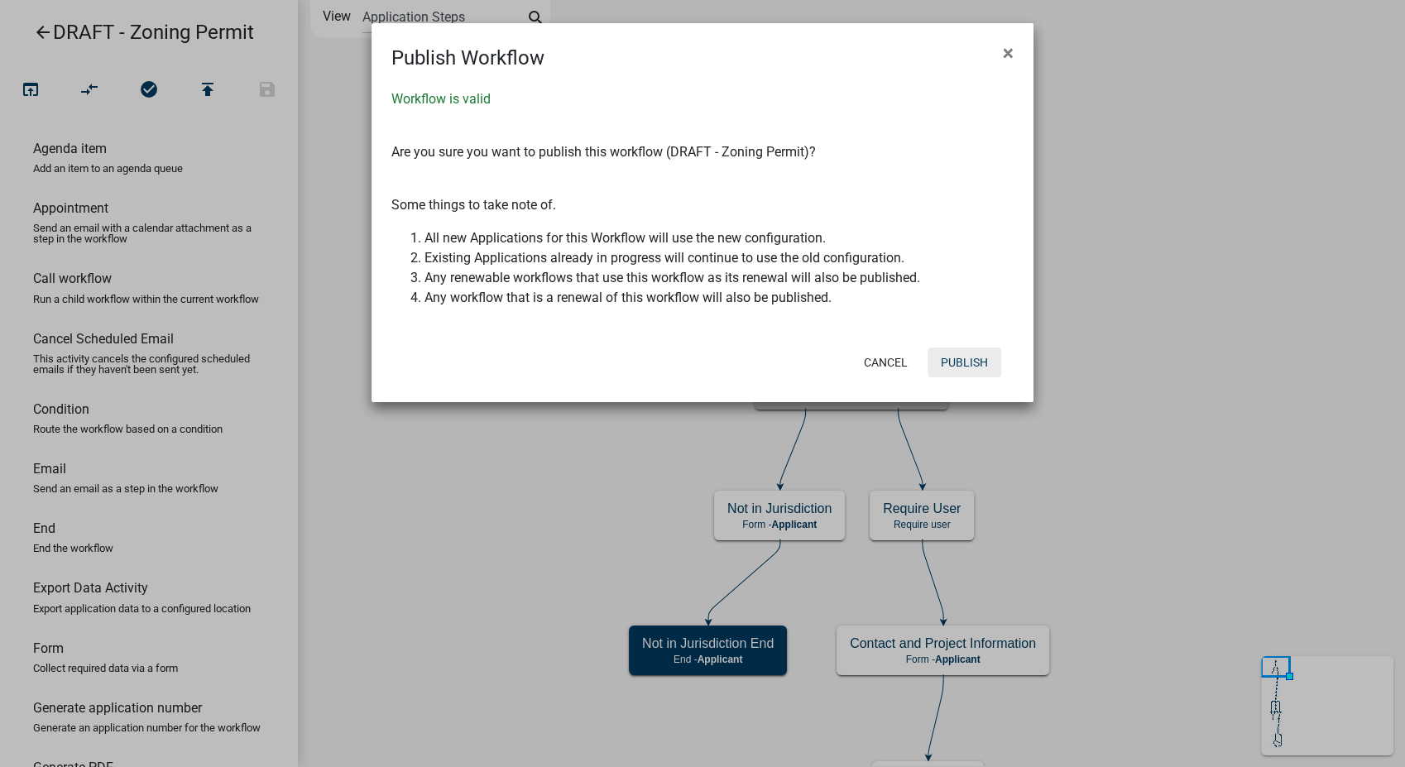
click at [953, 362] on button "Publish" at bounding box center [965, 363] width 74 height 30
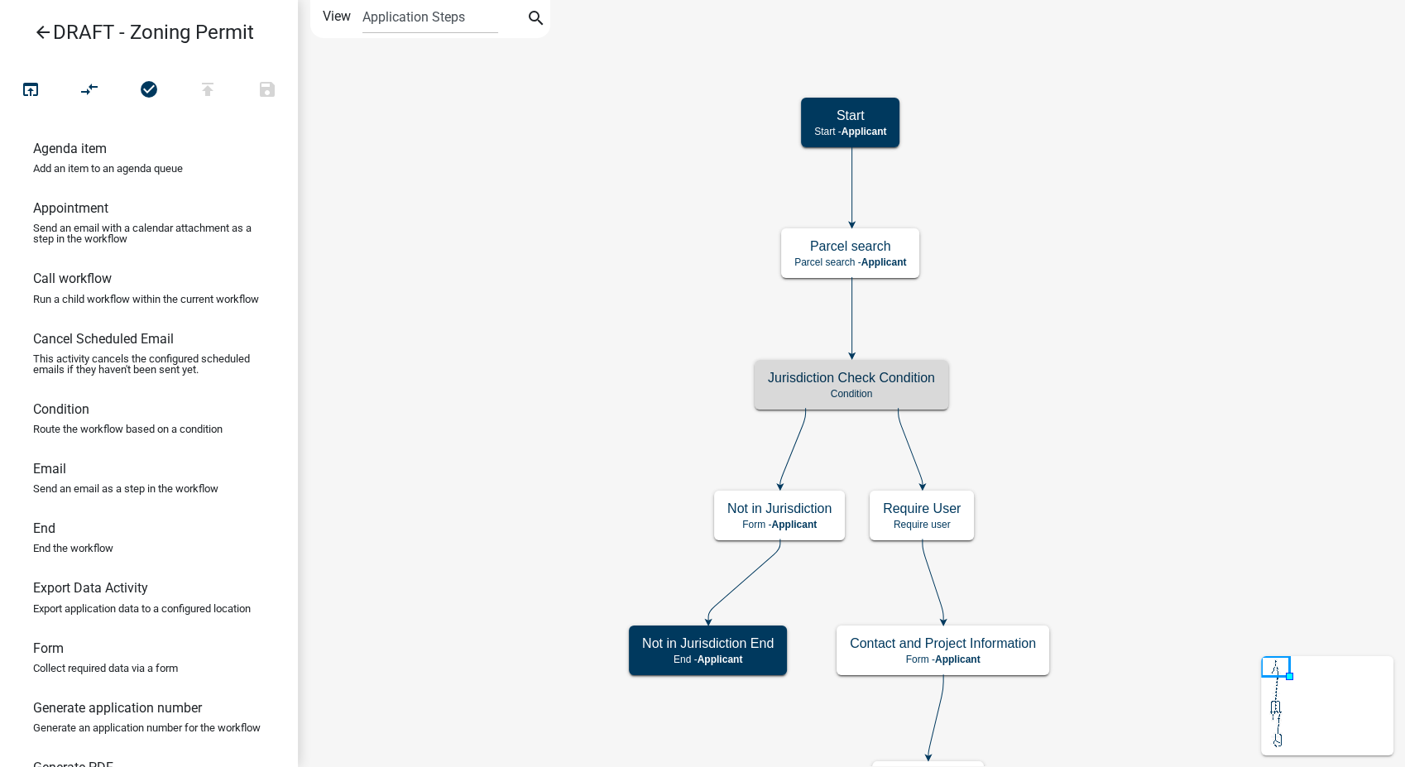
click at [35, 34] on icon "arrow_back" at bounding box center [43, 33] width 20 height 23
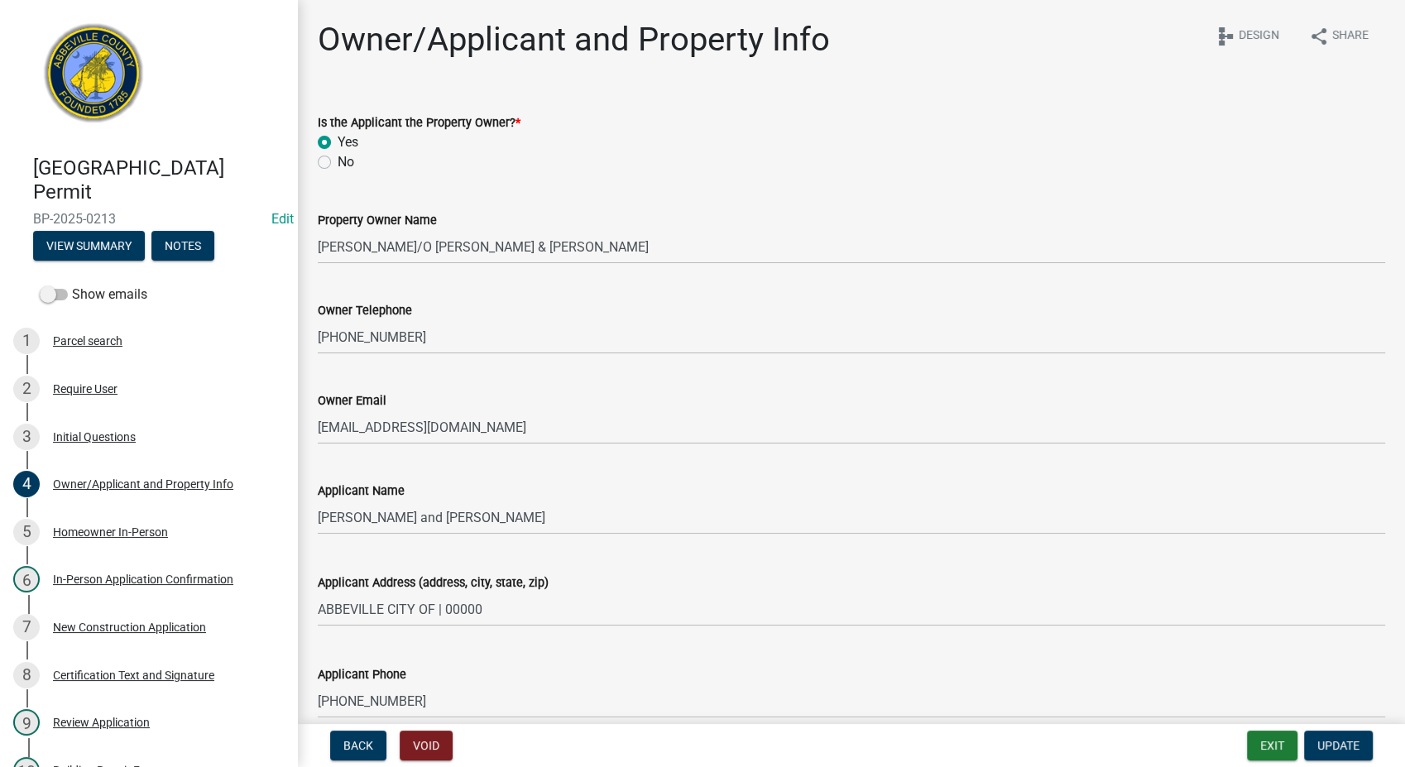
scroll to position [25, 0]
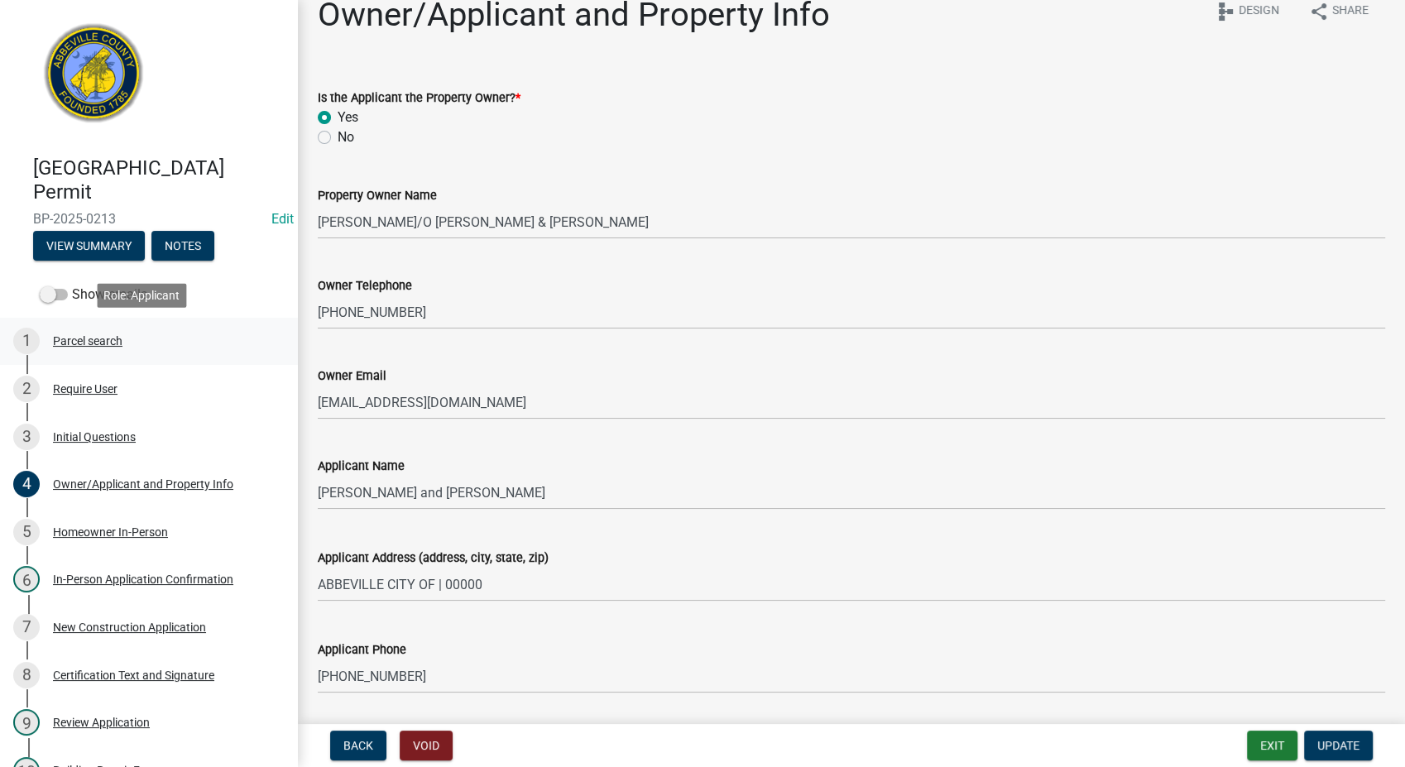
click at [89, 339] on div "Parcel search" at bounding box center [88, 341] width 70 height 12
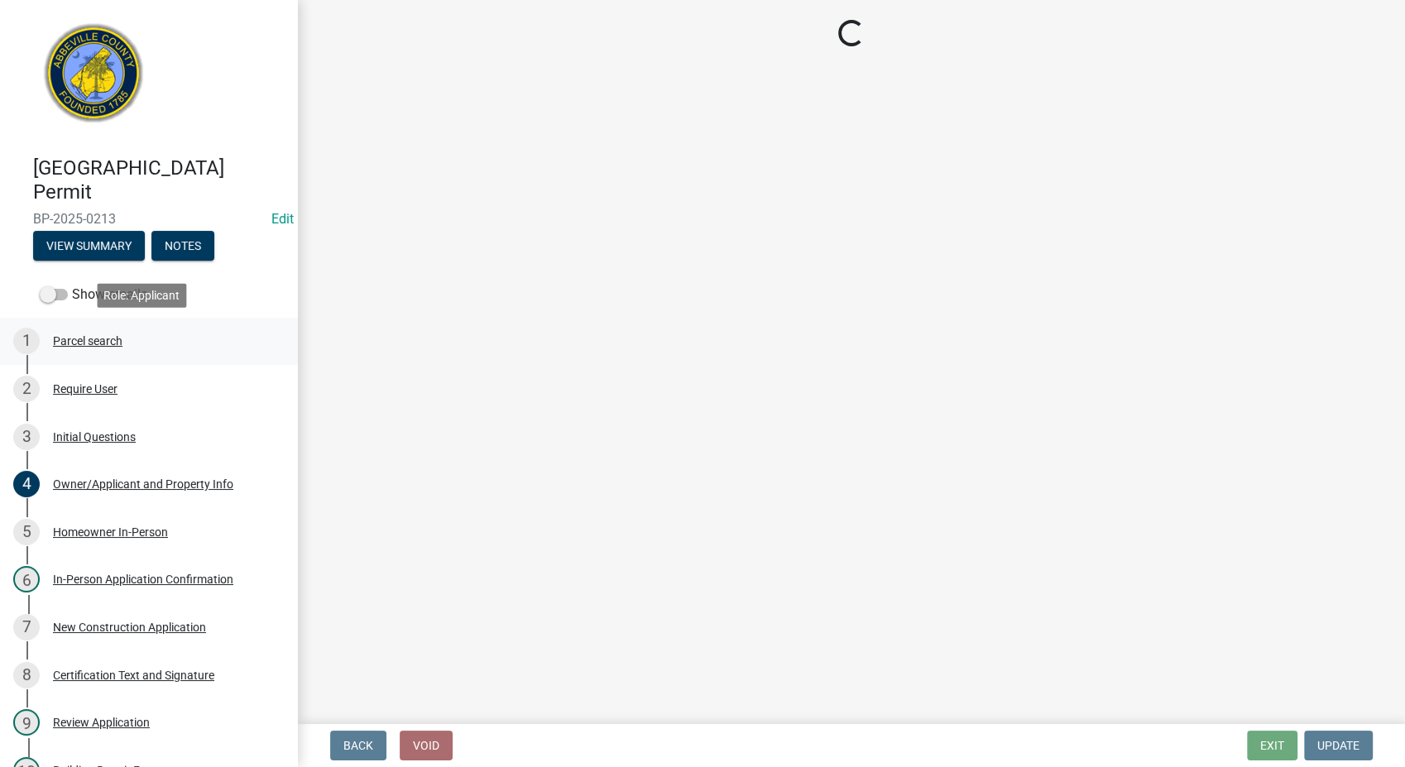
scroll to position [0, 0]
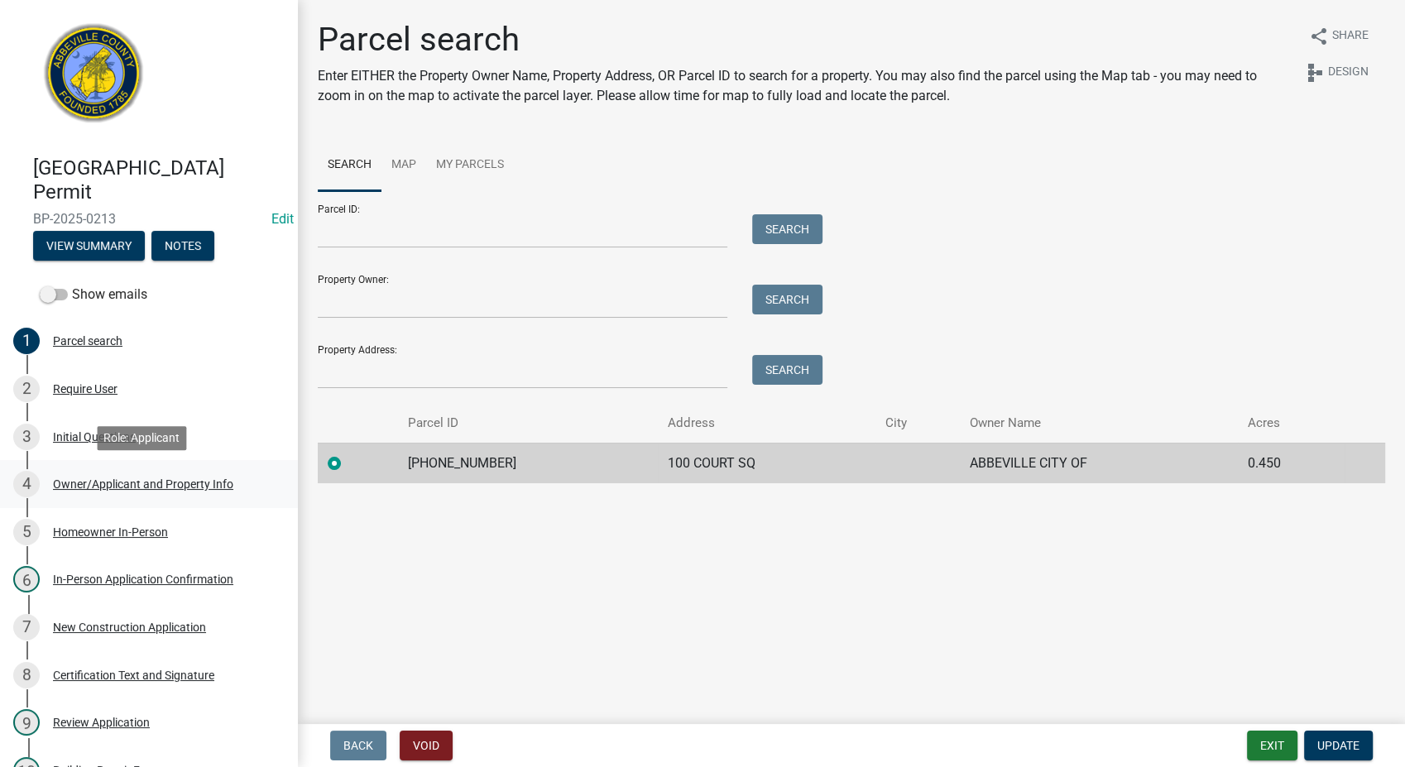
click at [79, 480] on div "Owner/Applicant and Property Info" at bounding box center [143, 484] width 180 height 12
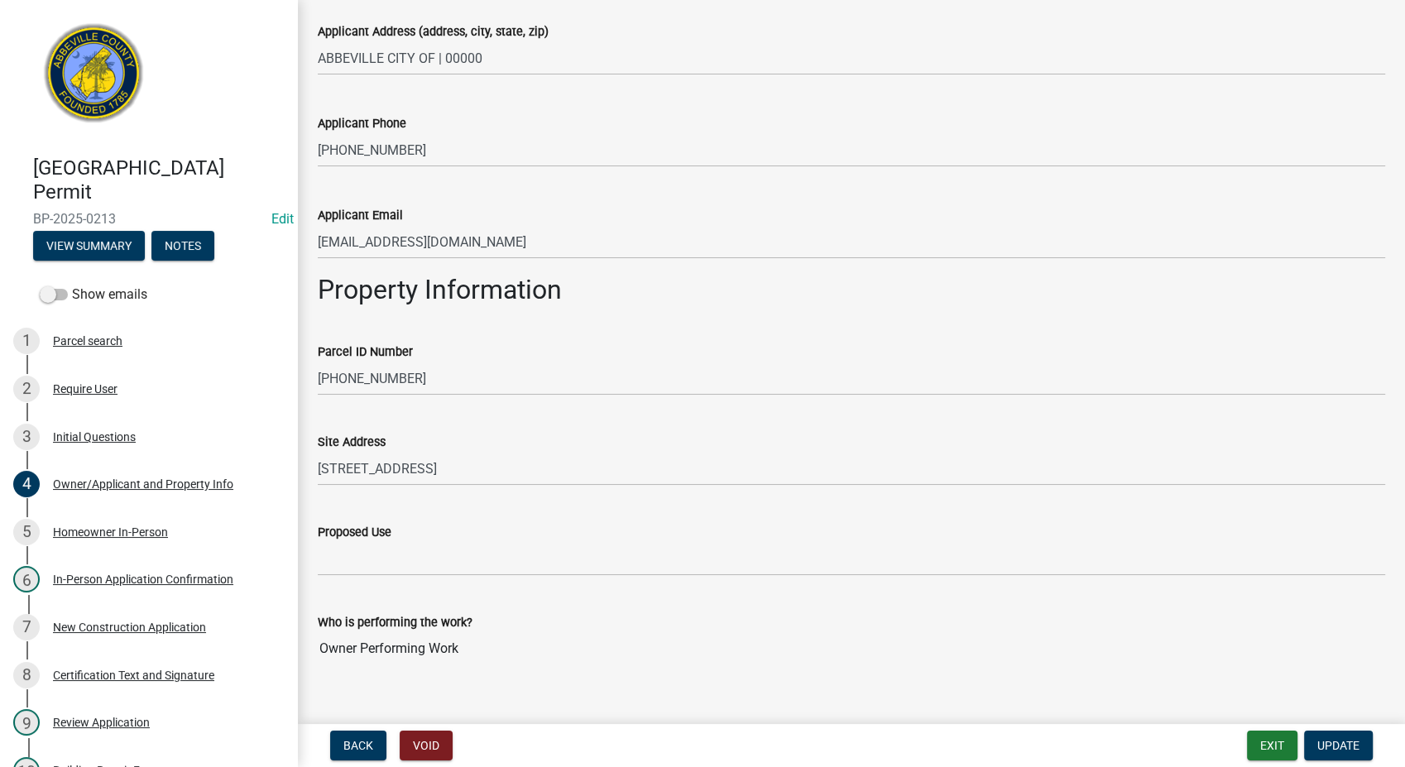
scroll to position [576, 0]
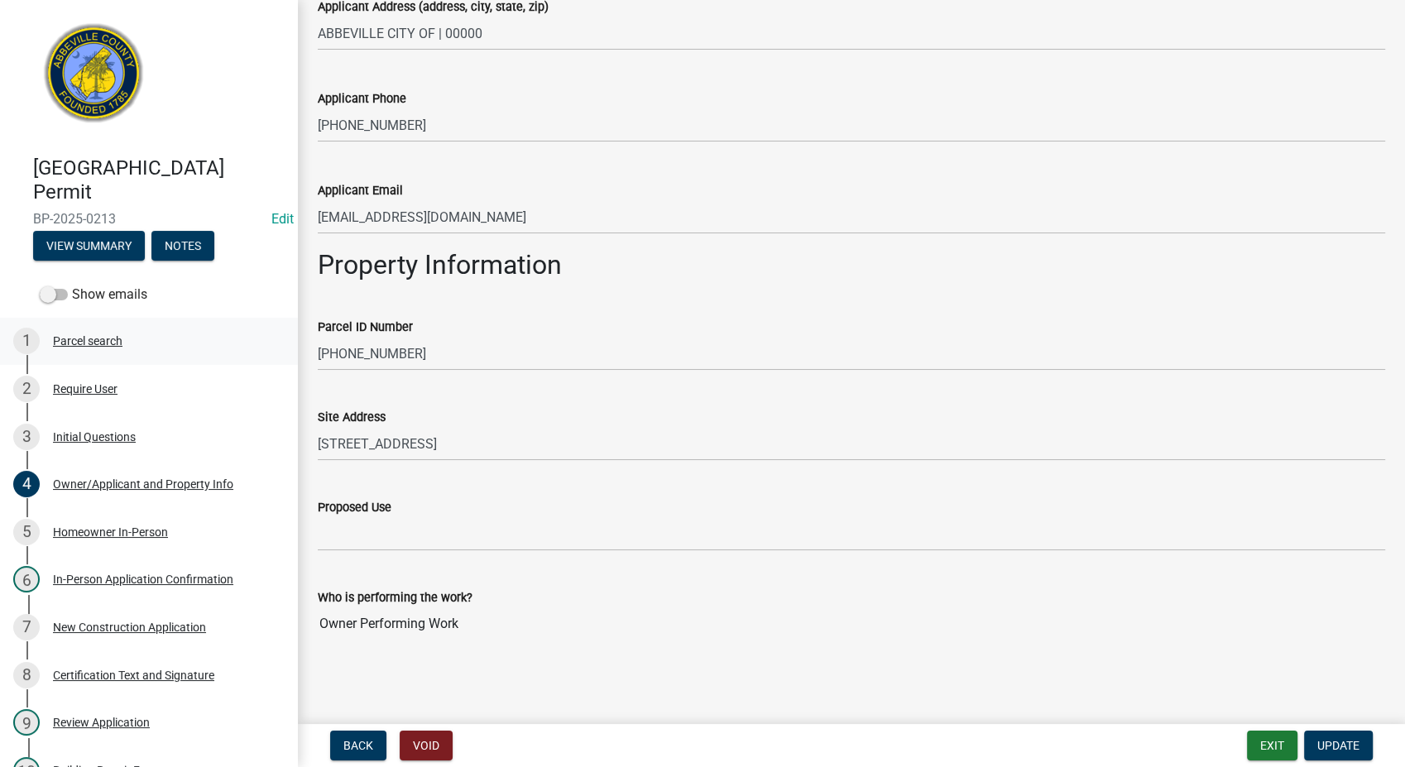
click at [71, 343] on div "Parcel search" at bounding box center [88, 341] width 70 height 12
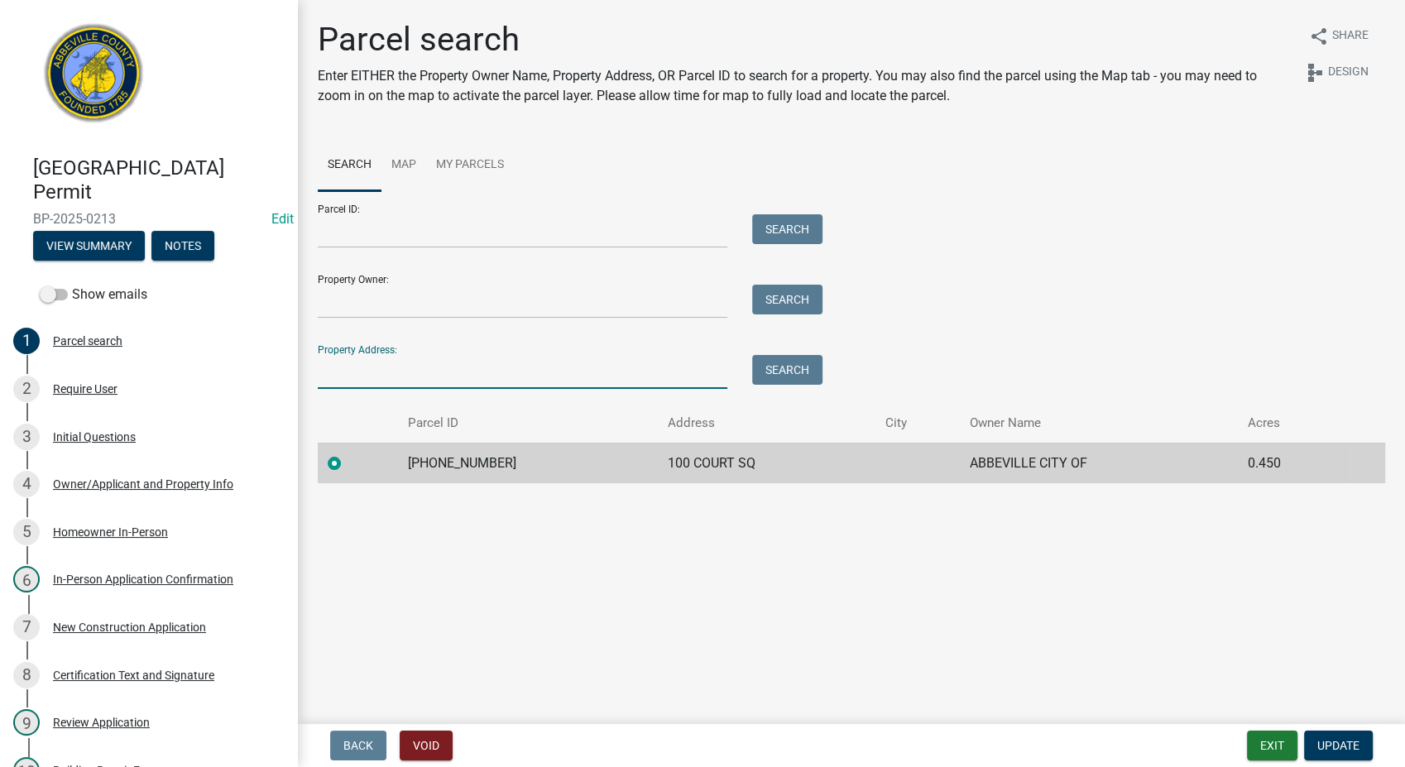
click at [399, 380] on input "Property Address:" at bounding box center [523, 372] width 410 height 34
click at [87, 485] on div "Owner/Applicant and Property Info" at bounding box center [143, 484] width 180 height 12
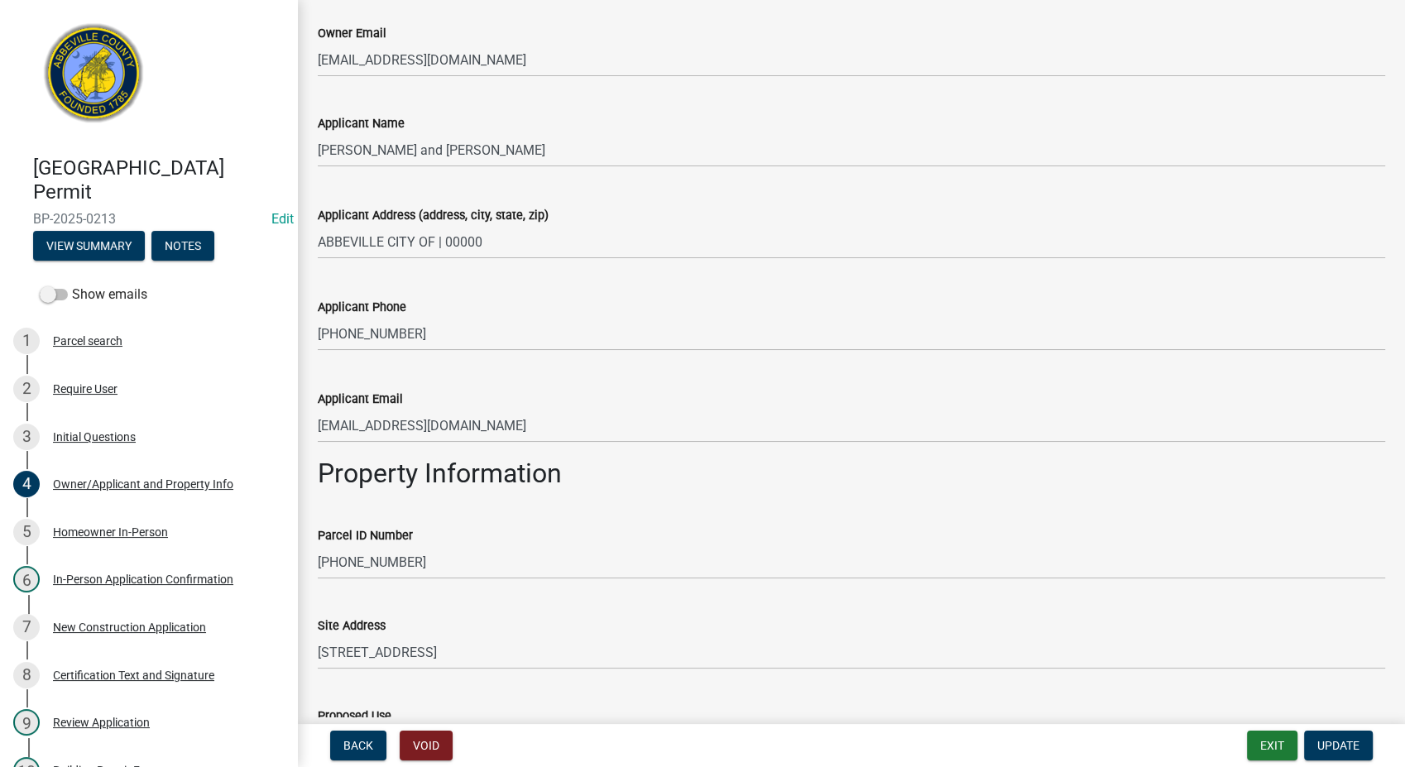
scroll to position [576, 0]
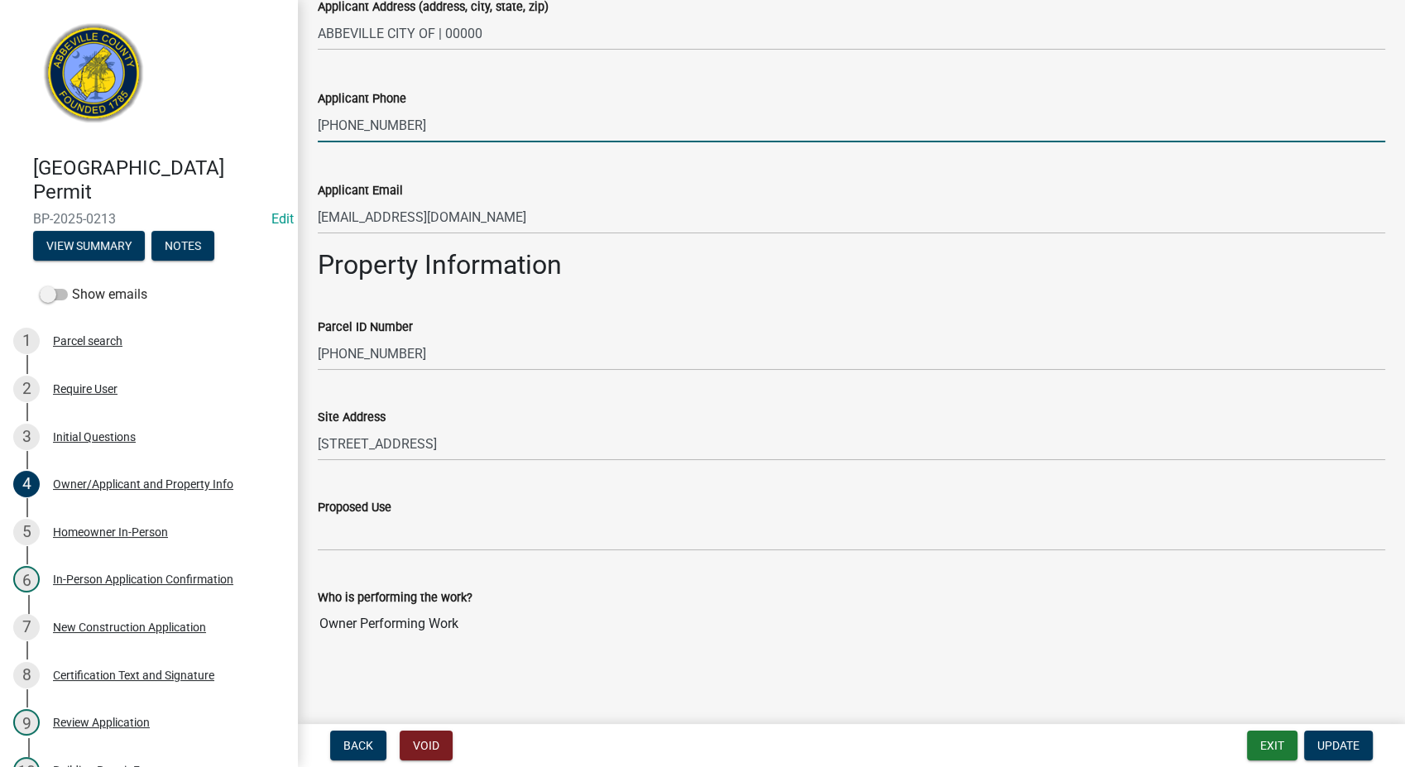
click at [521, 113] on input "[PHONE_NUMBER]" at bounding box center [852, 125] width 1068 height 34
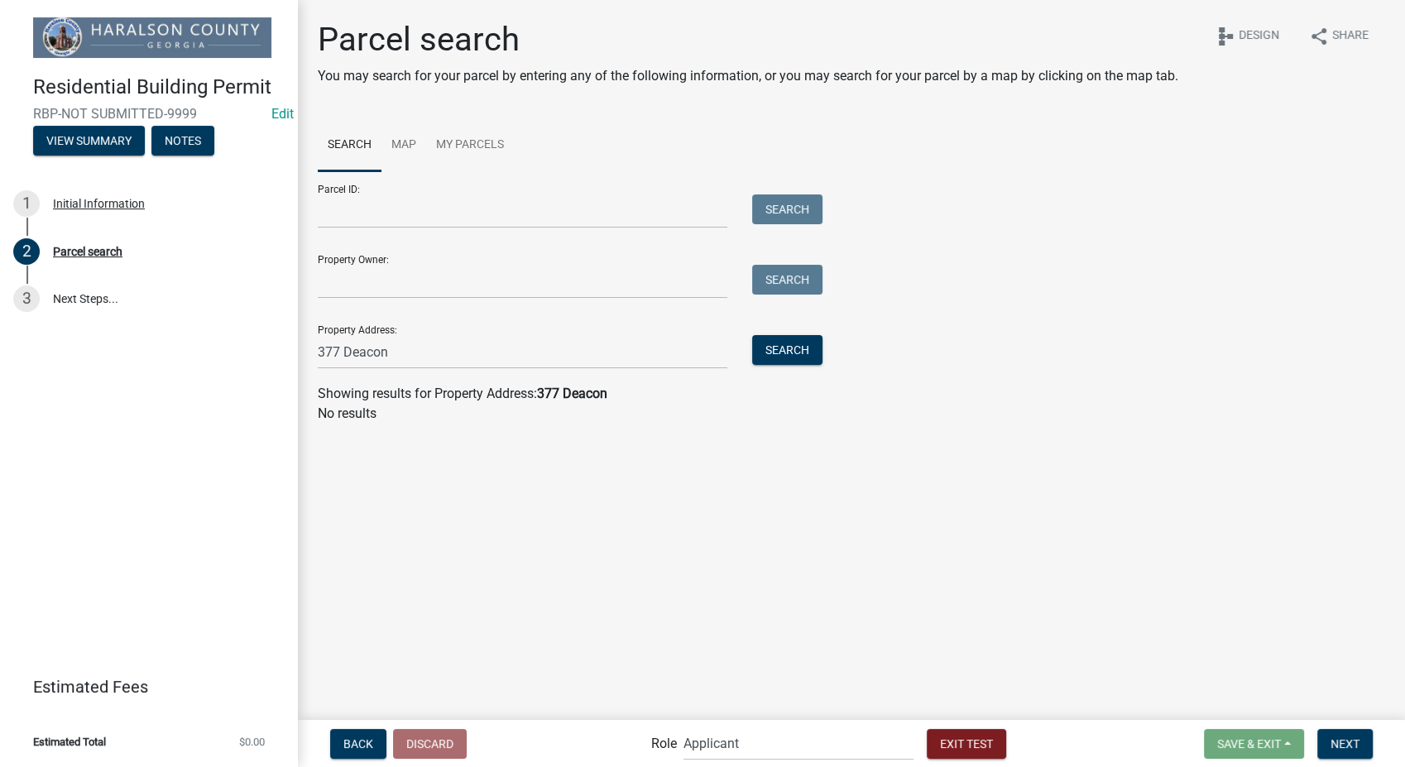
click at [1013, 702] on main "Parcel search You may search for your parcel by entering any of the following i…" at bounding box center [851, 359] width 1107 height 718
click at [1369, 205] on div "Parcel ID: Search Property Owner: Search Property Address: [STREET_ADDRESS] Sea…" at bounding box center [852, 270] width 1068 height 198
click at [353, 354] on input "377 Deacon" at bounding box center [523, 352] width 410 height 34
type input "377 [DEMOGRAPHIC_DATA]"
click at [770, 367] on div "Search" at bounding box center [783, 352] width 87 height 34
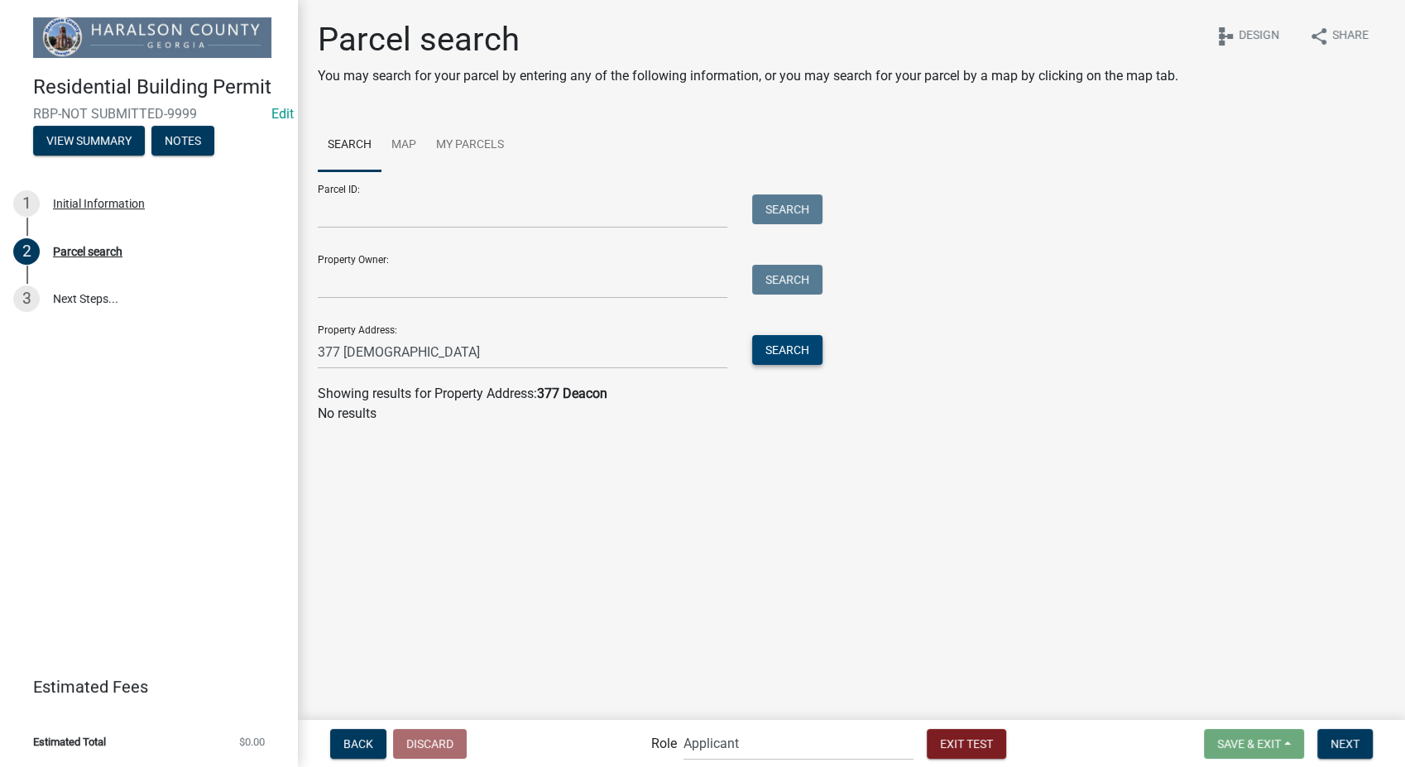
click at [771, 355] on button "Search" at bounding box center [787, 350] width 70 height 30
click at [935, 745] on button "Exit Test" at bounding box center [966, 744] width 79 height 30
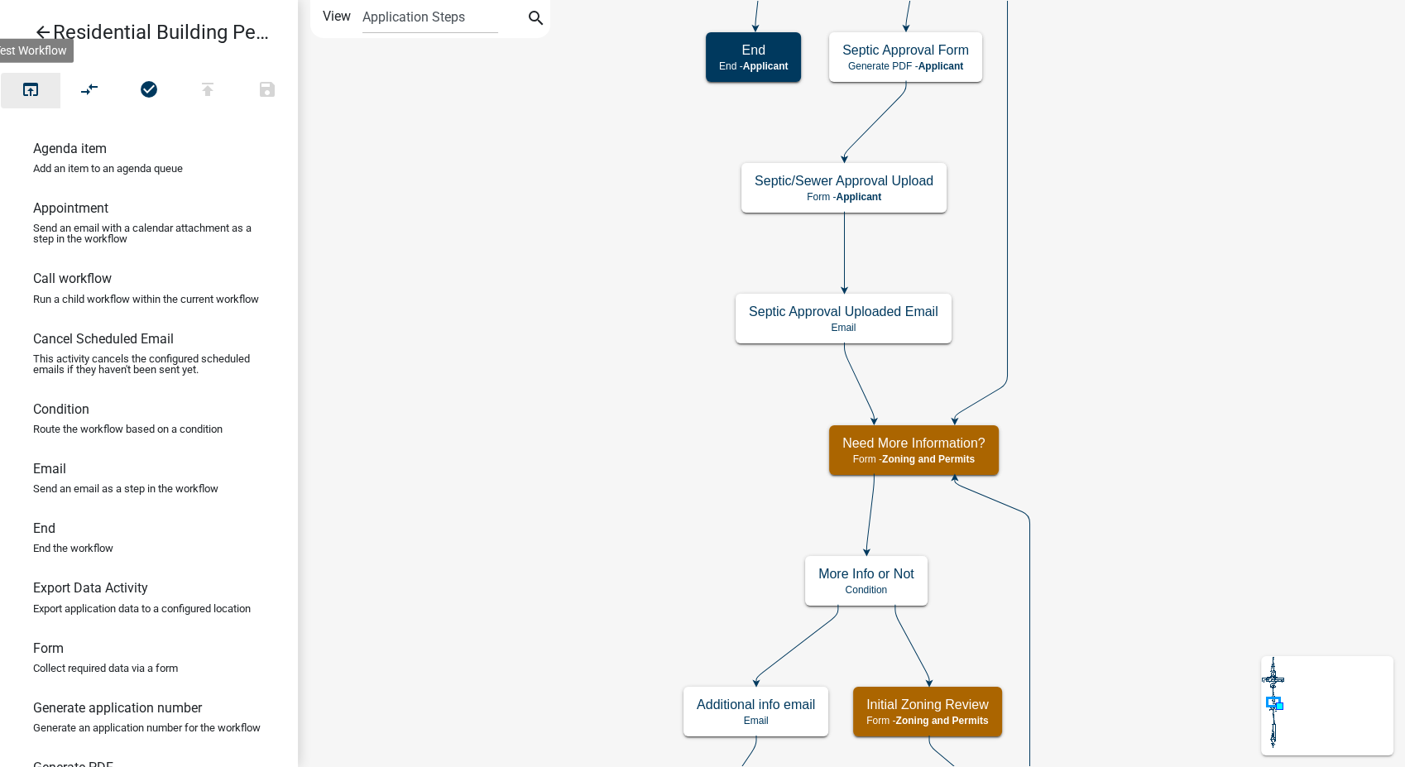
click at [26, 90] on icon "open_in_browser" at bounding box center [31, 90] width 20 height 23
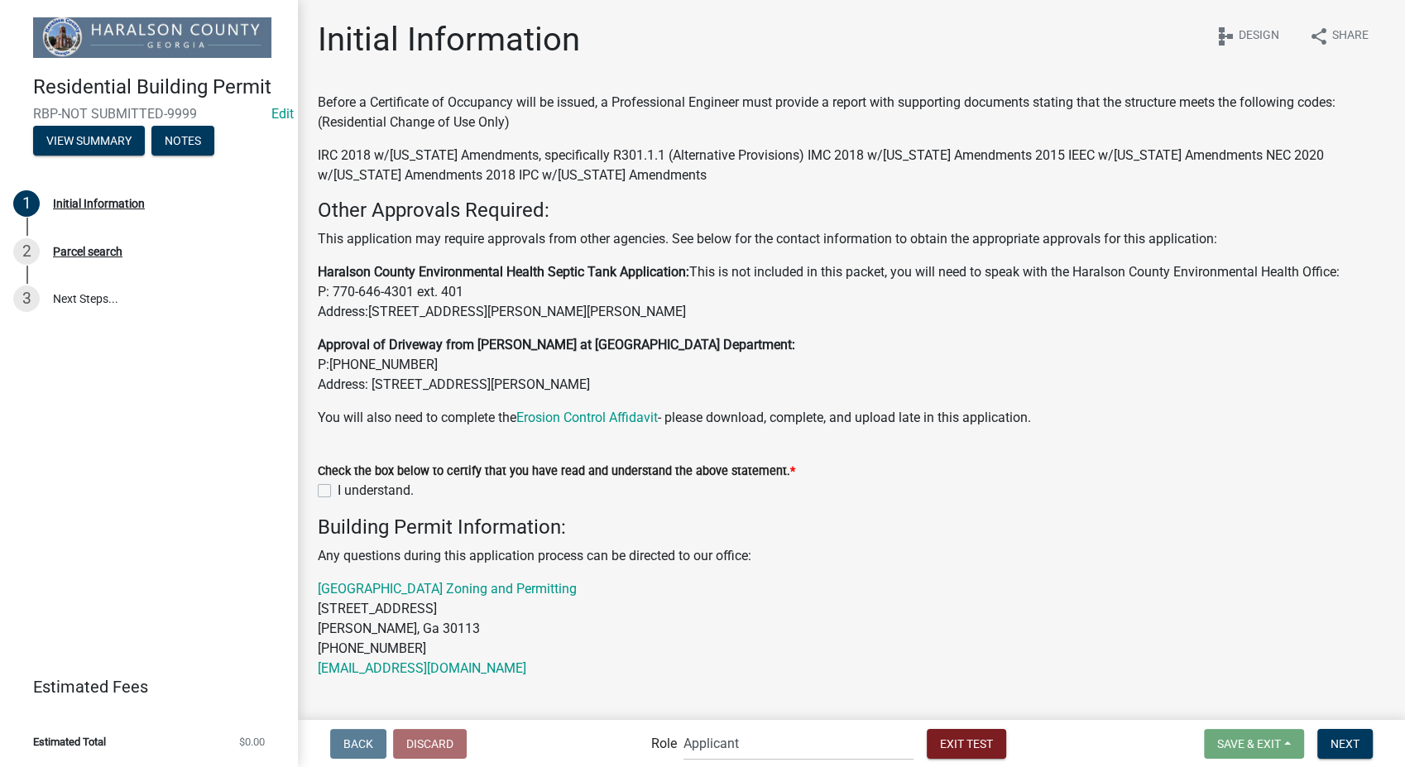
click at [1109, 516] on h4 "Building Permit Information:" at bounding box center [852, 528] width 1068 height 24
click at [338, 492] on label "I understand." at bounding box center [376, 491] width 76 height 20
click at [338, 492] on input "I understand." at bounding box center [343, 486] width 11 height 11
checkbox input "true"
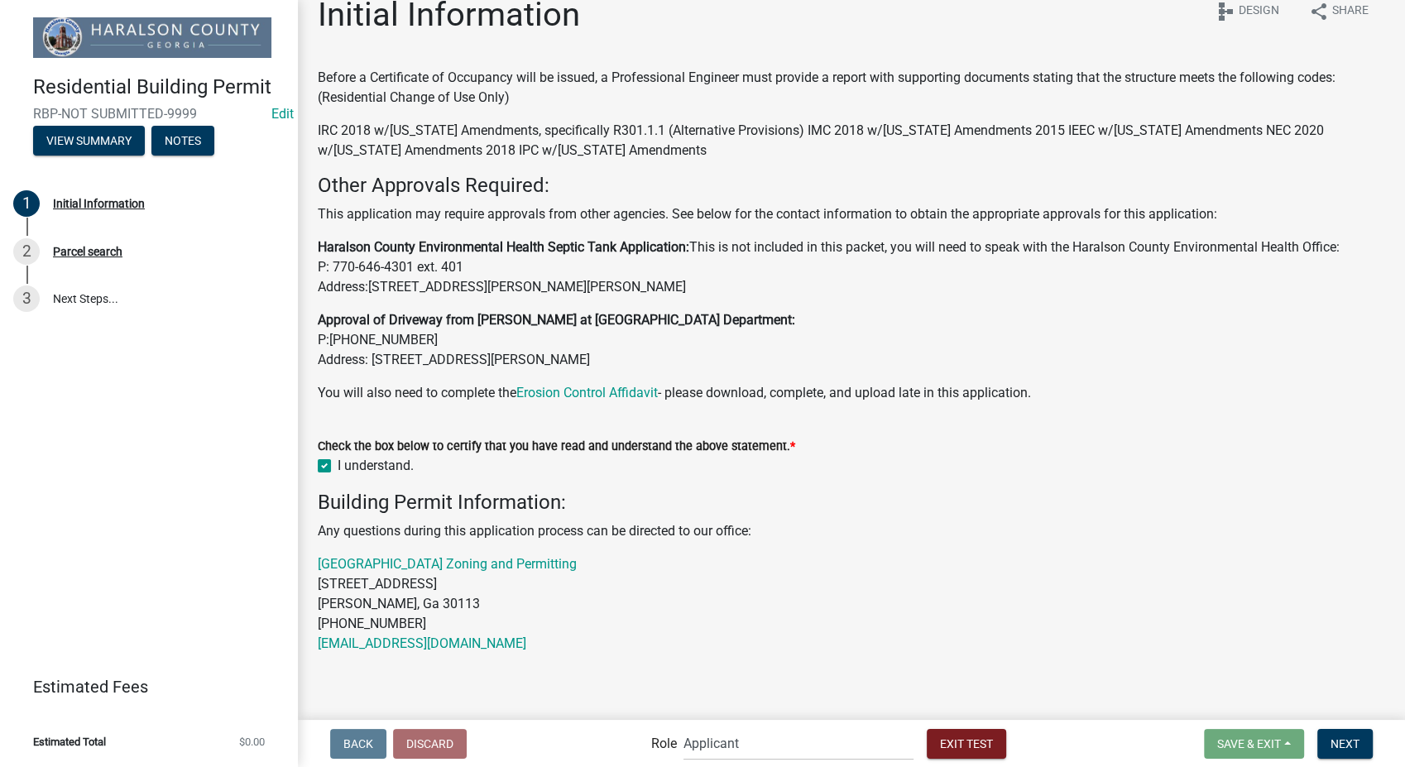
scroll to position [38, 0]
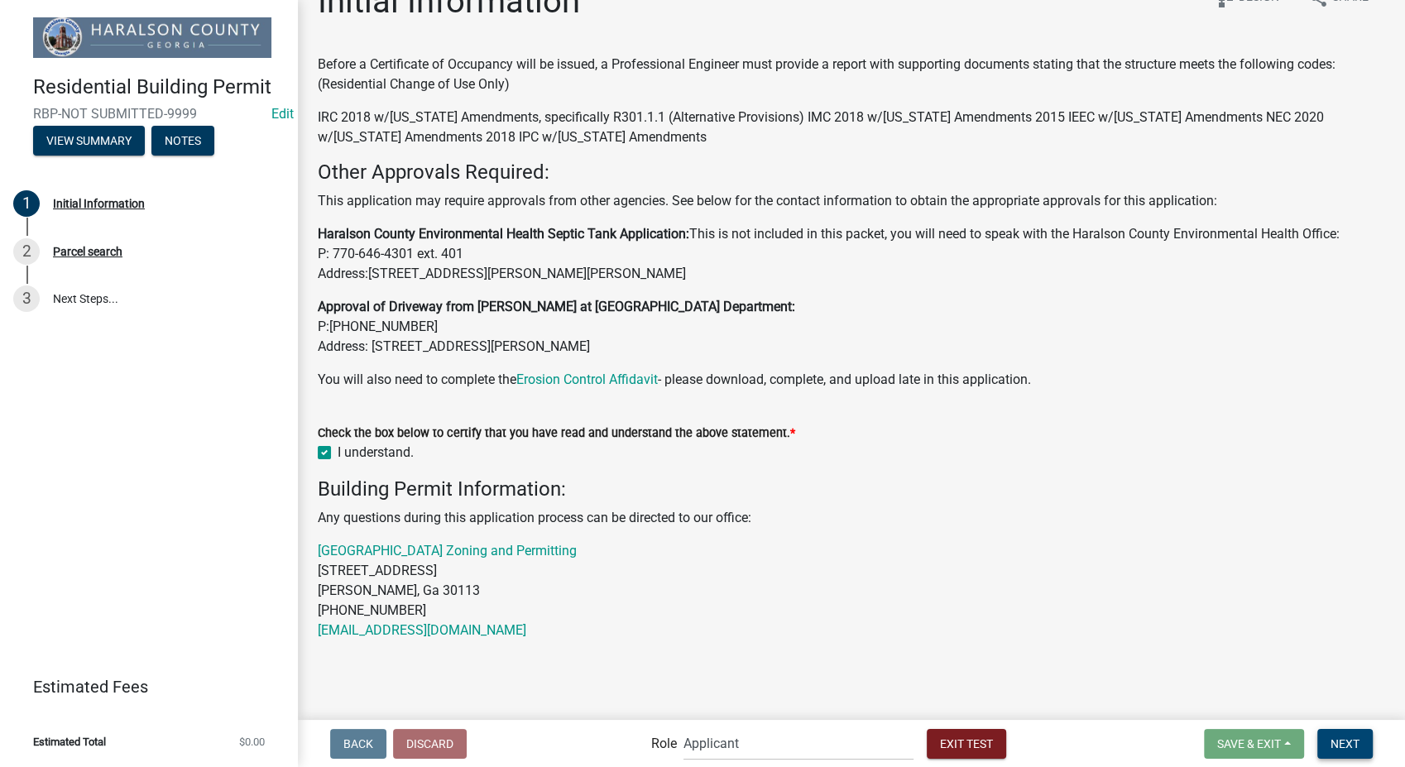
click at [1345, 737] on span "Next" at bounding box center [1345, 743] width 29 height 13
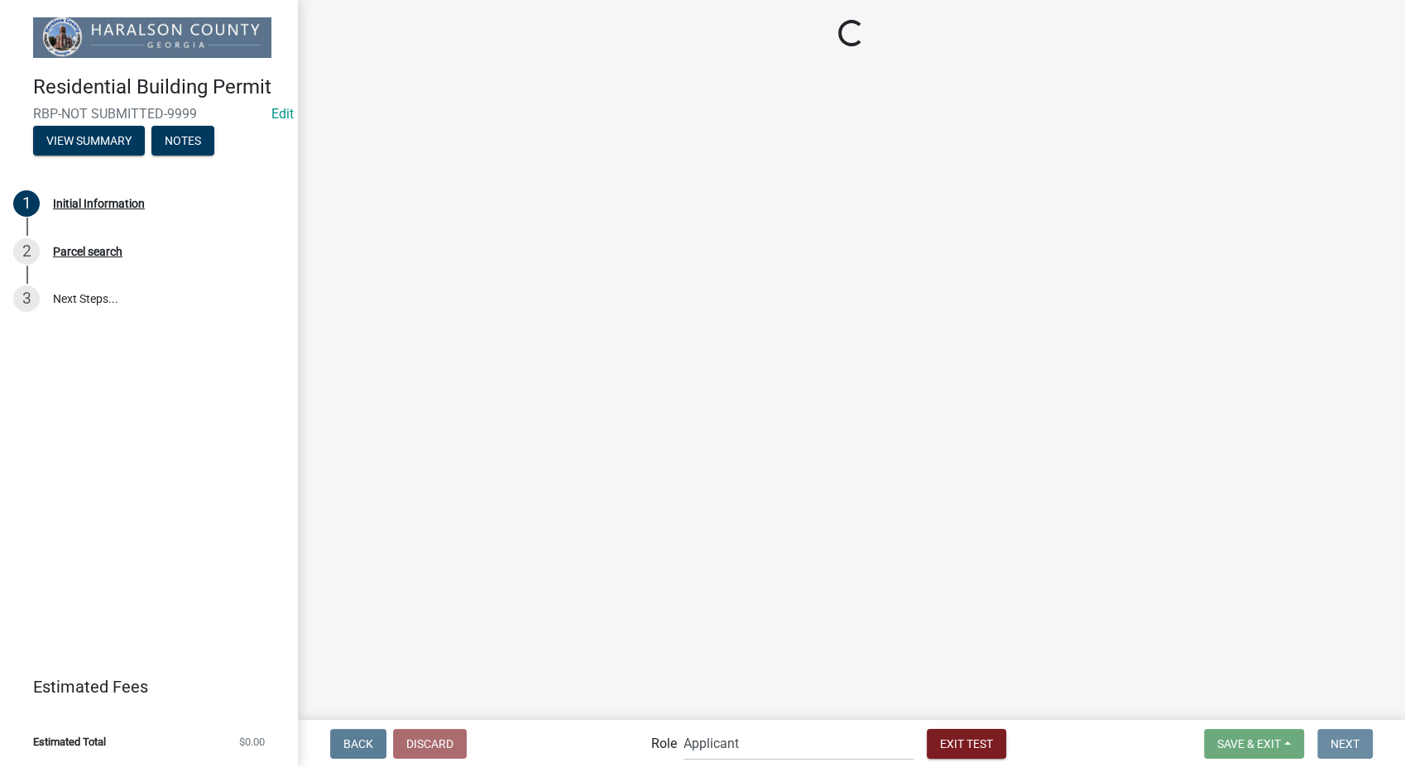
scroll to position [0, 0]
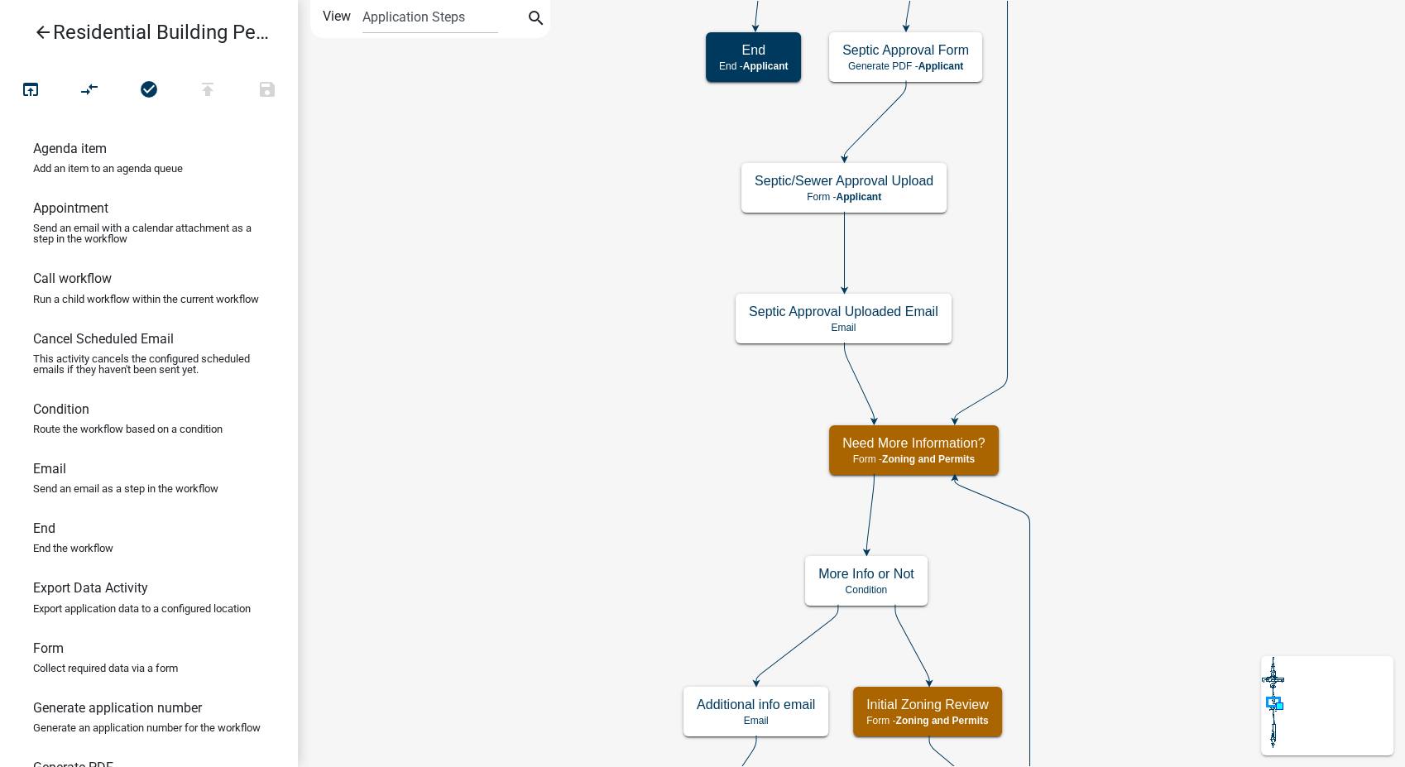
click at [41, 26] on icon "arrow_back" at bounding box center [43, 33] width 20 height 23
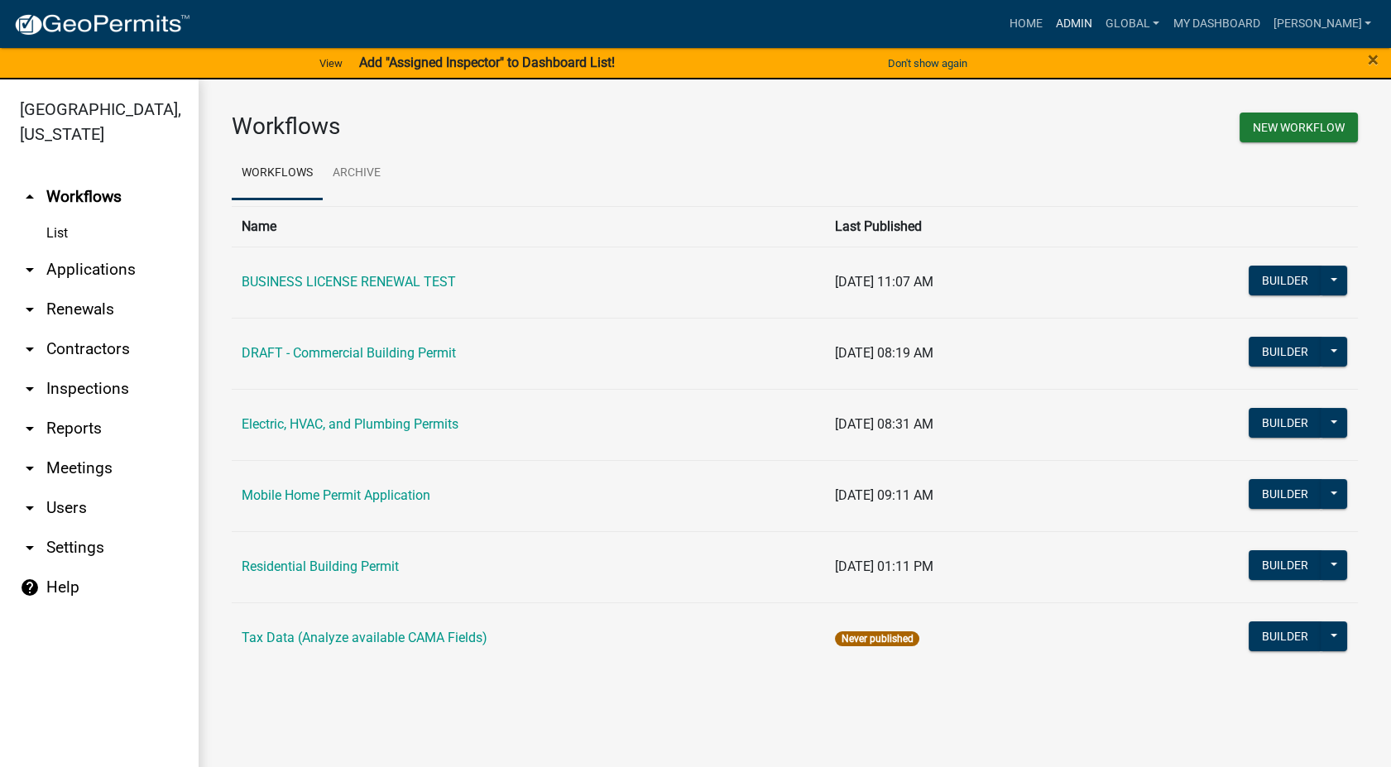
click at [1086, 18] on link "Admin" at bounding box center [1074, 23] width 50 height 31
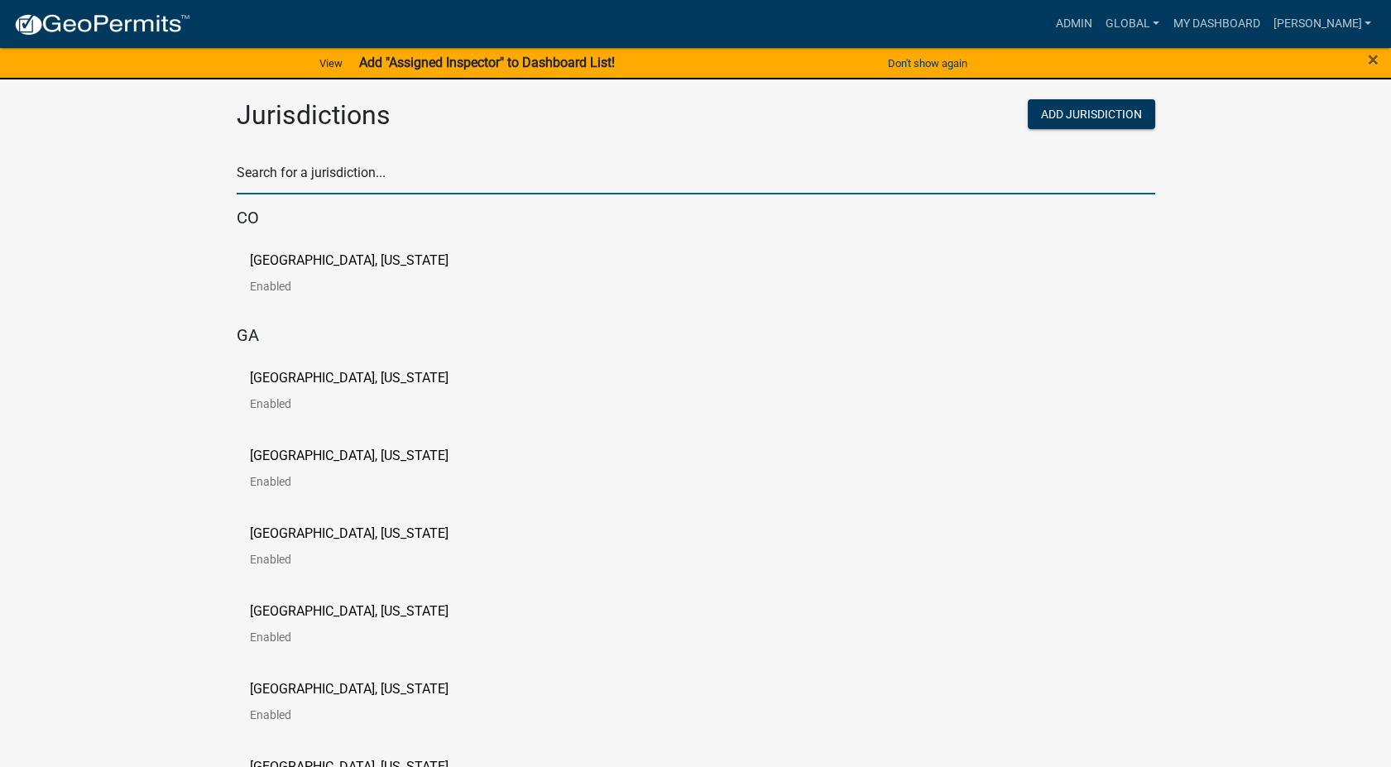
click at [296, 172] on input "text" at bounding box center [696, 178] width 919 height 34
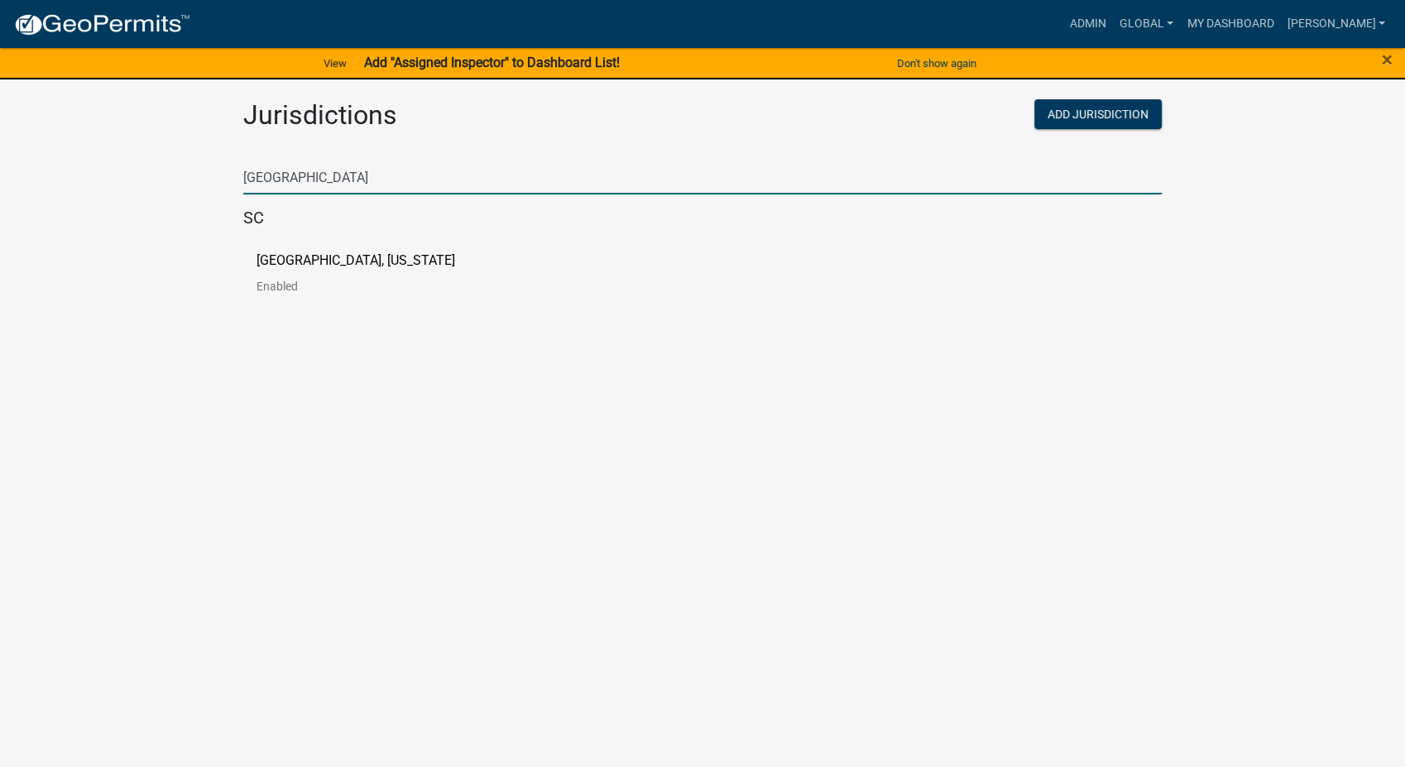
type input "[GEOGRAPHIC_DATA]"
click at [271, 266] on p "[GEOGRAPHIC_DATA], [US_STATE]" at bounding box center [356, 260] width 199 height 13
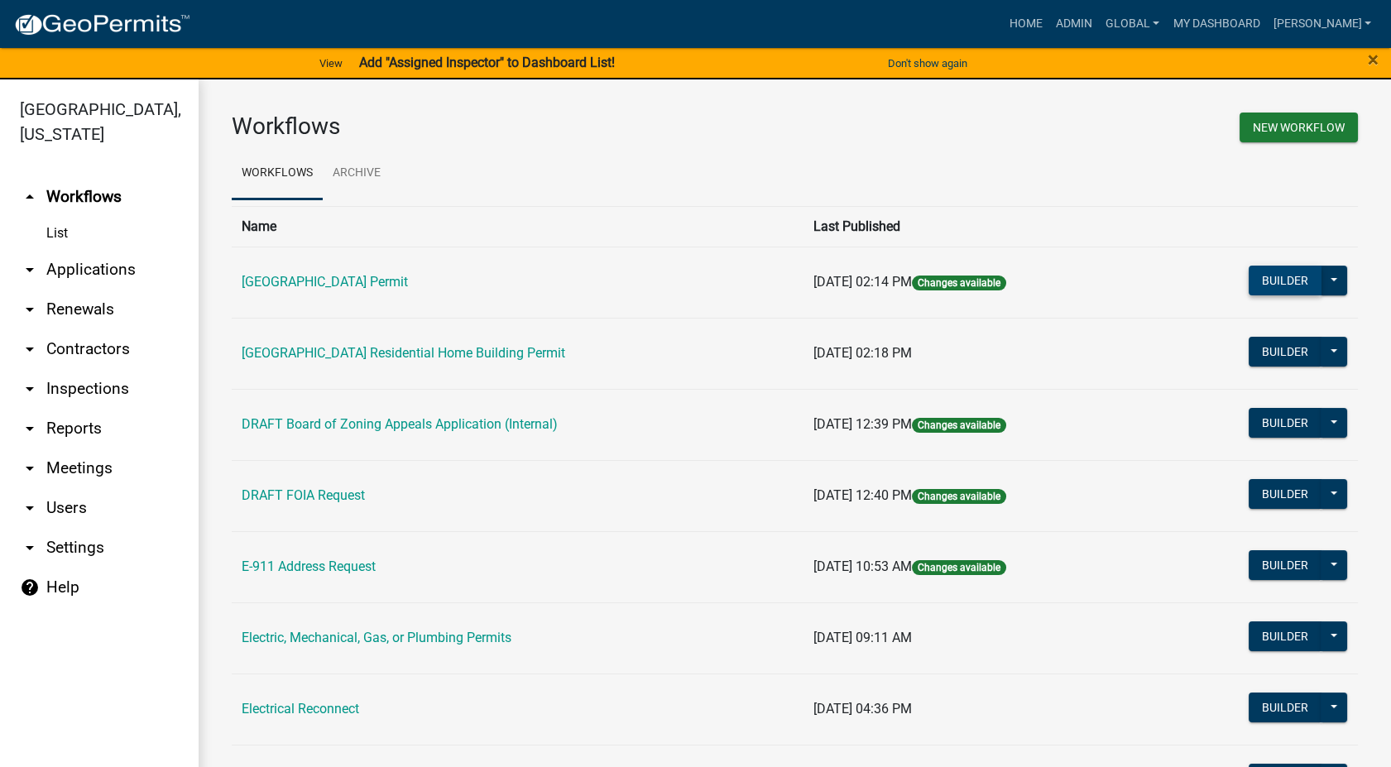
click at [1261, 272] on button "Builder" at bounding box center [1285, 281] width 73 height 30
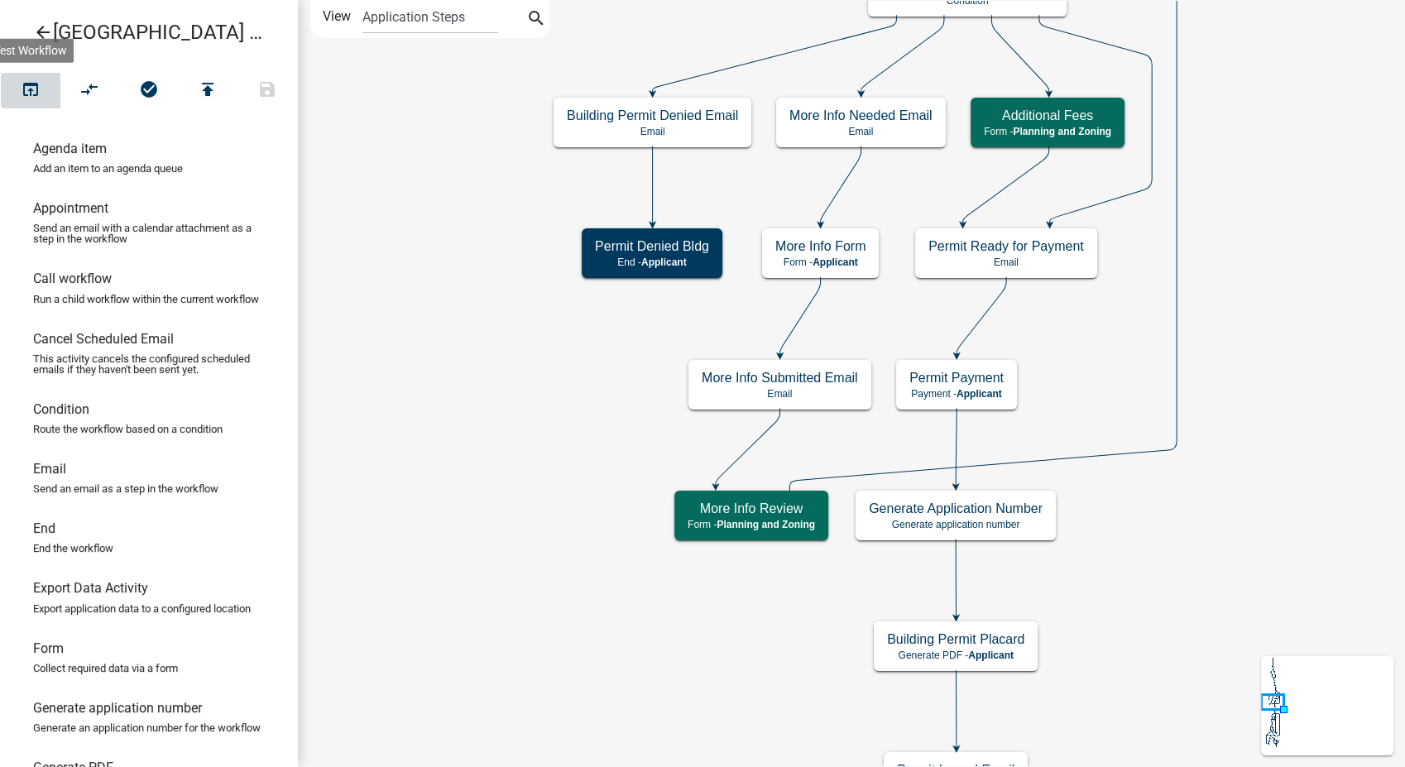
click at [33, 89] on icon "open_in_browser" at bounding box center [31, 90] width 20 height 23
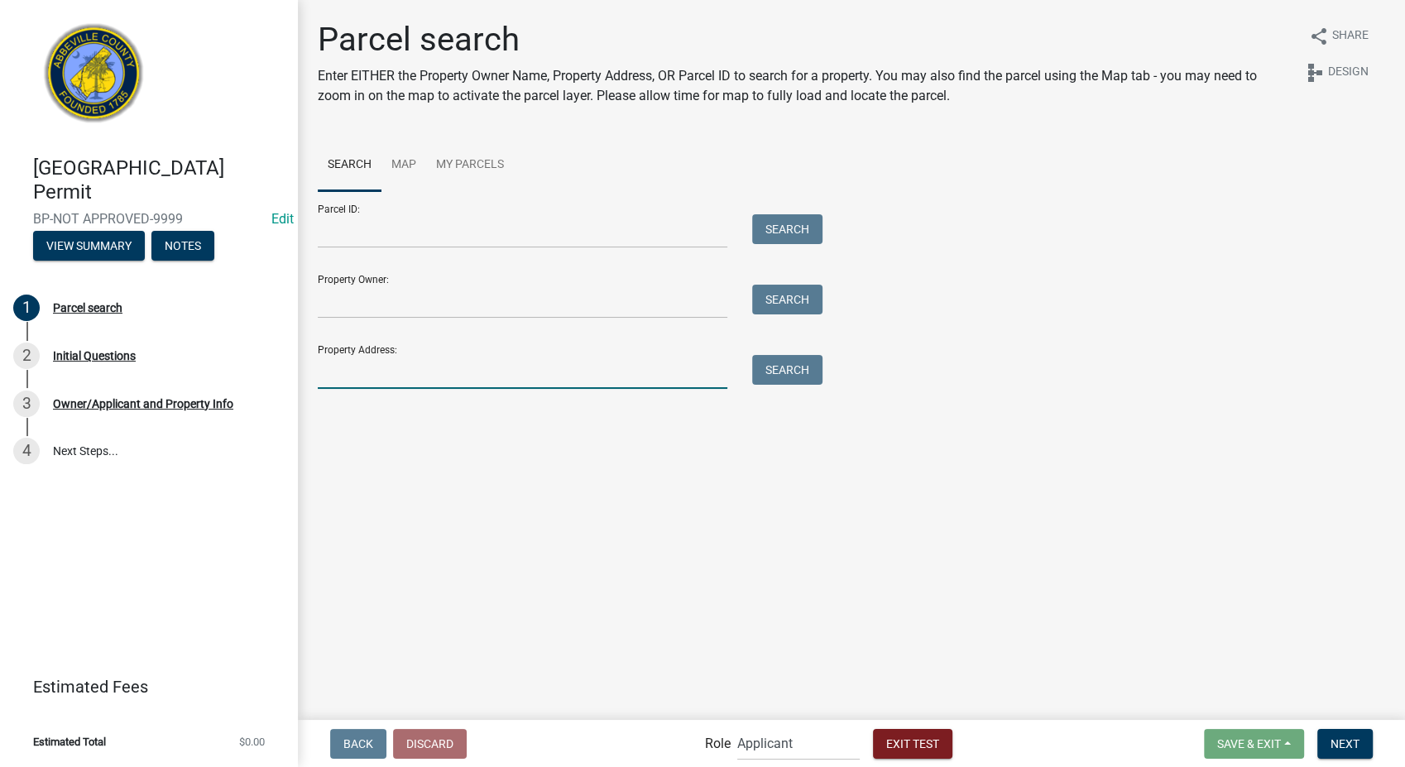
drag, startPoint x: 365, startPoint y: 372, endPoint x: 375, endPoint y: 377, distance: 11.1
click at [368, 374] on input "Property Address:" at bounding box center [523, 372] width 410 height 34
type input "377 Deacon"
click at [761, 375] on button "Search" at bounding box center [787, 370] width 70 height 30
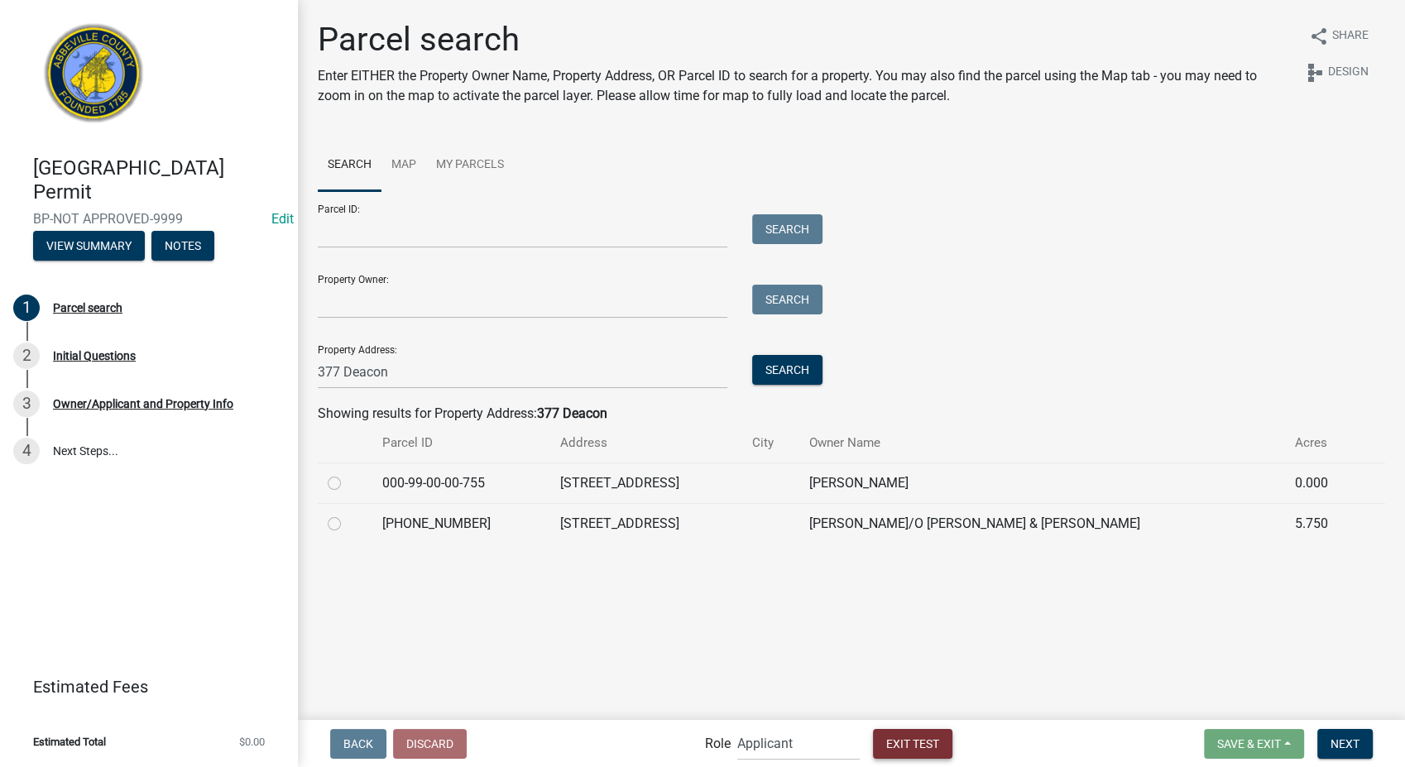
click at [895, 746] on span "Exit Test" at bounding box center [912, 743] width 53 height 13
